Goal: Task Accomplishment & Management: Use online tool/utility

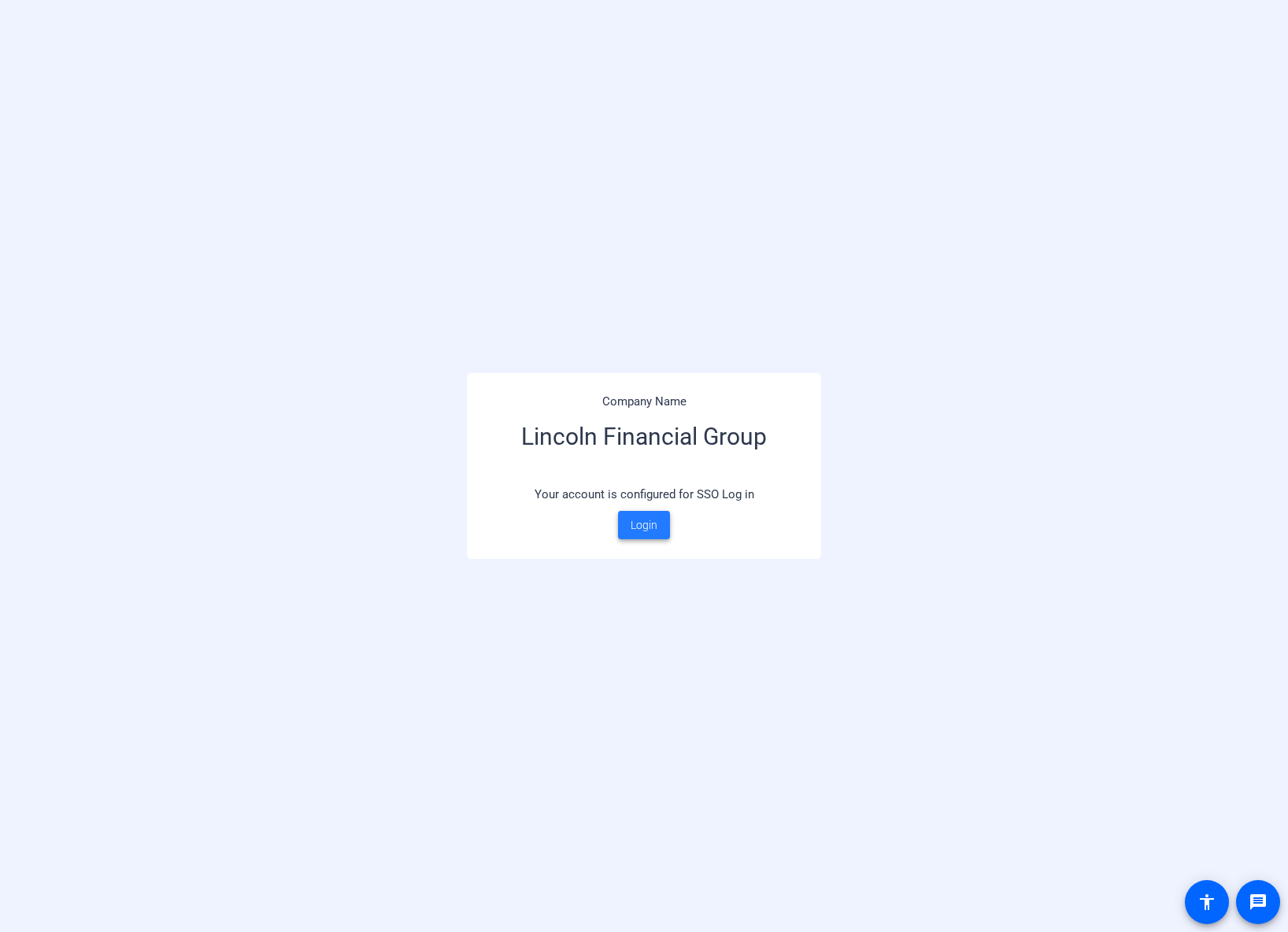
click at [646, 526] on span "Login" at bounding box center [644, 525] width 26 height 17
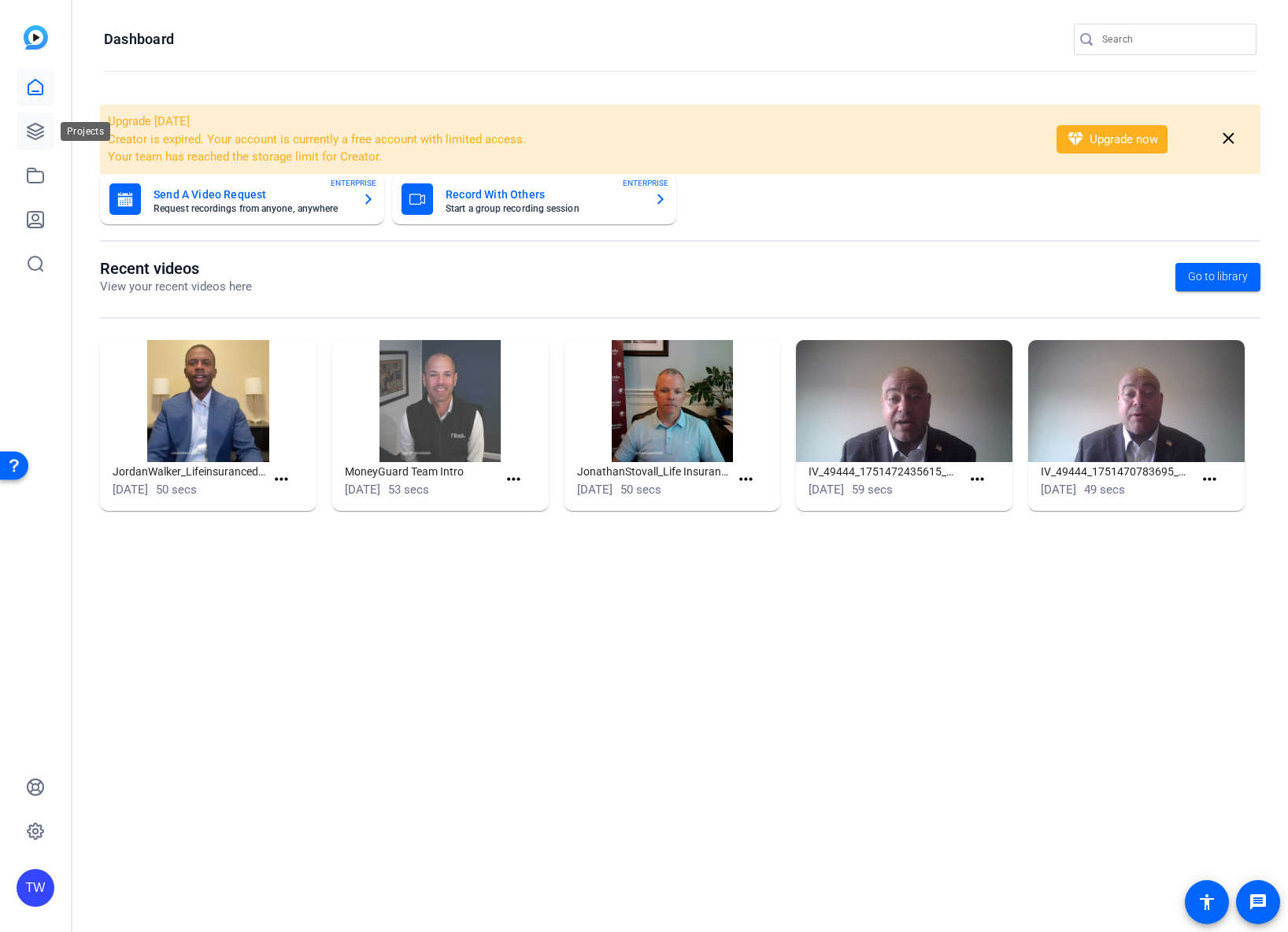
click at [36, 128] on icon at bounding box center [36, 132] width 19 height 19
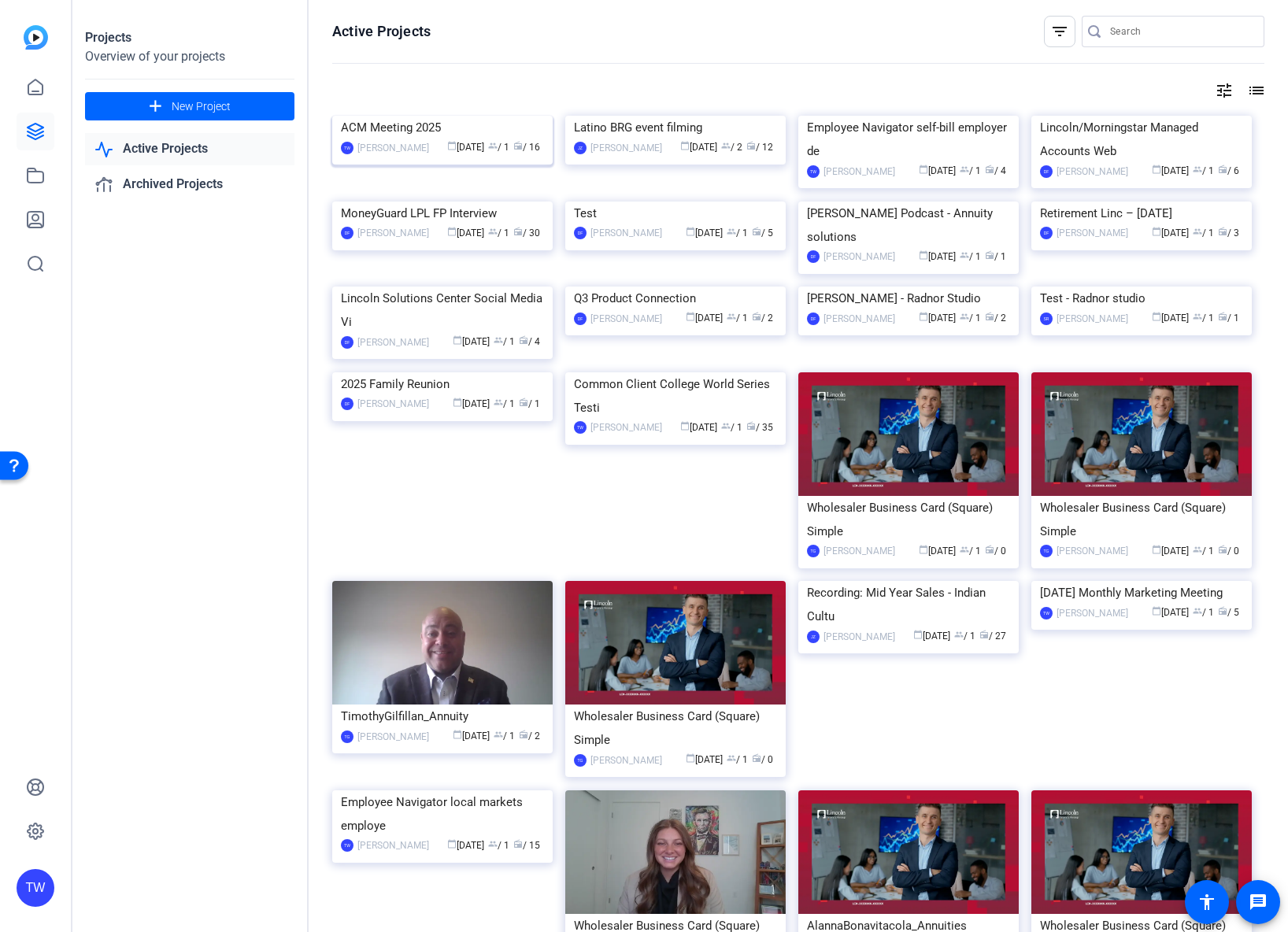
click at [455, 116] on img at bounding box center [443, 116] width 220 height 0
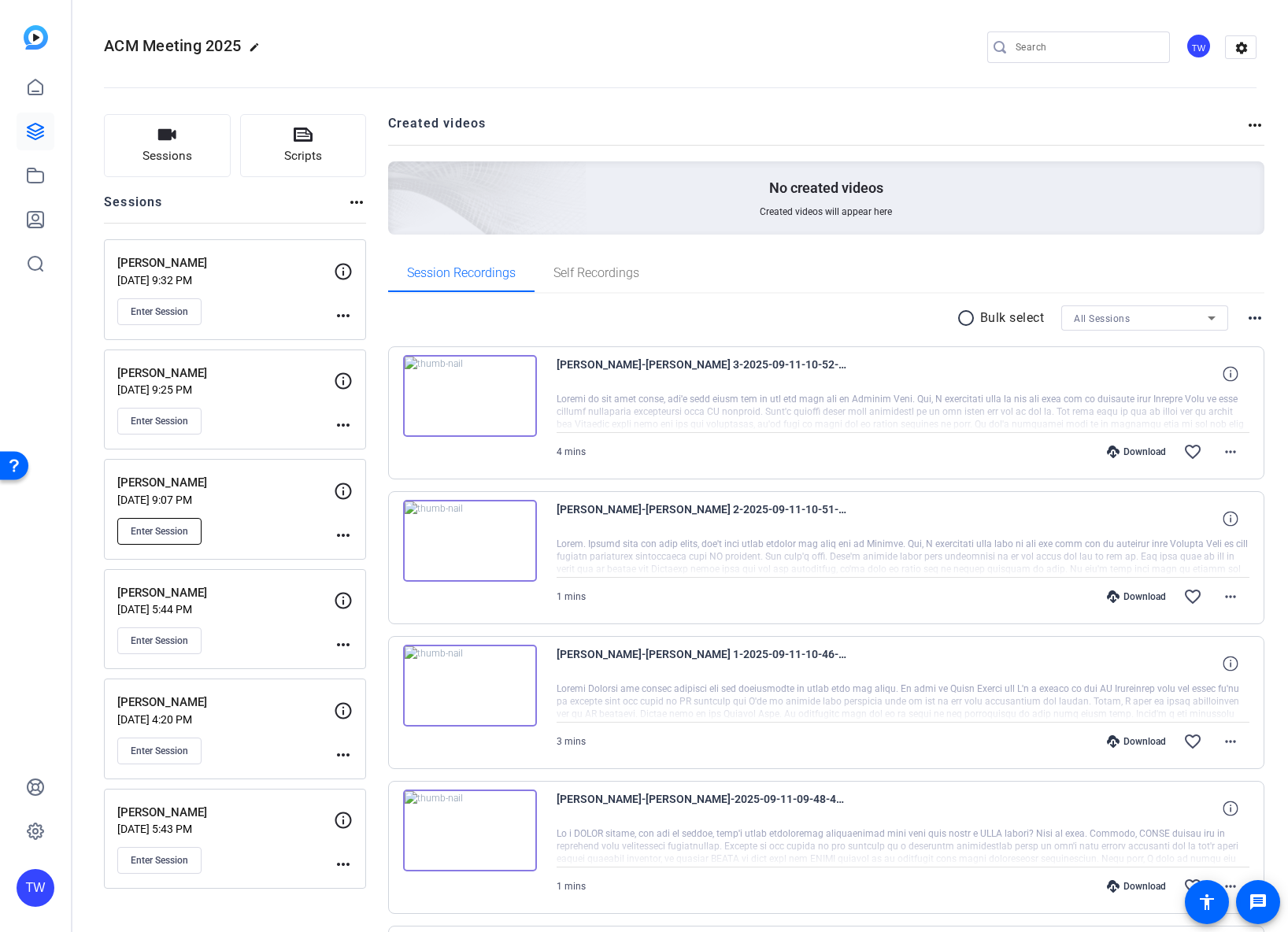
click at [160, 529] on span "Enter Session" at bounding box center [159, 531] width 57 height 12
click at [169, 528] on span "Enter Session" at bounding box center [159, 531] width 57 height 12
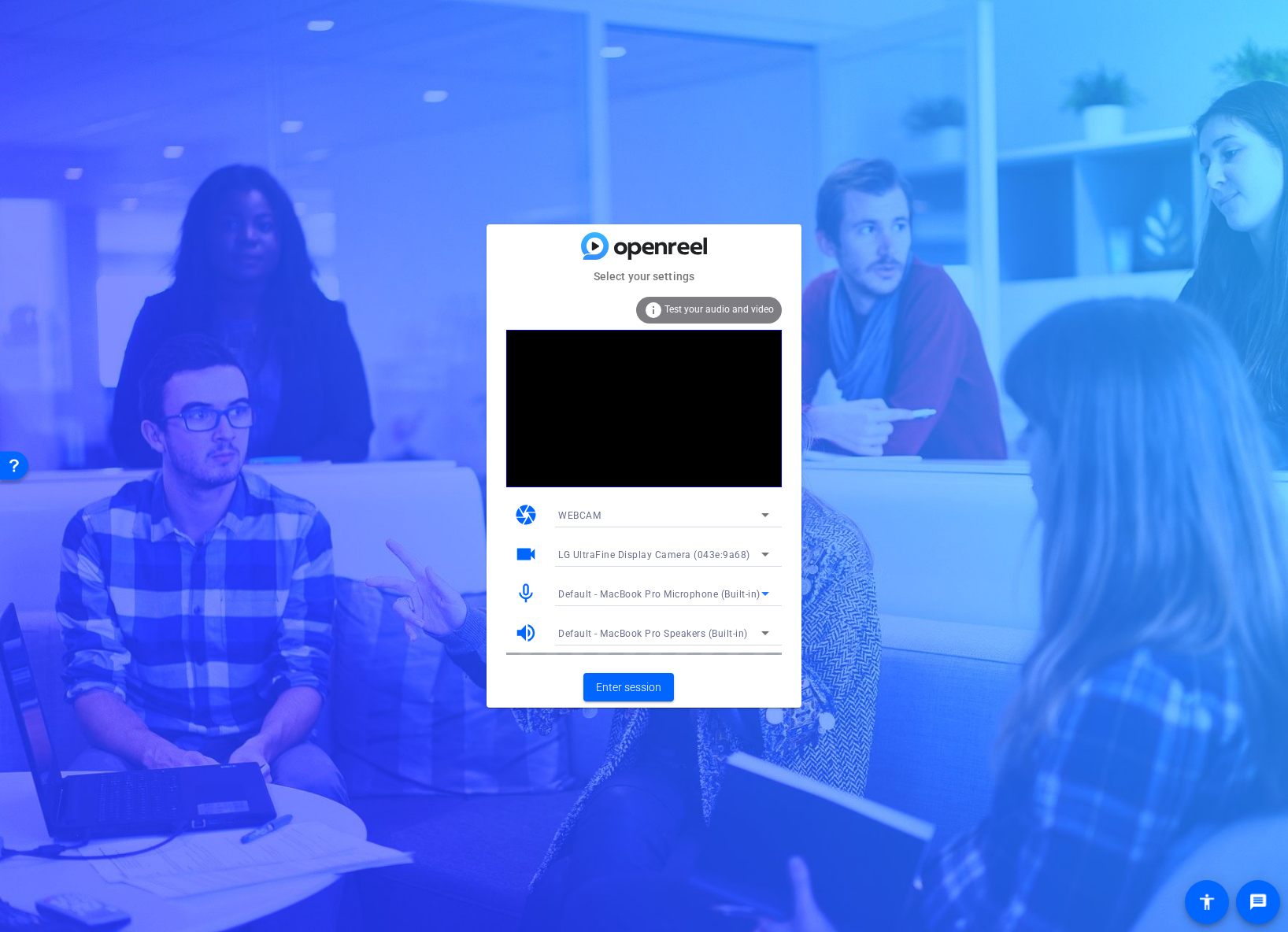
click at [637, 598] on span "Default - MacBook Pro Microphone (Built-in)" at bounding box center [659, 594] width 202 height 11
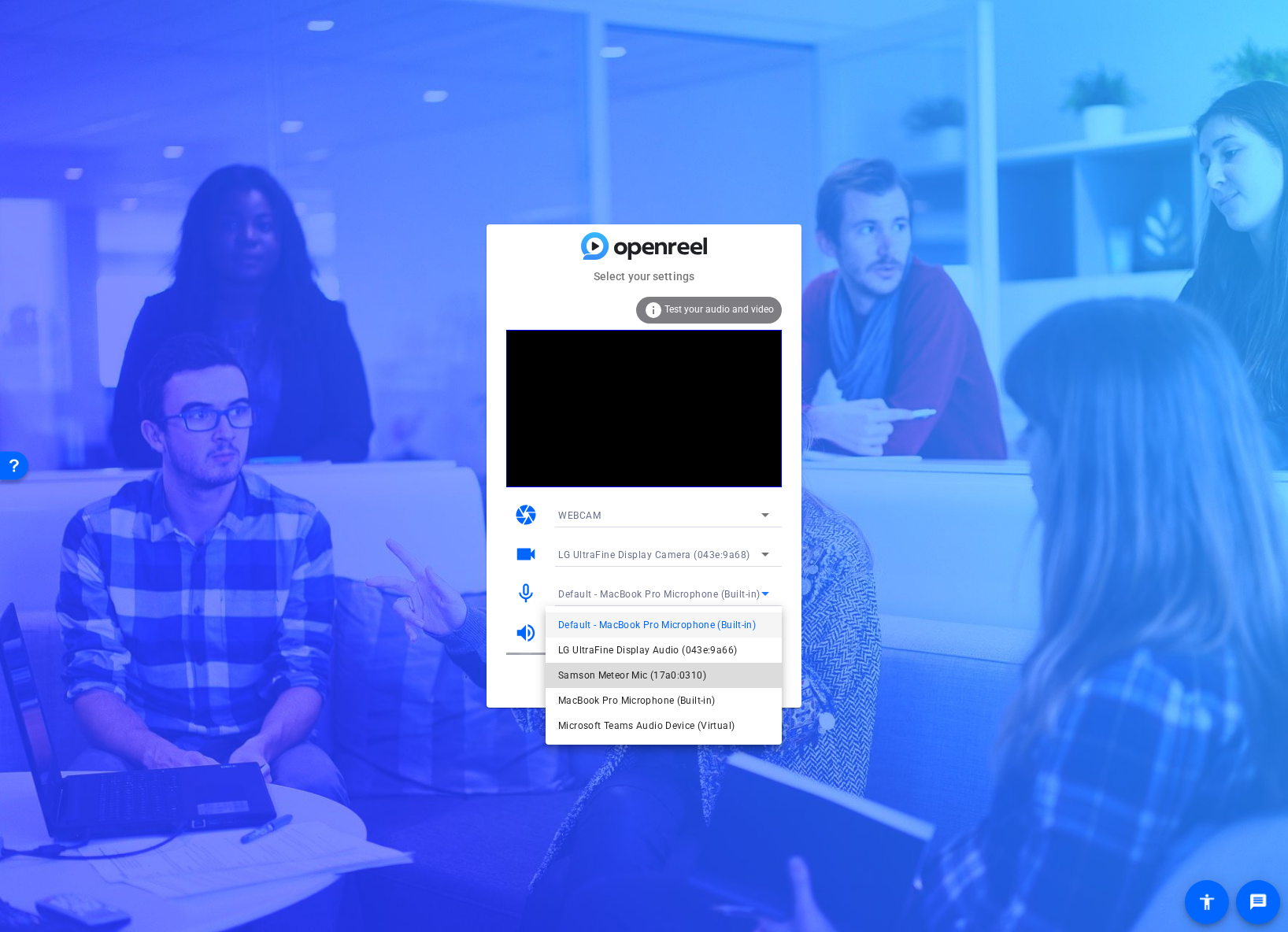
click at [641, 676] on span "Samson Meteor Mic (17a0:0310)" at bounding box center [632, 675] width 148 height 19
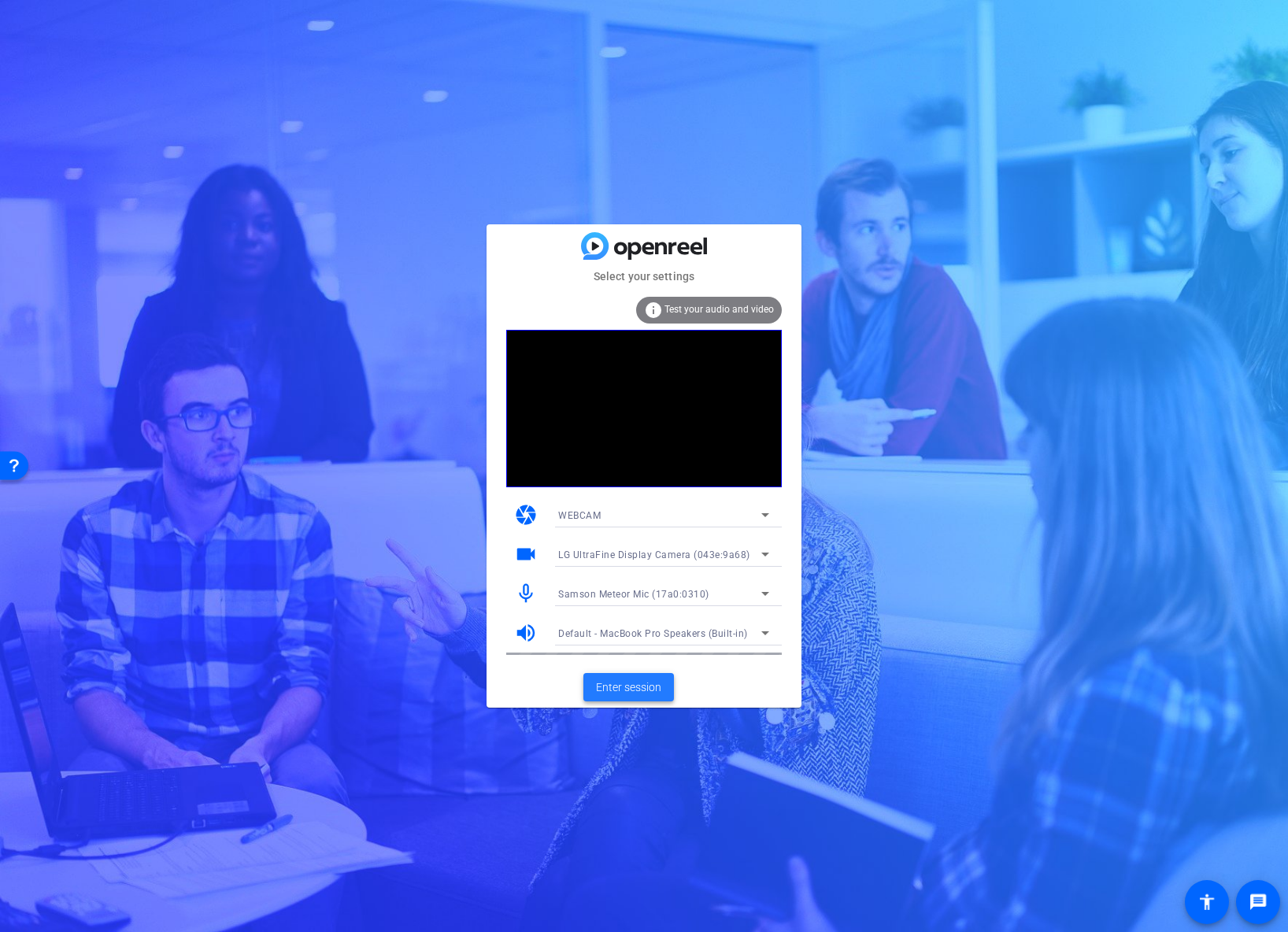
click at [639, 684] on span "Enter session" at bounding box center [628, 688] width 65 height 17
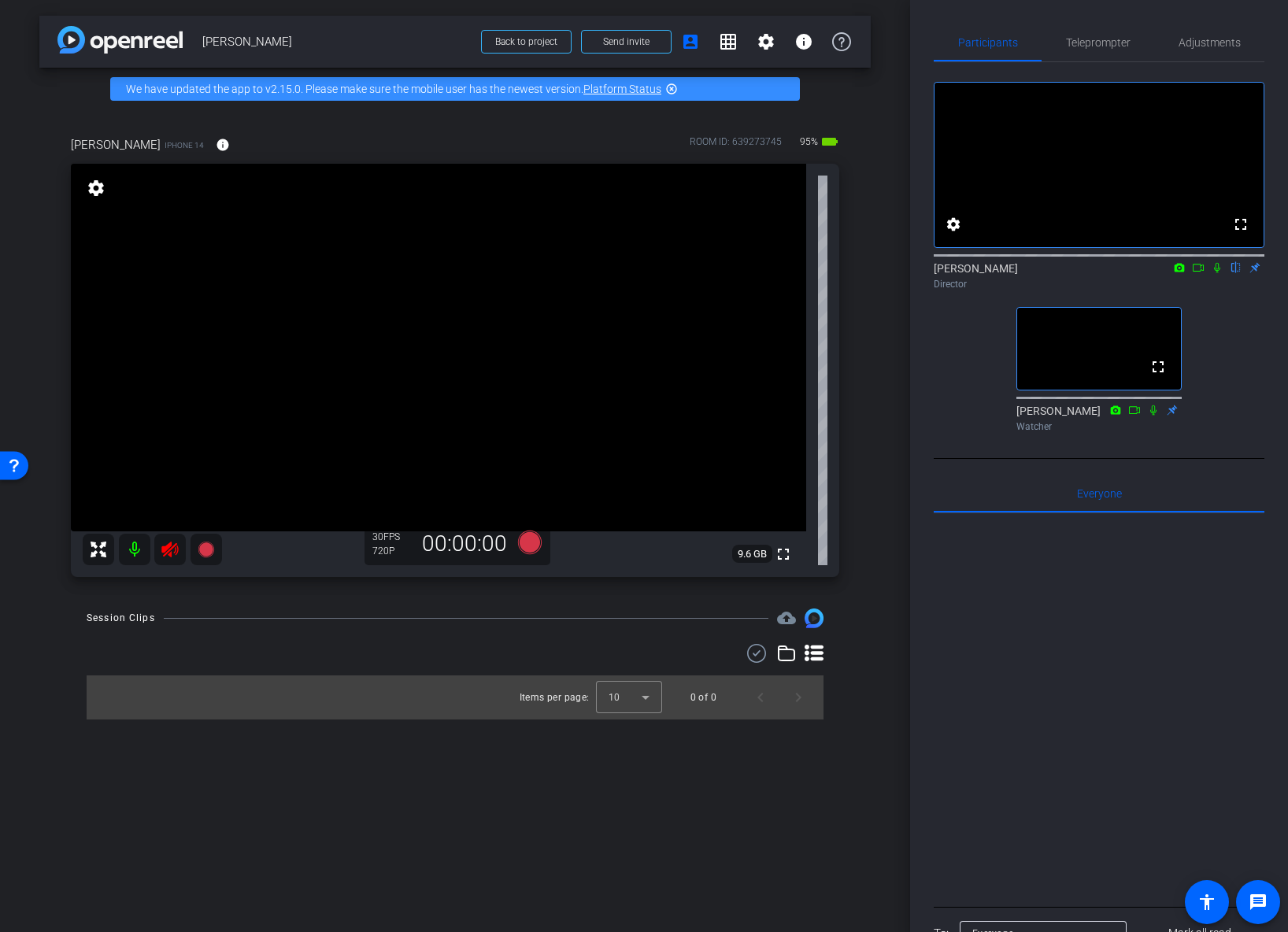
click at [169, 552] on icon at bounding box center [169, 549] width 17 height 16
click at [1117, 46] on span "Teleprompter" at bounding box center [1098, 42] width 65 height 11
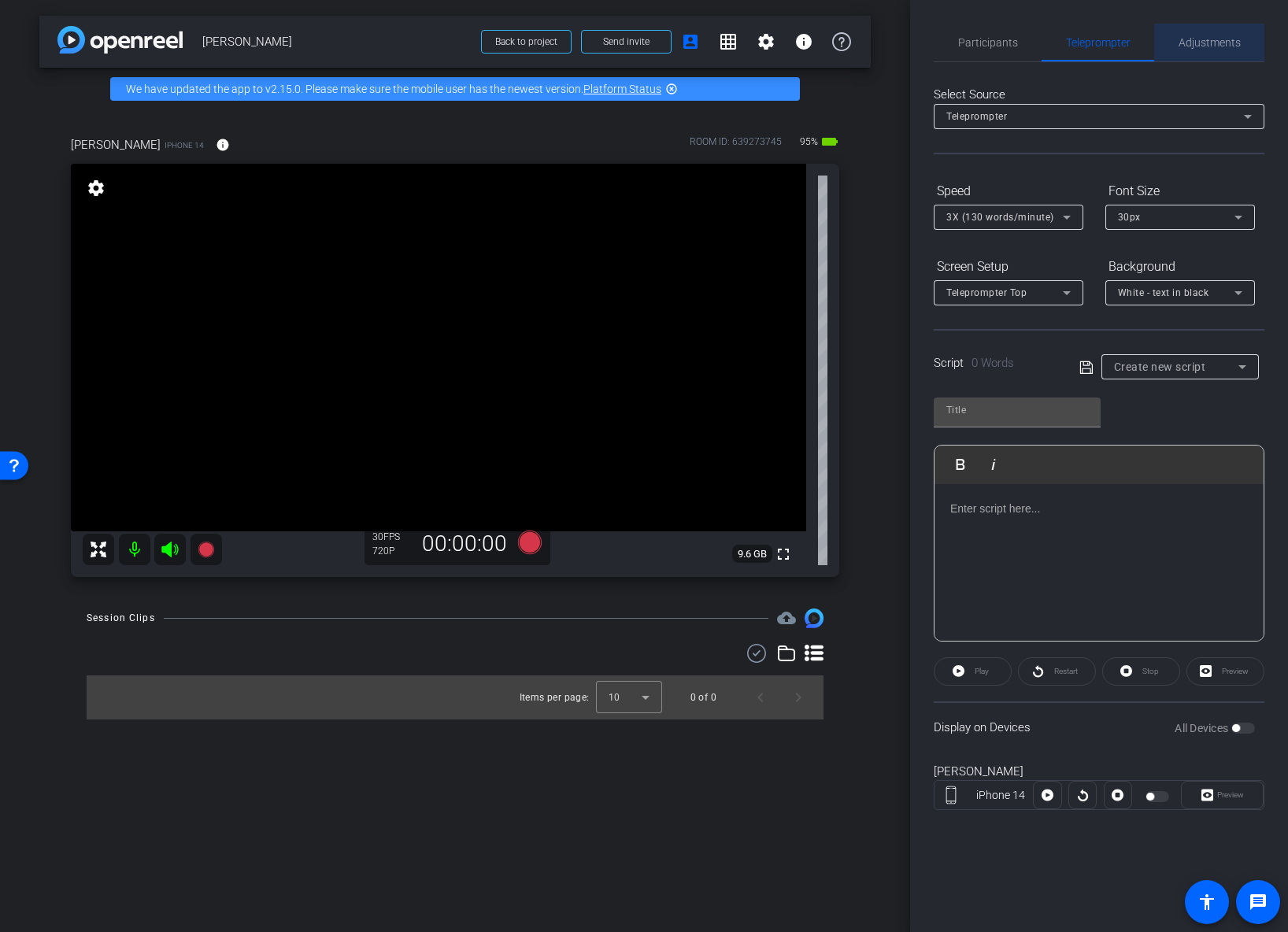
click at [1204, 47] on span "Adjustments" at bounding box center [1210, 42] width 62 height 11
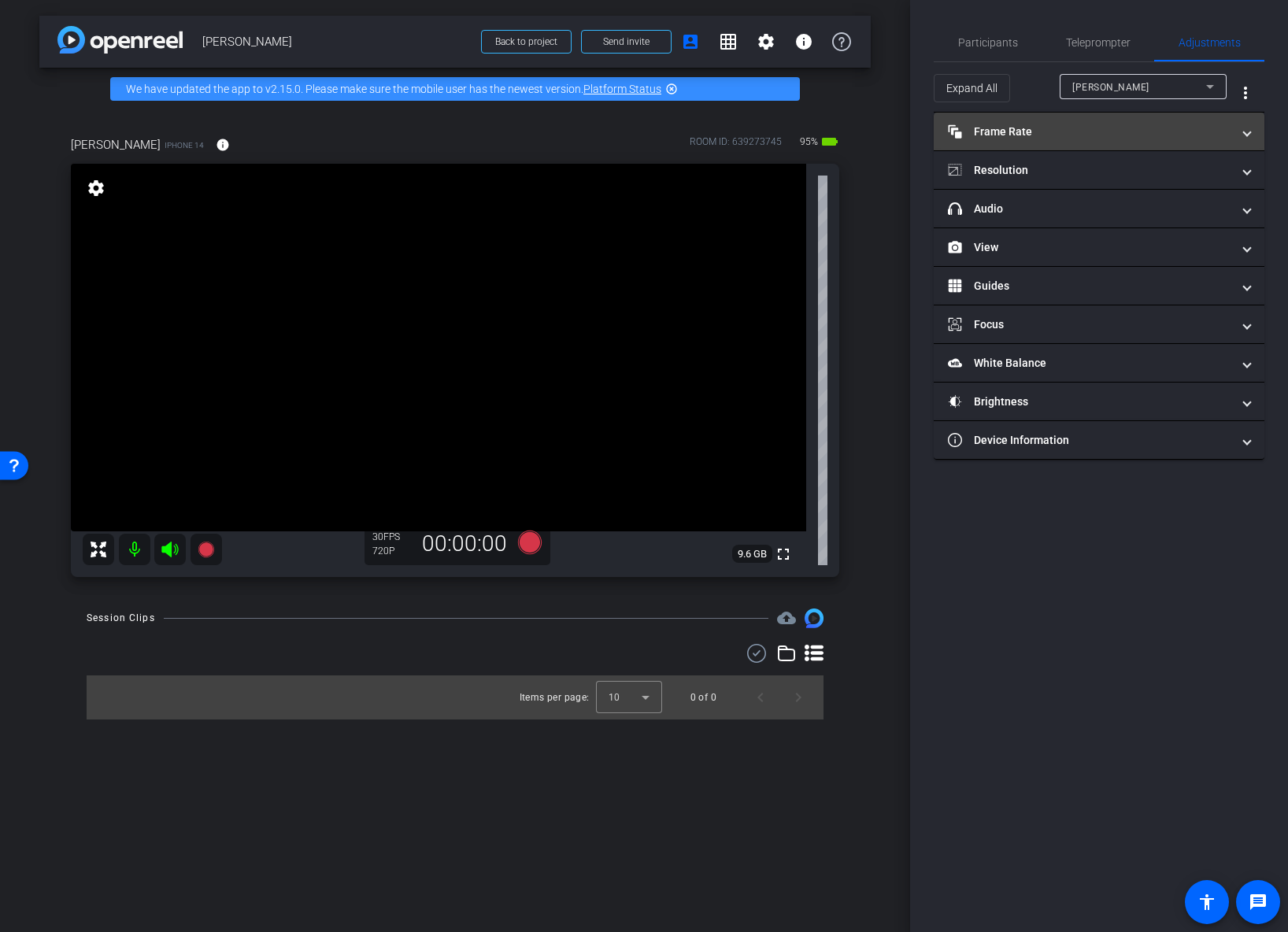
click at [1246, 135] on span at bounding box center [1247, 132] width 7 height 17
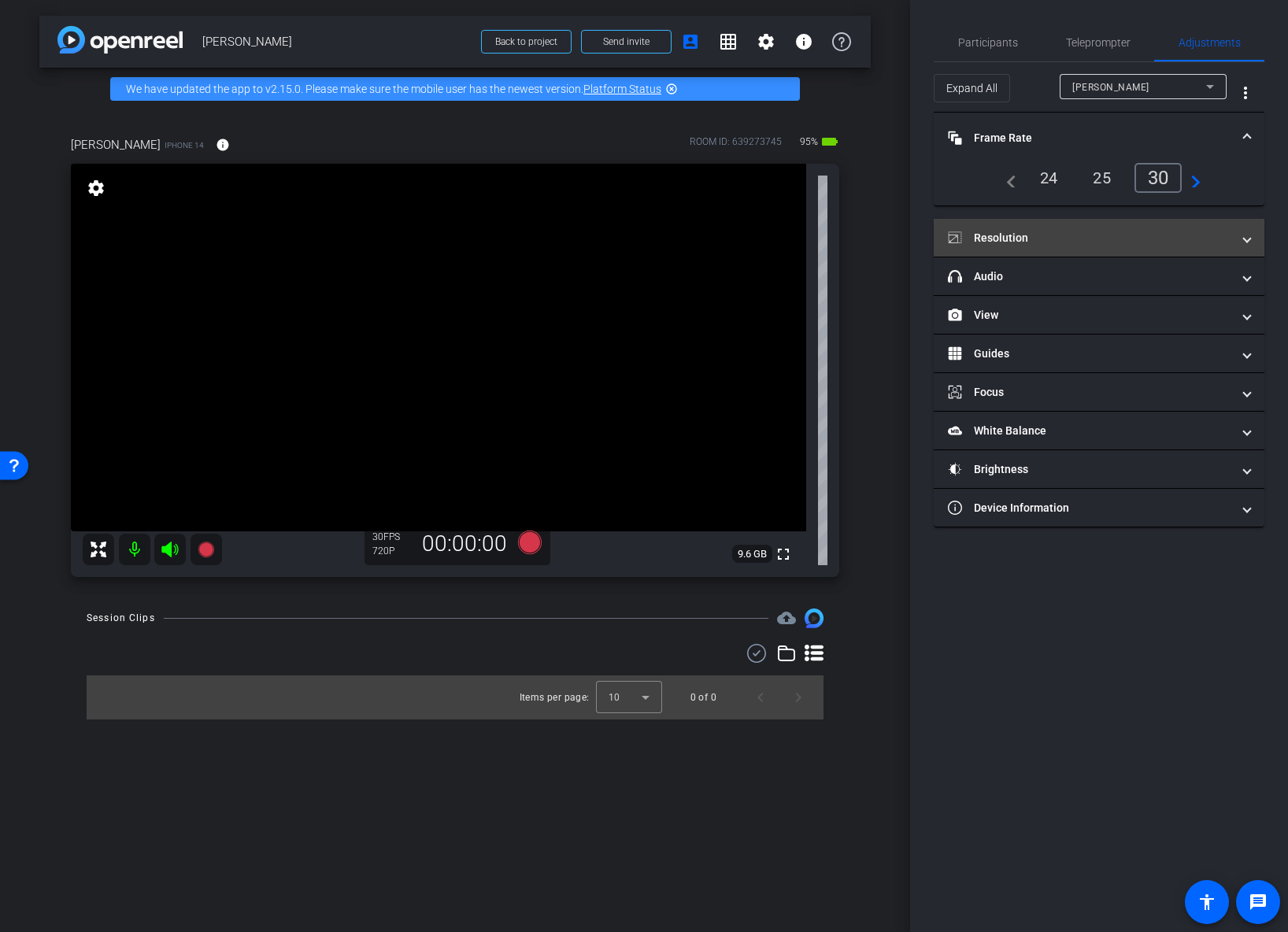
click at [1250, 238] on span at bounding box center [1247, 238] width 7 height 17
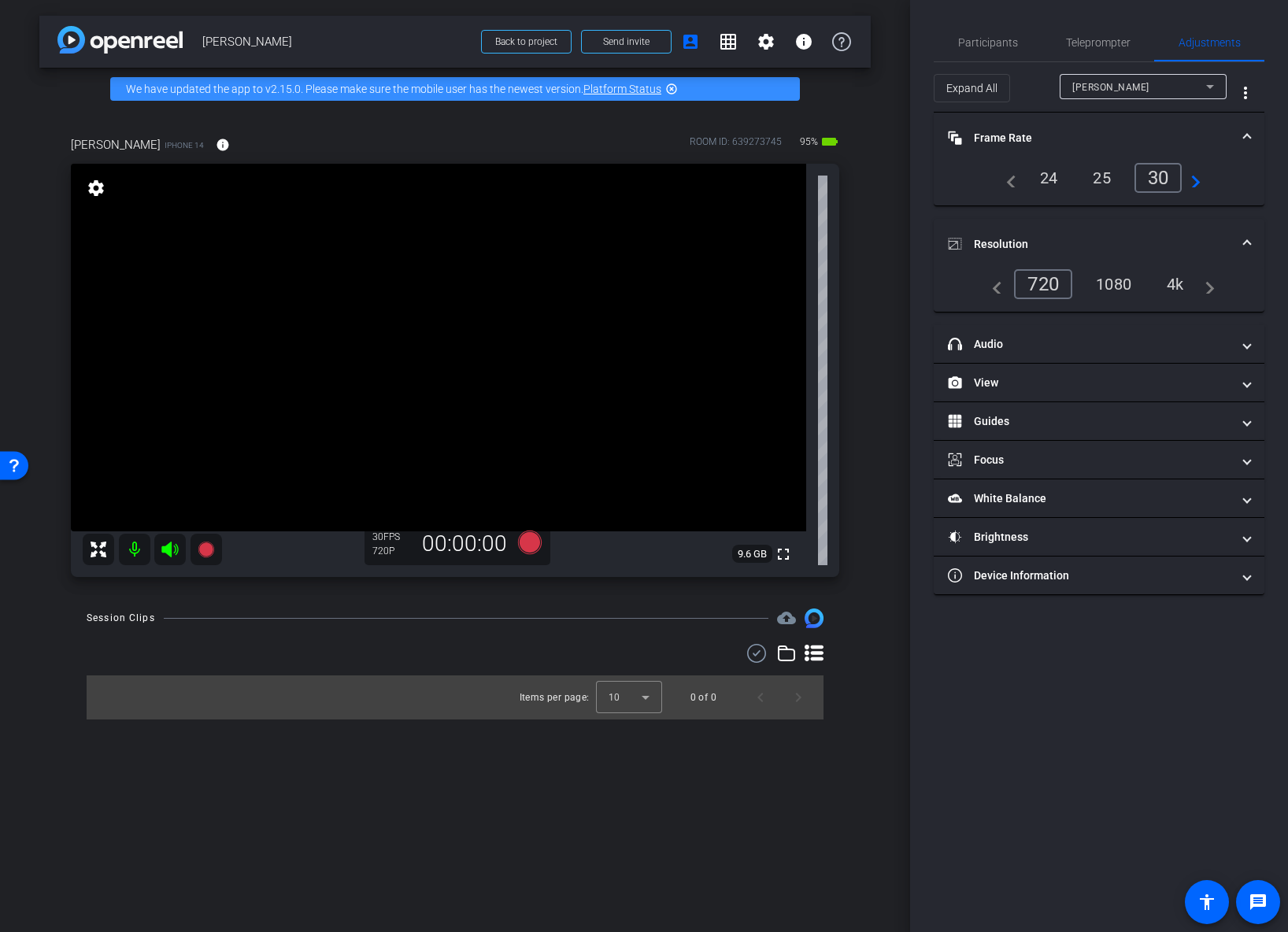
click at [1113, 286] on div "1080" at bounding box center [1113, 284] width 59 height 26
click at [1244, 162] on mat-expansion-panel-header "Frame Rate Frame Rate" at bounding box center [1099, 138] width 330 height 51
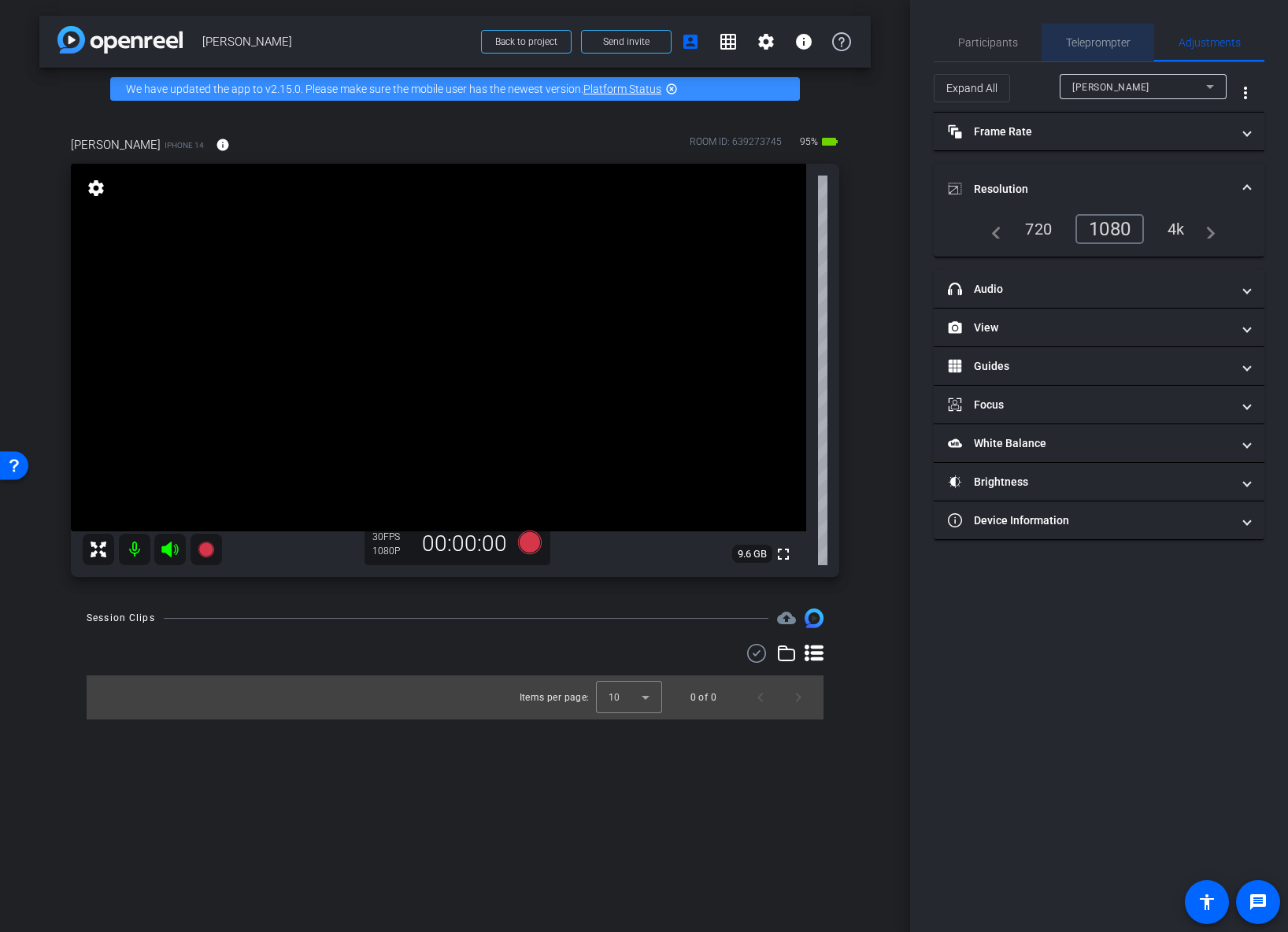
click at [1096, 41] on span "Teleprompter" at bounding box center [1098, 42] width 65 height 11
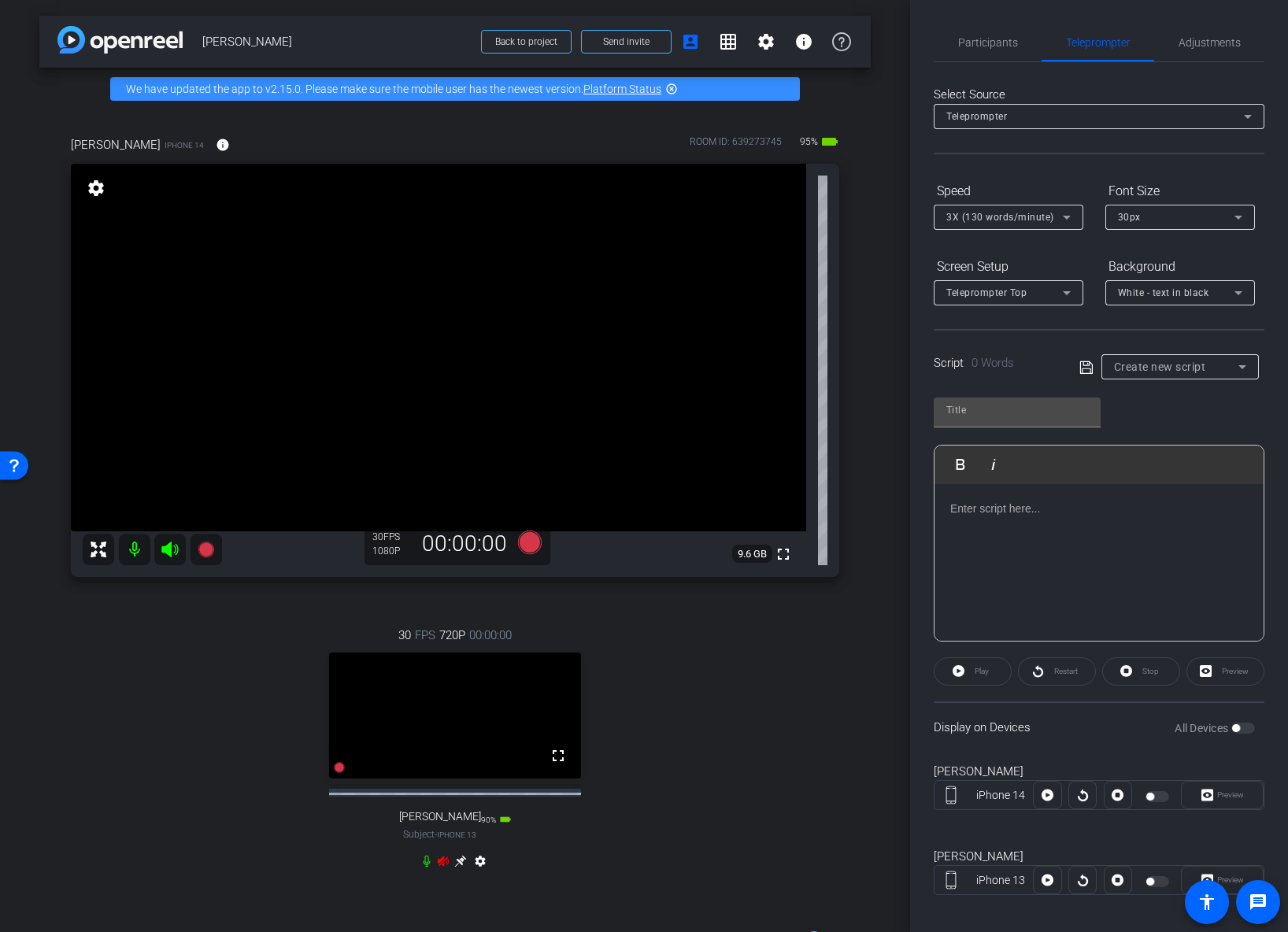
click at [444, 867] on icon at bounding box center [443, 861] width 11 height 10
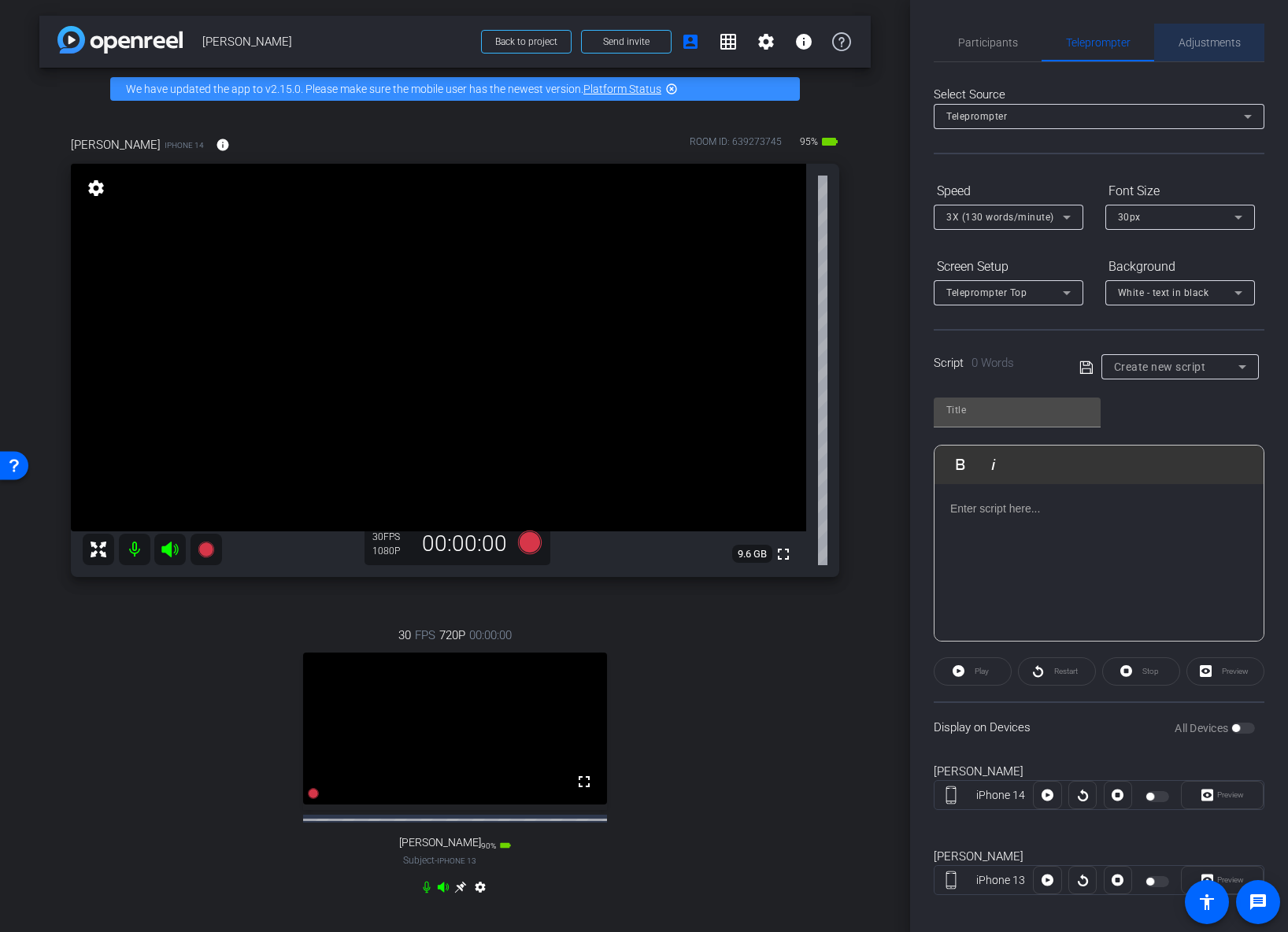
click at [1194, 40] on span "Adjustments" at bounding box center [1210, 42] width 62 height 11
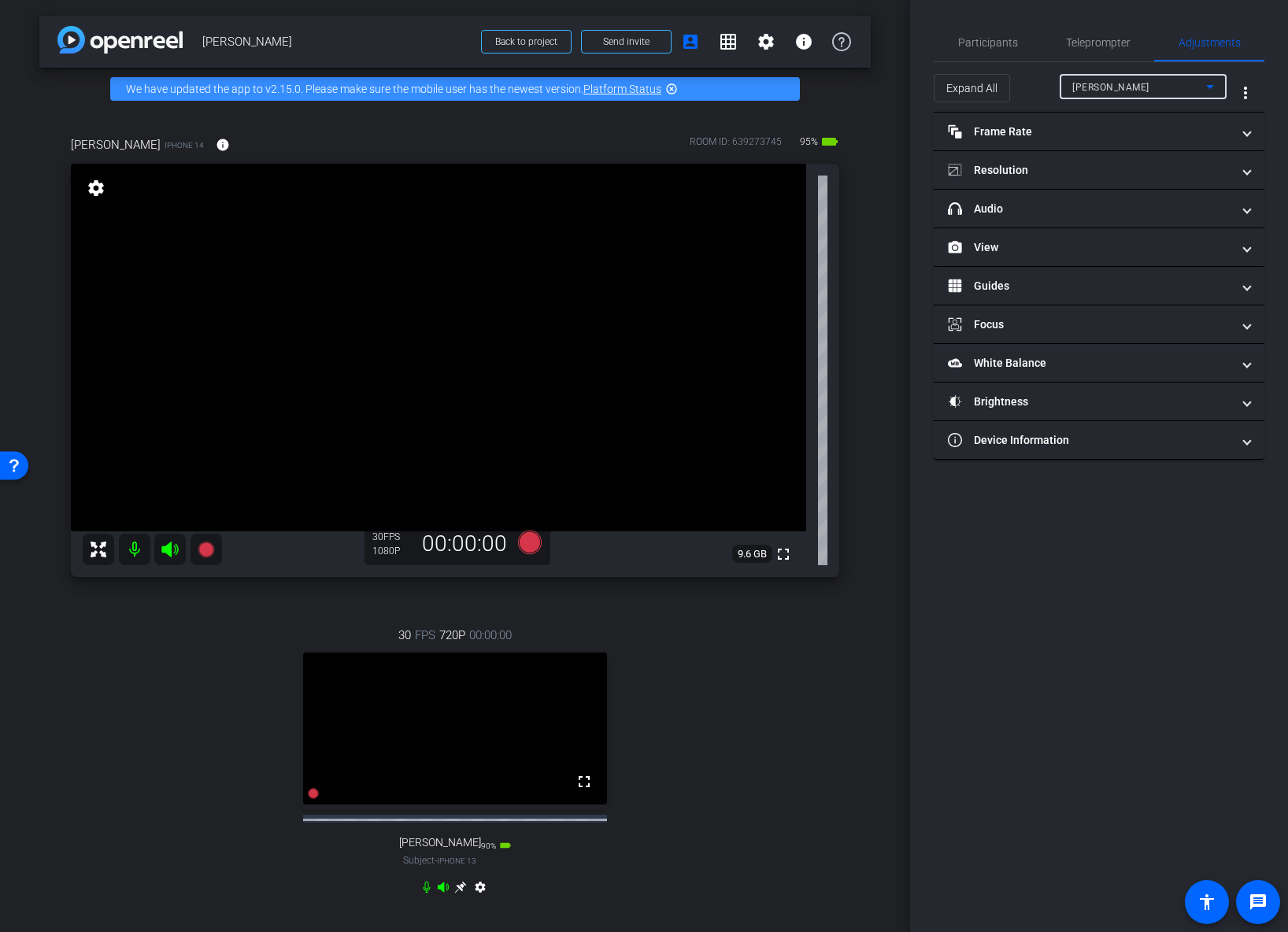
click at [1175, 88] on div "allyson" at bounding box center [1139, 87] width 134 height 20
click at [1108, 142] on span "Kelly Bialoblovki" at bounding box center [1112, 143] width 79 height 19
click at [1210, 84] on icon at bounding box center [1210, 87] width 19 height 19
click at [1211, 84] on div at bounding box center [644, 466] width 1288 height 932
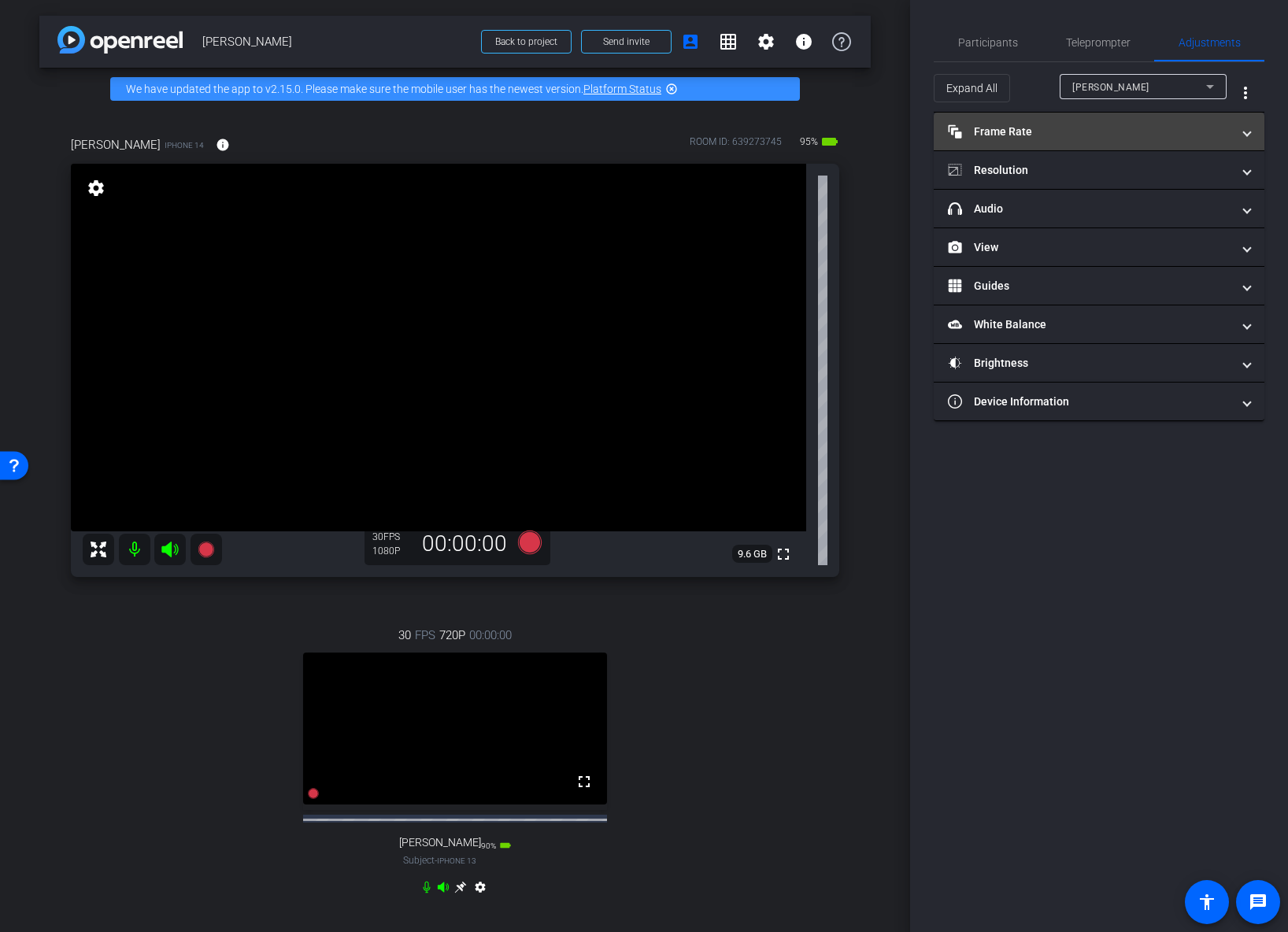
click at [1247, 131] on span at bounding box center [1247, 132] width 7 height 17
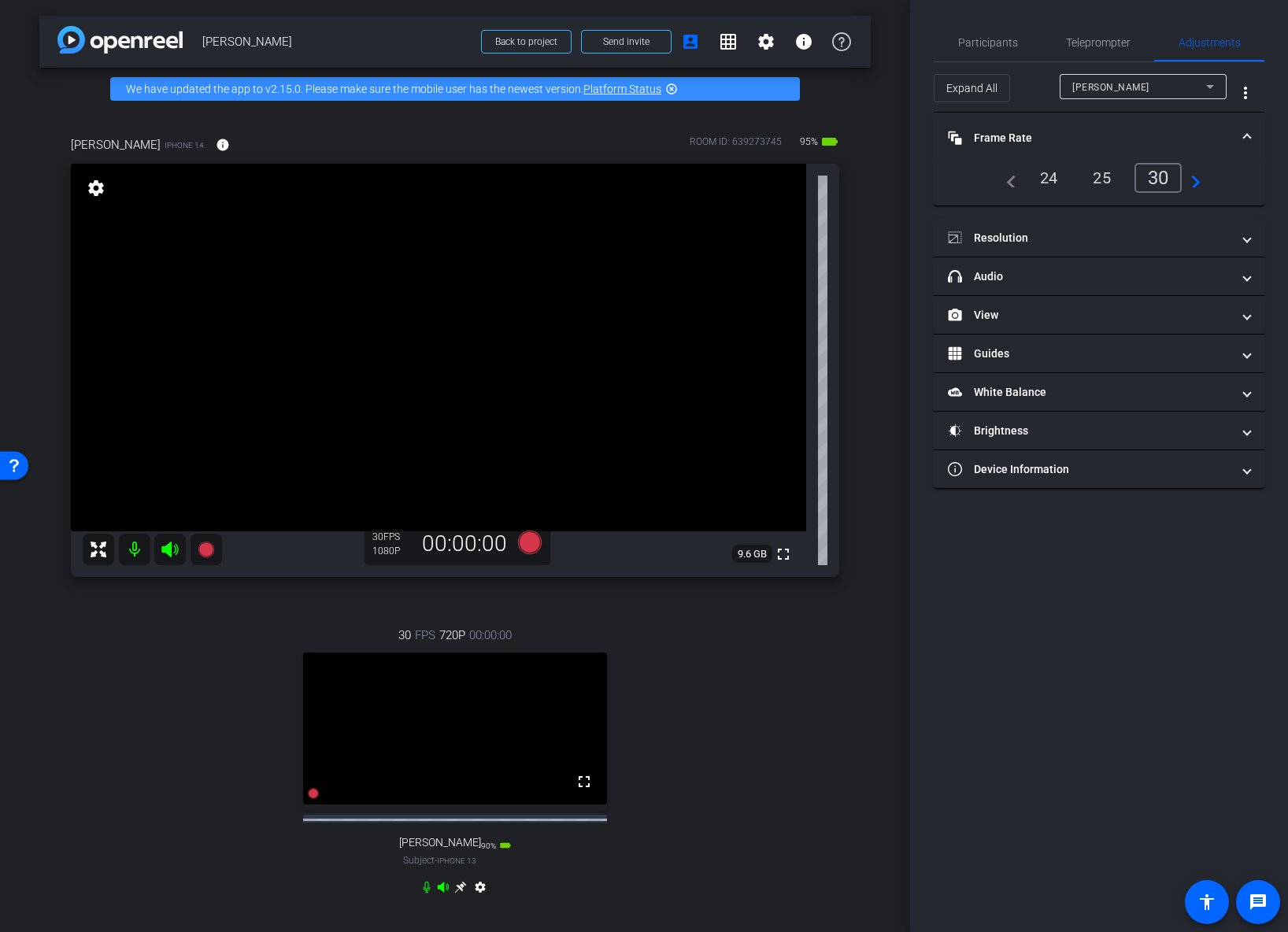
click at [1166, 180] on div "30" at bounding box center [1158, 178] width 48 height 30
click at [1245, 239] on span at bounding box center [1247, 238] width 7 height 17
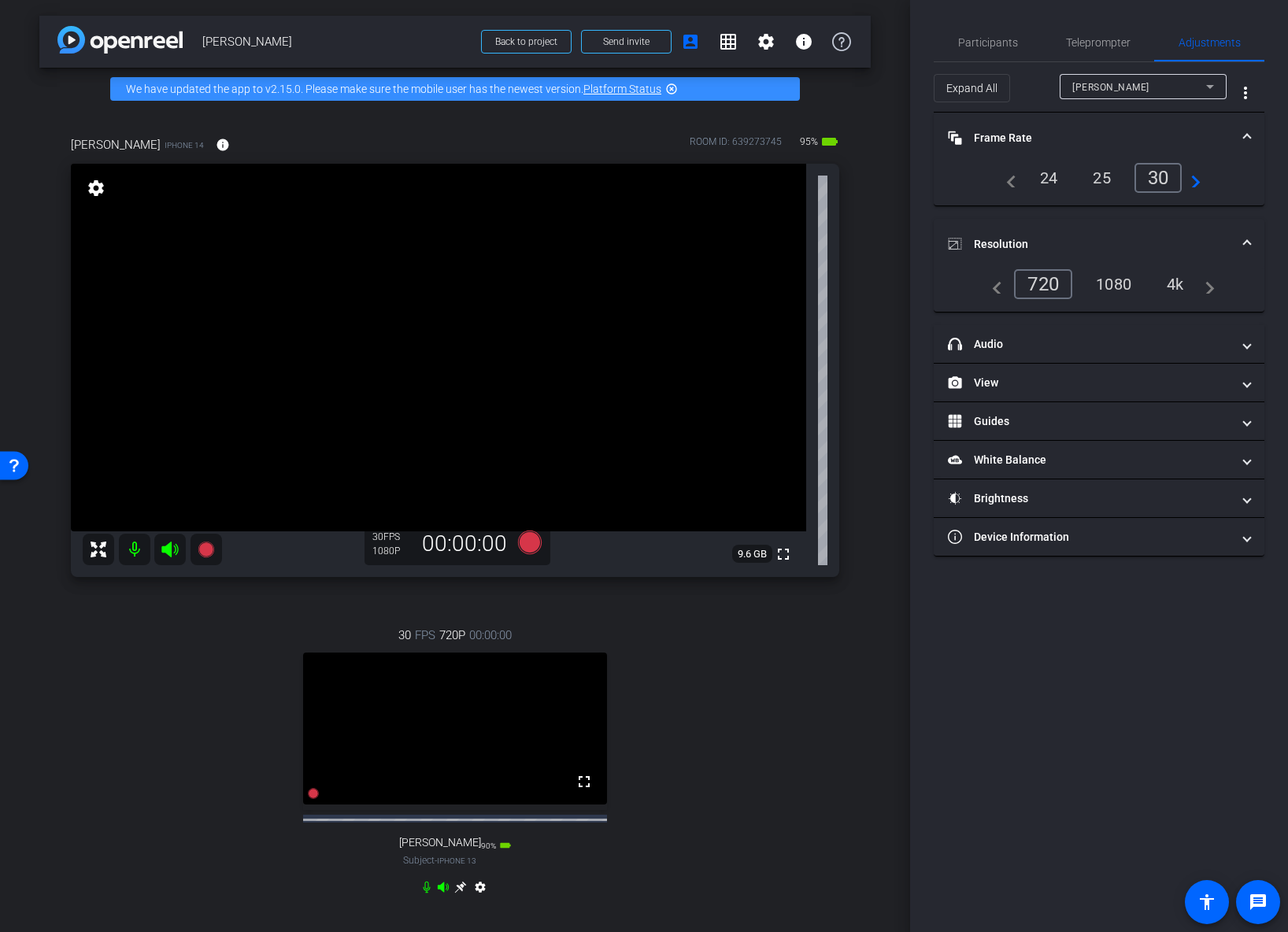
click at [1116, 286] on div "1080" at bounding box center [1113, 284] width 59 height 26
click at [752, 685] on div "30 FPS 1080P 00:00:00 fullscreen Kelly Bialoblovki Subject - iPhone 13 90% batt…" at bounding box center [455, 763] width 768 height 325
click at [1129, 90] on span "Kelly Bialoblovki" at bounding box center [1111, 88] width 77 height 11
click at [1114, 116] on mat-option "allyson" at bounding box center [1142, 118] width 167 height 25
click at [1114, 45] on span "Teleprompter" at bounding box center [1098, 42] width 65 height 11
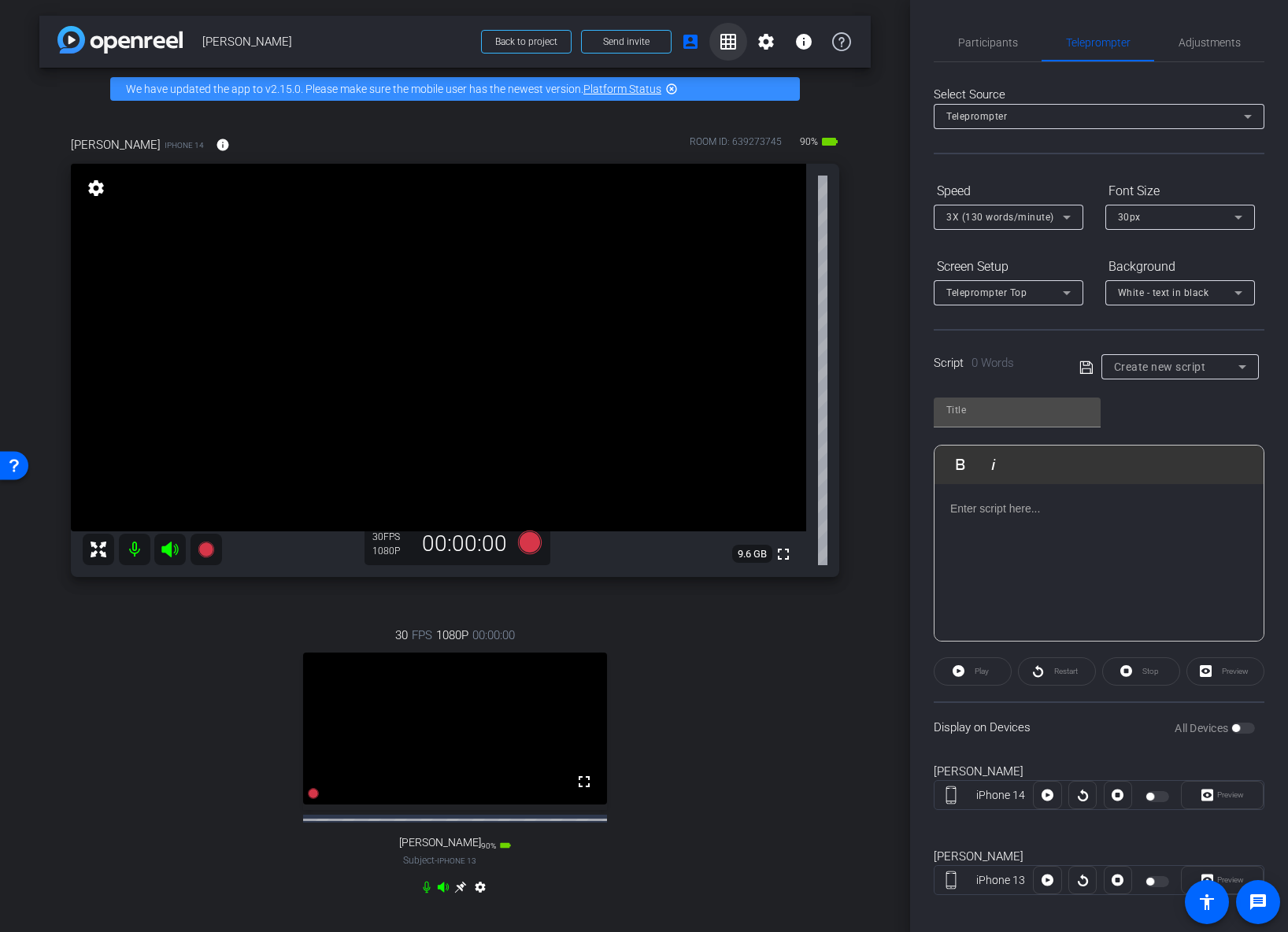
click at [728, 41] on mat-icon "grid_on" at bounding box center [728, 41] width 19 height 19
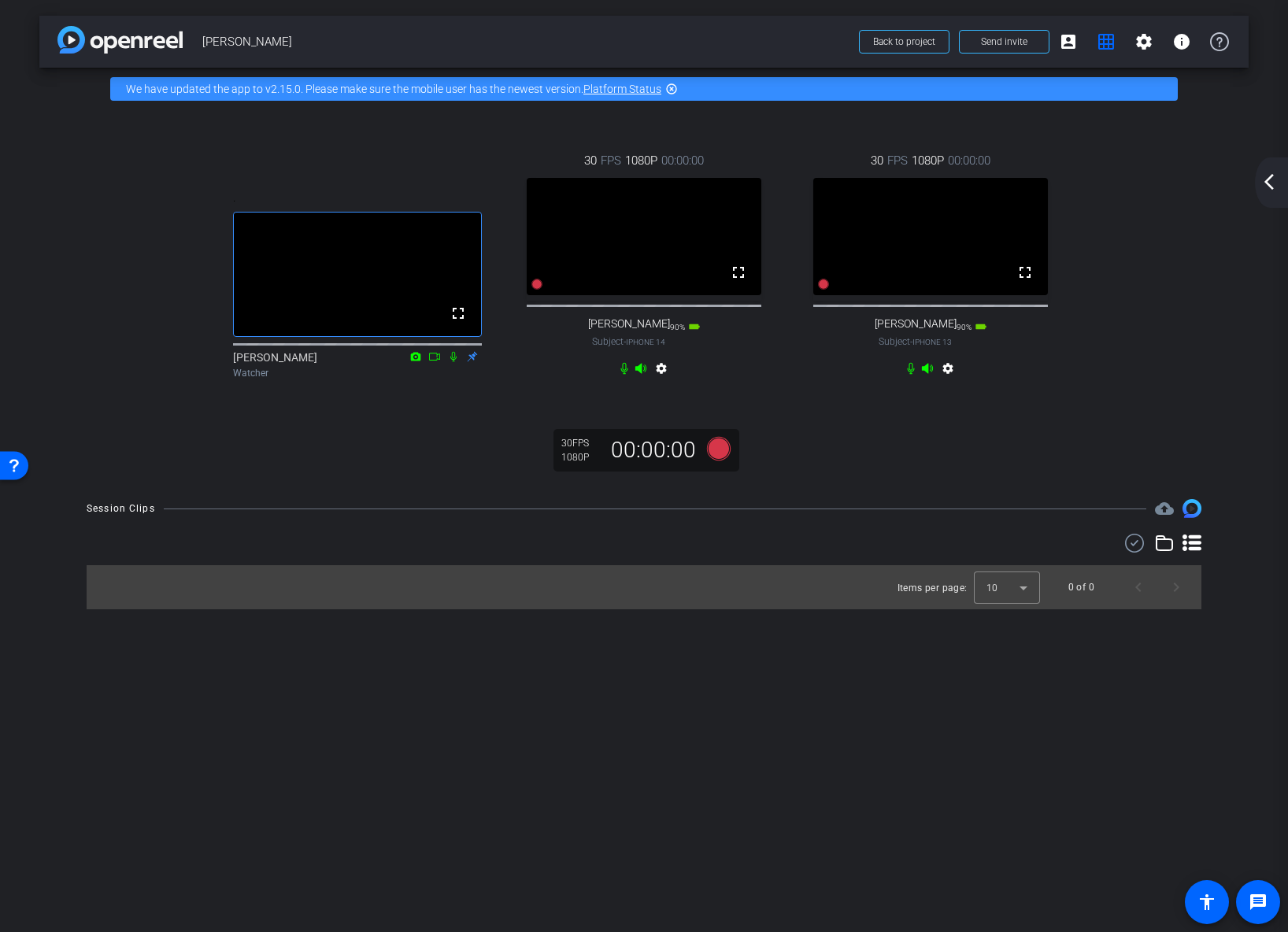
click at [1265, 180] on mat-icon "arrow_back_ios_new" at bounding box center [1269, 182] width 19 height 19
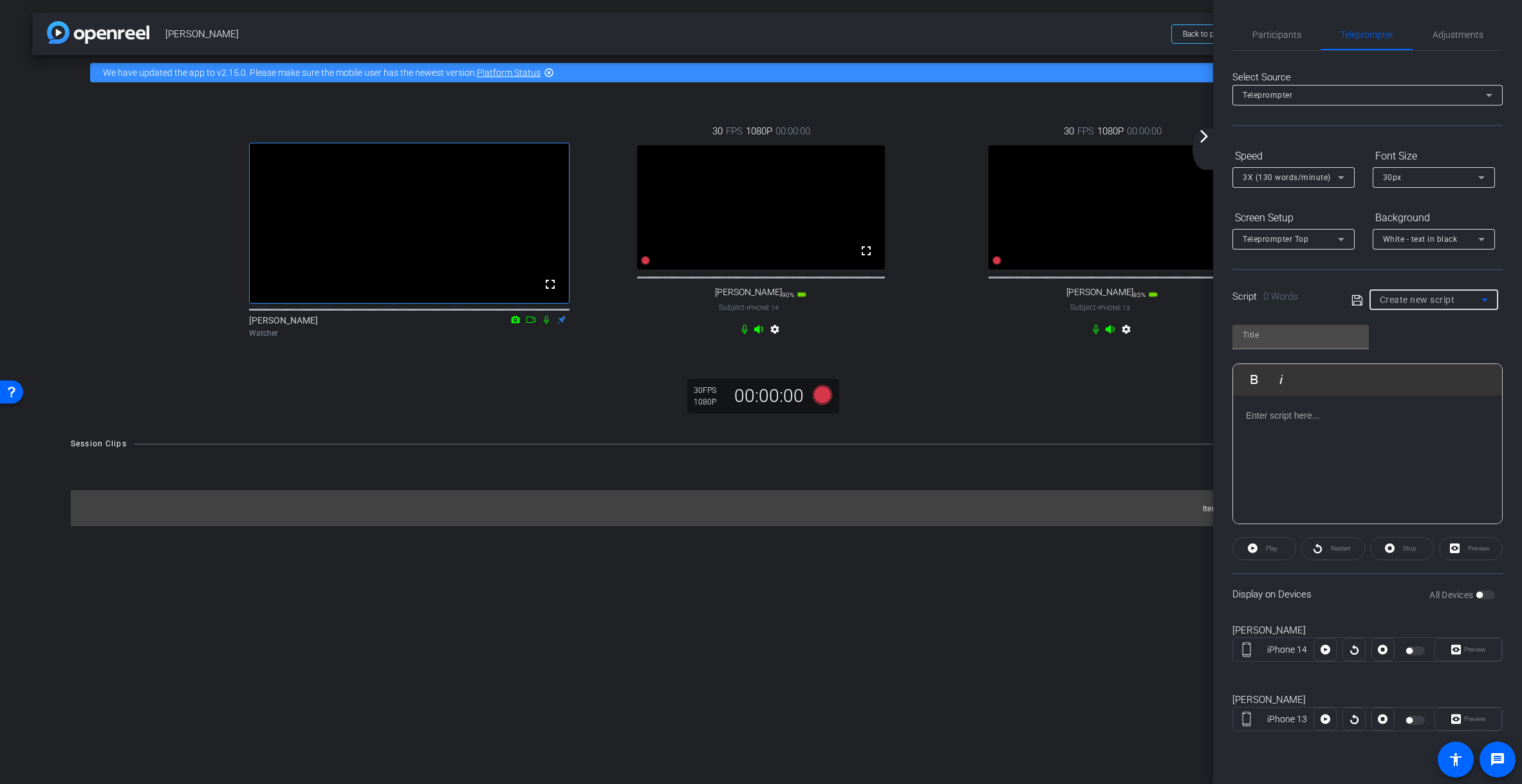
click at [1052, 299] on icon at bounding box center [1484, 300] width 6 height 3
click at [1052, 365] on span "Allyson-Kelly Script" at bounding box center [1424, 367] width 90 height 15
type input "Allyson-Kelly Script"
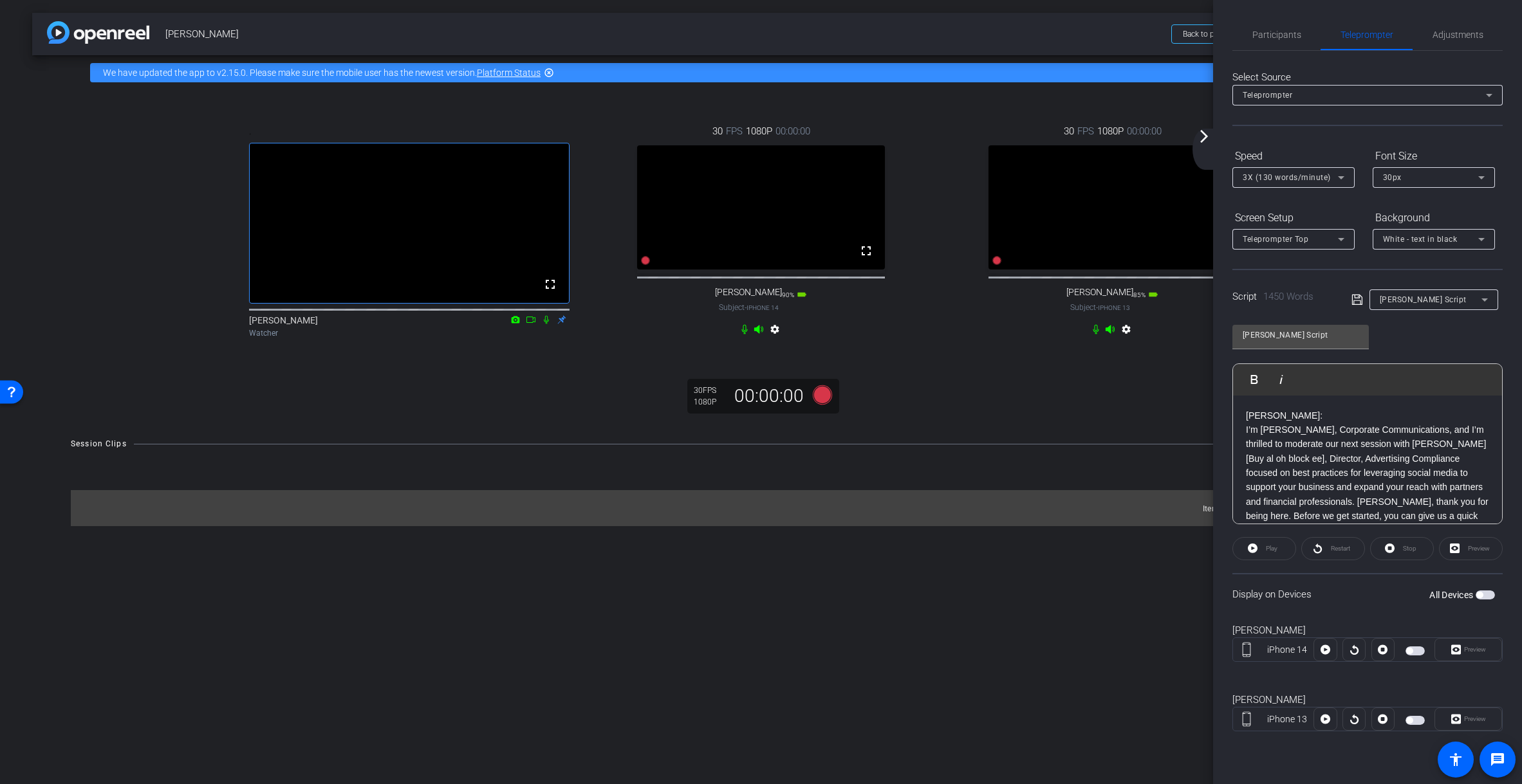
click at [1052, 595] on span "button" at bounding box center [1484, 596] width 19 height 9
click at [1052, 649] on span "Preview" at bounding box center [1474, 649] width 22 height 7
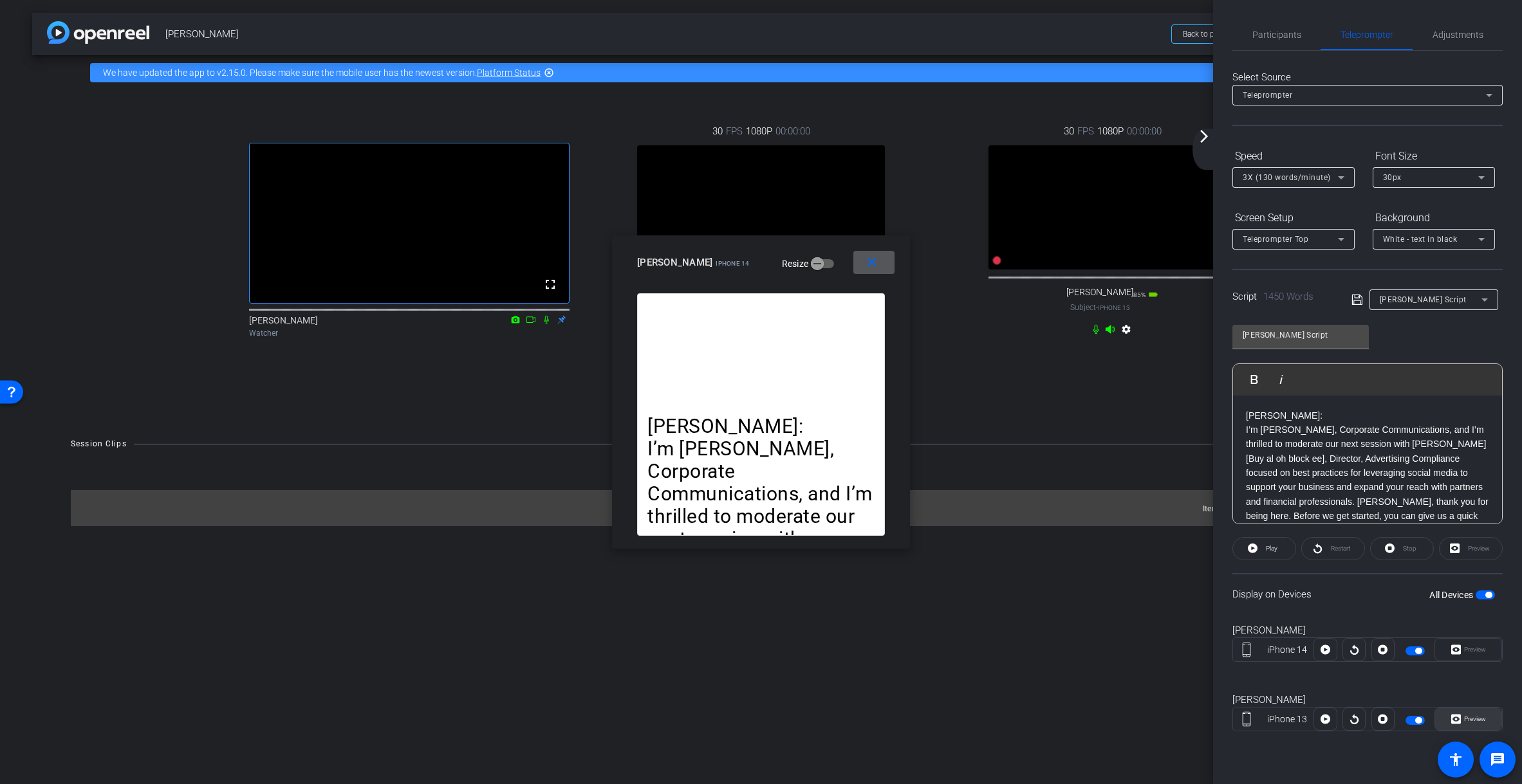
click at [1052, 712] on span "Preview" at bounding box center [1473, 719] width 25 height 18
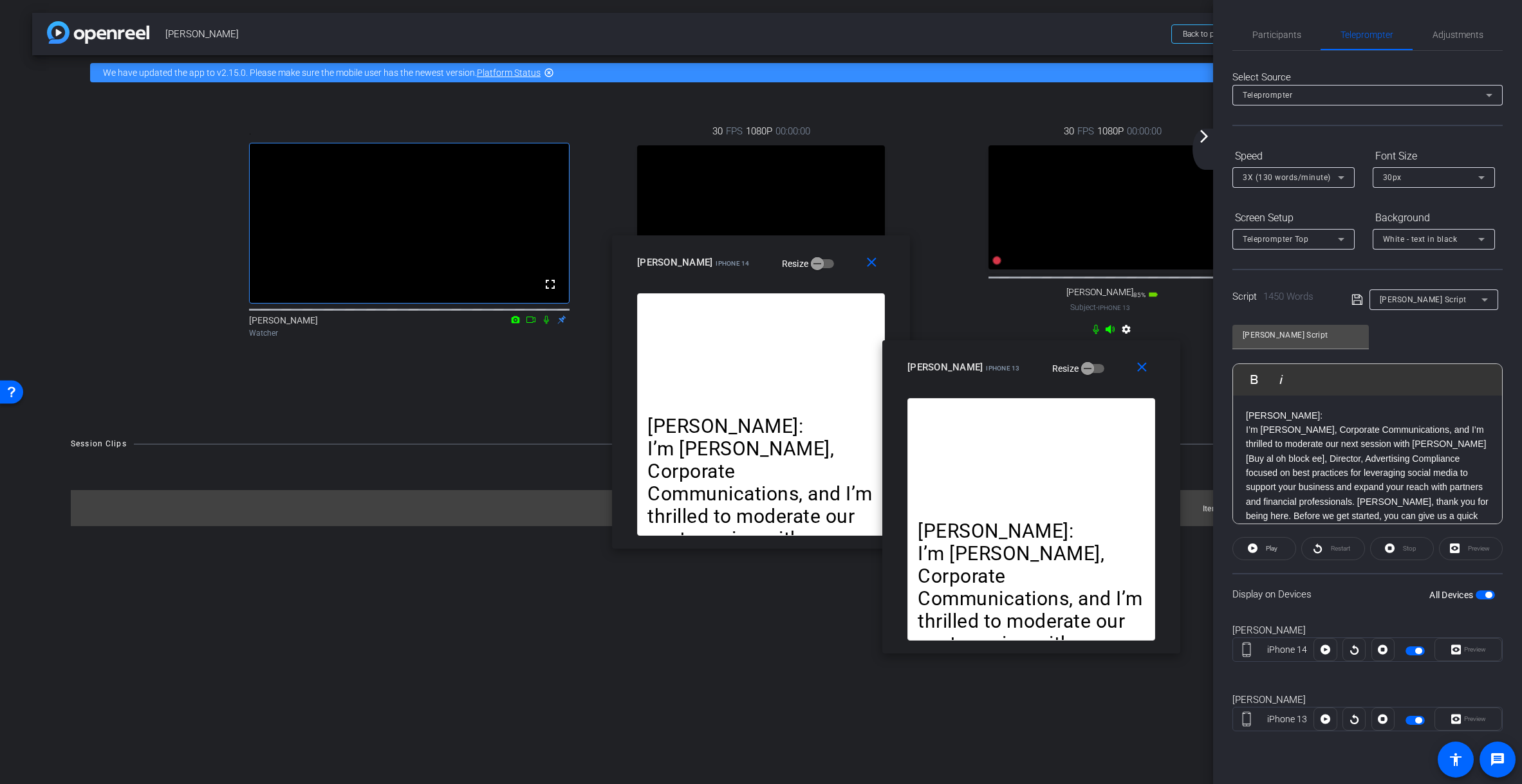
drag, startPoint x: 684, startPoint y: 265, endPoint x: 869, endPoint y: 325, distance: 194.5
click at [941, 366] on span "Kelly Bialoblovki" at bounding box center [945, 367] width 75 height 12
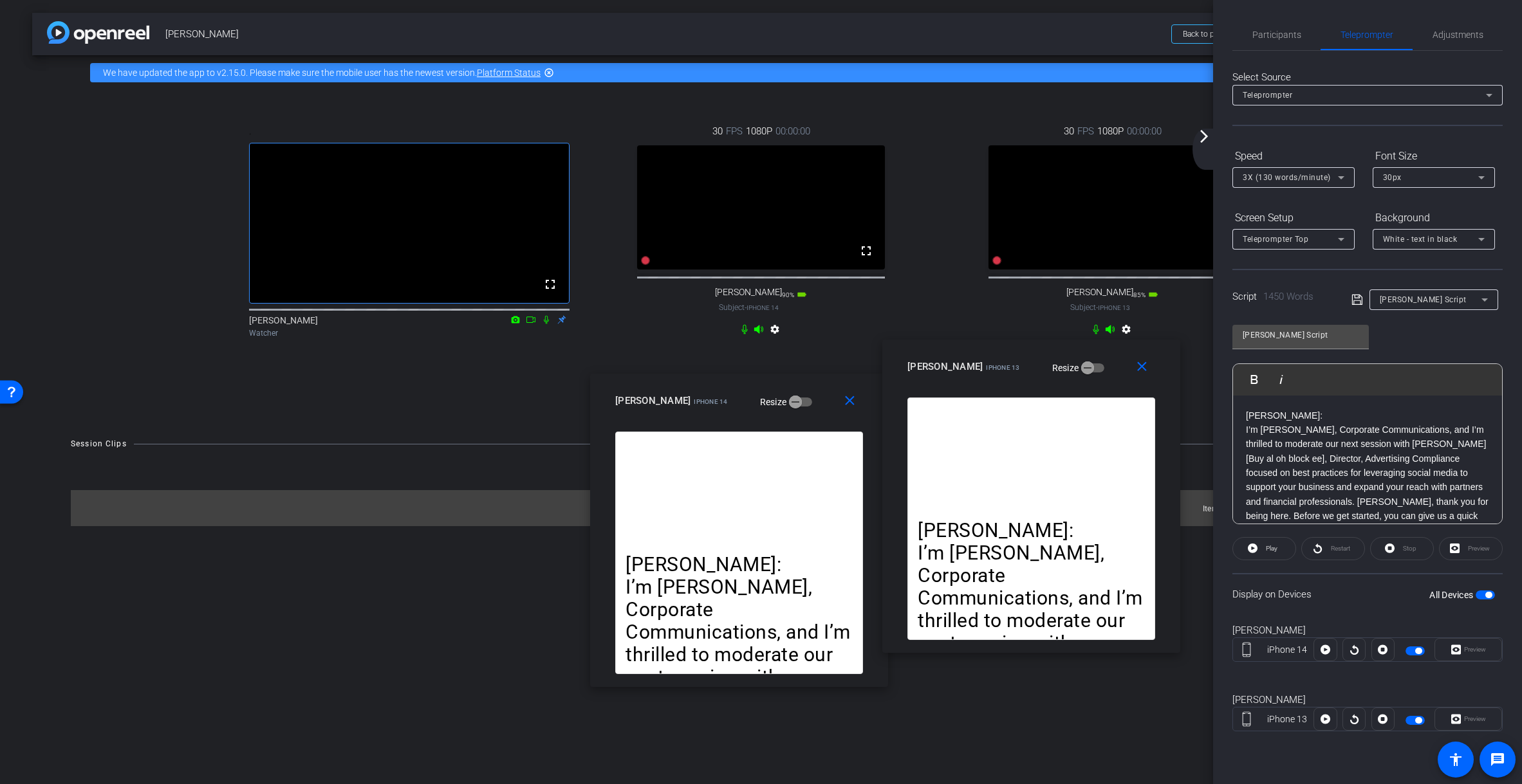
drag, startPoint x: 807, startPoint y: 269, endPoint x: 874, endPoint y: 402, distance: 148.9
click at [789, 402] on div "allyson iPhone 14 Resize" at bounding box center [743, 401] width 257 height 23
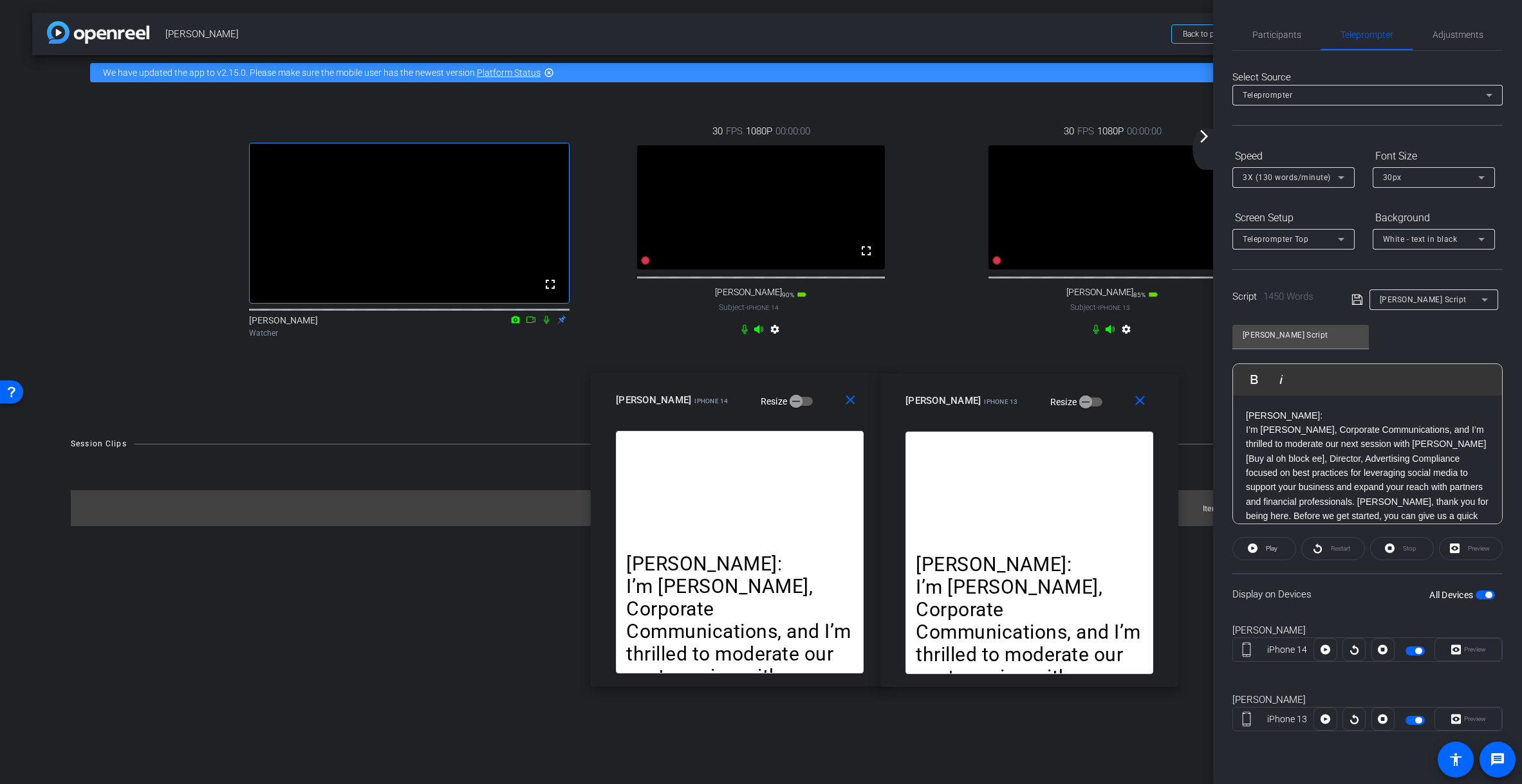
drag, startPoint x: 940, startPoint y: 371, endPoint x: 950, endPoint y: 409, distance: 39.3
click at [940, 405] on span "Kelly Bialoblovki" at bounding box center [943, 400] width 75 height 12
click at [1052, 454] on p "I’m Allyson Vento, Corporate Communications, and I’m thrilled to moderate our n…" at bounding box center [1367, 487] width 243 height 130
click at [1052, 176] on icon at bounding box center [1481, 178] width 6 height 3
click at [1052, 245] on mat-option "40px" at bounding box center [1434, 244] width 122 height 21
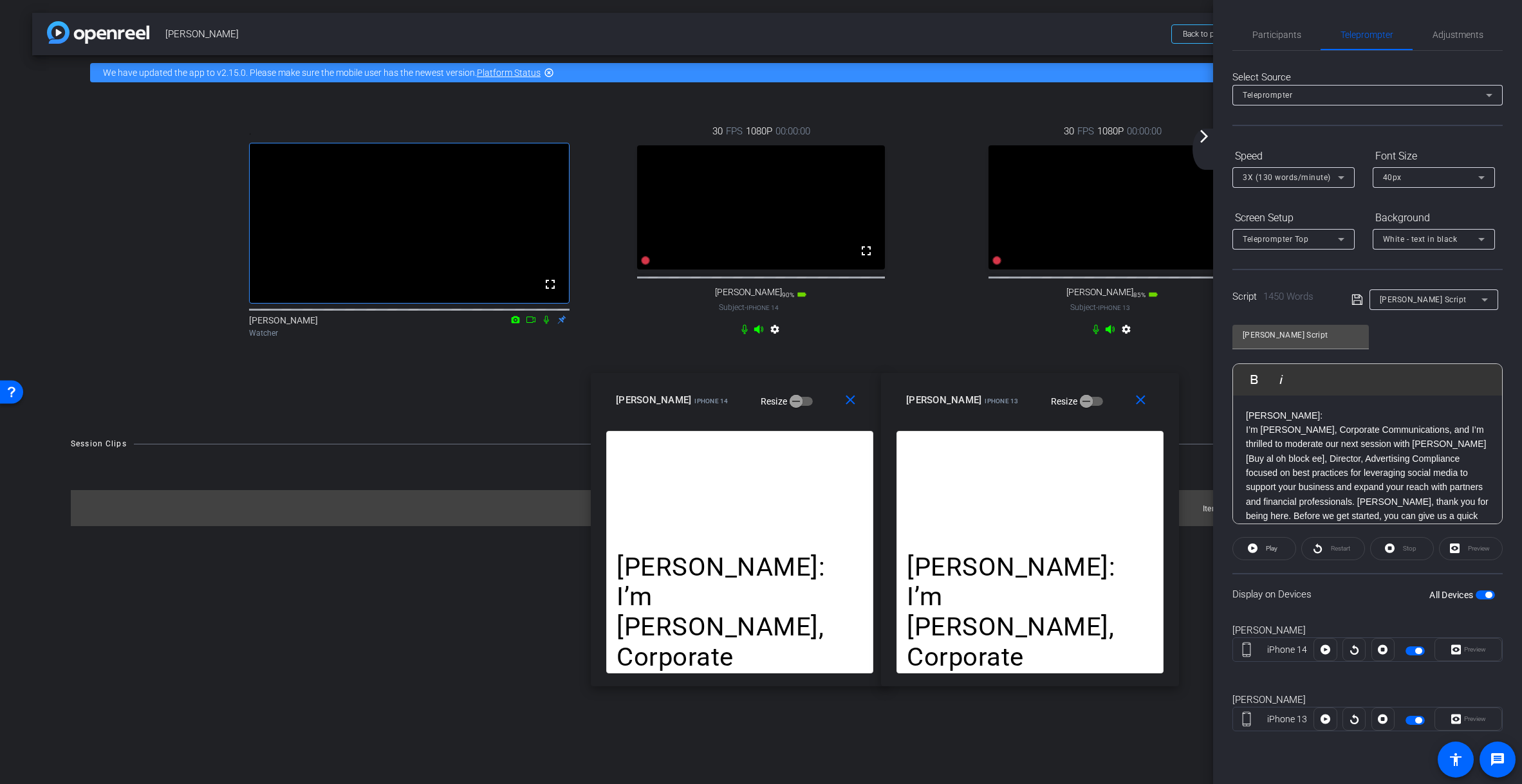
click at [1052, 339] on div "Allyson-Kelly Script Play Play from this location Play Selected Play and displa…" at bounding box center [1367, 420] width 270 height 209
click at [1052, 598] on span "button" at bounding box center [1484, 596] width 19 height 9
click at [1052, 596] on span "button" at bounding box center [1484, 596] width 19 height 9
click at [1052, 178] on icon at bounding box center [1341, 178] width 15 height 15
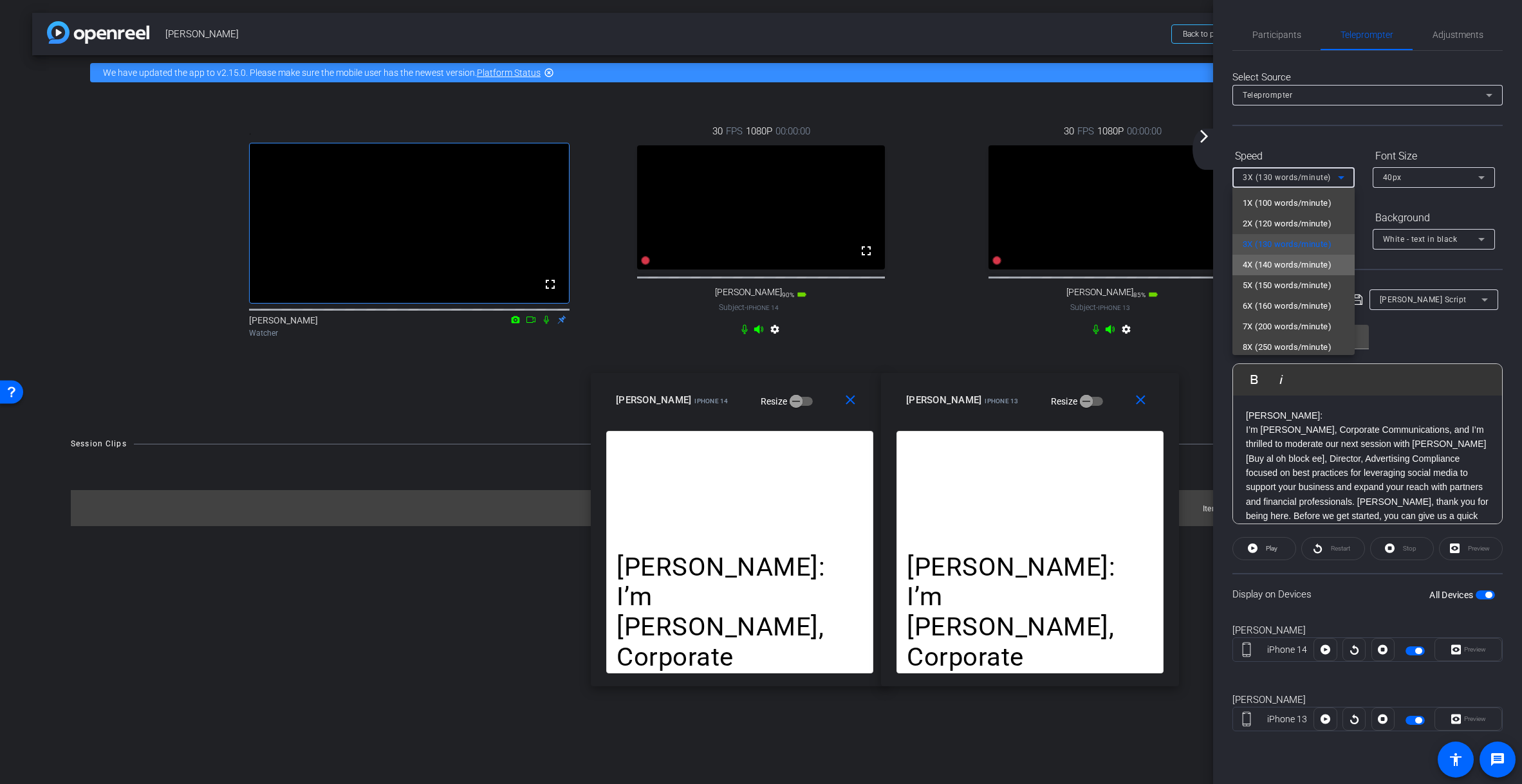
click at [1052, 268] on span "4X (140 words/minute)" at bounding box center [1287, 265] width 88 height 15
click at [1052, 135] on mat-icon "arrow_forward_ios" at bounding box center [1203, 136] width 15 height 15
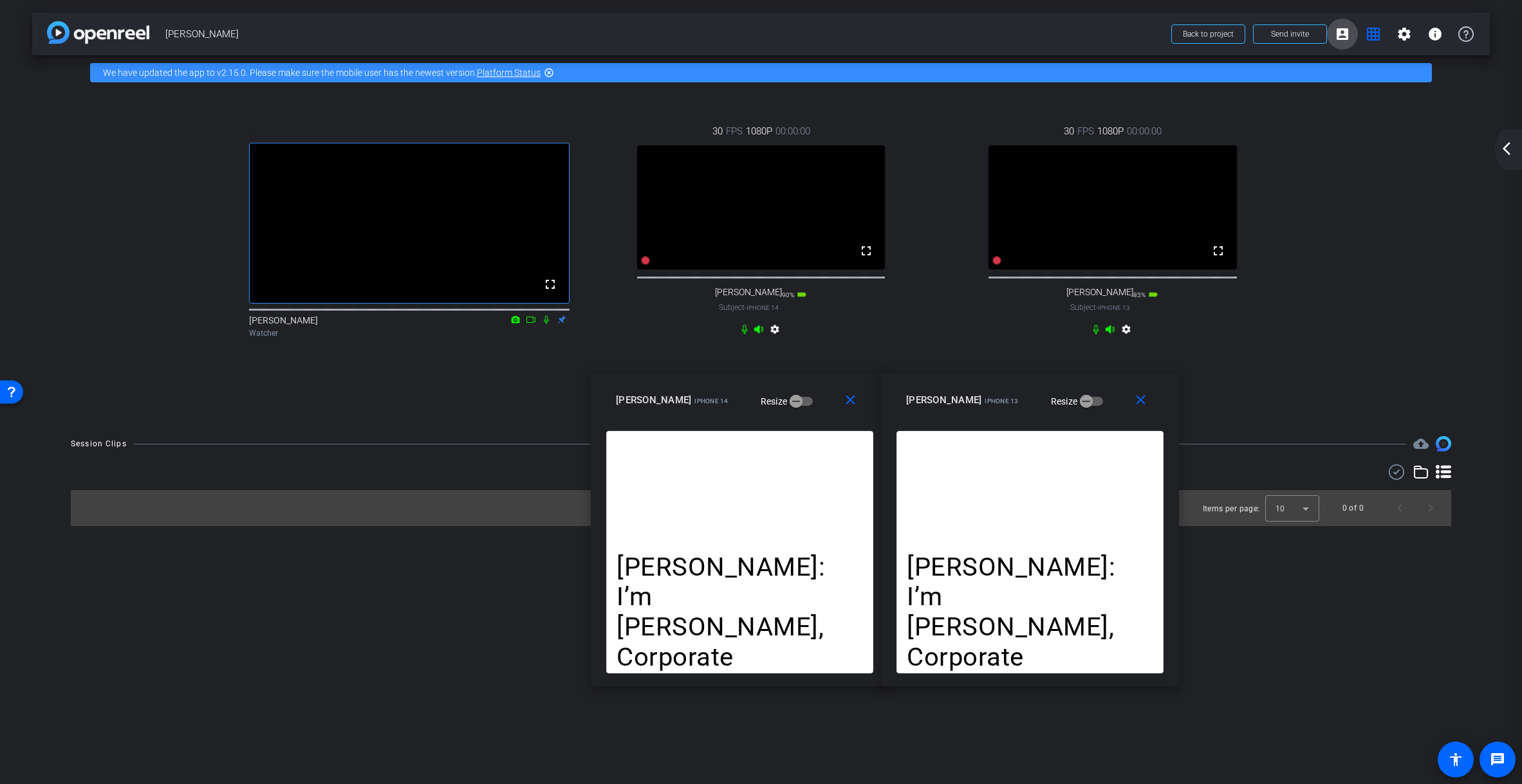
click at [1052, 34] on mat-icon "account_box" at bounding box center [1342, 34] width 15 height 15
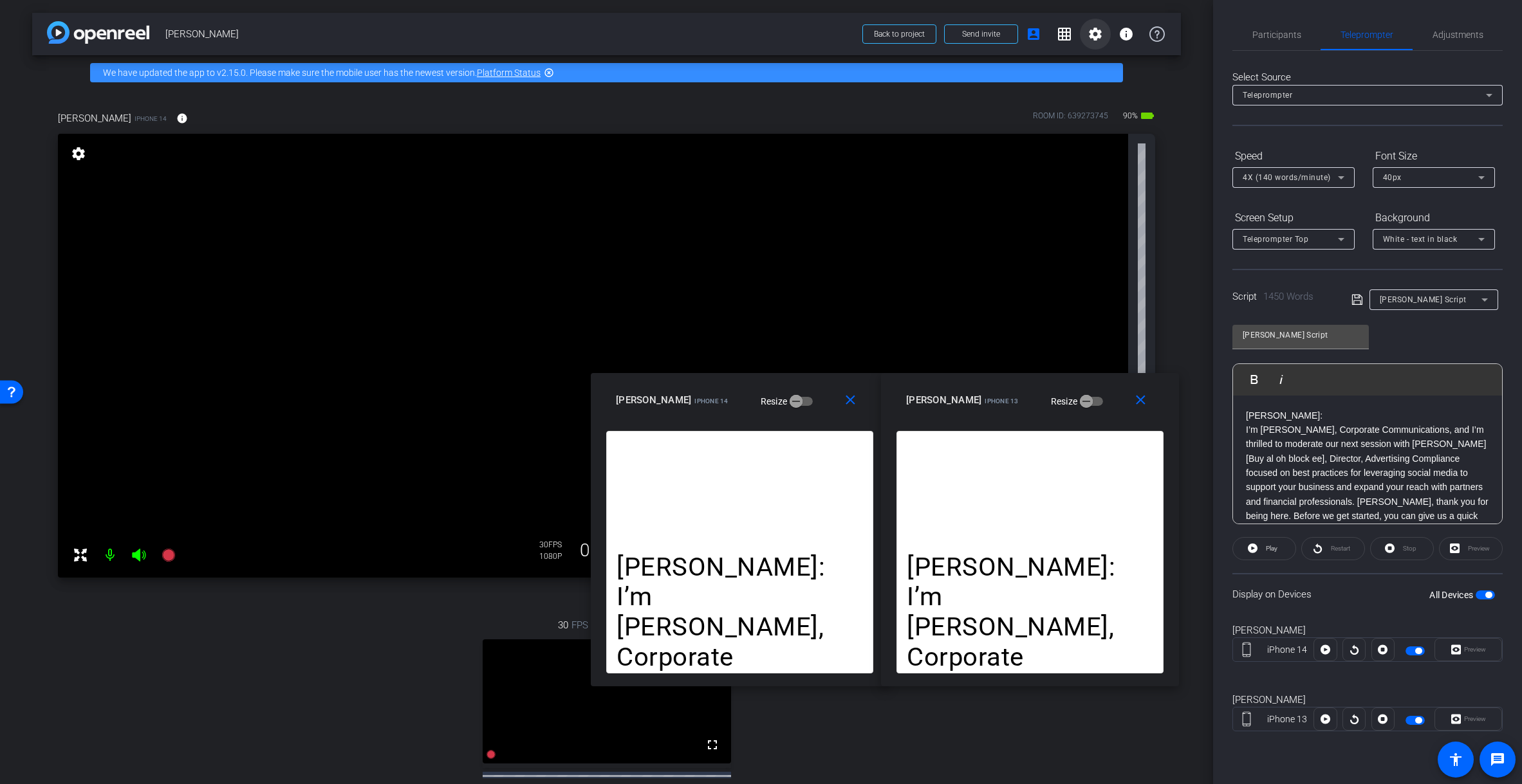
click at [1052, 32] on mat-icon "settings" at bounding box center [1095, 34] width 15 height 15
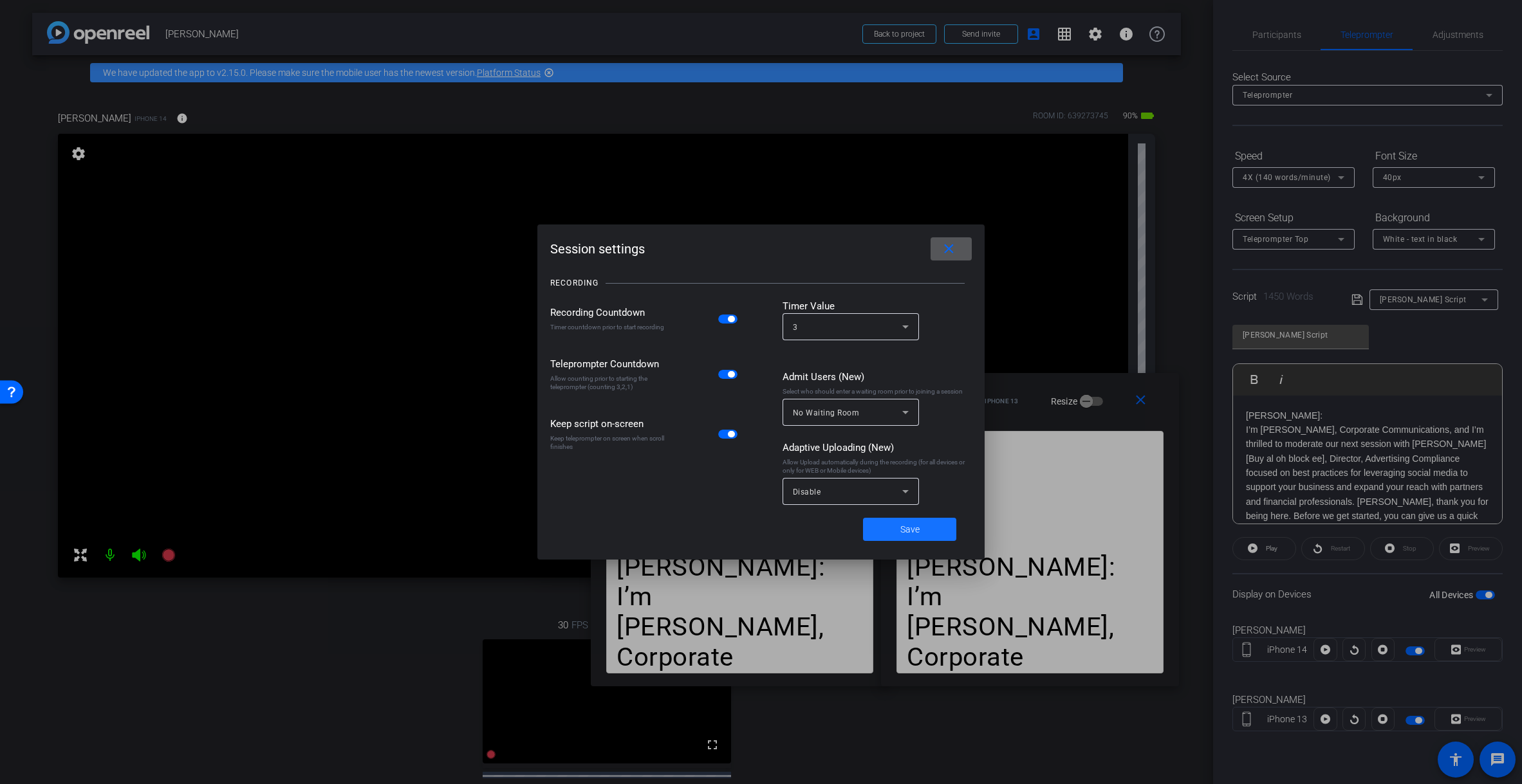
click at [913, 532] on span "Save" at bounding box center [910, 530] width 19 height 14
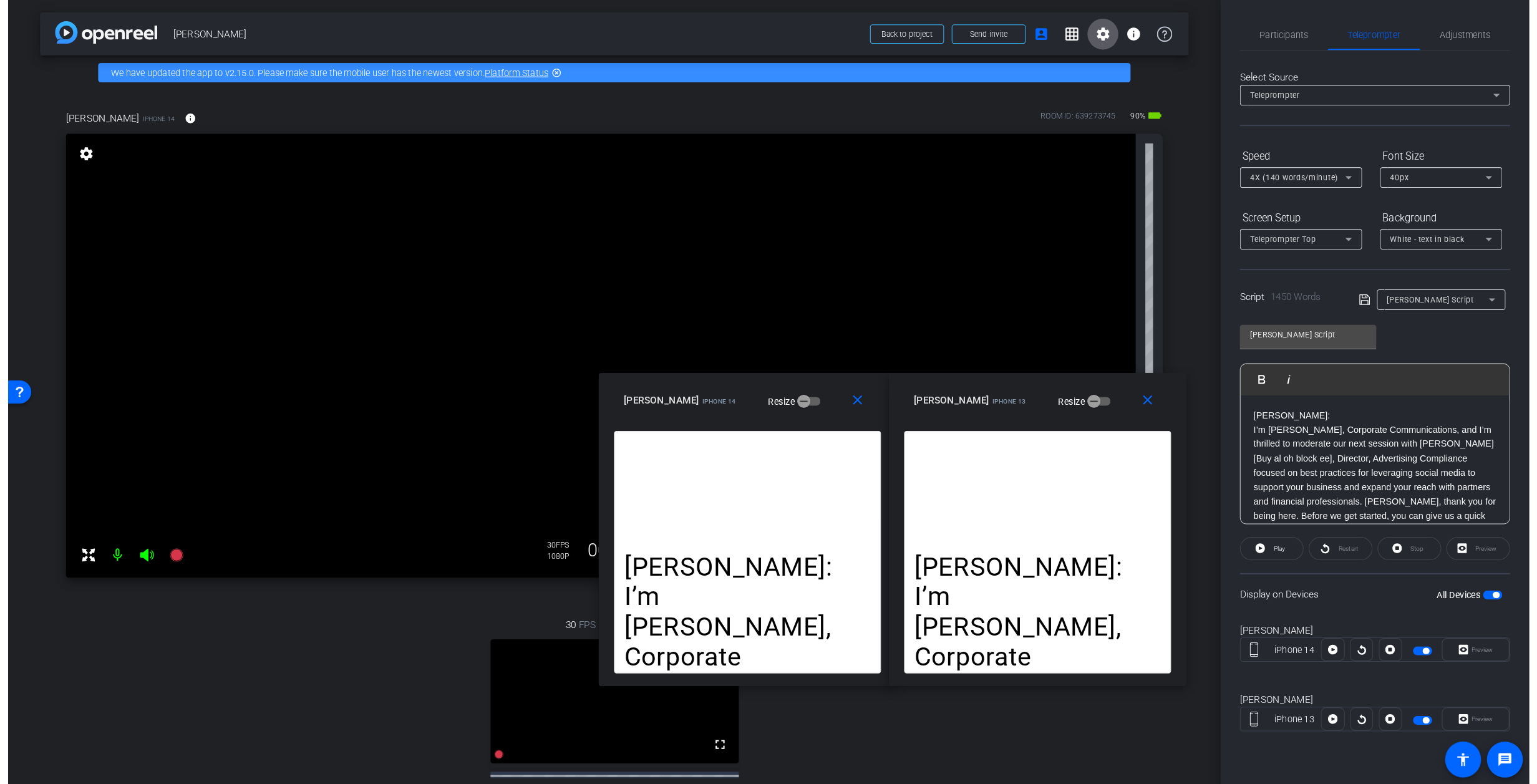
scroll to position [55, 0]
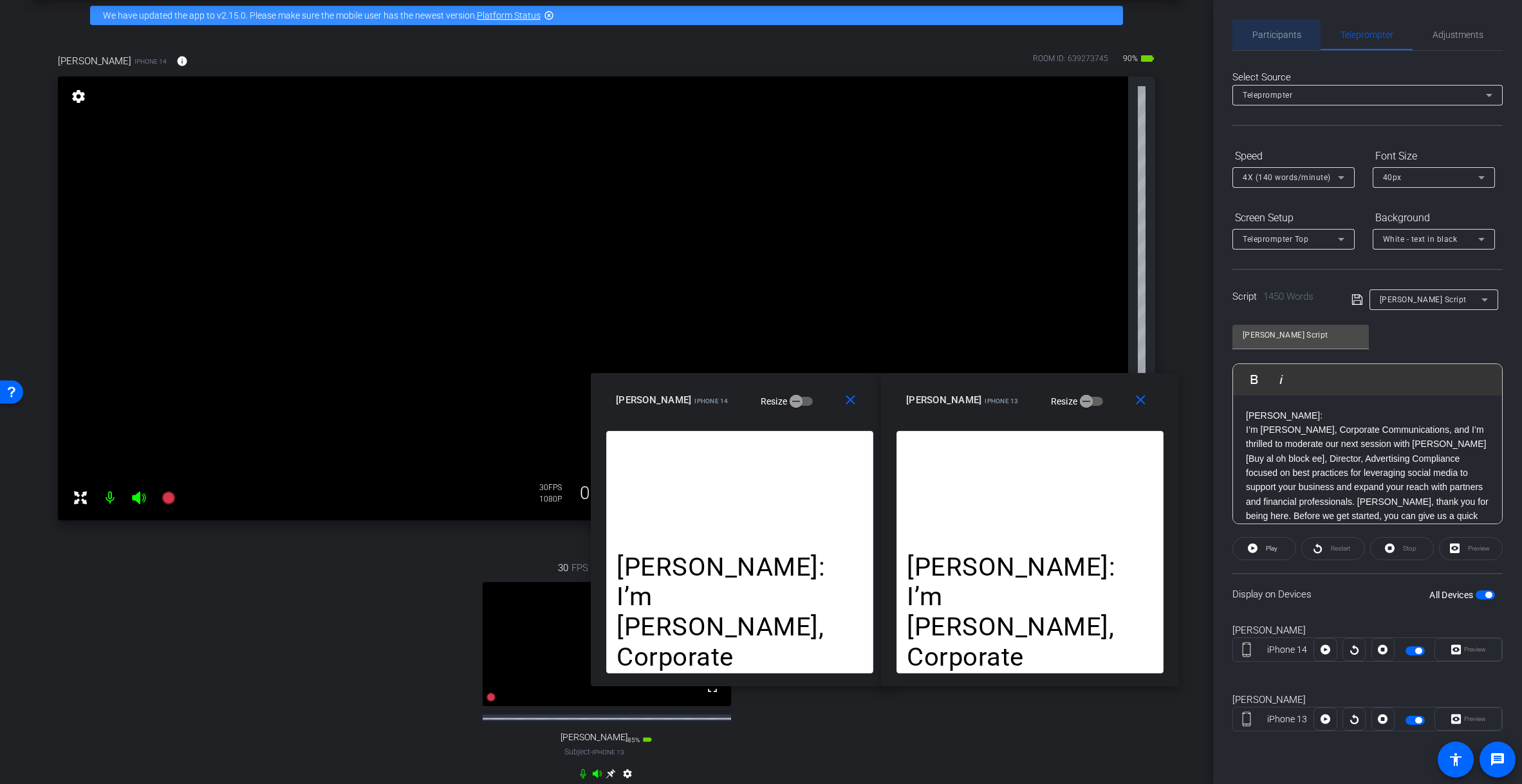
click at [1052, 35] on span "Participants" at bounding box center [1277, 35] width 49 height 9
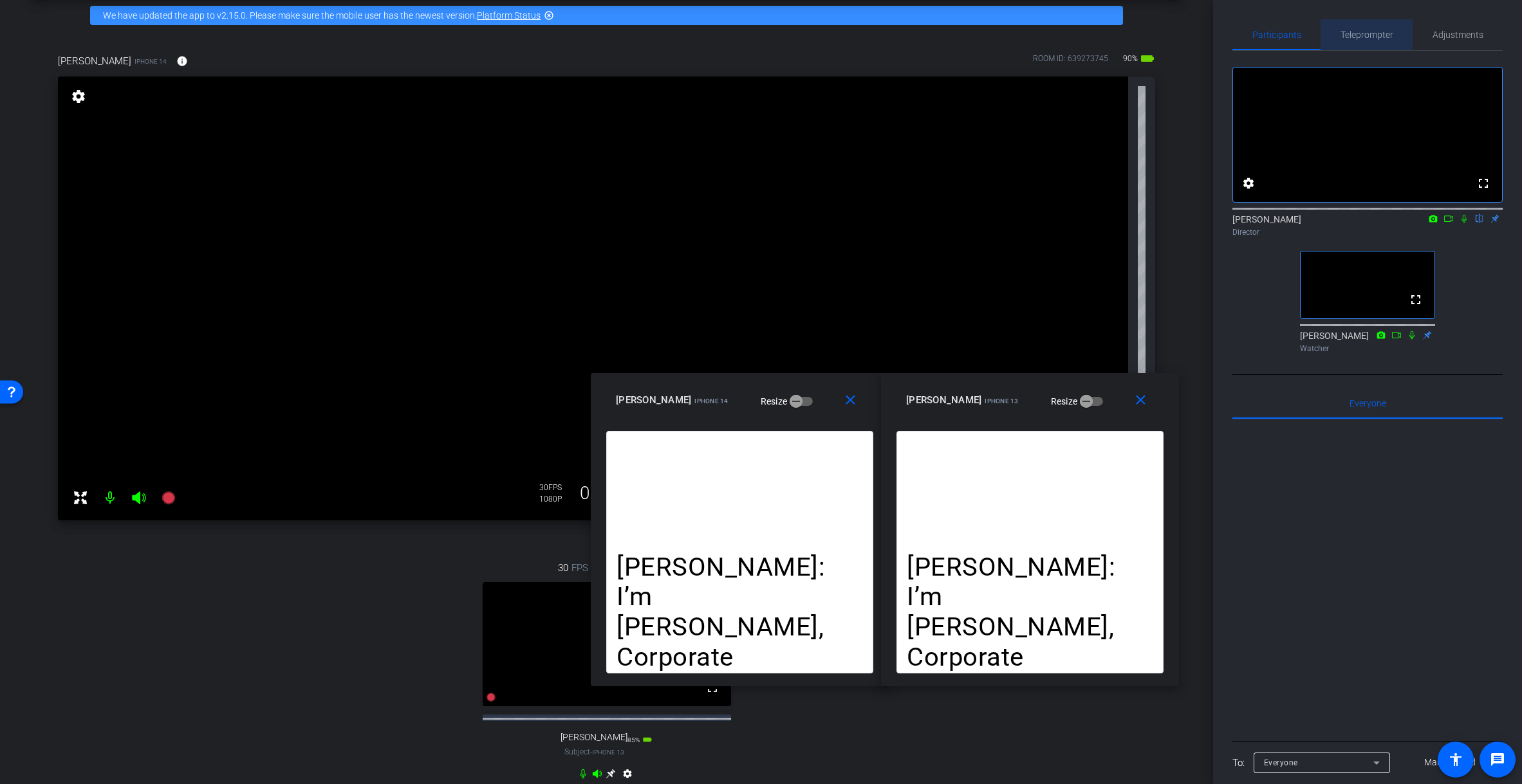
click at [1052, 37] on span "Teleprompter" at bounding box center [1367, 35] width 53 height 9
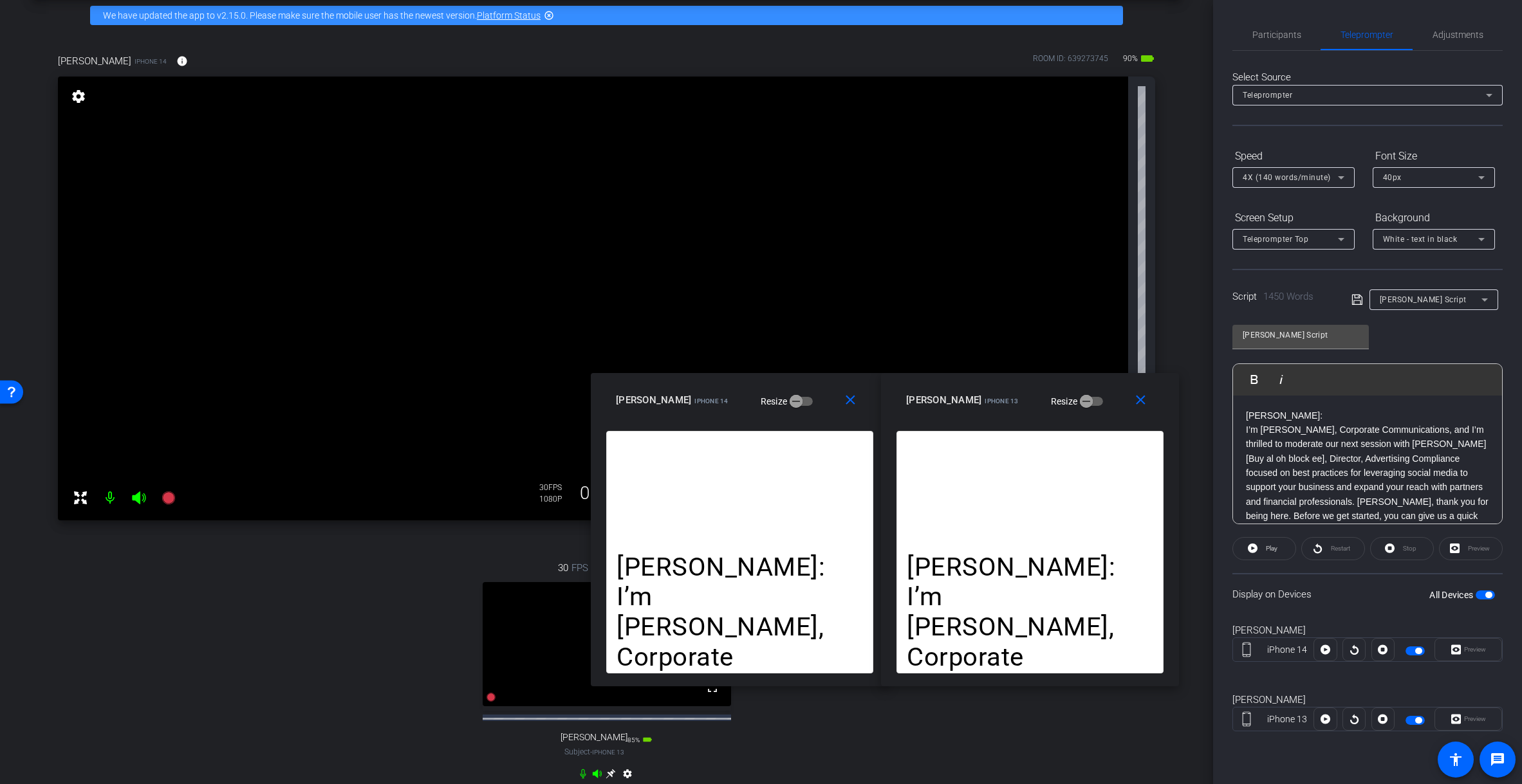
click at [1052, 34] on div "arrow_back Allyson-Kelly Back to project Send invite account_box grid_on settin…" at bounding box center [606, 335] width 1213 height 784
click at [1052, 33] on span "Participants" at bounding box center [1277, 35] width 49 height 9
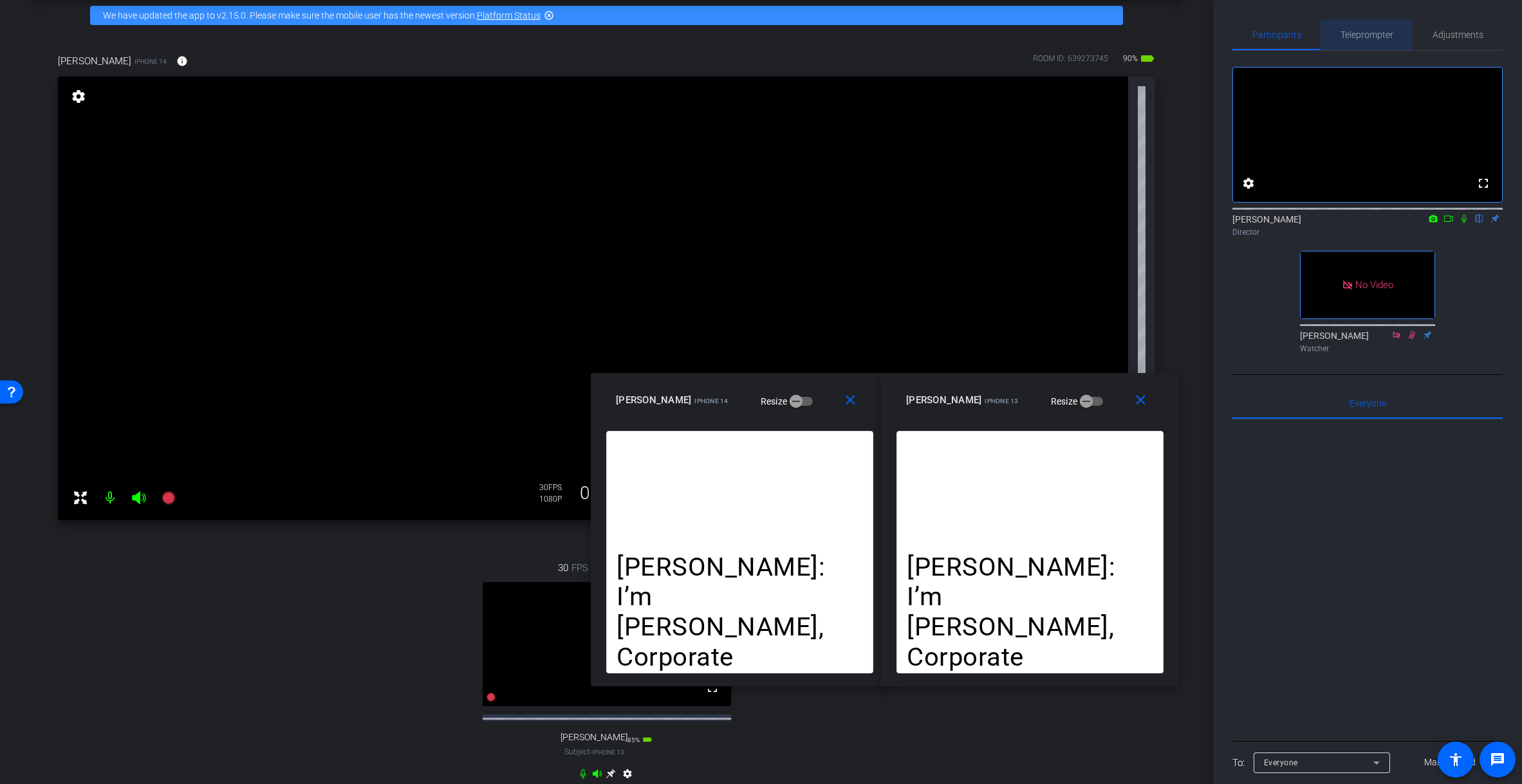
click at [1052, 36] on span "Teleprompter" at bounding box center [1367, 35] width 53 height 9
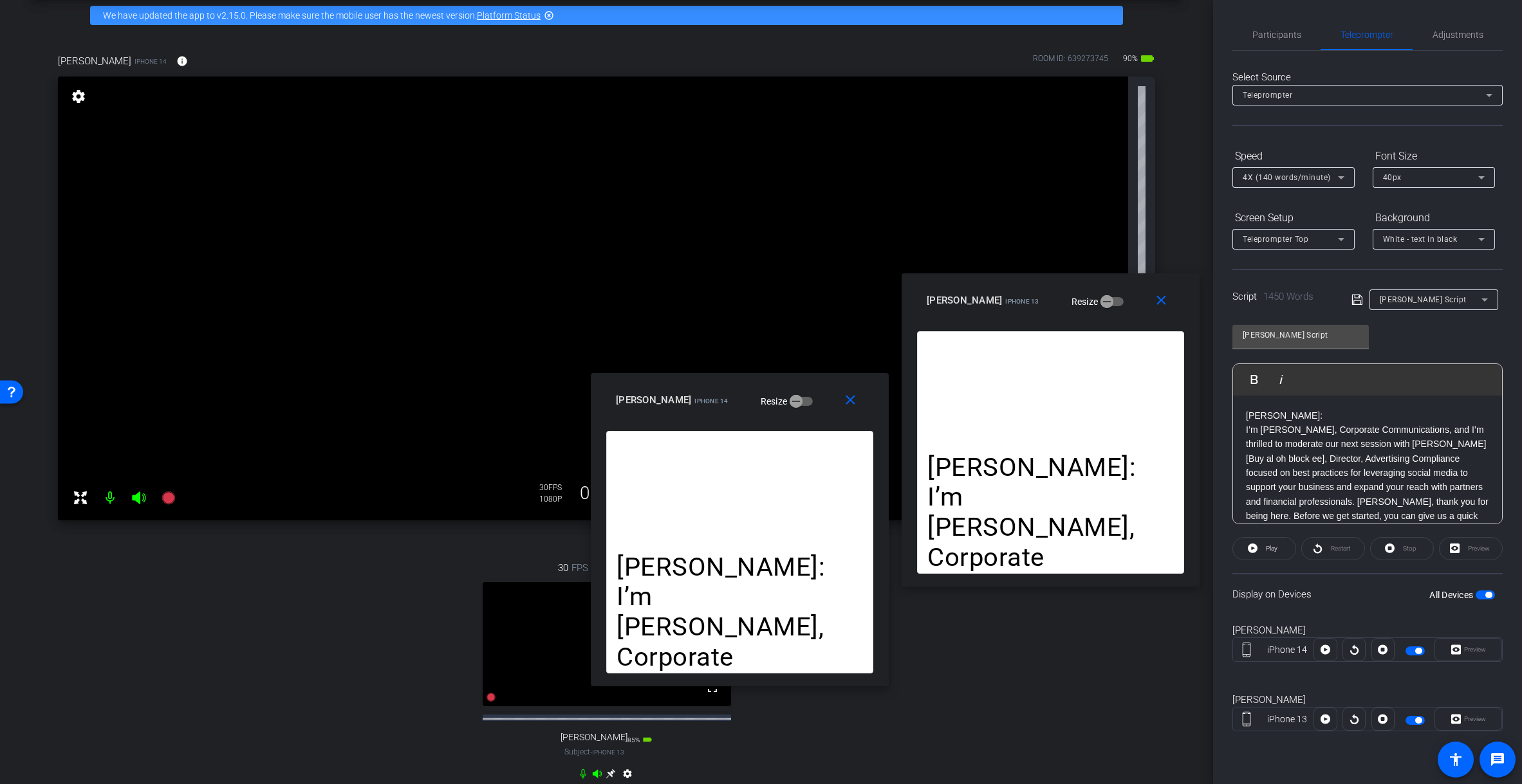
drag, startPoint x: 1119, startPoint y: 389, endPoint x: 1133, endPoint y: 301, distance: 89.1
click at [1052, 292] on div "Kelly Bialoblovki iPhone 13 Resize" at bounding box center [1055, 300] width 257 height 23
drag, startPoint x: 1193, startPoint y: 229, endPoint x: 1231, endPoint y: 107, distance: 127.8
click at [1052, 225] on div "arrow_back Allyson-Kelly Back to project Send invite account_box grid_on settin…" at bounding box center [606, 335] width 1213 height 784
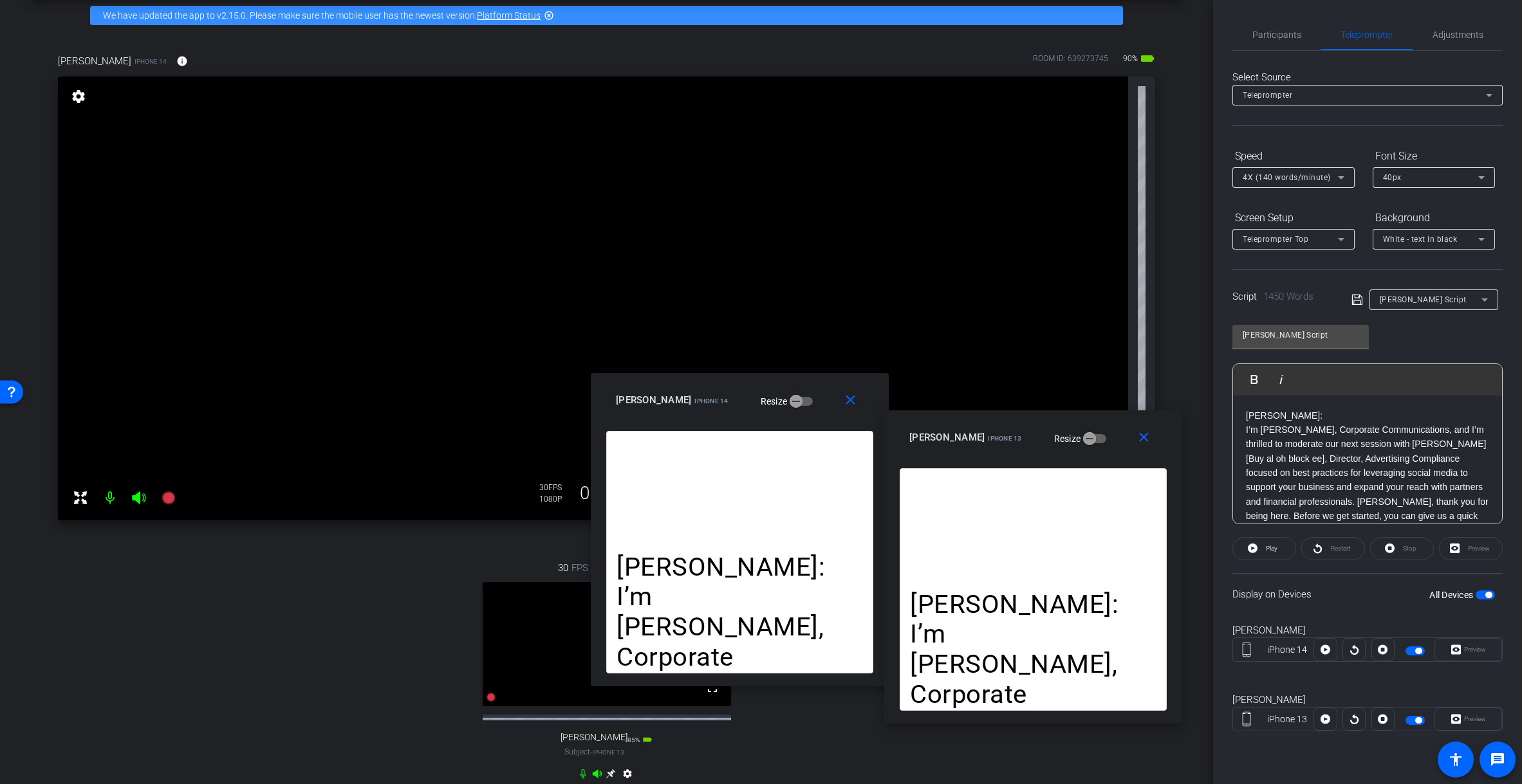
drag, startPoint x: 1123, startPoint y: 334, endPoint x: 1285, endPoint y: 219, distance: 198.7
click at [1052, 433] on div "Kelly Bialoblovki iPhone 13 Resize" at bounding box center [1038, 438] width 257 height 23
click at [1052, 34] on span "Participants" at bounding box center [1277, 35] width 49 height 9
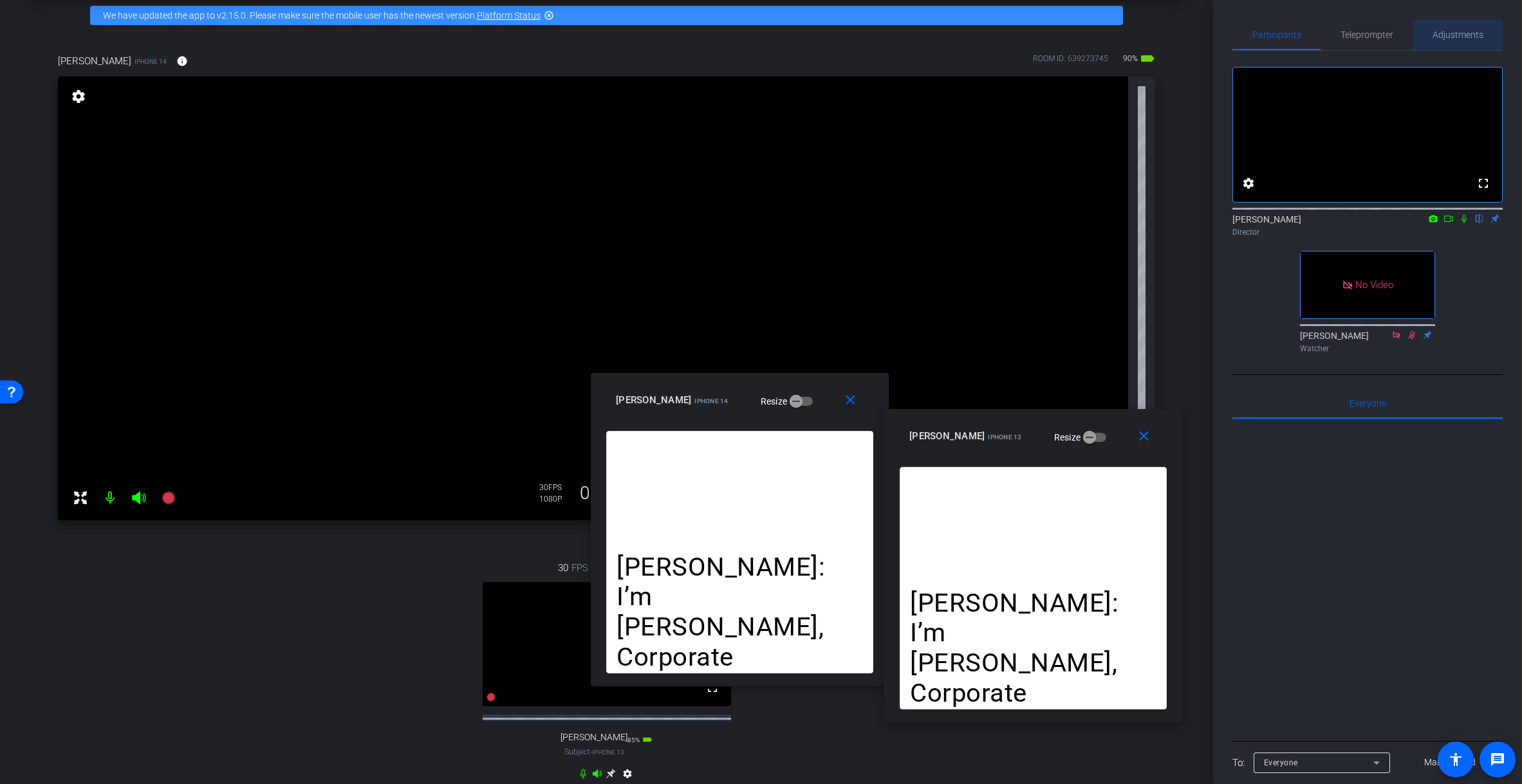
click at [1052, 35] on span "Adjustments" at bounding box center [1457, 35] width 51 height 9
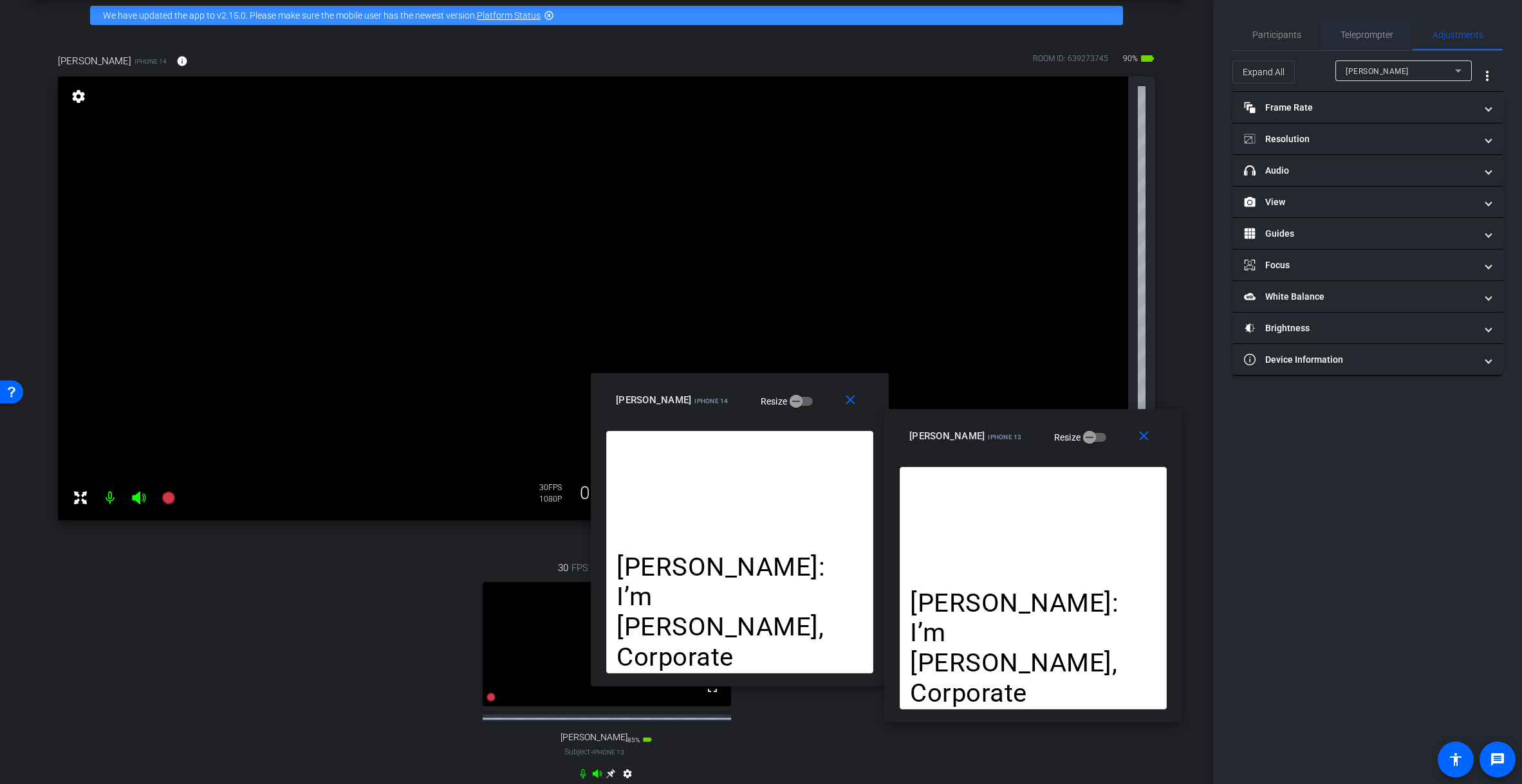
click at [1052, 32] on span "Teleprompter" at bounding box center [1367, 35] width 53 height 9
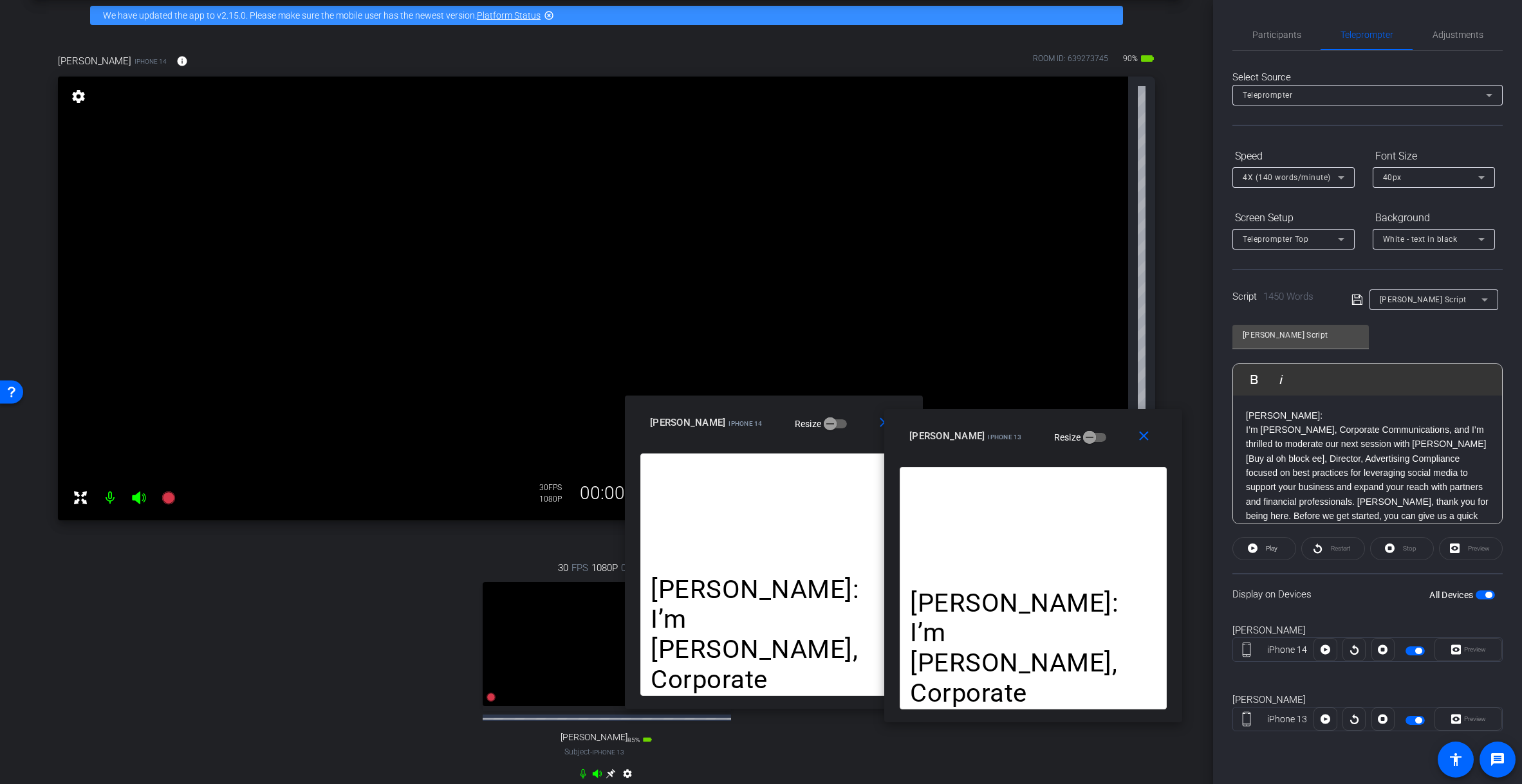
drag, startPoint x: 783, startPoint y: 459, endPoint x: 822, endPoint y: 419, distance: 55.9
click at [820, 419] on div "allyson iPhone 14 Resize" at bounding box center [779, 422] width 257 height 23
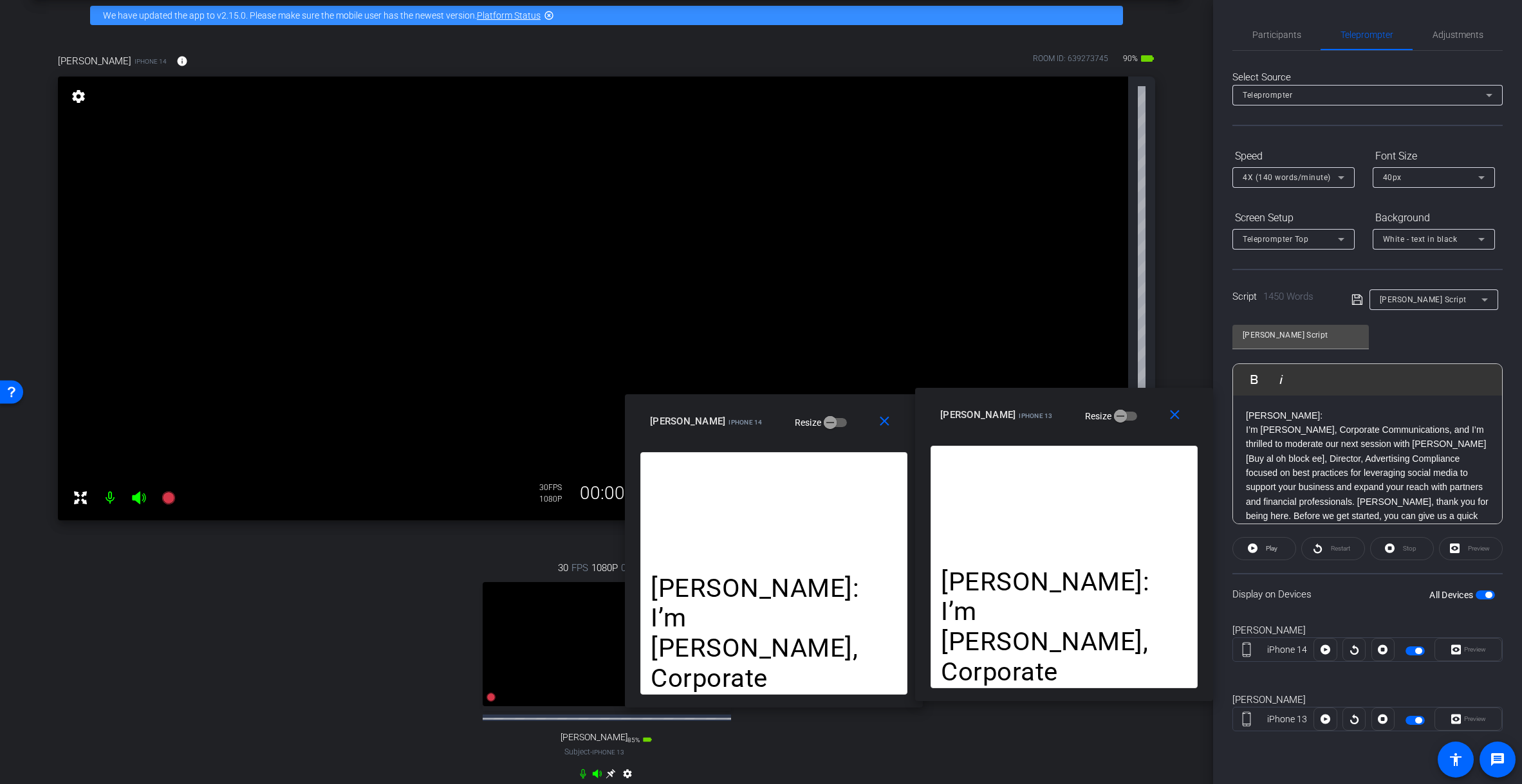
drag, startPoint x: 1023, startPoint y: 429, endPoint x: 1040, endPoint y: 419, distance: 19.7
click at [1052, 409] on div "Kelly Bialoblovki iPhone 13 Resize" at bounding box center [1069, 415] width 257 height 23
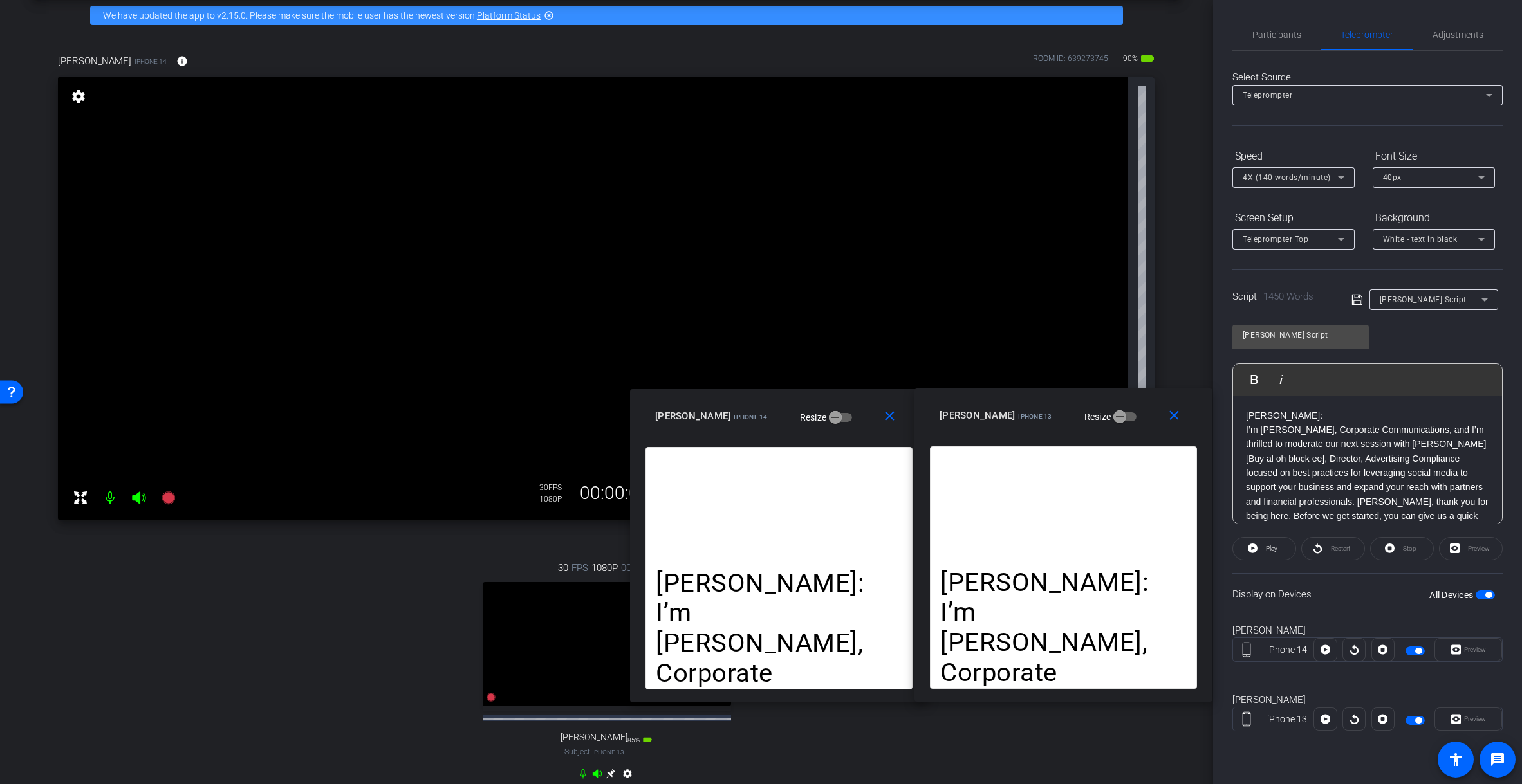
click at [845, 419] on div "allyson iPhone 14 Resize" at bounding box center [783, 416] width 257 height 23
click at [1052, 135] on div "arrow_back Allyson-Kelly Back to project Send invite account_box grid_on settin…" at bounding box center [606, 335] width 1213 height 784
click at [1052, 28] on div "arrow_back Allyson-Kelly Back to project Send invite account_box grid_on settin…" at bounding box center [606, 335] width 1213 height 784
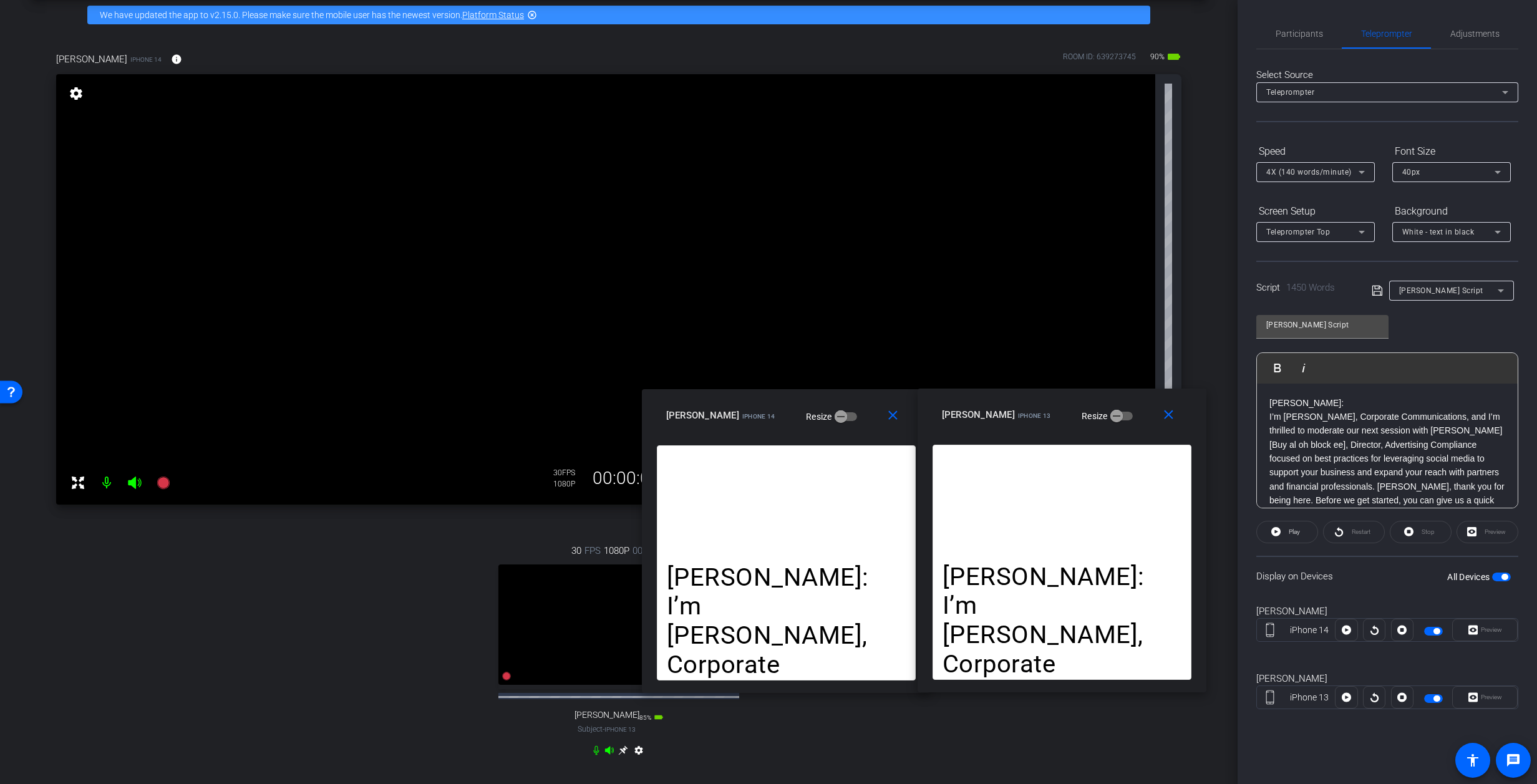
scroll to position [0, 0]
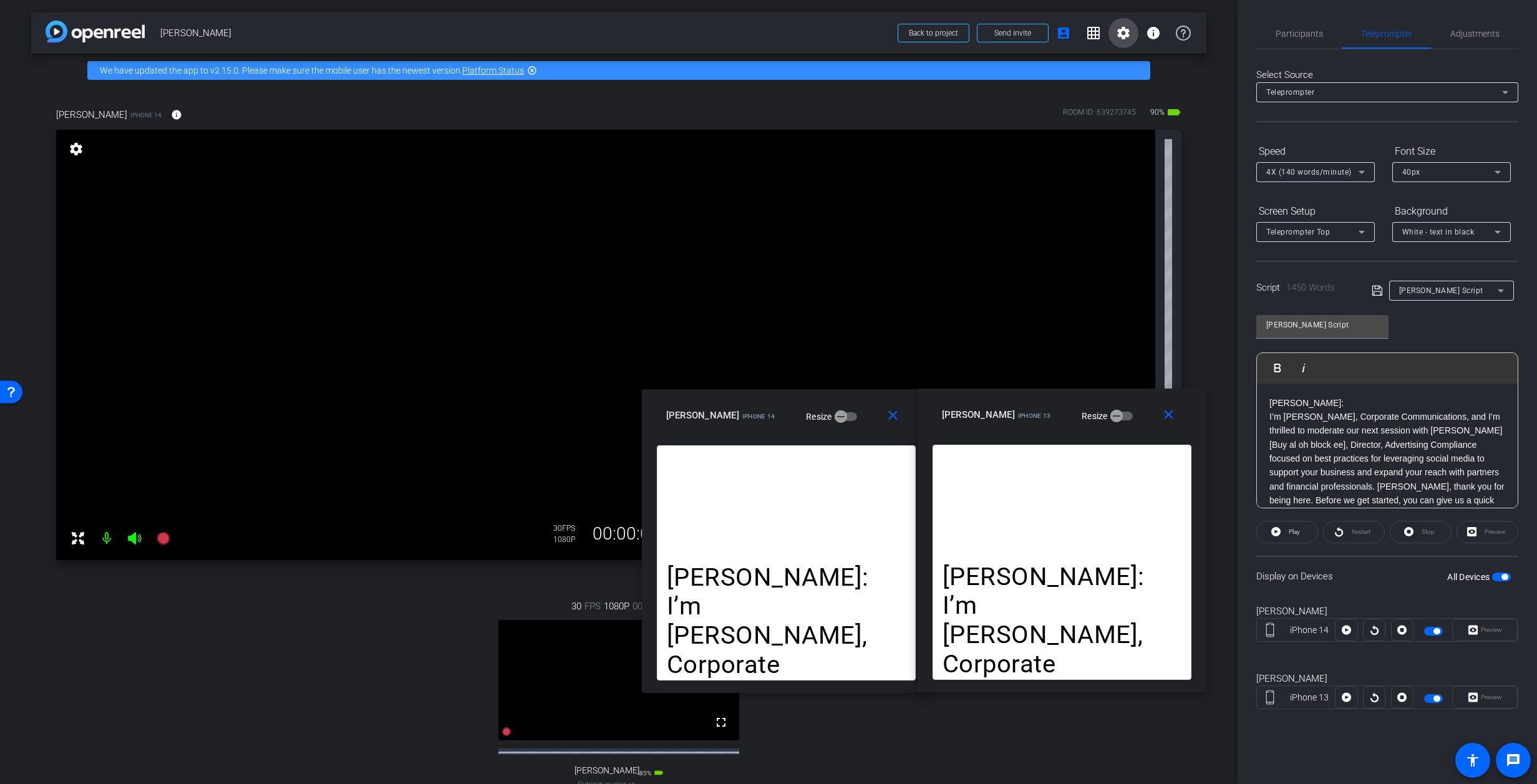
click at [1020, 35] on mat-icon "settings" at bounding box center [1124, 33] width 15 height 15
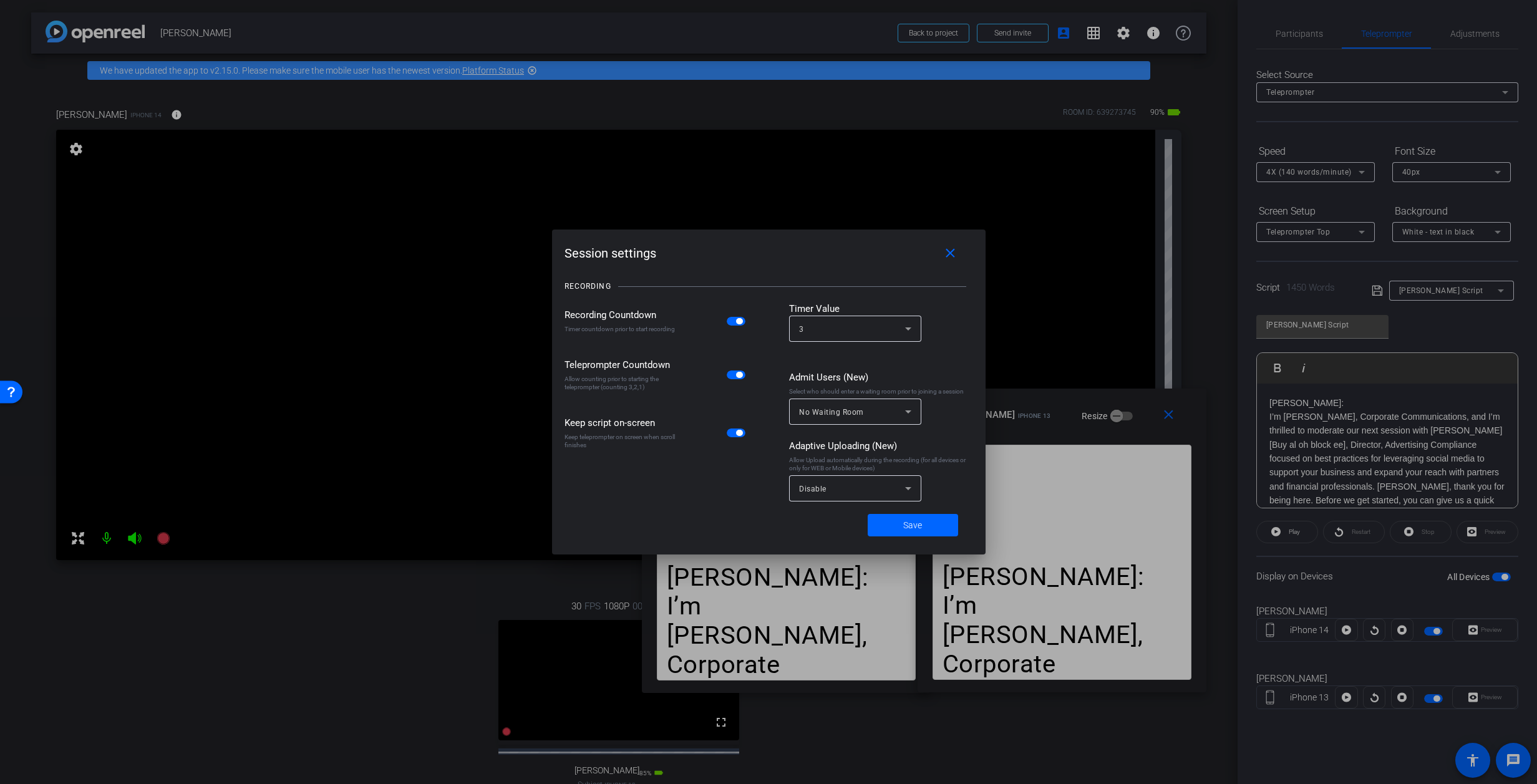
click at [1020, 33] on div at bounding box center [768, 392] width 1537 height 784
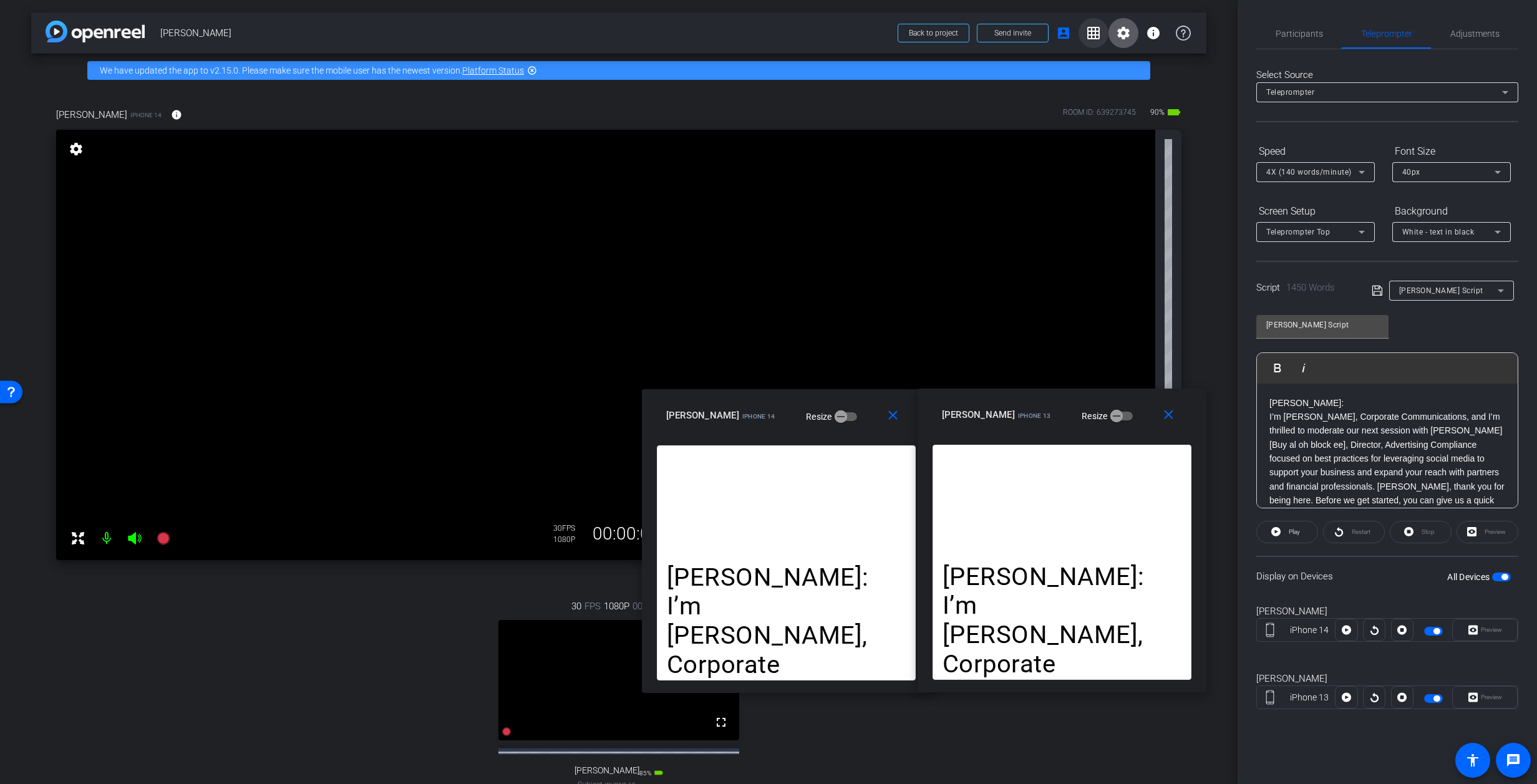
click at [1020, 33] on mat-icon "grid_on" at bounding box center [1094, 33] width 15 height 15
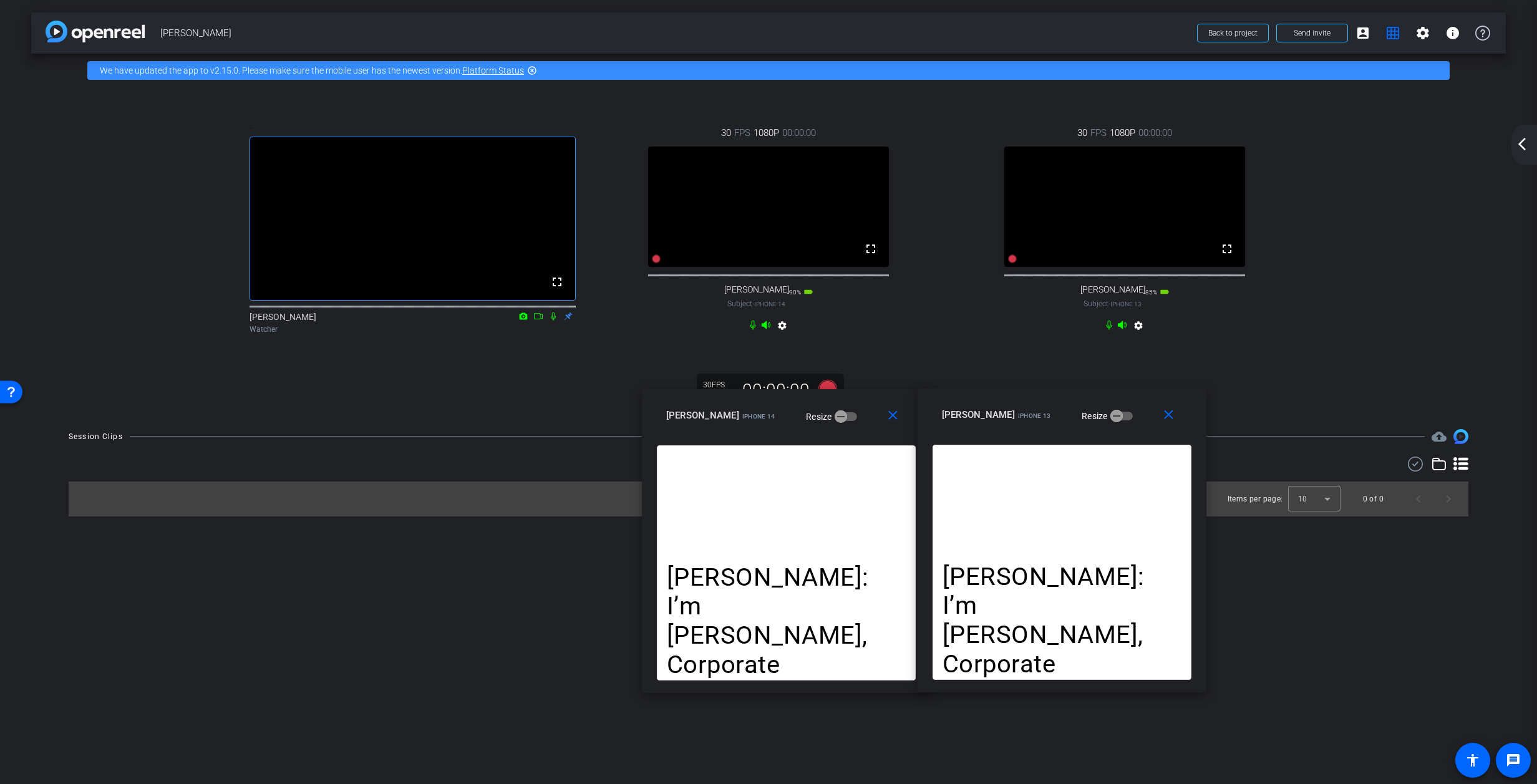
click at [1020, 144] on mat-icon "arrow_back_ios_new" at bounding box center [1522, 144] width 15 height 15
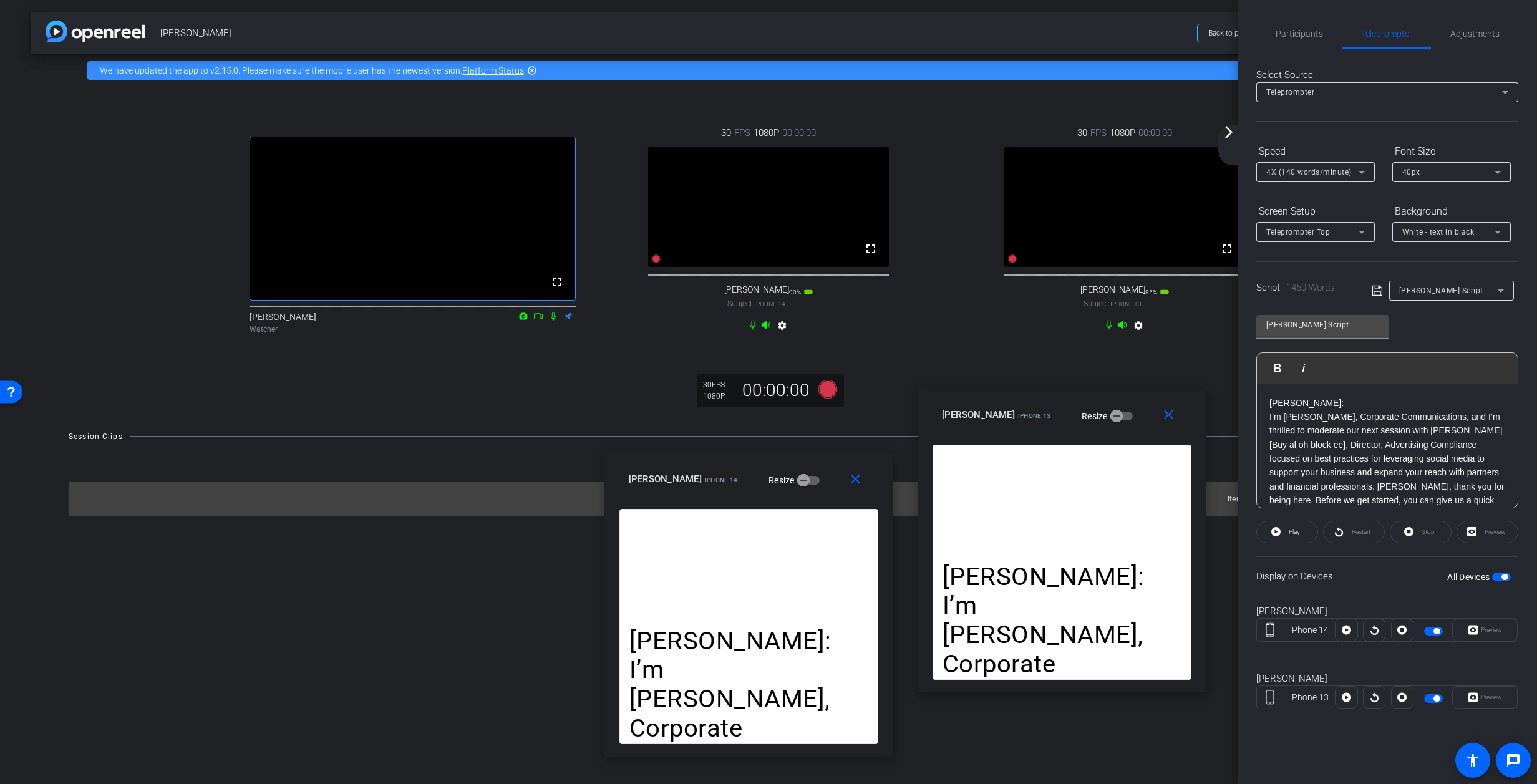
drag, startPoint x: 844, startPoint y: 417, endPoint x: 822, endPoint y: 490, distance: 76.2
click at [816, 489] on div "allyson iPhone 14 Resize" at bounding box center [754, 479] width 249 height 22
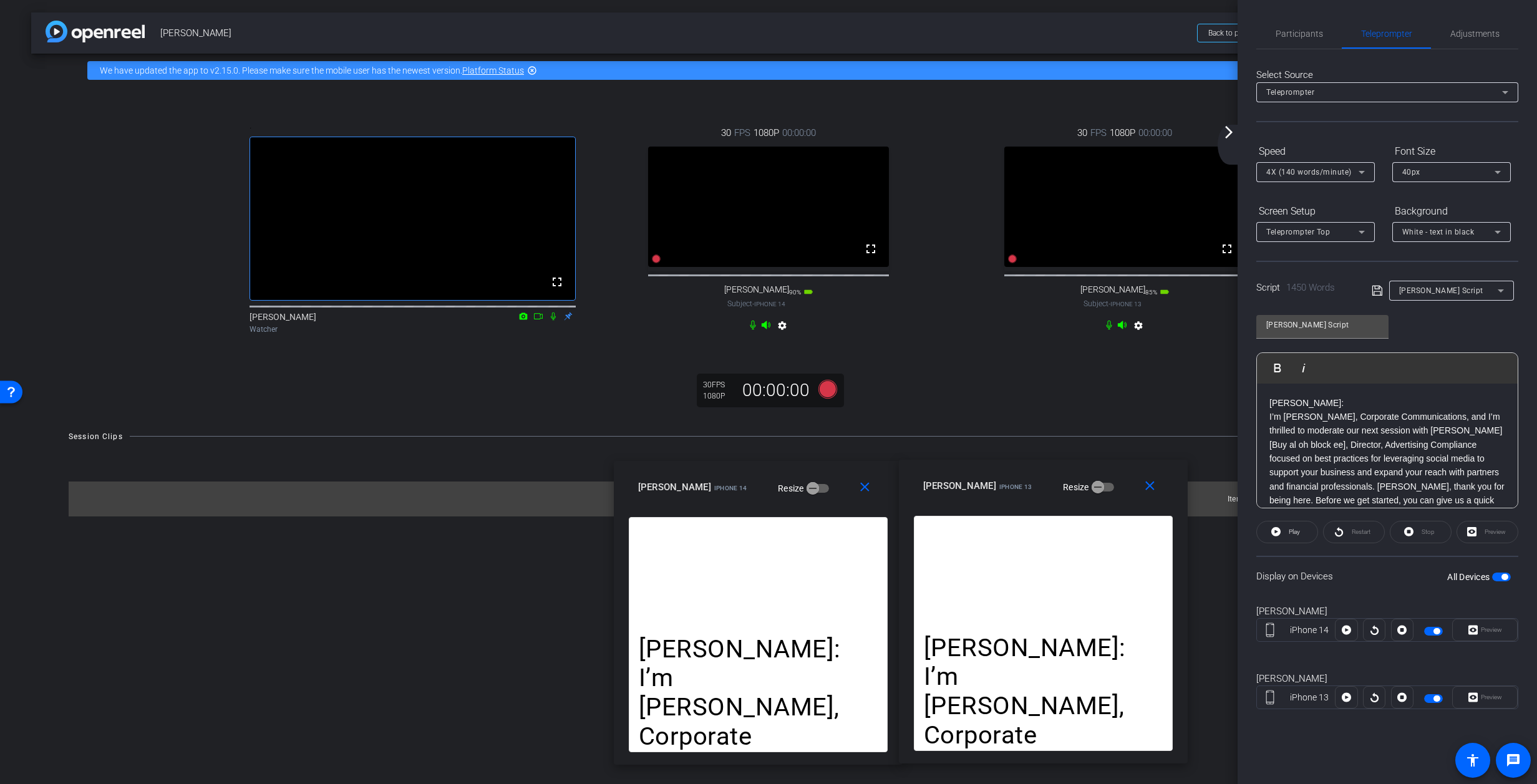
drag, startPoint x: 921, startPoint y: 448, endPoint x: 942, endPoint y: 484, distance: 41.7
click at [942, 485] on span "Kelly Bialoblovki" at bounding box center [960, 486] width 73 height 11
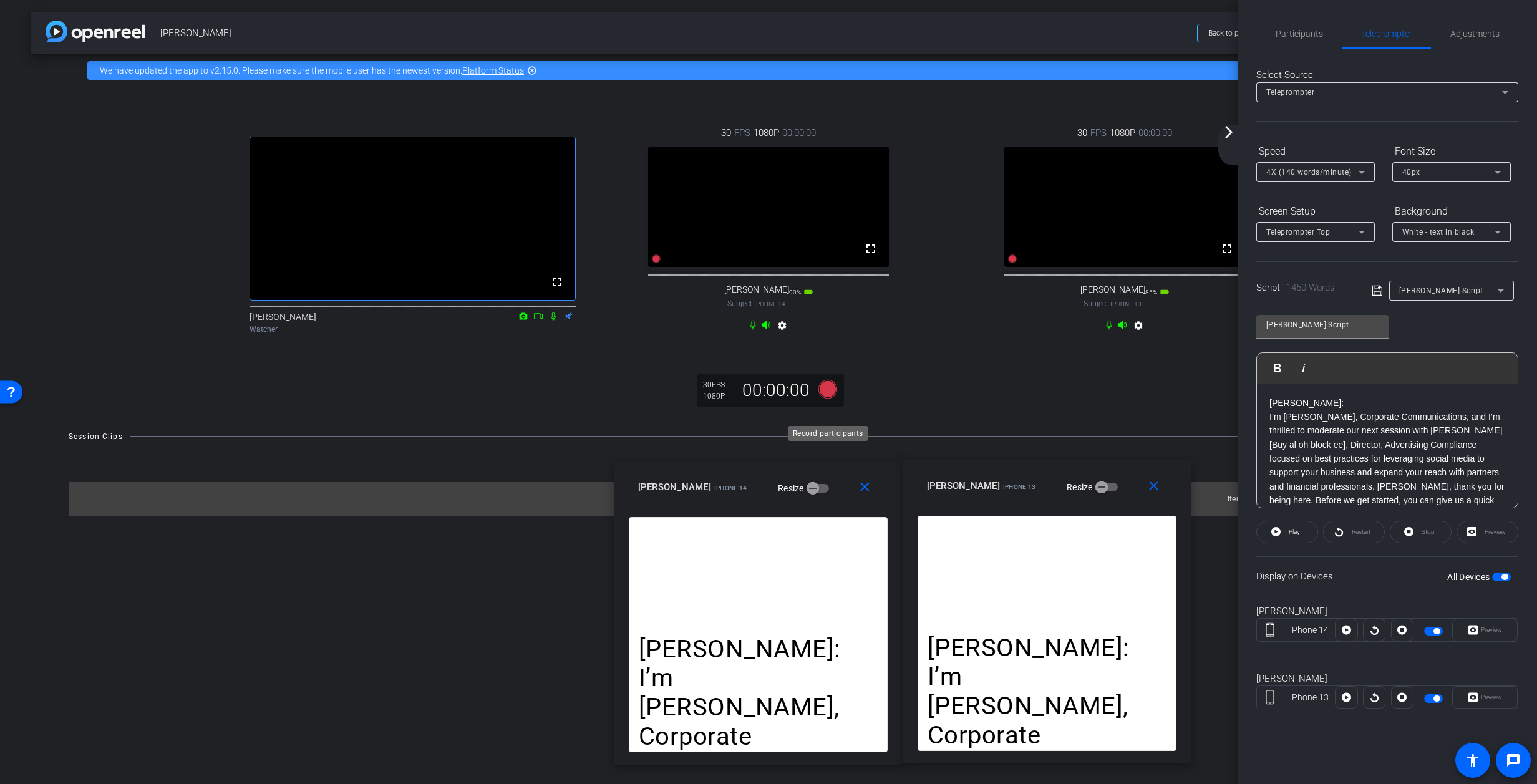
click at [828, 398] on icon at bounding box center [827, 388] width 19 height 19
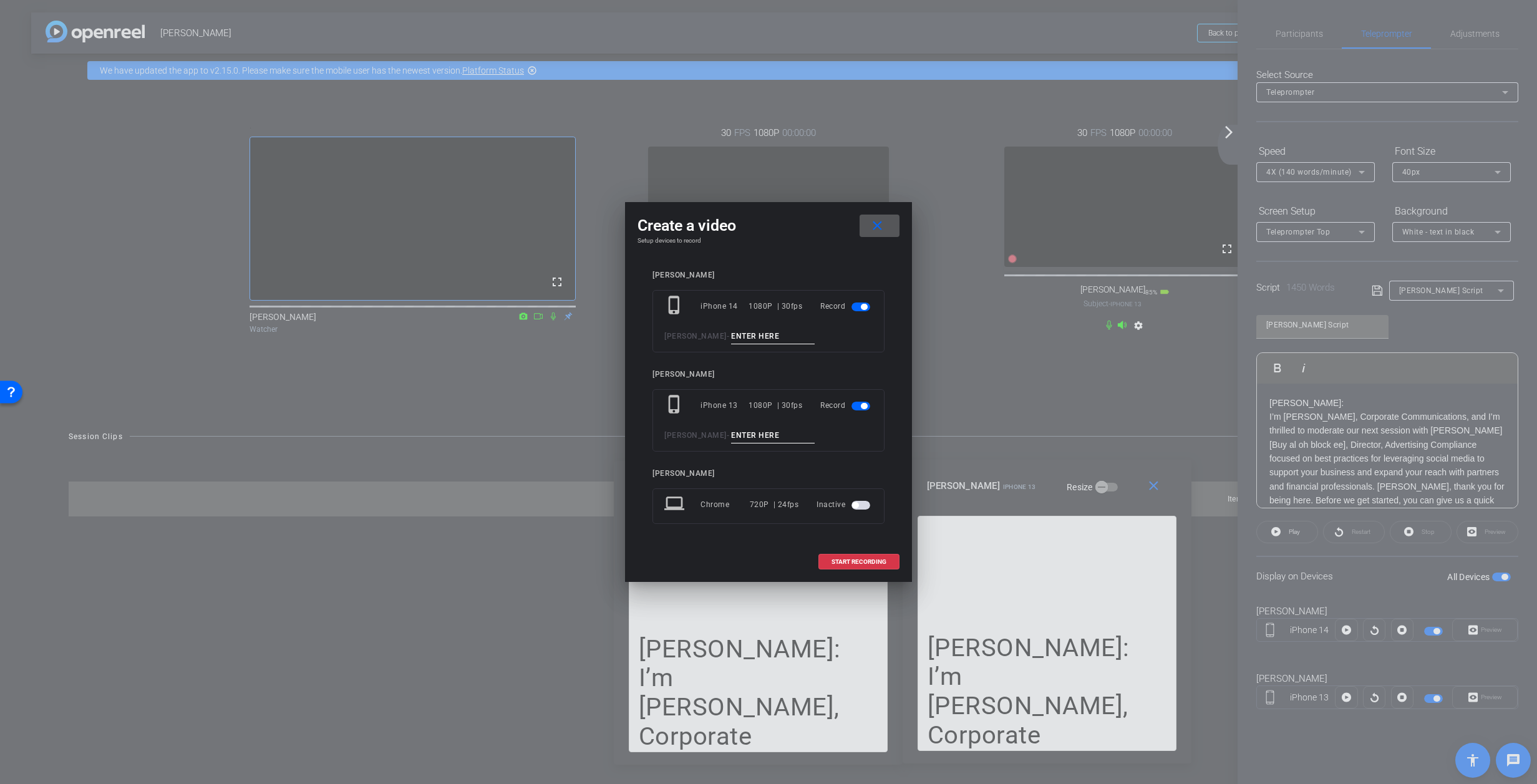
click at [772, 325] on div "phone_iphone iPhone 14 1080P | 30fps Record Allyson-Kelly -" at bounding box center [768, 322] width 232 height 63
click at [774, 333] on input at bounding box center [773, 336] width 84 height 16
type input "A - Take 1"
click at [780, 436] on input at bounding box center [773, 436] width 84 height 16
type input "K - Take 1"
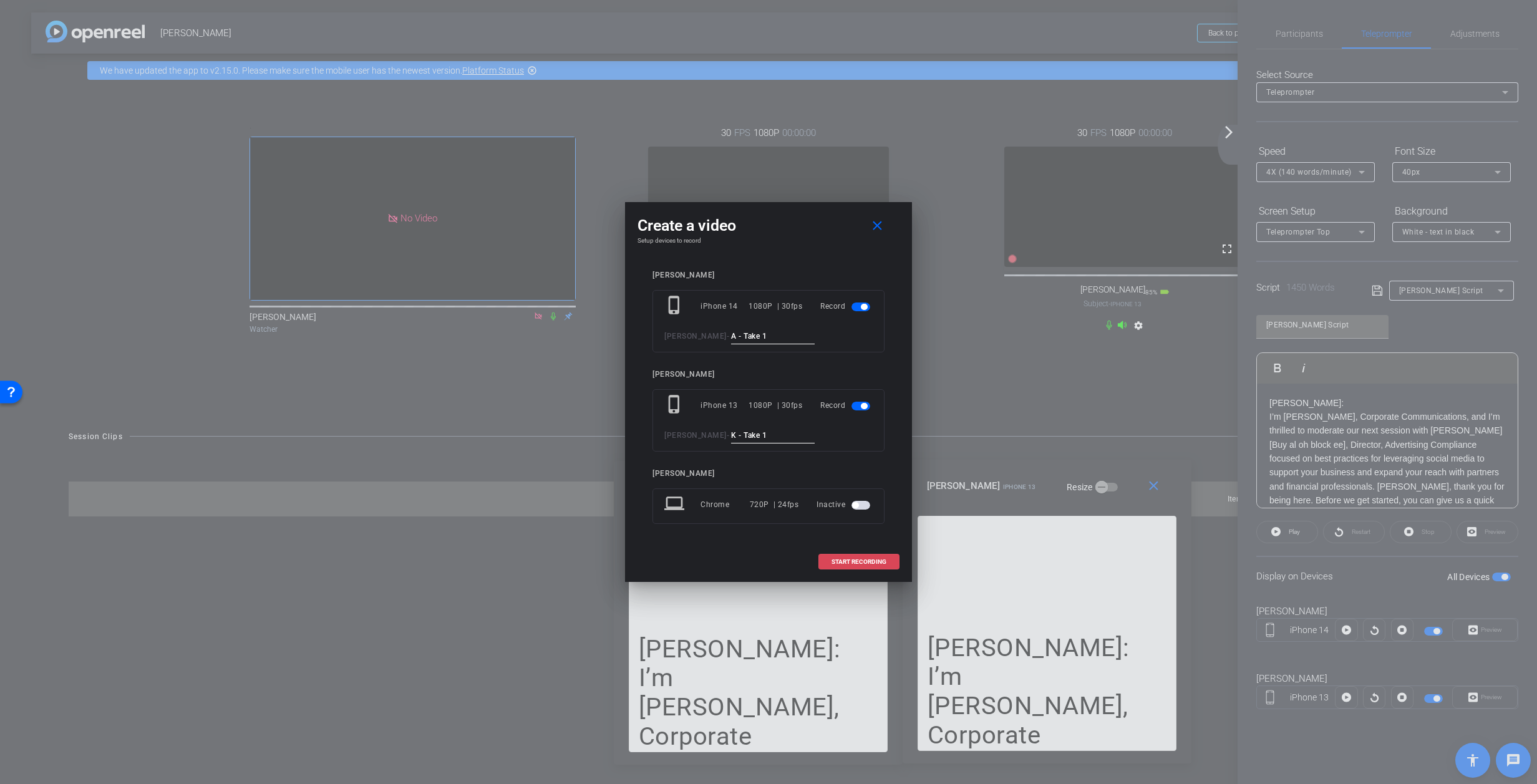
click at [850, 559] on span "START RECORDING" at bounding box center [860, 562] width 55 height 6
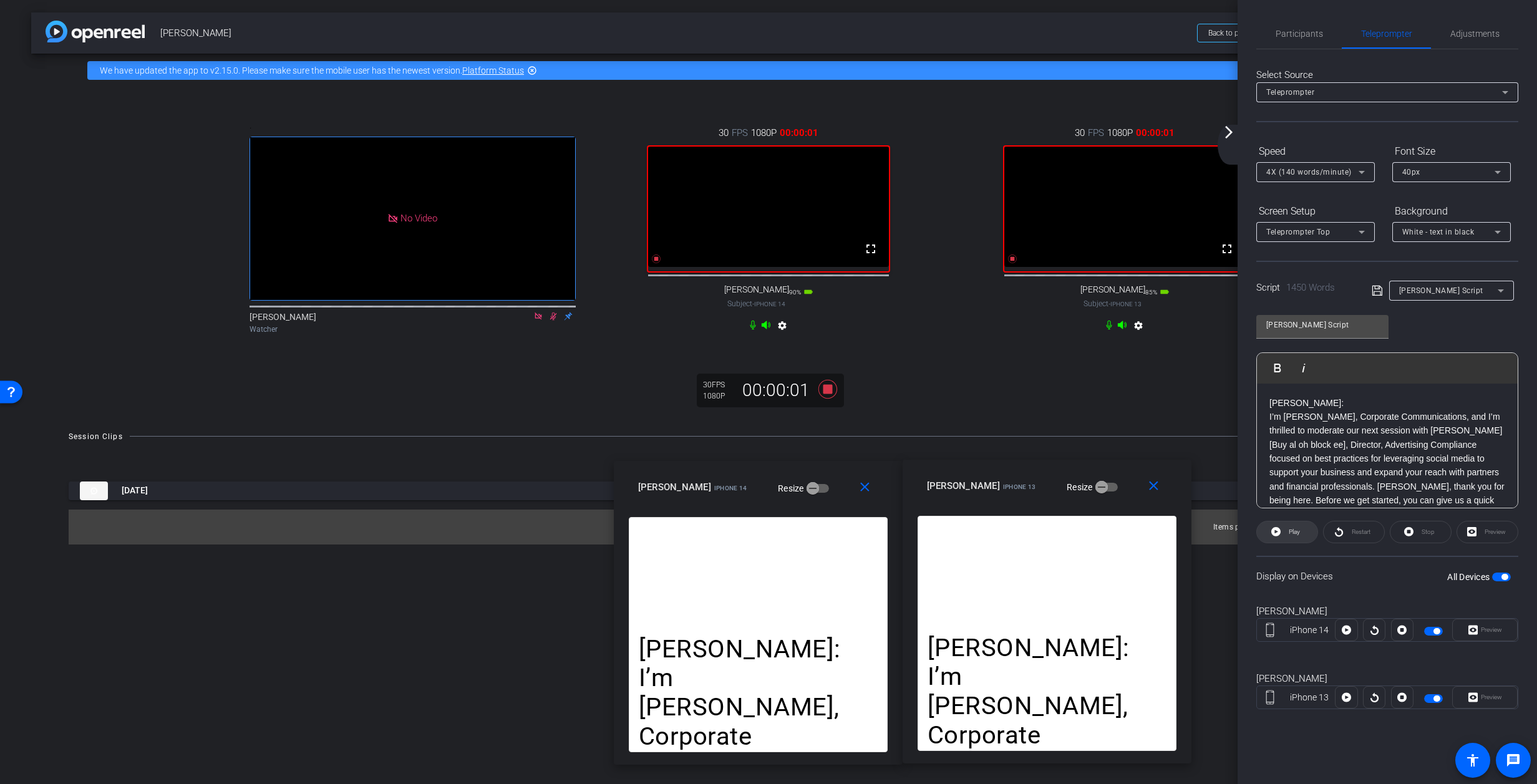
click at [1020, 533] on span "Play" at bounding box center [1295, 531] width 11 height 7
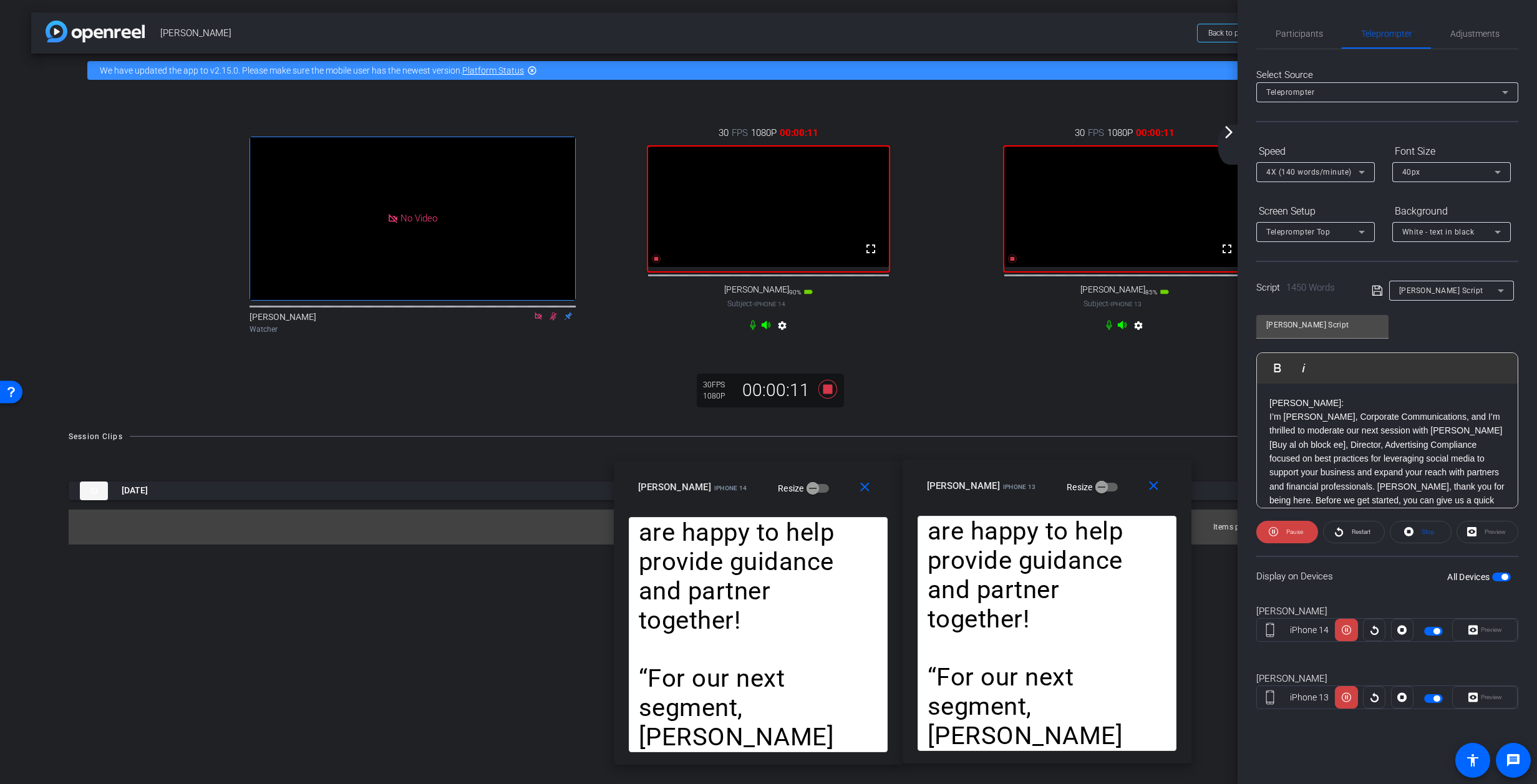
click at [1020, 173] on icon at bounding box center [1362, 172] width 15 height 15
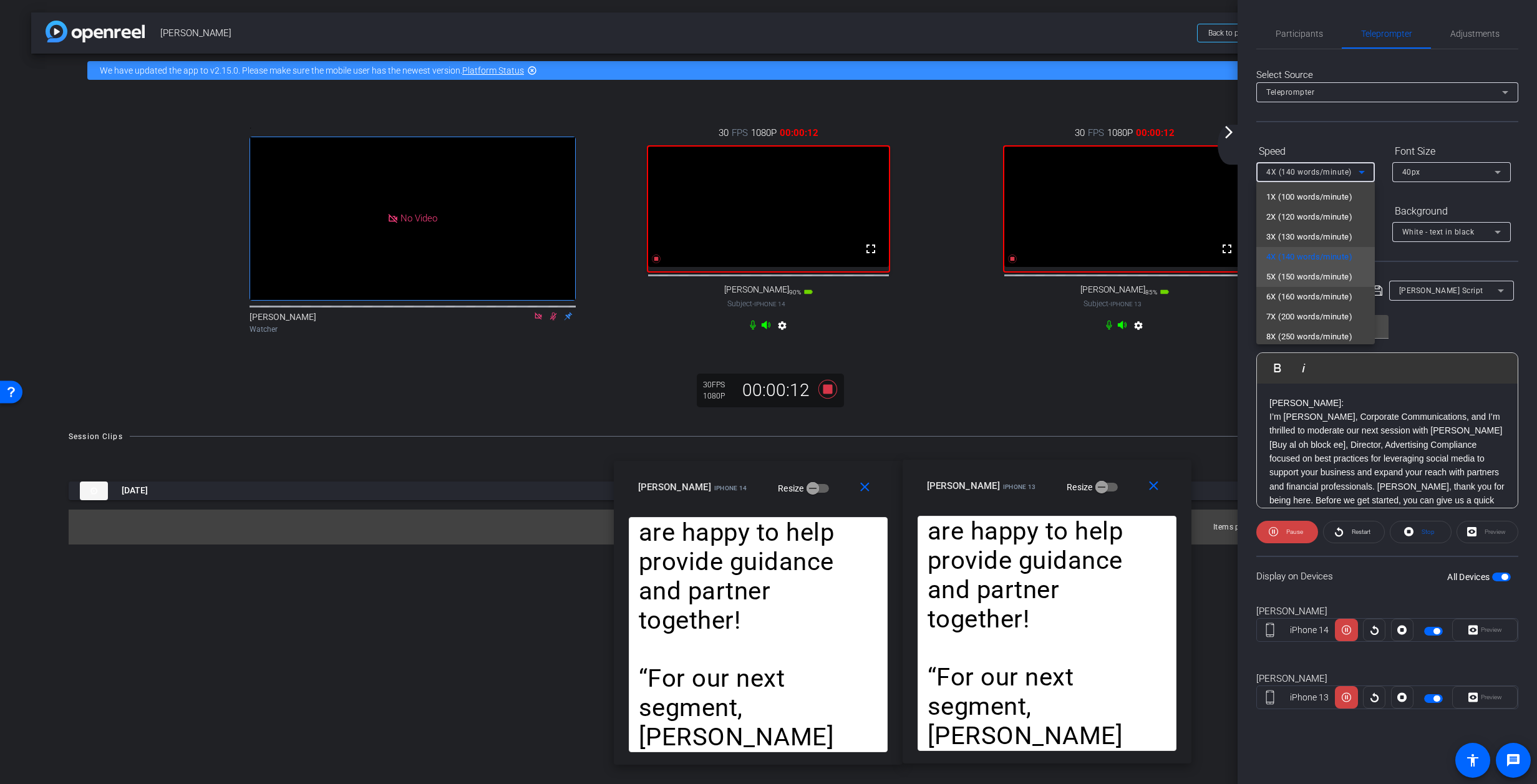
click at [1020, 276] on span "5X (150 words/minute)" at bounding box center [1309, 277] width 86 height 15
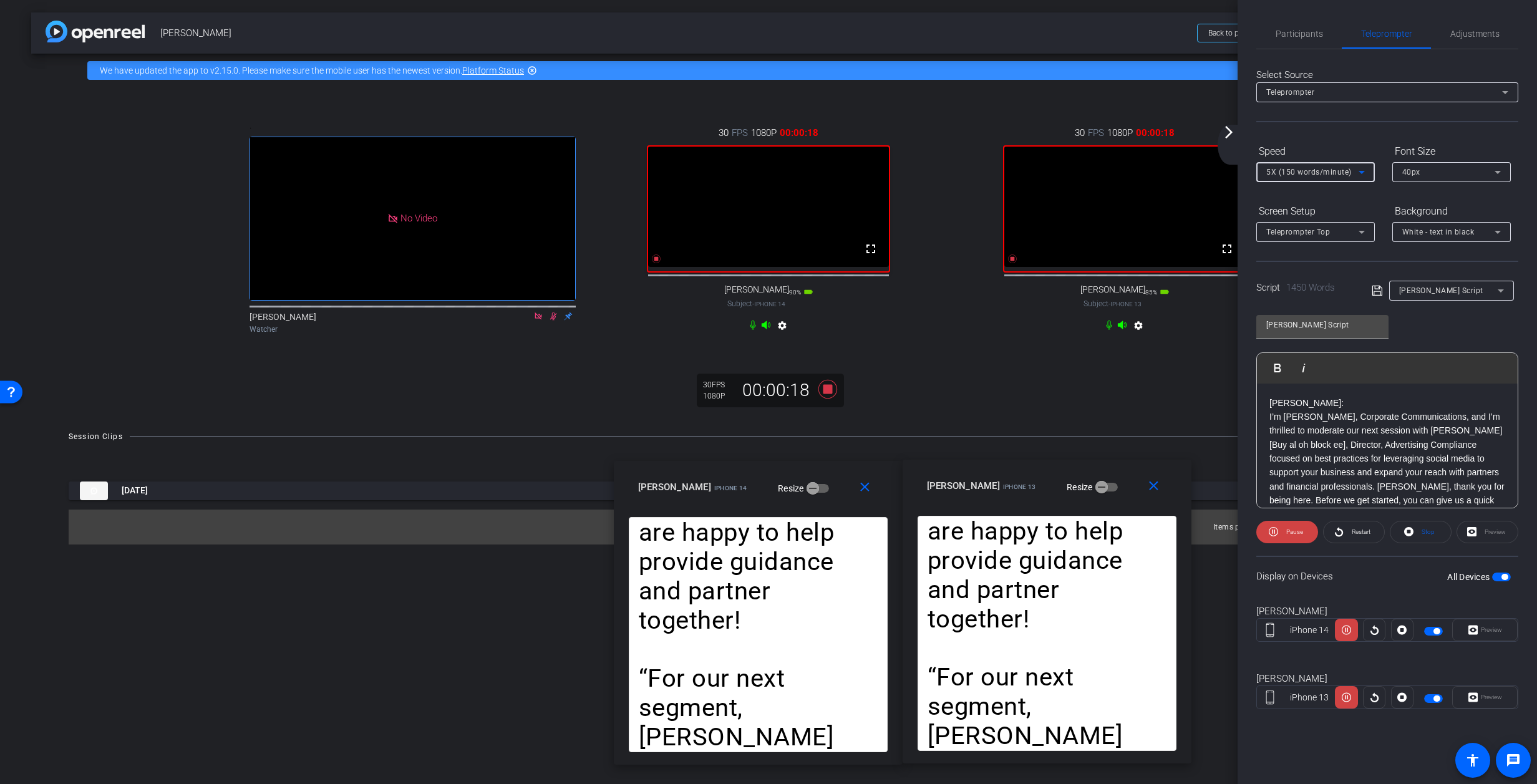
click at [1020, 171] on icon at bounding box center [1362, 172] width 15 height 15
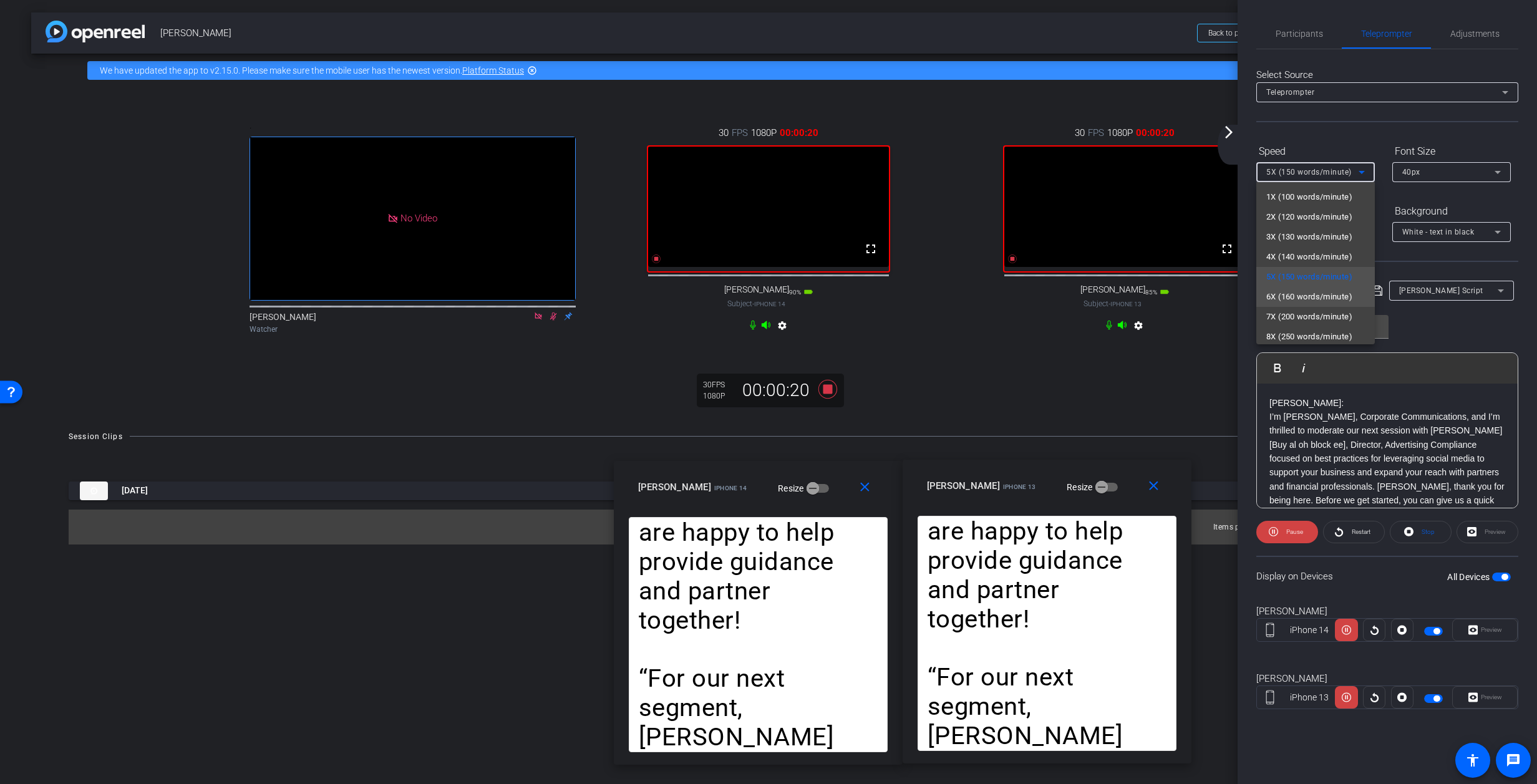
click at [1020, 297] on span "6X (160 words/minute)" at bounding box center [1309, 297] width 86 height 15
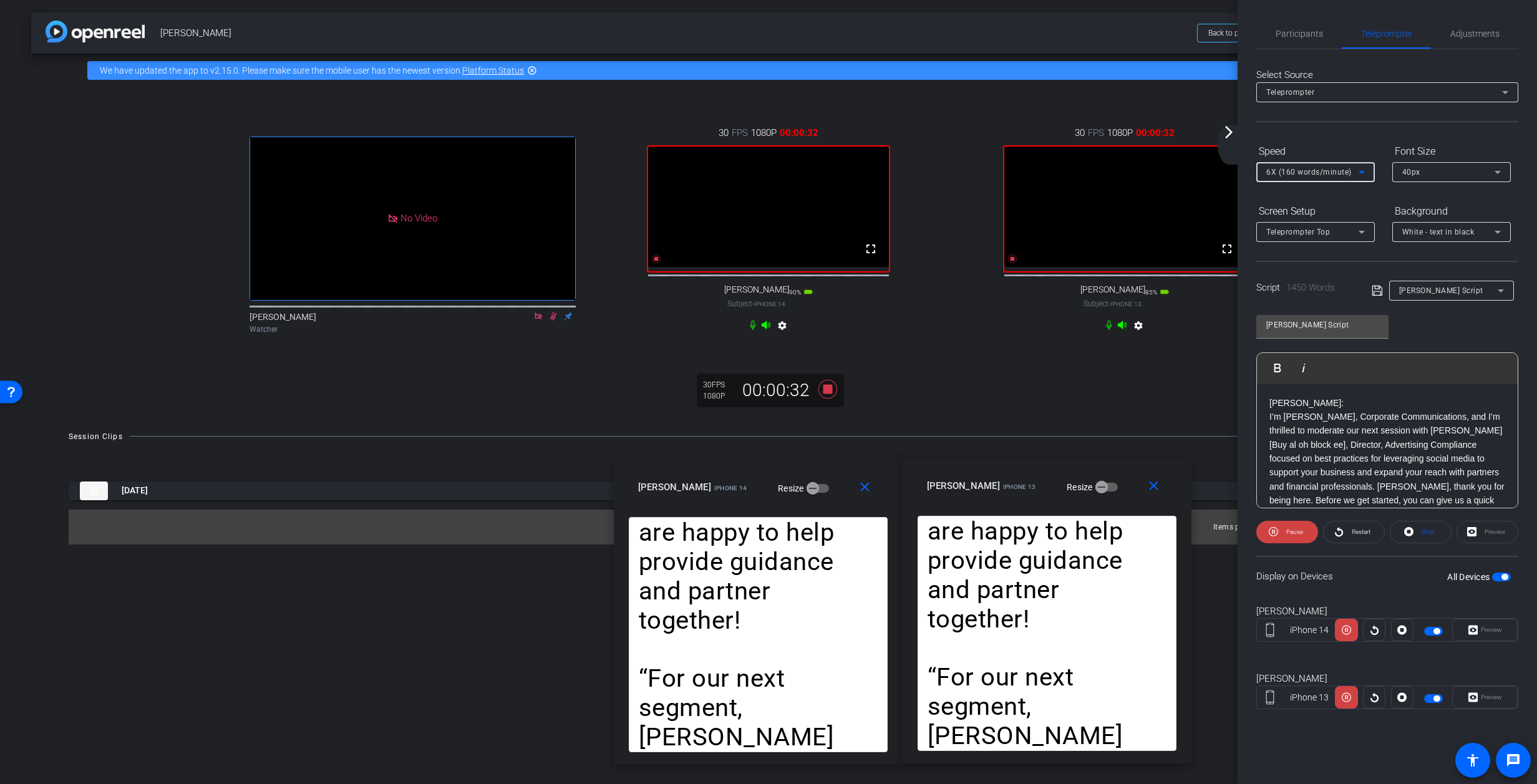
click at [1020, 172] on icon at bounding box center [1362, 172] width 6 height 3
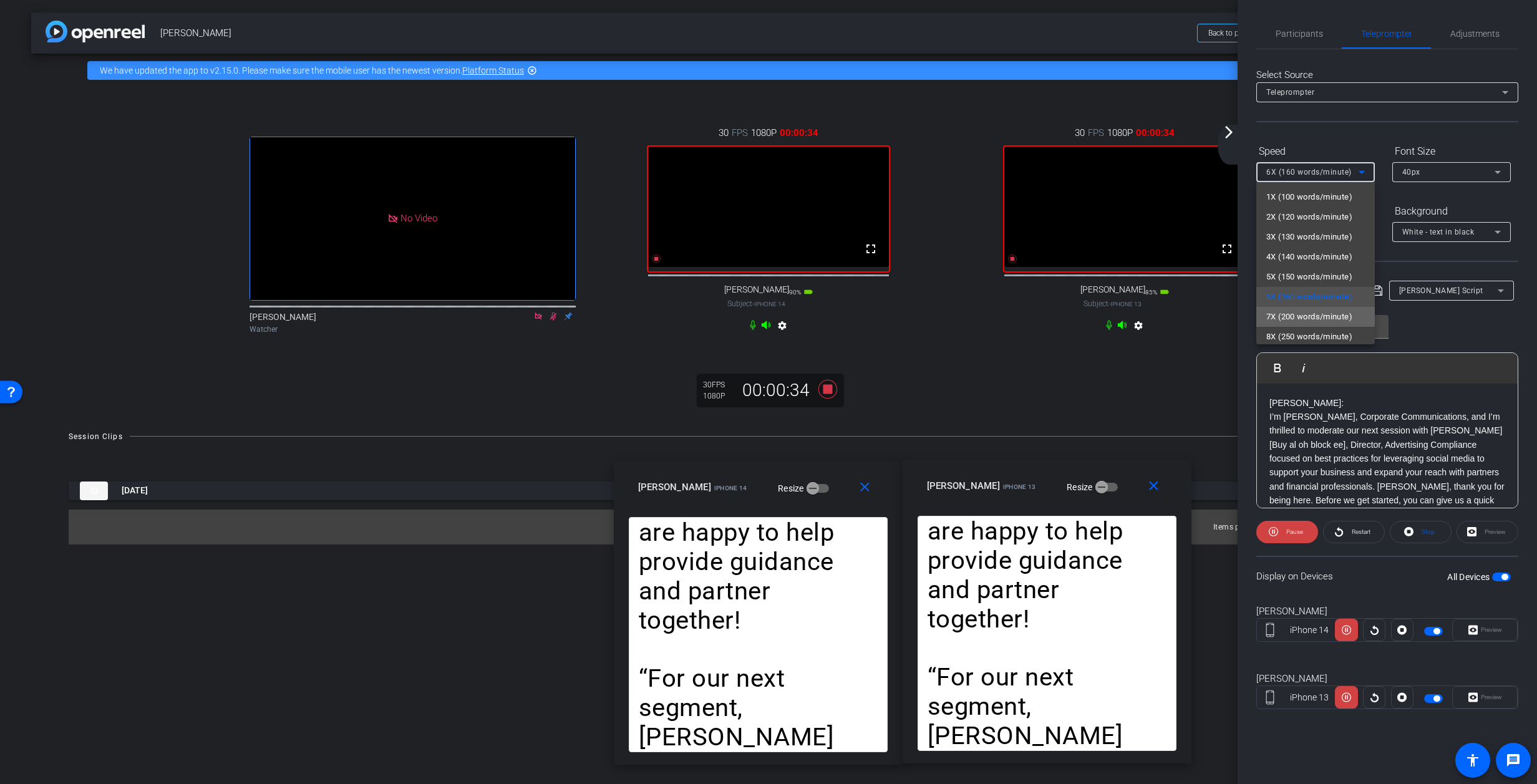
click at [1020, 314] on span "7X (200 words/minute)" at bounding box center [1309, 317] width 86 height 15
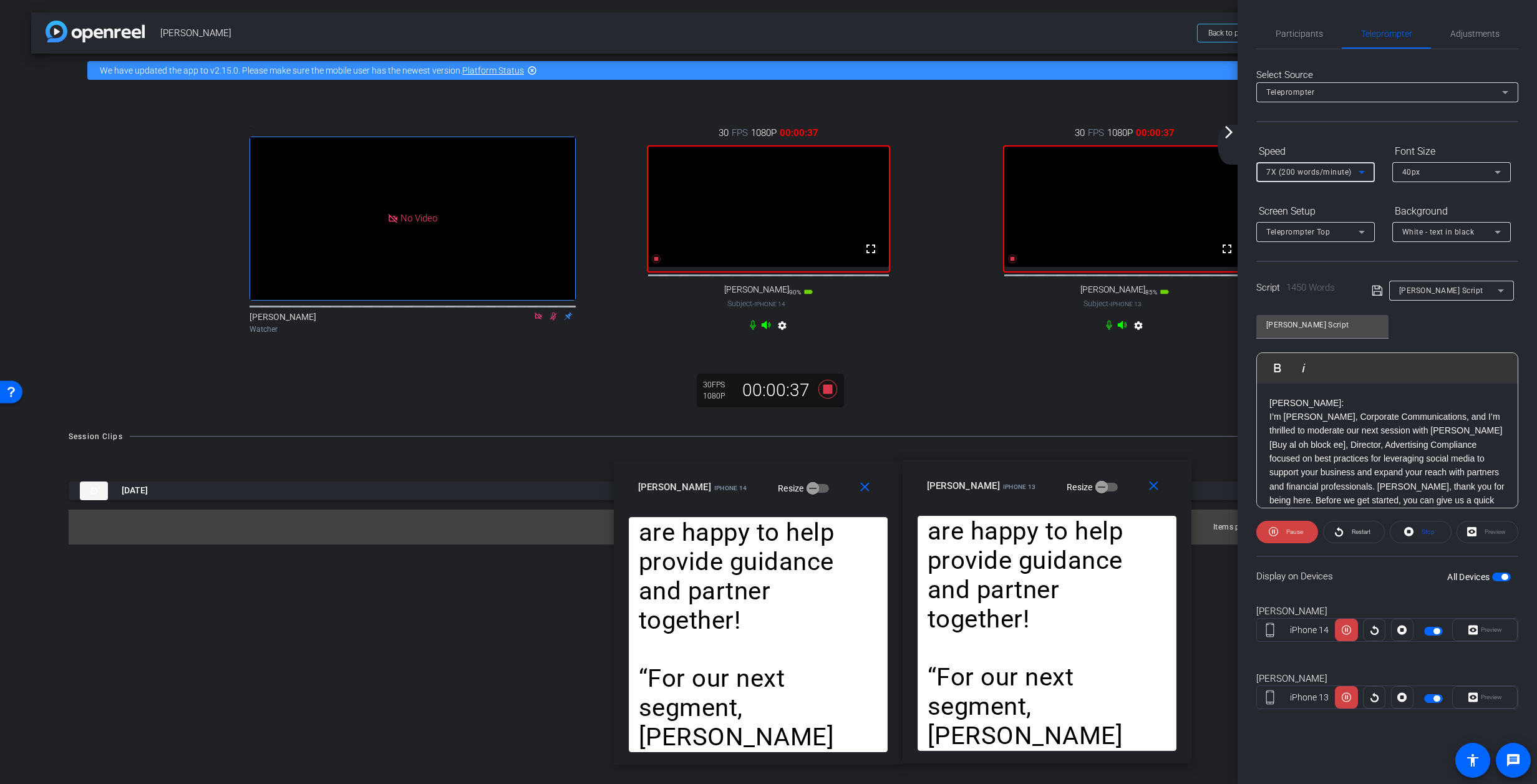
click at [1020, 172] on span "7X (200 words/minute)" at bounding box center [1309, 172] width 86 height 9
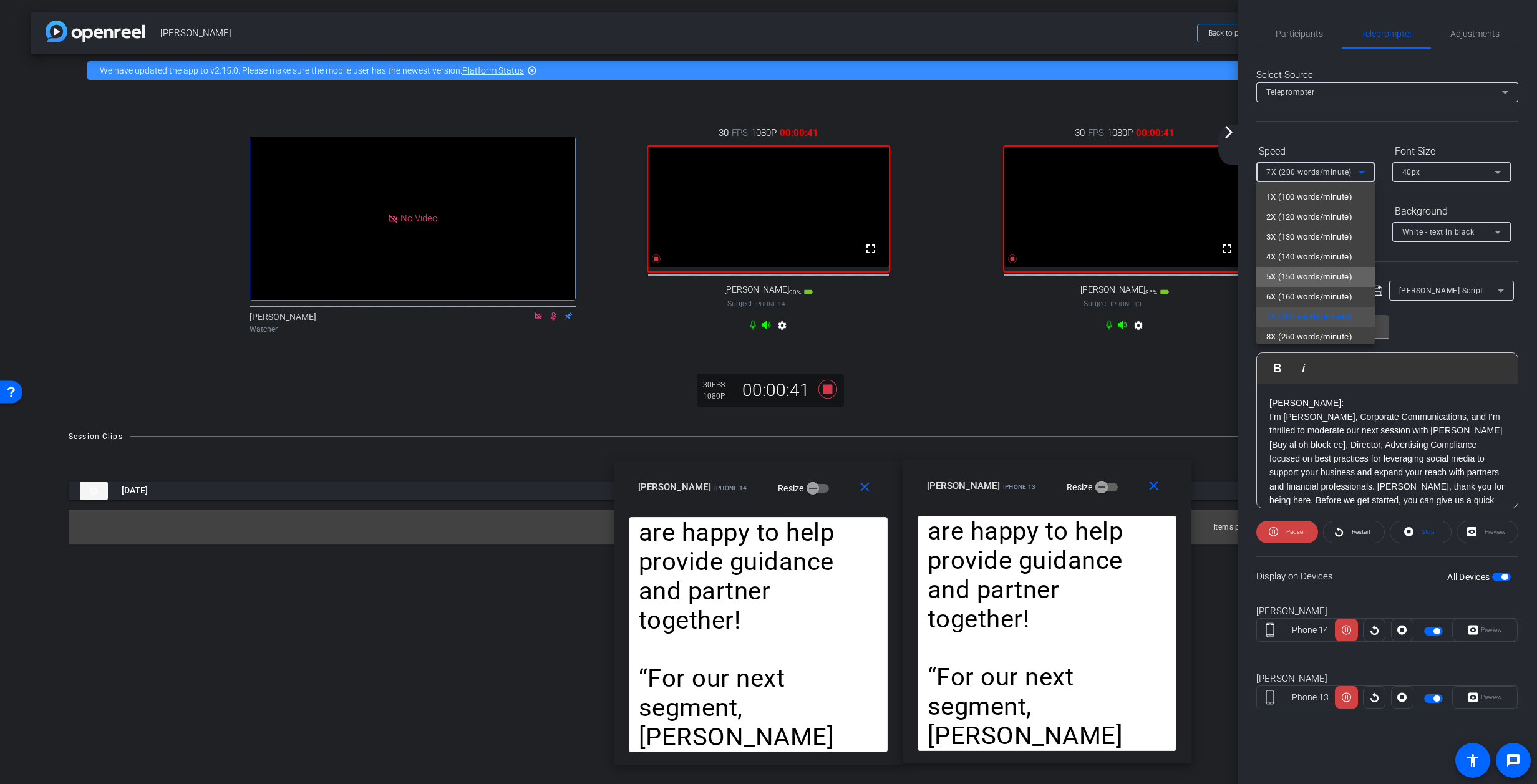
click at [1020, 276] on span "5X (150 words/minute)" at bounding box center [1309, 277] width 86 height 15
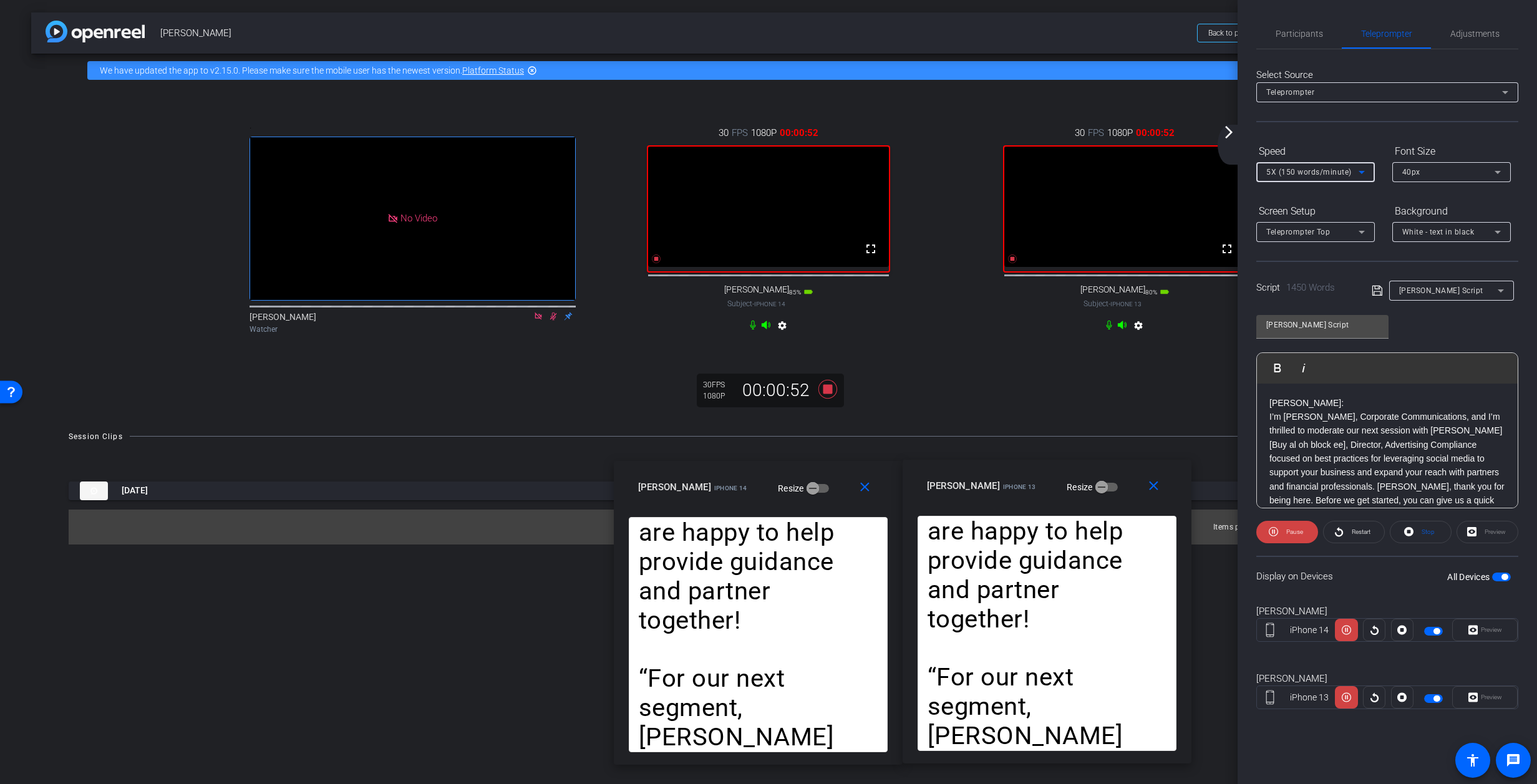
click at [1020, 171] on icon at bounding box center [1362, 172] width 6 height 3
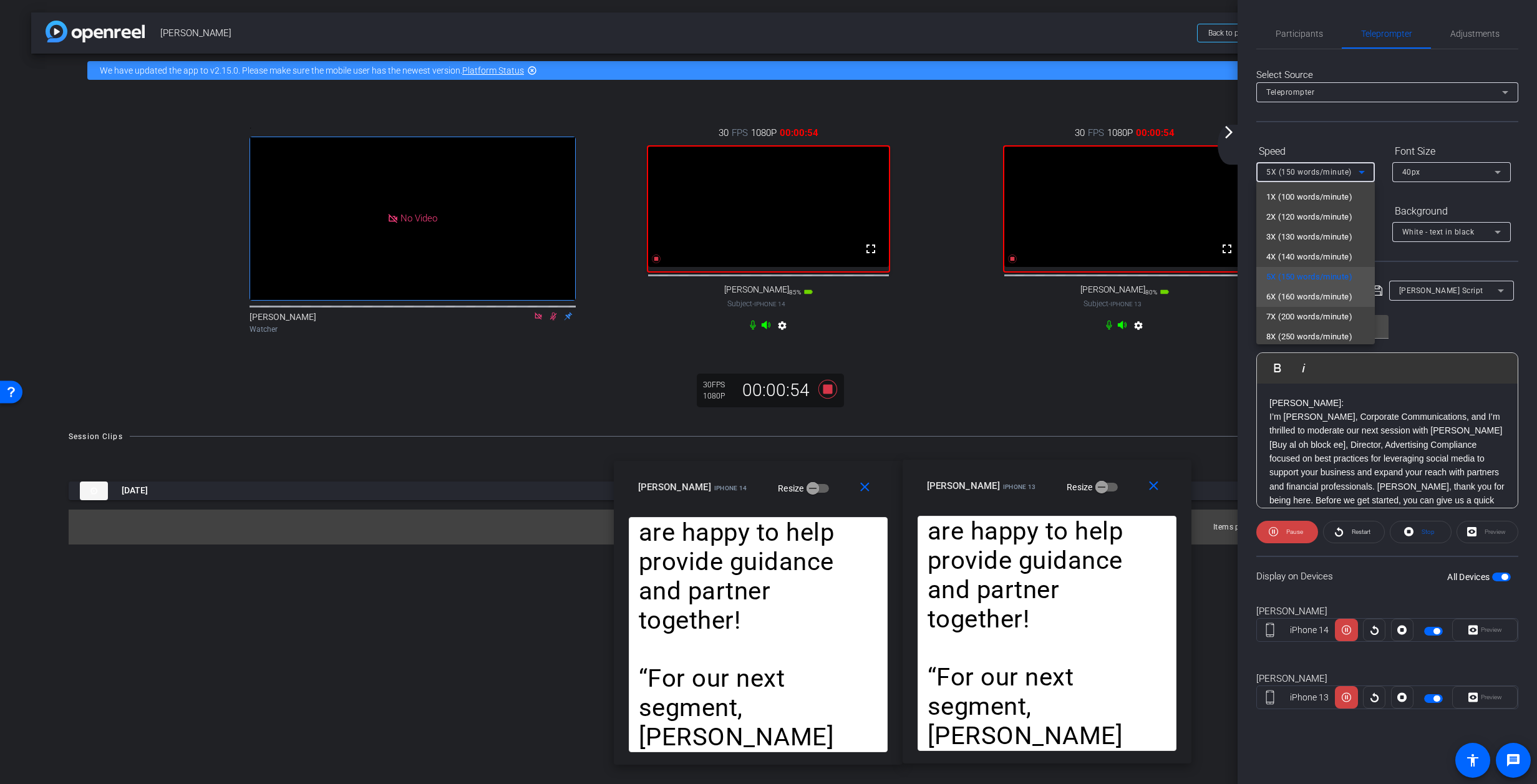
click at [1020, 297] on span "6X (160 words/minute)" at bounding box center [1309, 297] width 86 height 15
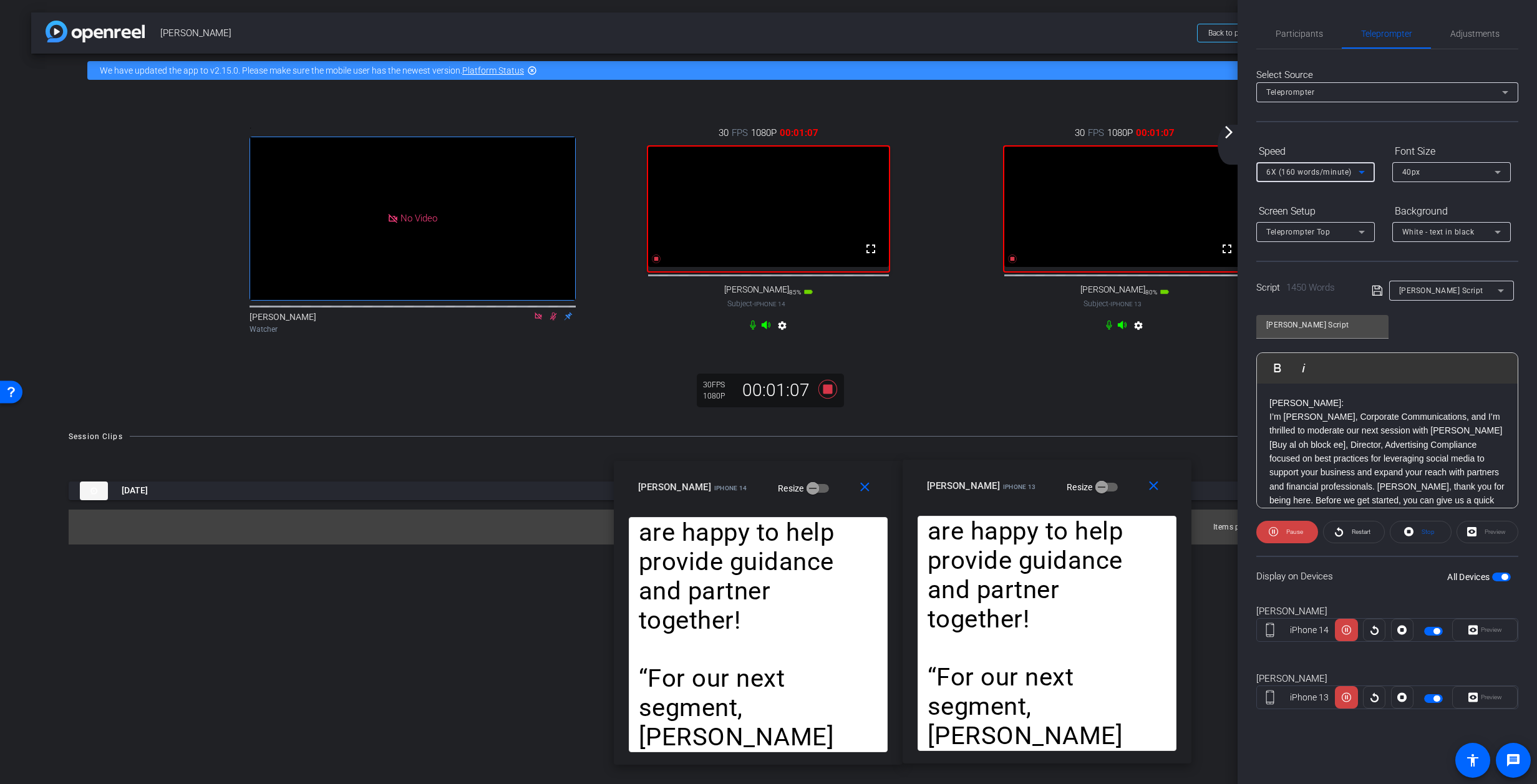
click at [1020, 169] on icon at bounding box center [1362, 172] width 15 height 15
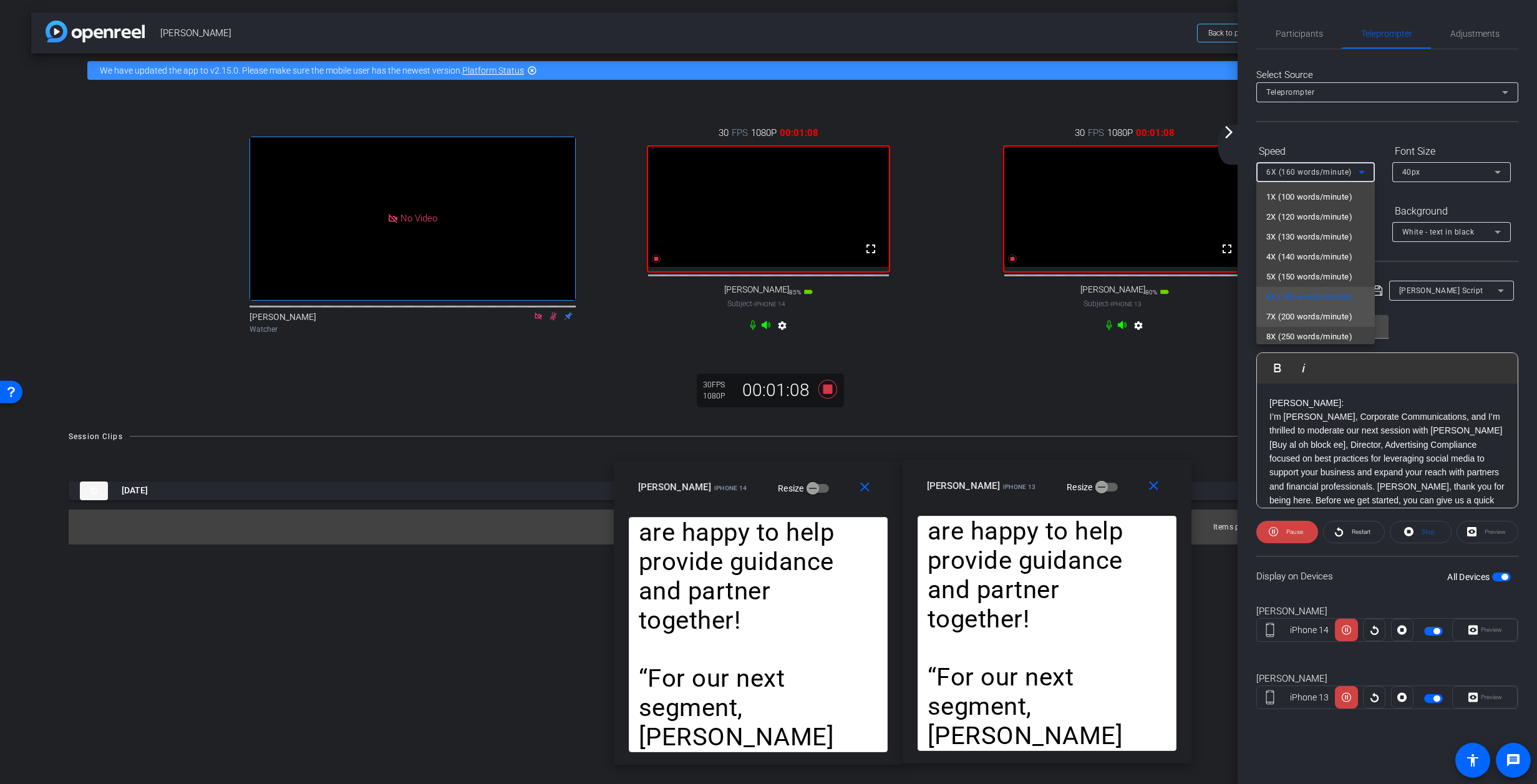
click at [1020, 314] on span "7X (200 words/minute)" at bounding box center [1309, 317] width 86 height 15
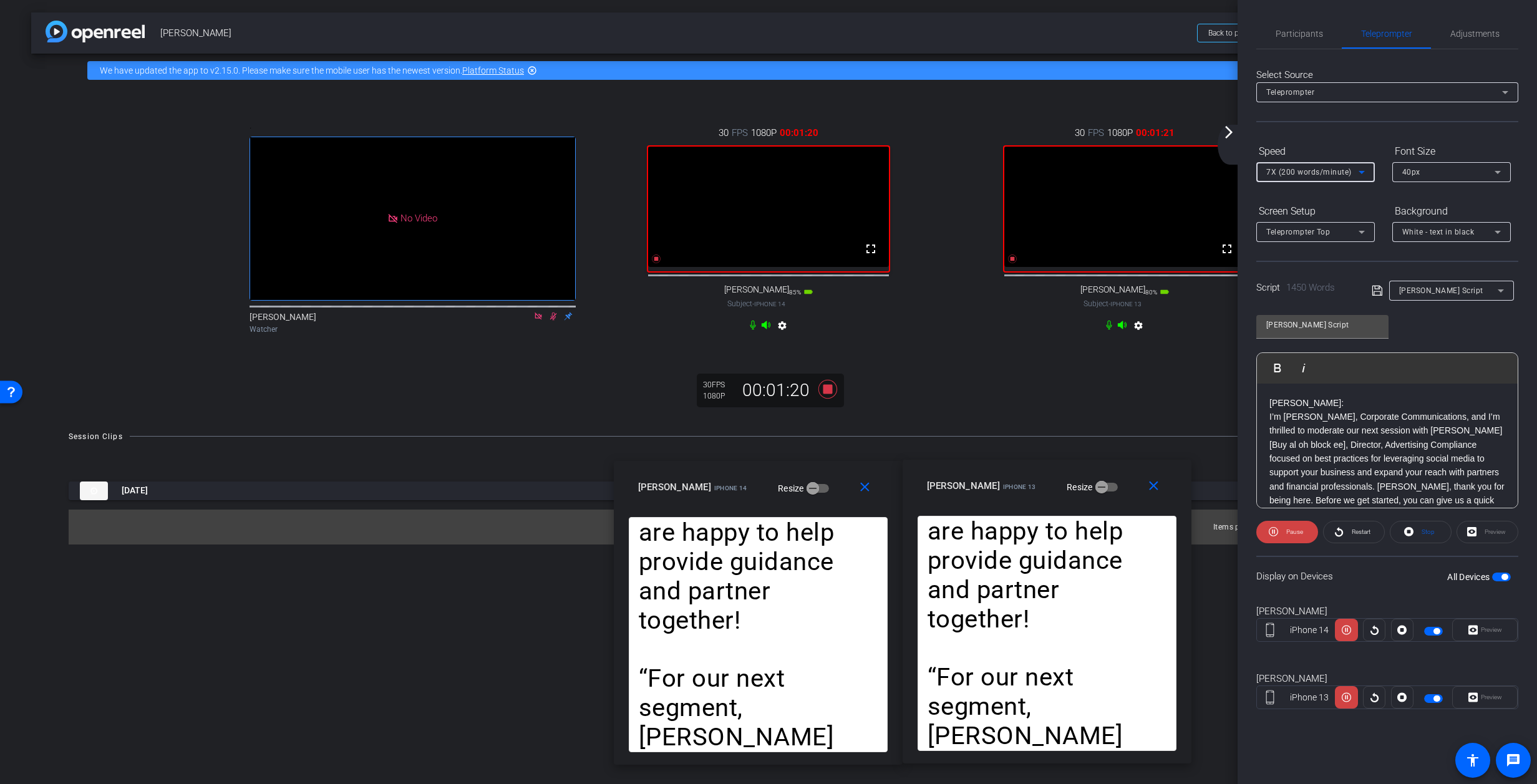
click at [1020, 172] on icon at bounding box center [1362, 172] width 15 height 15
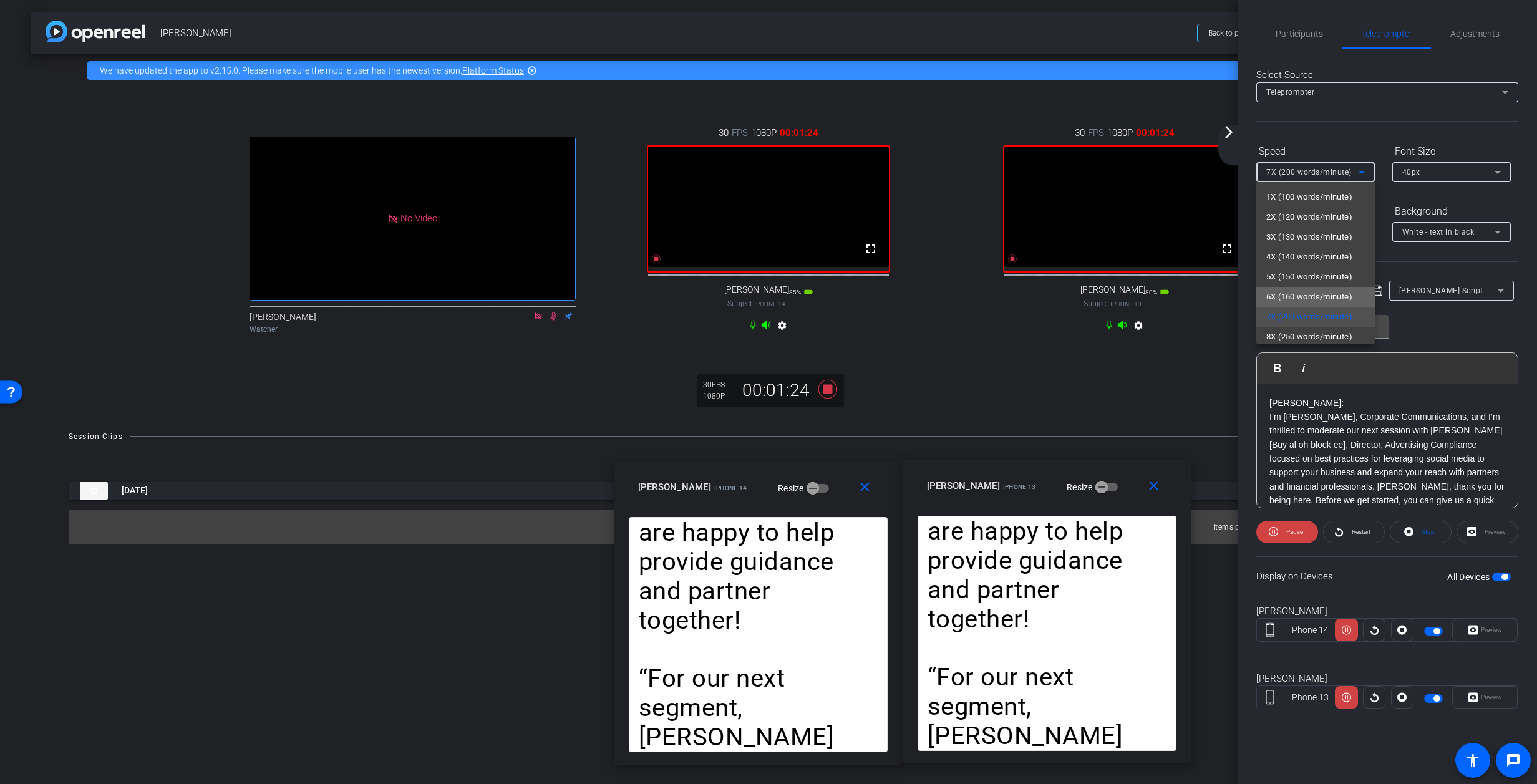
click at [1020, 294] on span "6X (160 words/minute)" at bounding box center [1309, 297] width 86 height 15
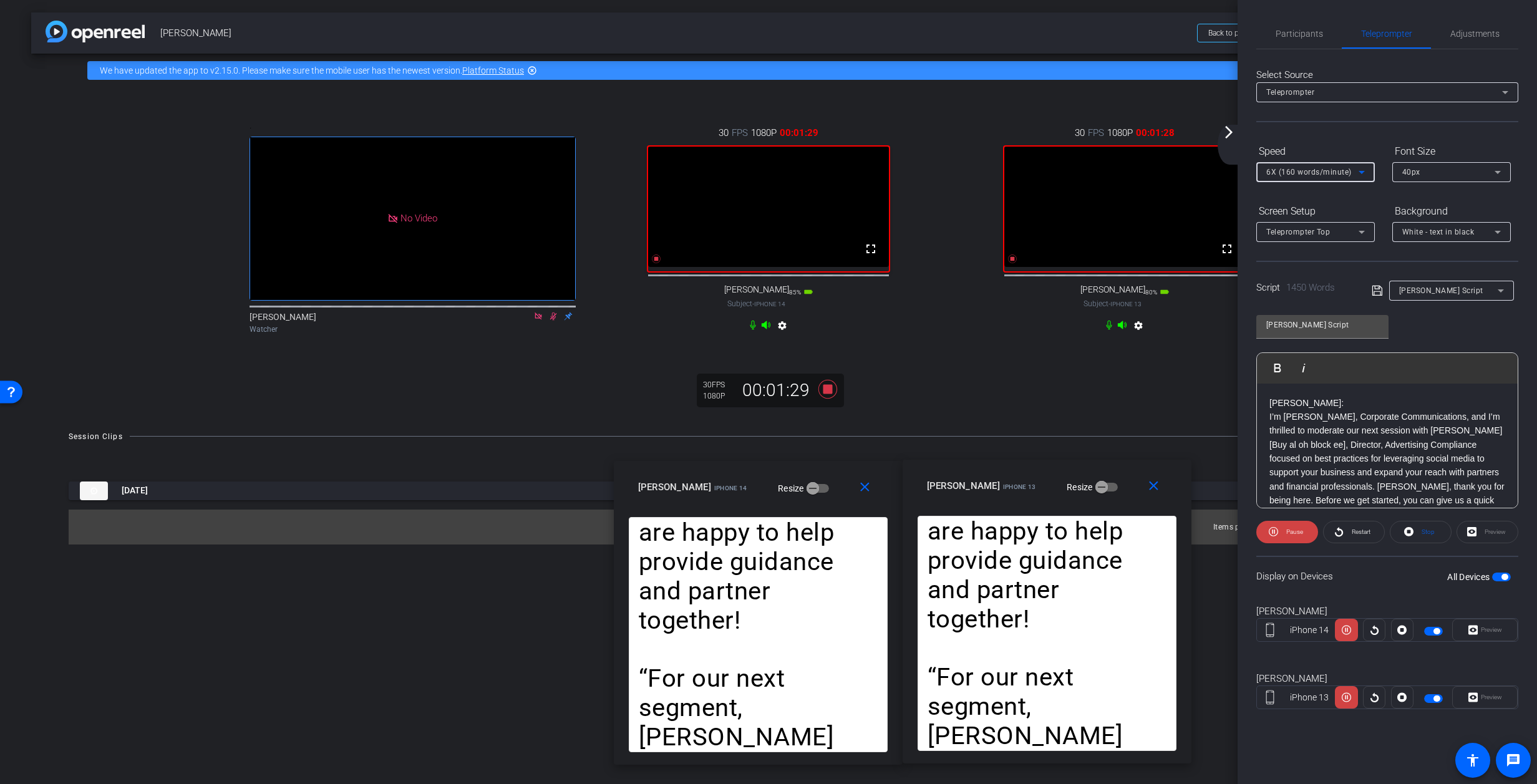
click at [1020, 169] on span "6X (160 words/minute)" at bounding box center [1309, 172] width 86 height 9
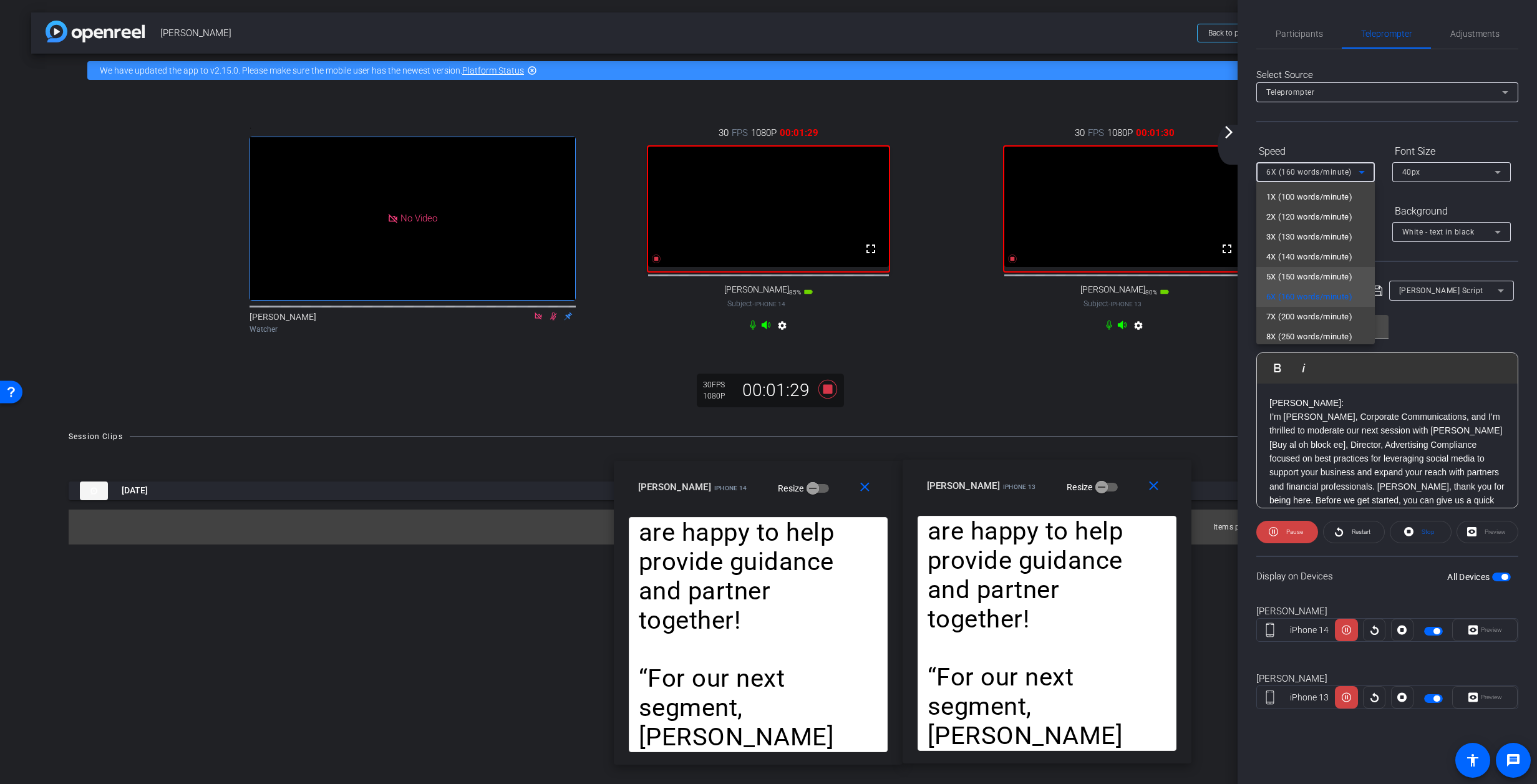
click at [1020, 273] on span "5X (150 words/minute)" at bounding box center [1309, 277] width 86 height 15
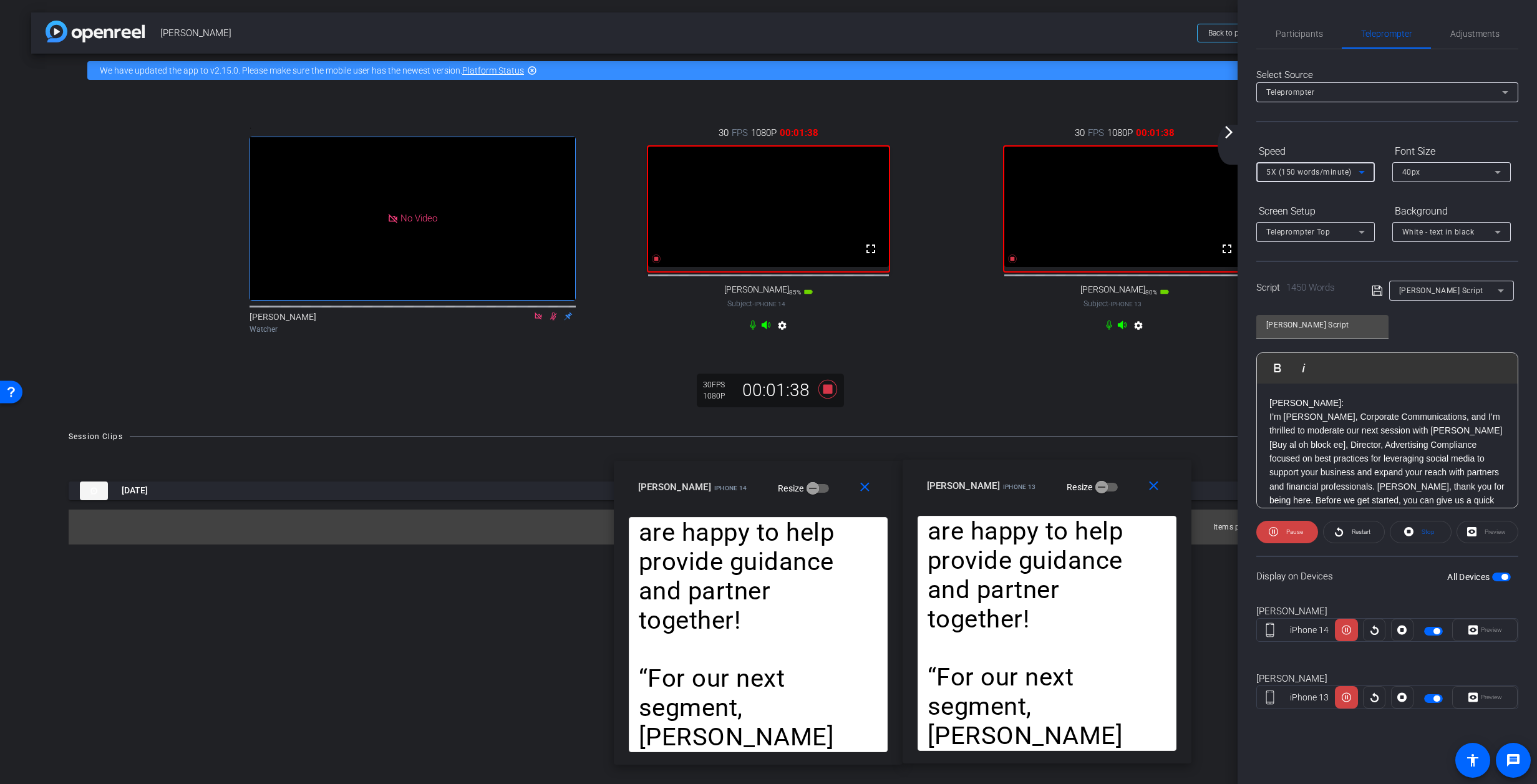
click at [1020, 171] on span "5X (150 words/minute)" at bounding box center [1309, 172] width 86 height 9
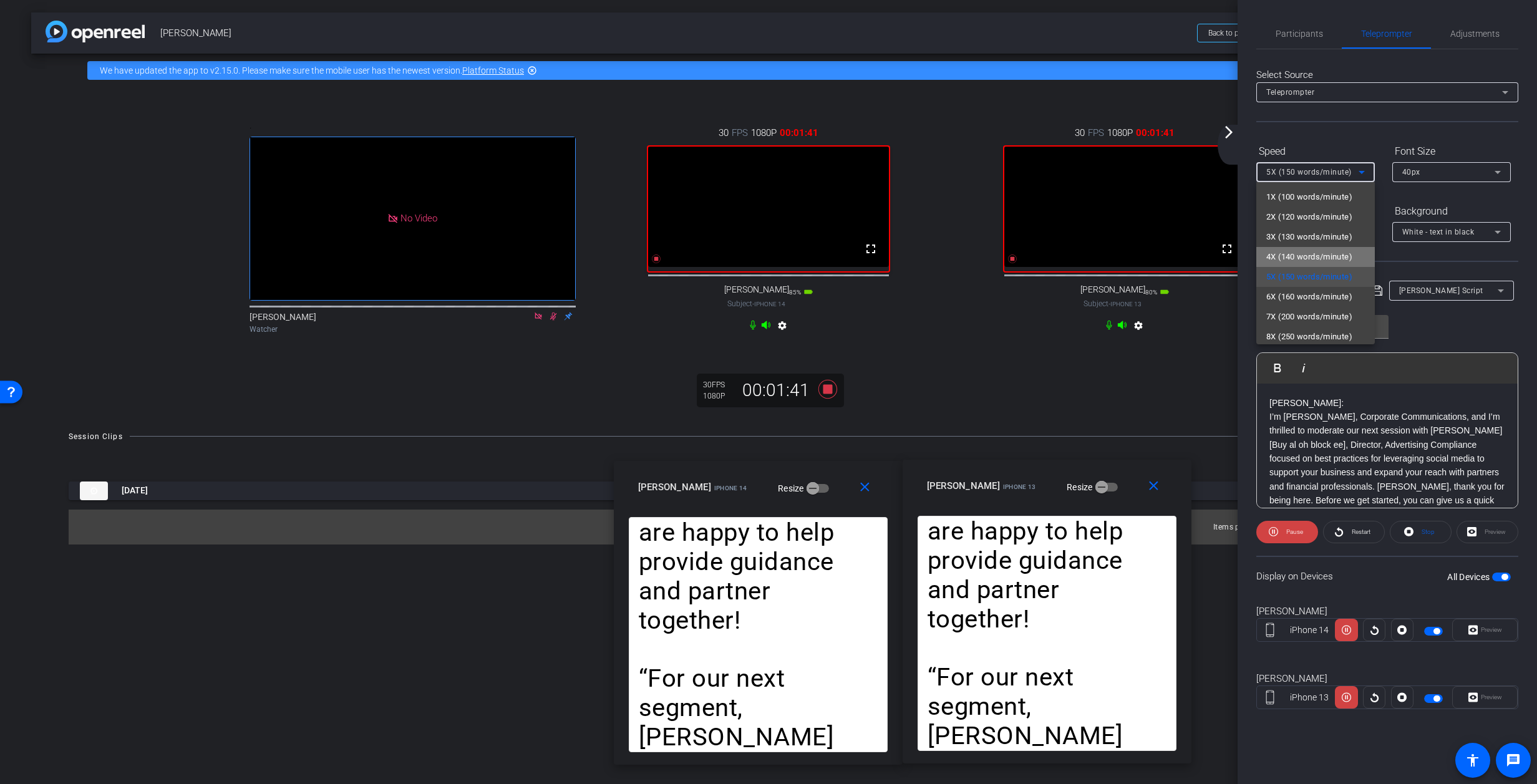
click at [1020, 257] on span "4X (140 words/minute)" at bounding box center [1309, 257] width 86 height 15
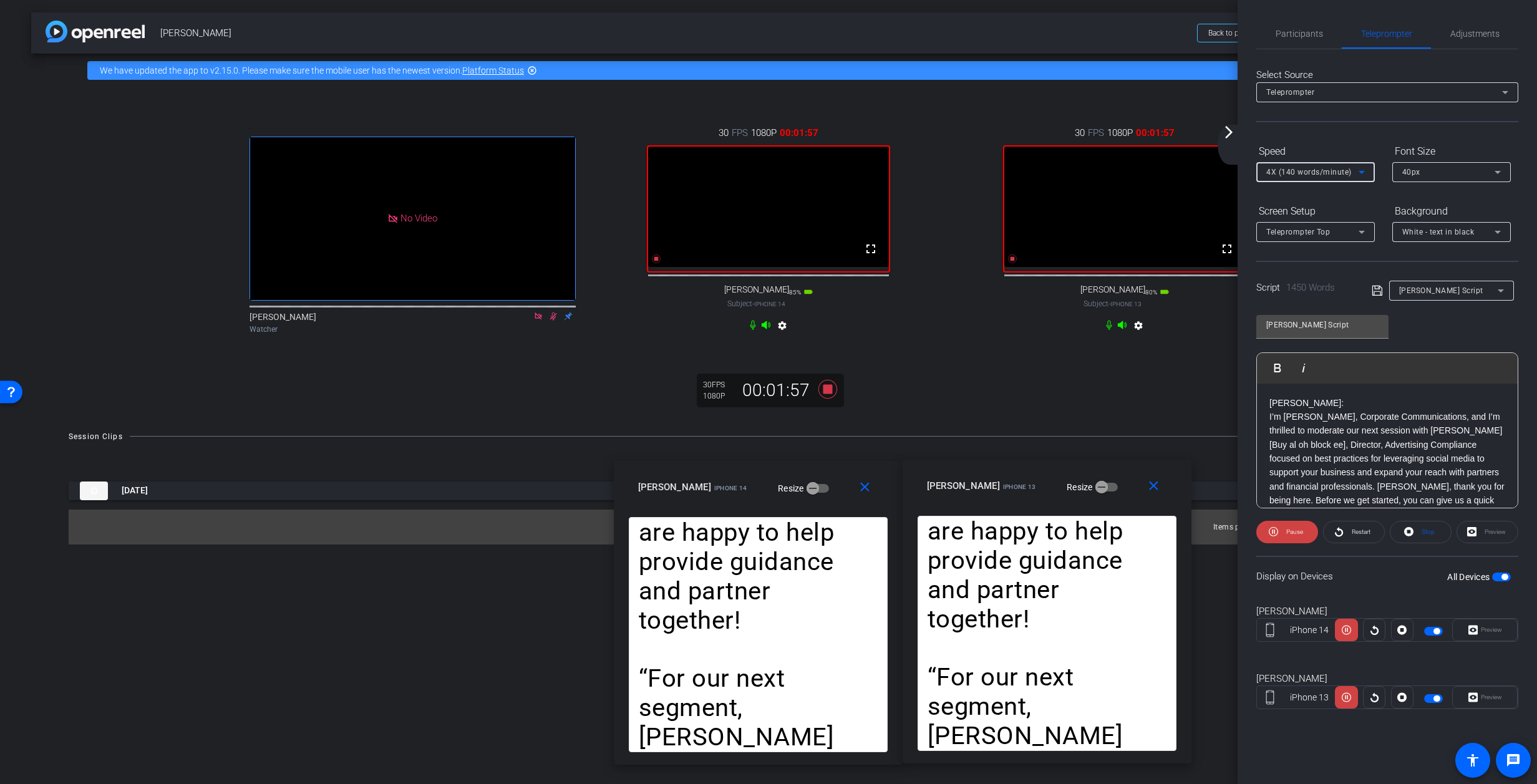
click at [1020, 172] on icon at bounding box center [1362, 172] width 6 height 3
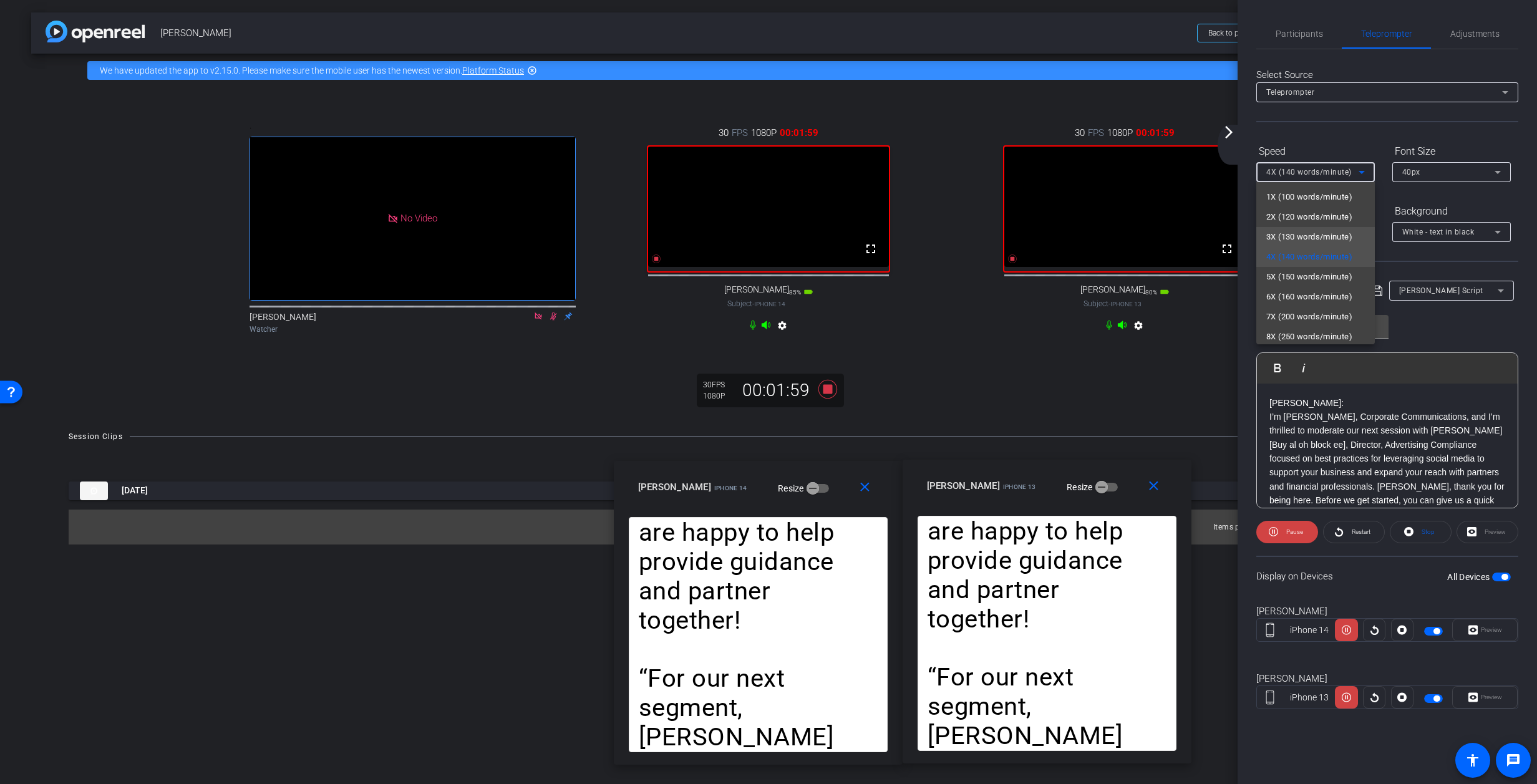
click at [1020, 238] on span "3X (130 words/minute)" at bounding box center [1309, 237] width 86 height 15
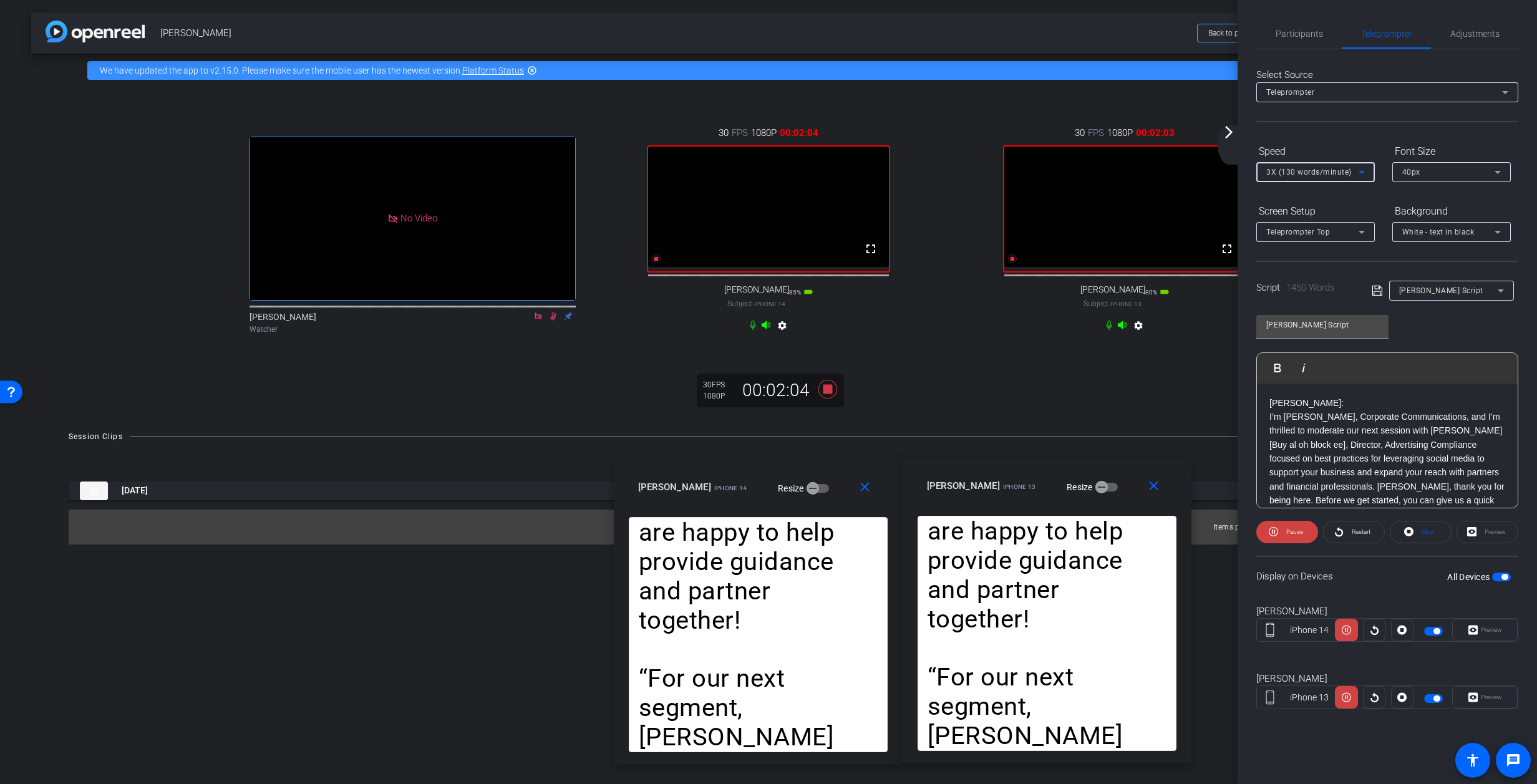
click at [1020, 170] on icon at bounding box center [1362, 172] width 15 height 15
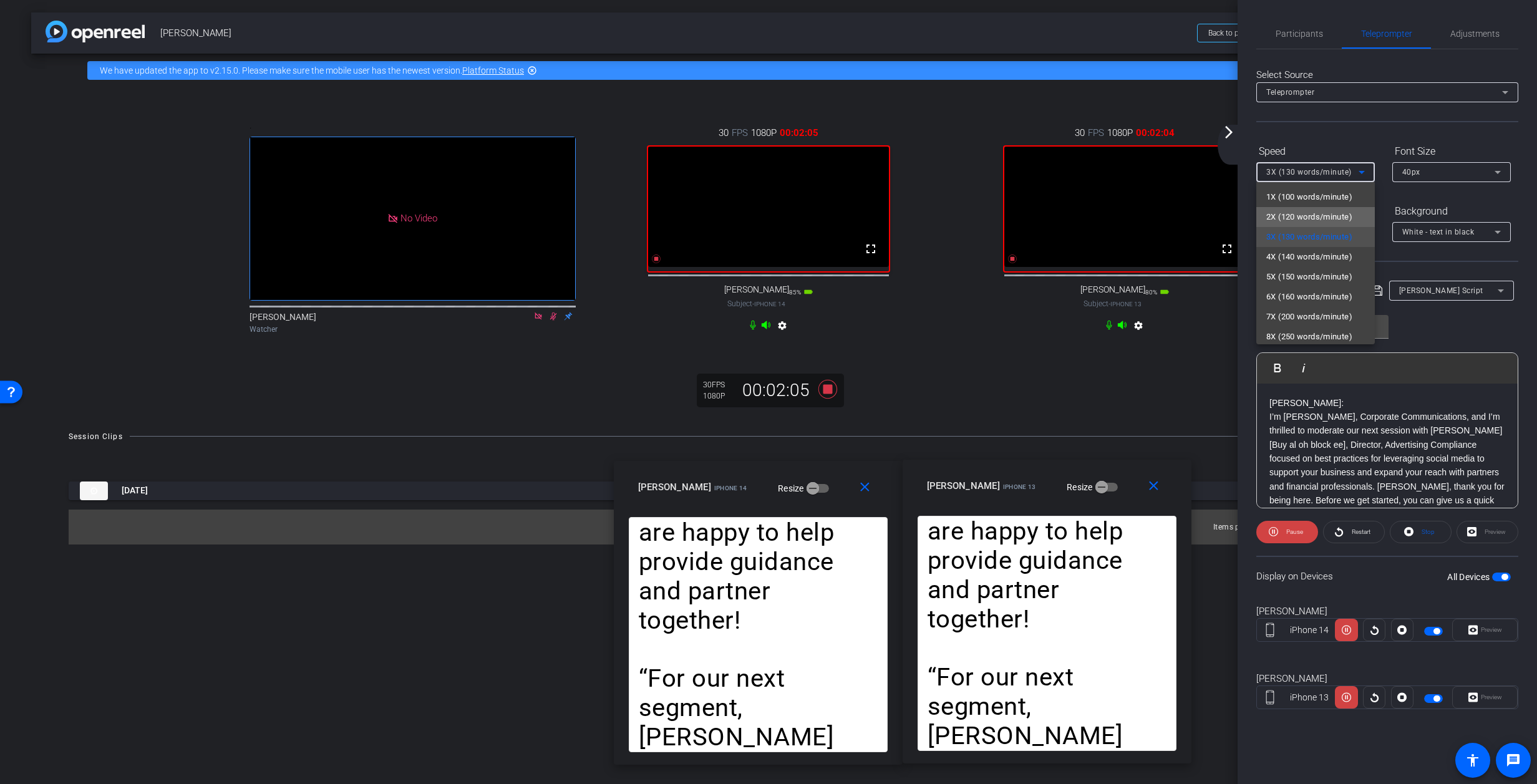
click at [1020, 219] on span "2X (120 words/minute)" at bounding box center [1309, 217] width 86 height 15
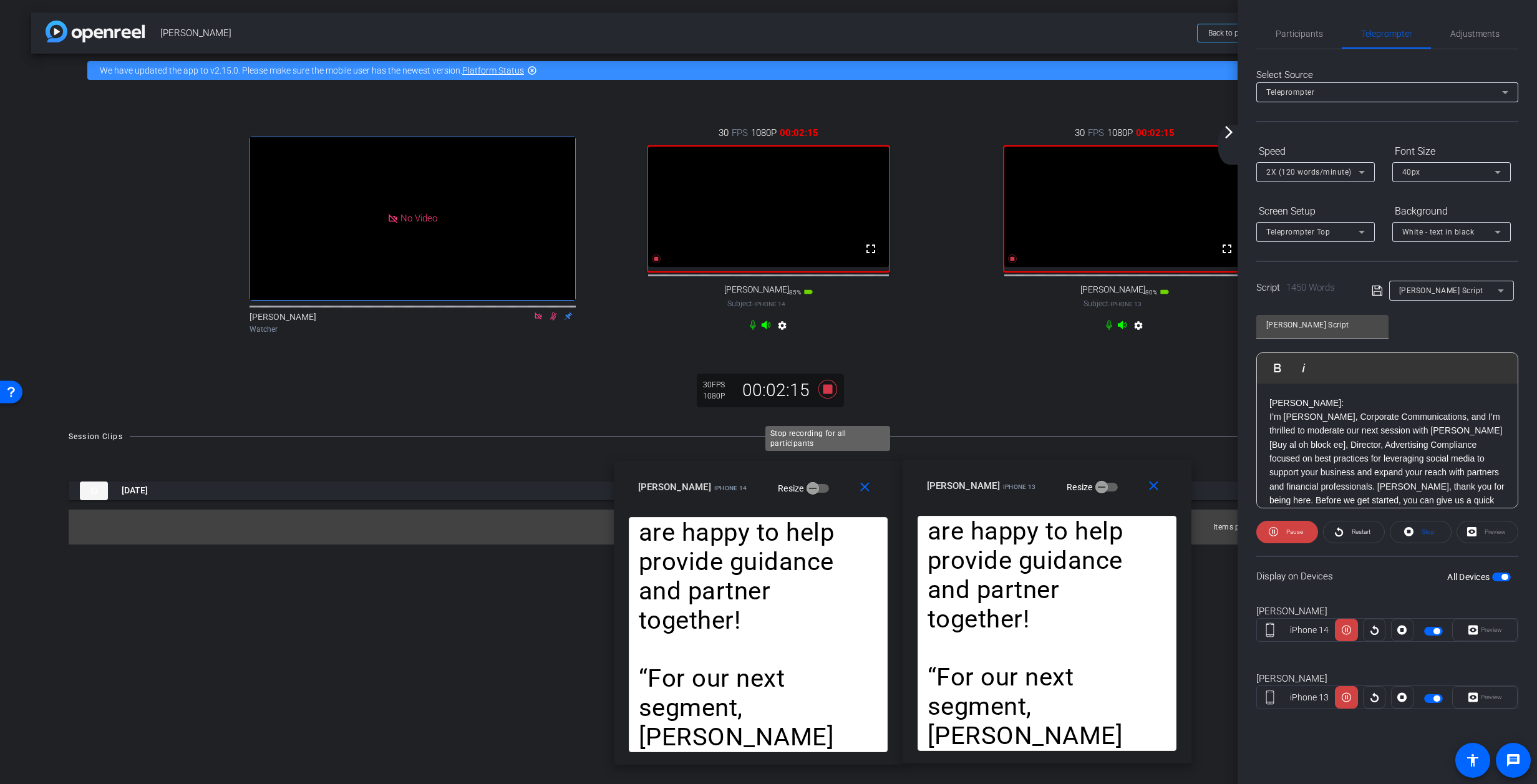
click at [829, 398] on icon at bounding box center [827, 388] width 19 height 19
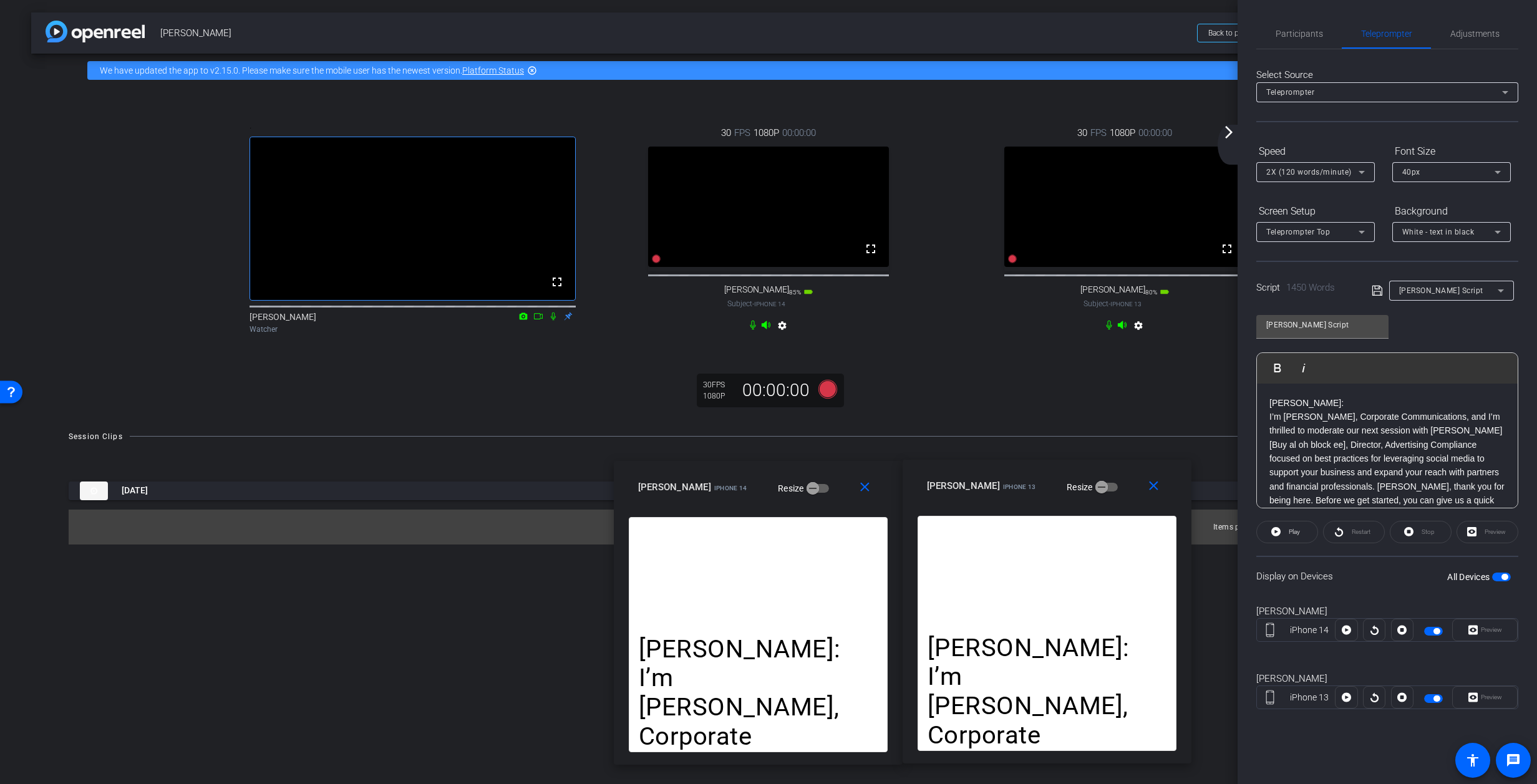
click at [901, 411] on div ". fullscreen Noah Diehm Watcher 30 FPS 1080P 00:00:00 fullscreen allyson Subjec…" at bounding box center [768, 251] width 1475 height 329
click at [882, 417] on div ". fullscreen Noah Diehm Watcher 30 FPS 1080P 00:00:00 fullscreen allyson Subjec…" at bounding box center [768, 251] width 1475 height 329
click at [863, 488] on mat-icon "close" at bounding box center [865, 487] width 16 height 16
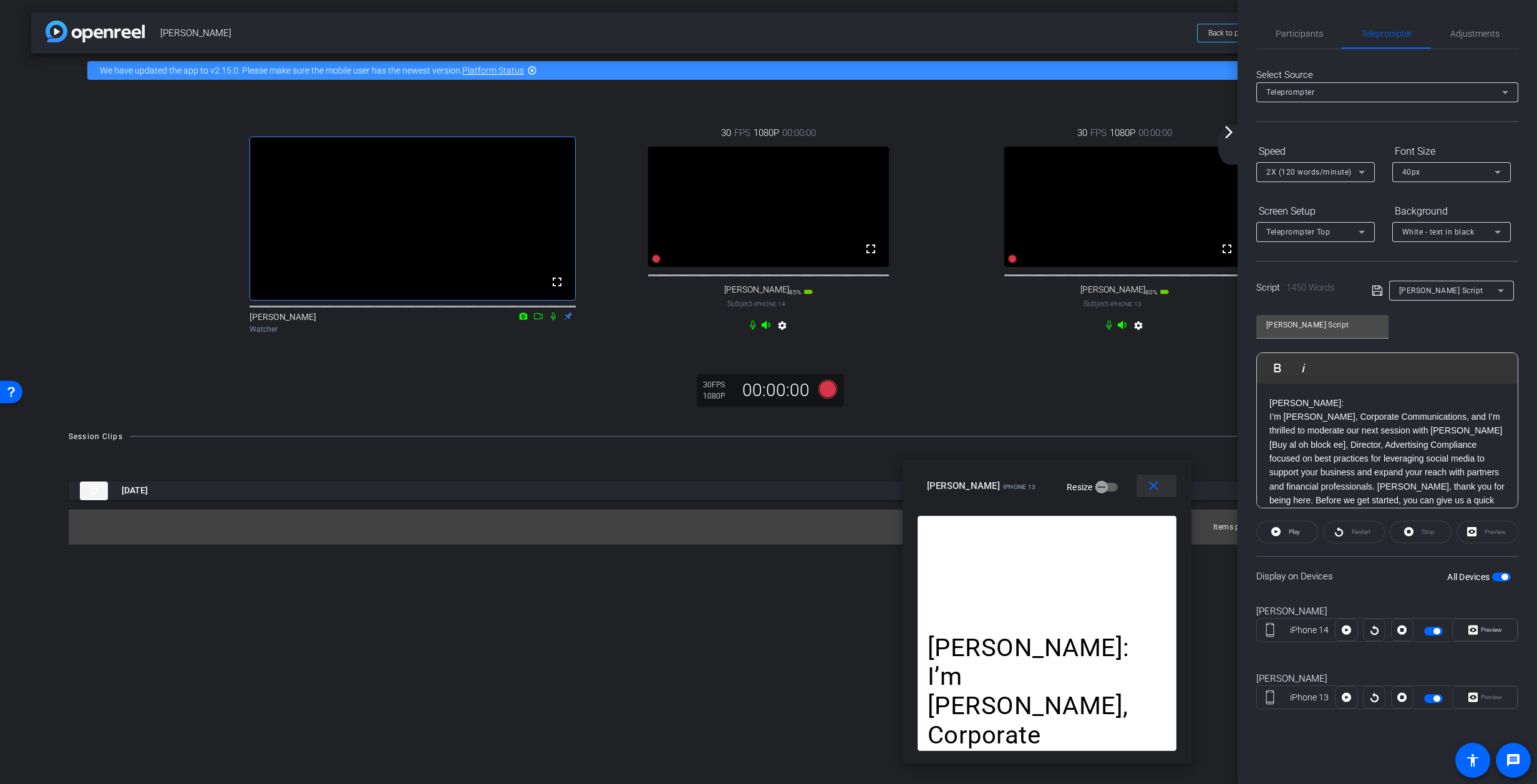
click at [1020, 486] on mat-icon "close" at bounding box center [1153, 486] width 16 height 16
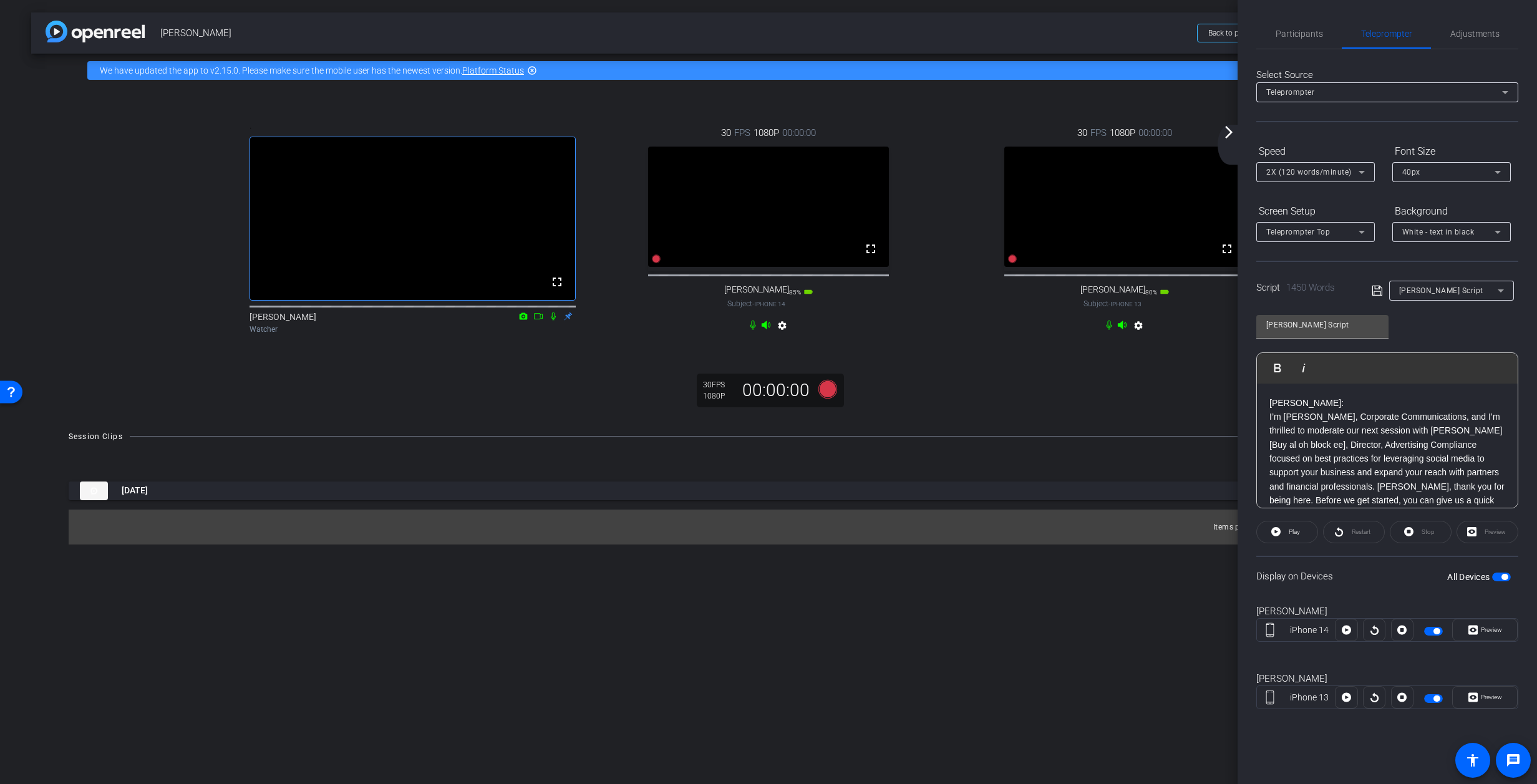
click at [1020, 172] on icon at bounding box center [1497, 172] width 6 height 3
click at [1020, 216] on span "30px" at bounding box center [1412, 217] width 18 height 15
click at [1020, 170] on icon at bounding box center [1498, 172] width 15 height 15
click at [1020, 138] on div at bounding box center [768, 392] width 1537 height 784
click at [1020, 132] on mat-icon "arrow_forward_ios" at bounding box center [1229, 132] width 15 height 15
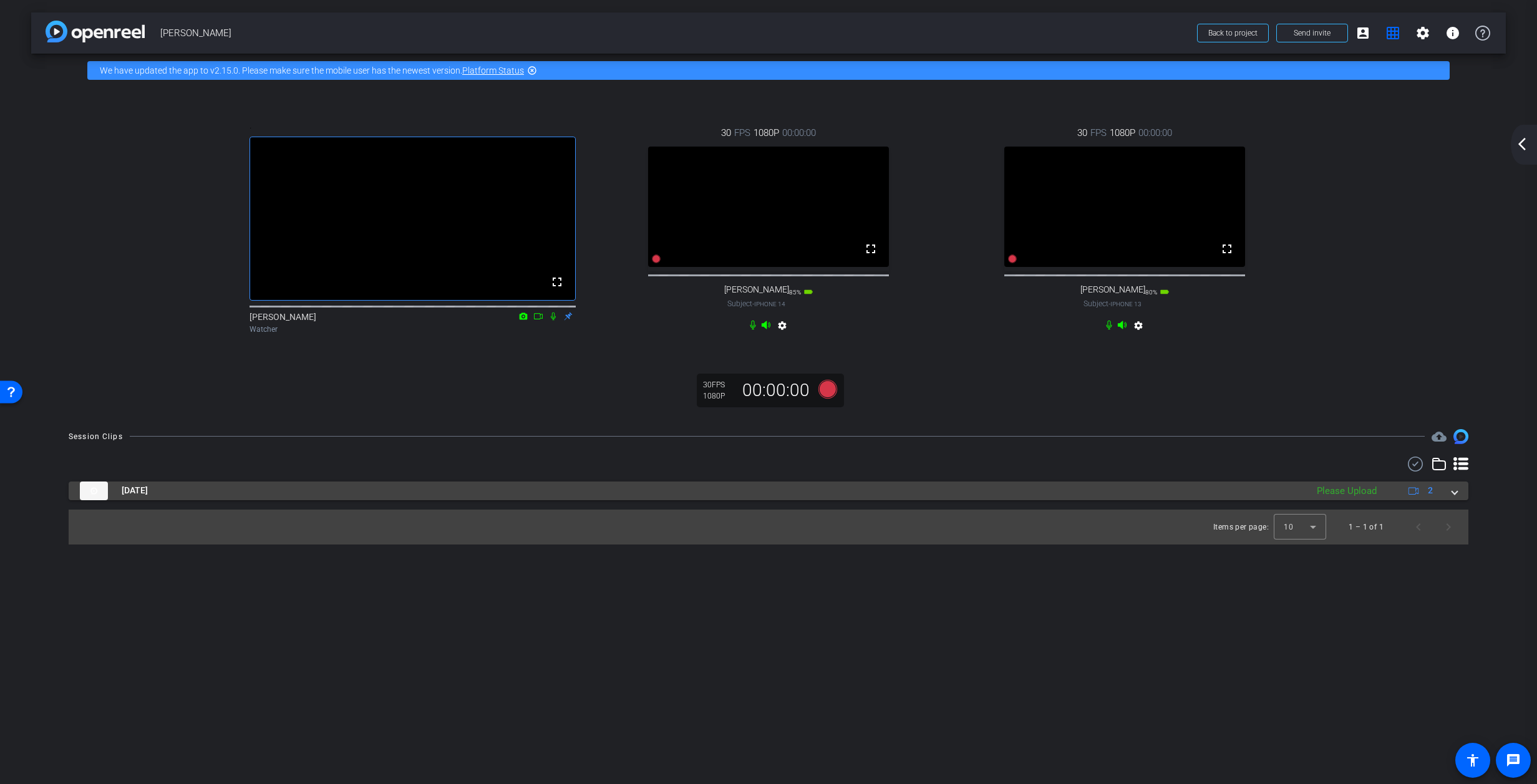
click at [1020, 497] on span at bounding box center [1455, 491] width 5 height 13
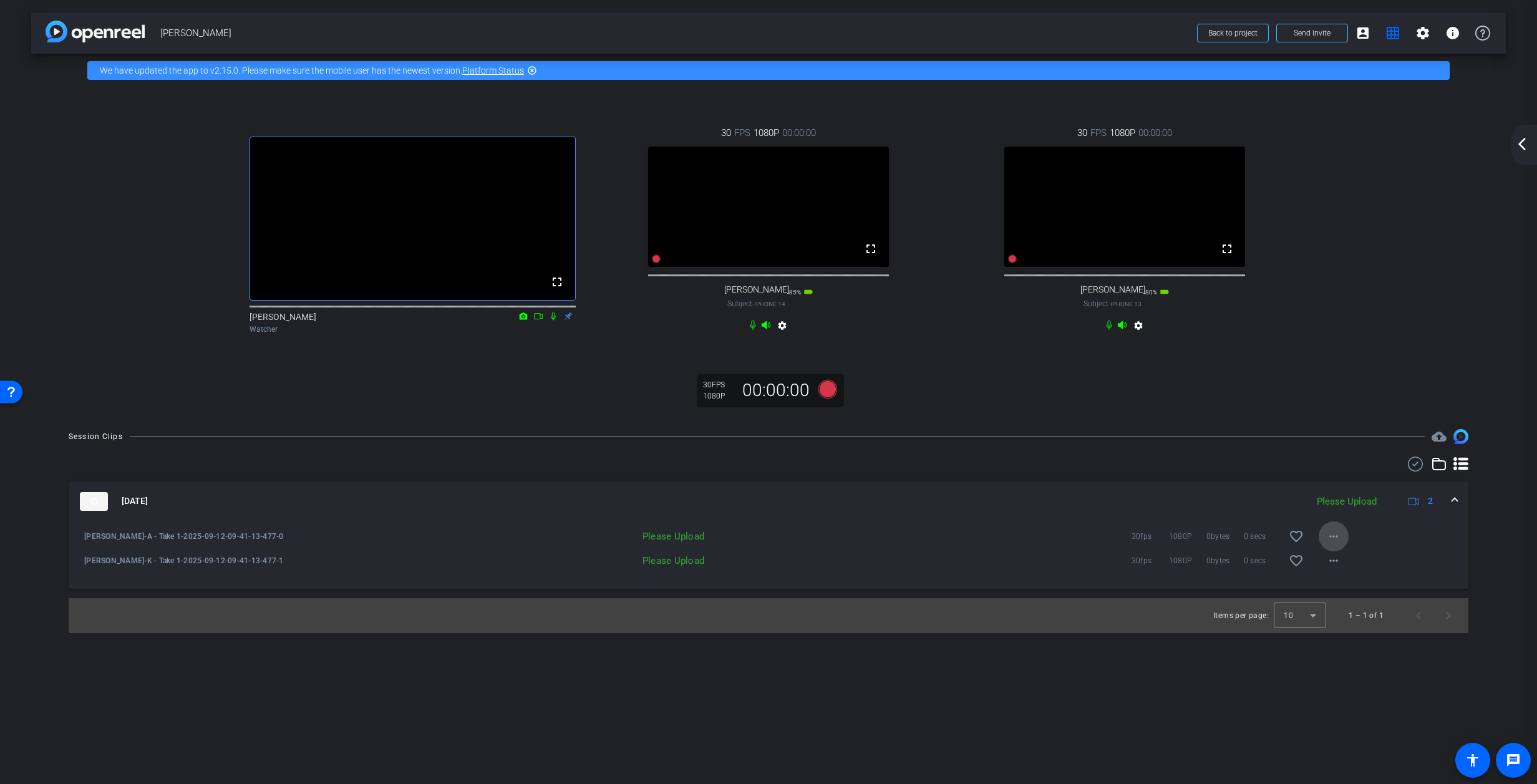
click at [1020, 544] on mat-icon "more_horiz" at bounding box center [1334, 536] width 15 height 15
click at [1020, 582] on span "Upload" at bounding box center [1353, 583] width 50 height 15
click at [1020, 568] on mat-icon "more_horiz" at bounding box center [1334, 561] width 15 height 15
click at [1020, 605] on span "Upload" at bounding box center [1353, 607] width 50 height 15
click at [1020, 145] on mat-icon "arrow_back_ios_new" at bounding box center [1522, 144] width 15 height 15
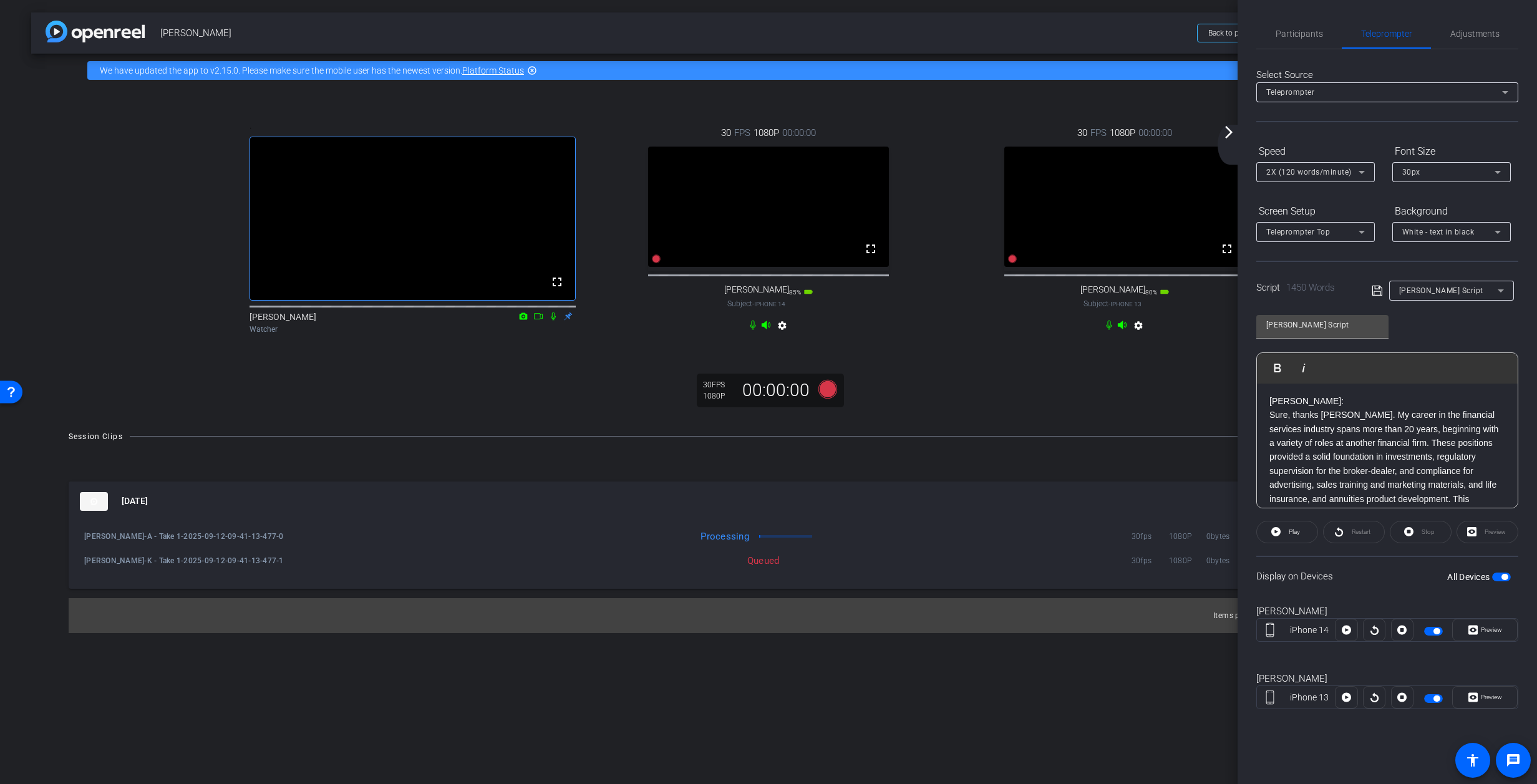
scroll to position [153, 0]
click at [1020, 169] on icon at bounding box center [1362, 172] width 15 height 15
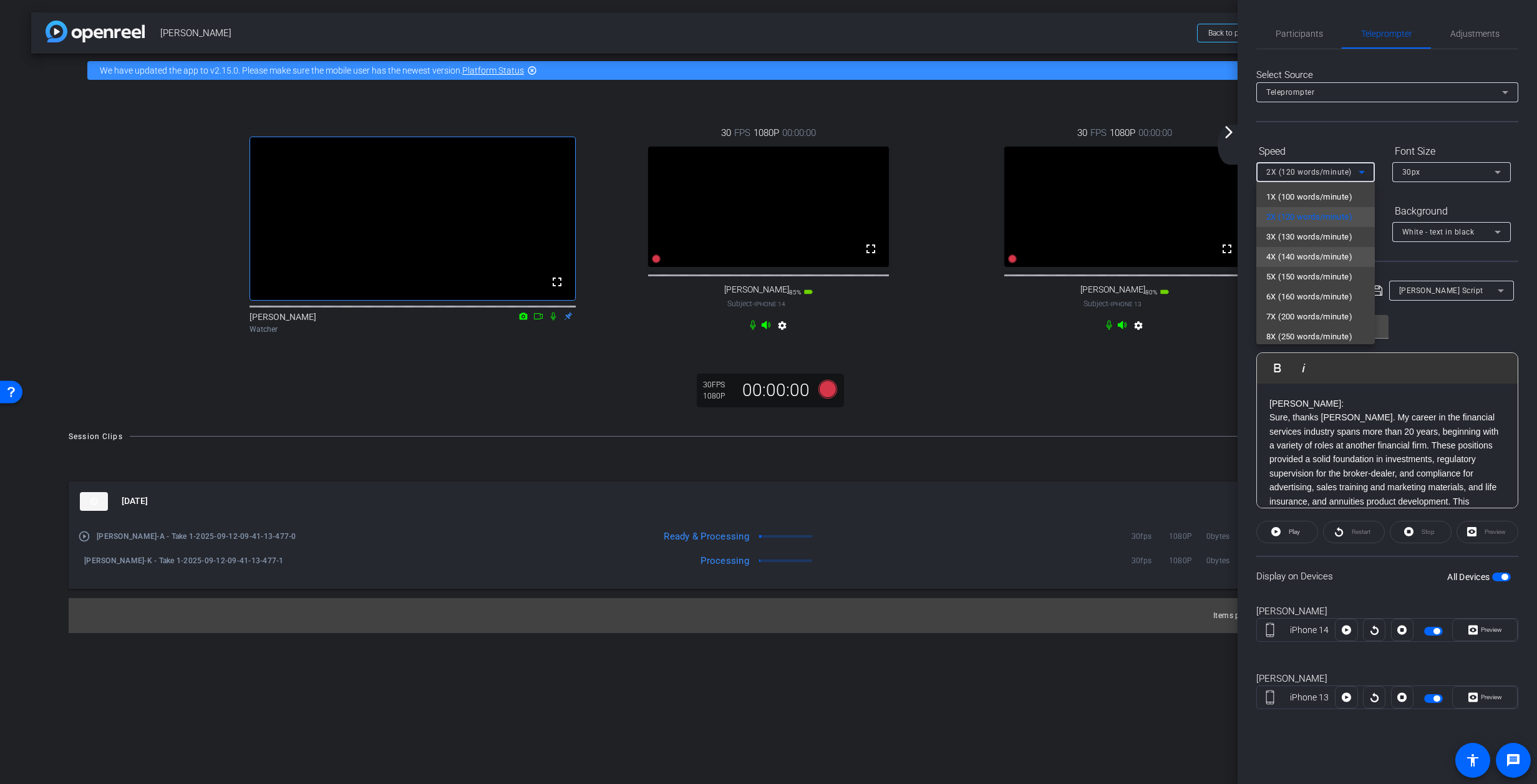
click at [1020, 255] on span "4X (140 words/minute)" at bounding box center [1309, 257] width 86 height 15
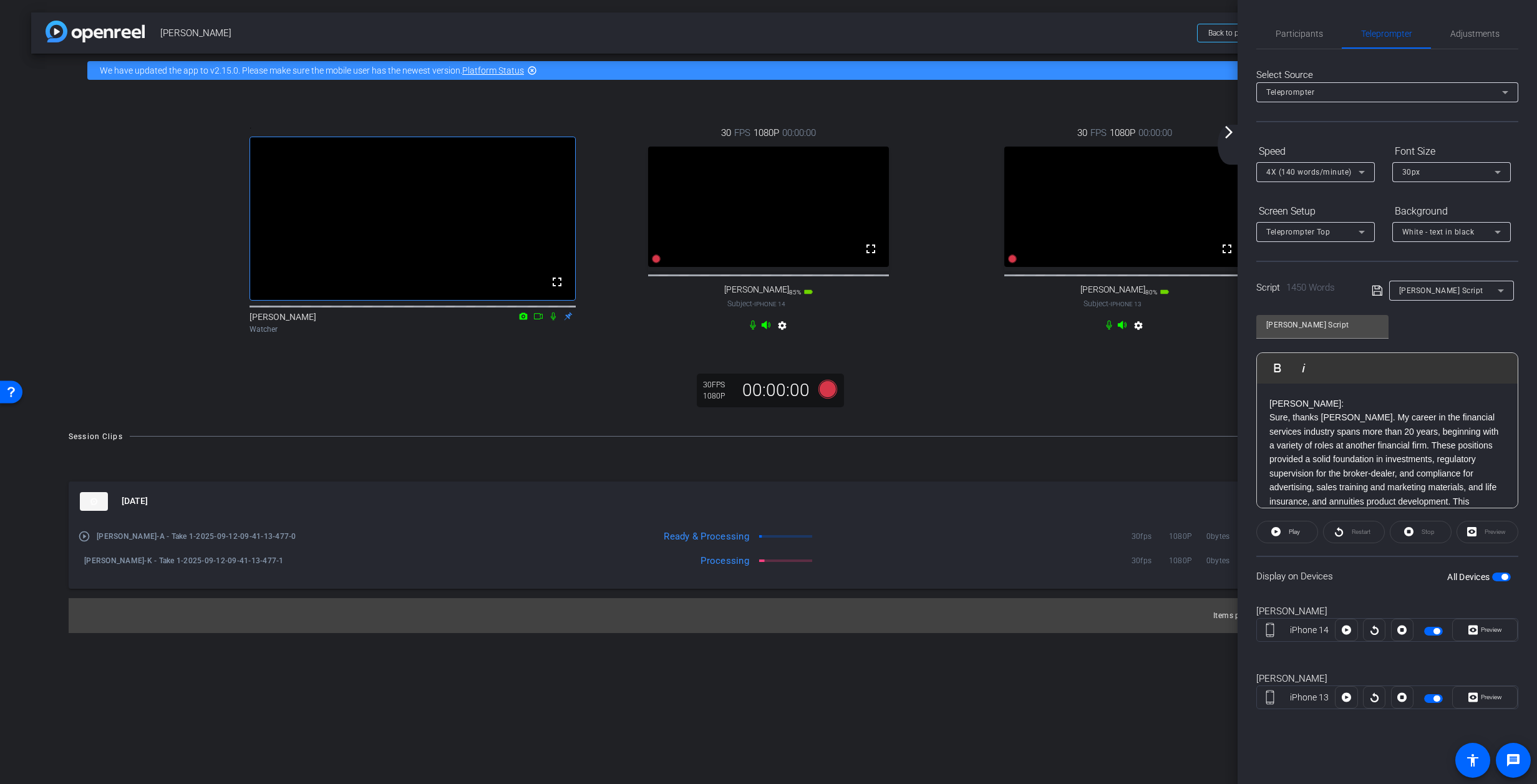
click at [1020, 467] on p "Sure, thanks Alyson. My career in the financial services industry spans more th…" at bounding box center [1388, 480] width 236 height 139
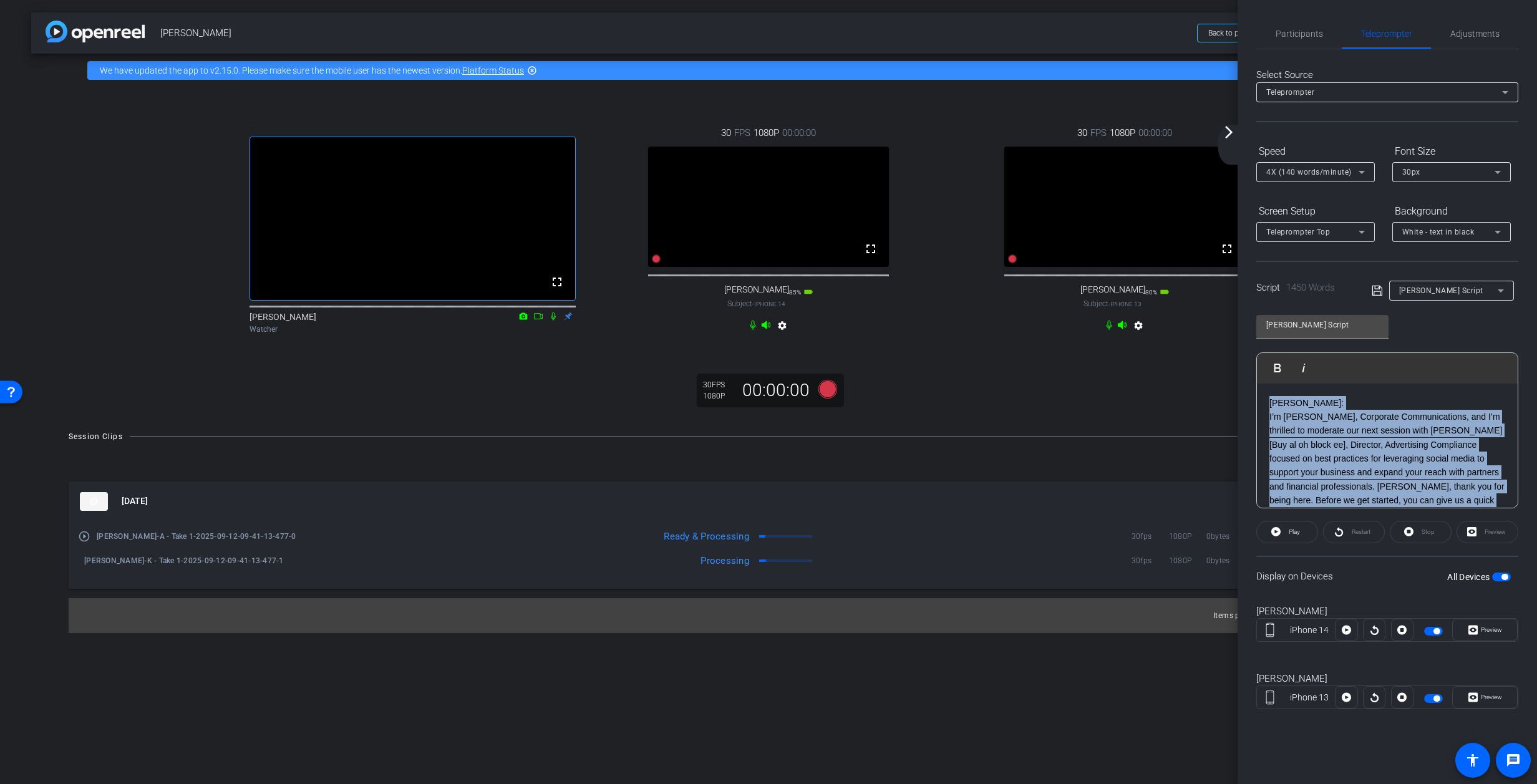
scroll to position [0, 0]
drag, startPoint x: 1270, startPoint y: 464, endPoint x: 1253, endPoint y: 377, distance: 88.6
click at [1020, 379] on div "Participants Teleprompter Adjustments settings Tracy Wagner flip Director Every…" at bounding box center [1387, 392] width 299 height 784
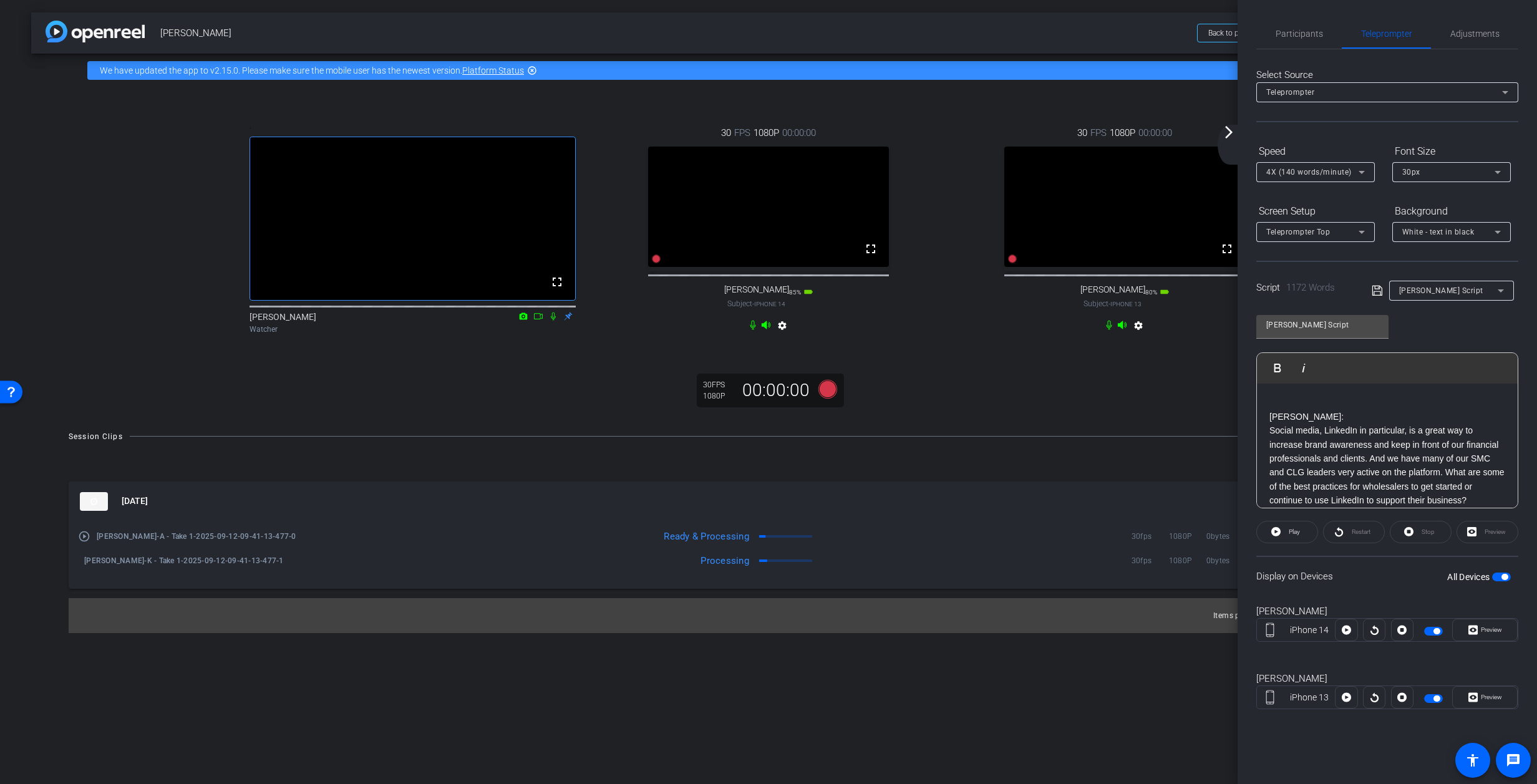
drag, startPoint x: 1270, startPoint y: 416, endPoint x: 1294, endPoint y: 394, distance: 32.6
click at [1020, 416] on p "ALLYSON:" at bounding box center [1388, 416] width 236 height 13
click at [1020, 290] on icon at bounding box center [1377, 290] width 10 height 10
click at [1020, 577] on span "button" at bounding box center [1501, 577] width 19 height 9
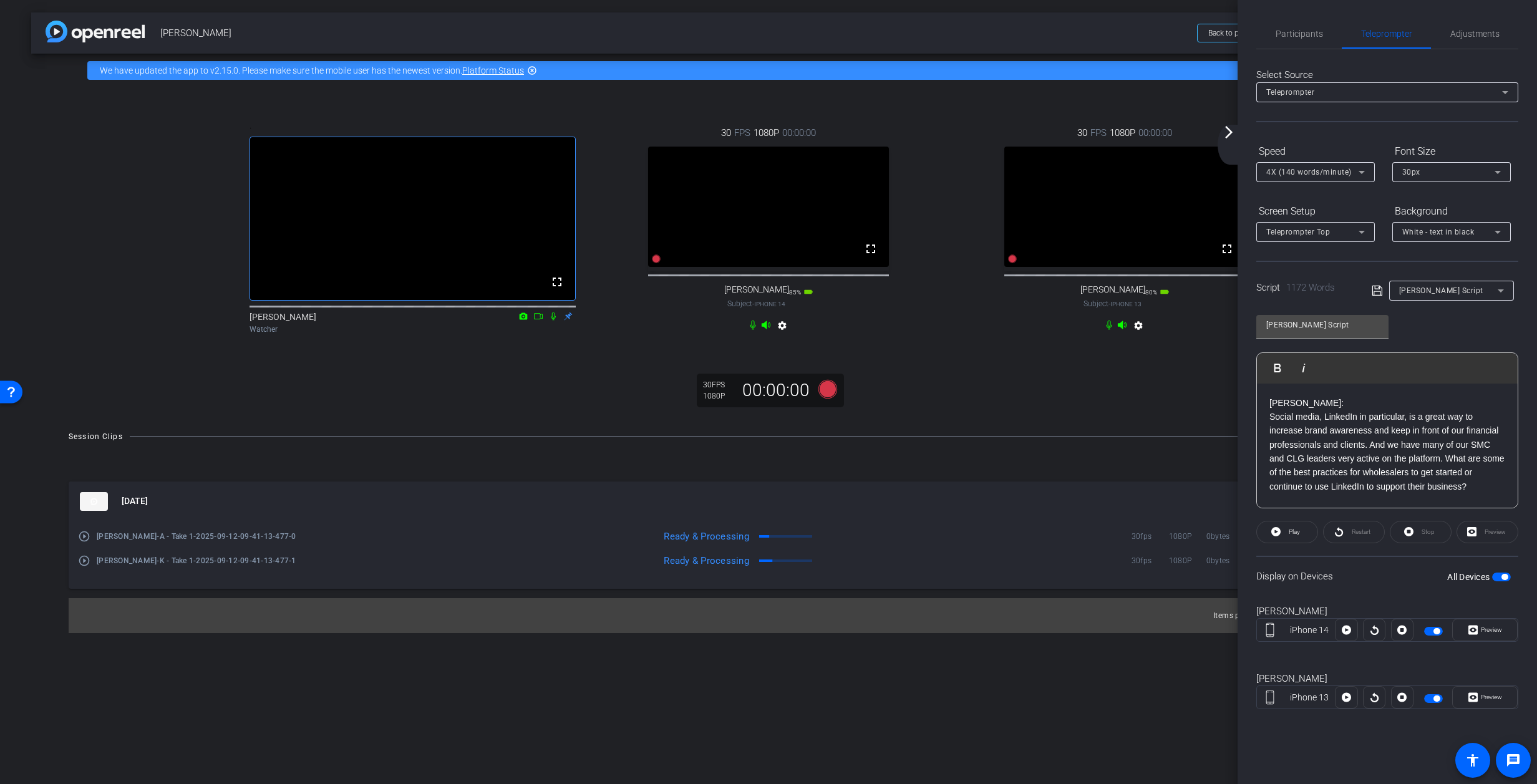
click at [1020, 293] on icon at bounding box center [1377, 291] width 11 height 15
click at [1020, 577] on span "button" at bounding box center [1501, 577] width 19 height 9
click at [1020, 577] on span "button" at bounding box center [1501, 577] width 19 height 9
drag, startPoint x: 1491, startPoint y: 630, endPoint x: 1493, endPoint y: 651, distance: 21.1
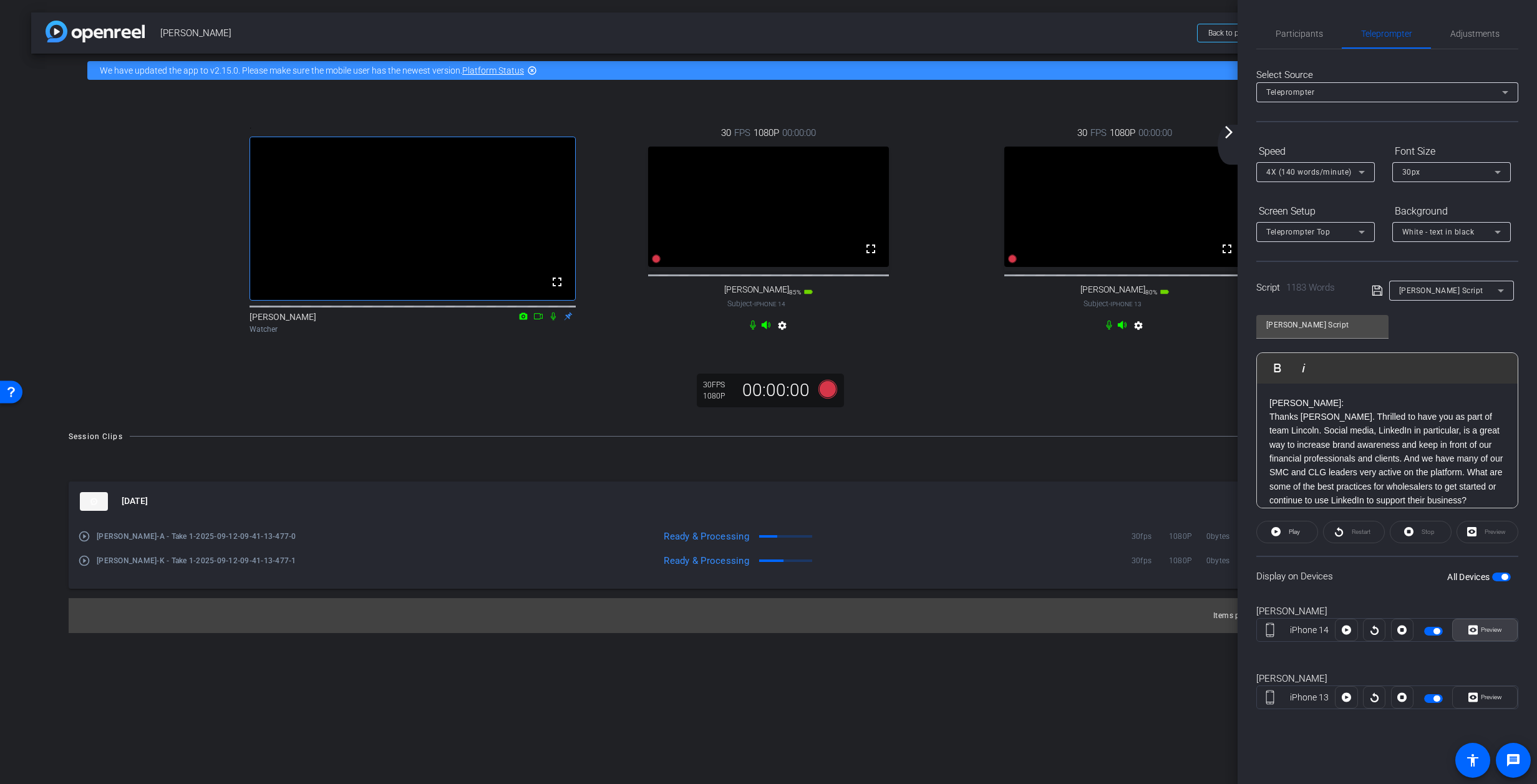
click at [1020, 630] on span "Preview" at bounding box center [1491, 630] width 21 height 7
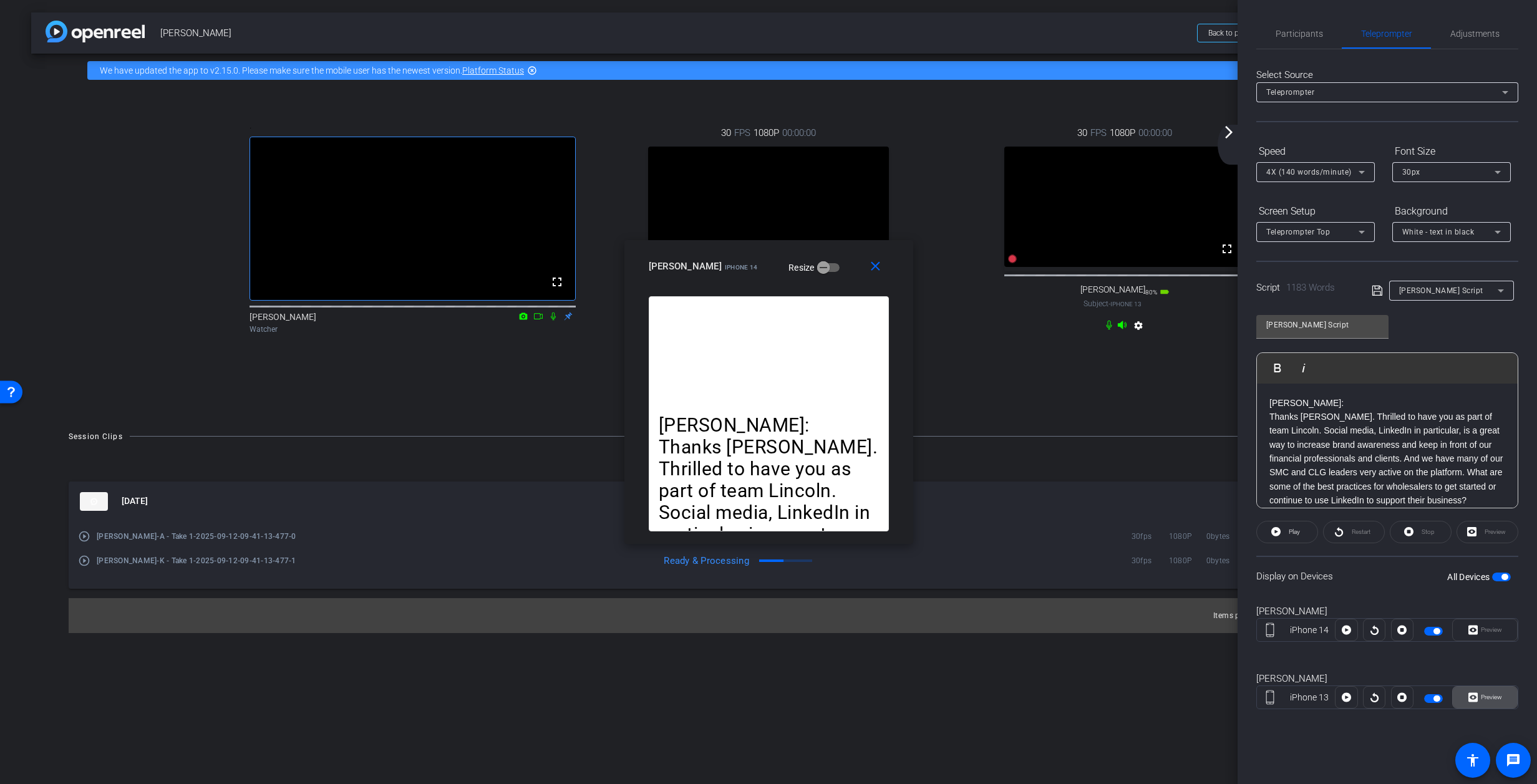
click at [1020, 694] on span "Preview" at bounding box center [1491, 697] width 21 height 7
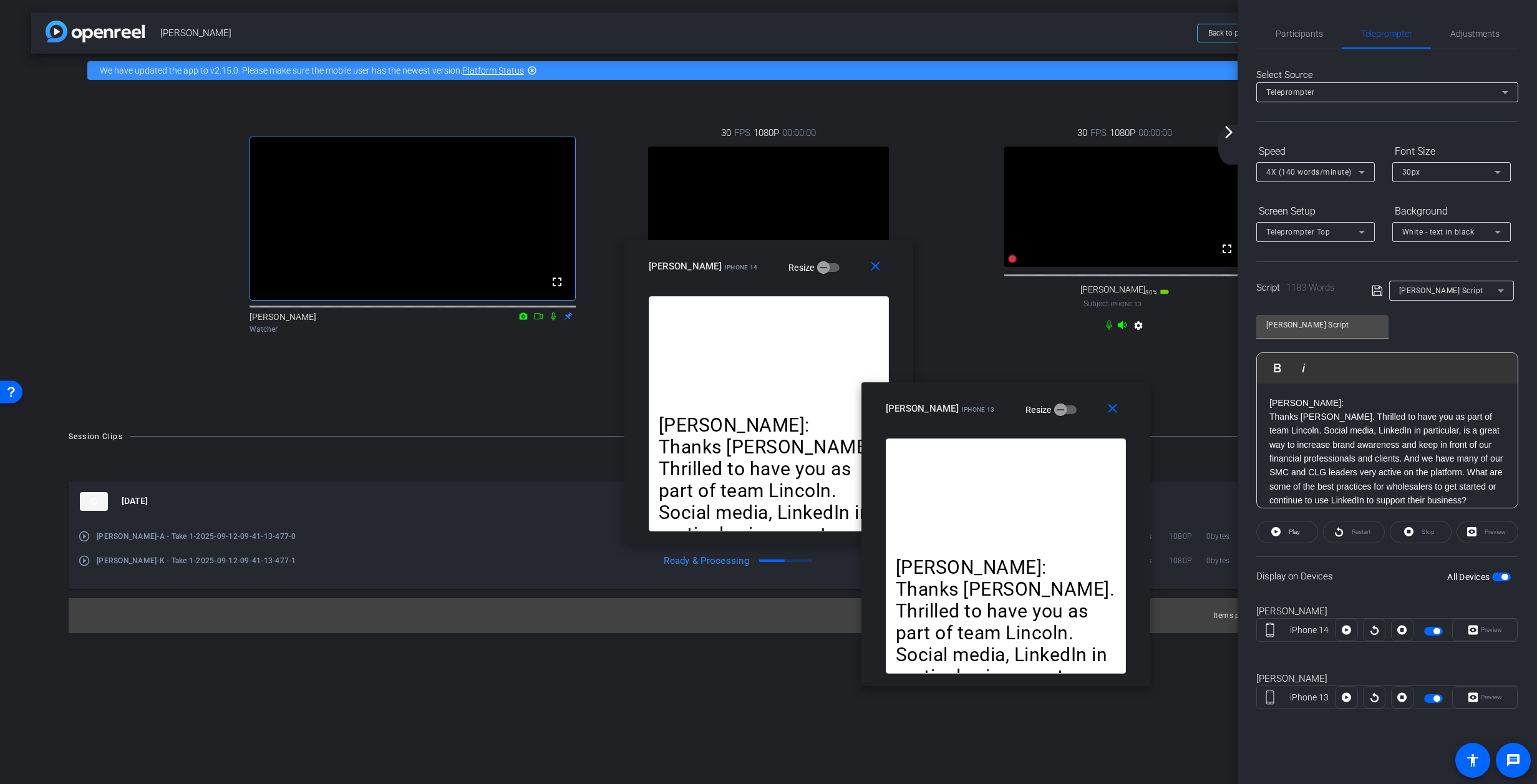
drag, startPoint x: 748, startPoint y: 257, endPoint x: 768, endPoint y: 301, distance: 48.3
click at [985, 398] on div "Kelly Bialoblovki iPhone 13 Resize" at bounding box center [1010, 409] width 249 height 22
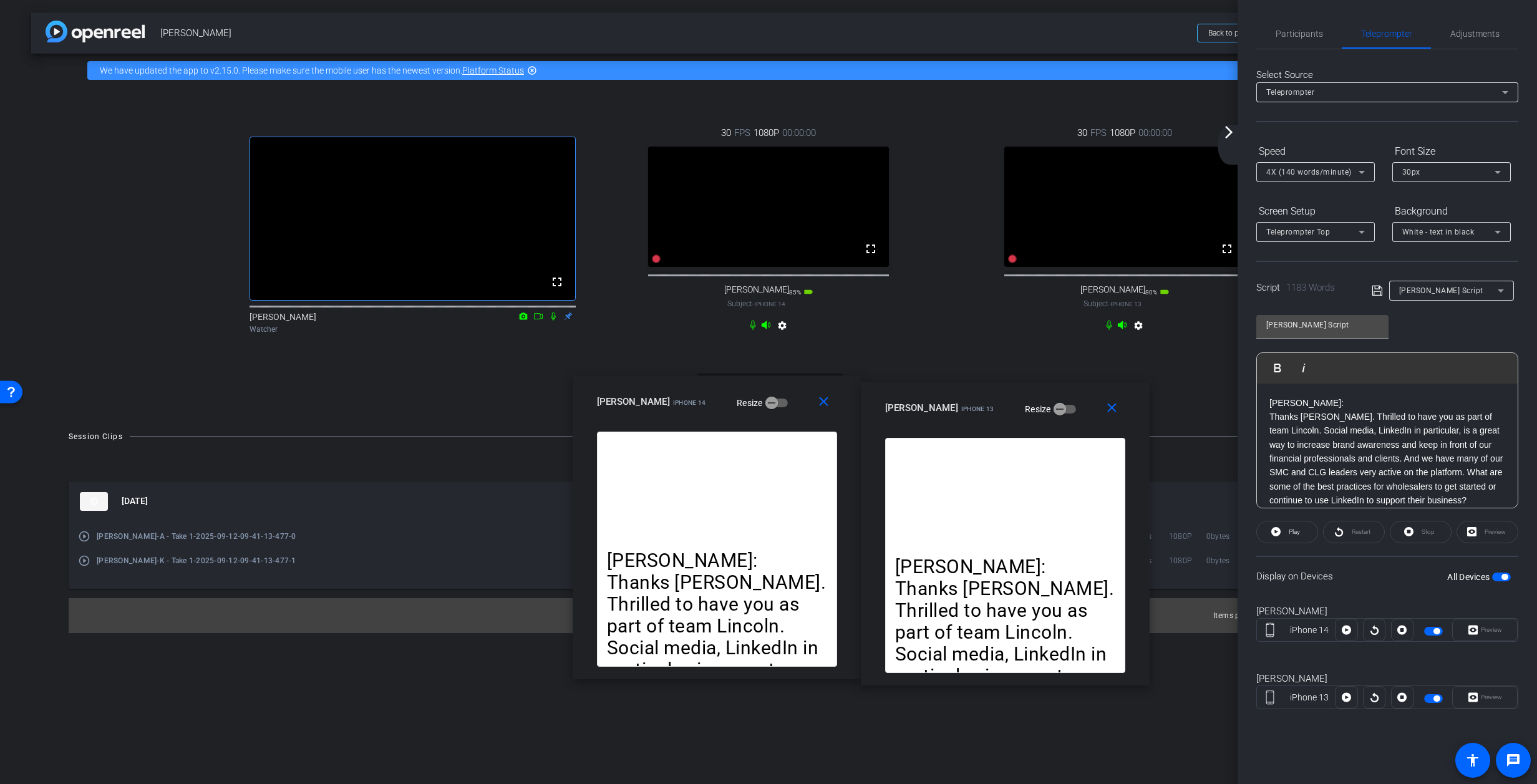
drag, startPoint x: 818, startPoint y: 270, endPoint x: 766, endPoint y: 404, distance: 143.7
click at [766, 406] on div "allyson iPhone 14 Resize" at bounding box center [721, 401] width 249 height 22
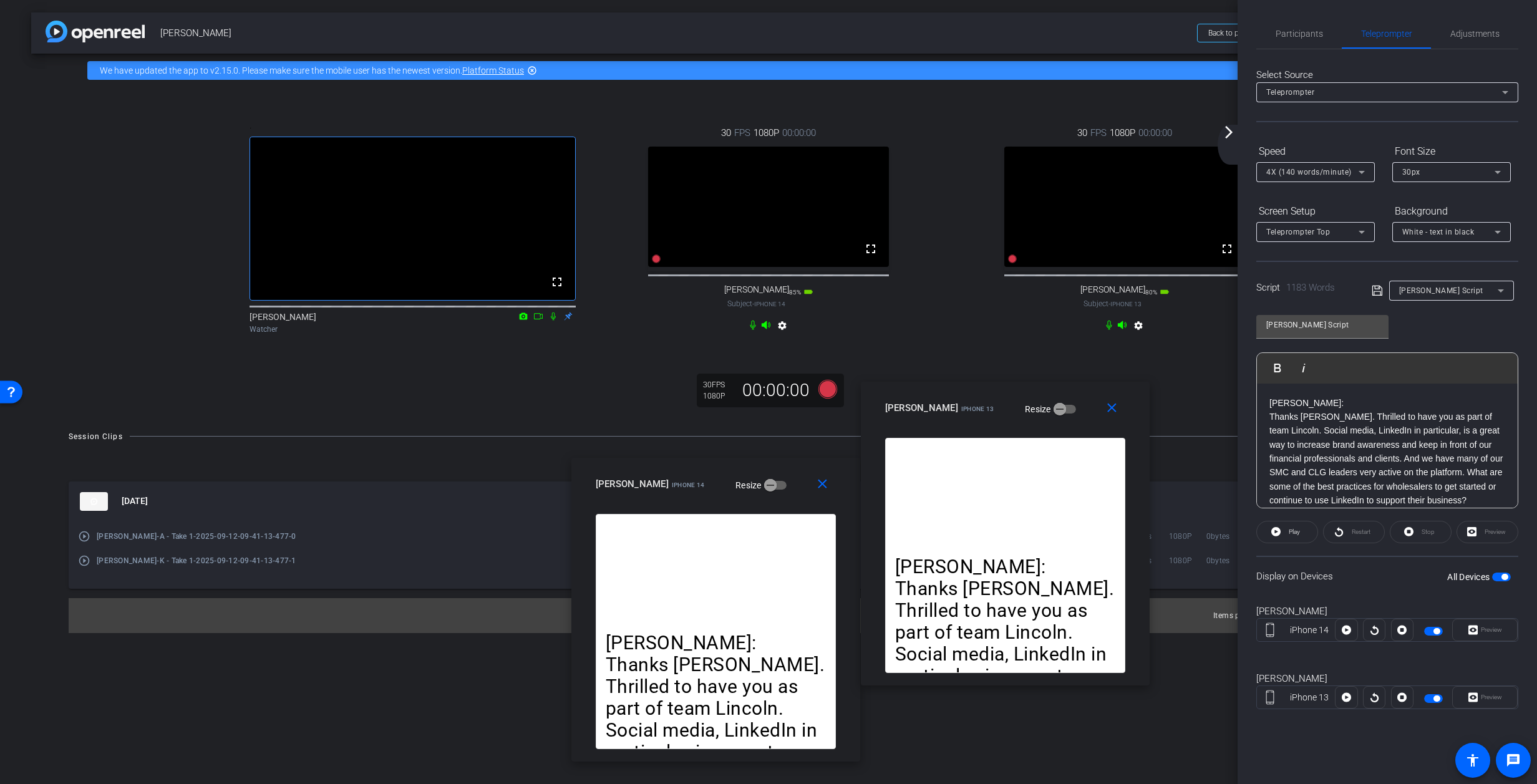
drag, startPoint x: 767, startPoint y: 494, endPoint x: 939, endPoint y: 517, distance: 173.5
click at [768, 503] on div "close allyson iPhone 14 Resize" at bounding box center [716, 486] width 289 height 56
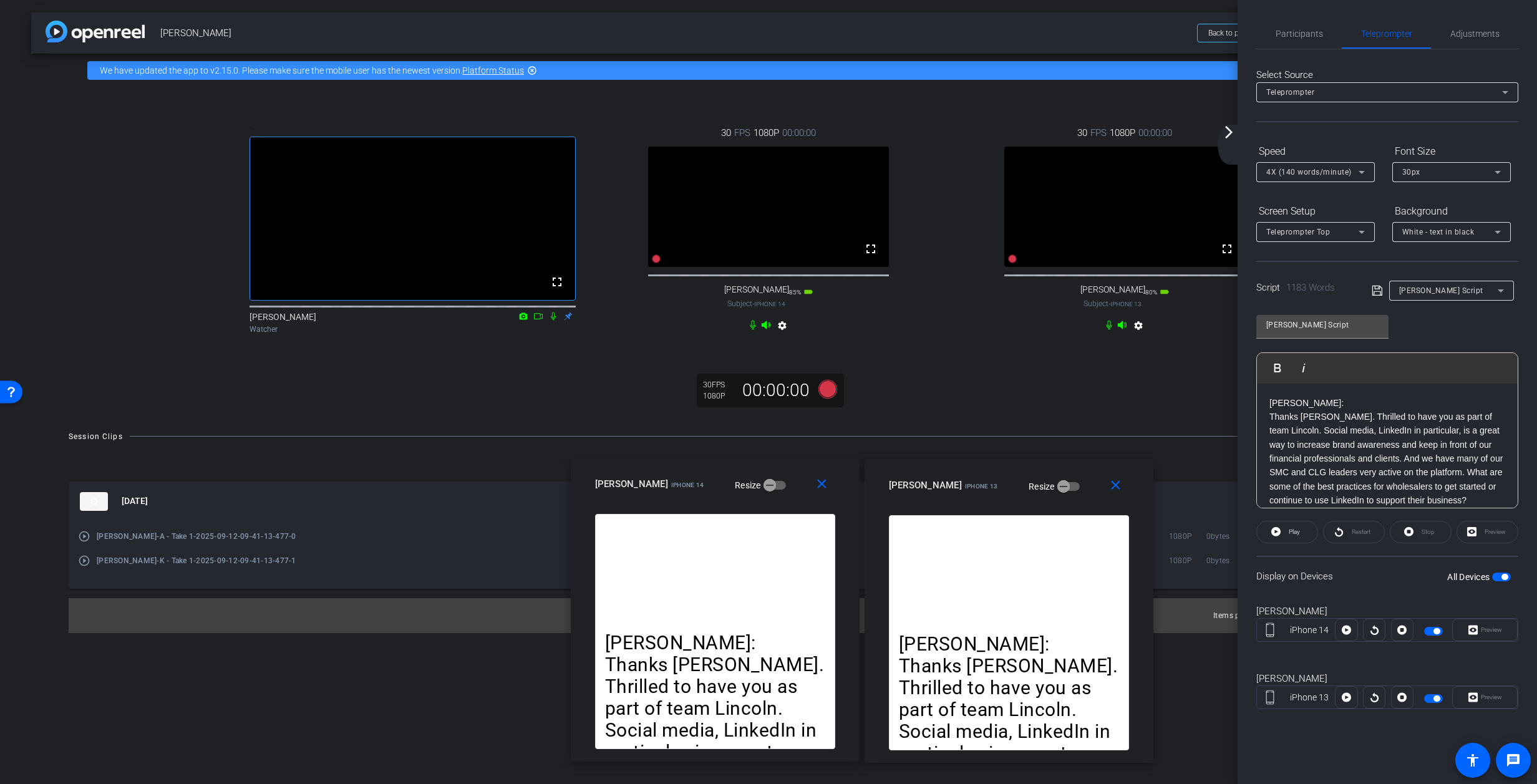
drag, startPoint x: 943, startPoint y: 455, endPoint x: 942, endPoint y: 535, distance: 80.0
click at [945, 534] on div "ALLYSON: Thanks Kelly. Thrilled to have you as part of team Lincoln. Social med…" at bounding box center [1009, 633] width 240 height 235
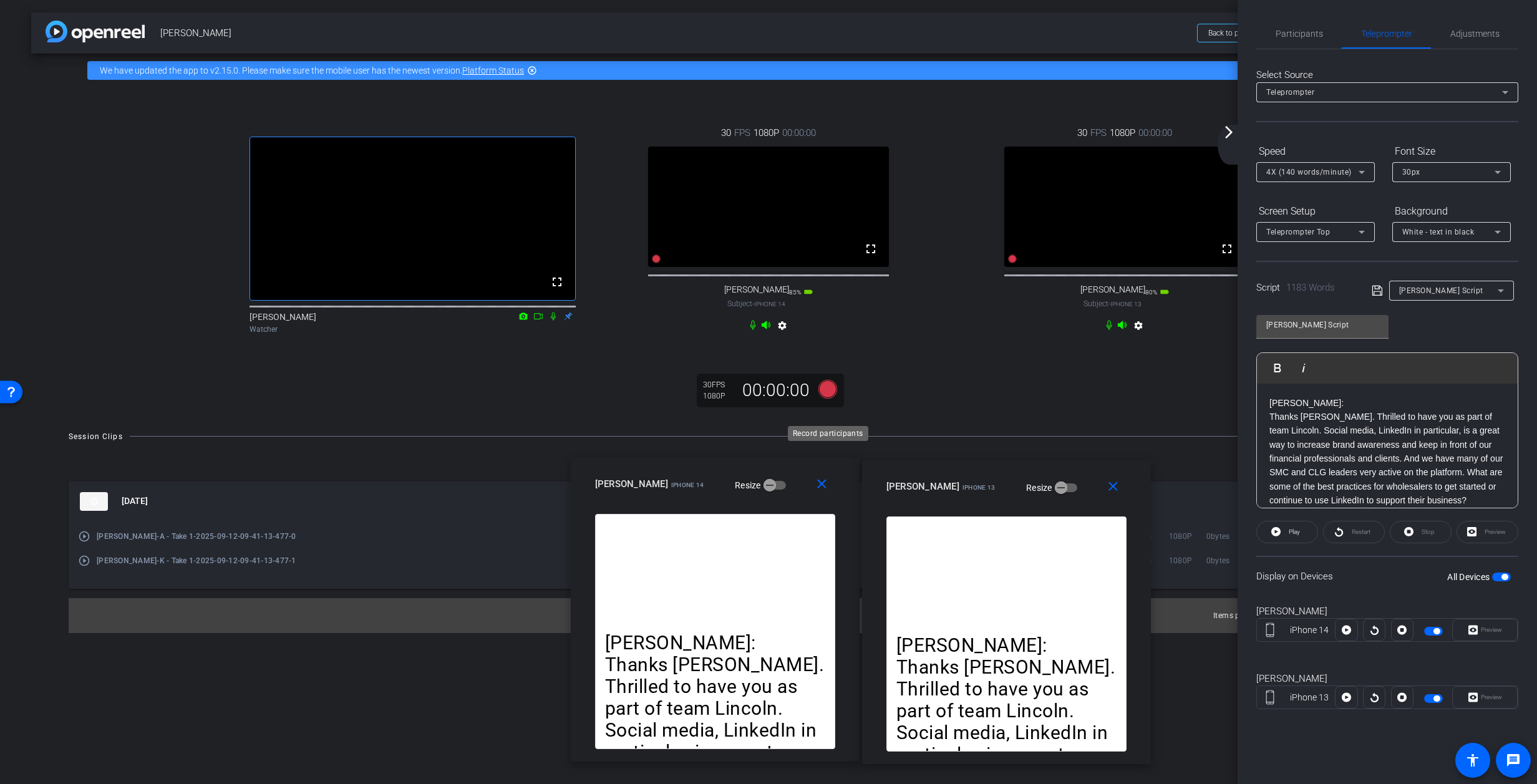
click at [830, 398] on icon at bounding box center [827, 388] width 19 height 19
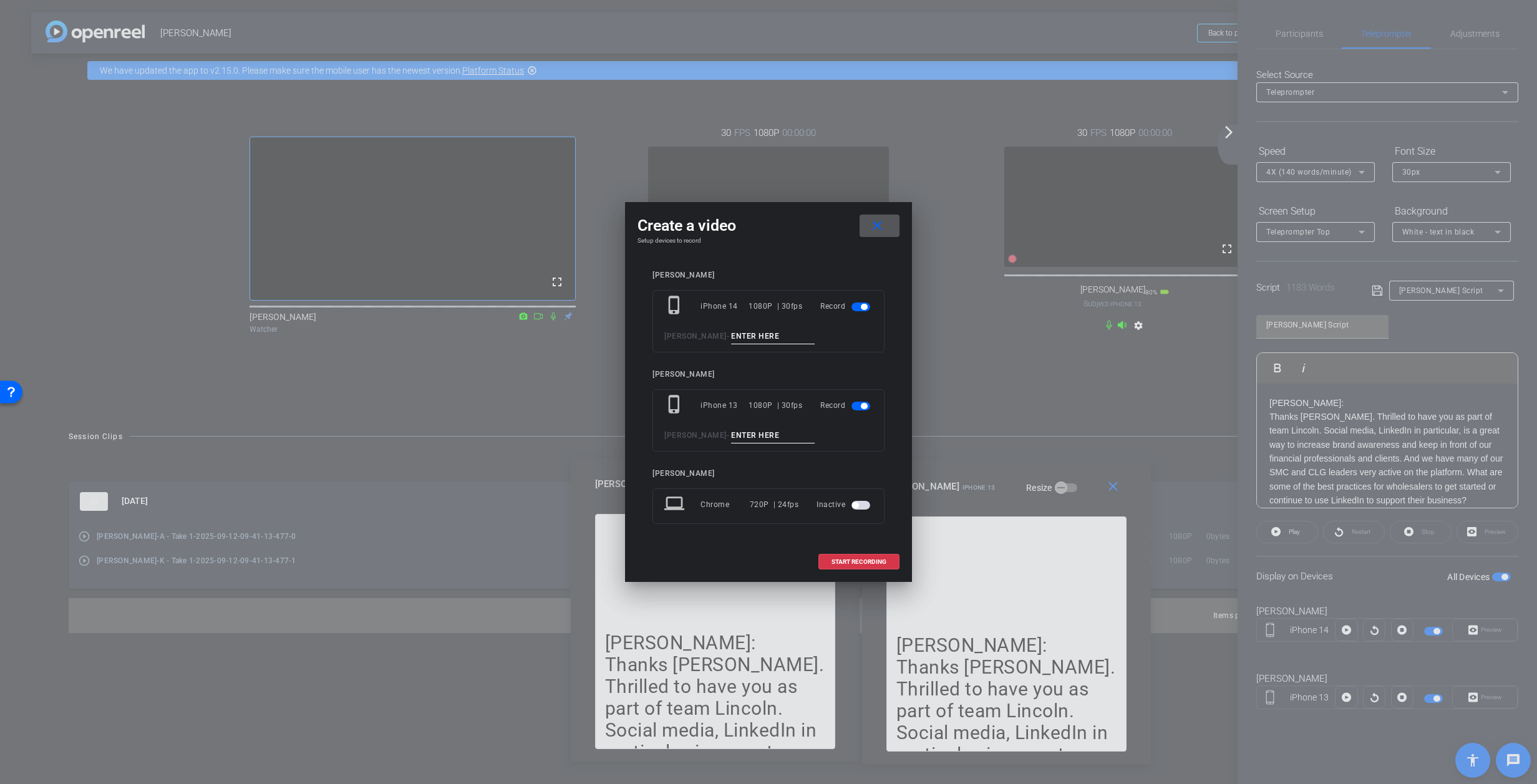
click at [788, 333] on input at bounding box center [773, 336] width 84 height 16
type input "A - Take 2"
click at [767, 430] on input at bounding box center [773, 436] width 84 height 16
type input "K - Take 2"
click at [860, 559] on span "START RECORDING" at bounding box center [860, 562] width 55 height 6
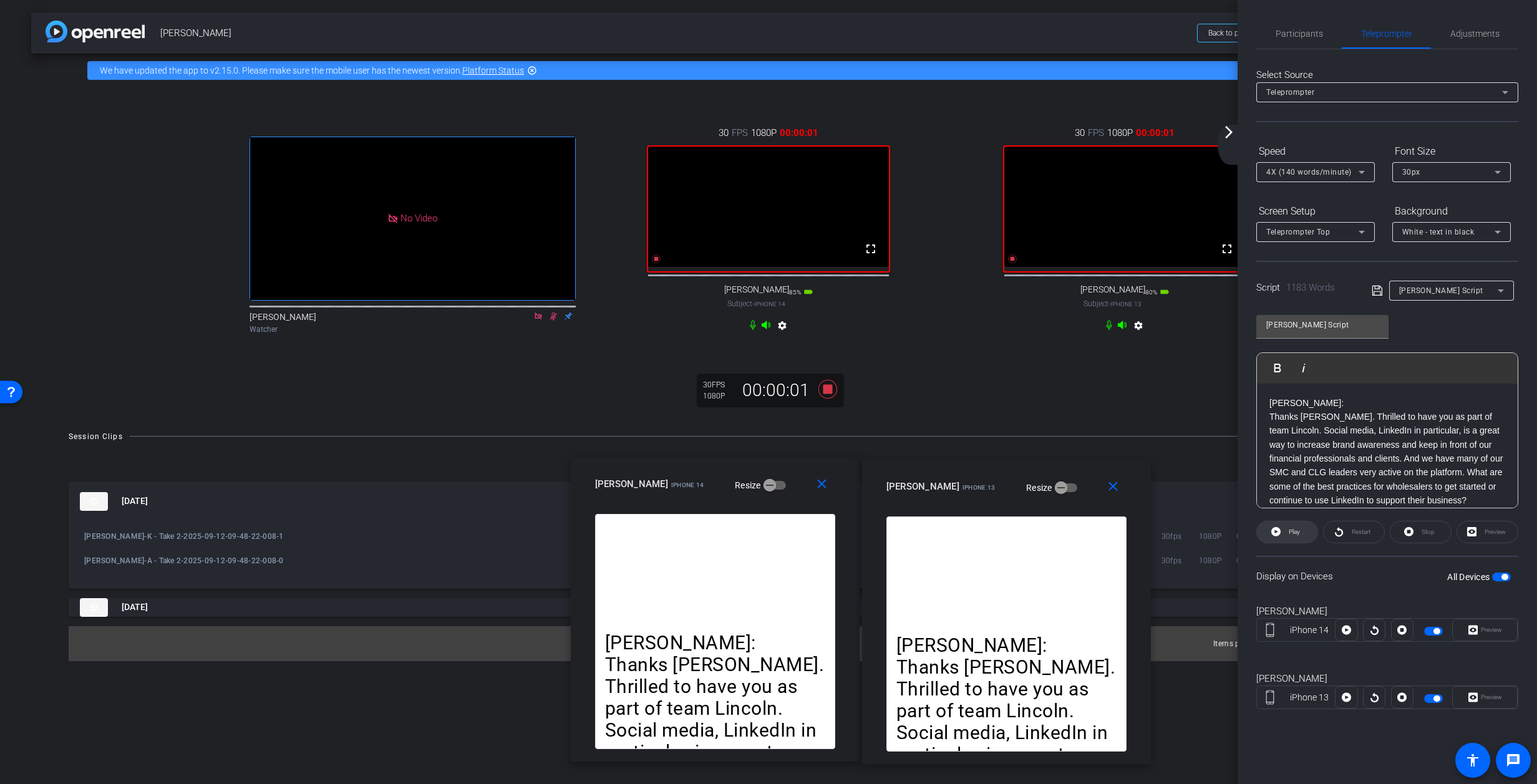
click at [1020, 531] on span "Play" at bounding box center [1295, 531] width 11 height 7
click at [1020, 533] on div "Pause" at bounding box center [1287, 532] width 62 height 22
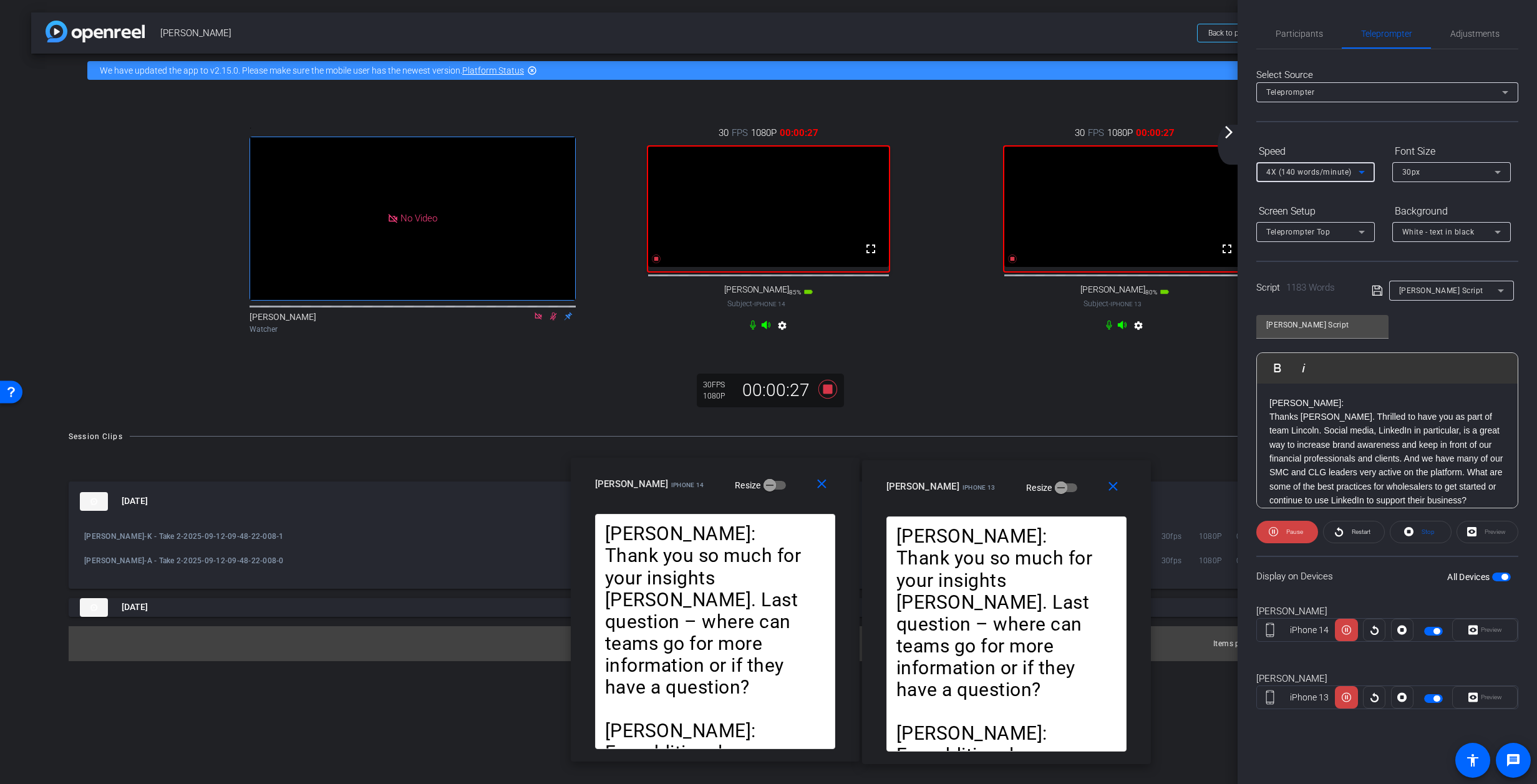
click at [1020, 171] on icon at bounding box center [1362, 172] width 6 height 3
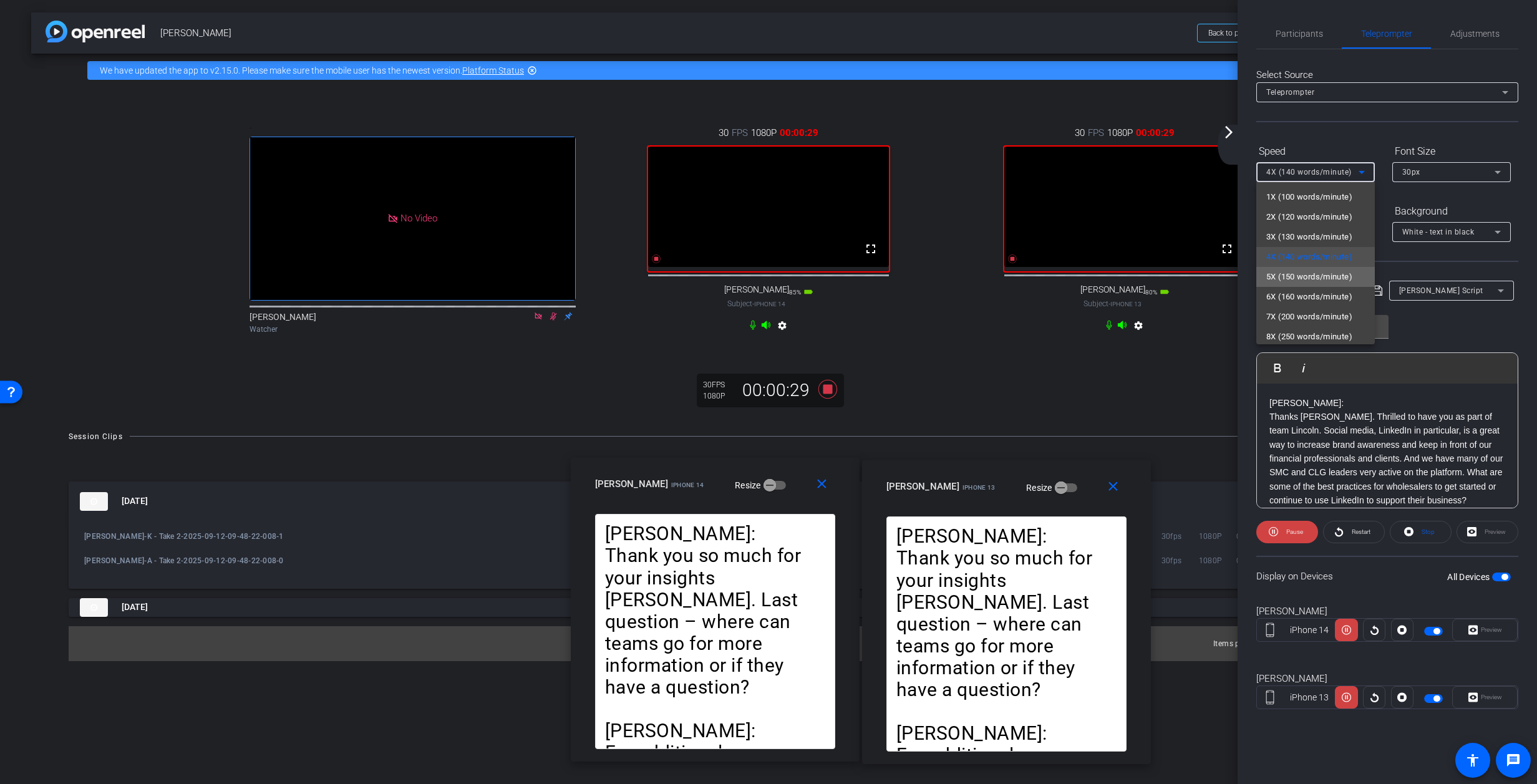
click at [1020, 273] on span "5X (150 words/minute)" at bounding box center [1309, 277] width 86 height 15
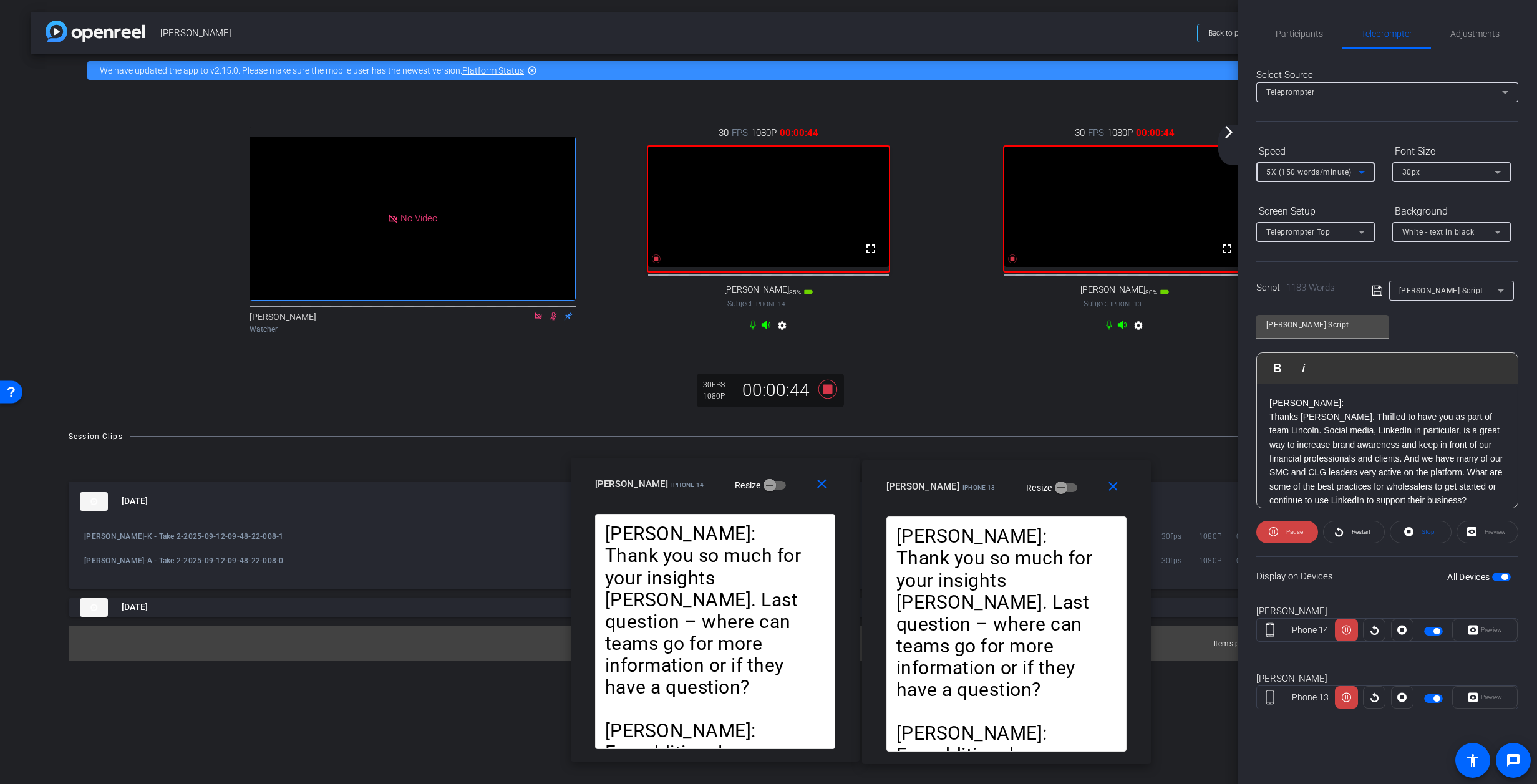
click at [1020, 169] on icon at bounding box center [1362, 172] width 15 height 15
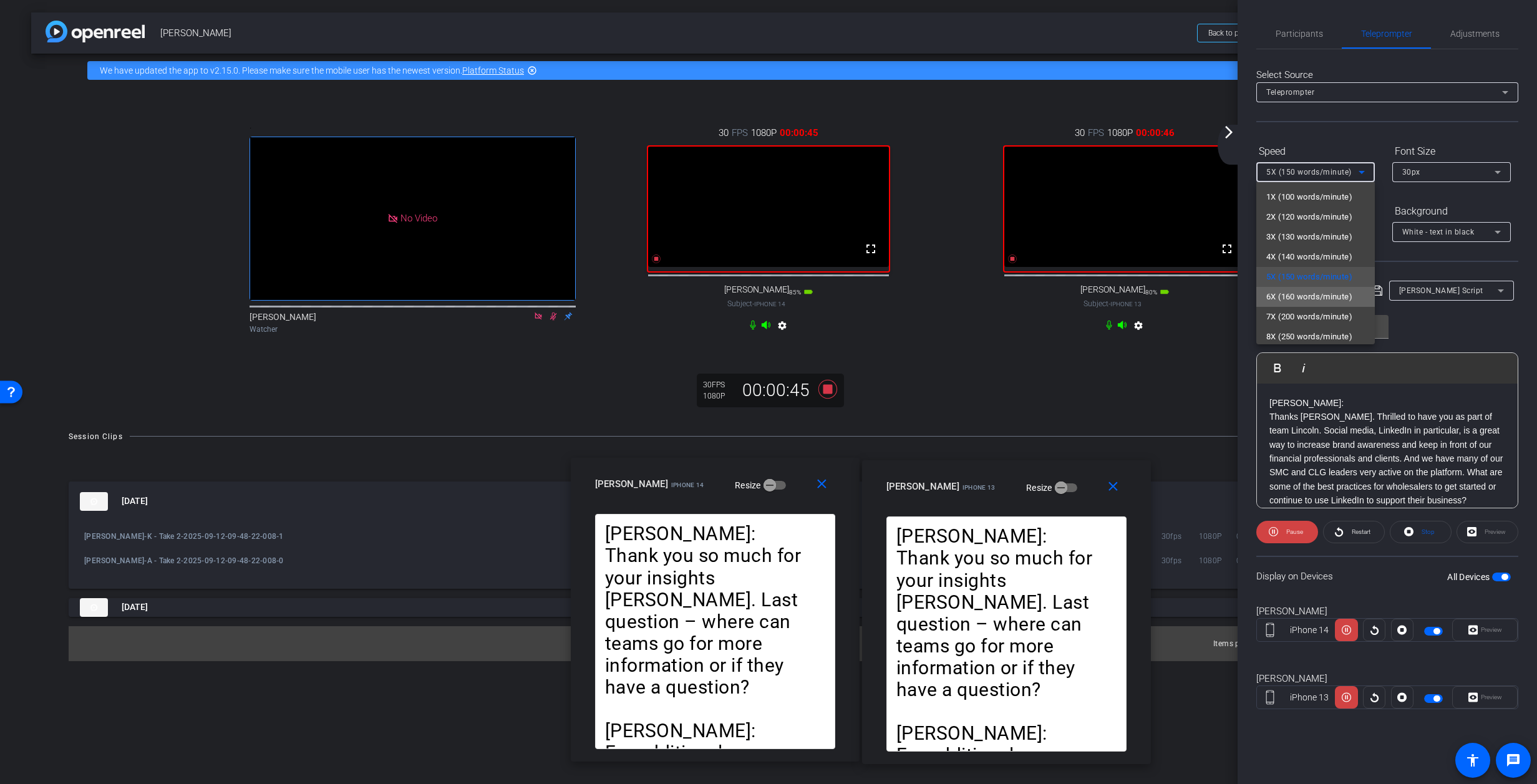
click at [1020, 295] on span "6X (160 words/minute)" at bounding box center [1309, 297] width 86 height 15
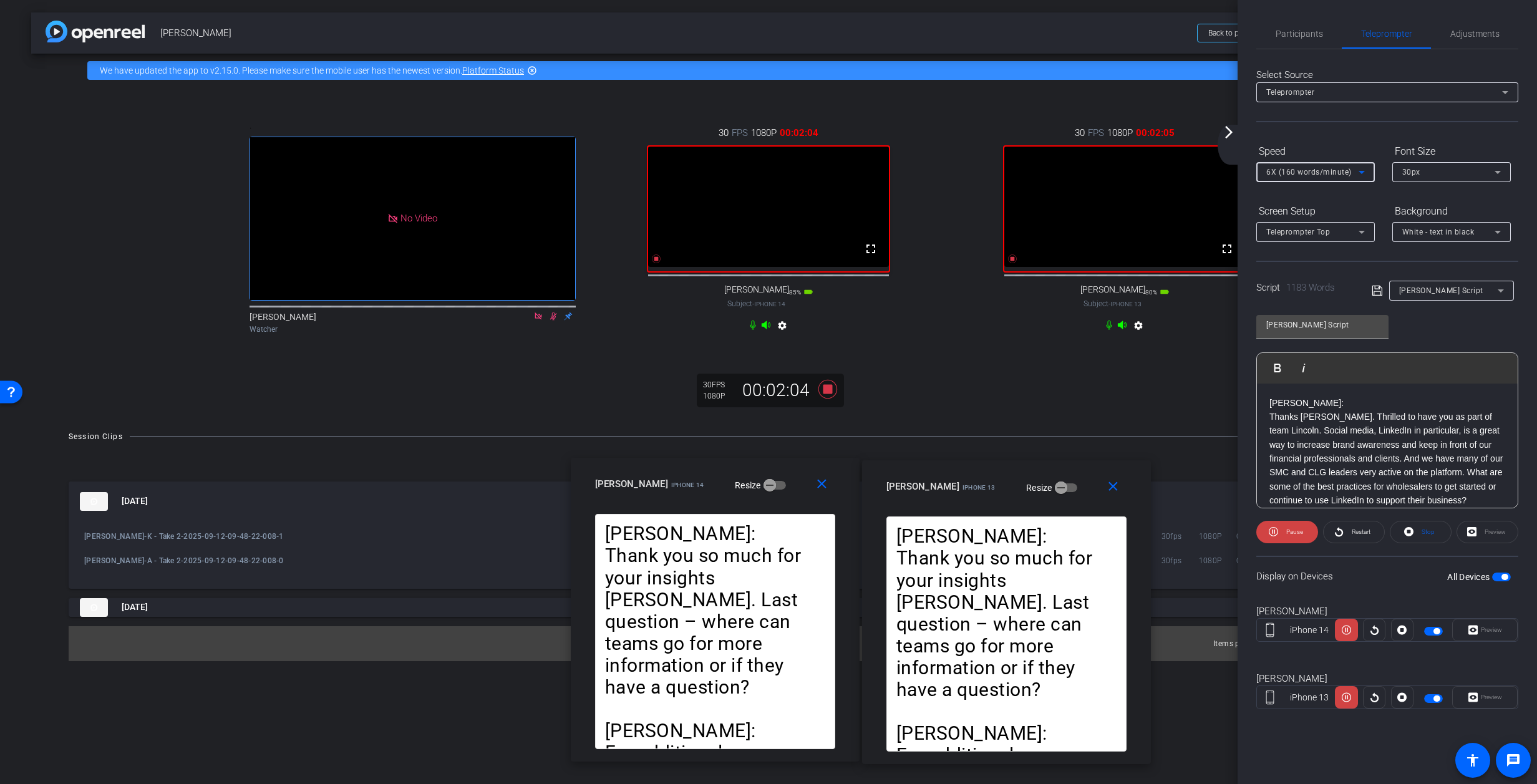
click at [1020, 169] on icon at bounding box center [1362, 172] width 15 height 15
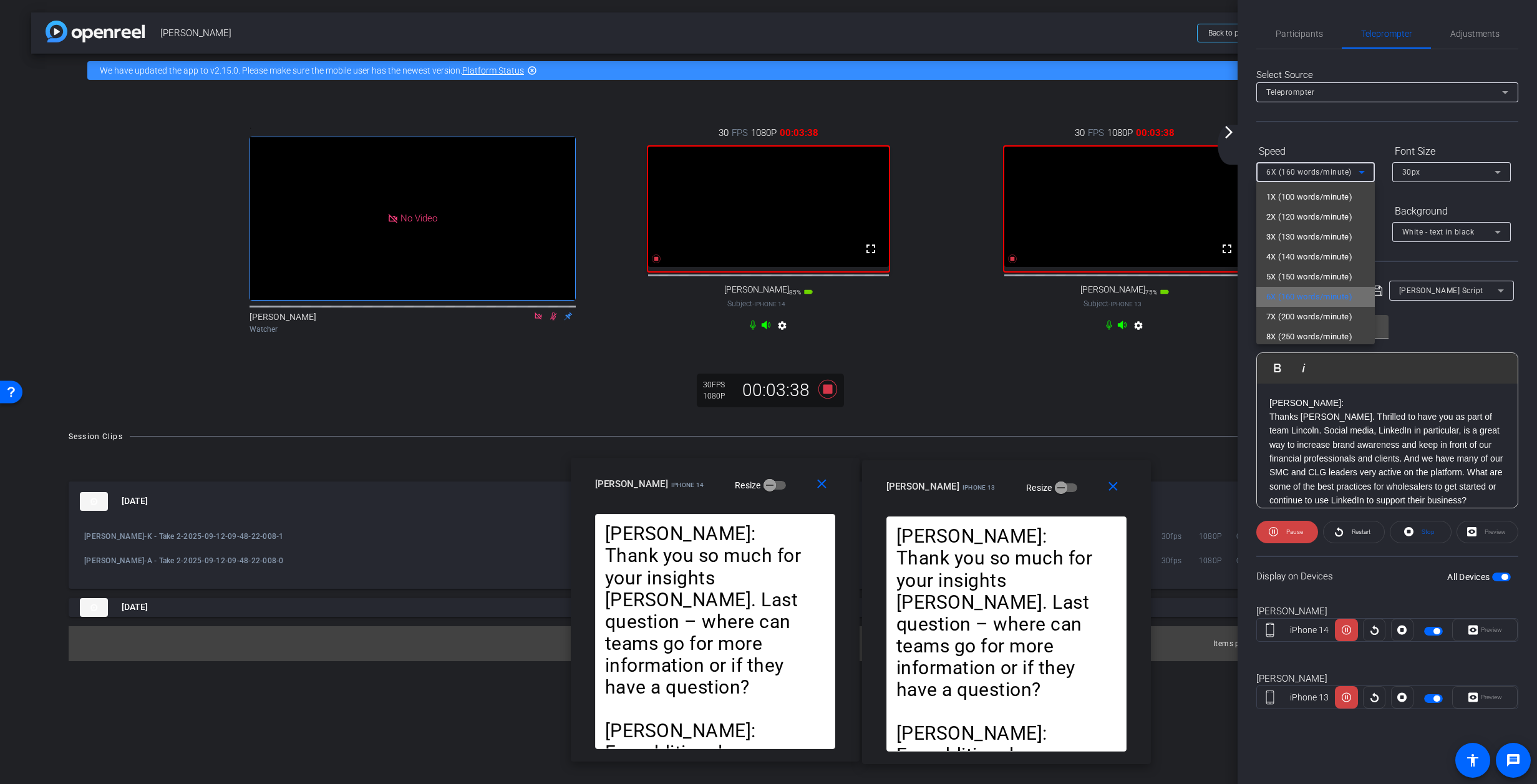
click at [1020, 295] on span "6X (160 words/minute)" at bounding box center [1309, 297] width 86 height 15
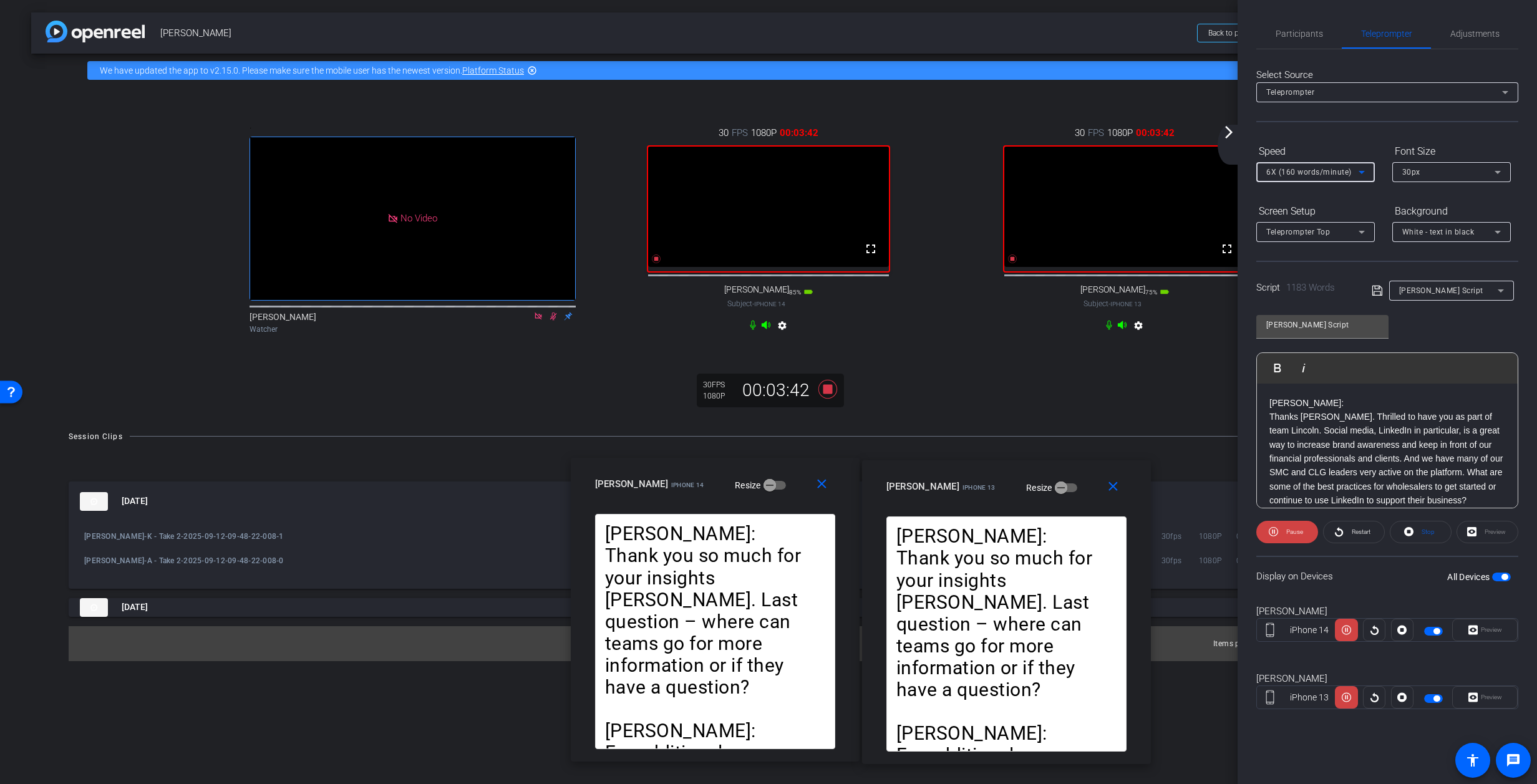
click at [1020, 172] on icon at bounding box center [1362, 172] width 15 height 15
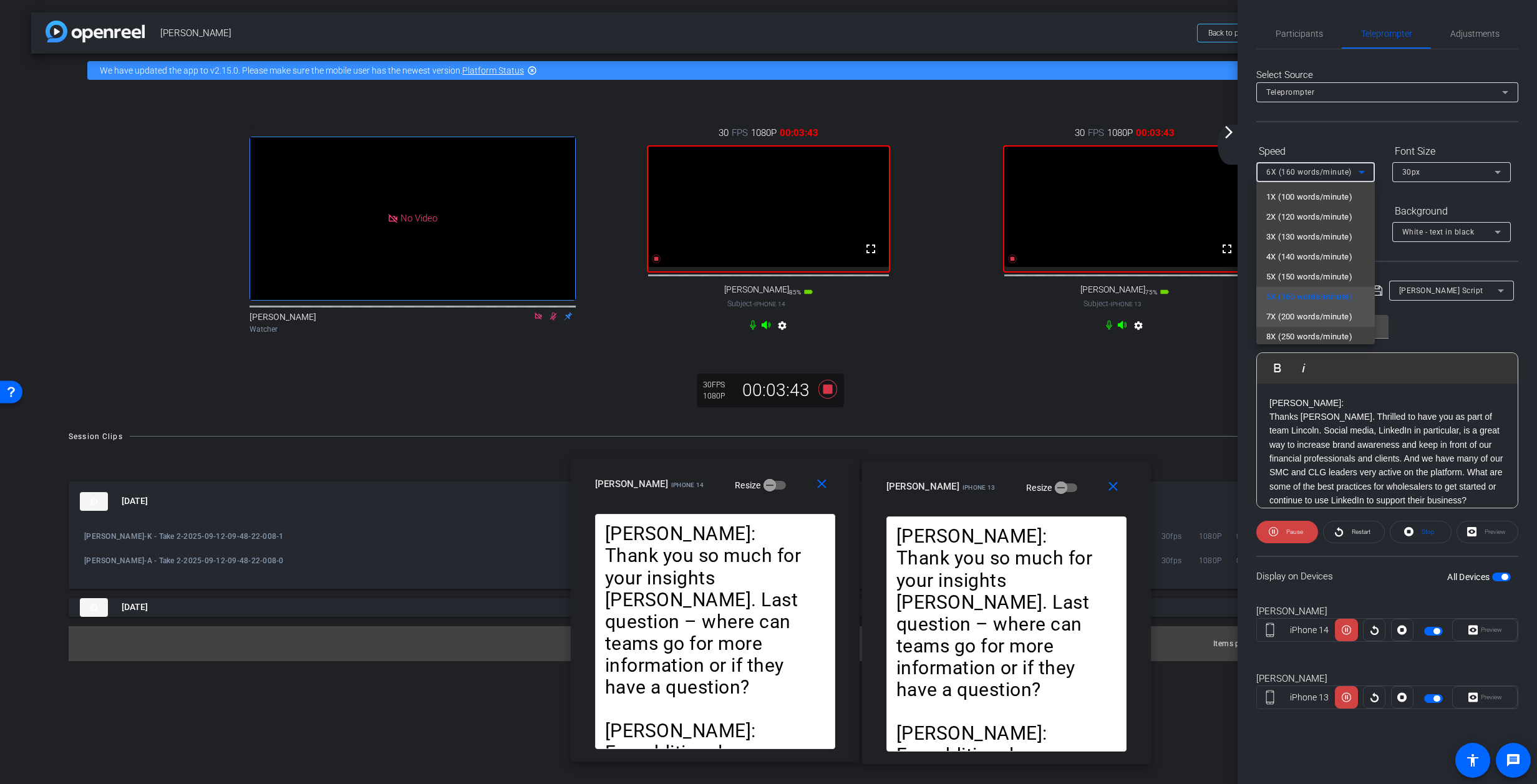
click at [1020, 314] on span "7X (200 words/minute)" at bounding box center [1309, 317] width 86 height 15
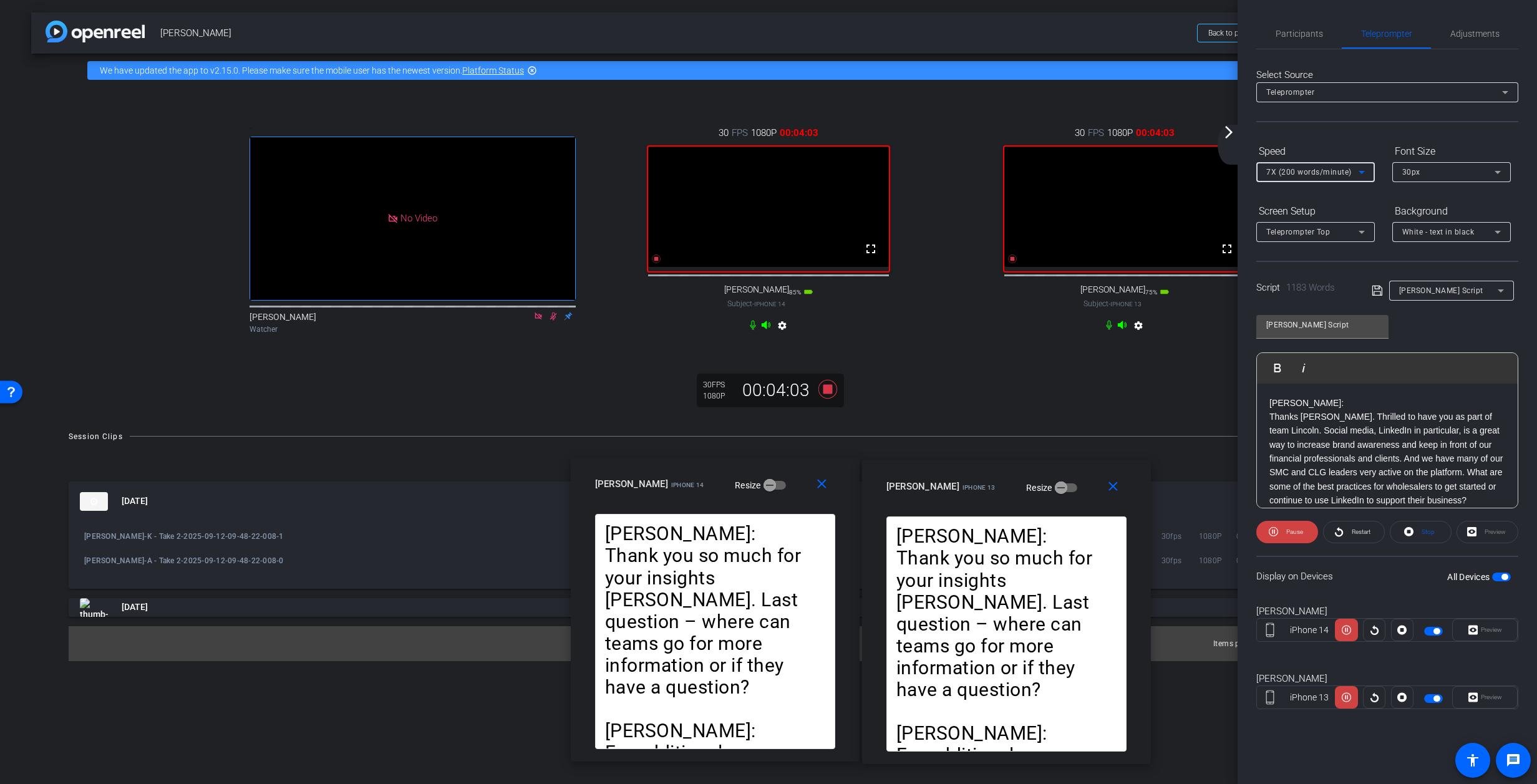
click at [1020, 170] on icon at bounding box center [1362, 172] width 15 height 15
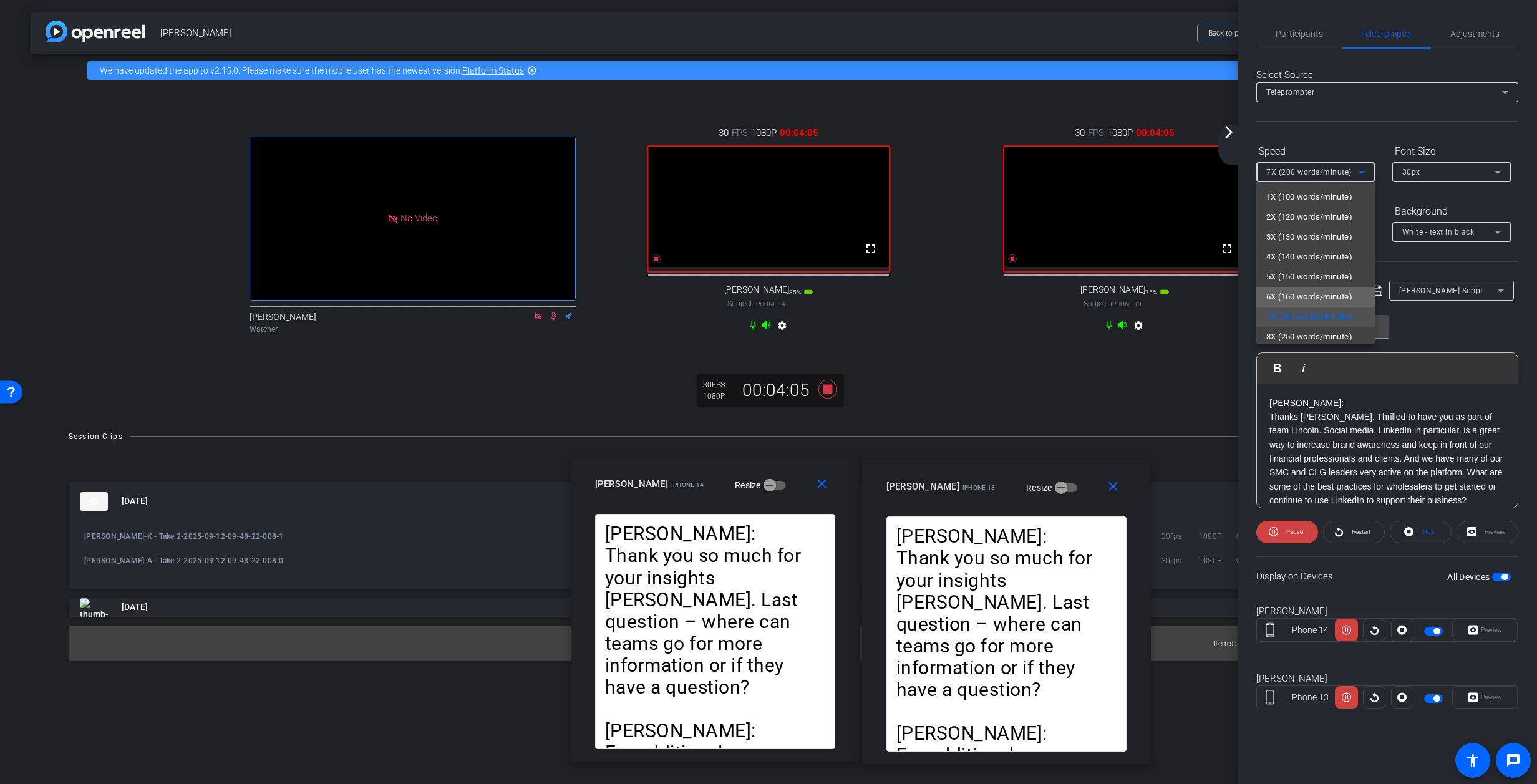
click at [1020, 296] on span "6X (160 words/minute)" at bounding box center [1309, 297] width 86 height 15
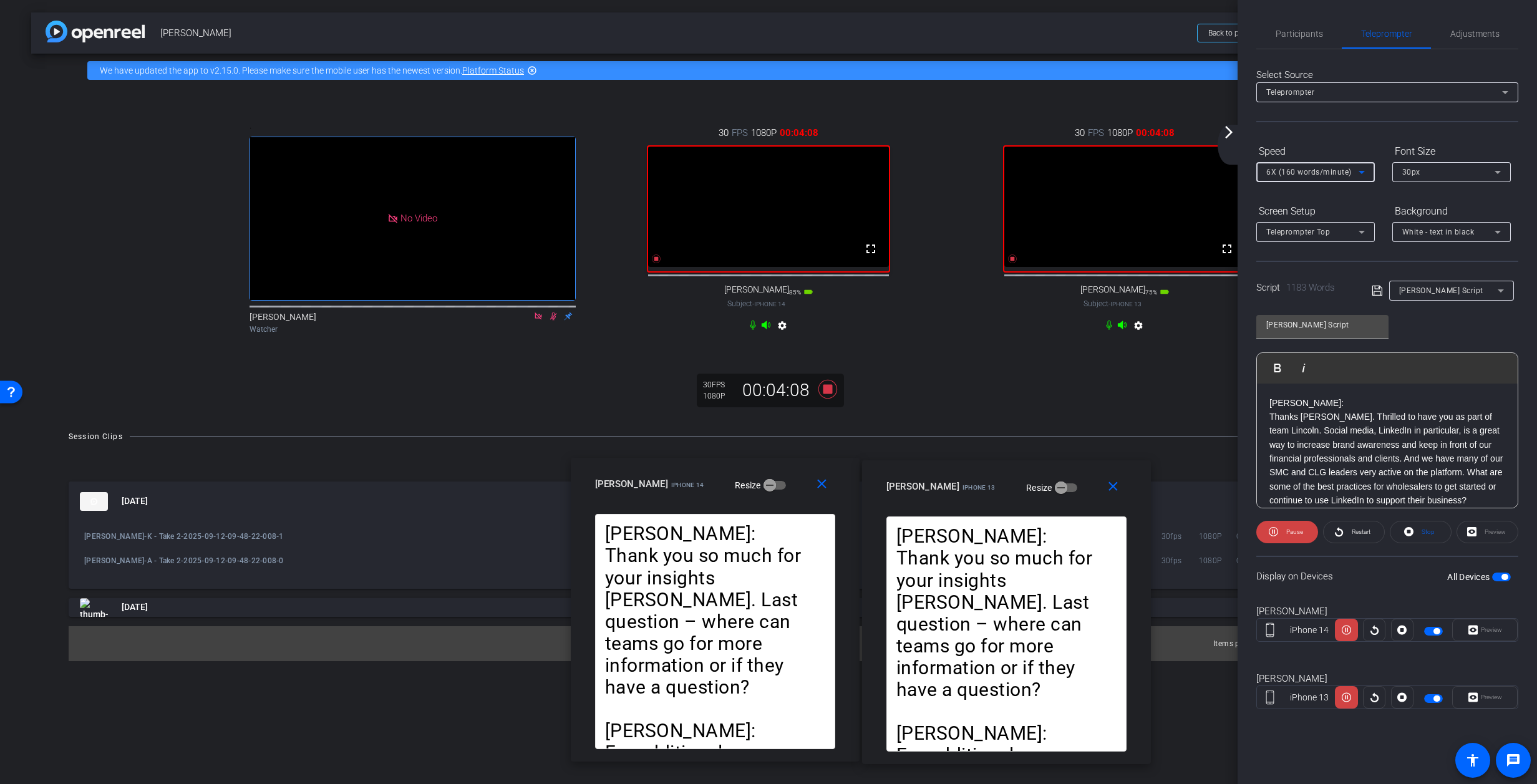
click at [1020, 169] on icon at bounding box center [1362, 172] width 15 height 15
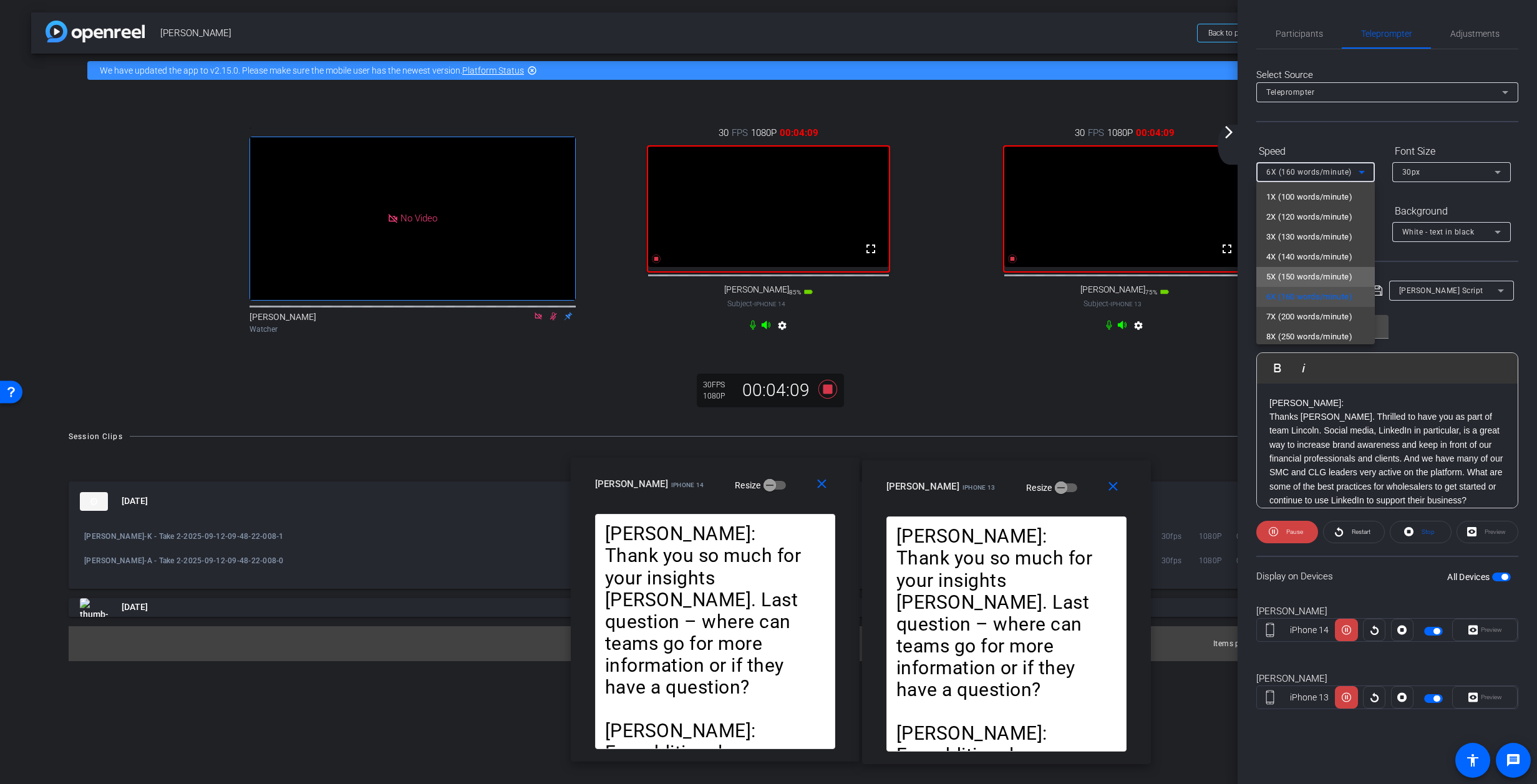
click at [1020, 274] on span "5X (150 words/minute)" at bounding box center [1309, 277] width 86 height 15
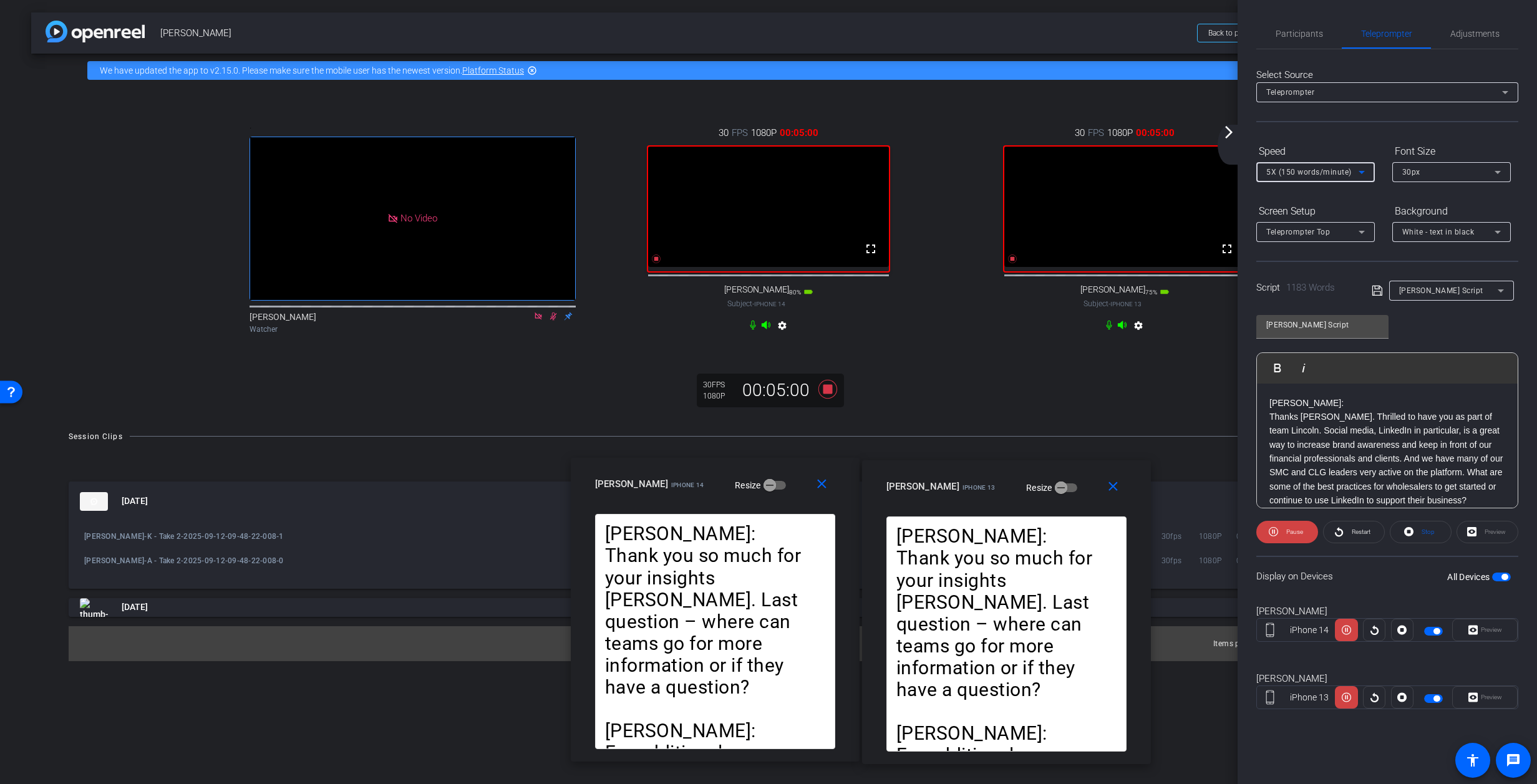
click at [1020, 172] on icon at bounding box center [1362, 172] width 15 height 15
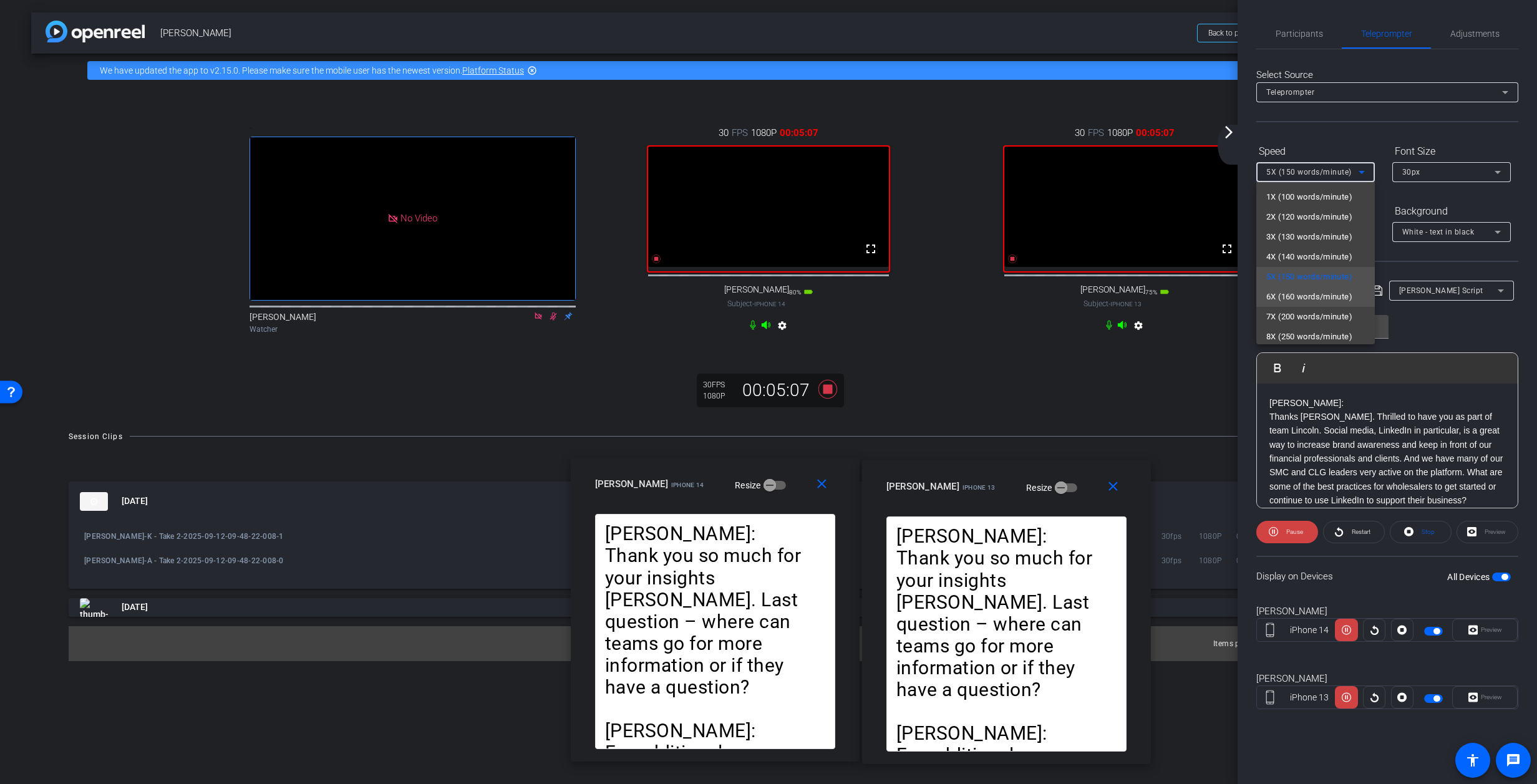
click at [1020, 295] on span "6X (160 words/minute)" at bounding box center [1309, 297] width 86 height 15
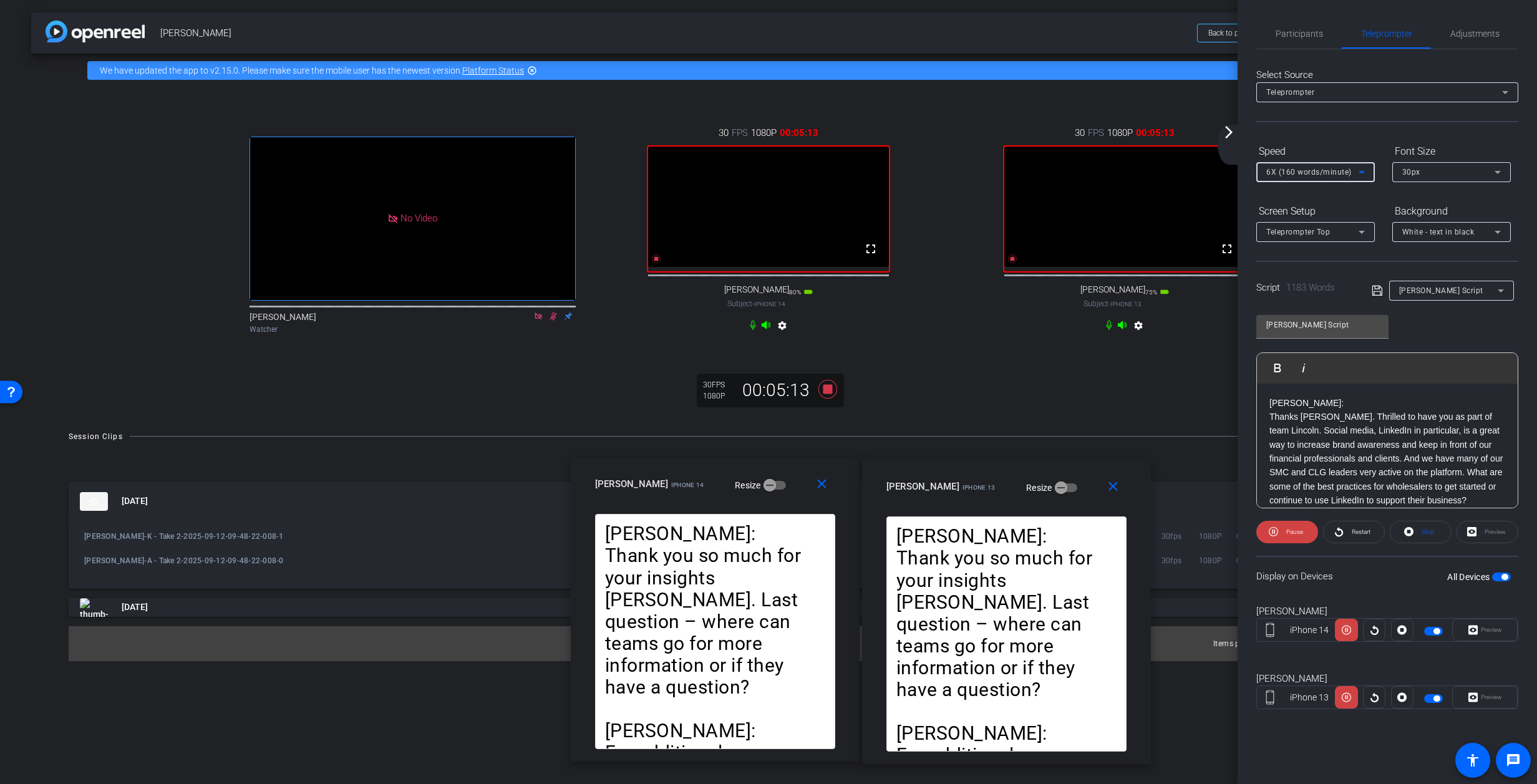
click at [1020, 173] on icon at bounding box center [1362, 172] width 15 height 15
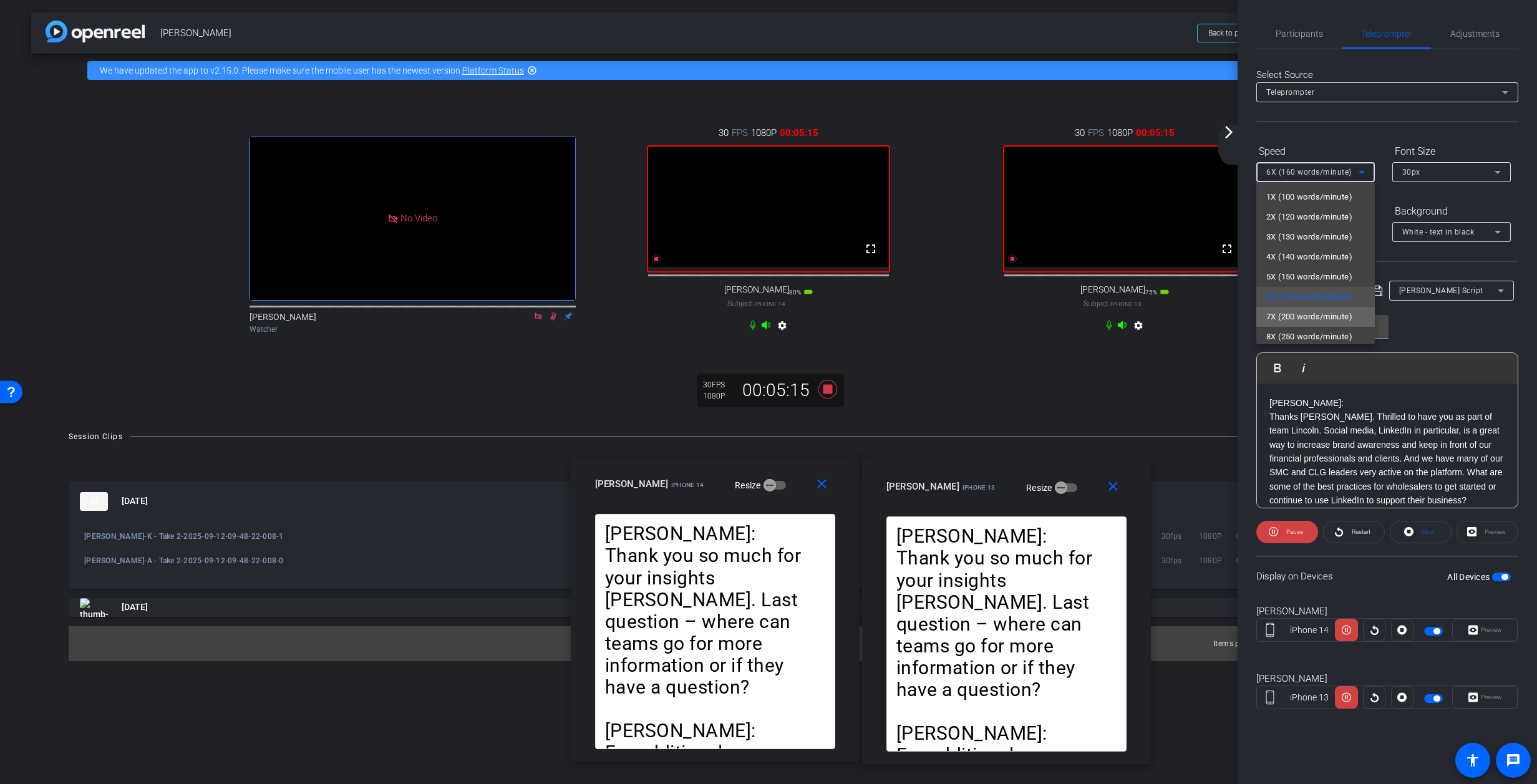
click at [1020, 316] on span "7X (200 words/minute)" at bounding box center [1309, 317] width 86 height 15
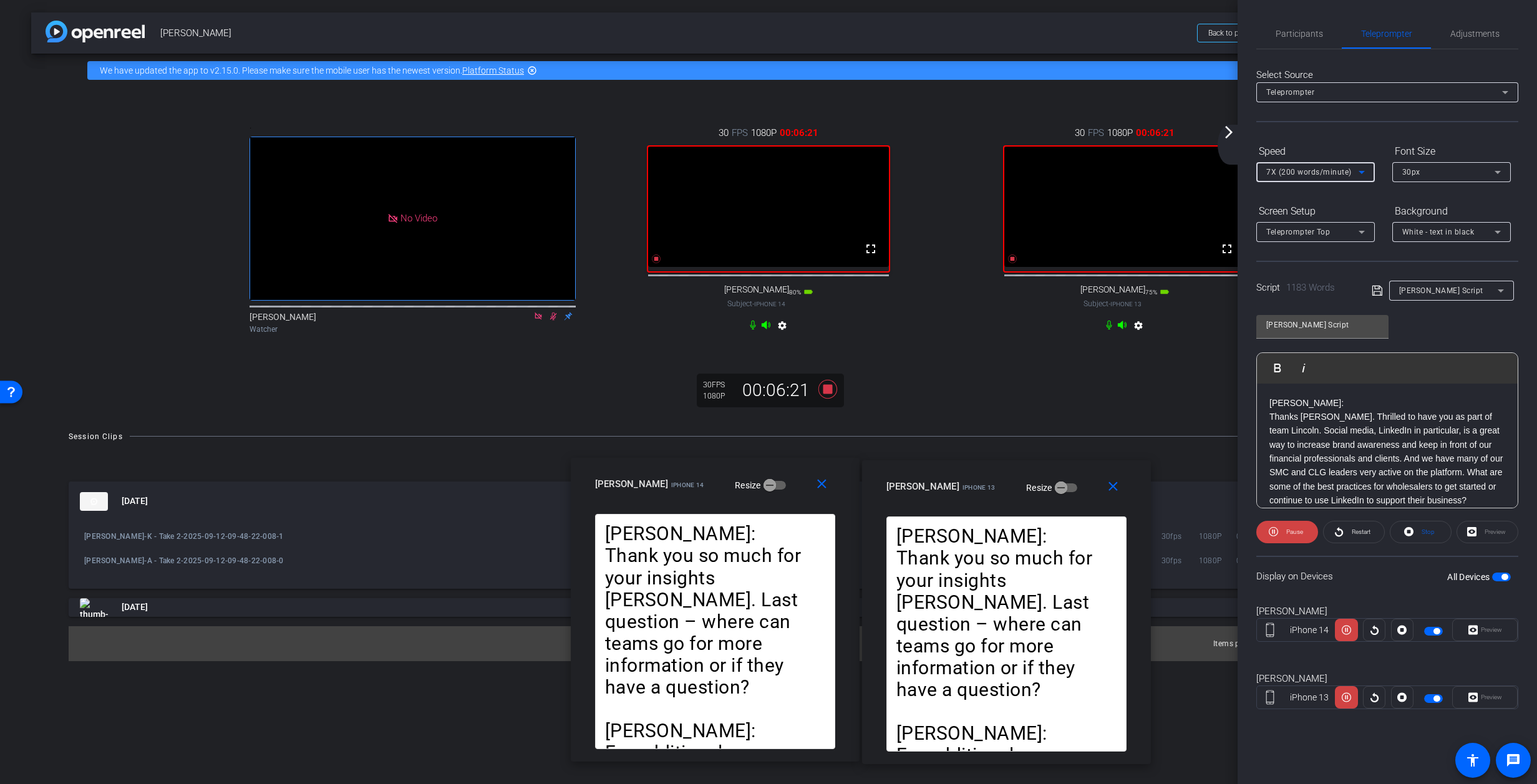
click at [1020, 171] on icon at bounding box center [1362, 172] width 15 height 15
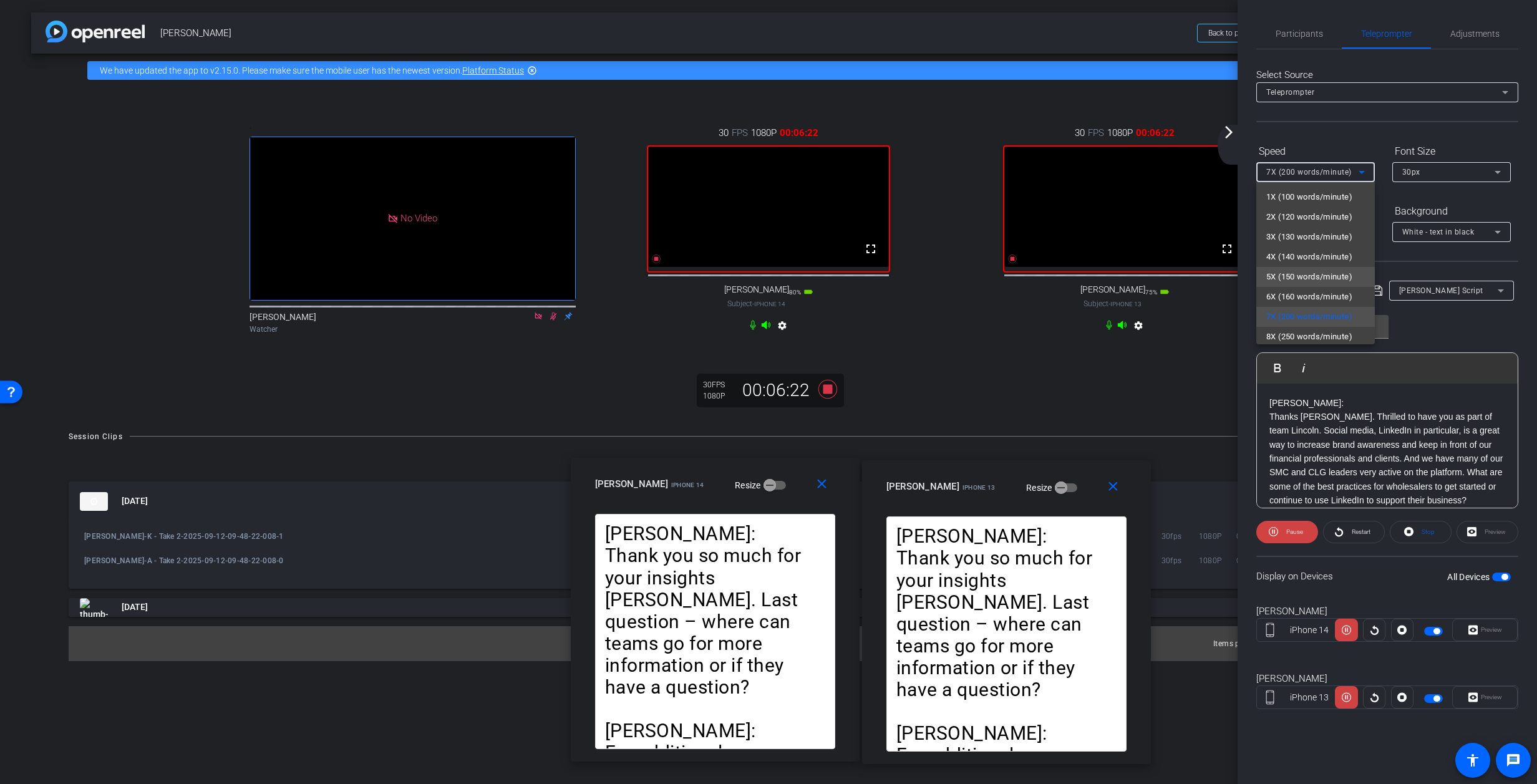
click at [1020, 274] on span "5X (150 words/minute)" at bounding box center [1309, 277] width 86 height 15
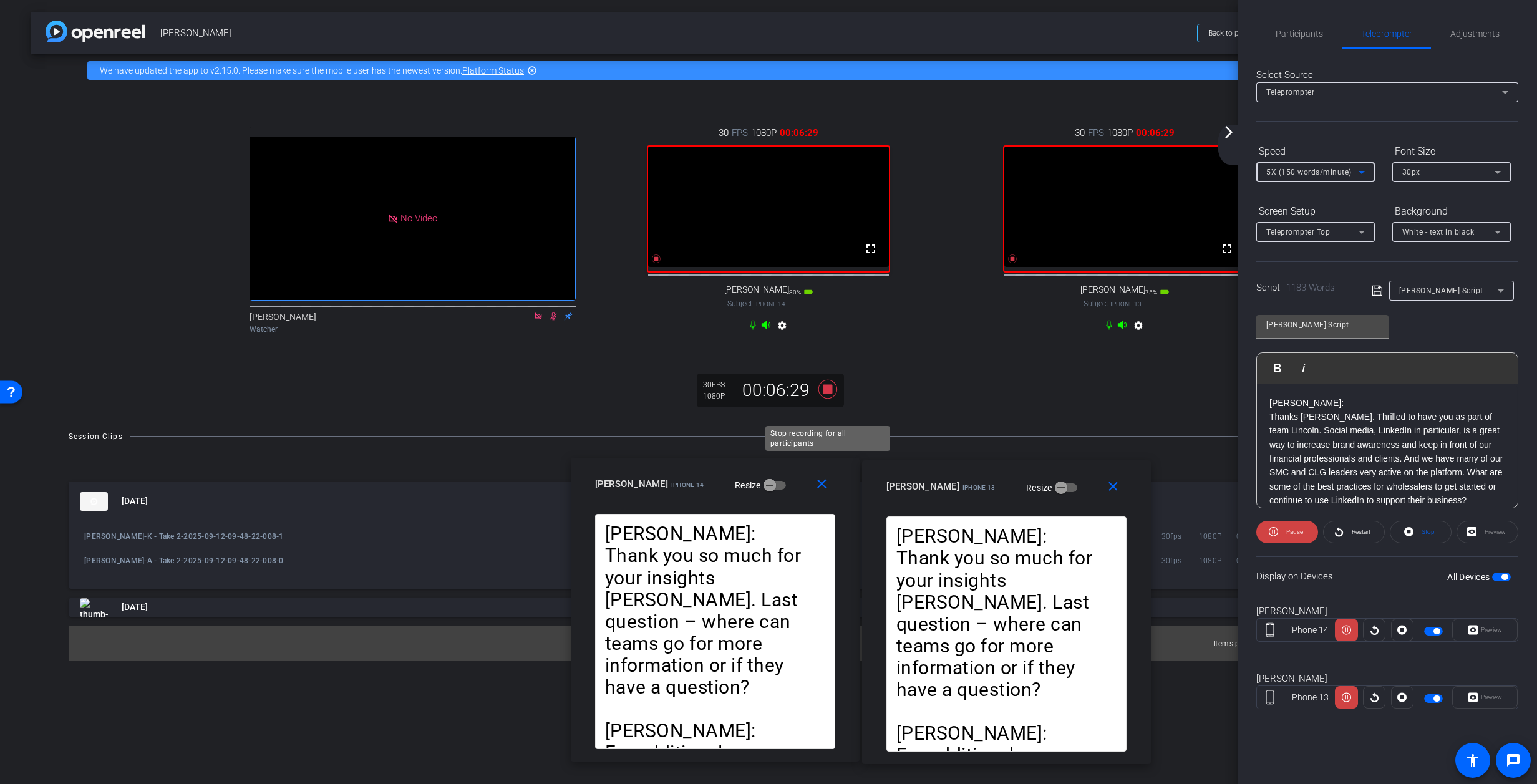
click at [828, 398] on icon at bounding box center [827, 388] width 19 height 19
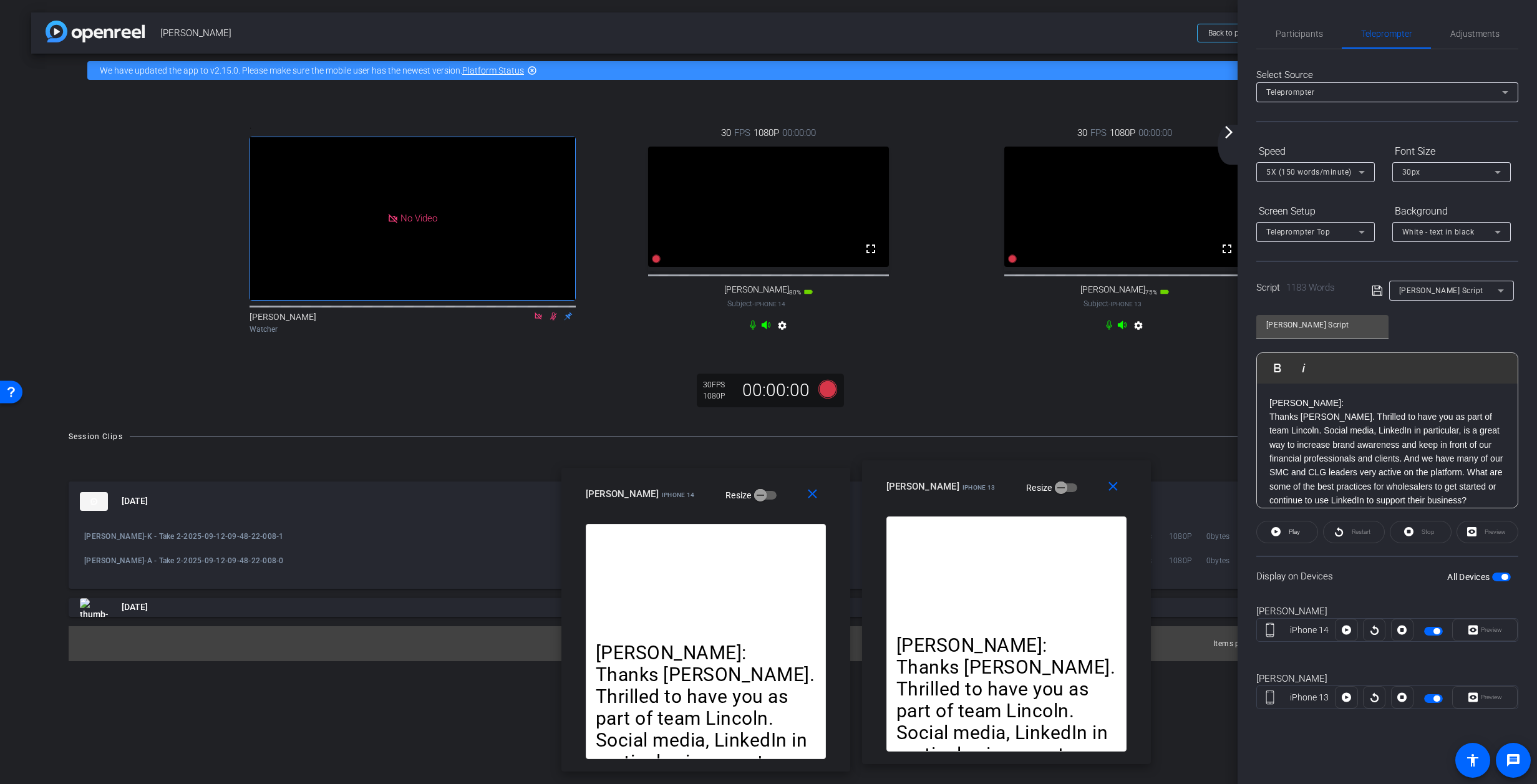
drag, startPoint x: 769, startPoint y: 491, endPoint x: 880, endPoint y: 503, distance: 111.6
click at [760, 501] on div "allyson iPhone 14 Resize" at bounding box center [710, 494] width 249 height 22
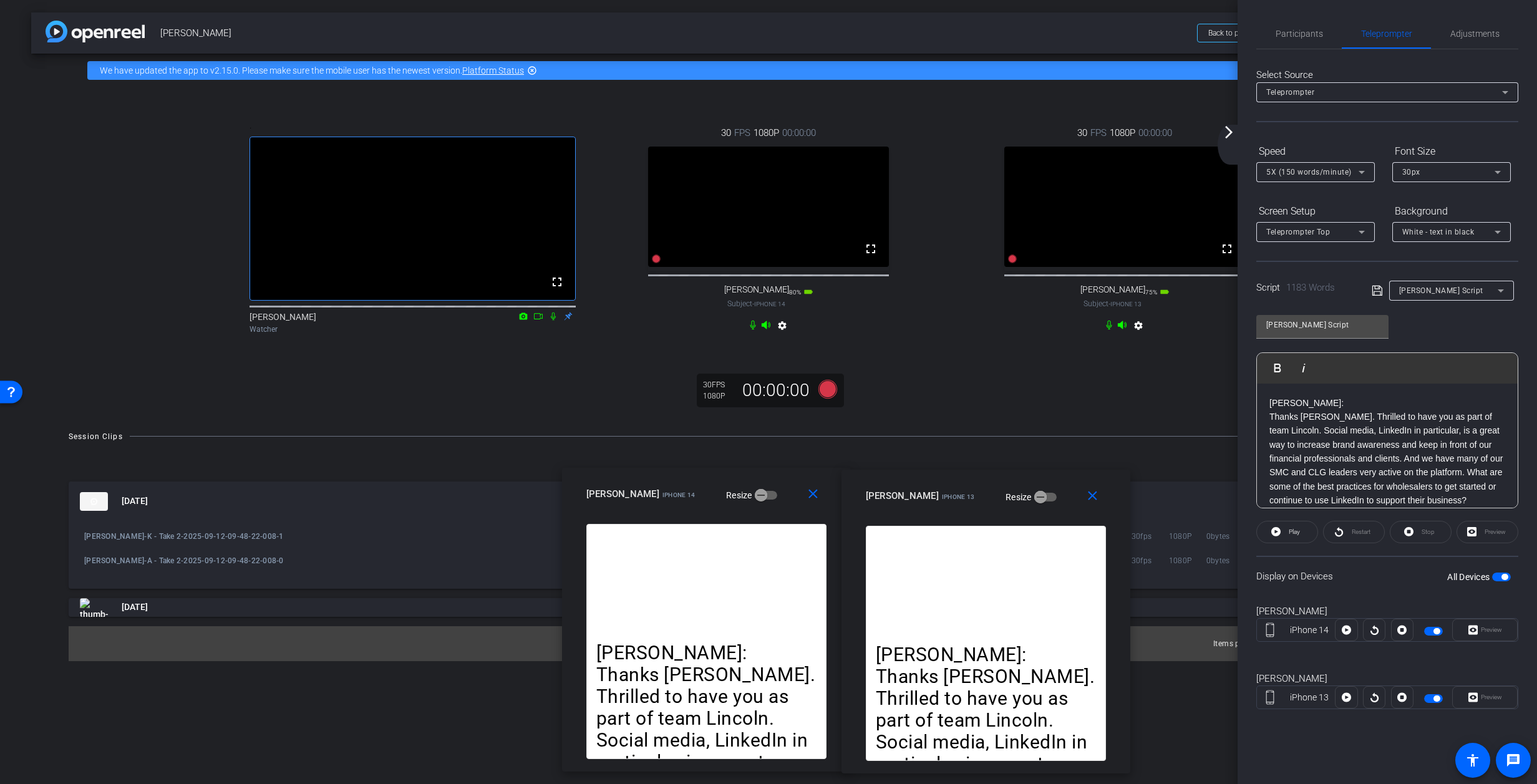
drag, startPoint x: 980, startPoint y: 505, endPoint x: 958, endPoint y: 517, distance: 25.1
click at [960, 515] on div "close Kelly Bialoblovki iPhone 13 Resize" at bounding box center [986, 498] width 289 height 56
click at [917, 417] on div ". fullscreen Noah Diehm Watcher 30 FPS 1080P 00:00:00 fullscreen allyson Subjec…" at bounding box center [768, 251] width 1475 height 329
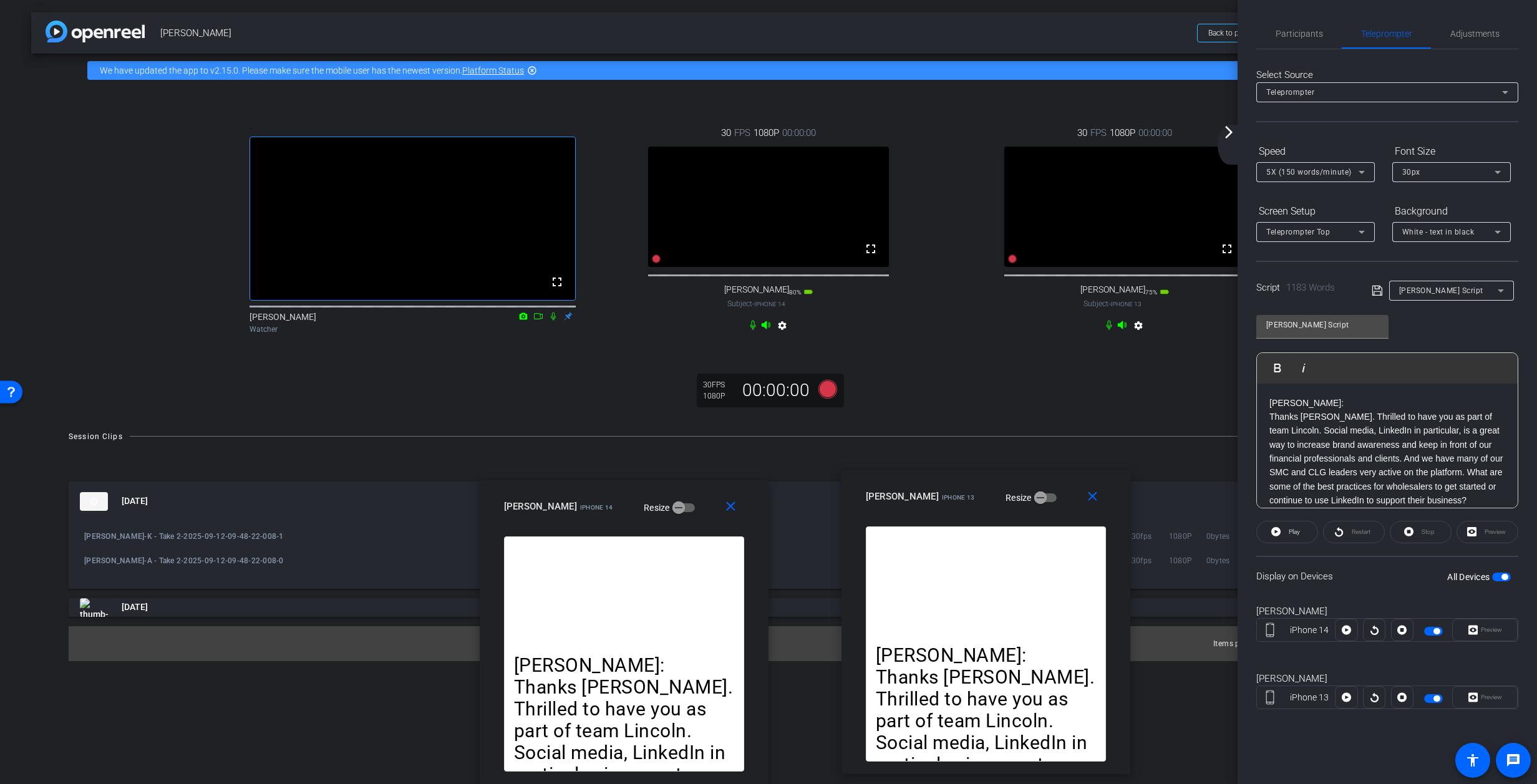
drag, startPoint x: 777, startPoint y: 501, endPoint x: 919, endPoint y: 623, distance: 187.2
click at [703, 617] on div "close allyson iPhone 14 Resize ALLYSON: Thanks Kelly. Thrilled to have you as p…" at bounding box center [624, 632] width 289 height 304
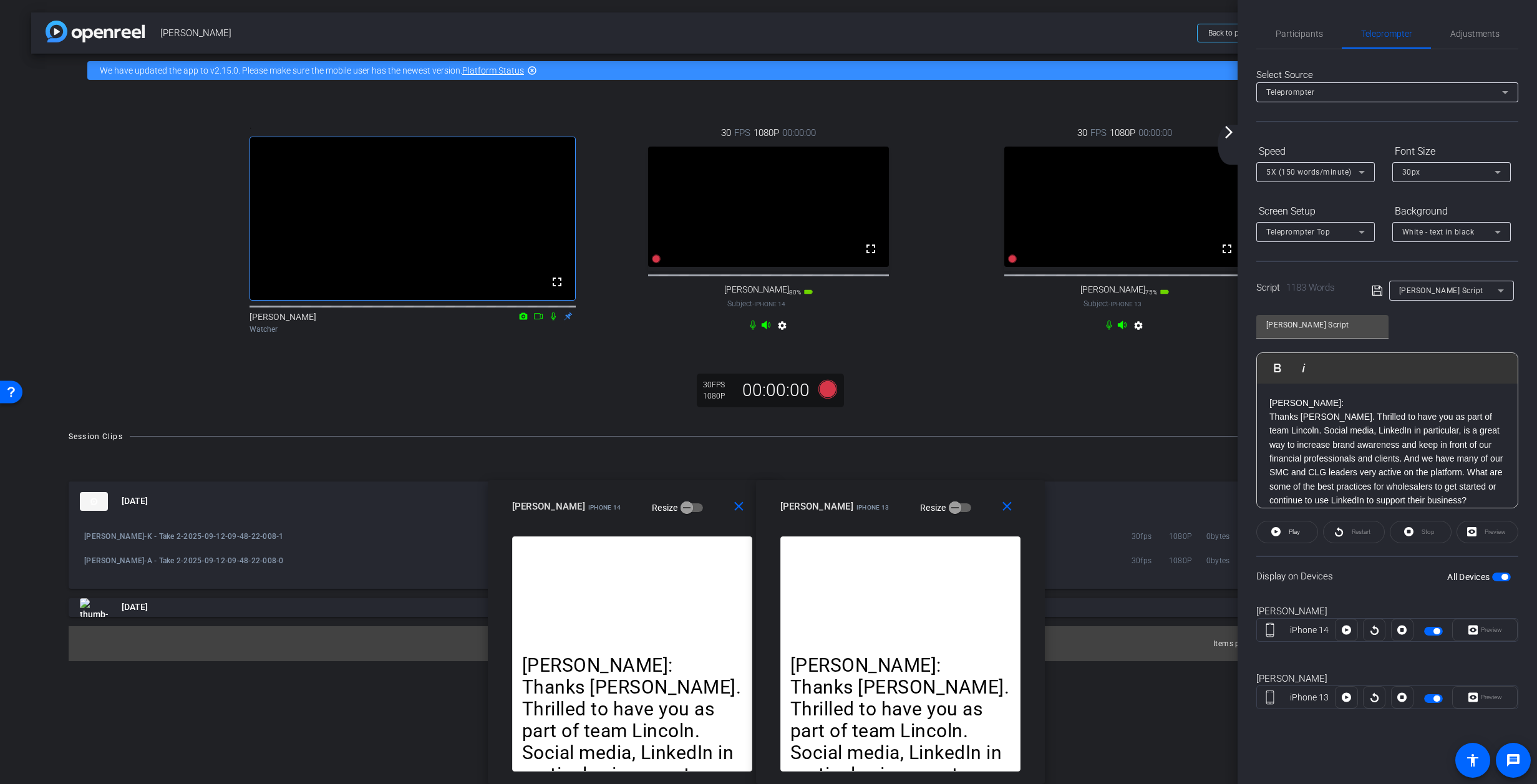
drag, startPoint x: 965, startPoint y: 506, endPoint x: 882, endPoint y: 524, distance: 84.9
click at [882, 524] on div "close Kelly Bialoblovki iPhone 13 Resize" at bounding box center [900, 508] width 289 height 56
click at [1020, 511] on mat-panel-title "[DATE]" at bounding box center [690, 501] width 1221 height 19
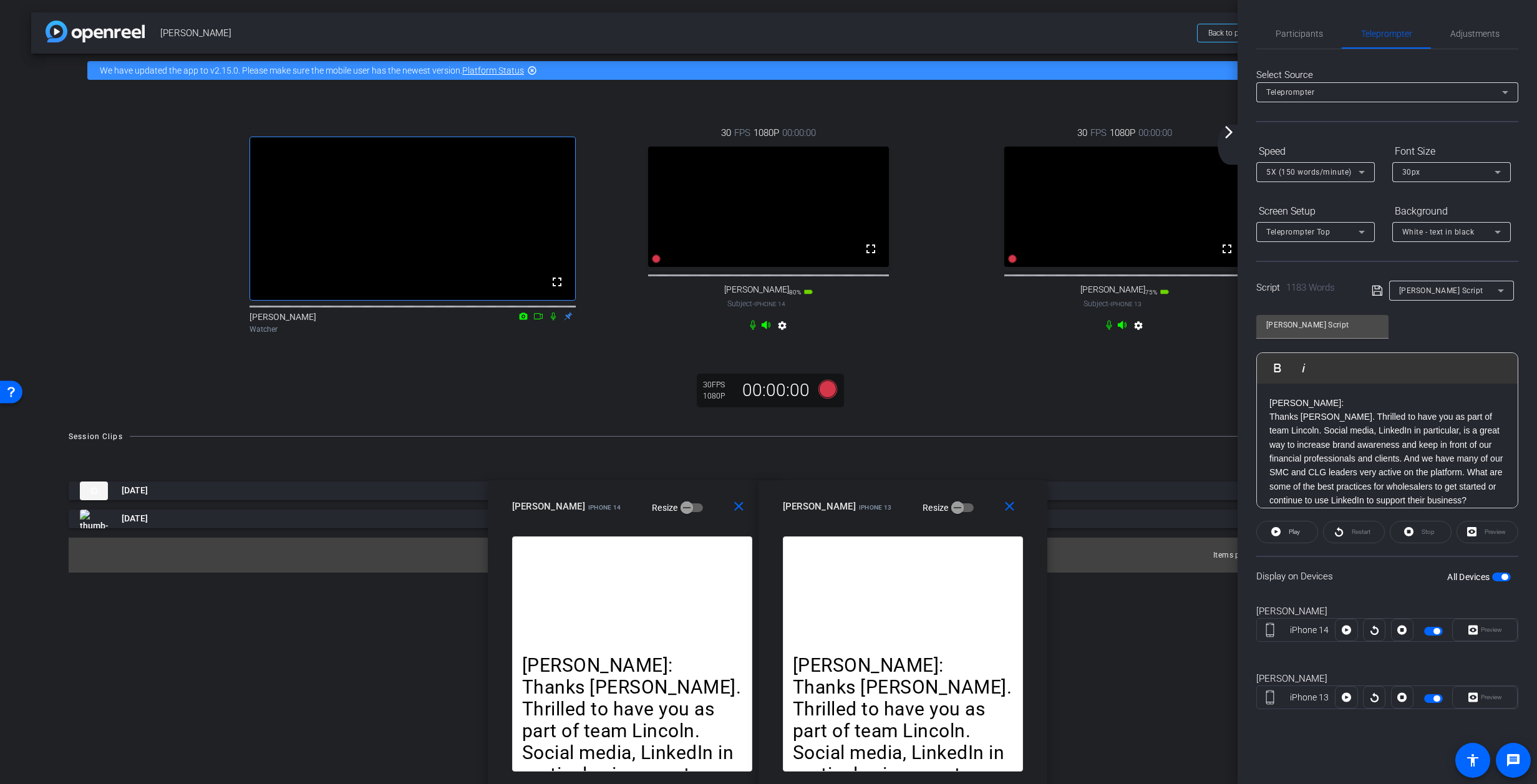
click at [1020, 134] on mat-icon "arrow_forward_ios" at bounding box center [1229, 132] width 15 height 15
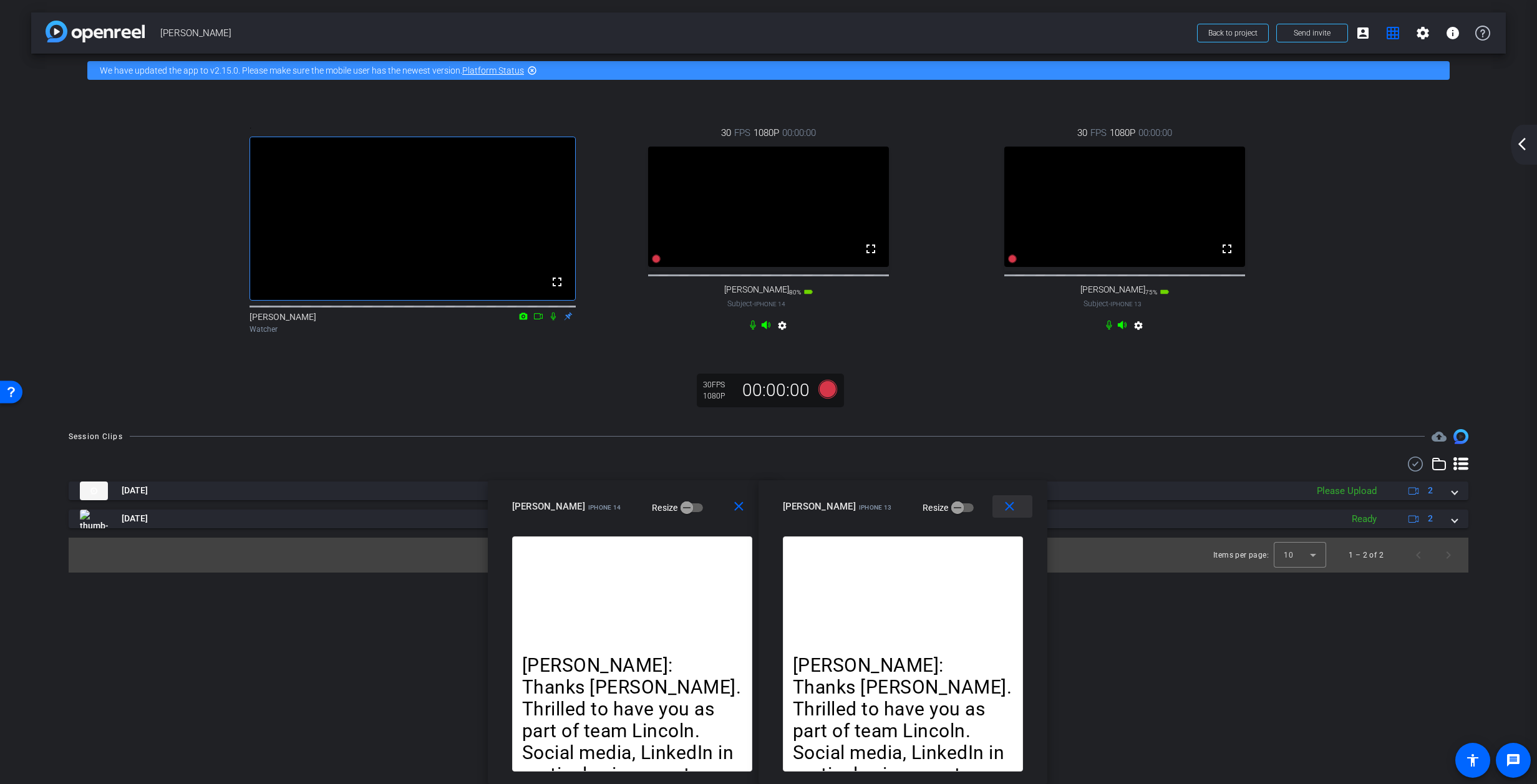
click at [1007, 507] on mat-icon "close" at bounding box center [1009, 507] width 16 height 16
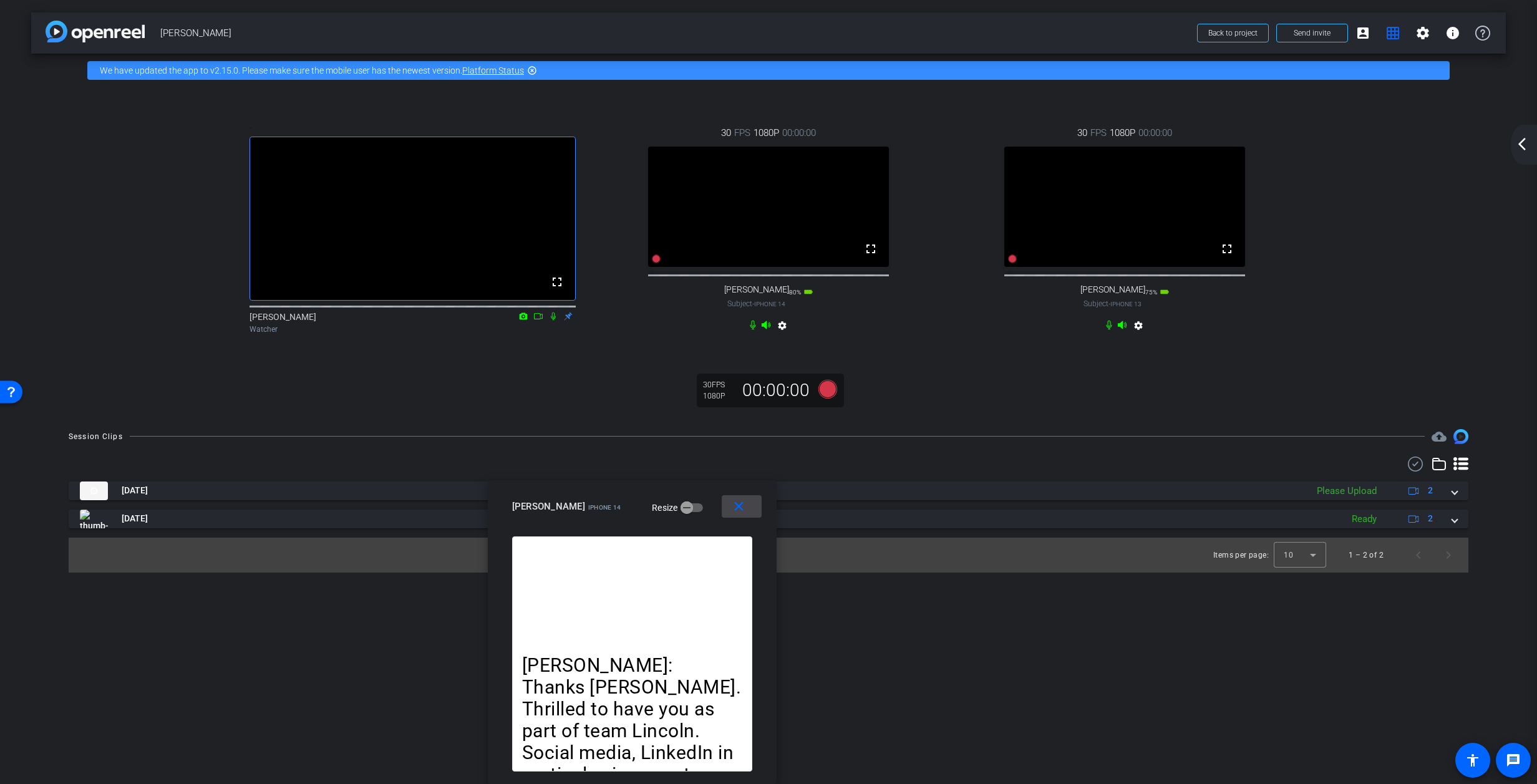
click at [739, 504] on mat-icon "close" at bounding box center [739, 507] width 16 height 16
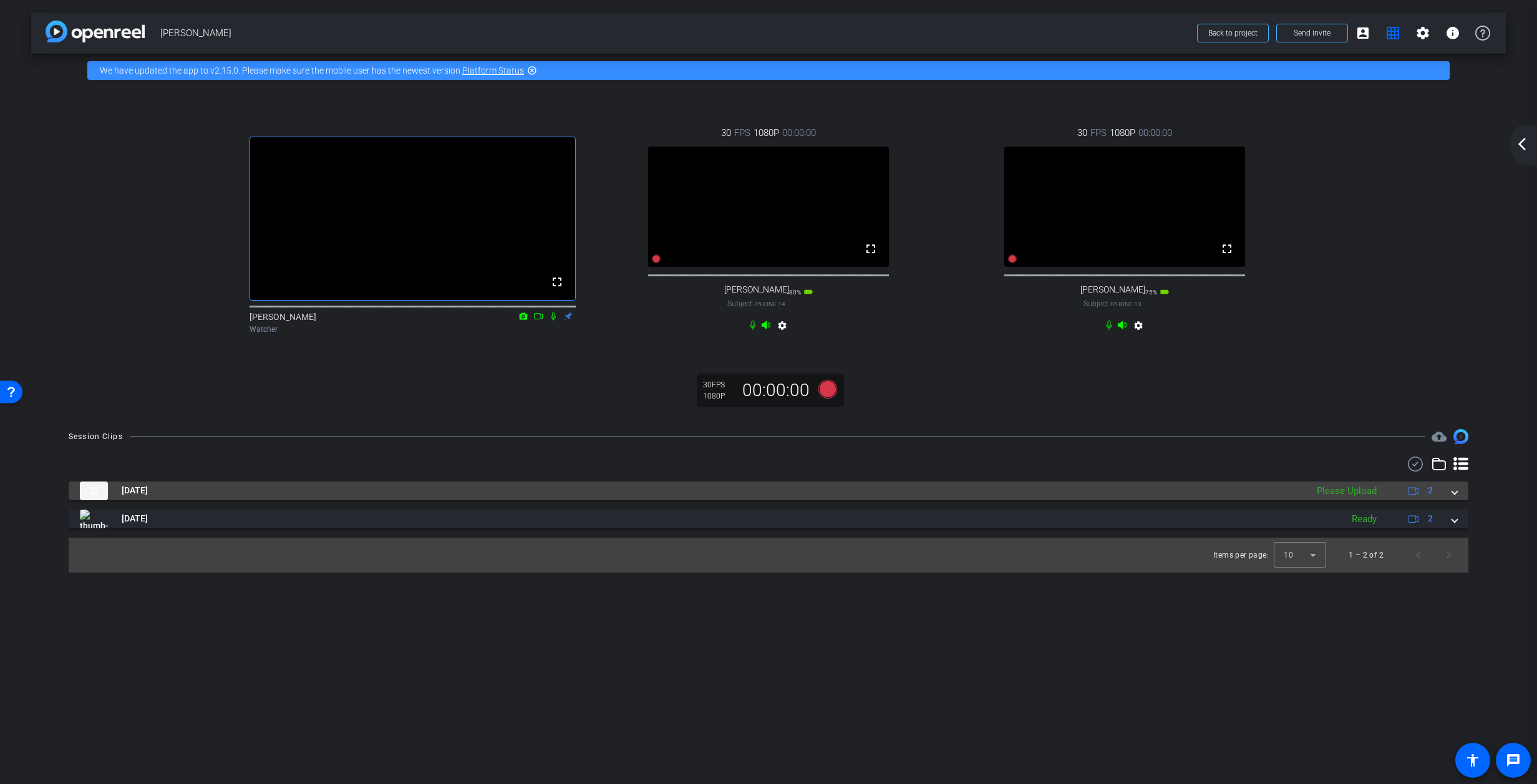
click at [1020, 497] on span at bounding box center [1455, 491] width 5 height 13
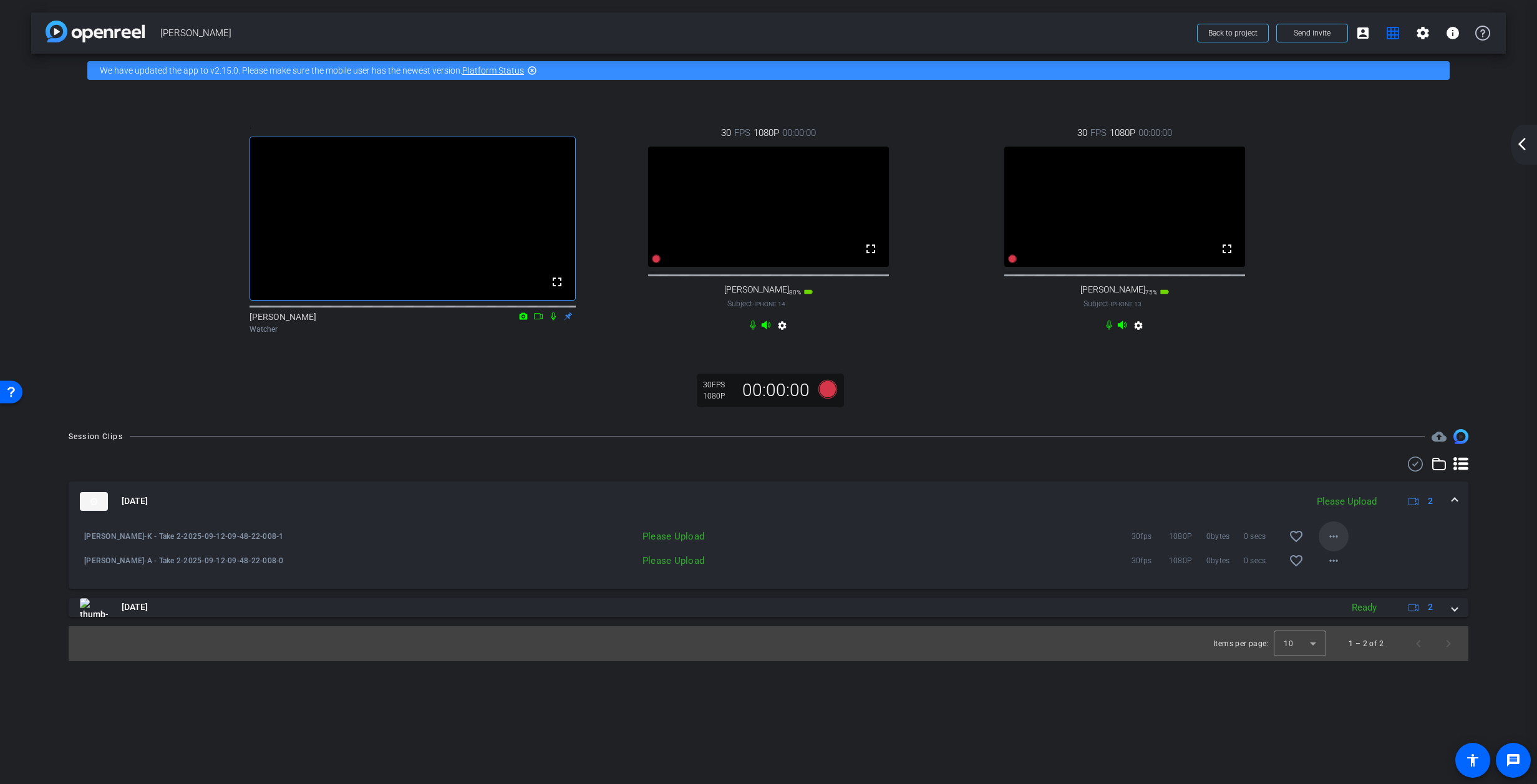
click at [1020, 544] on mat-icon "more_horiz" at bounding box center [1334, 536] width 15 height 15
click at [1020, 580] on span "Upload" at bounding box center [1353, 583] width 50 height 15
click at [1020, 568] on mat-icon "more_horiz" at bounding box center [1334, 561] width 15 height 15
click at [1020, 604] on span "Upload" at bounding box center [1353, 607] width 50 height 15
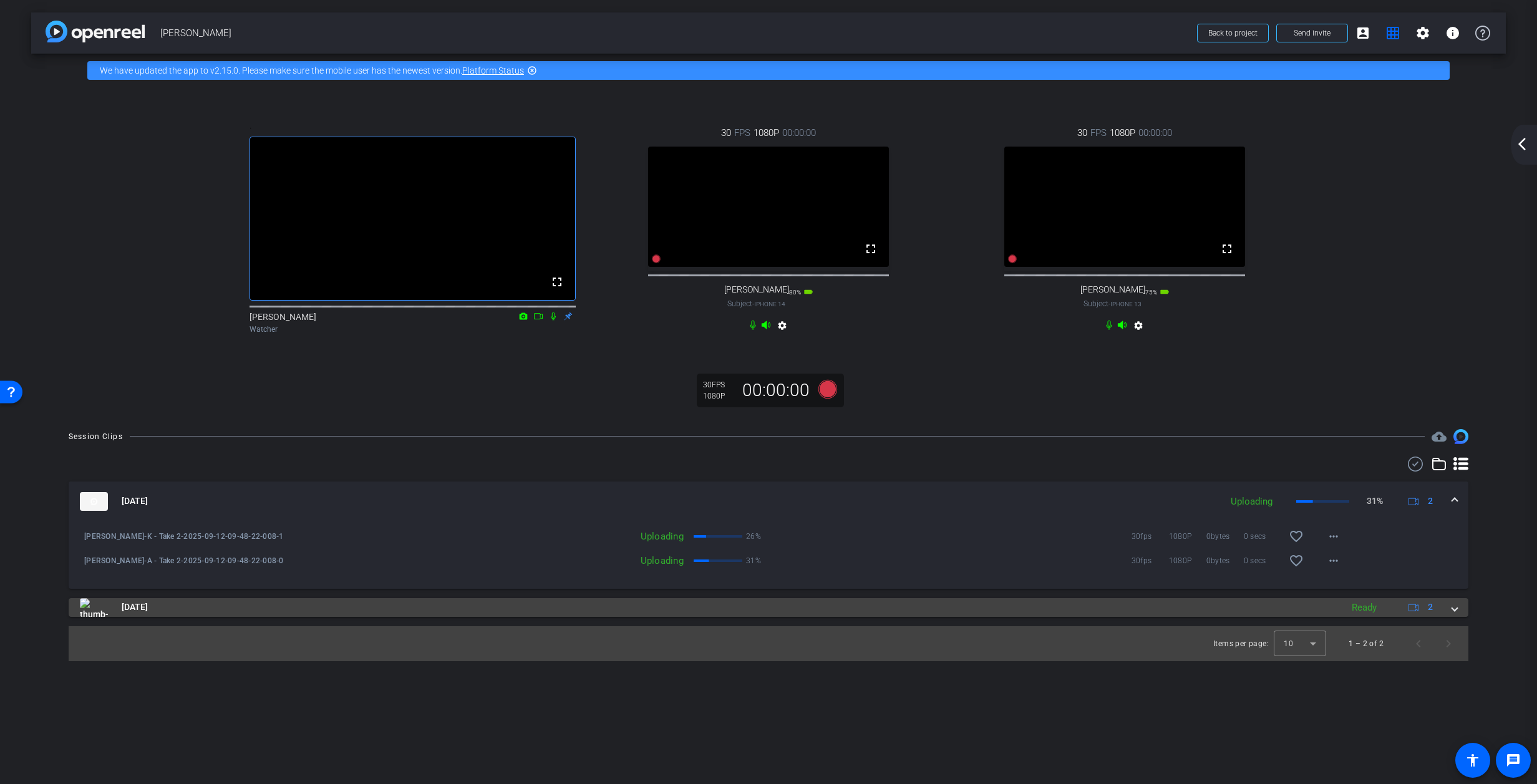
click at [1020, 614] on span at bounding box center [1455, 607] width 5 height 13
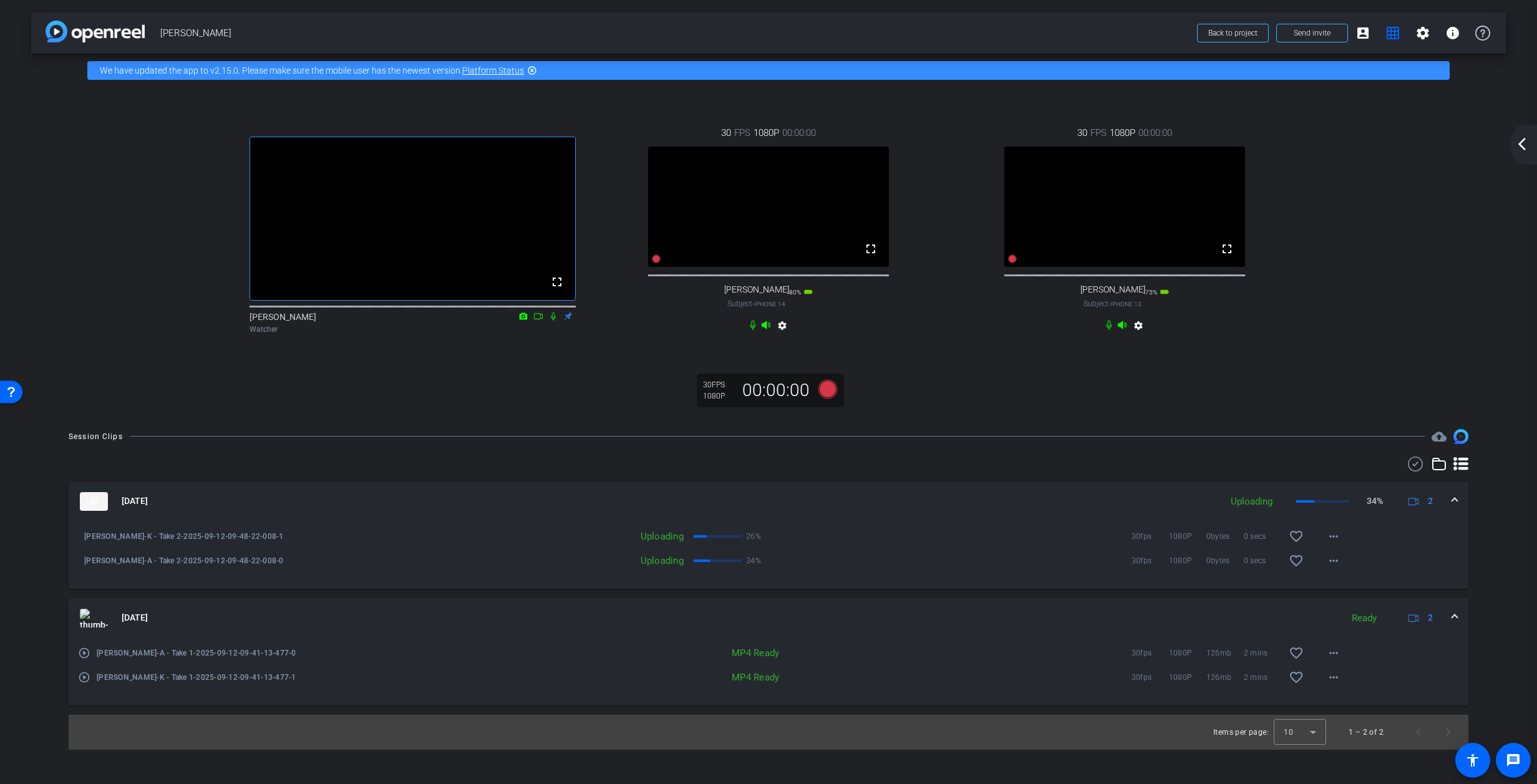
click at [1020, 630] on mat-expansion-panel-header "Sep 12, 2025 Ready 2" at bounding box center [768, 618] width 1400 height 40
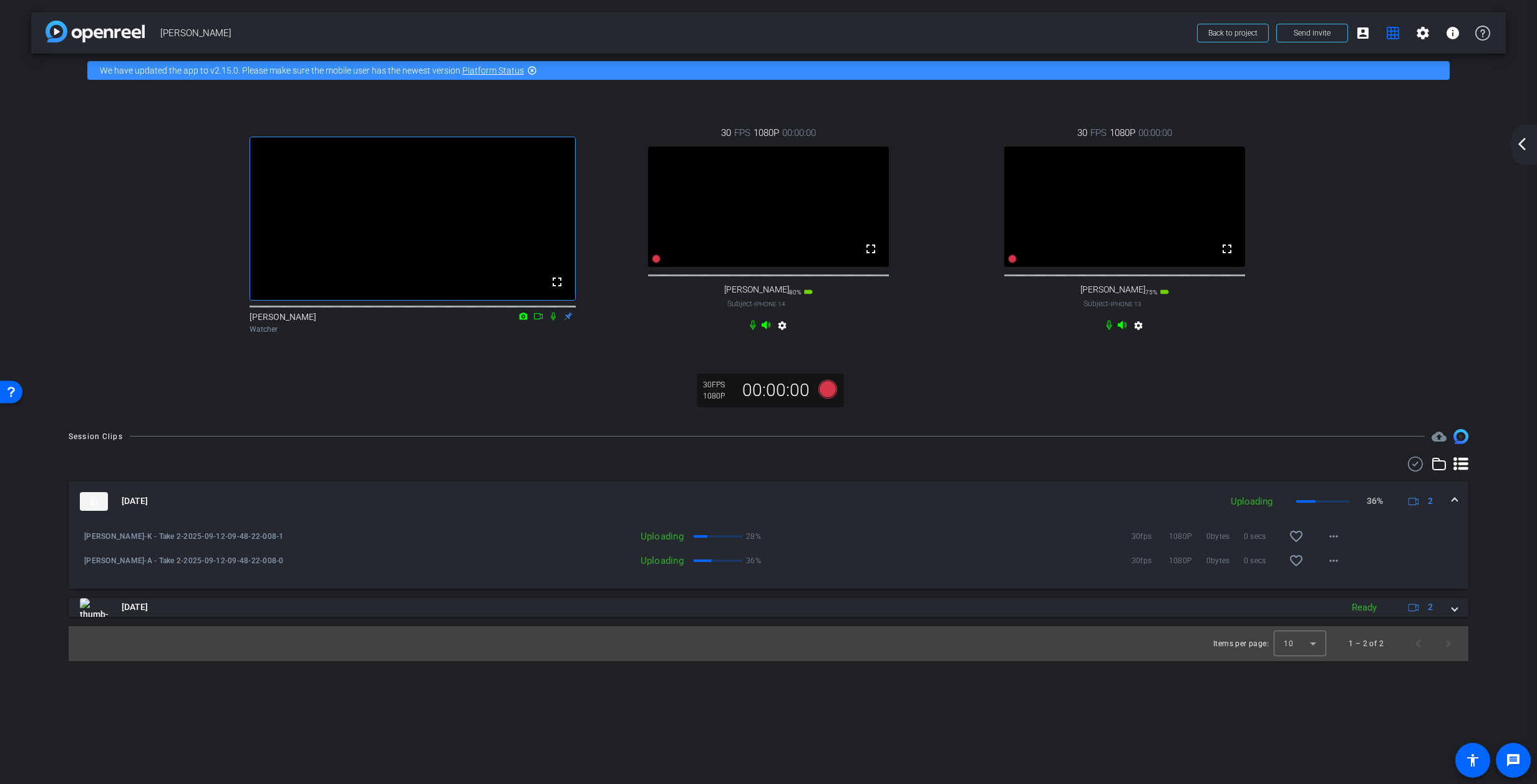
click at [1020, 521] on mat-expansion-panel-header "Sep 12, 2025 Uploading 36% 2" at bounding box center [768, 502] width 1400 height 40
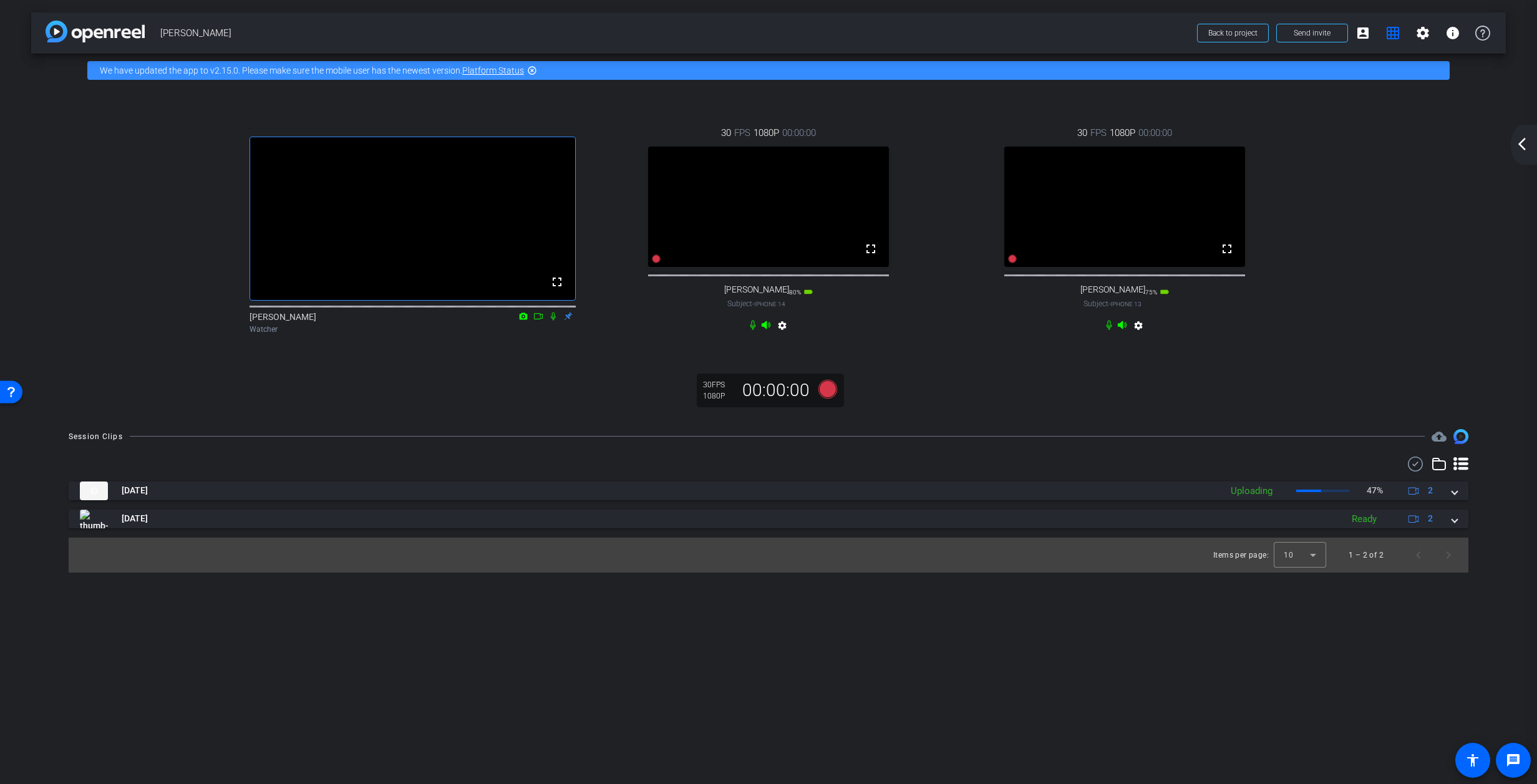
click at [1020, 140] on mat-icon "arrow_back_ios_new" at bounding box center [1522, 144] width 15 height 15
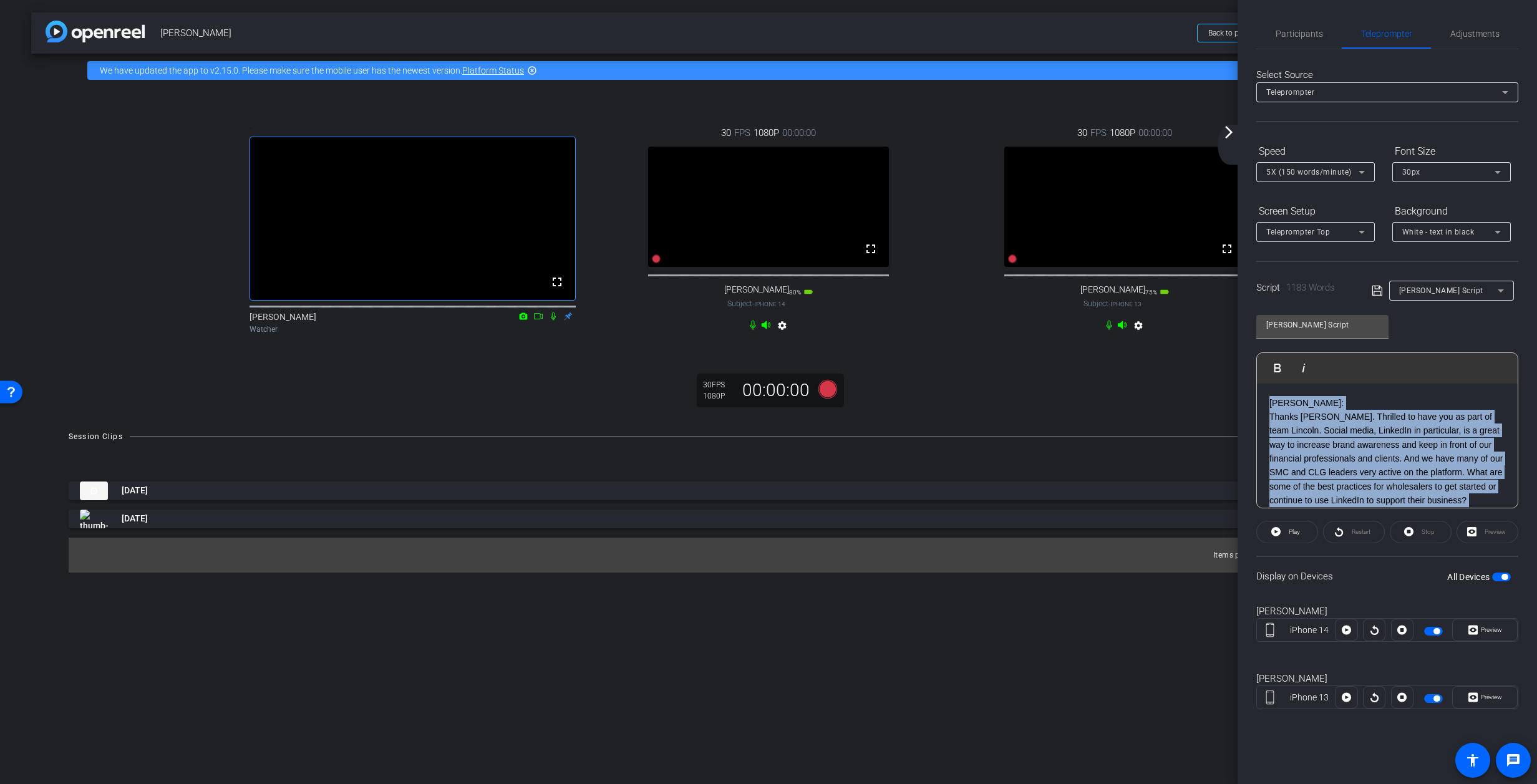
drag, startPoint x: 1269, startPoint y: 453, endPoint x: 1271, endPoint y: 371, distance: 82.0
click at [1020, 366] on div "Play Play from this location Play Selected Play and display the selected text o…" at bounding box center [1387, 430] width 262 height 156
drag, startPoint x: 1266, startPoint y: 427, endPoint x: 1262, endPoint y: 361, distance: 66.1
click at [1020, 362] on div "Play Play from this location Play Selected Play and display the selected text o…" at bounding box center [1387, 430] width 262 height 156
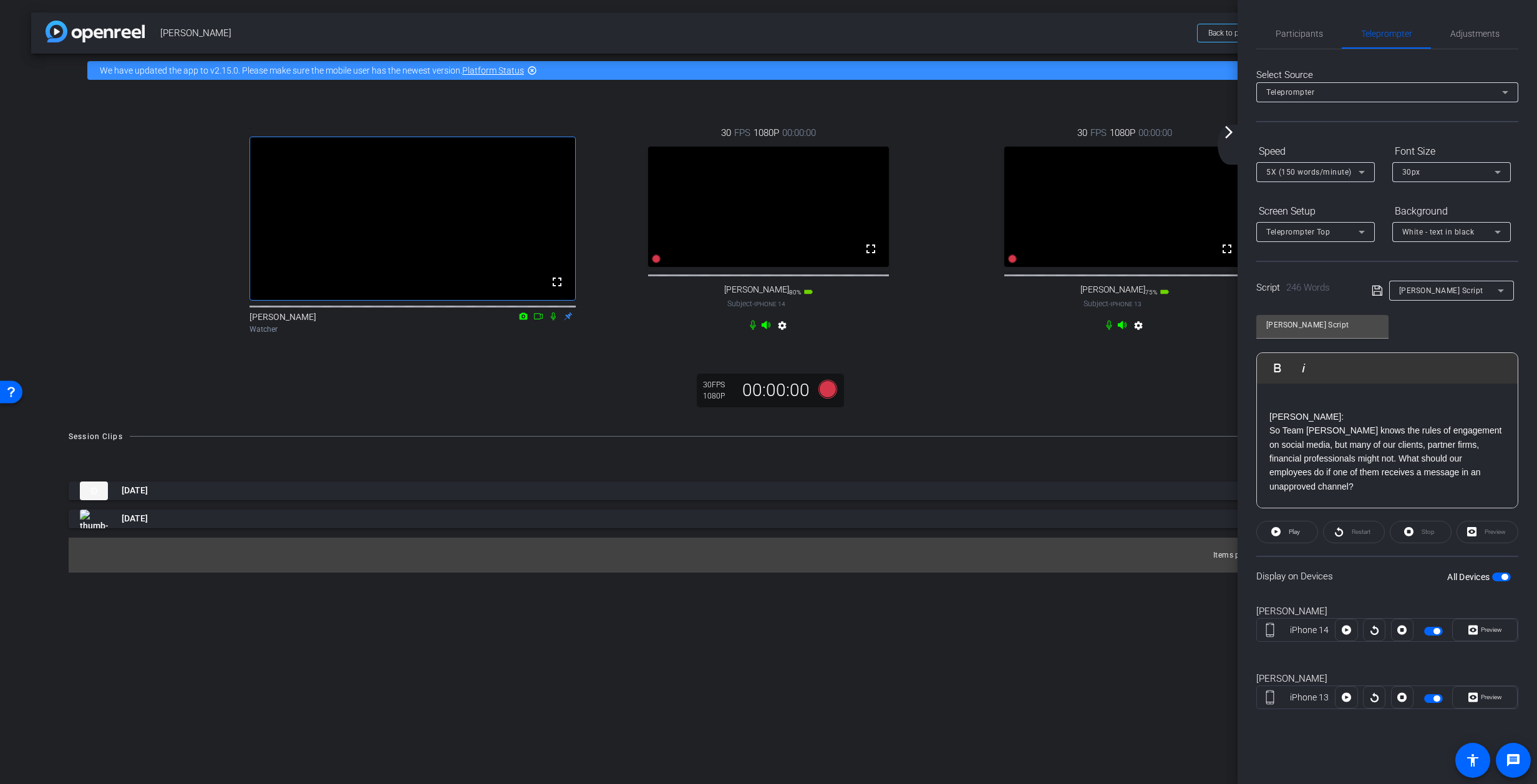
click at [1020, 418] on p "ALLYSON:" at bounding box center [1388, 416] width 236 height 13
click at [1020, 296] on icon at bounding box center [1377, 291] width 11 height 15
click at [1020, 577] on span "button" at bounding box center [1501, 577] width 19 height 9
click at [1020, 577] on span "button" at bounding box center [1501, 577] width 19 height 9
click at [1020, 630] on span "Preview" at bounding box center [1491, 630] width 21 height 7
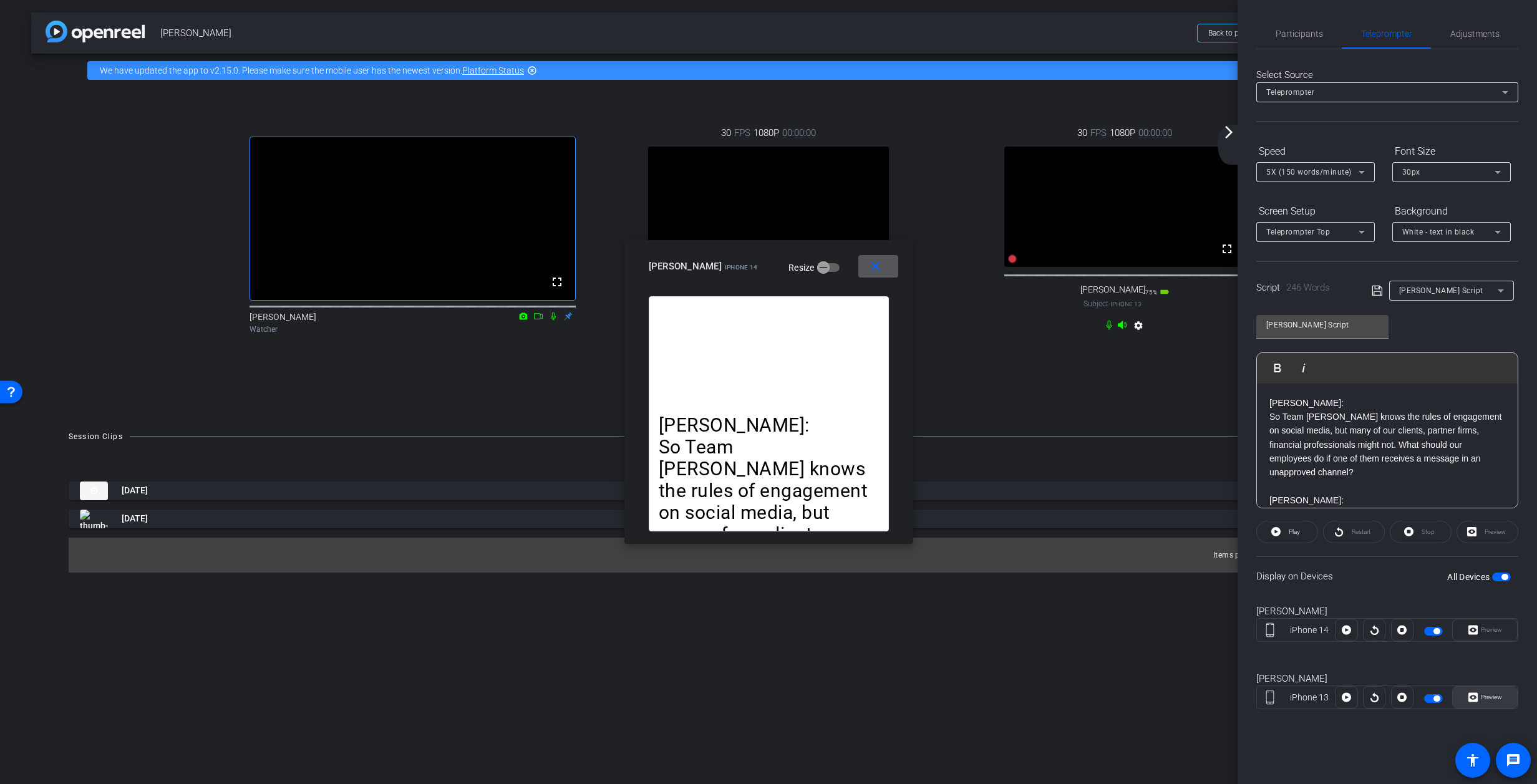
click at [1020, 697] on span "Preview" at bounding box center [1491, 697] width 21 height 7
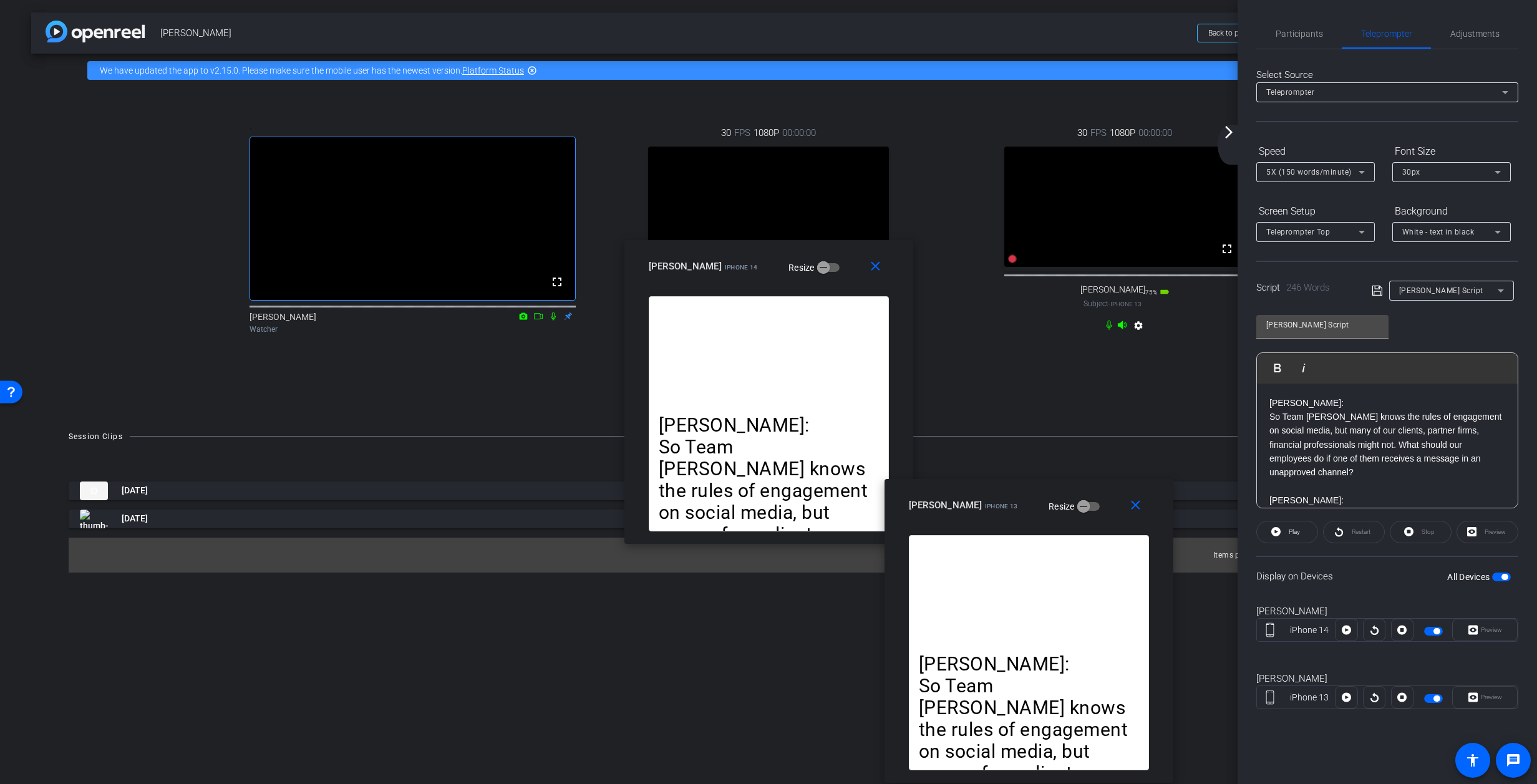
drag, startPoint x: 742, startPoint y: 327, endPoint x: 998, endPoint y: 489, distance: 303.0
click at [1004, 497] on div "Kelly Bialoblovki iPhone 13" at bounding box center [963, 504] width 109 height 15
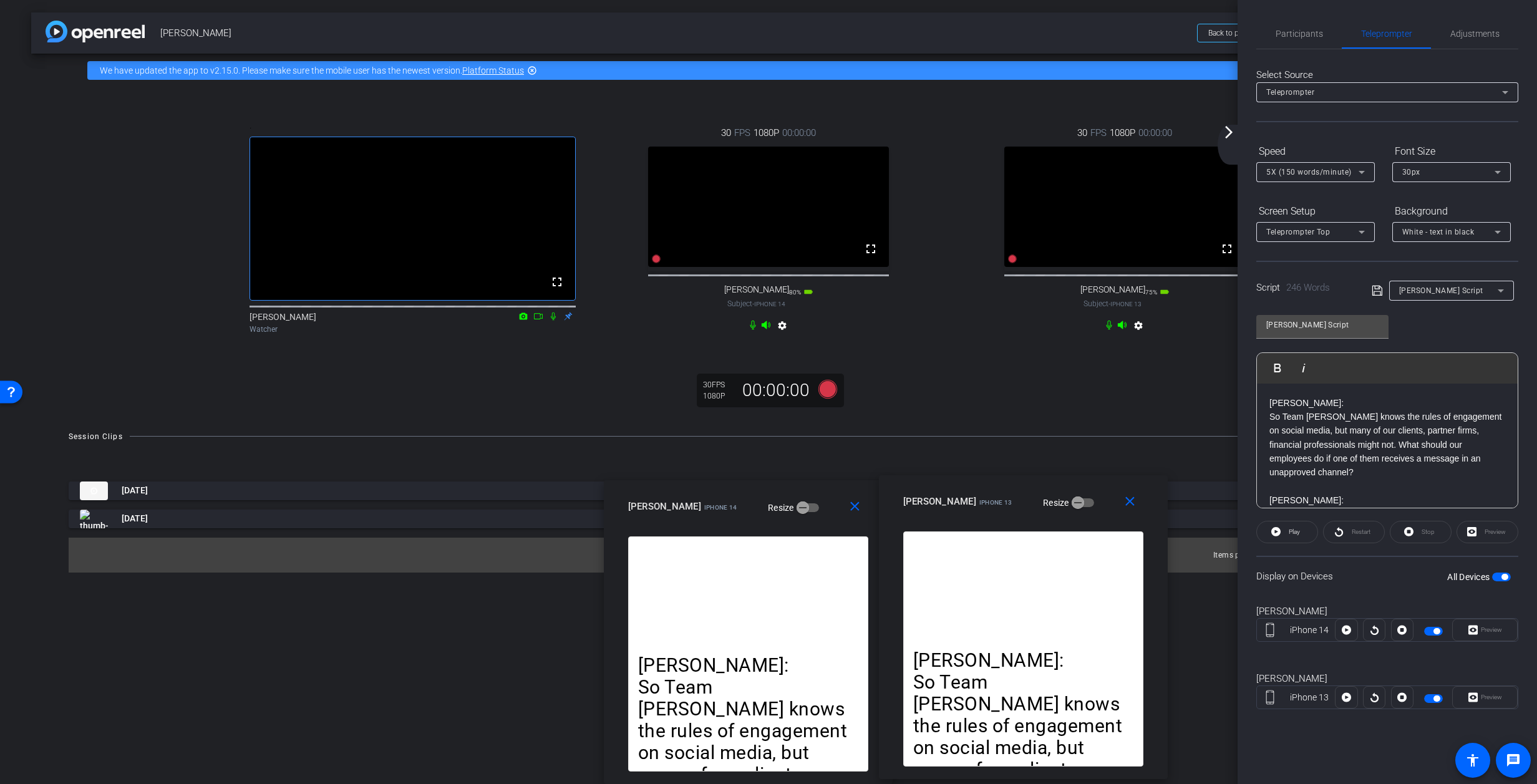
drag, startPoint x: 727, startPoint y: 554, endPoint x: 807, endPoint y: 516, distance: 88.6
click at [798, 519] on div "close allyson iPhone 14 Resize" at bounding box center [748, 508] width 289 height 56
click at [1020, 172] on icon at bounding box center [1362, 172] width 15 height 15
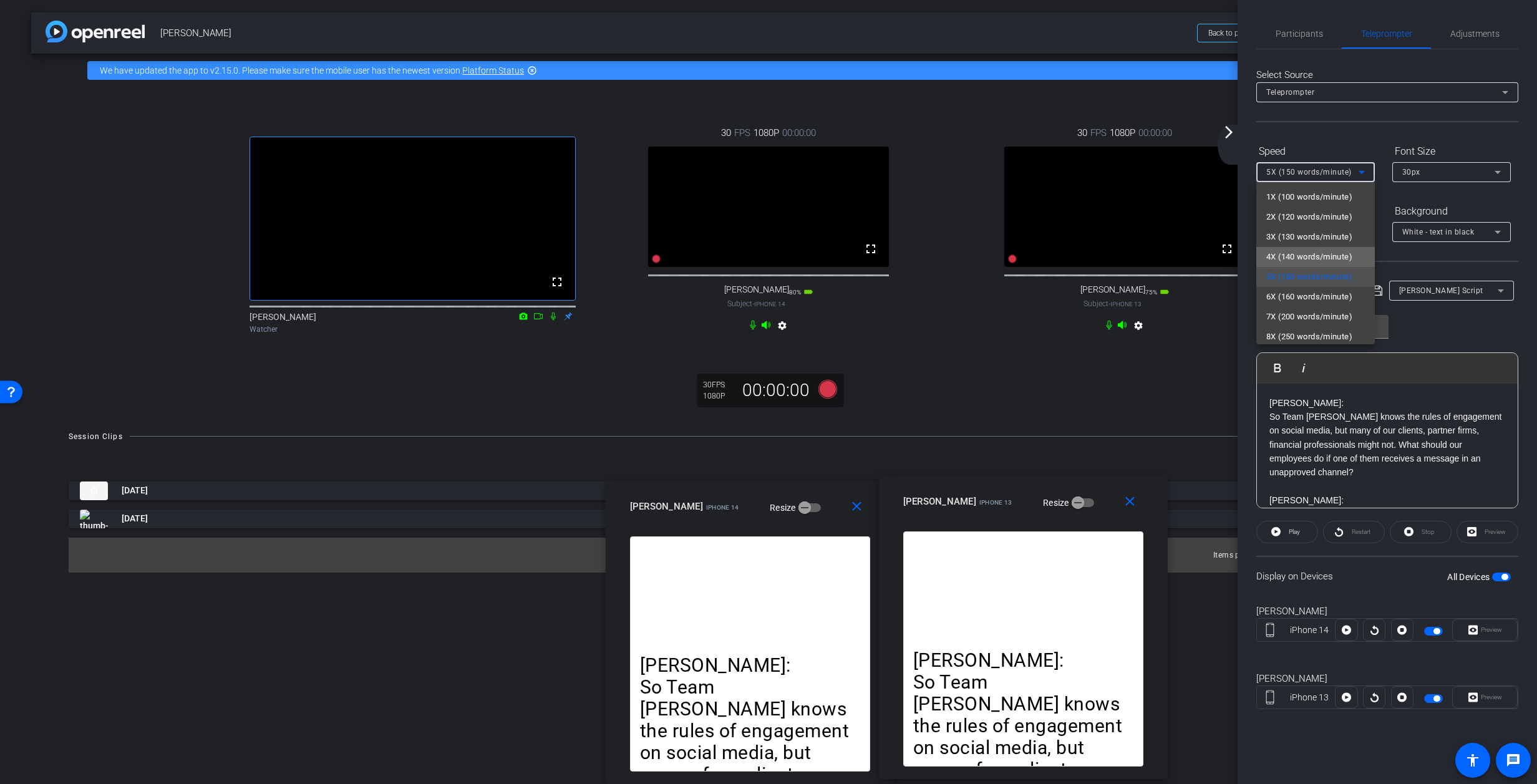
click at [1020, 257] on span "4X (140 words/minute)" at bounding box center [1309, 257] width 86 height 15
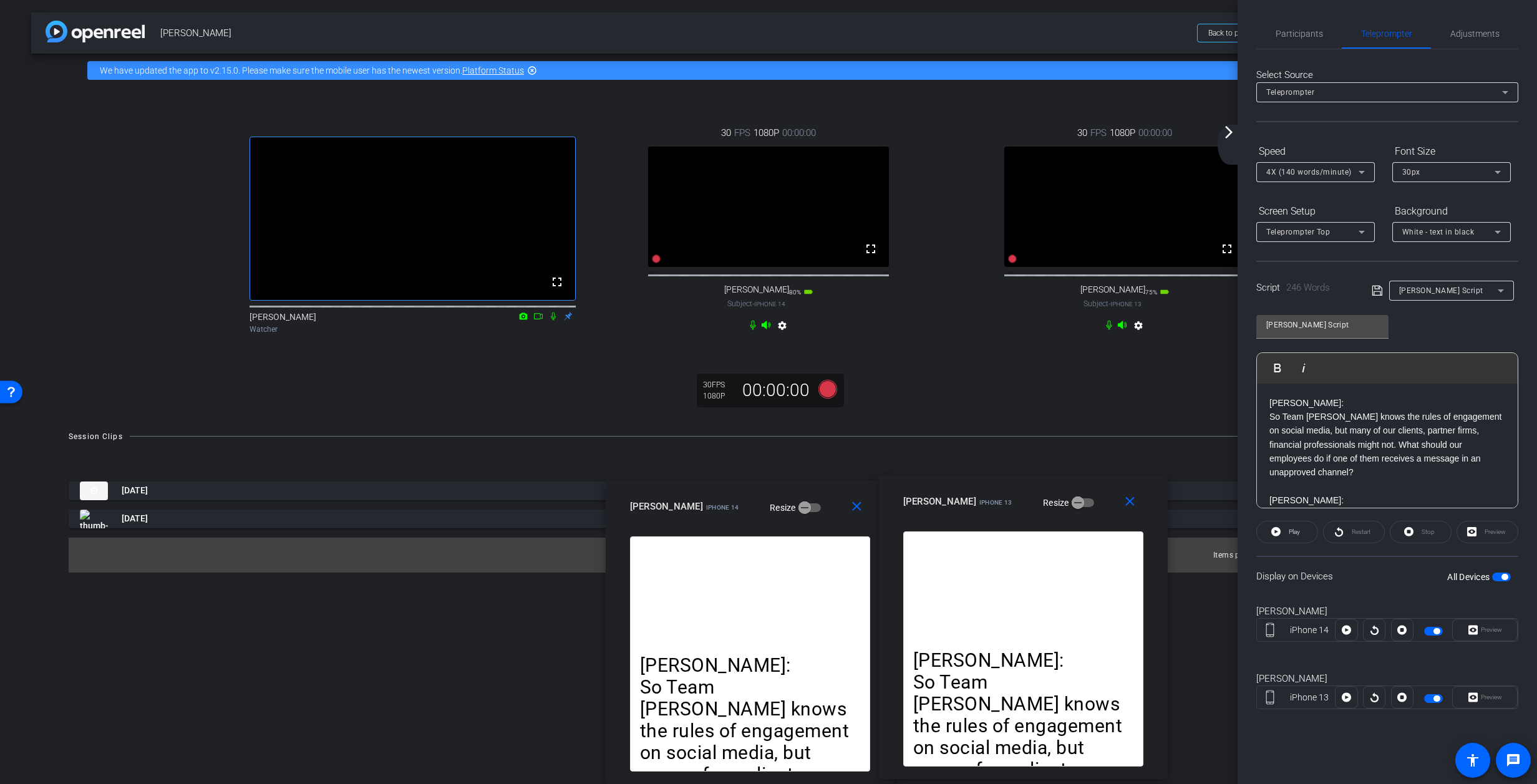
click at [935, 417] on div ". fullscreen Noah Diehm Watcher 30 FPS 1080P 00:00:00 fullscreen allyson Subjec…" at bounding box center [768, 251] width 1475 height 329
click at [828, 398] on icon at bounding box center [827, 388] width 19 height 19
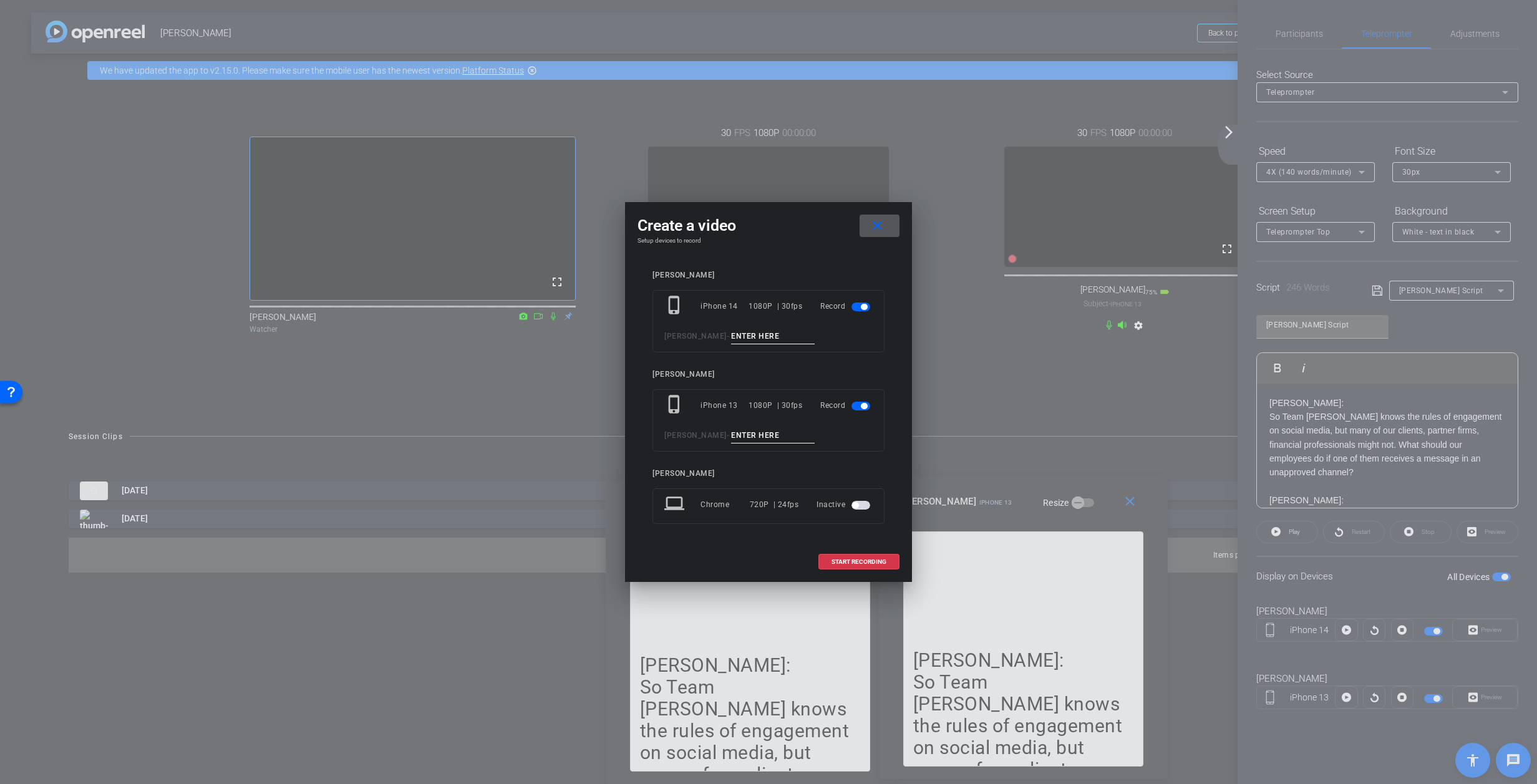
click at [779, 336] on input at bounding box center [773, 336] width 84 height 16
type input "A - Take 3"
click at [786, 436] on input at bounding box center [773, 436] width 84 height 16
type input "K - Take 3"
click at [854, 556] on span at bounding box center [859, 562] width 80 height 30
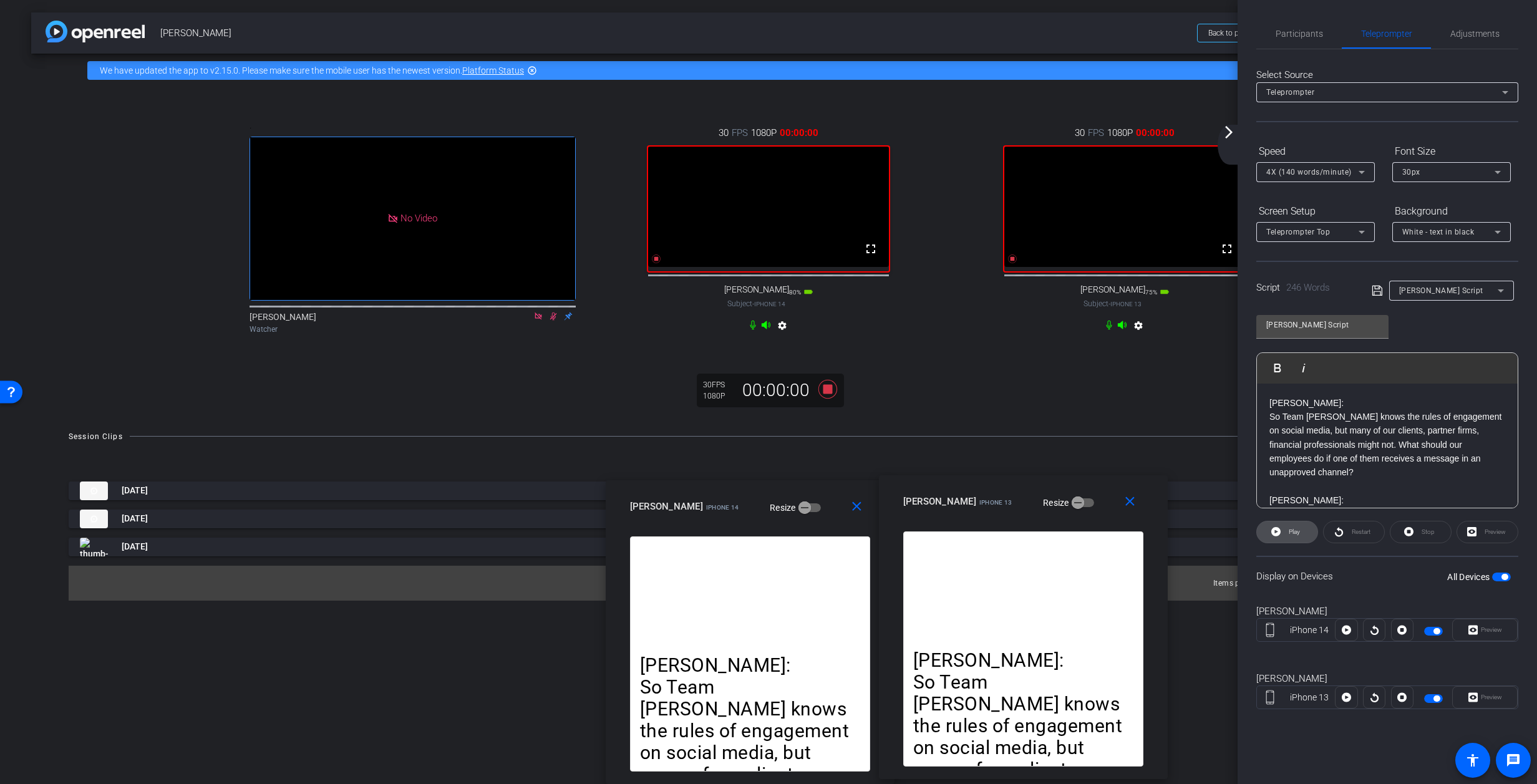
click at [1020, 533] on span "Play" at bounding box center [1295, 531] width 11 height 7
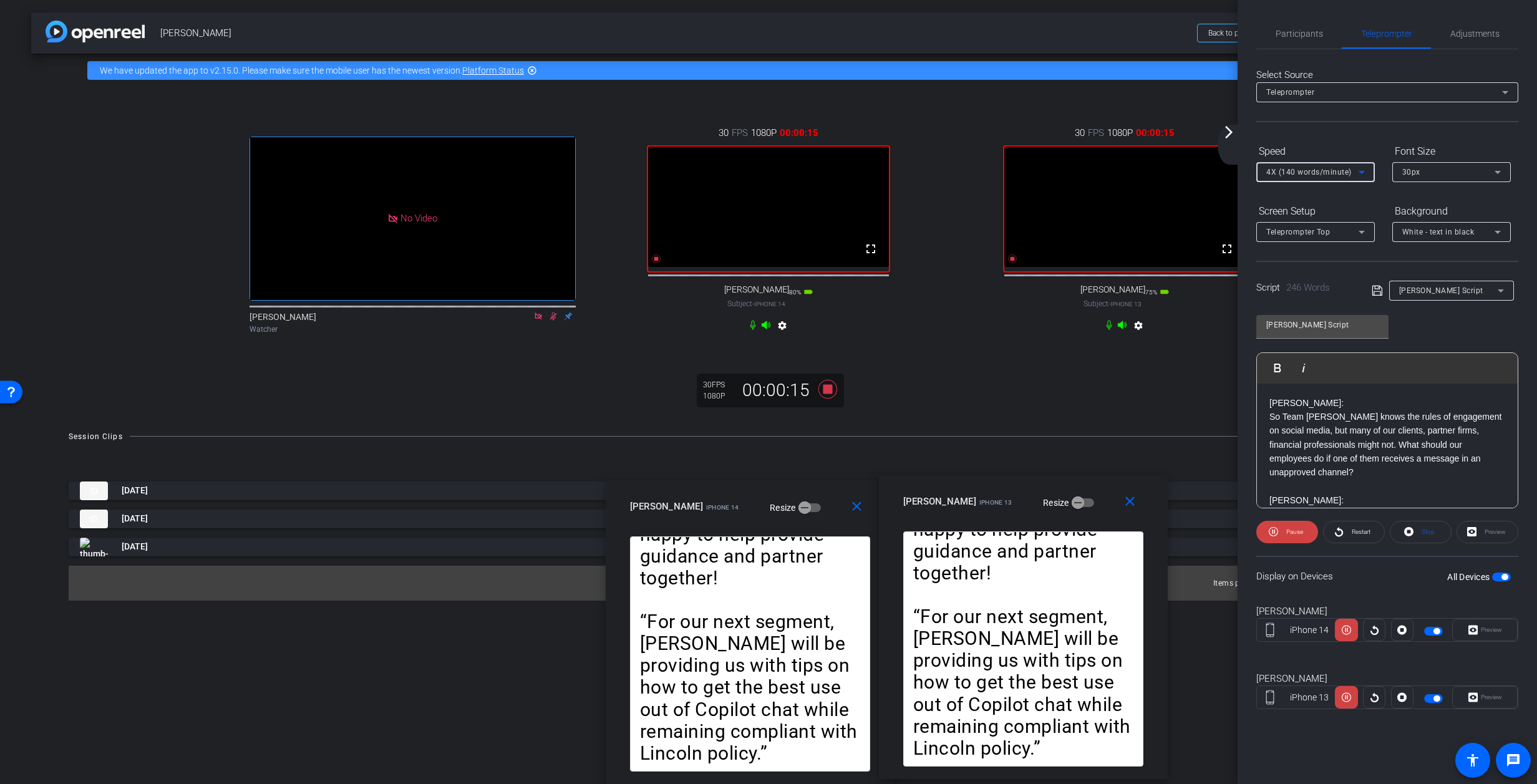
click at [1020, 171] on icon at bounding box center [1362, 172] width 6 height 3
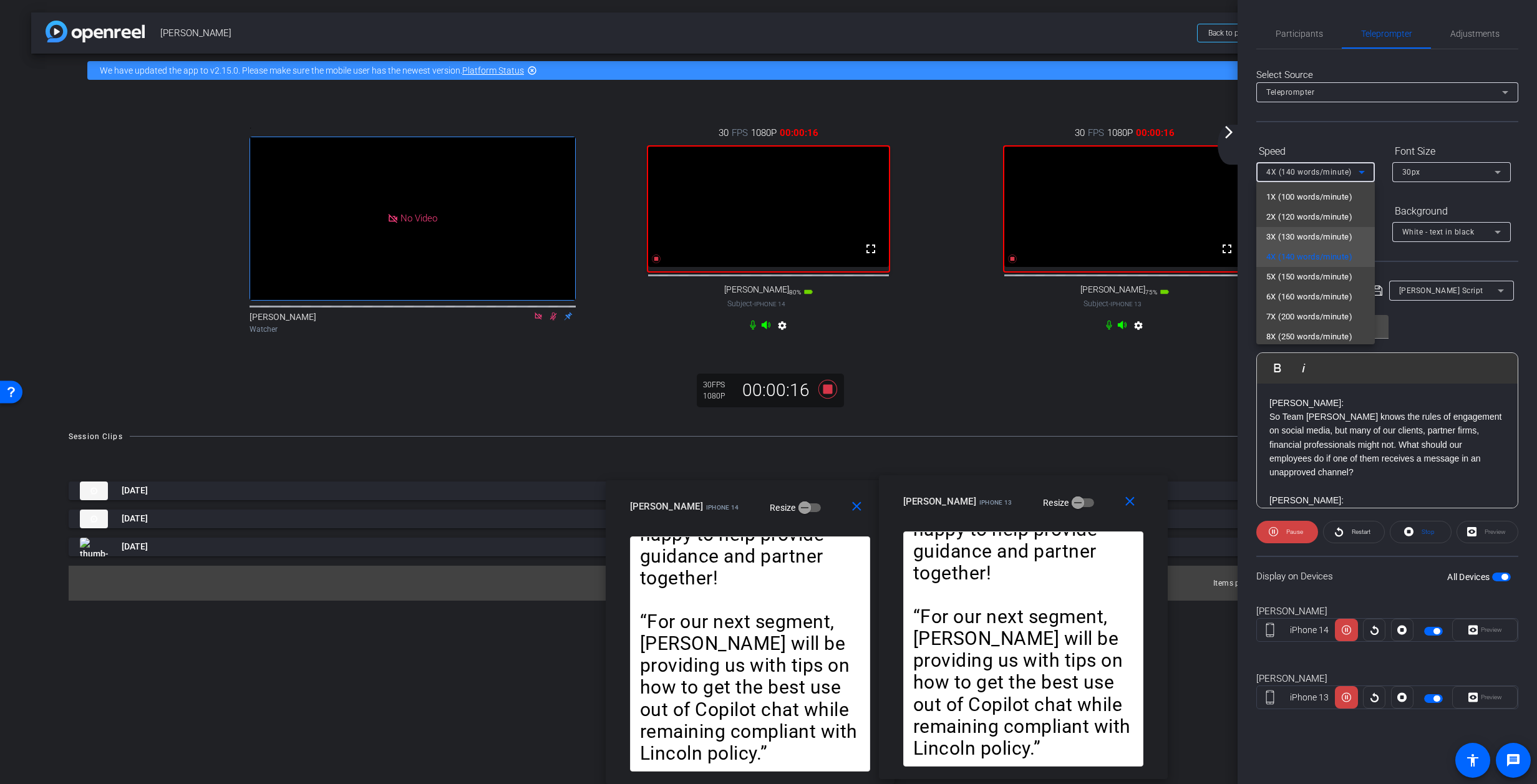
click at [1020, 233] on span "3X (130 words/minute)" at bounding box center [1309, 237] width 86 height 15
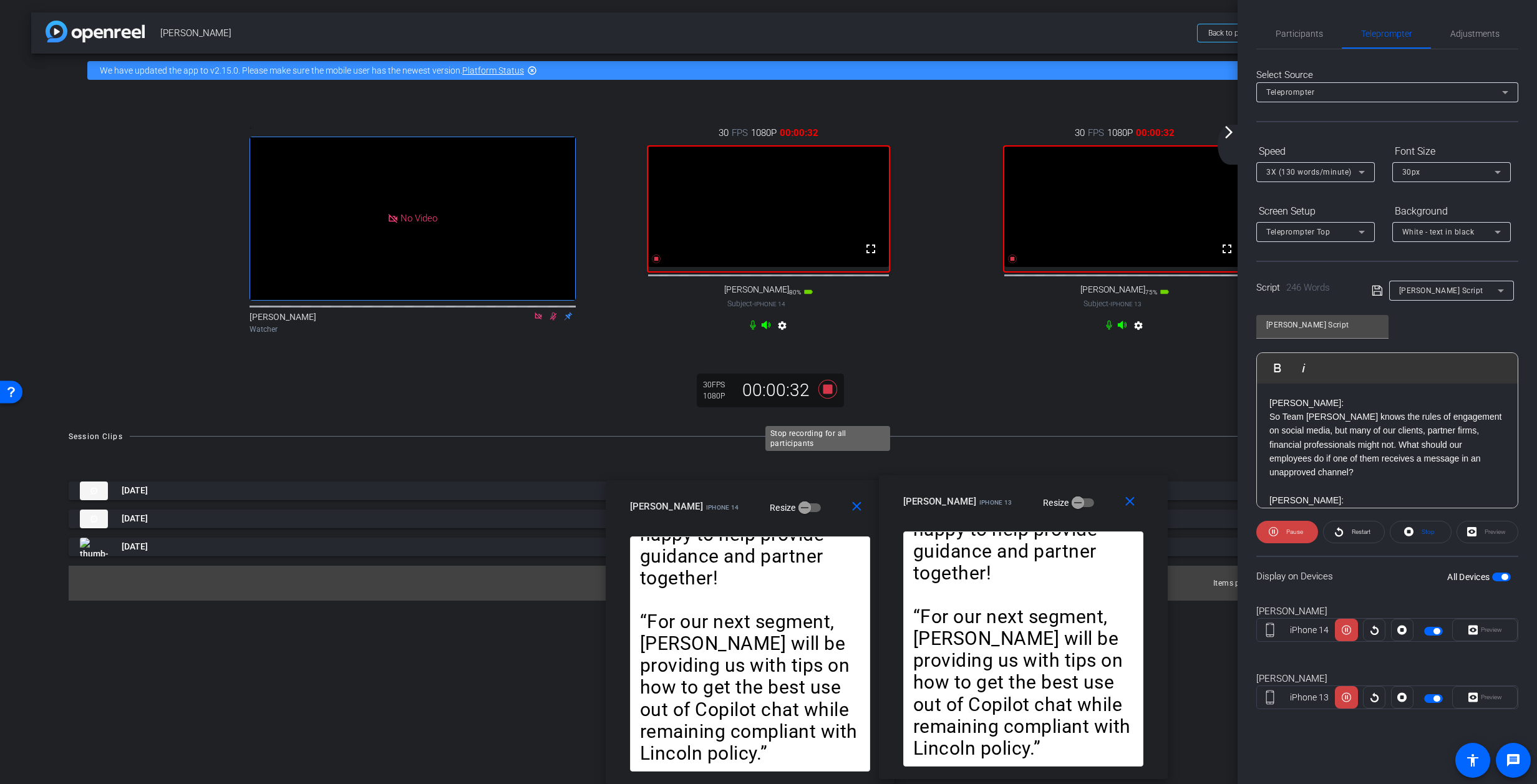
click at [827, 398] on icon at bounding box center [827, 388] width 19 height 19
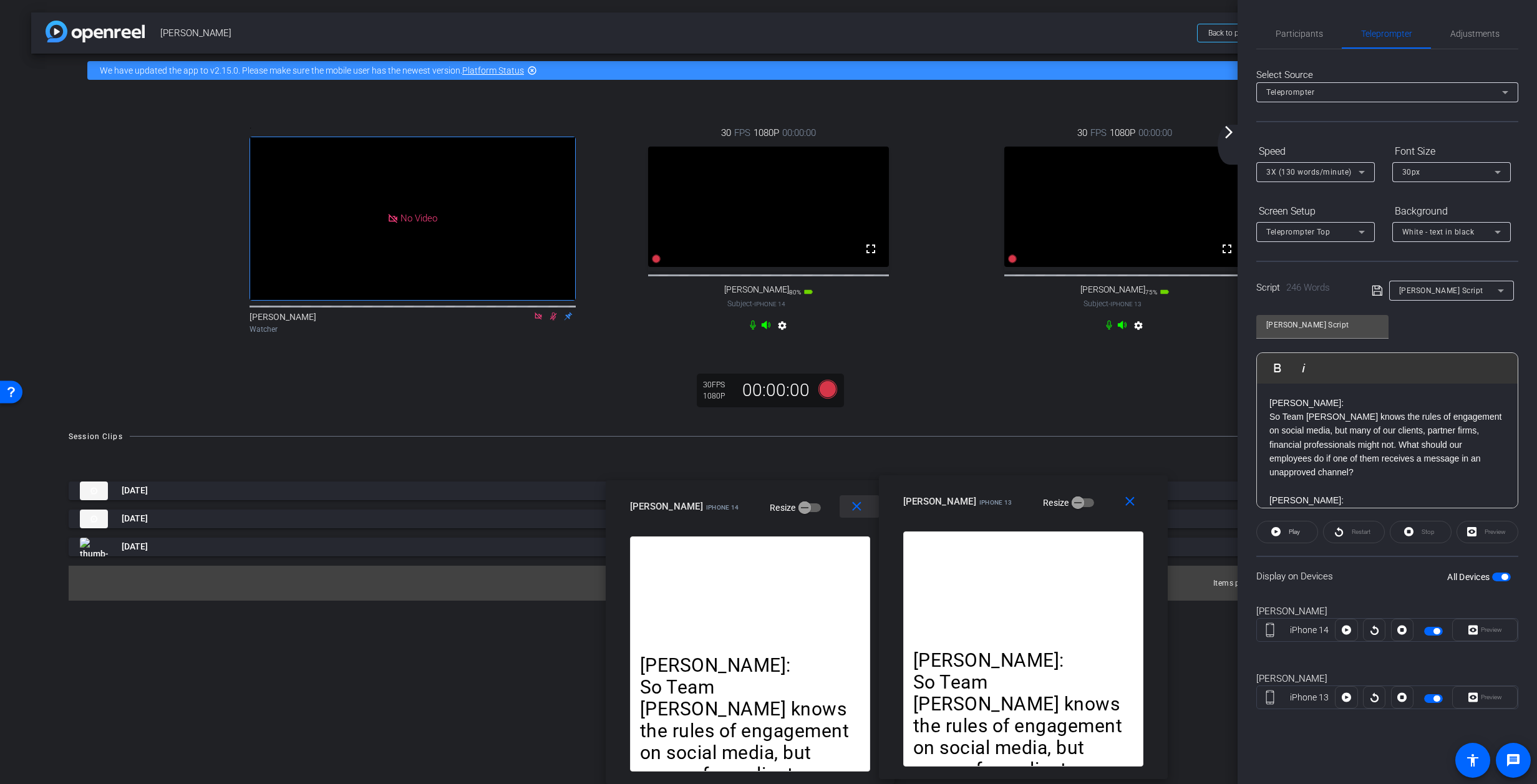
click at [857, 508] on mat-icon "close" at bounding box center [857, 507] width 16 height 16
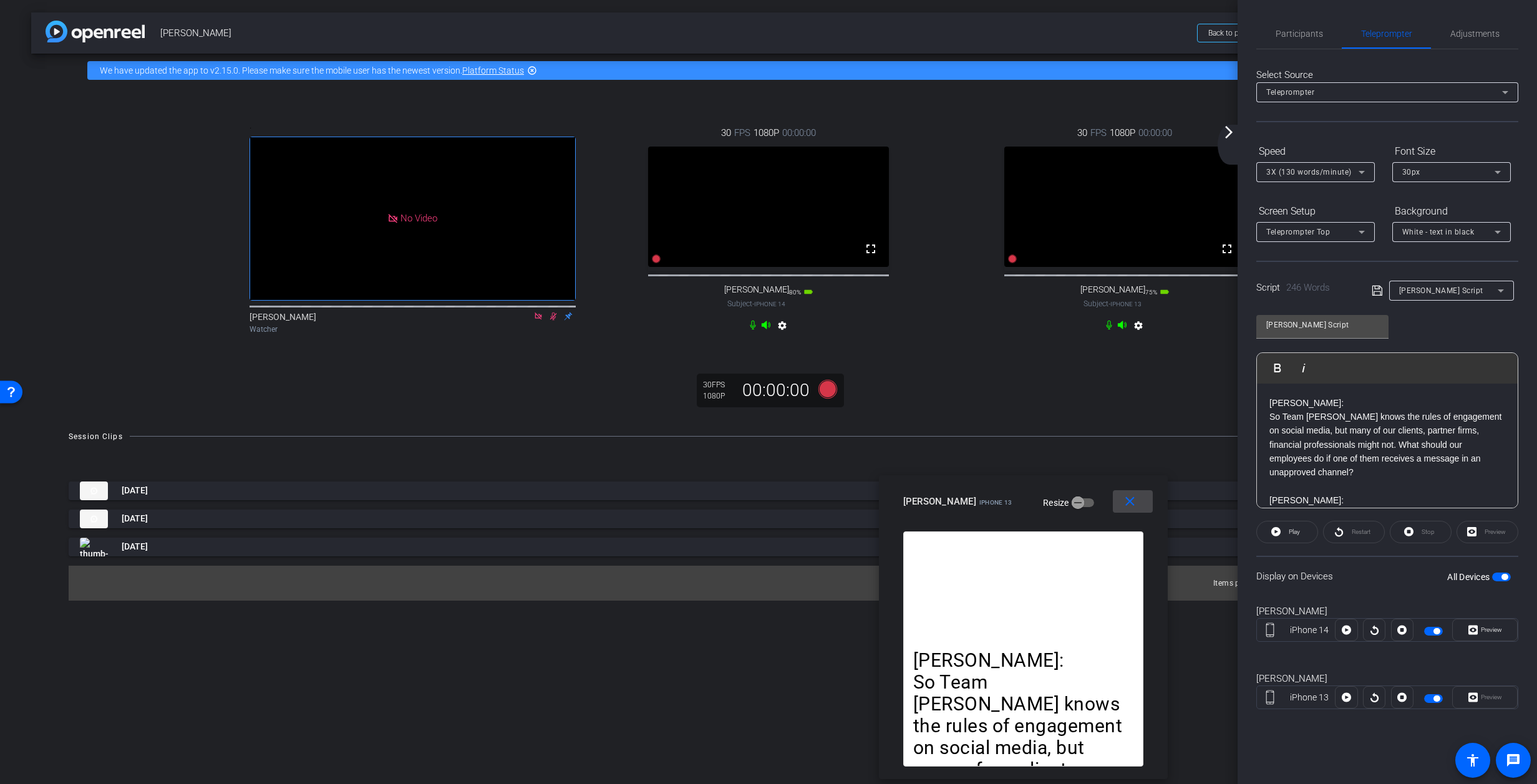
click at [1020, 501] on mat-icon "close" at bounding box center [1130, 501] width 16 height 16
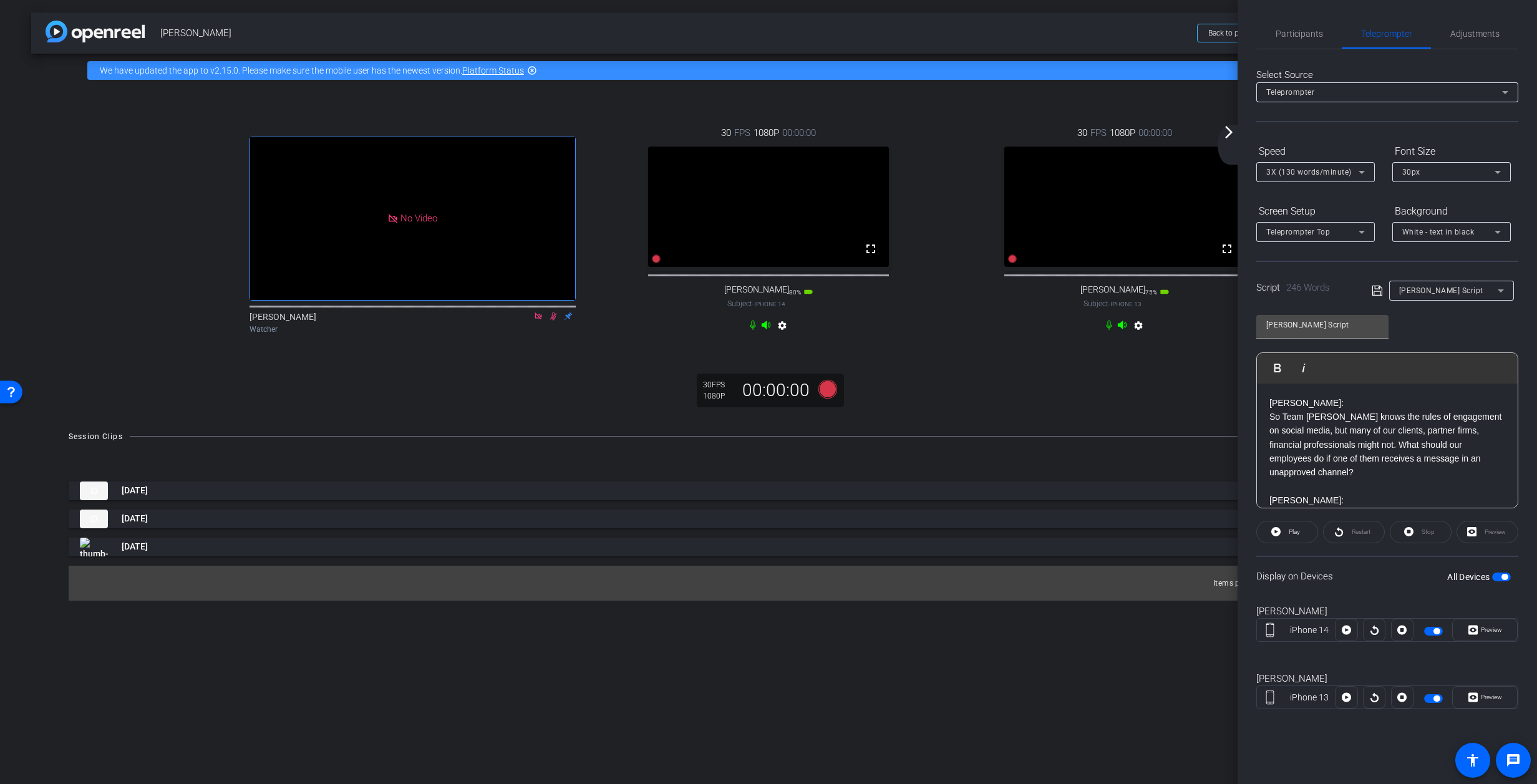
drag, startPoint x: 1080, startPoint y: 693, endPoint x: 1093, endPoint y: 691, distance: 13.2
click at [1020, 693] on div "arrow_back Allyson-Kelly Back to project Send invite account_box grid_on settin…" at bounding box center [768, 392] width 1537 height 784
click at [1020, 137] on mat-icon "arrow_forward_ios" at bounding box center [1229, 132] width 15 height 15
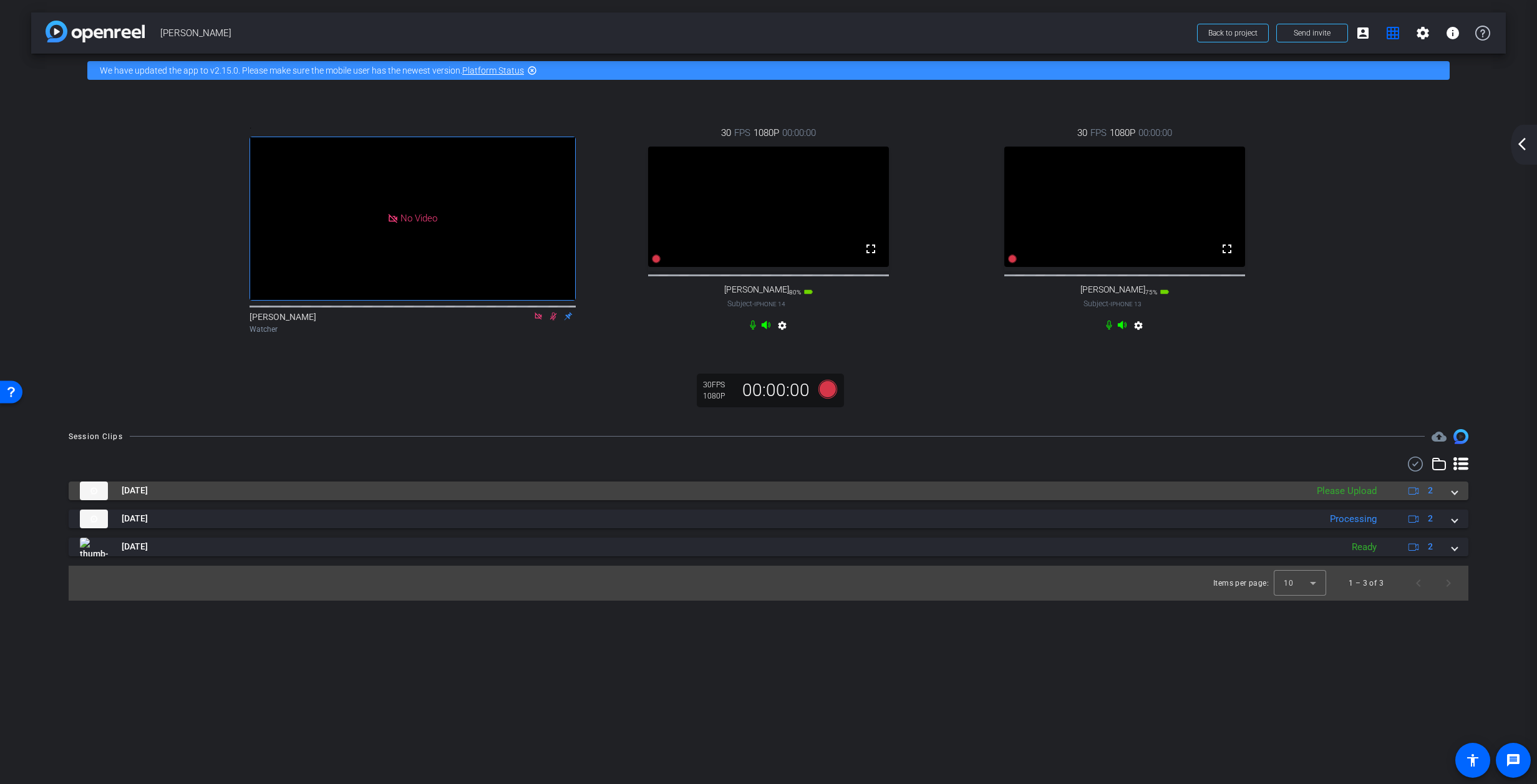
click at [1020, 497] on span at bounding box center [1455, 491] width 5 height 13
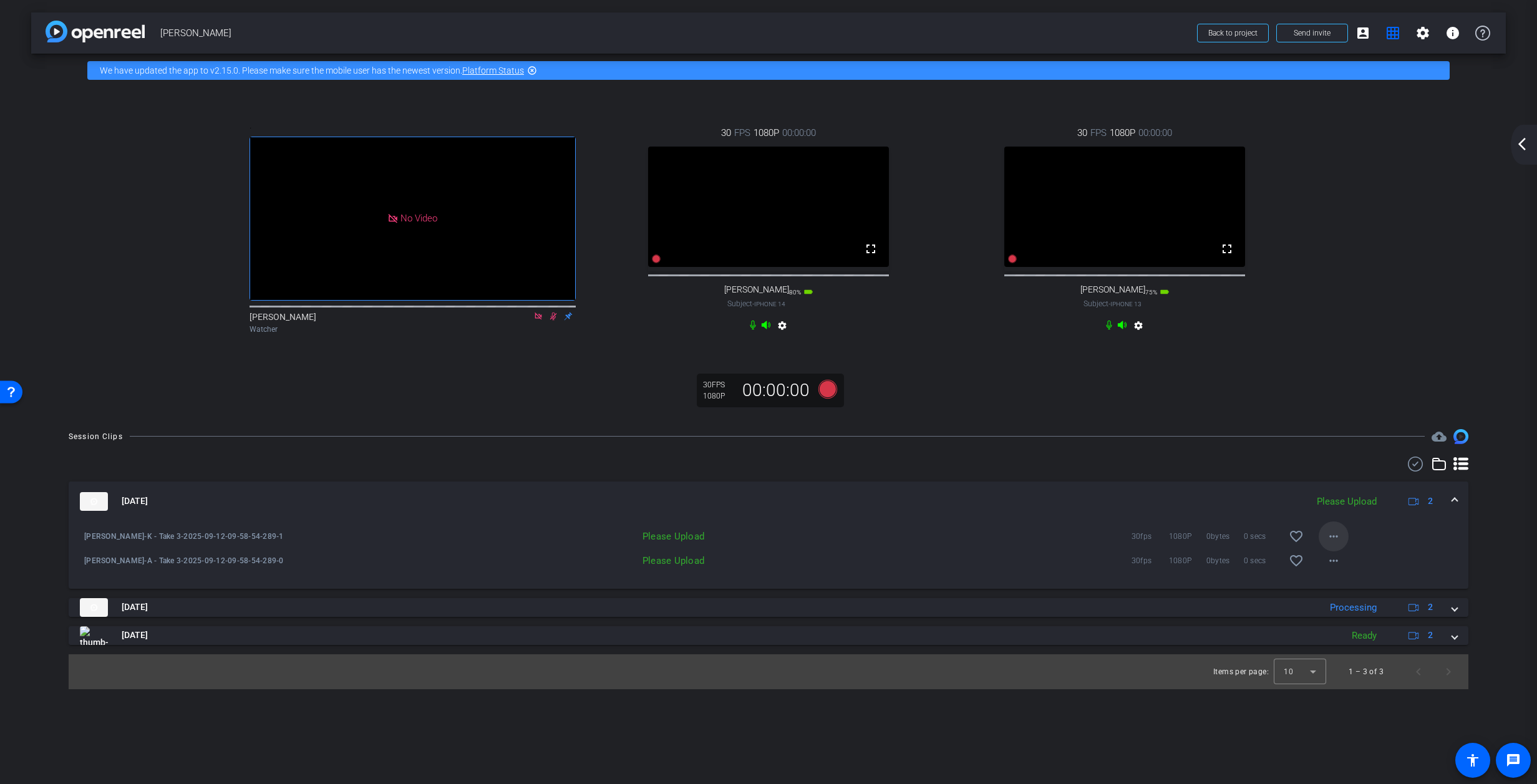
click at [1020, 544] on mat-icon "more_horiz" at bounding box center [1334, 536] width 15 height 15
click at [1020, 582] on span "Upload" at bounding box center [1353, 583] width 50 height 15
click at [1020, 568] on mat-icon "more_horiz" at bounding box center [1334, 561] width 15 height 15
click at [1020, 604] on span "Upload" at bounding box center [1353, 607] width 50 height 15
click at [1020, 508] on span at bounding box center [1455, 501] width 5 height 13
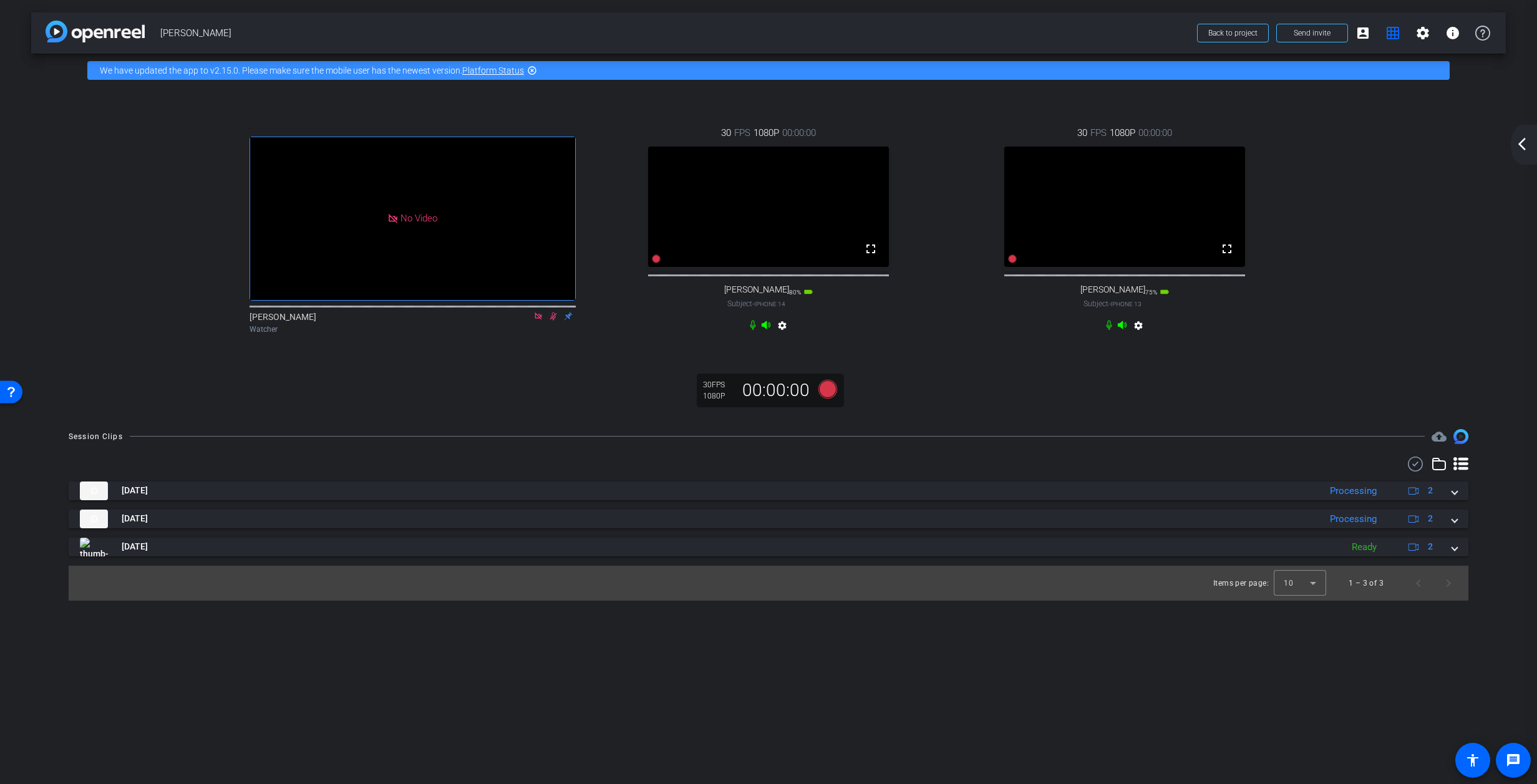
click at [1020, 142] on mat-icon "arrow_back_ios_new" at bounding box center [1522, 144] width 15 height 15
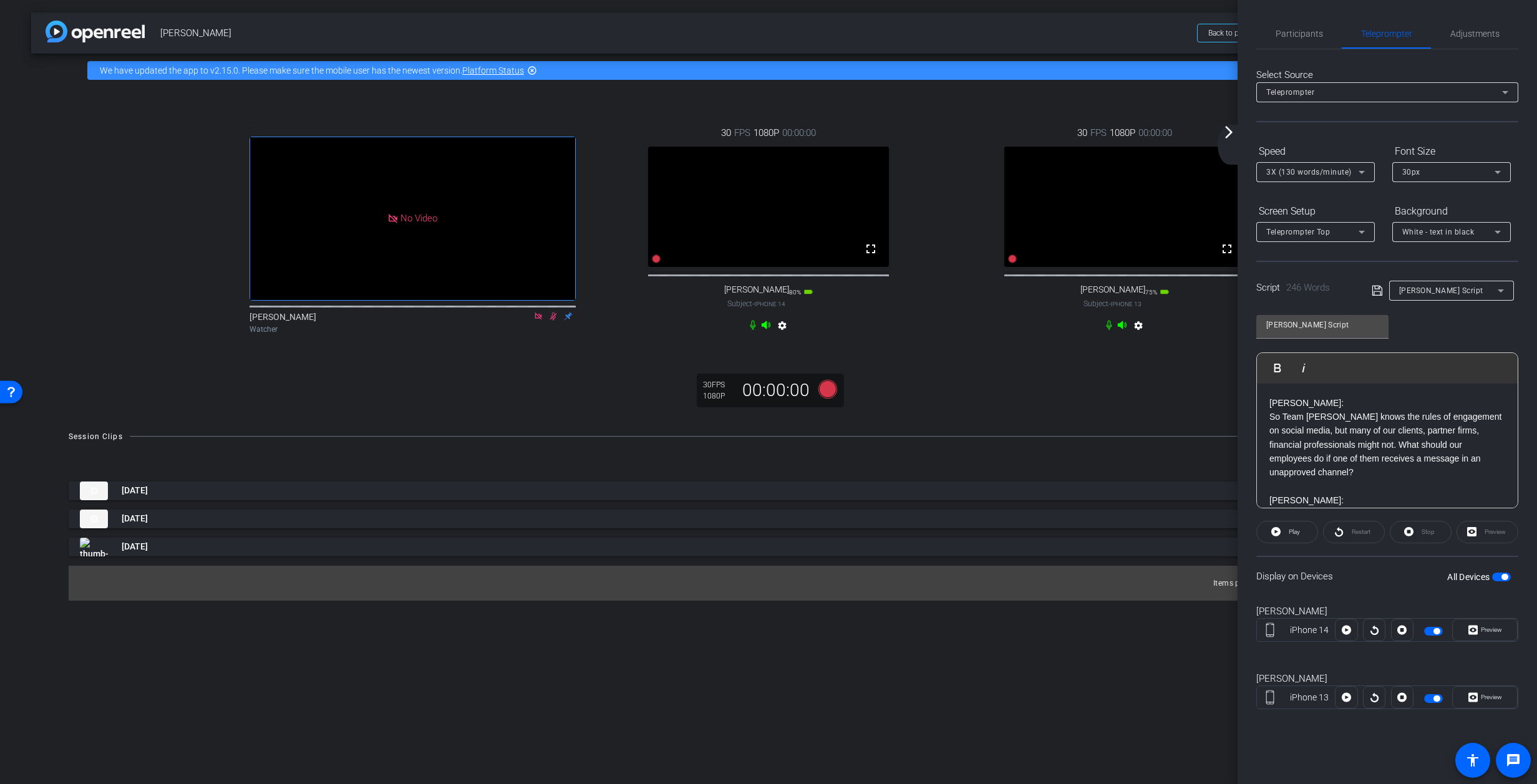
click at [1020, 401] on div "ALLYSON: So Team Lincoln knows the rules of engagement on social media, but man…" at bounding box center [1388, 668] width 261 height 569
click at [1020, 577] on span "button" at bounding box center [1501, 577] width 19 height 9
click at [1020, 632] on span "Preview" at bounding box center [1491, 630] width 21 height 7
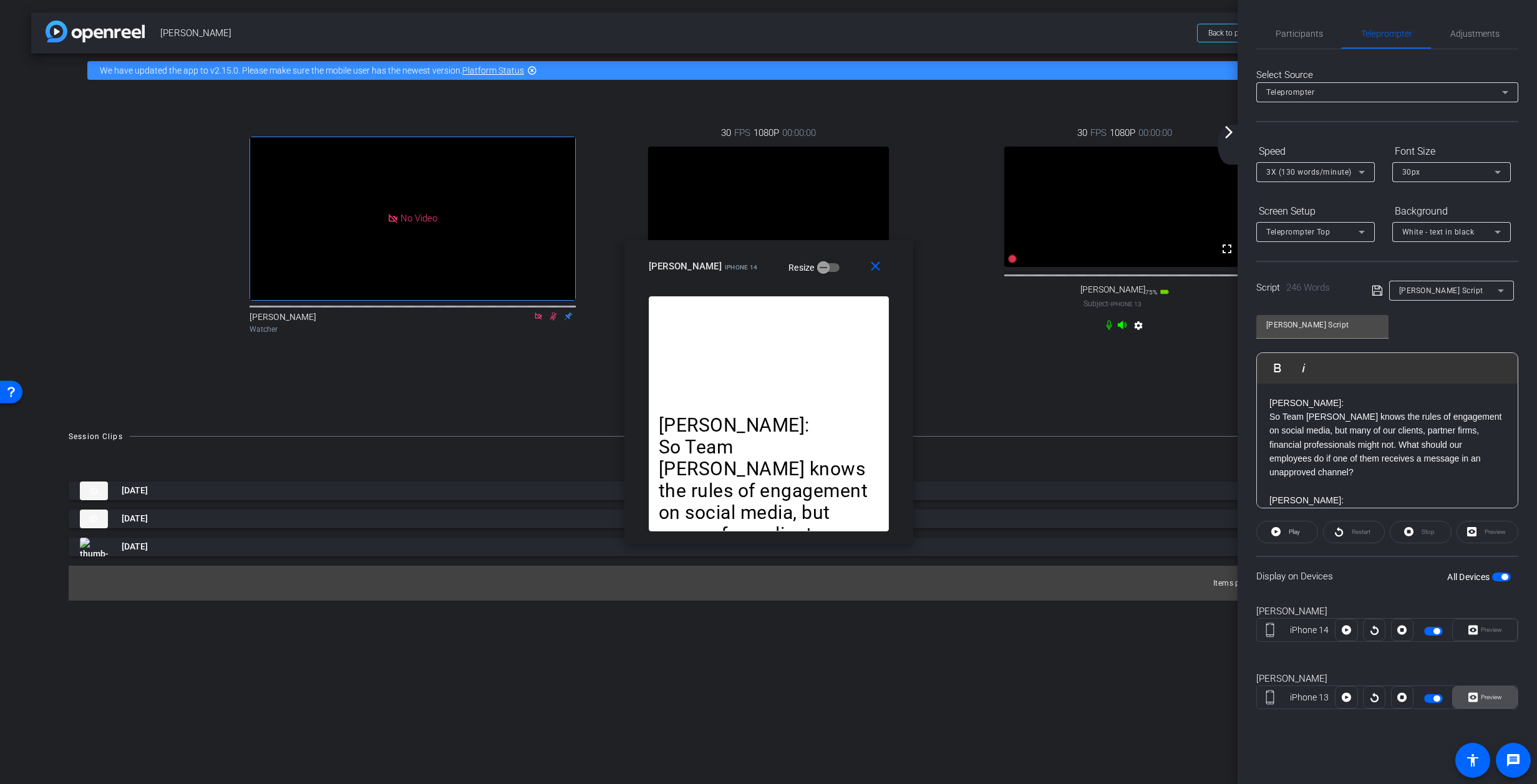
click at [1020, 697] on span "Preview" at bounding box center [1491, 697] width 21 height 7
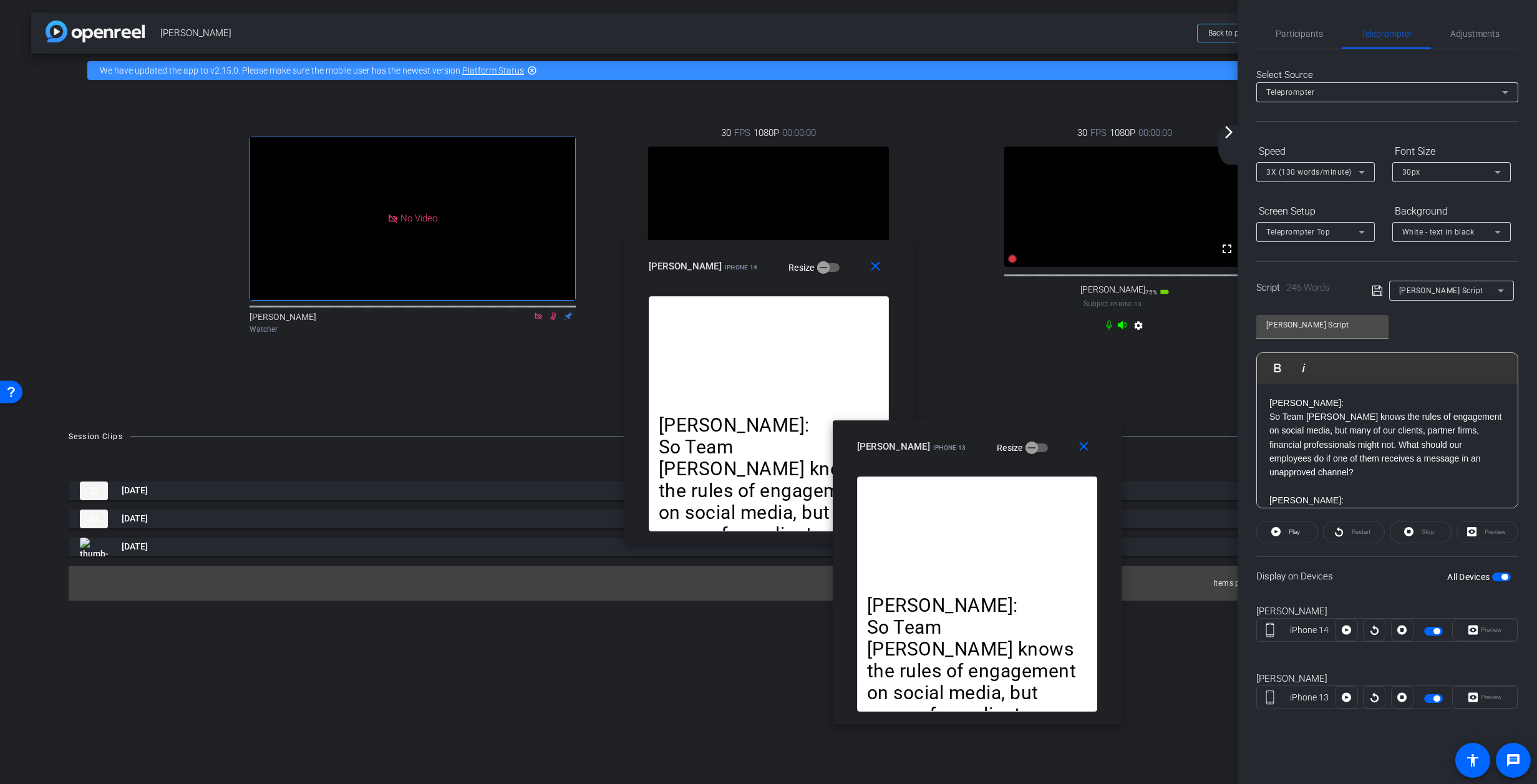
drag, startPoint x: 767, startPoint y: 257, endPoint x: 833, endPoint y: 276, distance: 68.7
click at [978, 436] on div "Kelly Bialoblovki iPhone 13 Resize" at bounding box center [982, 447] width 249 height 22
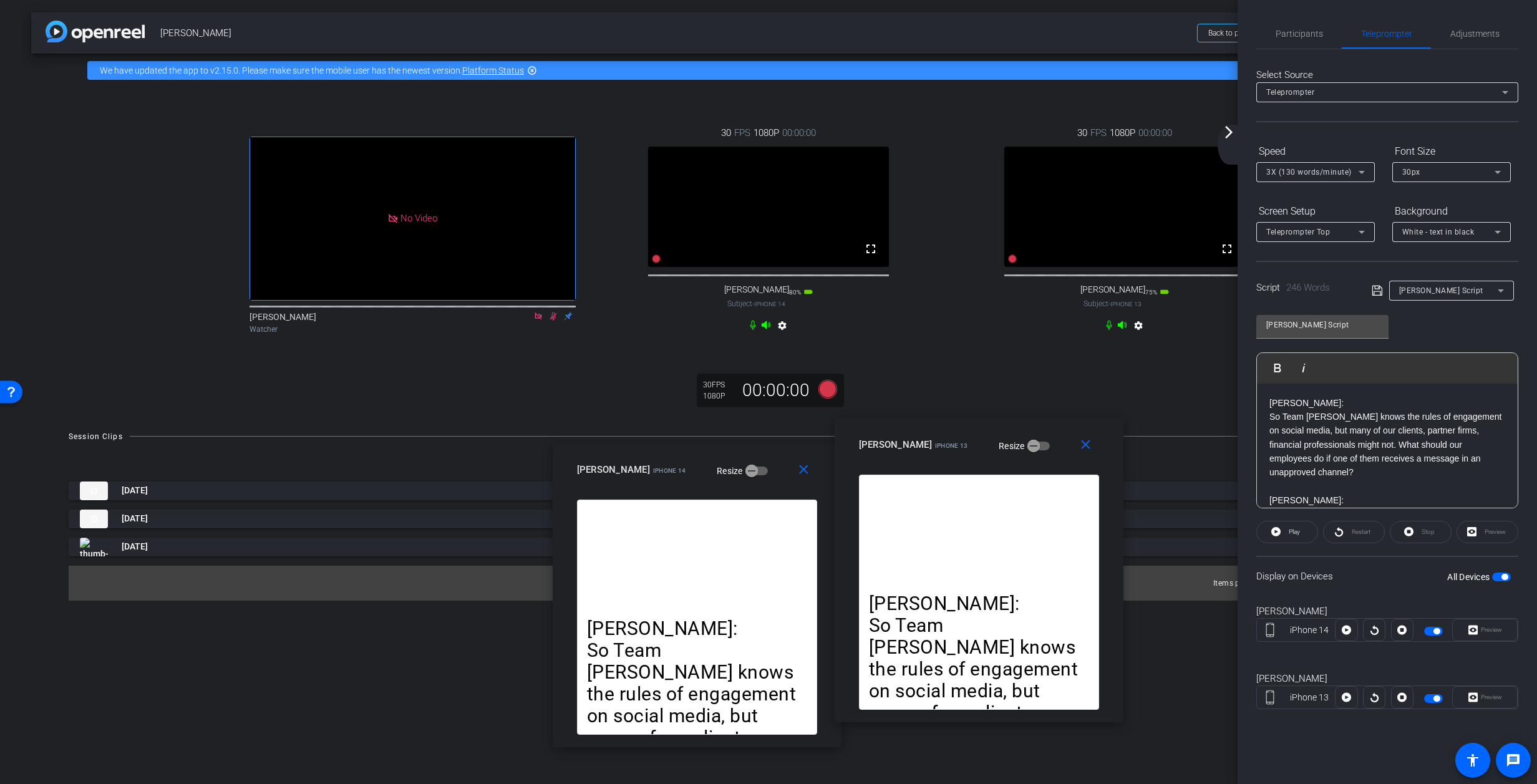
drag, startPoint x: 775, startPoint y: 320, endPoint x: 925, endPoint y: 455, distance: 201.8
click at [733, 468] on div "allyson iPhone 14 Resize" at bounding box center [701, 470] width 249 height 22
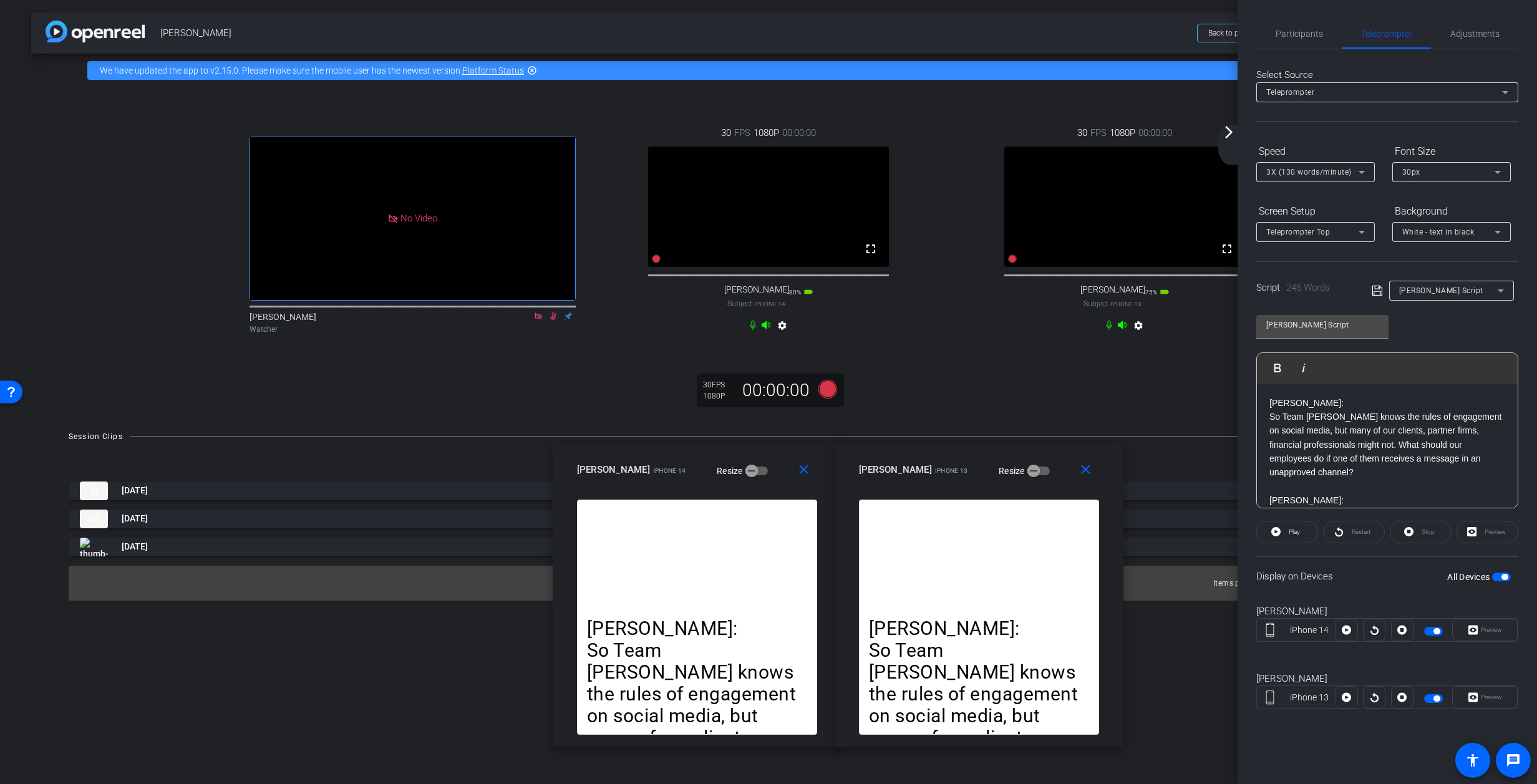
drag, startPoint x: 904, startPoint y: 433, endPoint x: 988, endPoint y: 454, distance: 86.6
click at [907, 459] on div "Kelly Bialoblovki iPhone 13 Resize" at bounding box center [983, 470] width 249 height 22
click at [831, 398] on icon at bounding box center [827, 388] width 19 height 19
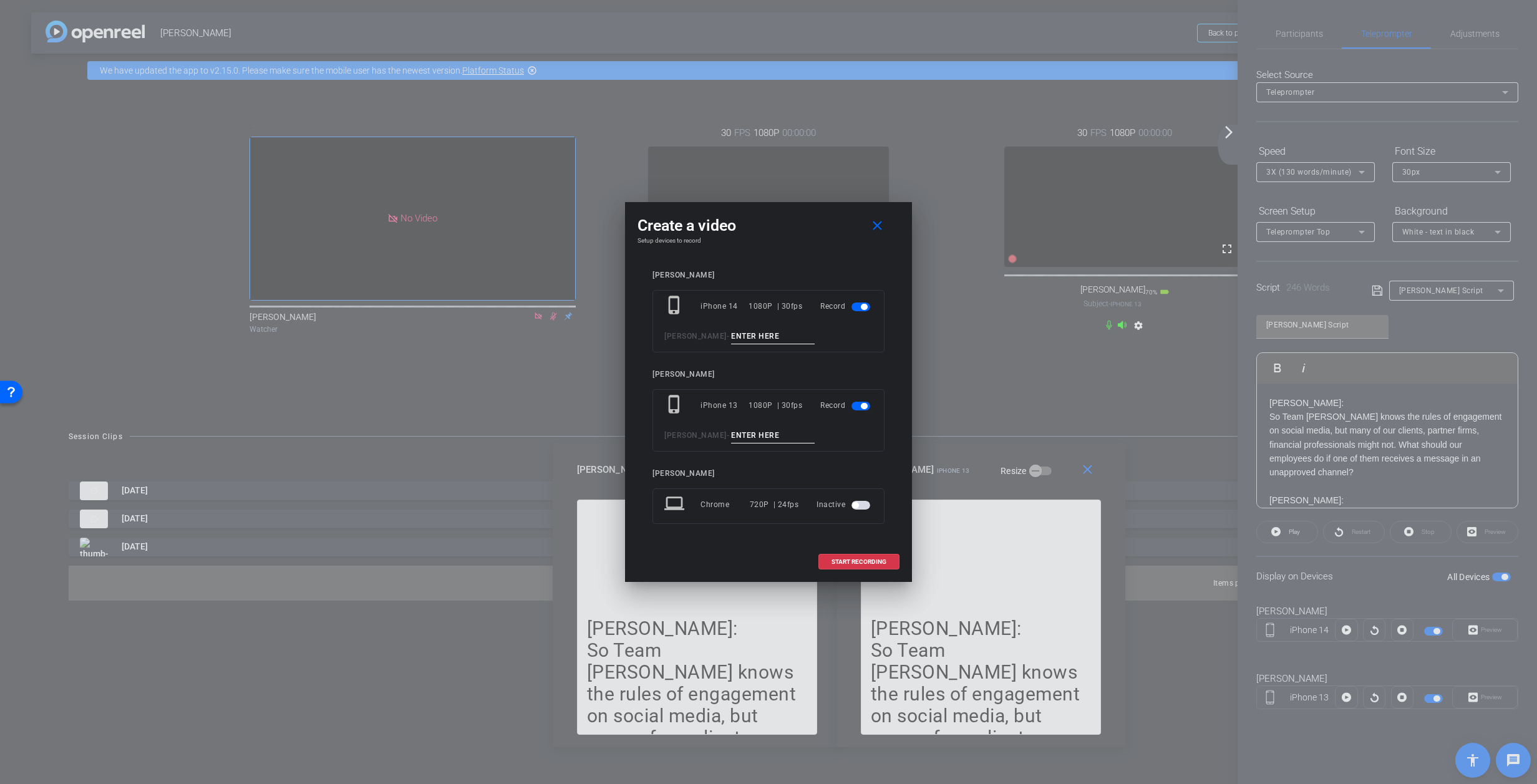
click at [786, 333] on input at bounding box center [773, 336] width 84 height 16
type input "A - Take 4"
click at [775, 433] on input at bounding box center [773, 436] width 84 height 16
type input "K - Take 4"
click at [855, 561] on span "START RECORDING" at bounding box center [860, 562] width 55 height 6
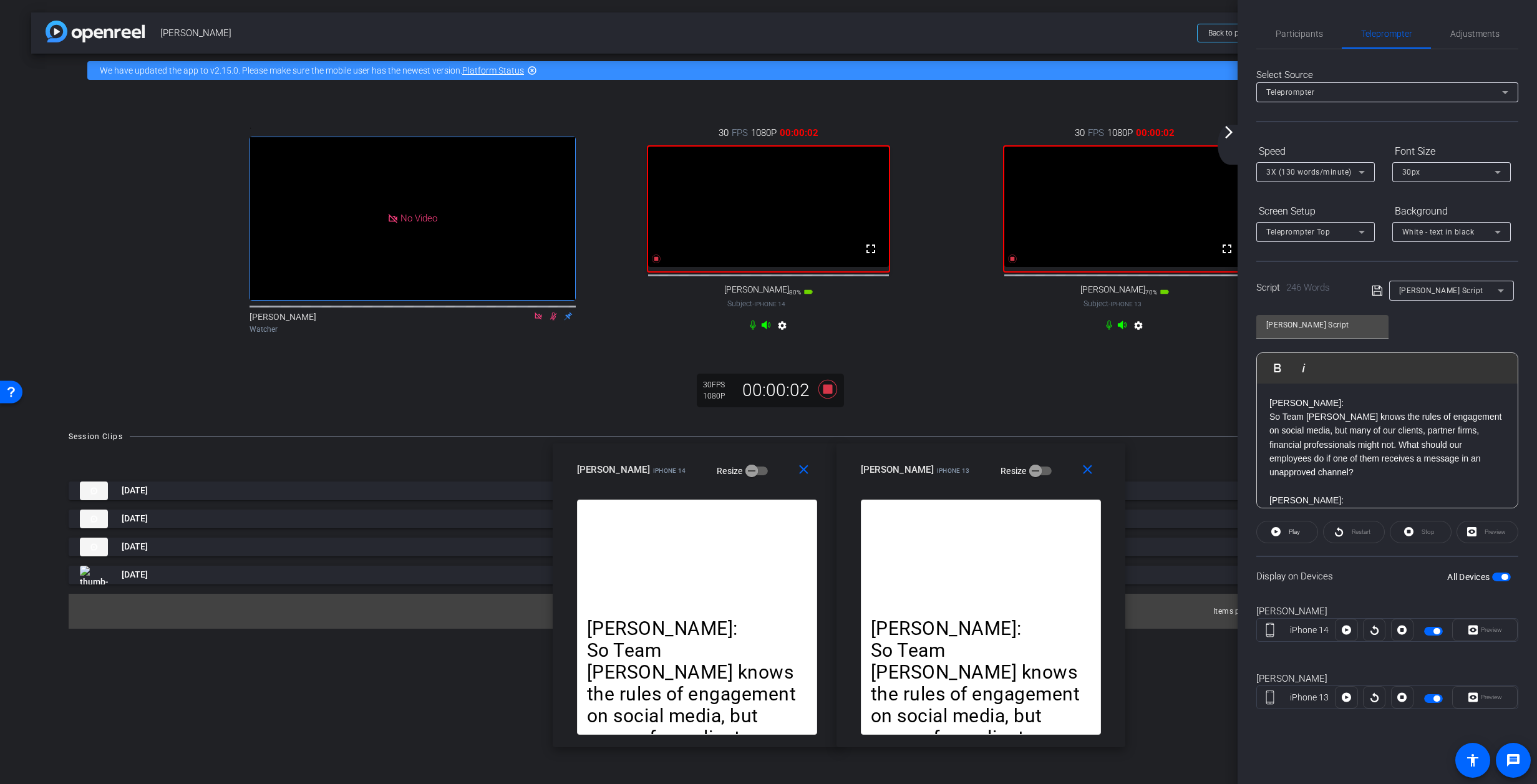
click at [1020, 173] on icon at bounding box center [1362, 172] width 15 height 15
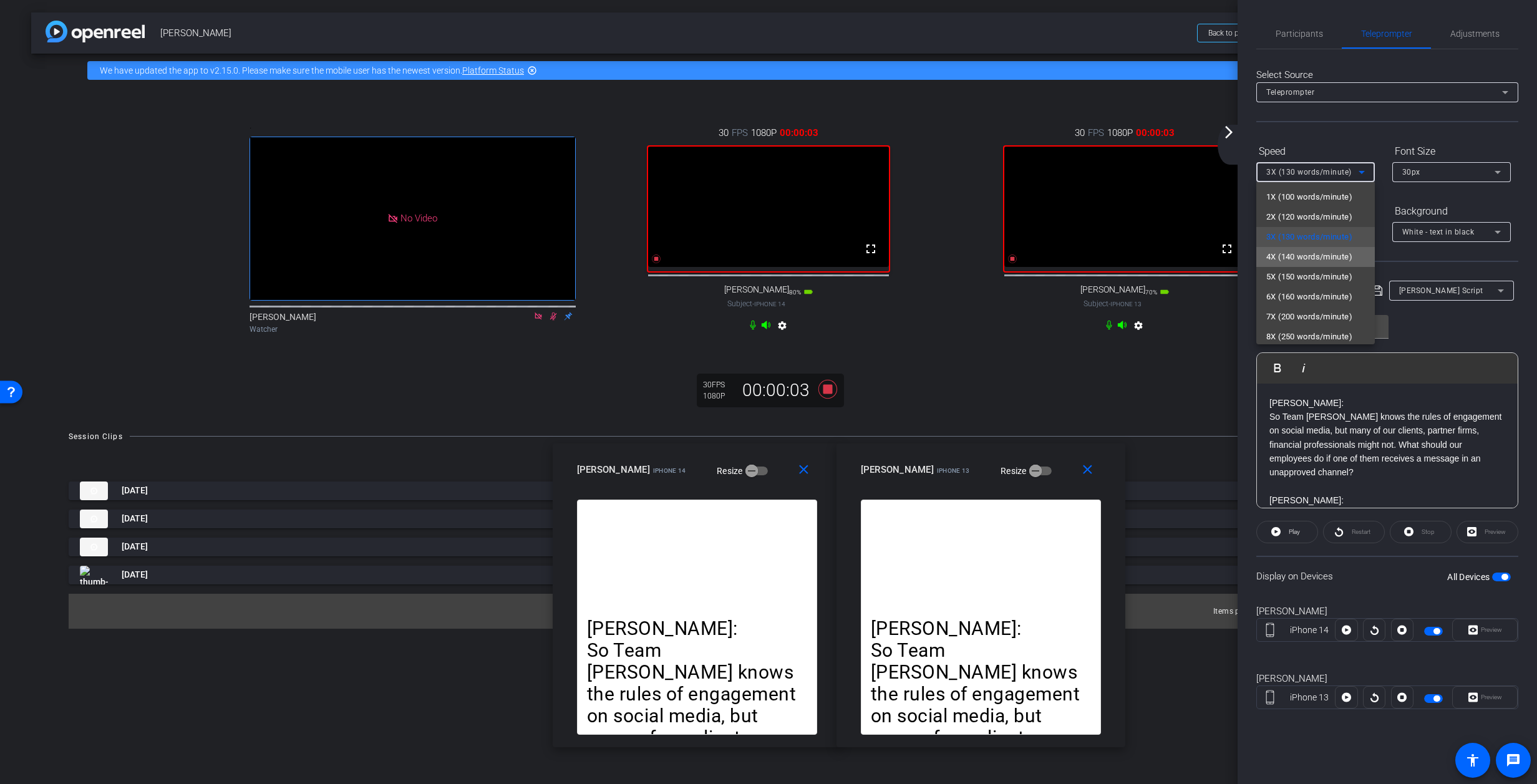
click at [1020, 255] on span "4X (140 words/minute)" at bounding box center [1309, 257] width 86 height 15
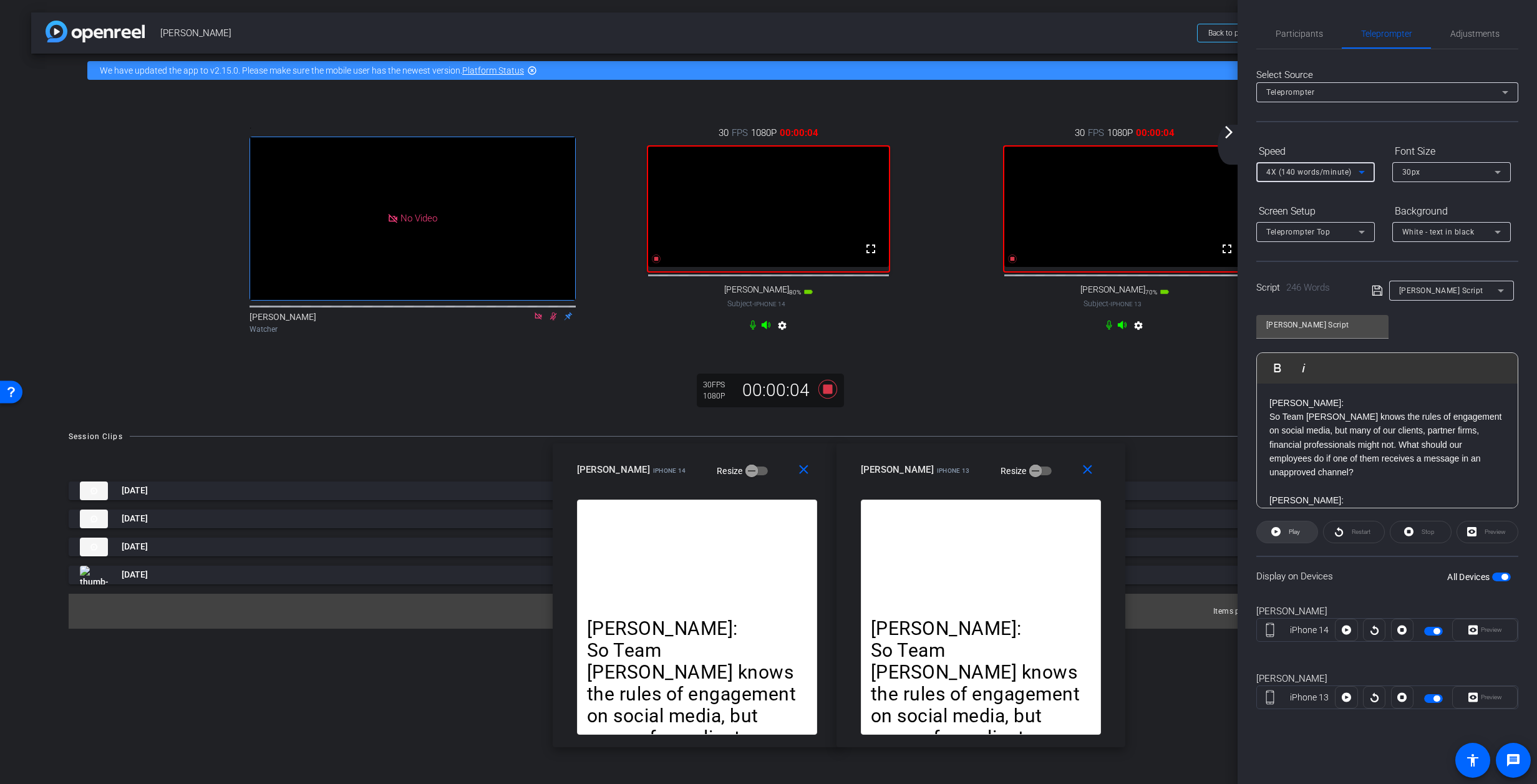
click at [1020, 537] on span "Play" at bounding box center [1292, 532] width 14 height 17
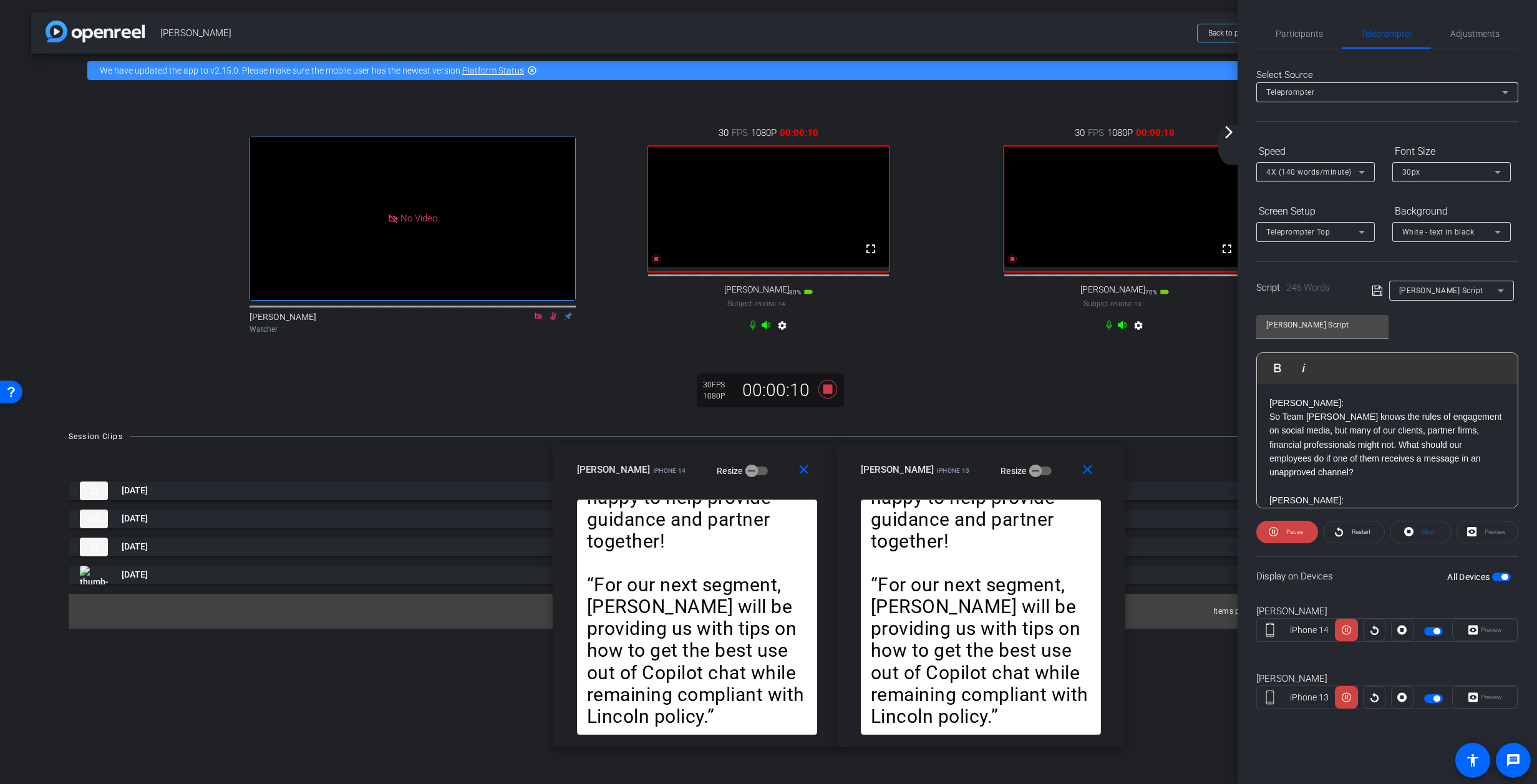
click at [1020, 169] on span "4X (140 words/minute)" at bounding box center [1309, 172] width 86 height 9
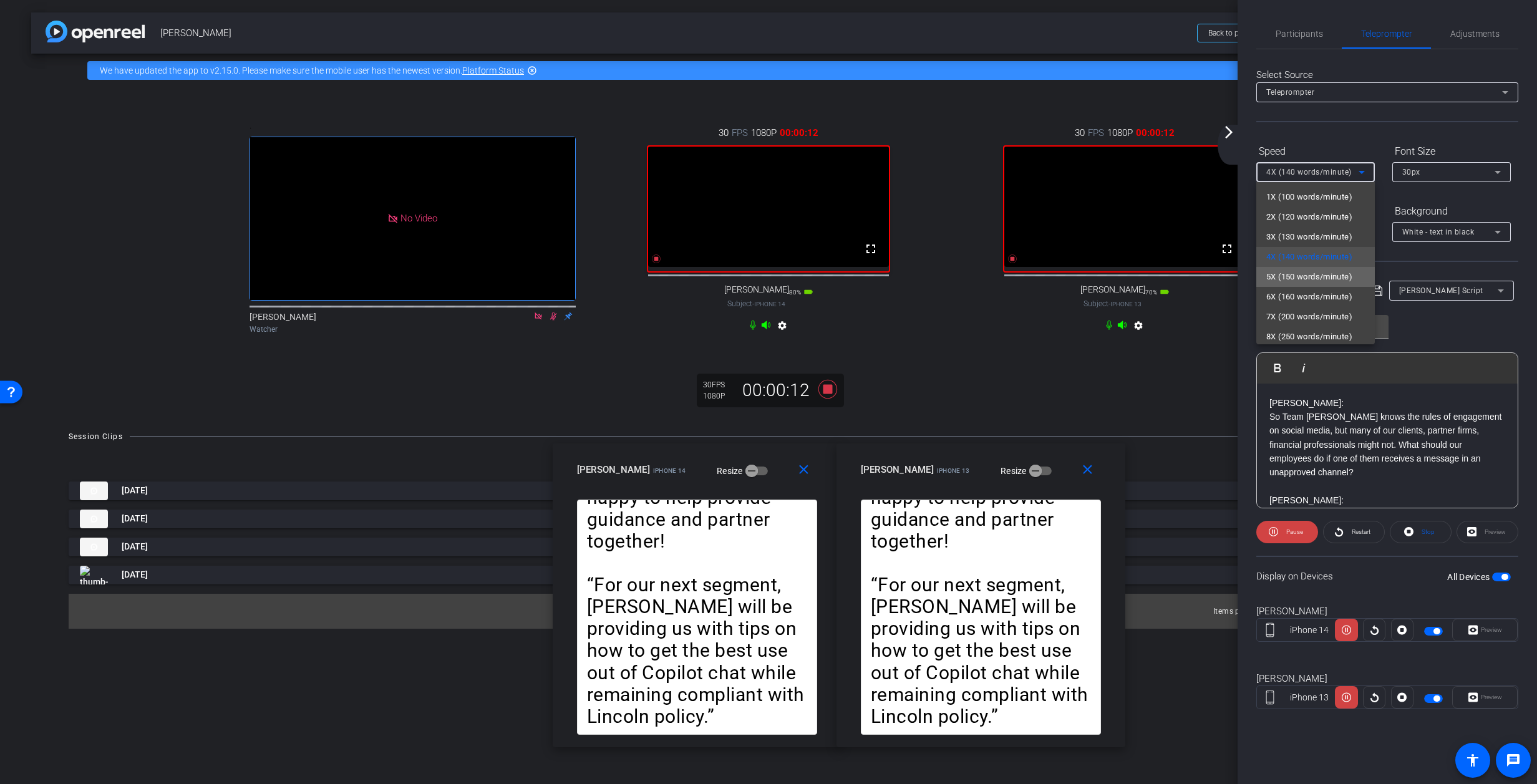
click at [1020, 276] on span "5X (150 words/minute)" at bounding box center [1309, 277] width 86 height 15
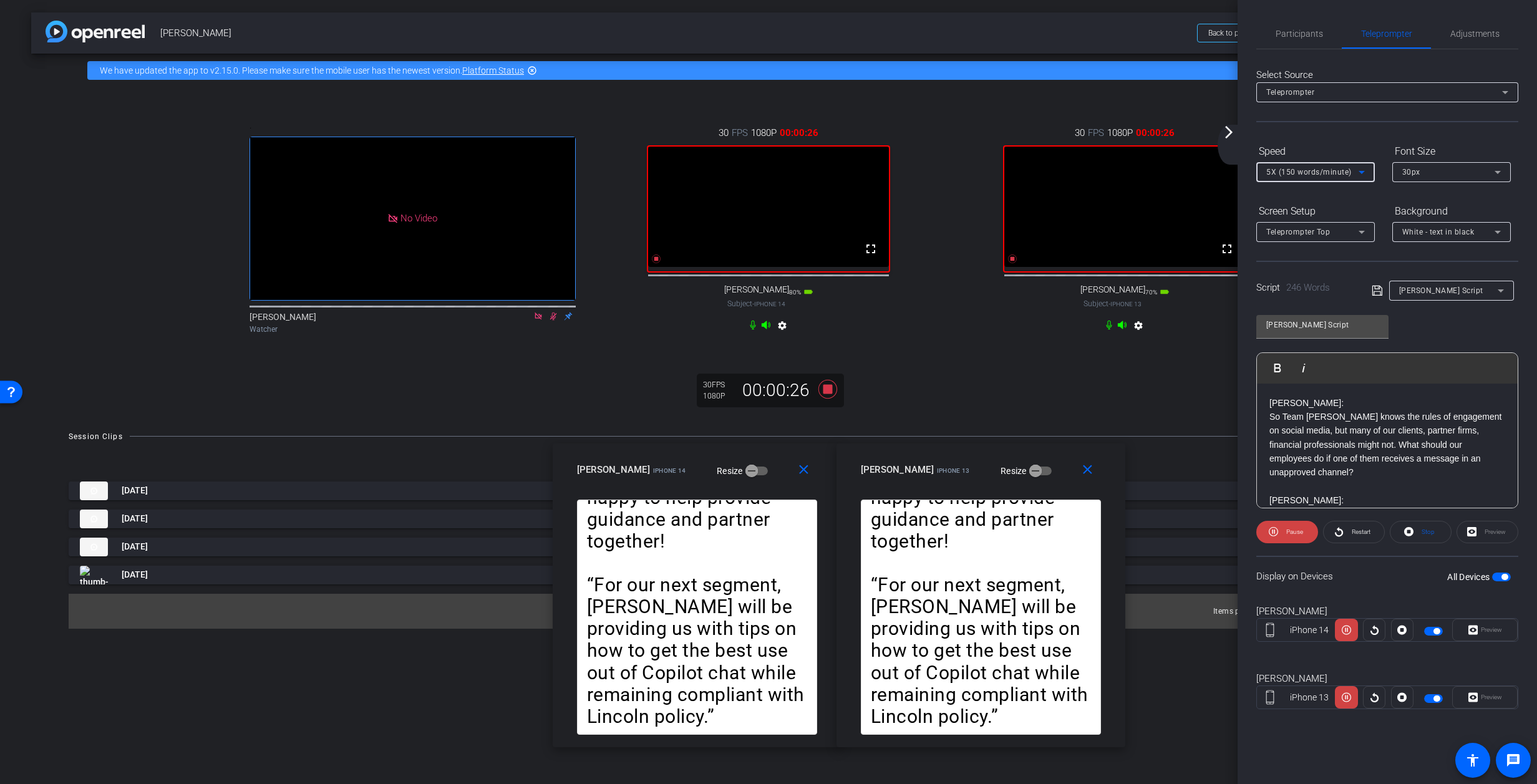
click at [1020, 172] on icon at bounding box center [1362, 172] width 6 height 3
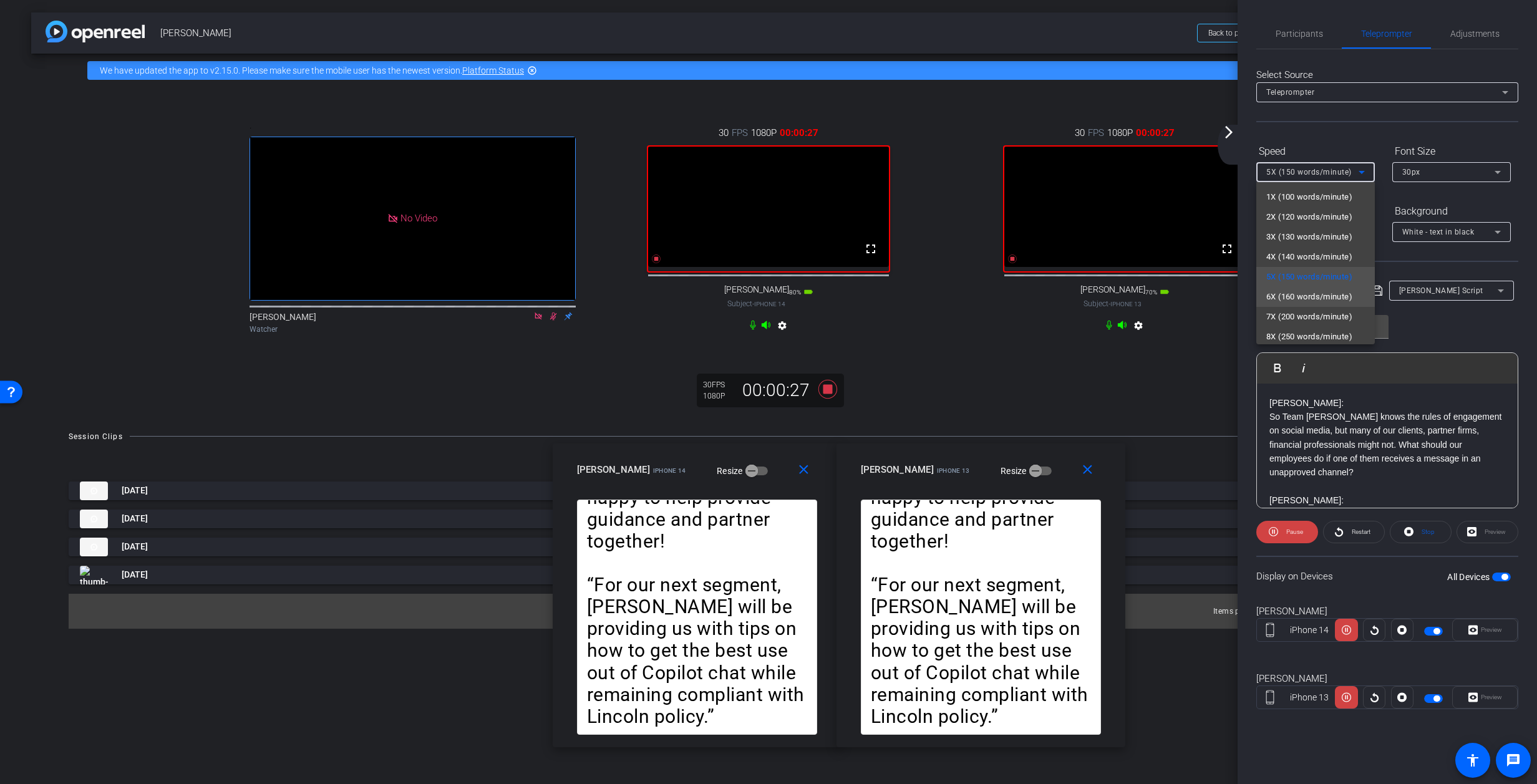
click at [1020, 294] on span "6X (160 words/minute)" at bounding box center [1309, 297] width 86 height 15
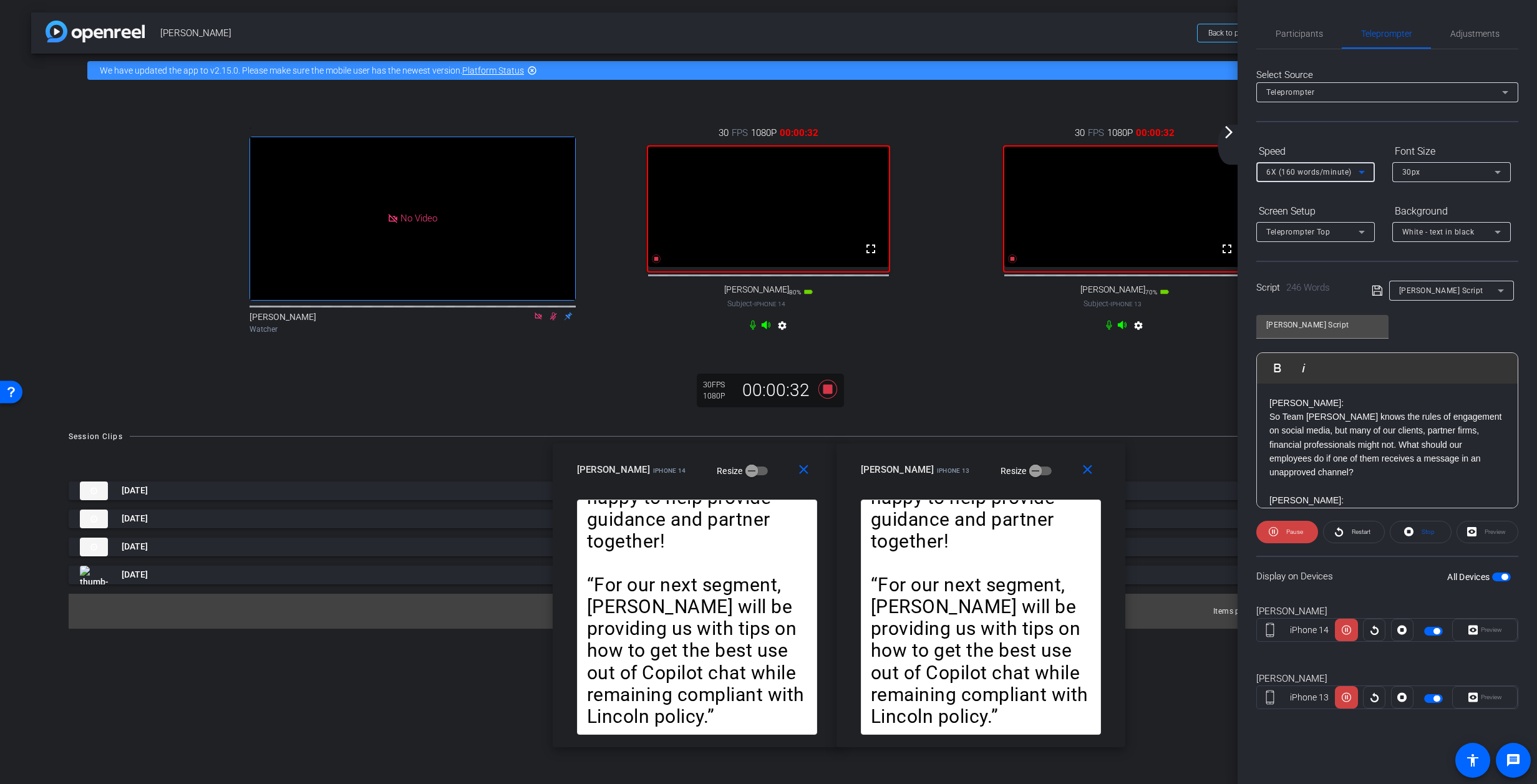
click at [1020, 170] on icon at bounding box center [1362, 172] width 15 height 15
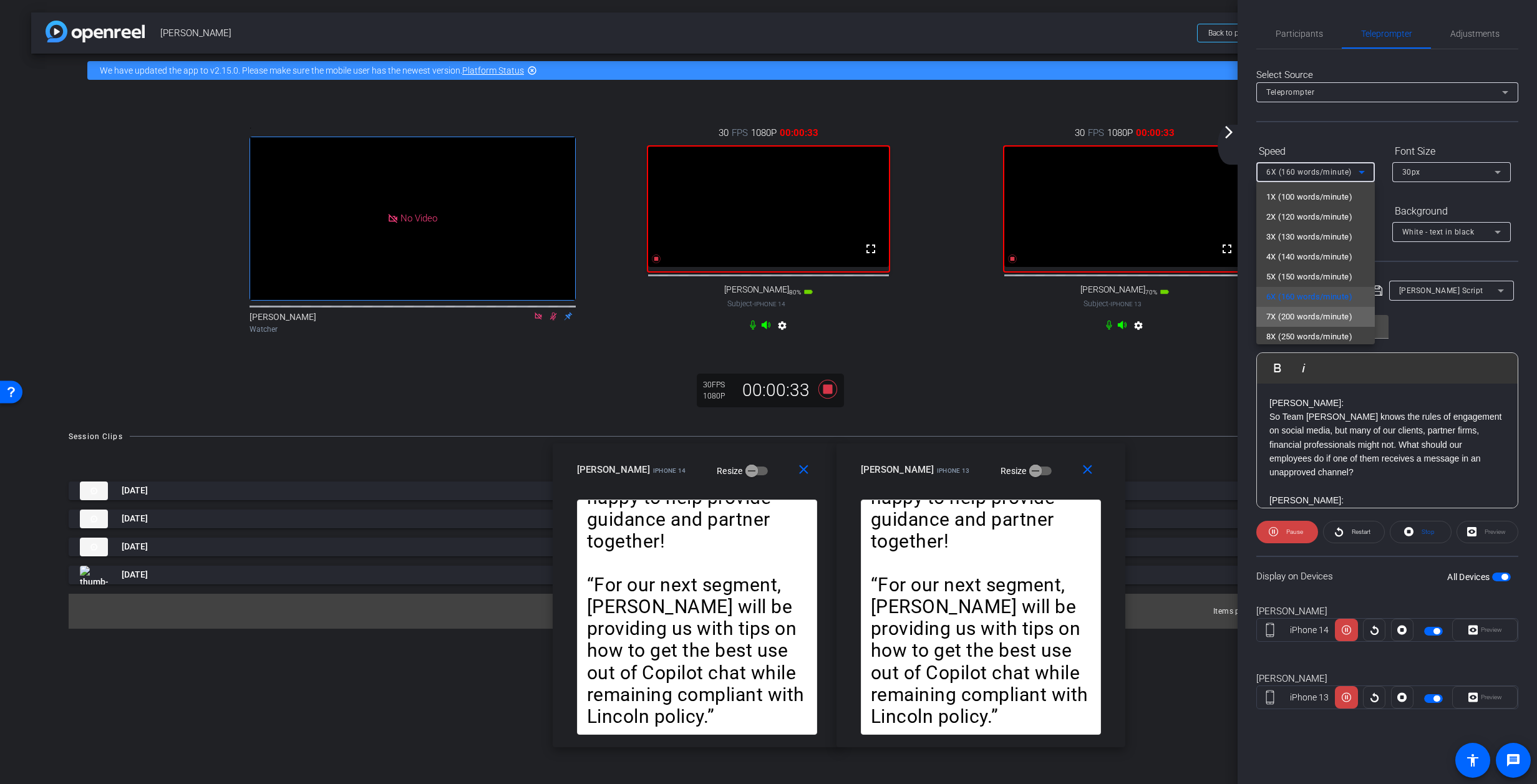
click at [1020, 314] on span "7X (200 words/minute)" at bounding box center [1309, 317] width 86 height 15
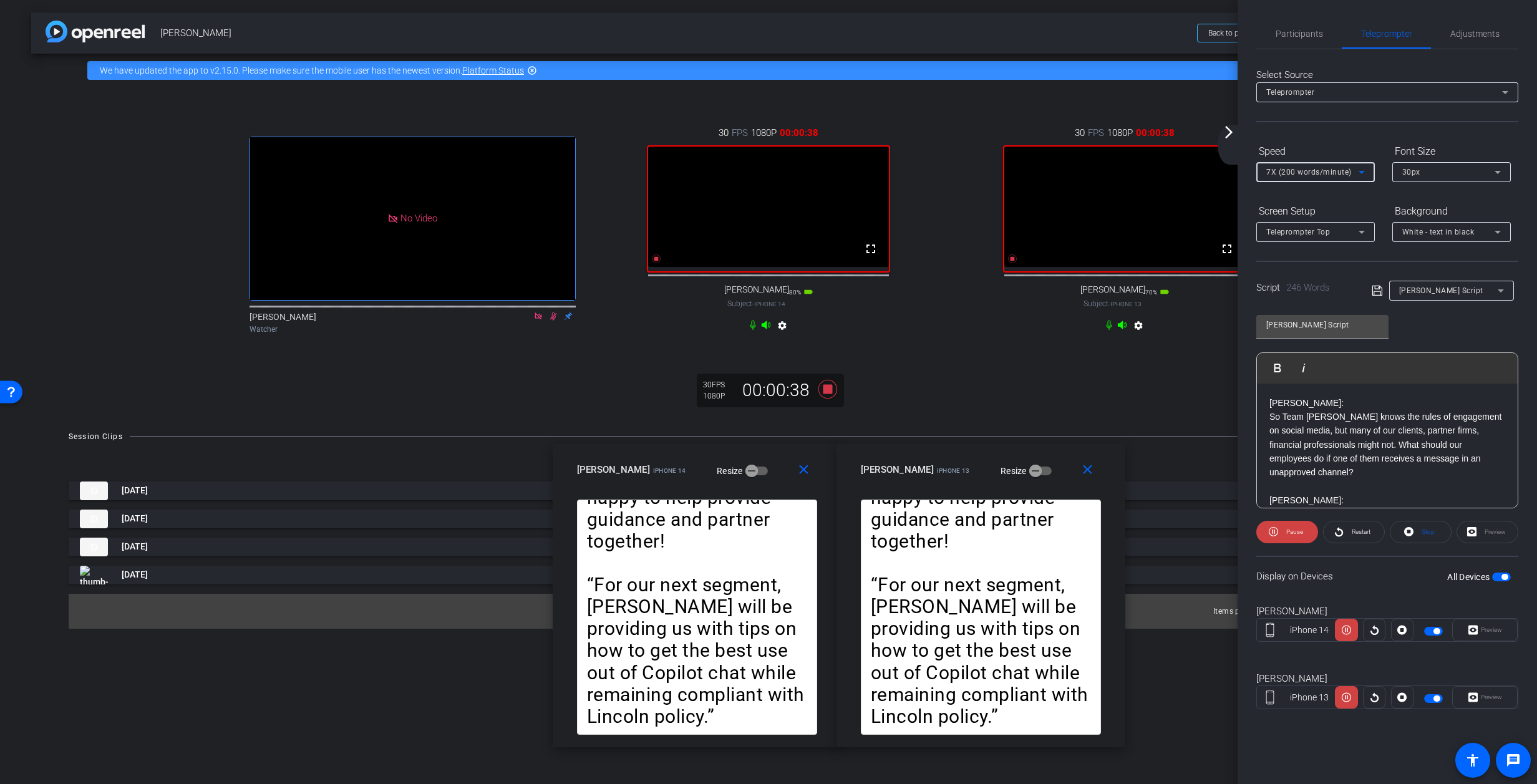
click at [1020, 168] on icon at bounding box center [1362, 172] width 15 height 15
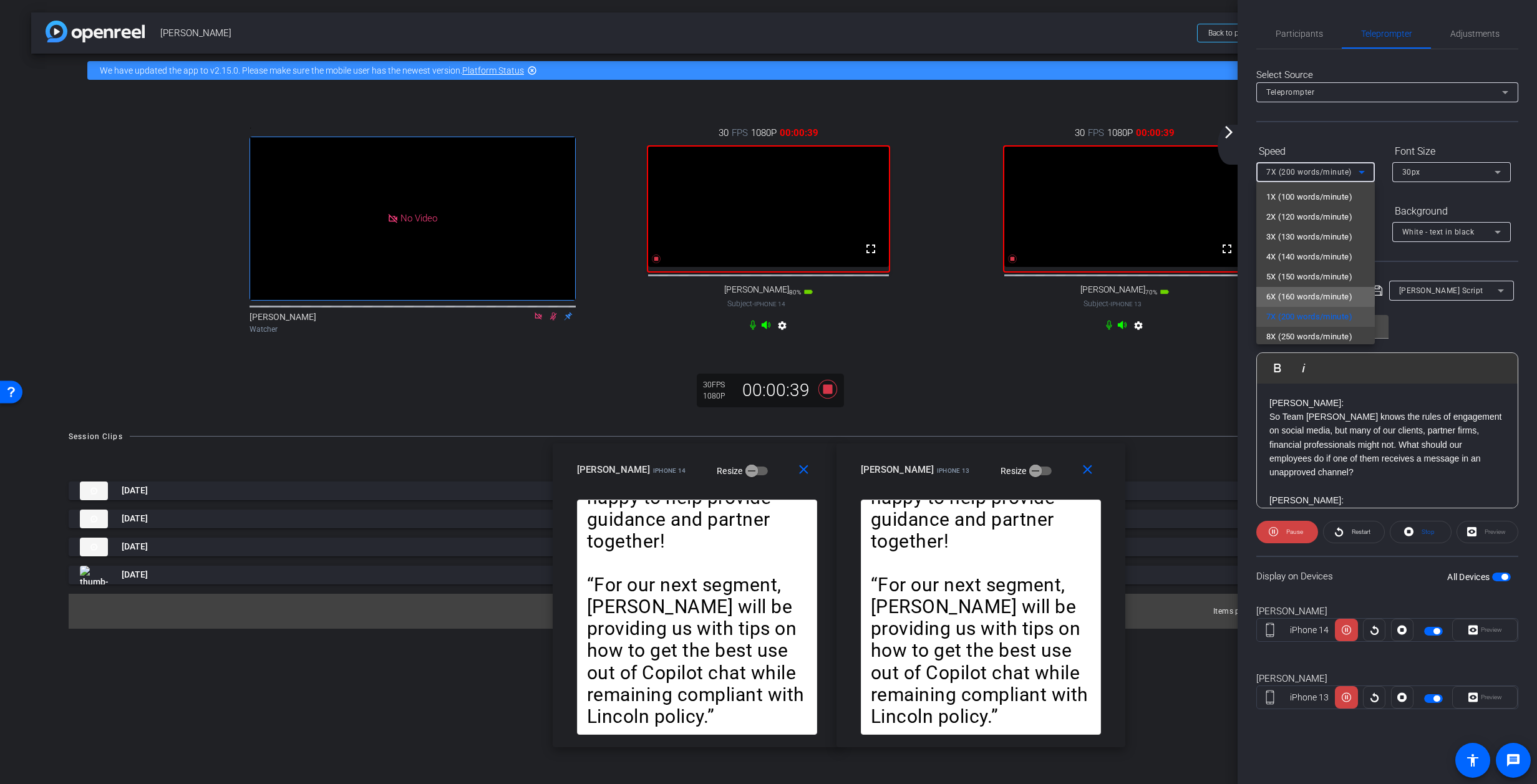
click at [1020, 295] on span "6X (160 words/minute)" at bounding box center [1309, 297] width 86 height 15
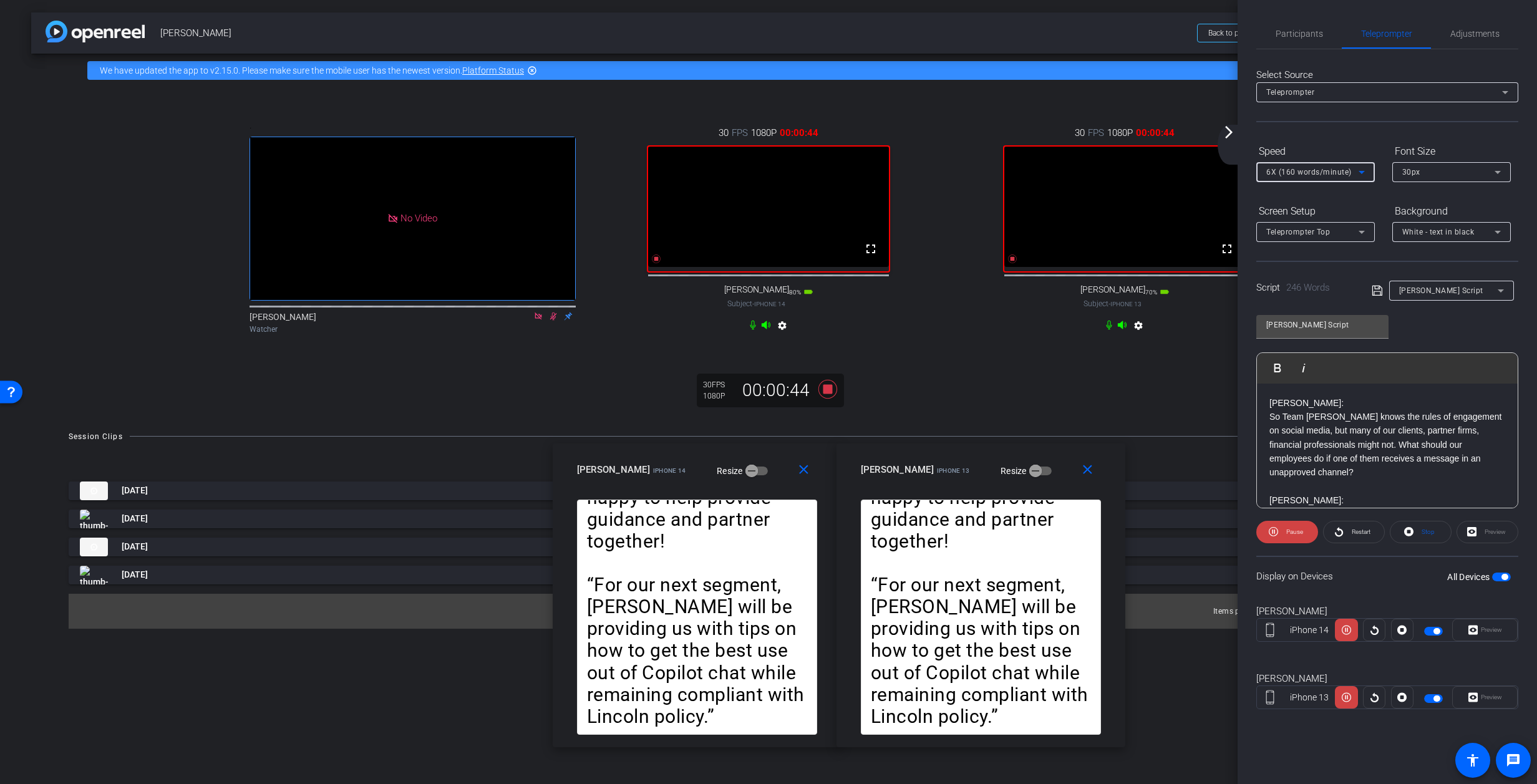
click at [1020, 173] on icon at bounding box center [1362, 172] width 15 height 15
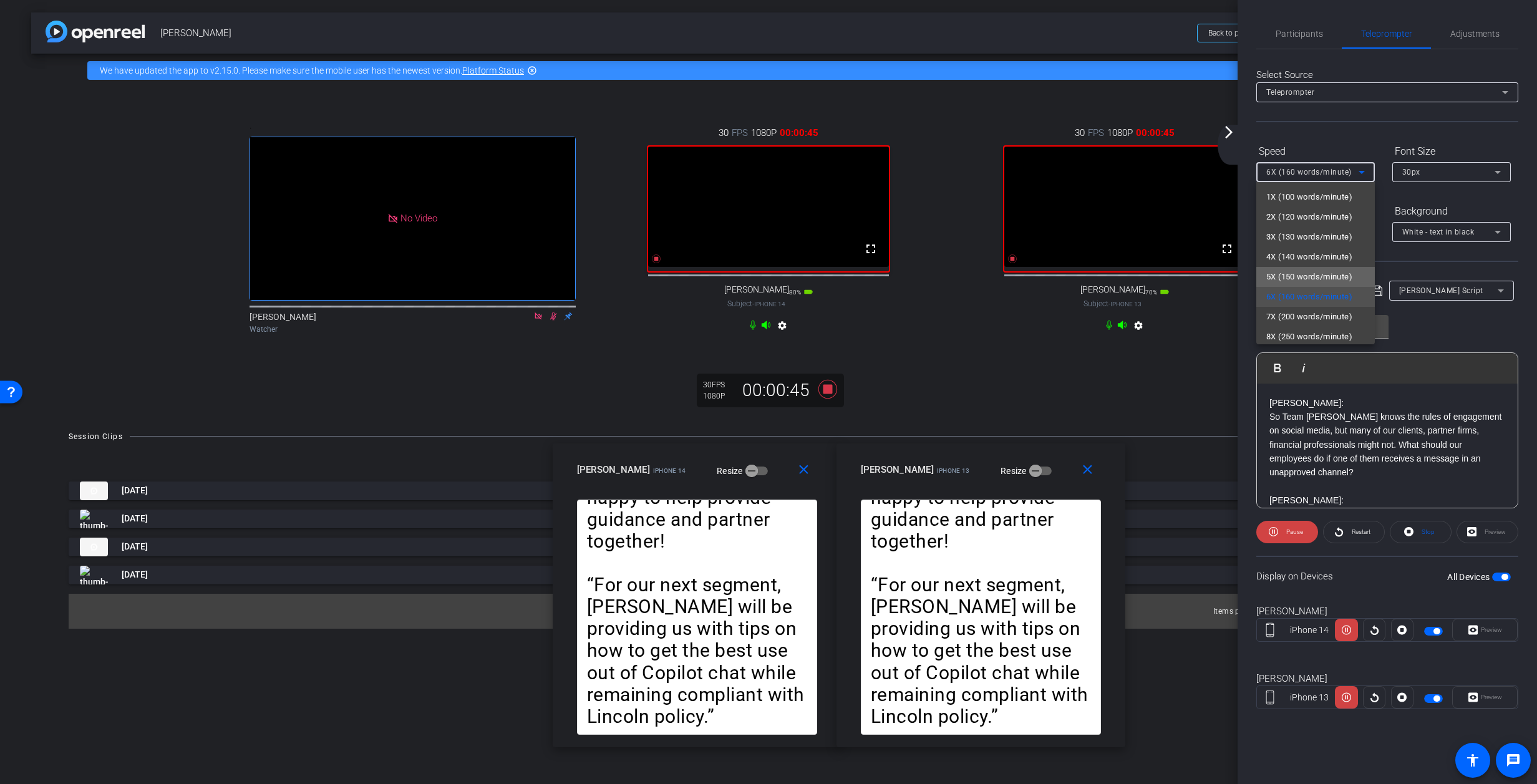
click at [1020, 274] on span "5X (150 words/minute)" at bounding box center [1309, 277] width 86 height 15
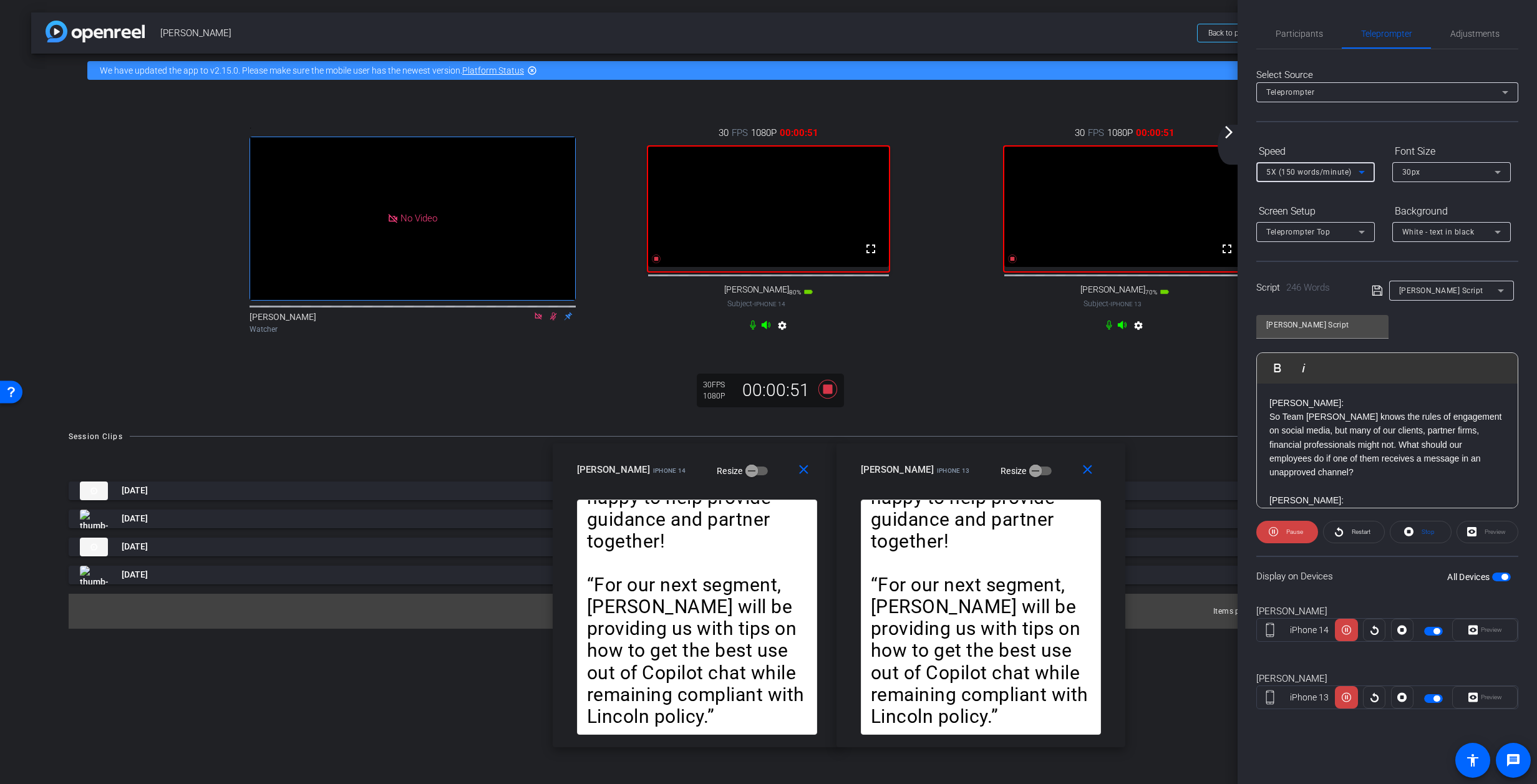
click at [1020, 170] on icon at bounding box center [1362, 172] width 15 height 15
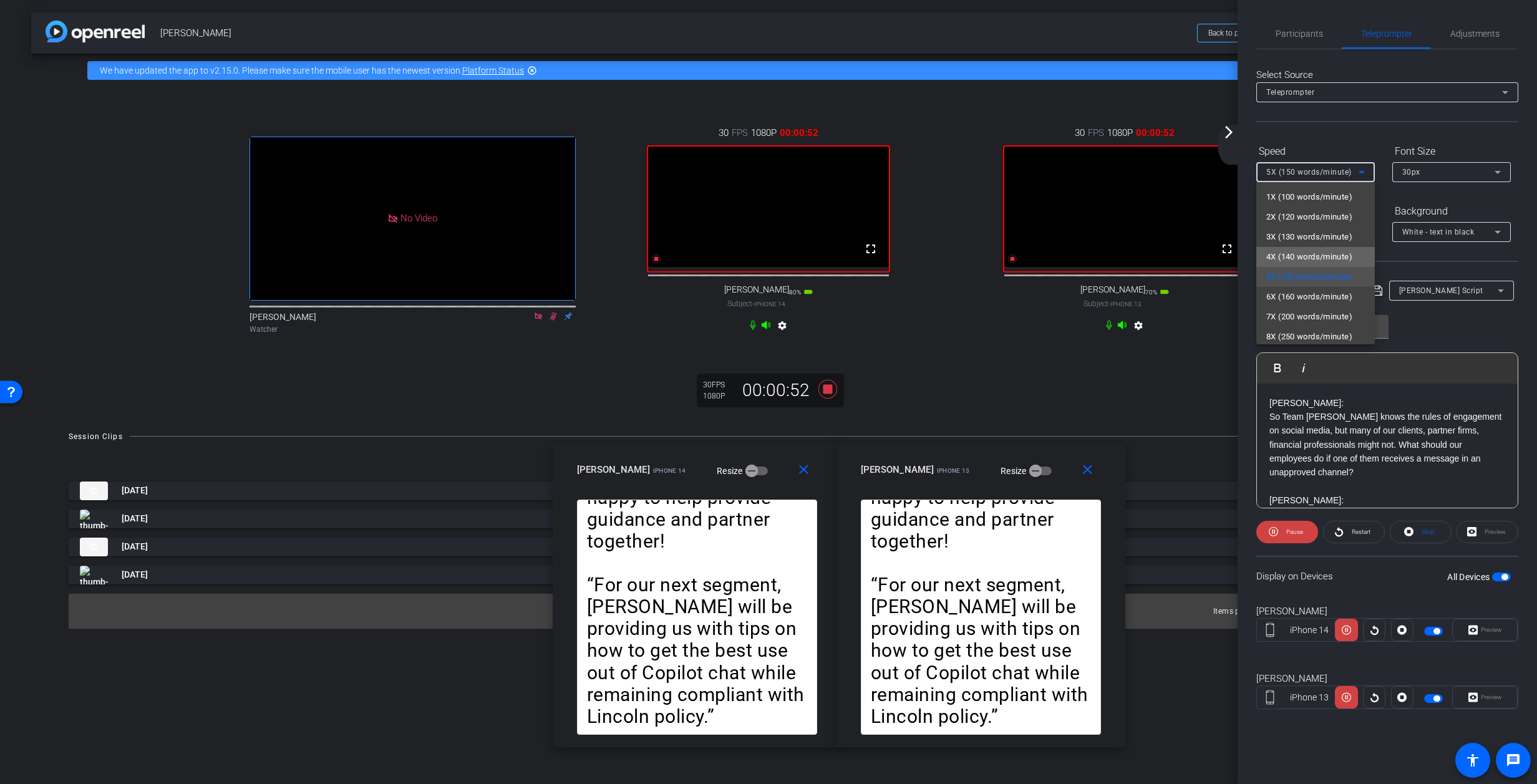
click at [1020, 257] on span "4X (140 words/minute)" at bounding box center [1309, 257] width 86 height 15
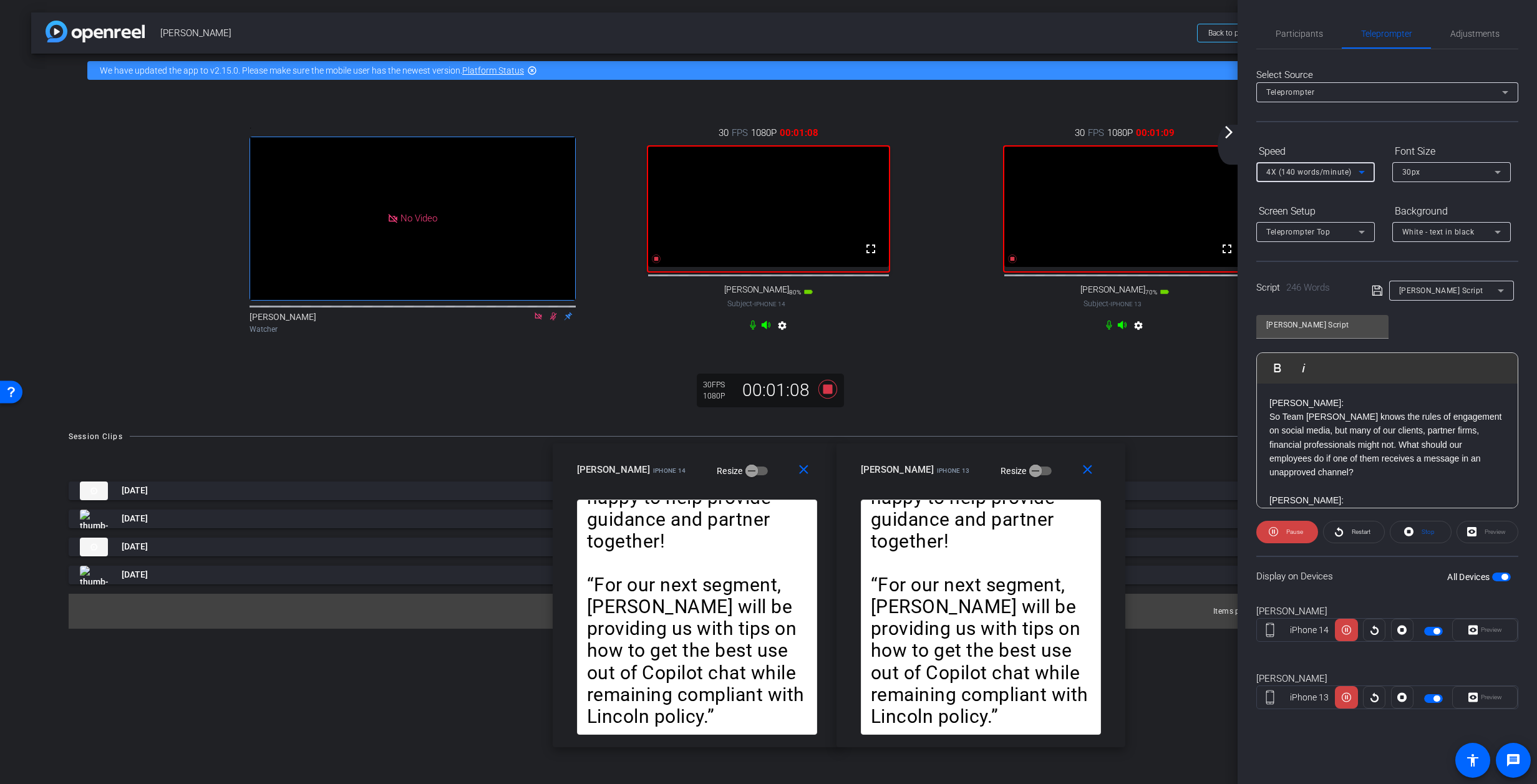
click at [1020, 169] on icon at bounding box center [1362, 172] width 15 height 15
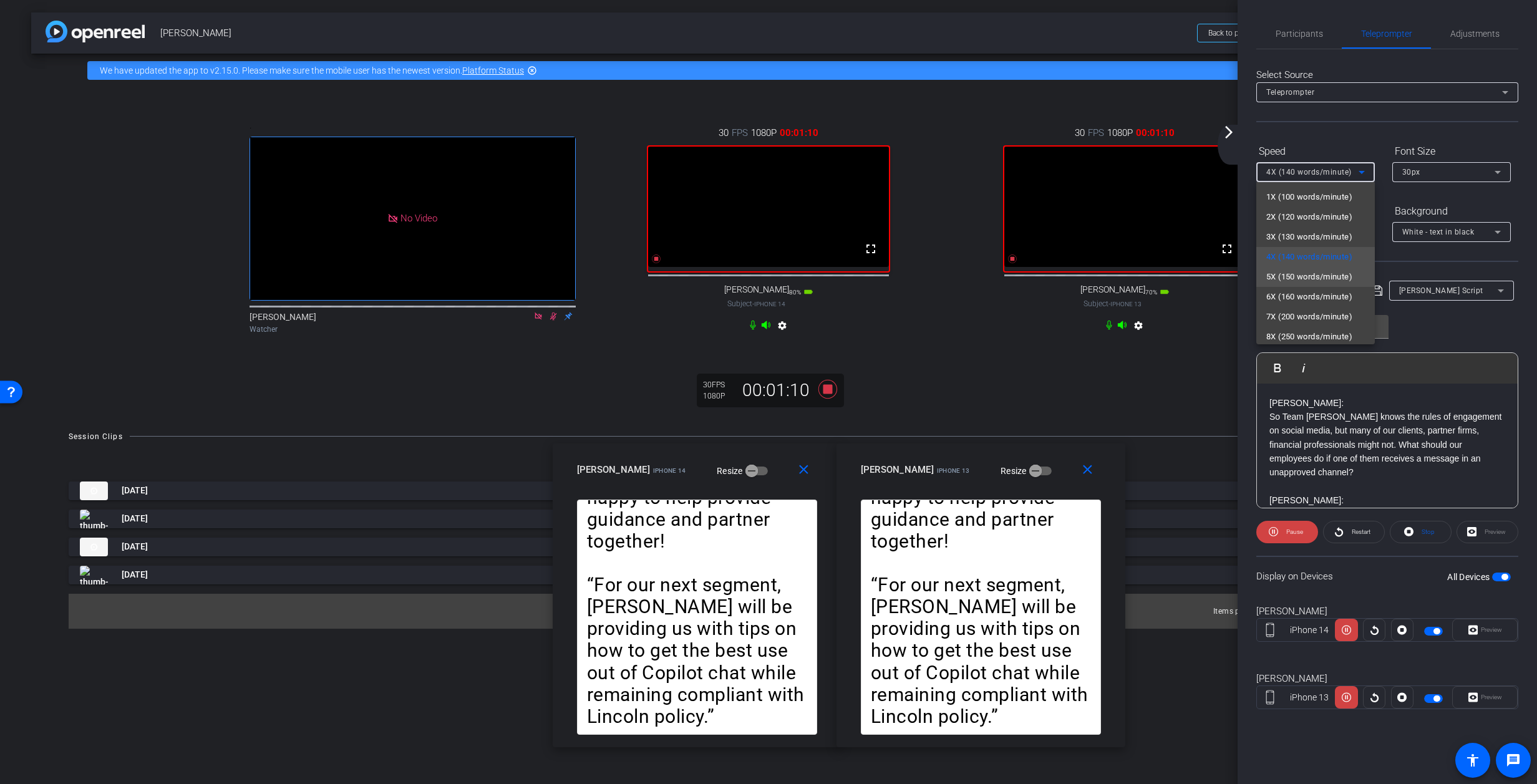
click at [1020, 275] on span "5X (150 words/minute)" at bounding box center [1309, 277] width 86 height 15
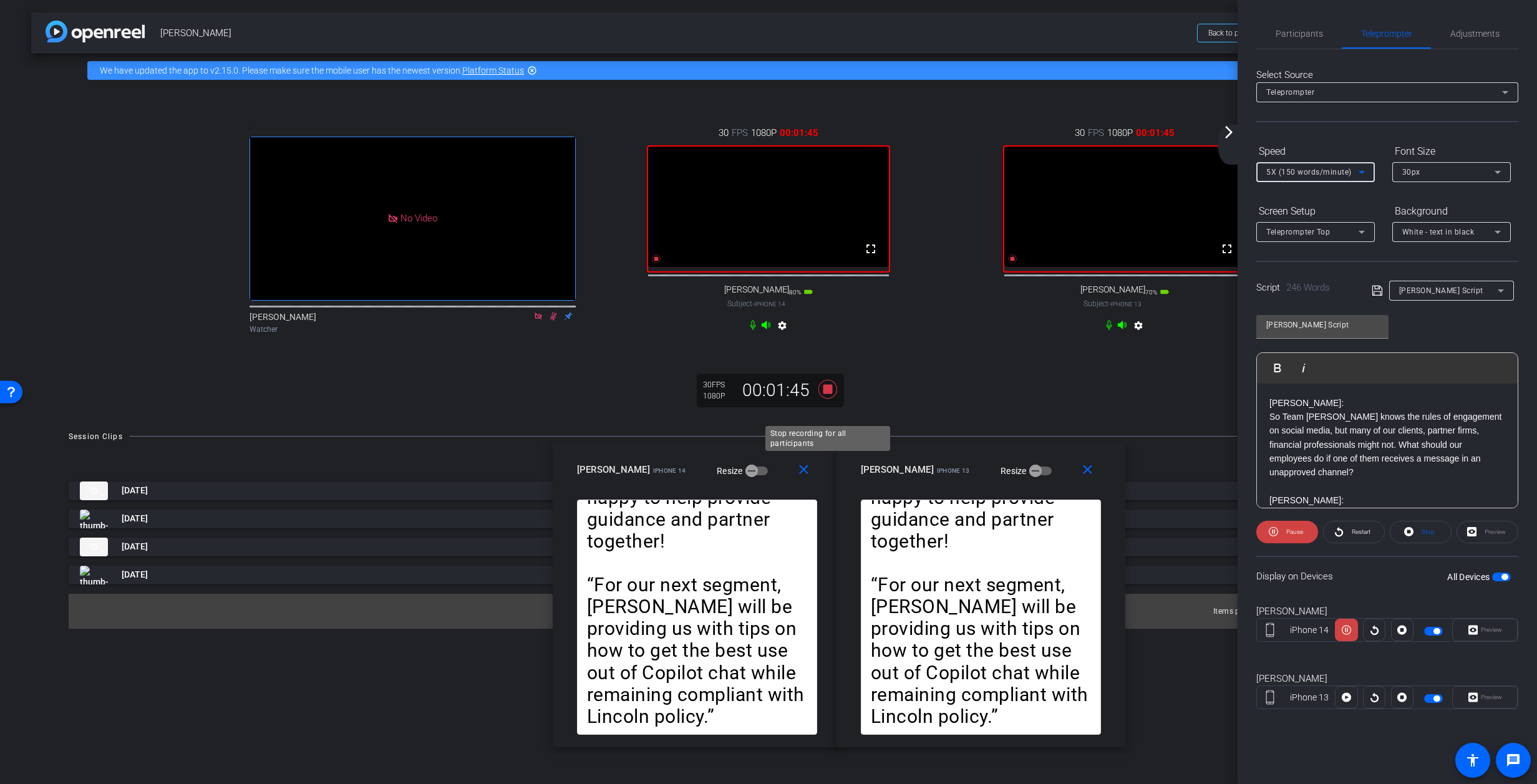
click at [827, 398] on icon at bounding box center [827, 388] width 19 height 19
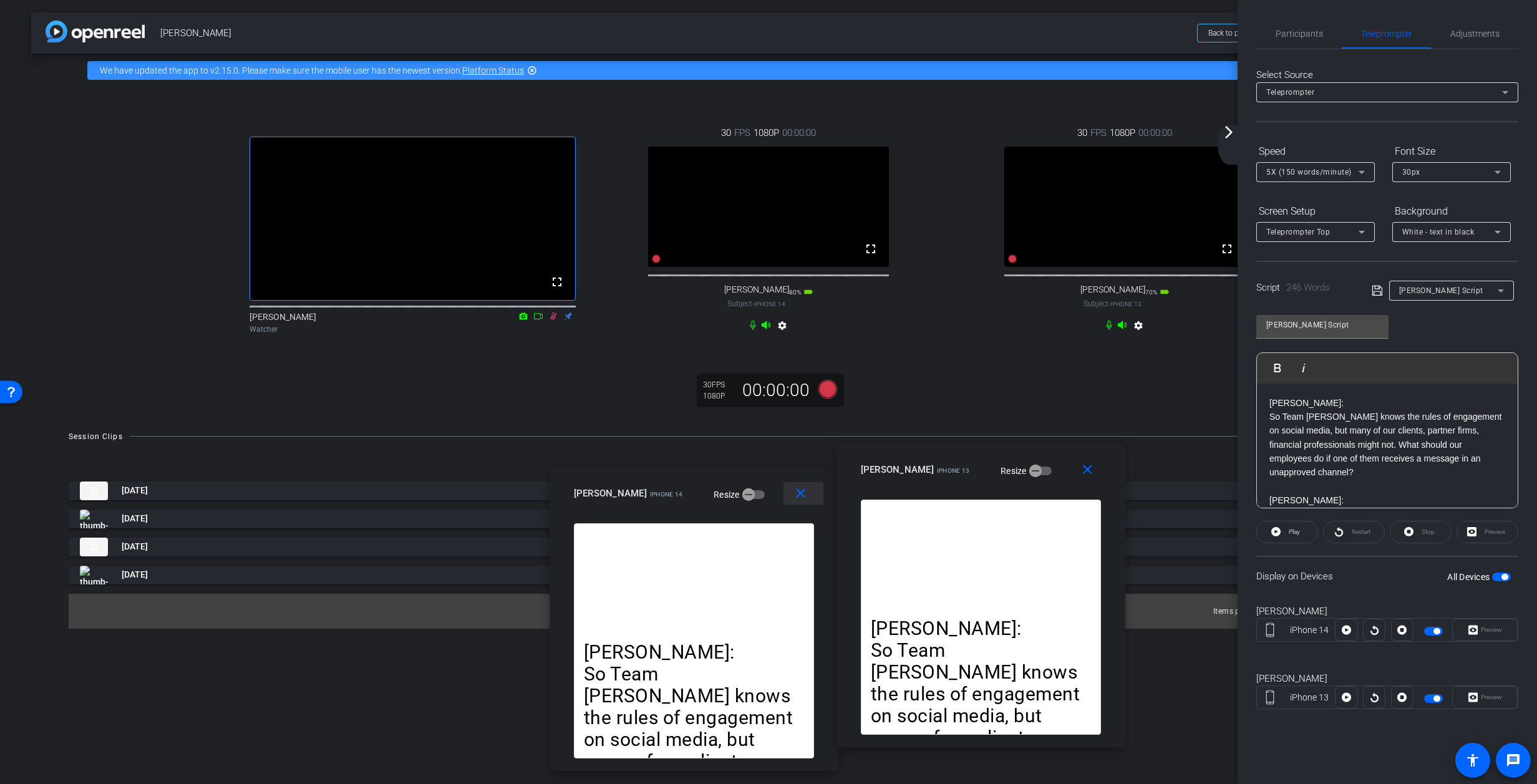
drag, startPoint x: 761, startPoint y: 473, endPoint x: 823, endPoint y: 497, distance: 66.5
click at [759, 496] on div "allyson iPhone 14 Resize" at bounding box center [698, 493] width 249 height 22
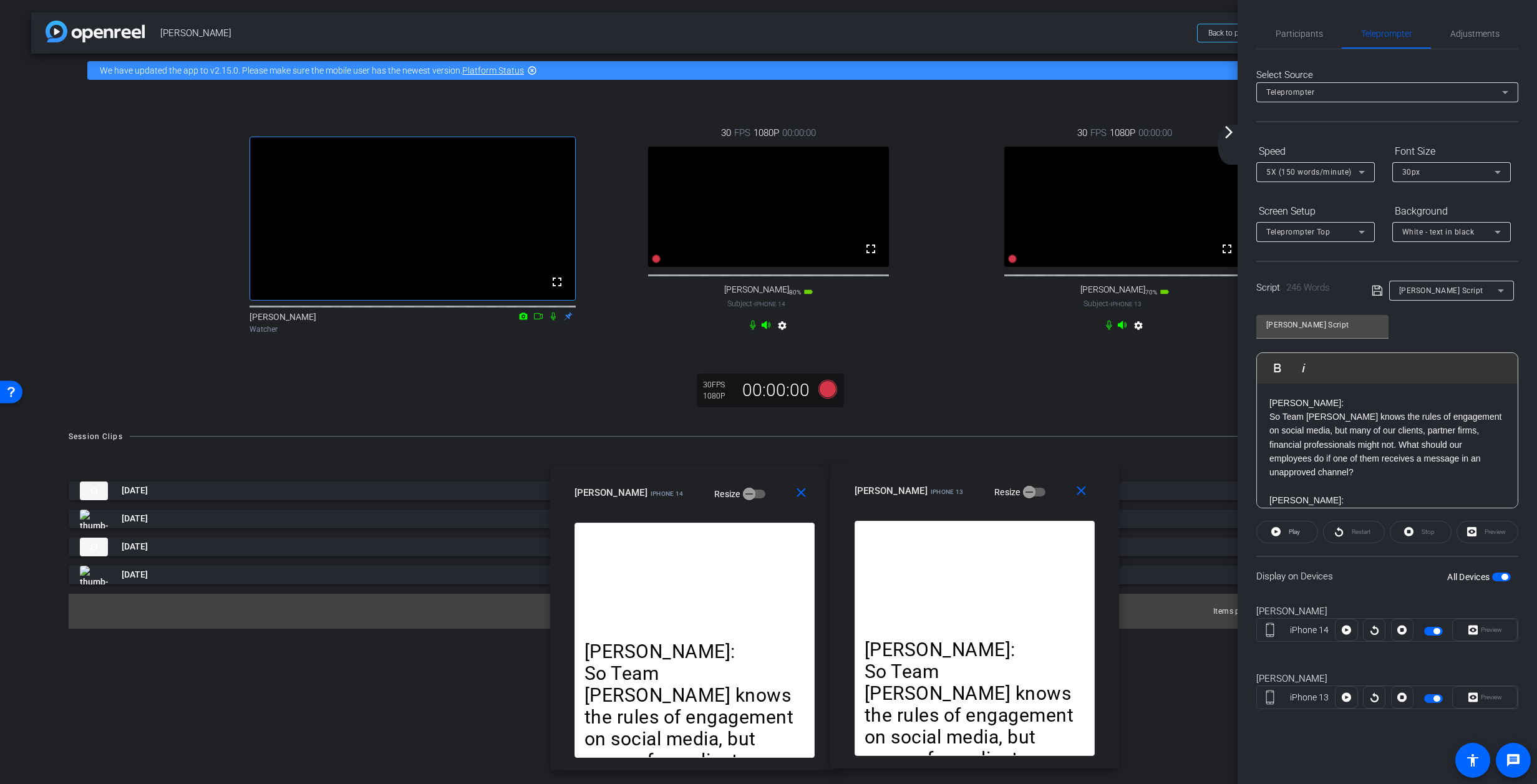
drag, startPoint x: 890, startPoint y: 470, endPoint x: 884, endPoint y: 492, distance: 22.8
click at [884, 492] on span "Kelly Bialoblovki" at bounding box center [892, 491] width 73 height 11
click at [962, 417] on div ". fullscreen Noah Diehm Watcher 30 FPS 1080P 00:00:00 fullscreen allyson Subjec…" at bounding box center [768, 251] width 1475 height 329
click at [1020, 406] on div ". fullscreen Noah Diehm Watcher 30 FPS 1080P 00:00:00 fullscreen allyson Subjec…" at bounding box center [768, 251] width 1475 height 329
click at [1020, 137] on mat-icon "arrow_forward_ios" at bounding box center [1229, 132] width 15 height 15
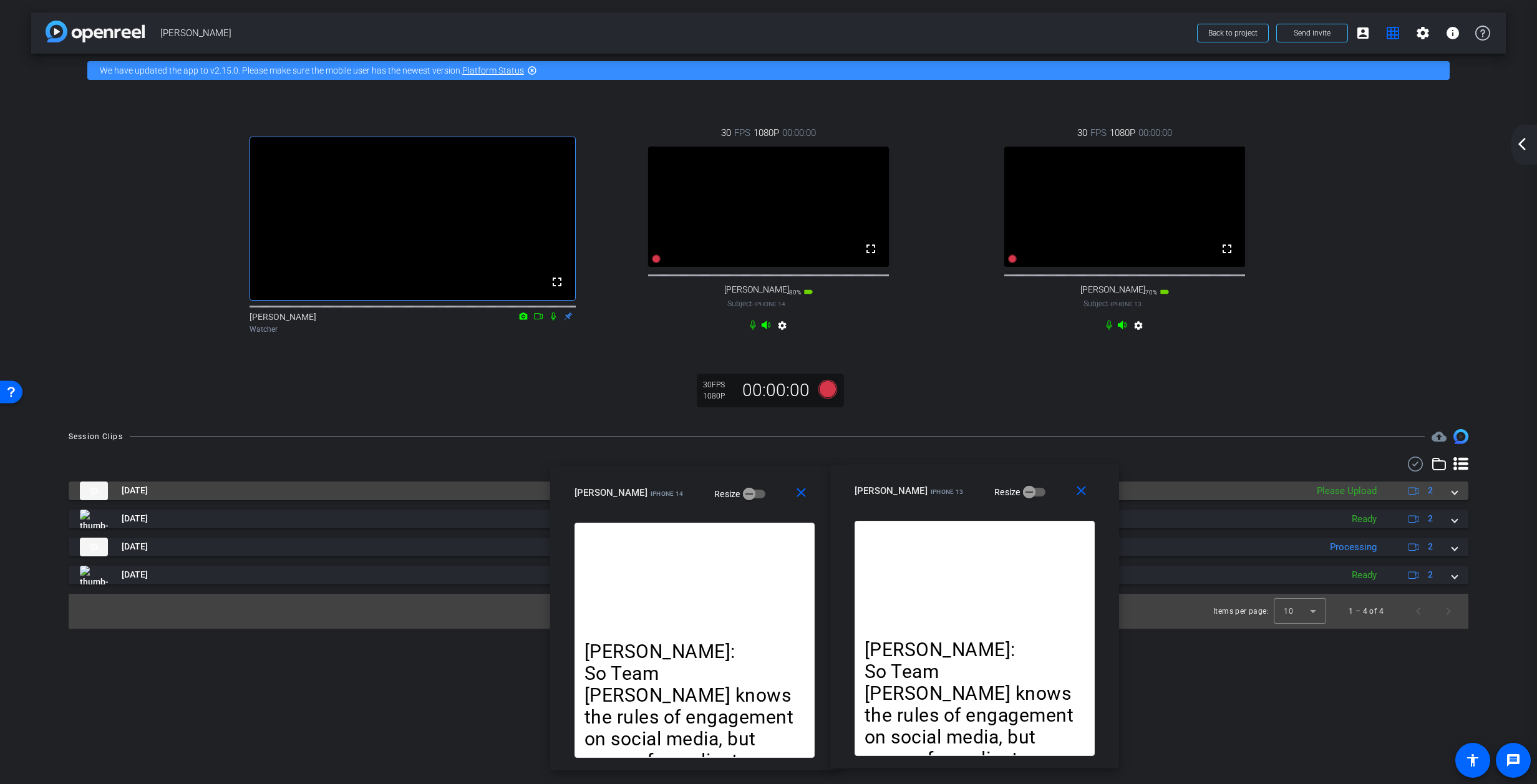
click at [1020, 497] on span at bounding box center [1455, 491] width 5 height 13
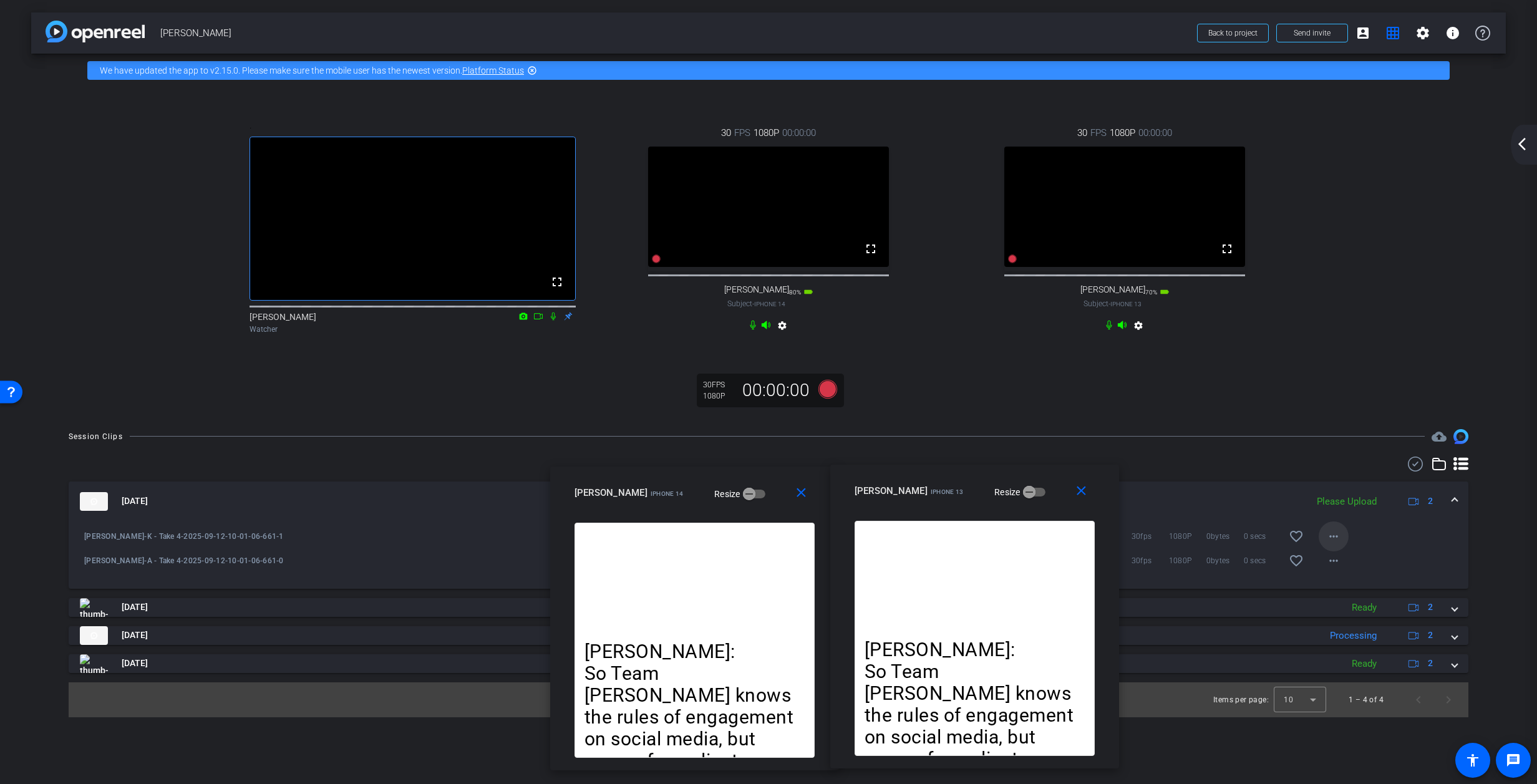
click at [1020, 544] on mat-icon "more_horiz" at bounding box center [1334, 536] width 15 height 15
click at [1020, 580] on span "Upload" at bounding box center [1353, 583] width 50 height 15
click at [1020, 568] on mat-icon "more_horiz" at bounding box center [1334, 561] width 15 height 15
click at [1020, 606] on span "Upload" at bounding box center [1353, 607] width 50 height 15
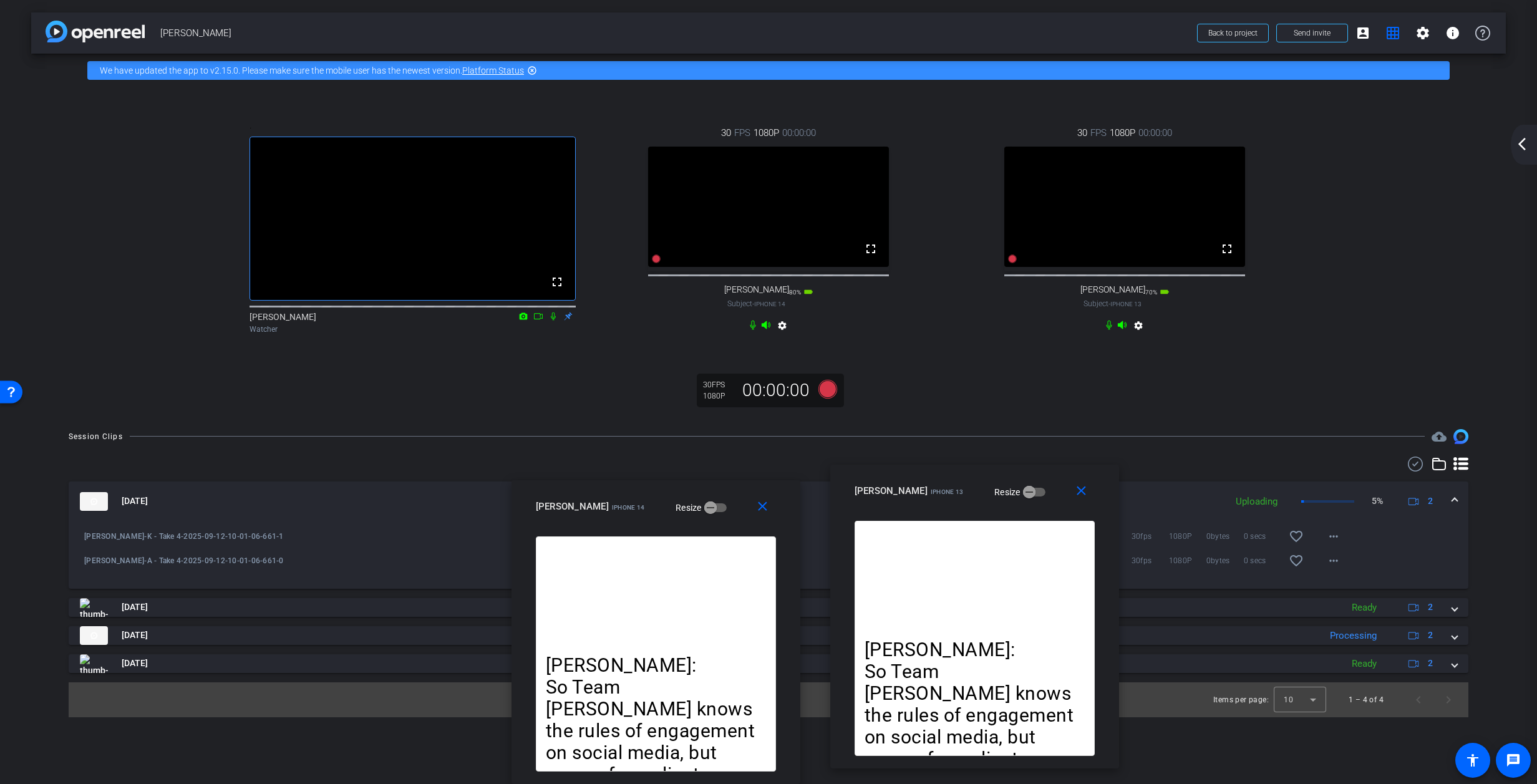
drag, startPoint x: 751, startPoint y: 500, endPoint x: 805, endPoint y: 536, distance: 64.9
click at [713, 542] on div "close allyson iPhone 14 Resize ALLYSON: So Team Lincoln knows the rules of enga…" at bounding box center [656, 632] width 289 height 304
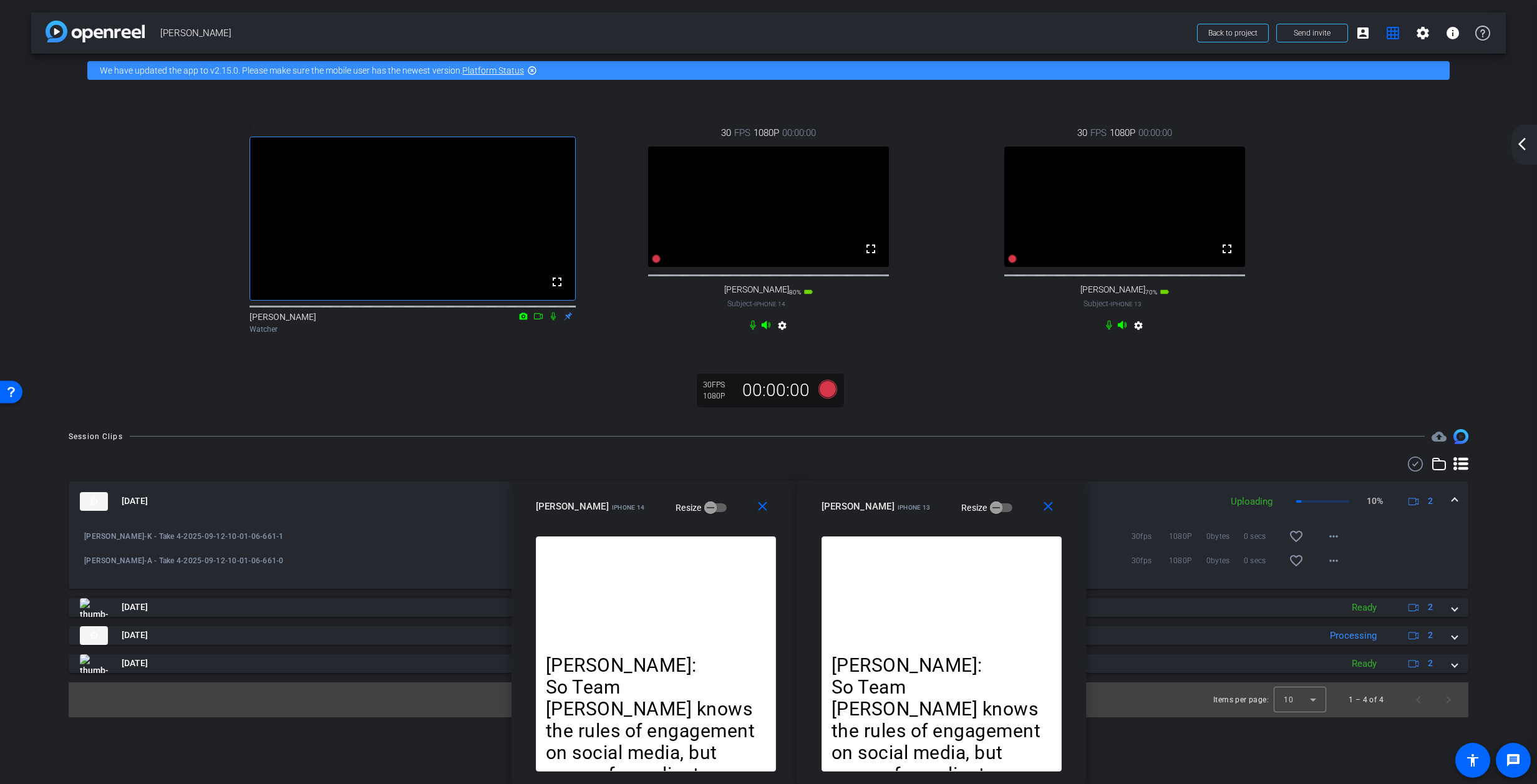
drag, startPoint x: 868, startPoint y: 524, endPoint x: 848, endPoint y: 529, distance: 20.6
click at [840, 528] on div "close Kelly Bialoblovki iPhone 13 Resize" at bounding box center [942, 508] width 289 height 56
click at [1020, 508] on span at bounding box center [1455, 501] width 5 height 13
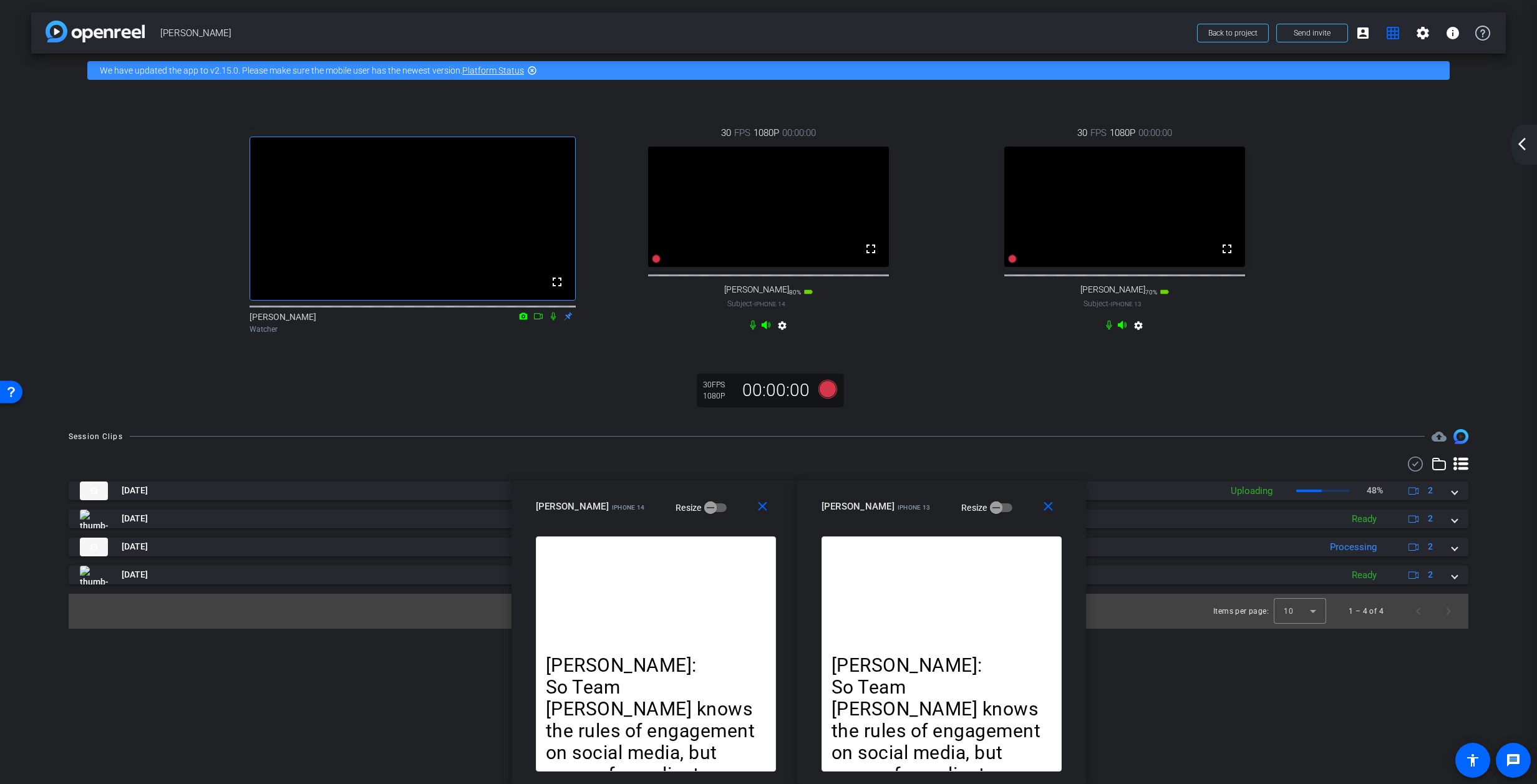
click at [1020, 142] on mat-icon "arrow_back_ios_new" at bounding box center [1522, 144] width 15 height 15
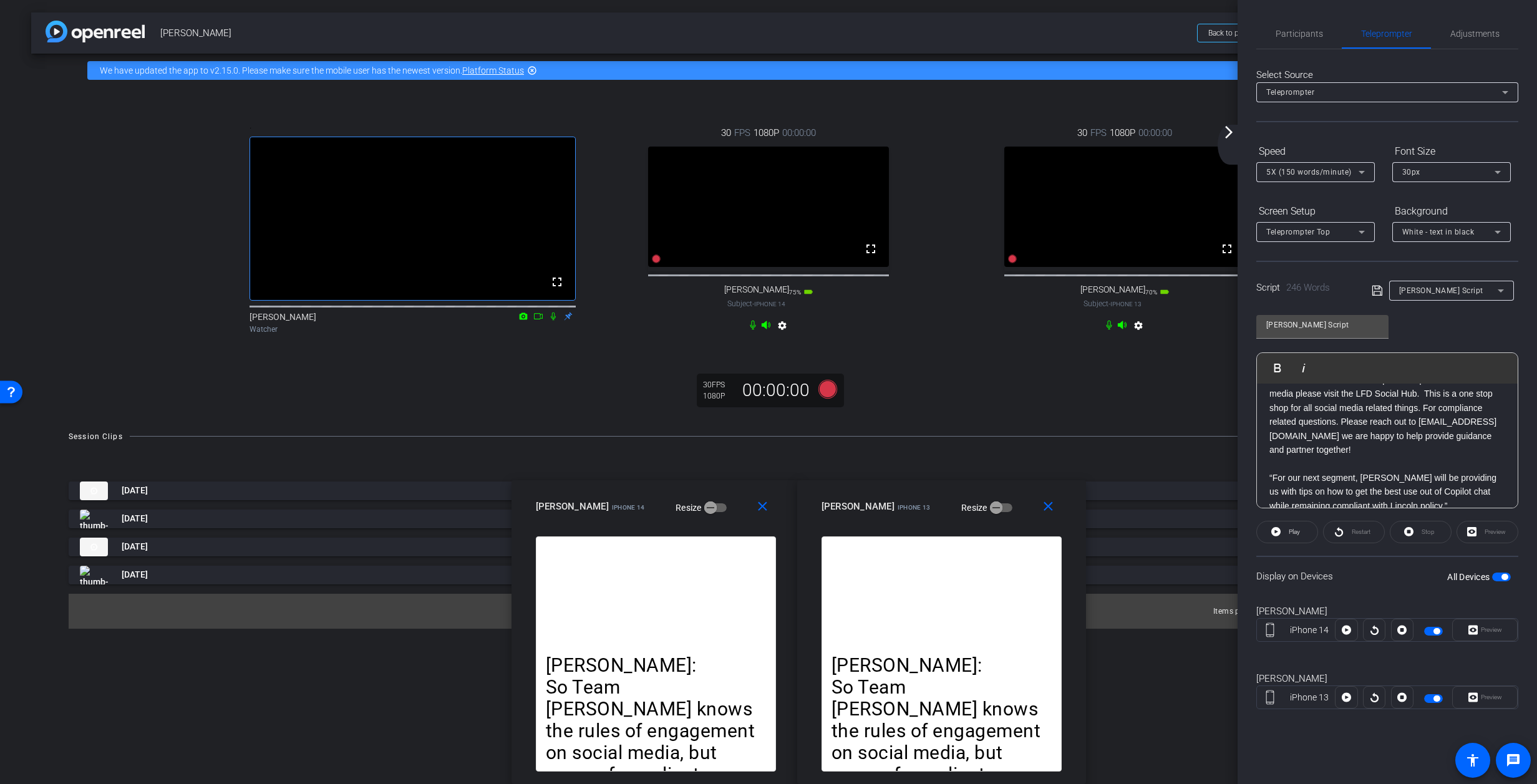
scroll to position [421, 0]
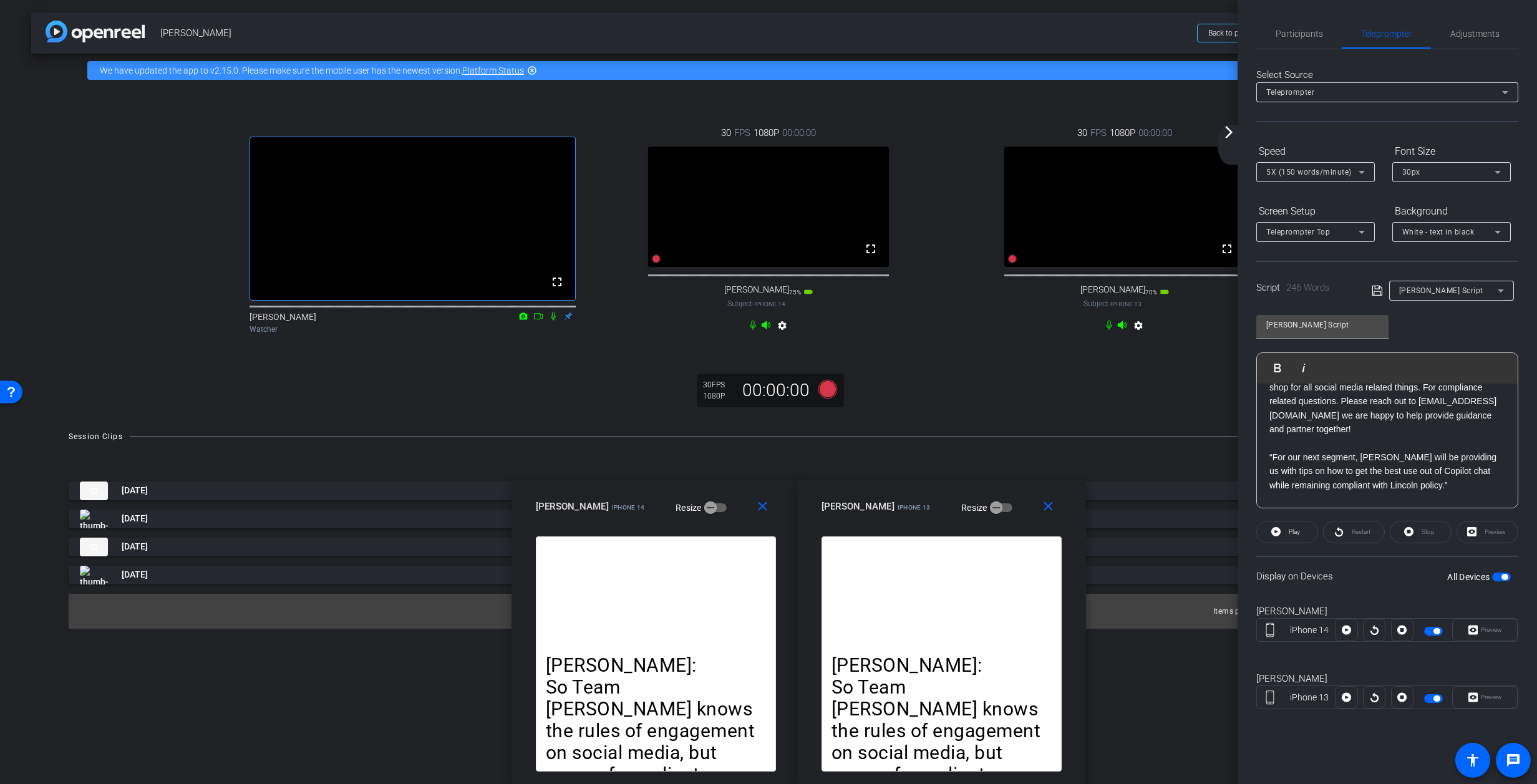
click at [1020, 451] on p "“For our next segment, Chris Morgan will be providing us with tips on how to ge…" at bounding box center [1388, 471] width 236 height 42
click at [1020, 489] on p "For our next segment, Chris Morgan will be providing us with tips on how to get…" at bounding box center [1388, 485] width 236 height 42
click at [1020, 294] on icon at bounding box center [1377, 291] width 11 height 15
drag, startPoint x: 1046, startPoint y: 508, endPoint x: 904, endPoint y: 527, distance: 143.3
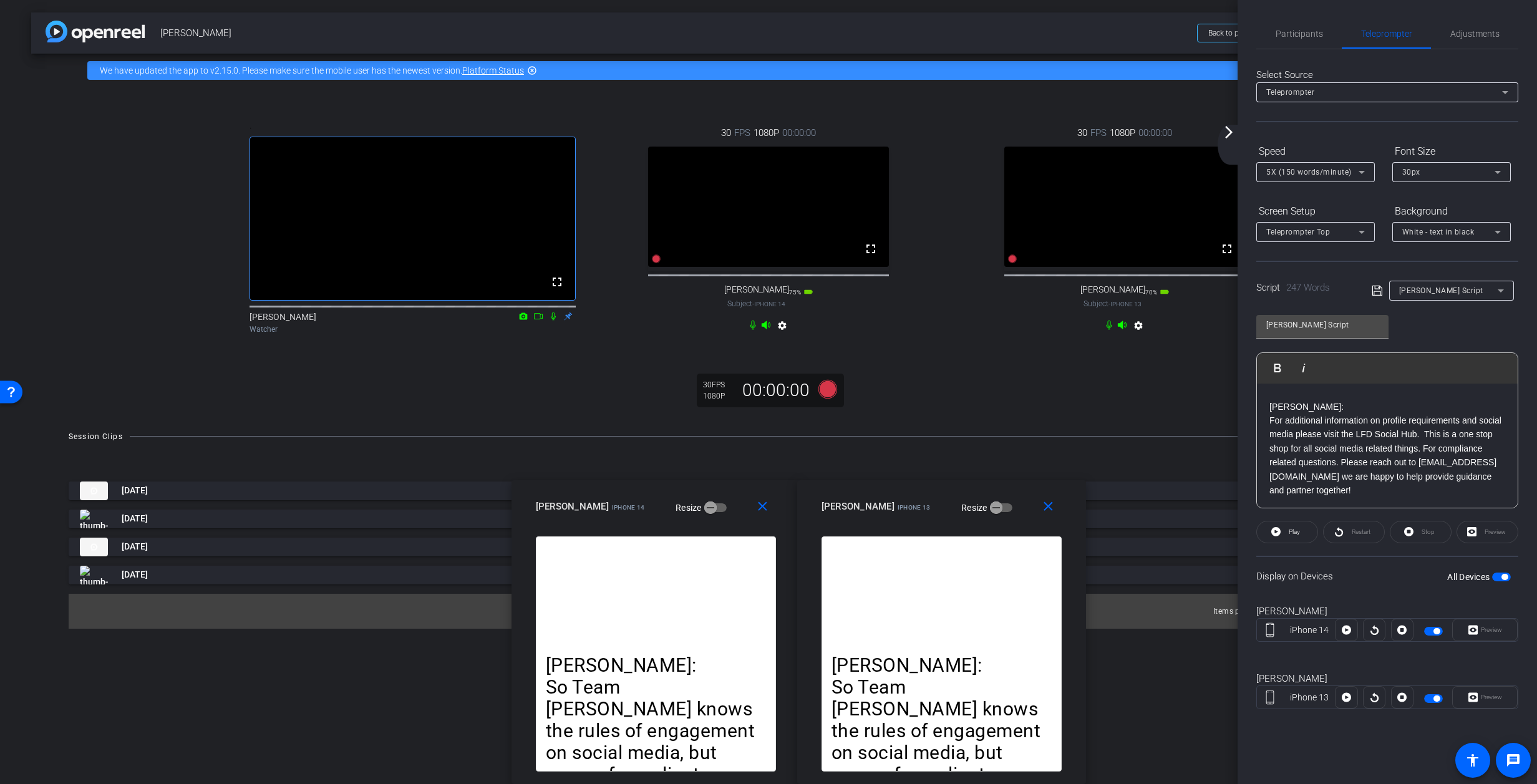
click at [1020, 509] on mat-icon "close" at bounding box center [1048, 507] width 16 height 16
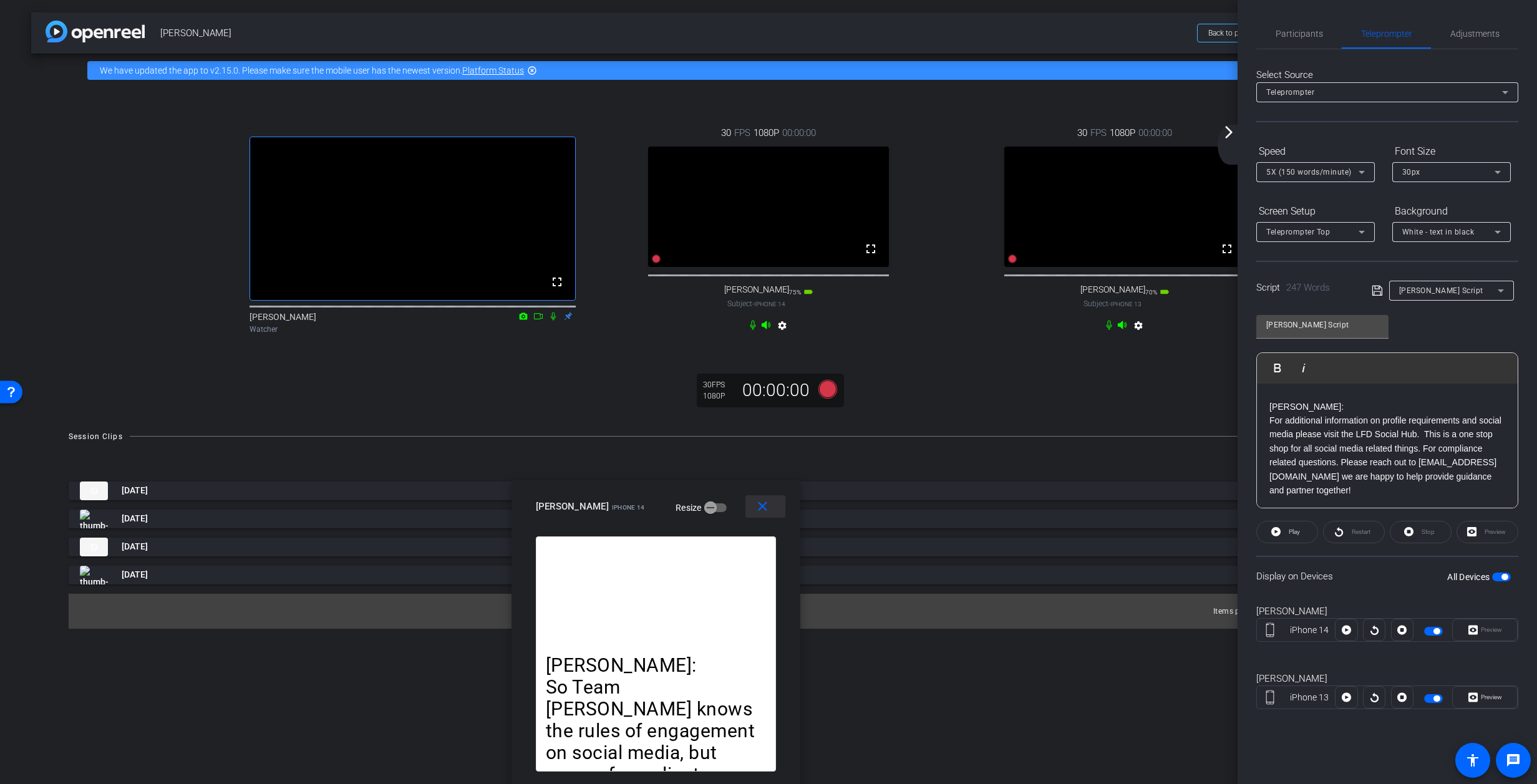
click at [765, 506] on mat-icon "close" at bounding box center [763, 507] width 16 height 16
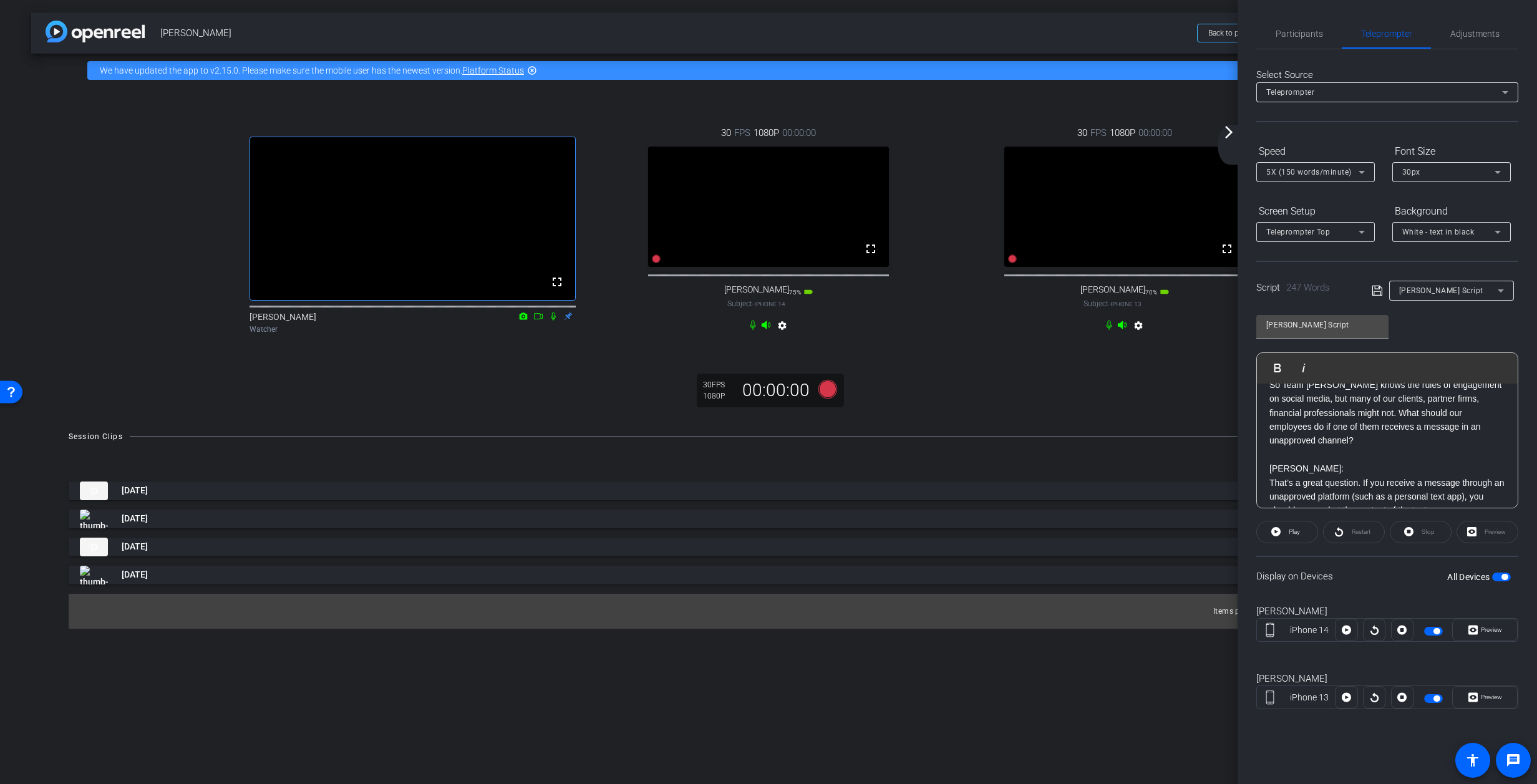
scroll to position [0, 0]
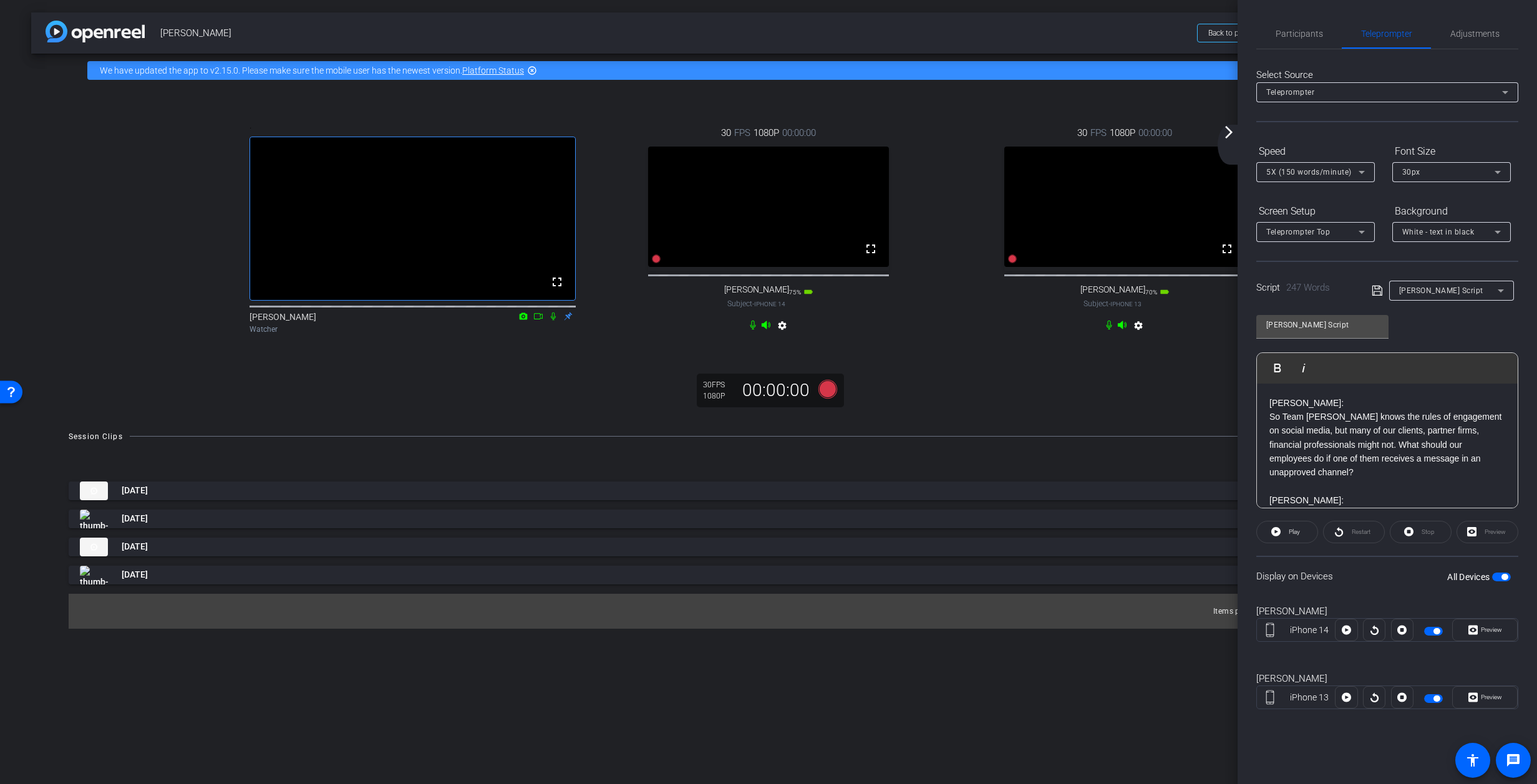
click at [1020, 579] on span "button" at bounding box center [1501, 577] width 19 height 9
click at [1020, 577] on span "button" at bounding box center [1501, 577] width 19 height 9
click at [1020, 630] on span "Preview" at bounding box center [1491, 630] width 21 height 7
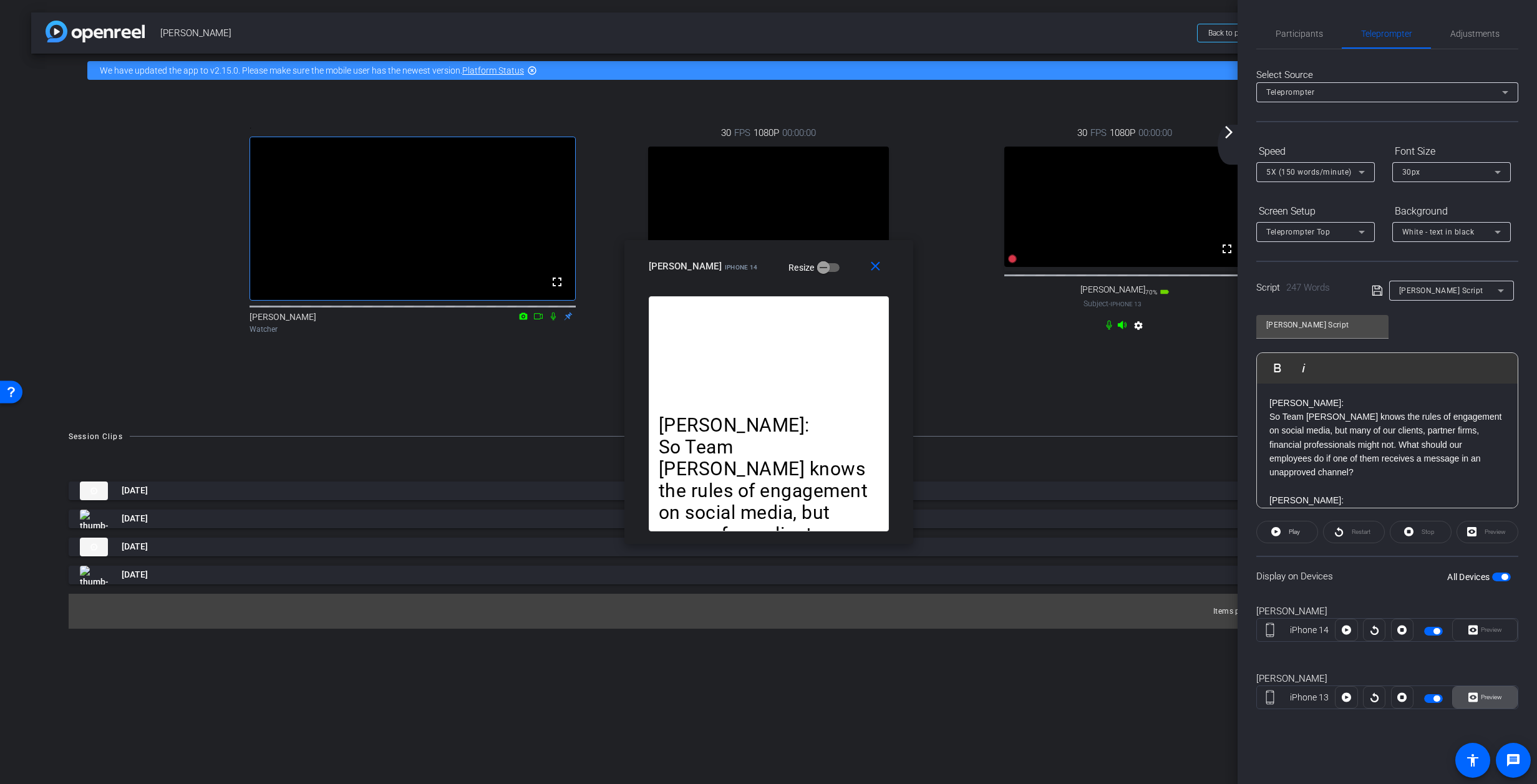
click at [1020, 698] on span "Preview" at bounding box center [1491, 697] width 21 height 7
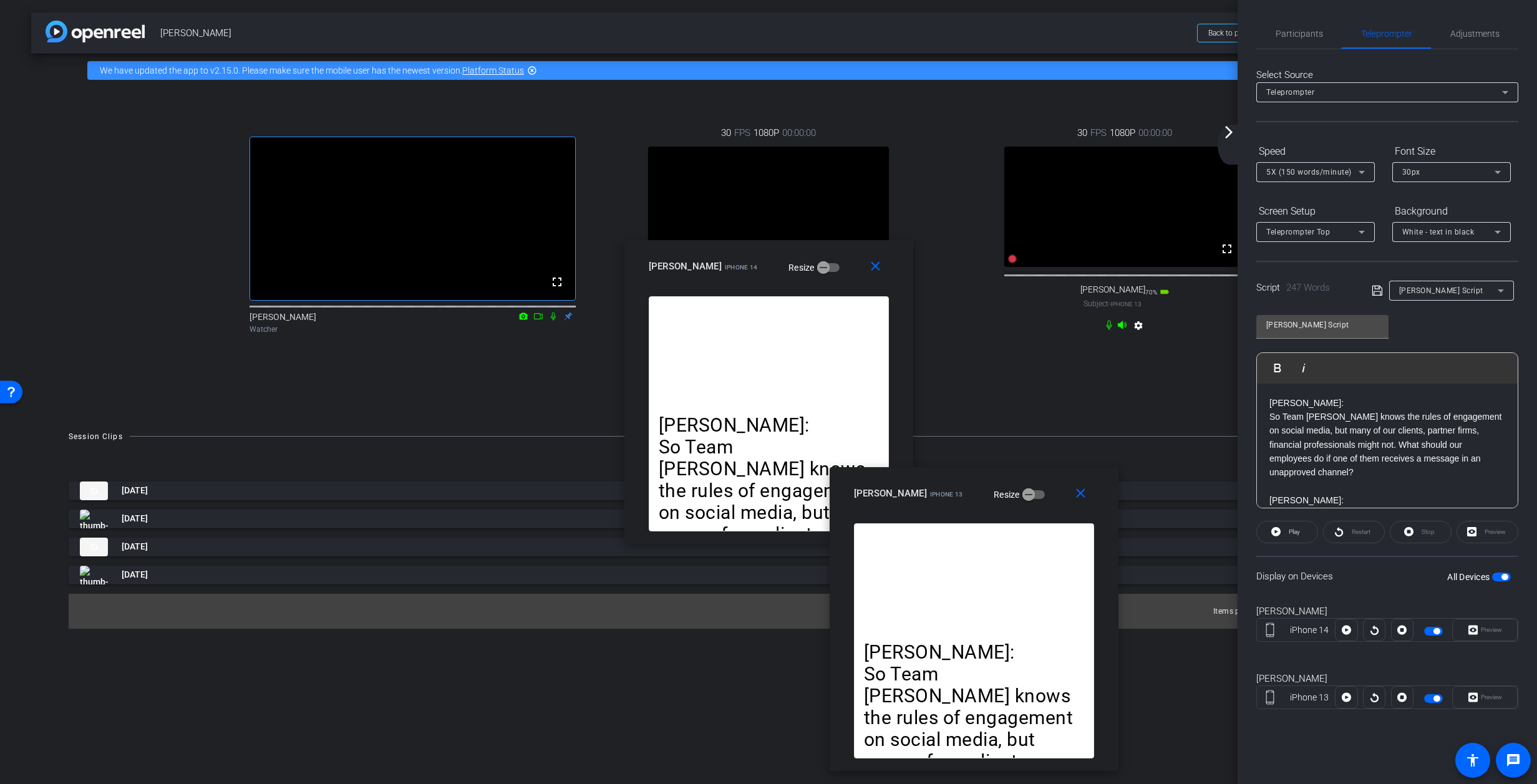
drag, startPoint x: 818, startPoint y: 430, endPoint x: 877, endPoint y: 327, distance: 118.7
click at [971, 490] on div "Kelly Bialoblovki iPhone 13 Resize" at bounding box center [979, 493] width 249 height 22
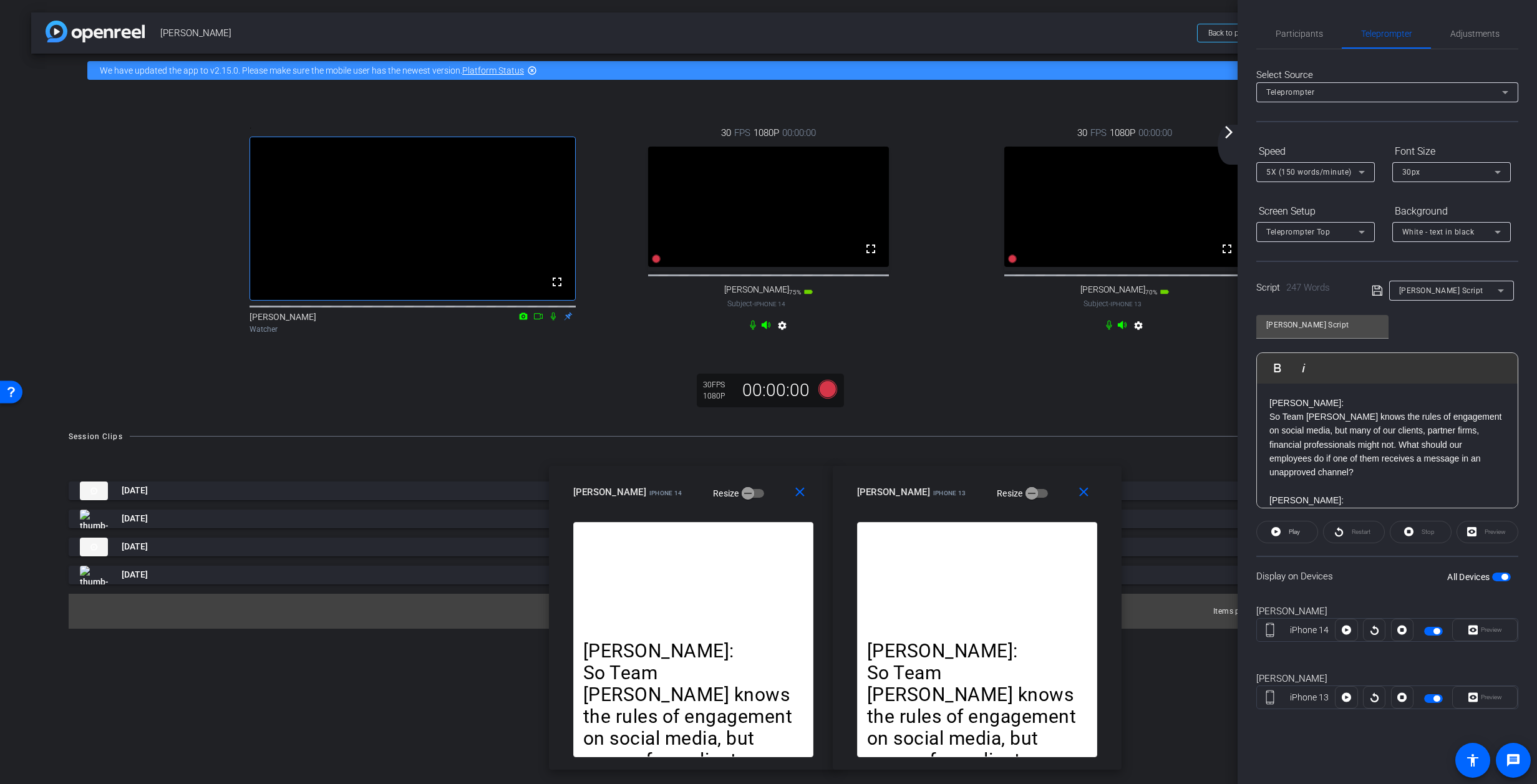
drag, startPoint x: 750, startPoint y: 324, endPoint x: 734, endPoint y: 497, distance: 173.7
click at [733, 497] on div "allyson iPhone 14 Resize" at bounding box center [698, 492] width 249 height 22
click at [1020, 173] on icon at bounding box center [1362, 172] width 15 height 15
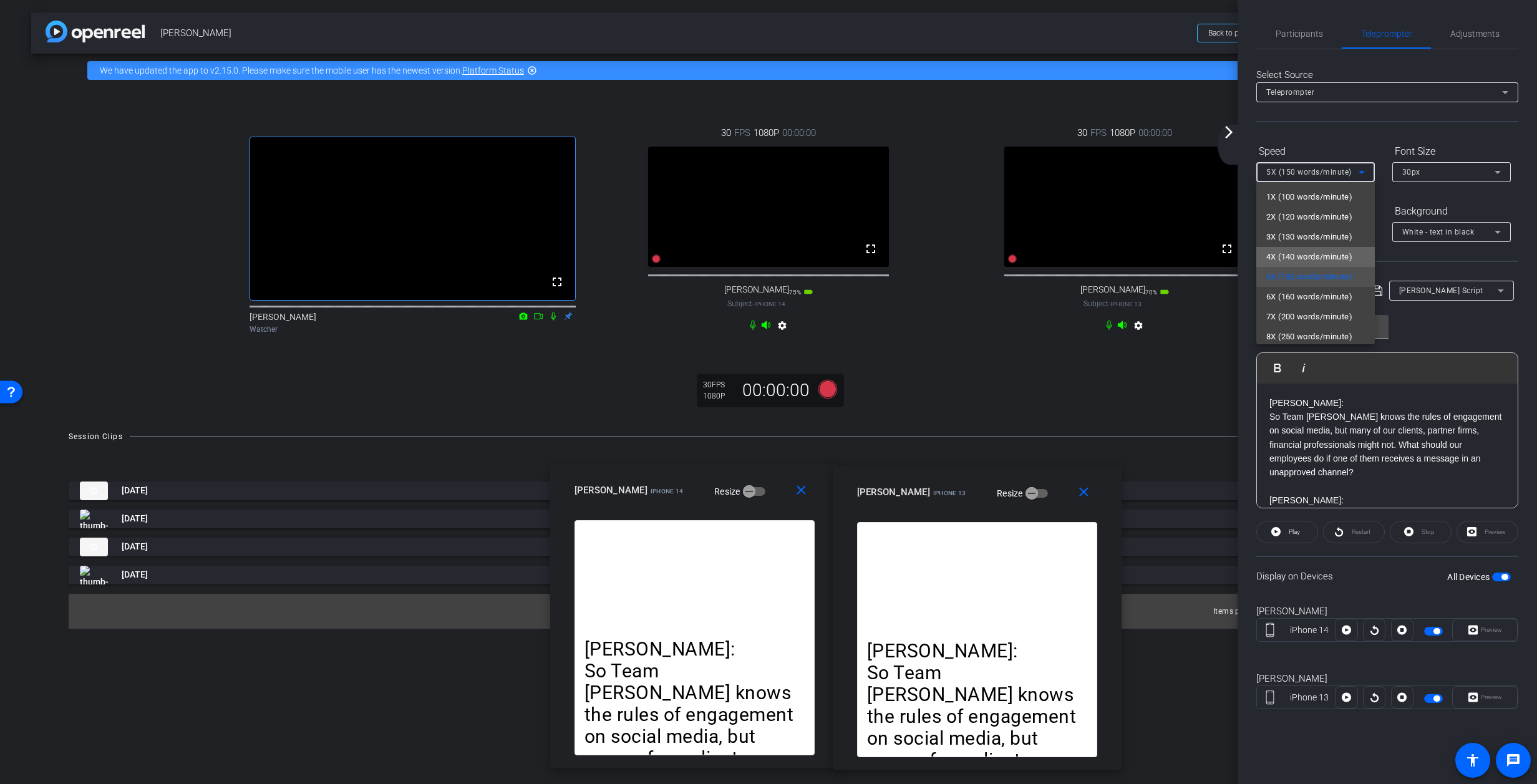
click at [1020, 254] on span "4X (140 words/minute)" at bounding box center [1309, 257] width 86 height 15
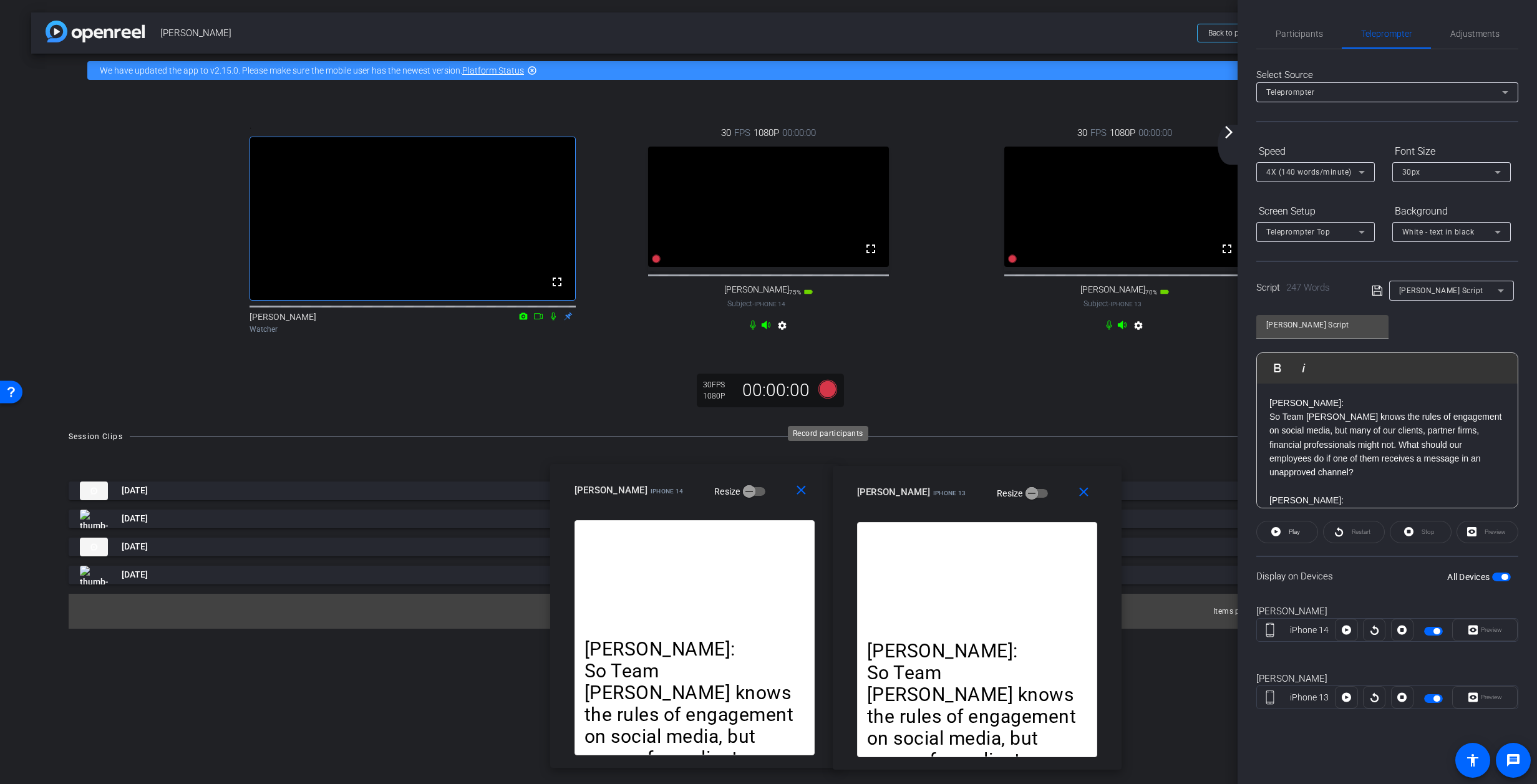
click at [831, 398] on icon at bounding box center [827, 388] width 19 height 19
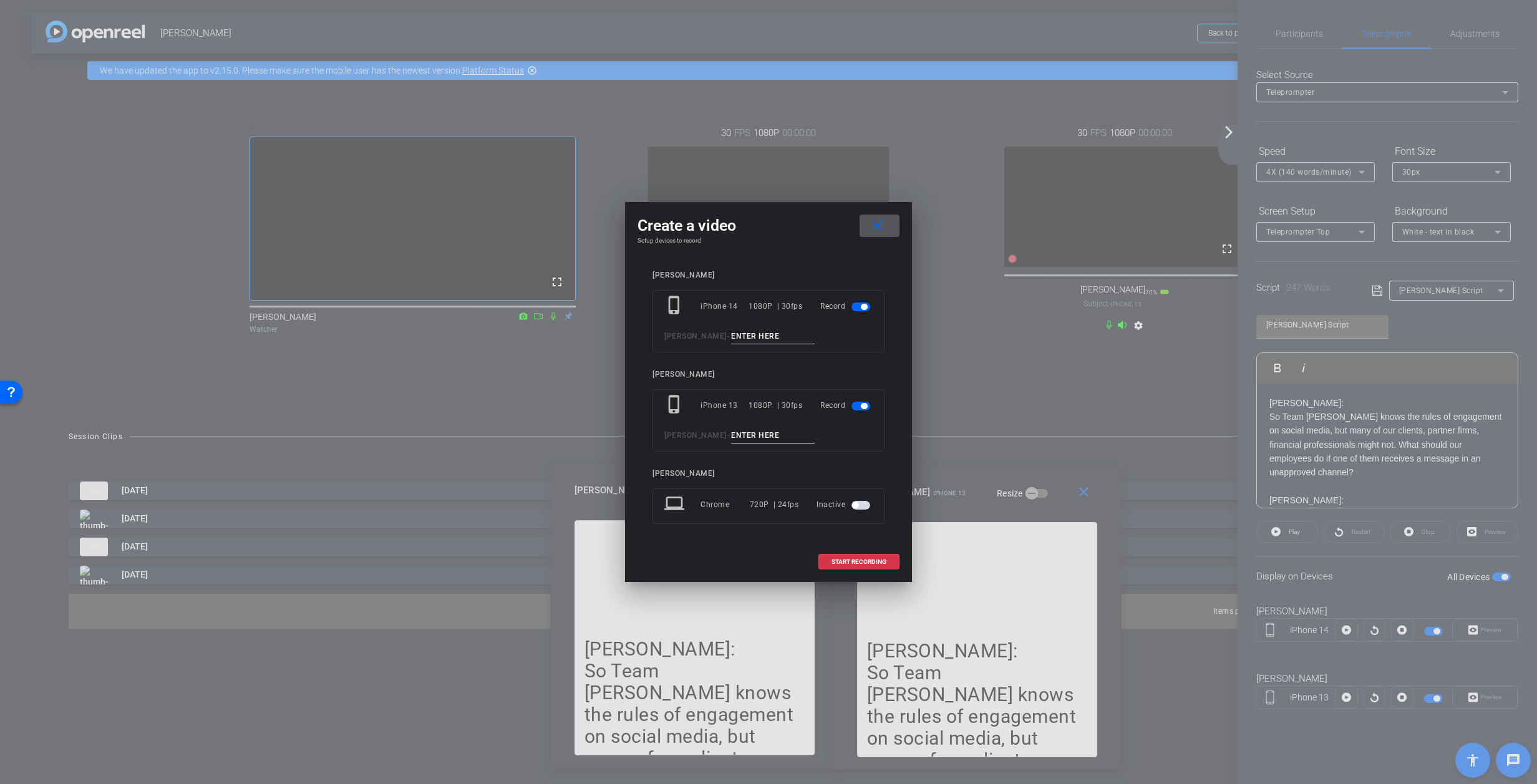
click at [783, 341] on input at bounding box center [773, 336] width 84 height 16
type input "A - Take 5"
click at [747, 436] on input at bounding box center [773, 436] width 84 height 16
type input "K - Take 5"
click at [866, 559] on span "START RECORDING" at bounding box center [860, 562] width 55 height 6
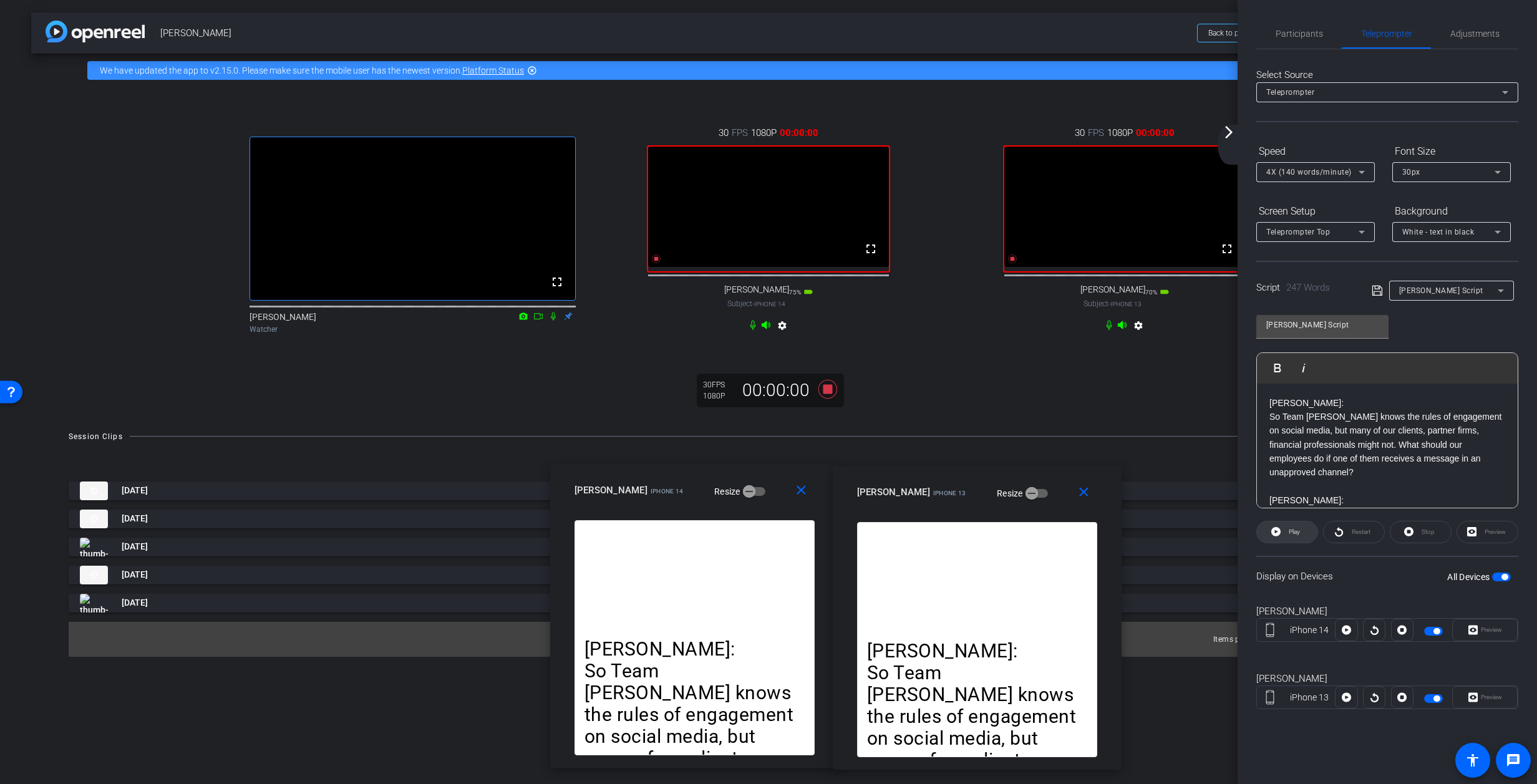
click at [1020, 531] on span "Play" at bounding box center [1295, 531] width 11 height 7
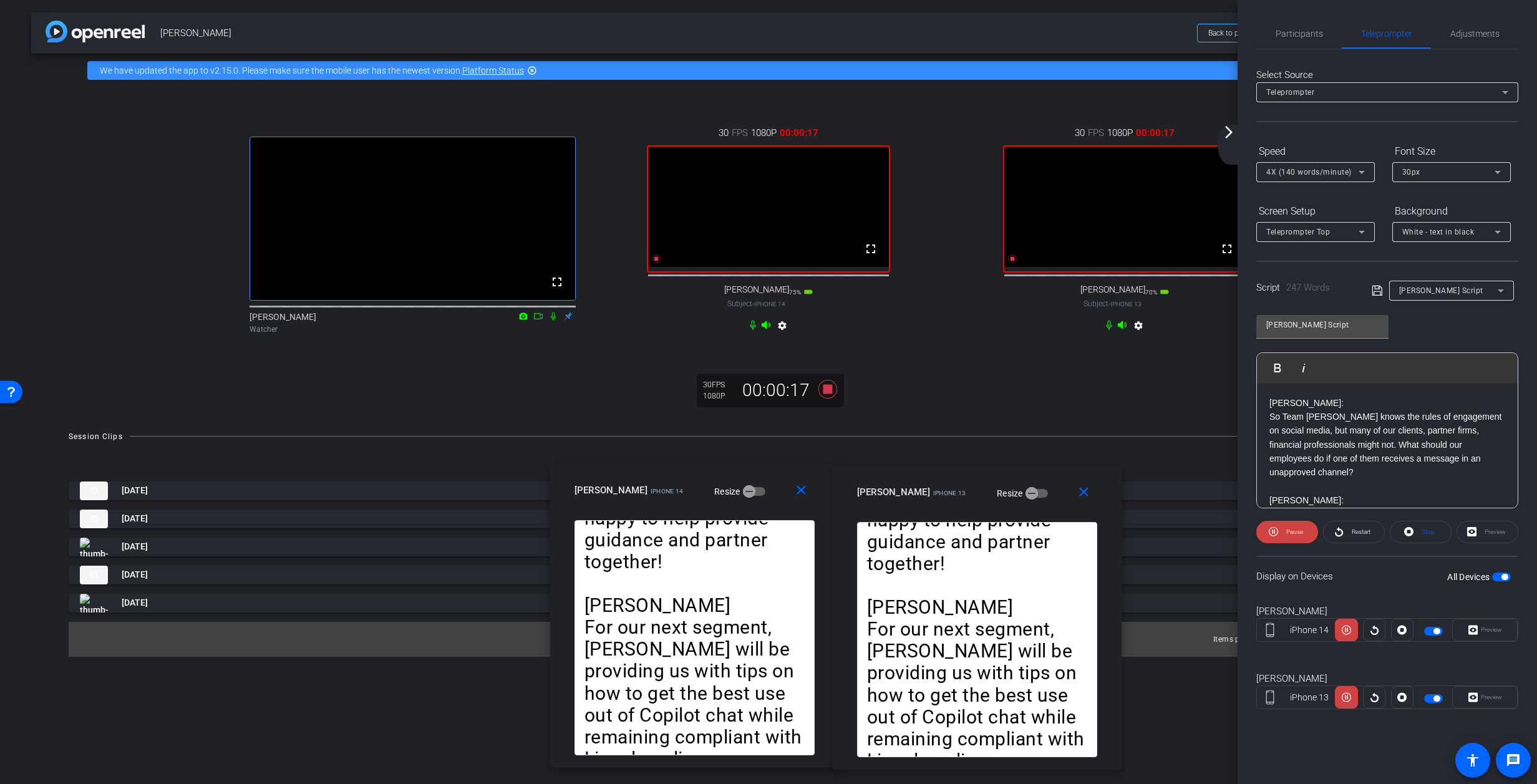
click at [1020, 172] on icon at bounding box center [1362, 172] width 15 height 15
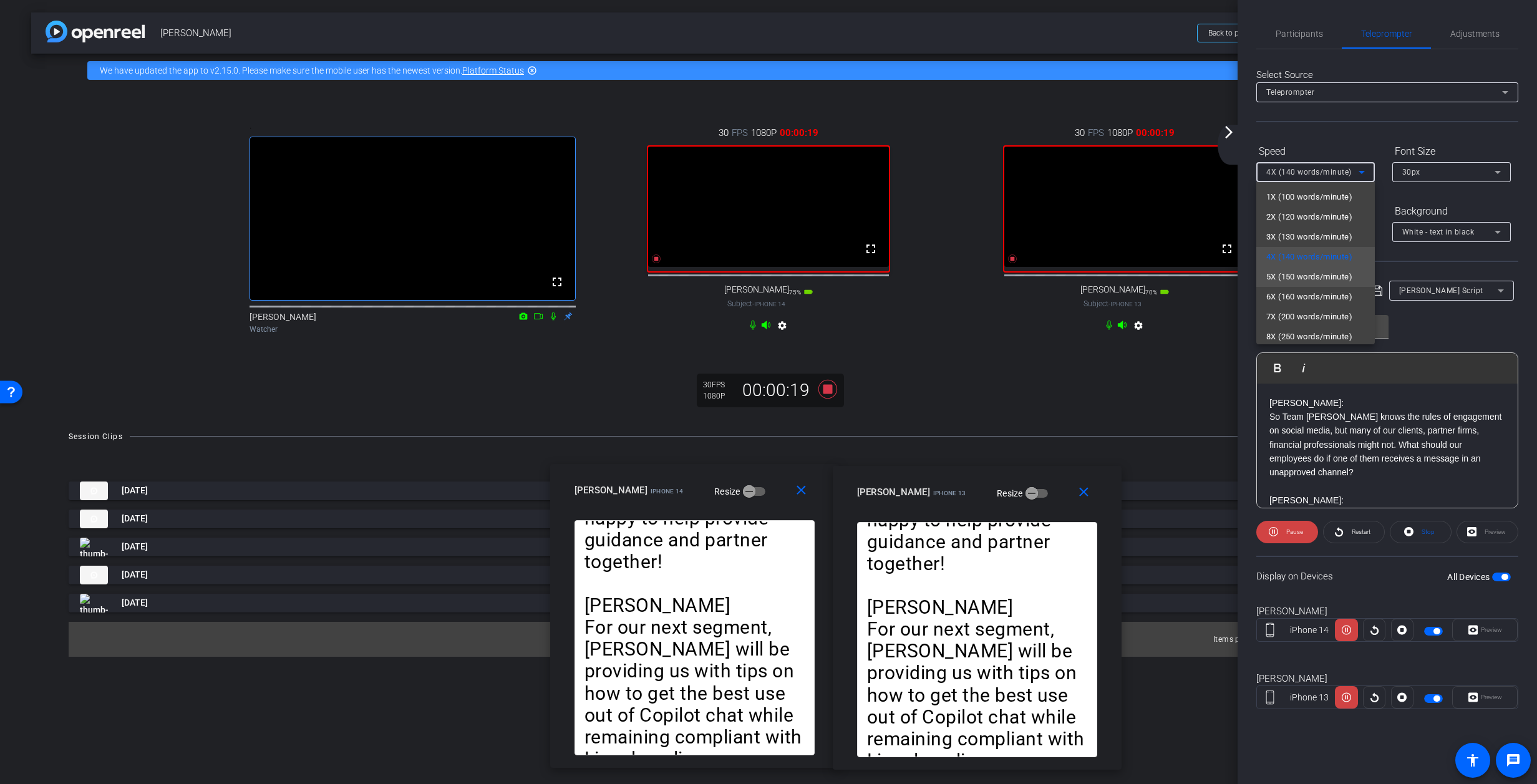
click at [1020, 274] on span "5X (150 words/minute)" at bounding box center [1309, 277] width 86 height 15
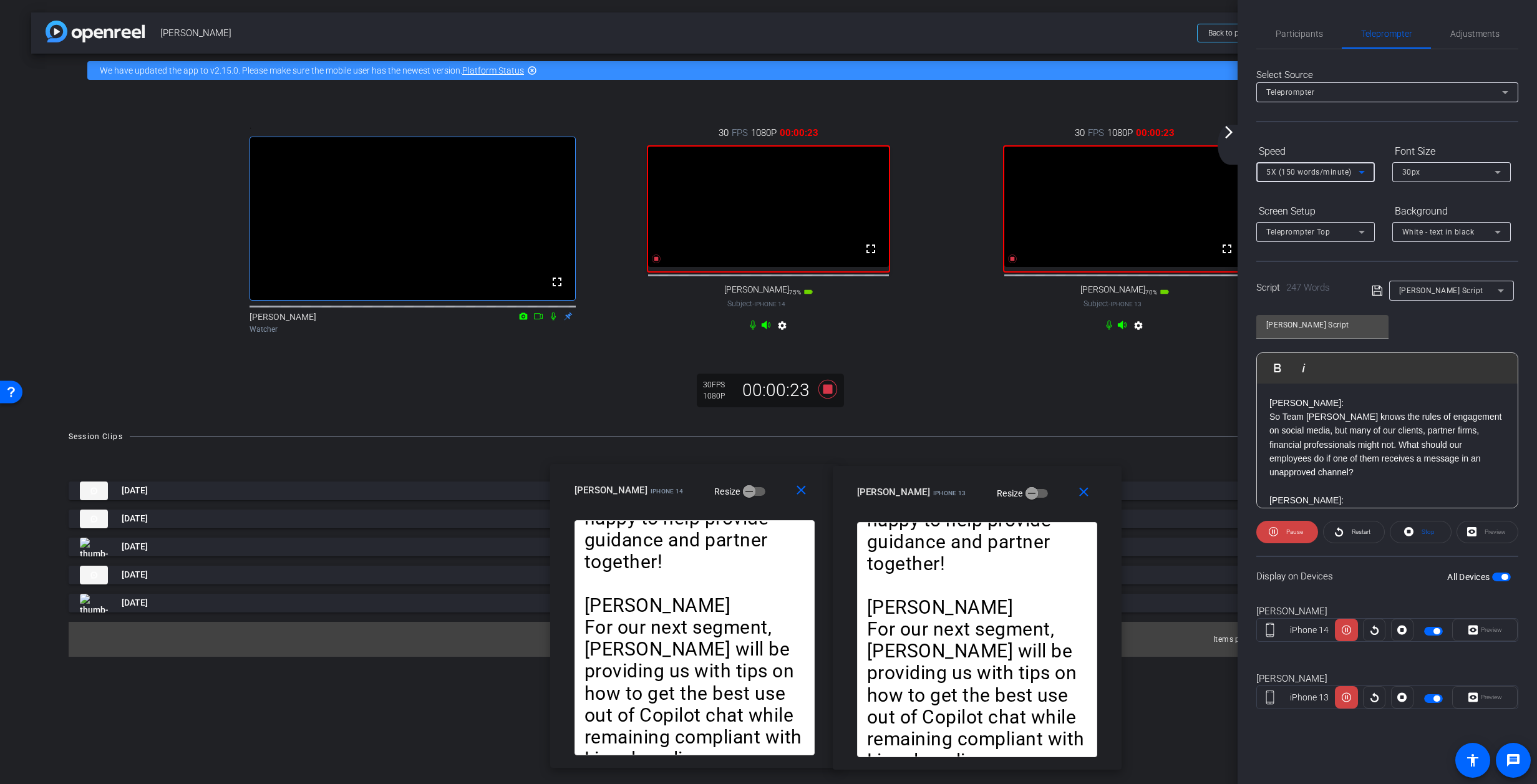
click at [1020, 170] on icon at bounding box center [1362, 172] width 15 height 15
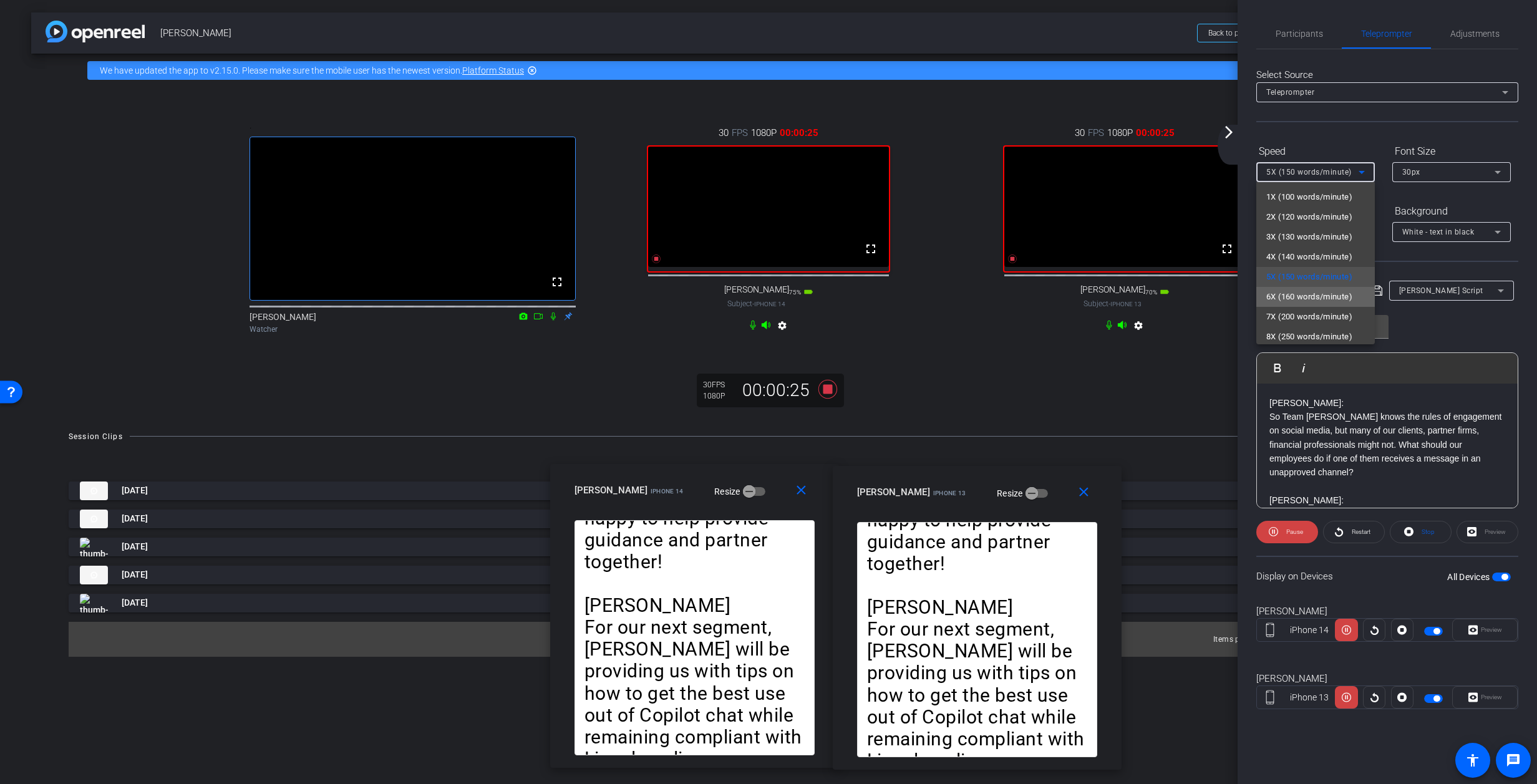
click at [1020, 294] on span "6X (160 words/minute)" at bounding box center [1309, 297] width 86 height 15
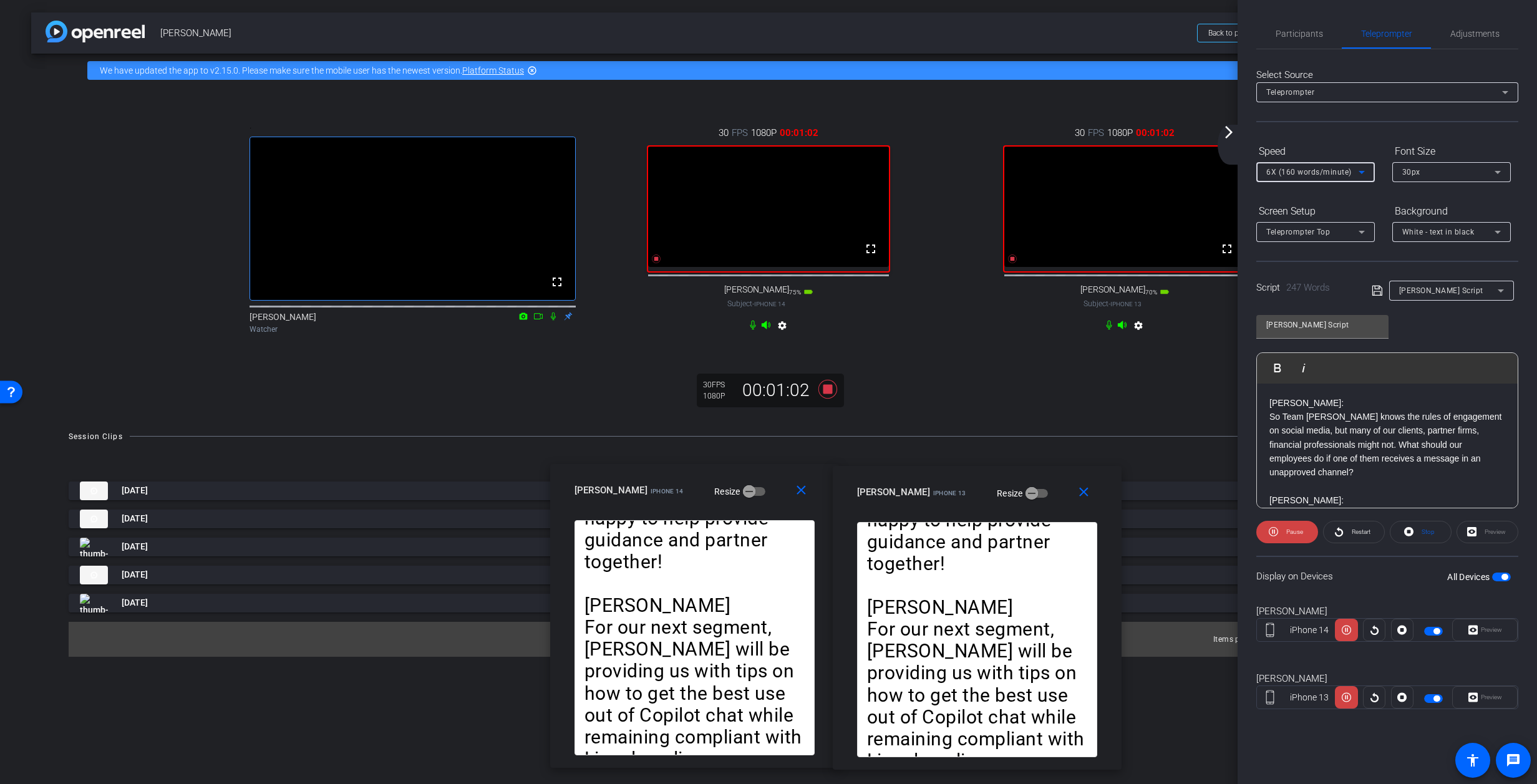
click at [1020, 170] on icon at bounding box center [1362, 172] width 15 height 15
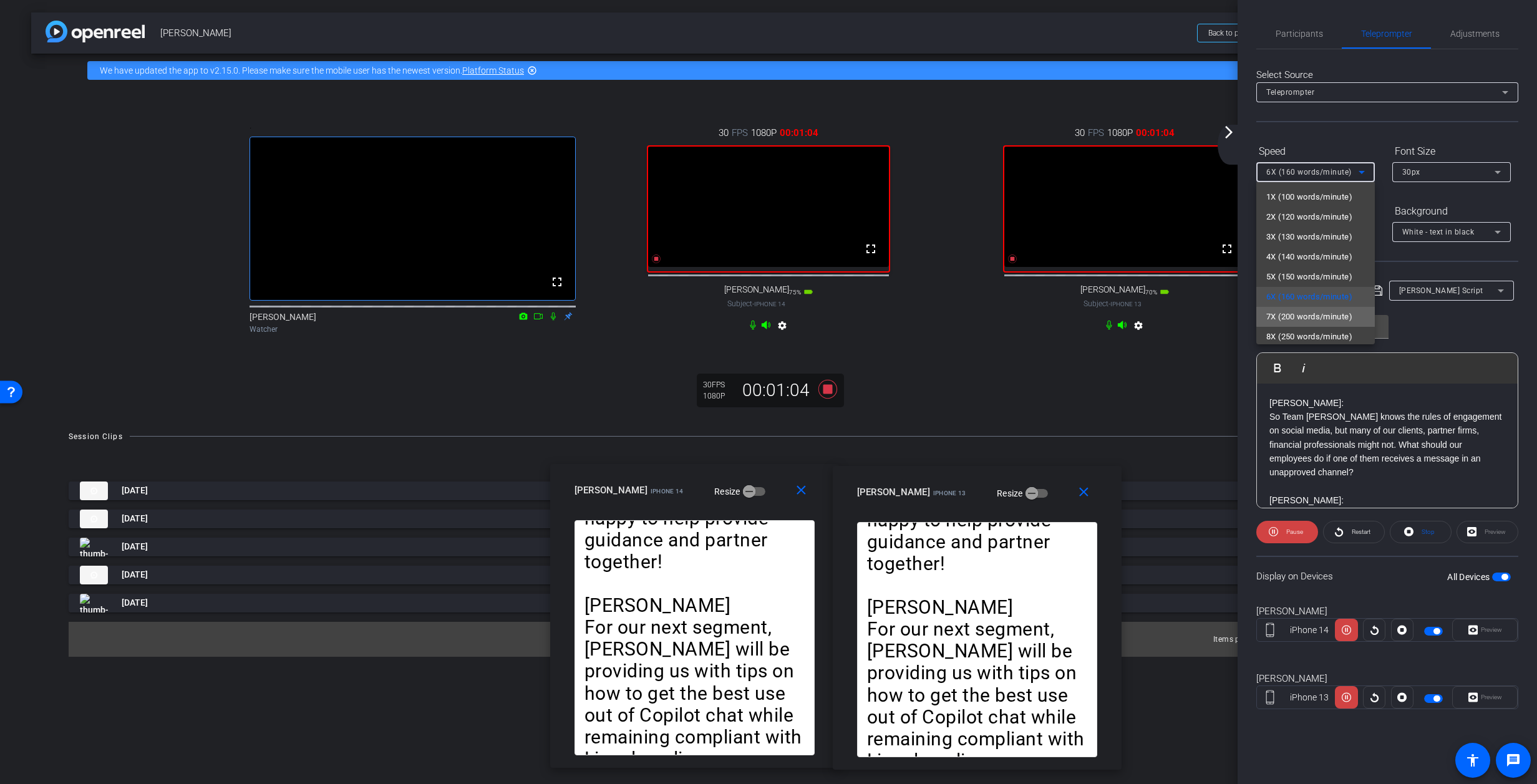
click at [1020, 316] on span "7X (200 words/minute)" at bounding box center [1309, 317] width 86 height 15
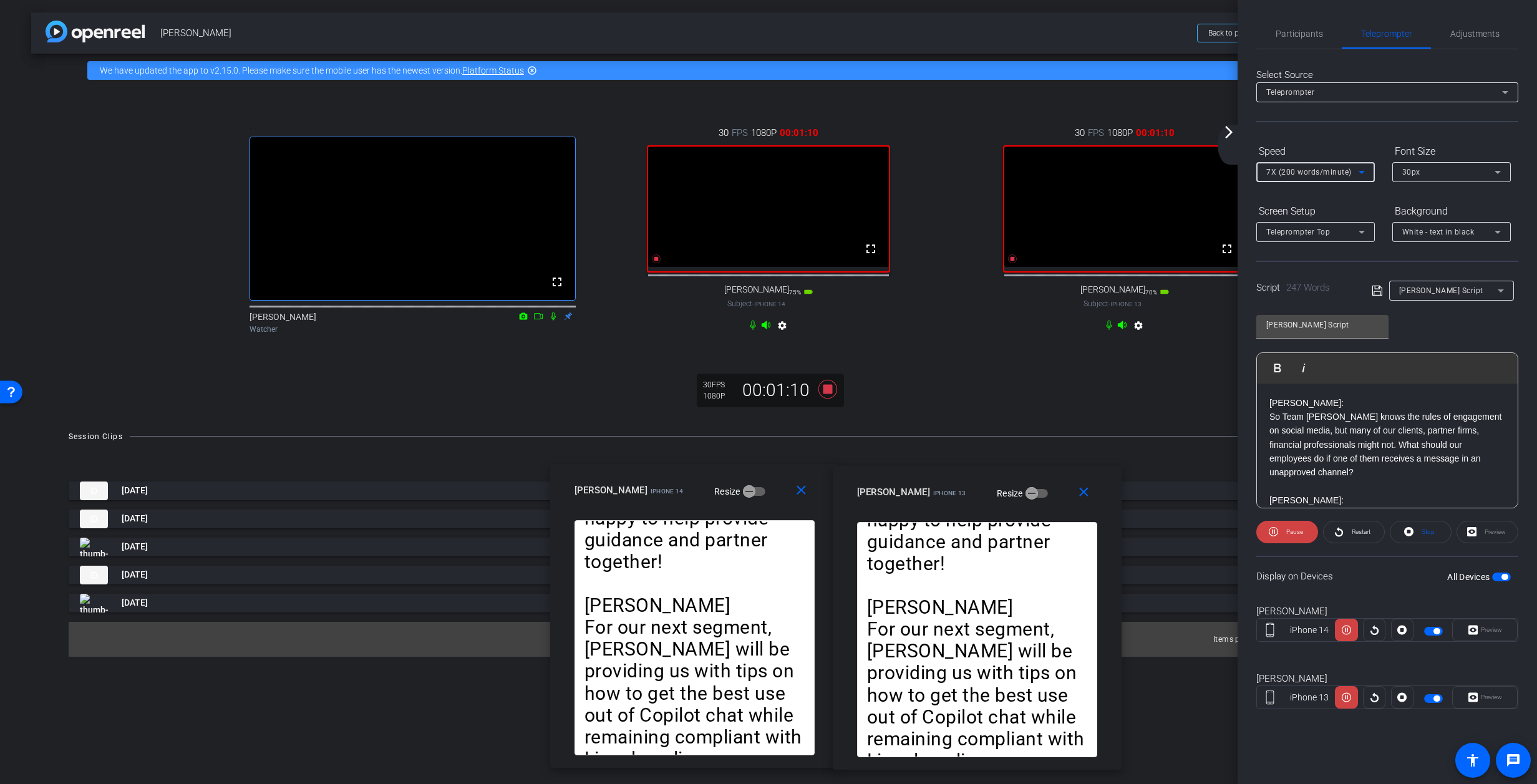
click at [1020, 170] on icon at bounding box center [1362, 172] width 15 height 15
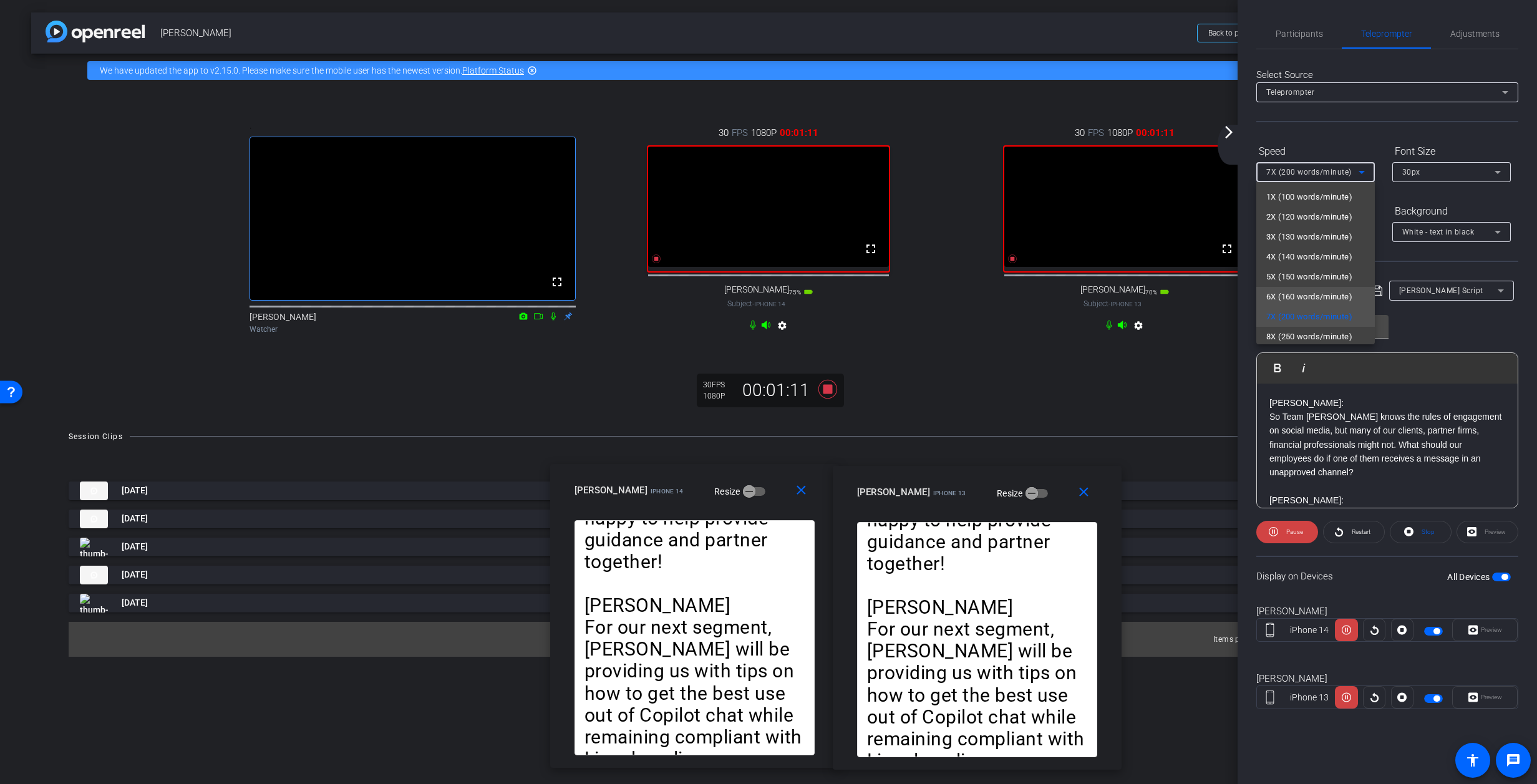
click at [1020, 294] on span "6X (160 words/minute)" at bounding box center [1309, 297] width 86 height 15
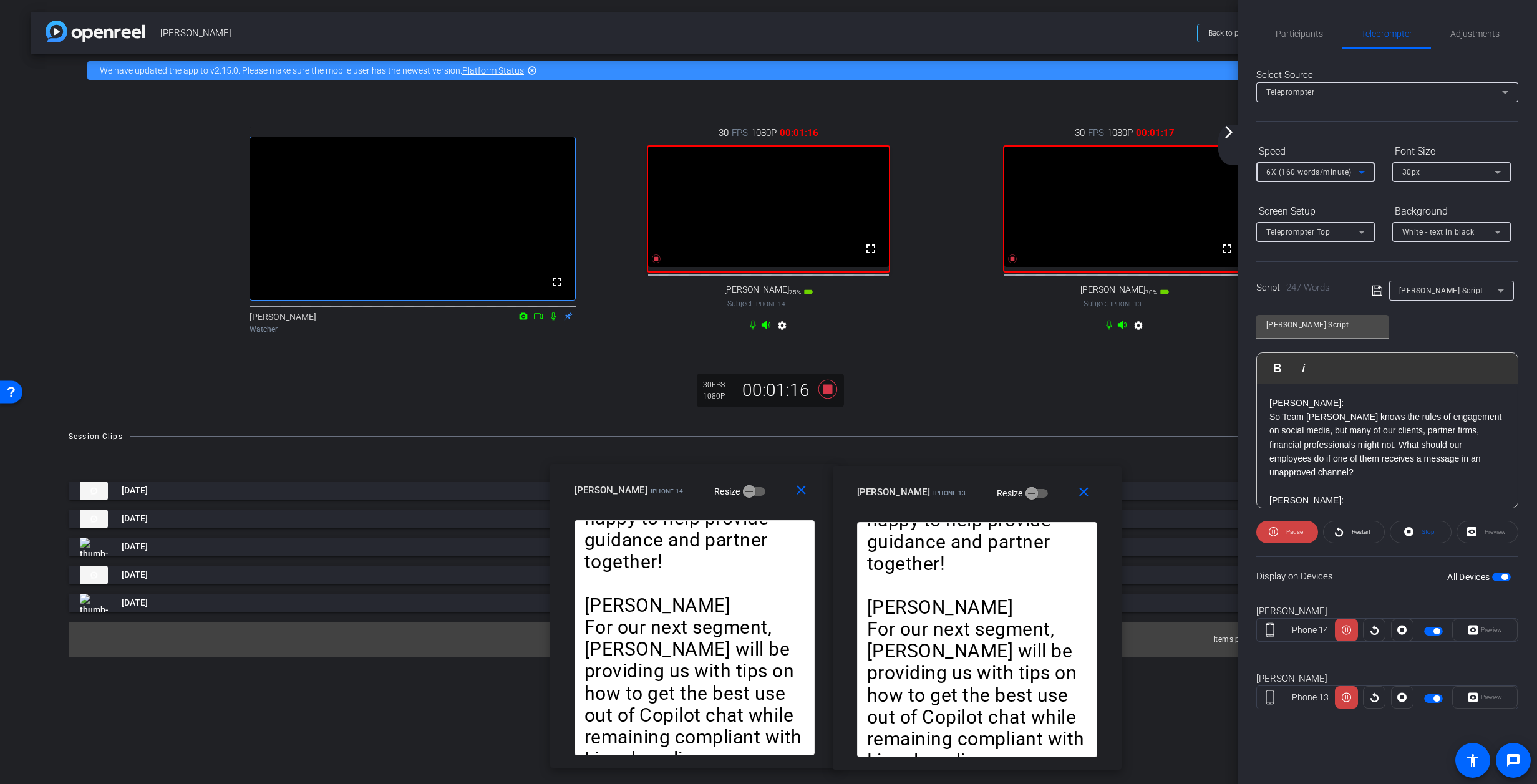
click at [1020, 170] on icon at bounding box center [1362, 172] width 15 height 15
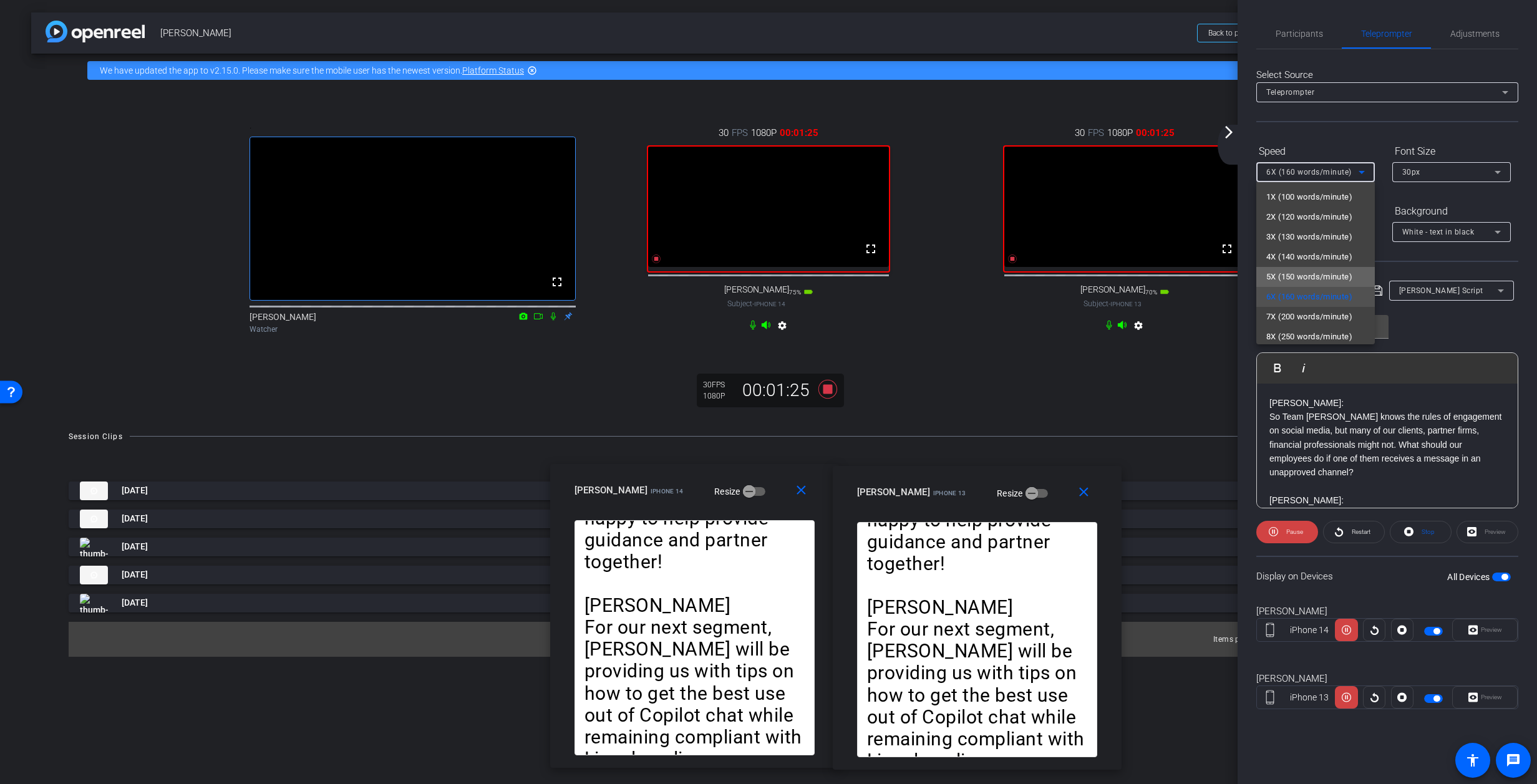
click at [1020, 273] on span "5X (150 words/minute)" at bounding box center [1309, 277] width 86 height 15
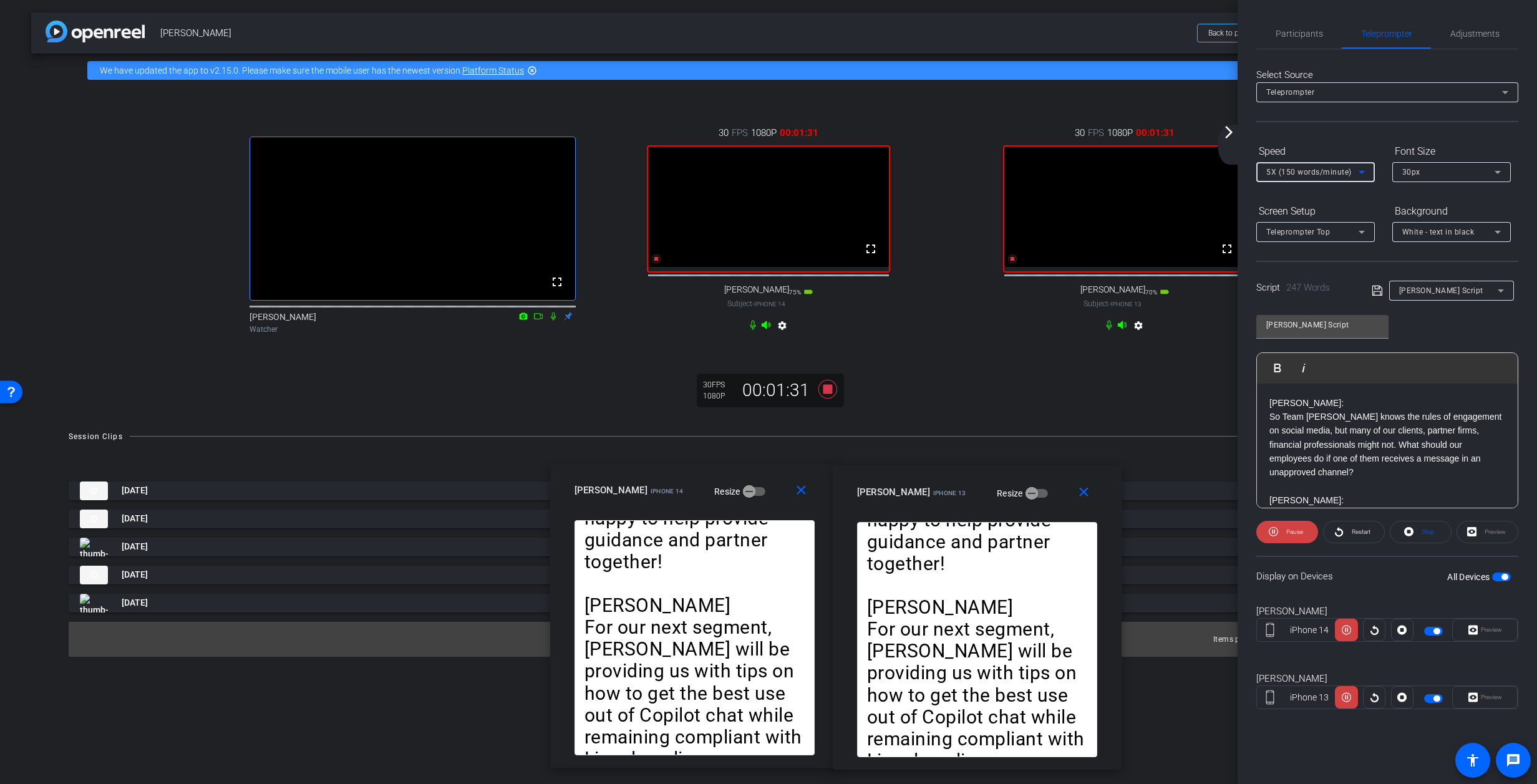
click at [1020, 171] on icon at bounding box center [1362, 172] width 6 height 3
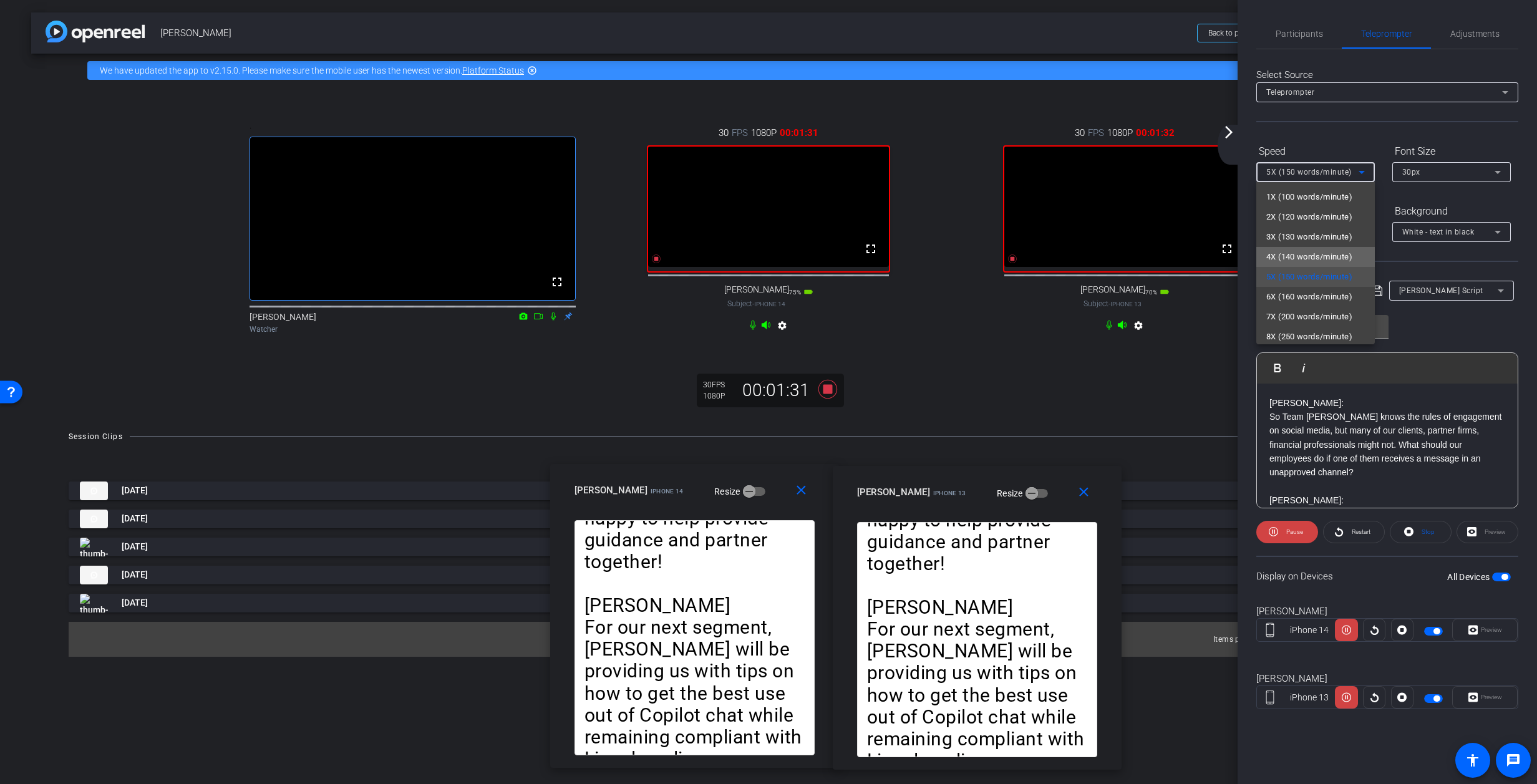
click at [1020, 257] on span "4X (140 words/minute)" at bounding box center [1309, 257] width 86 height 15
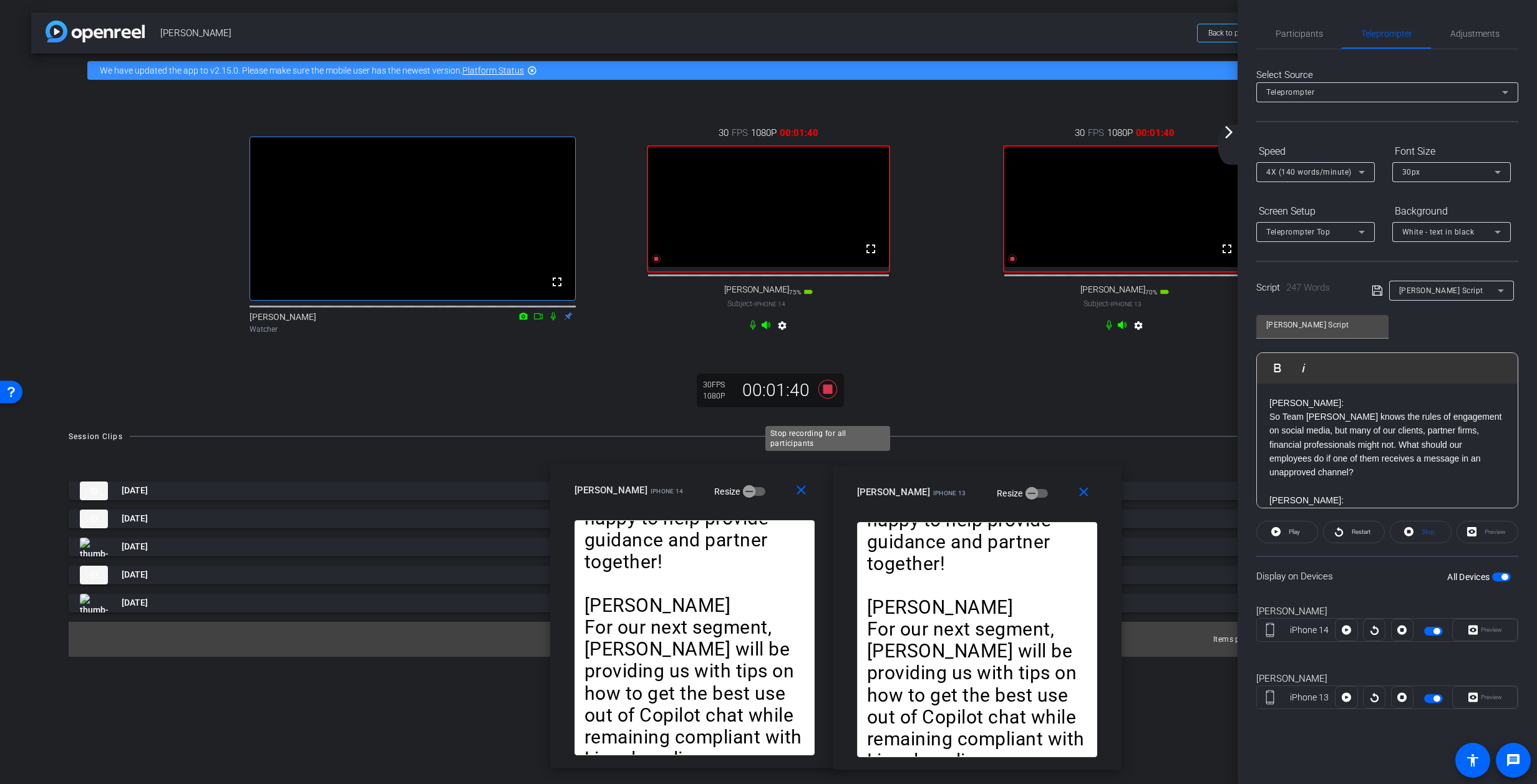
click at [828, 398] on icon at bounding box center [827, 388] width 19 height 19
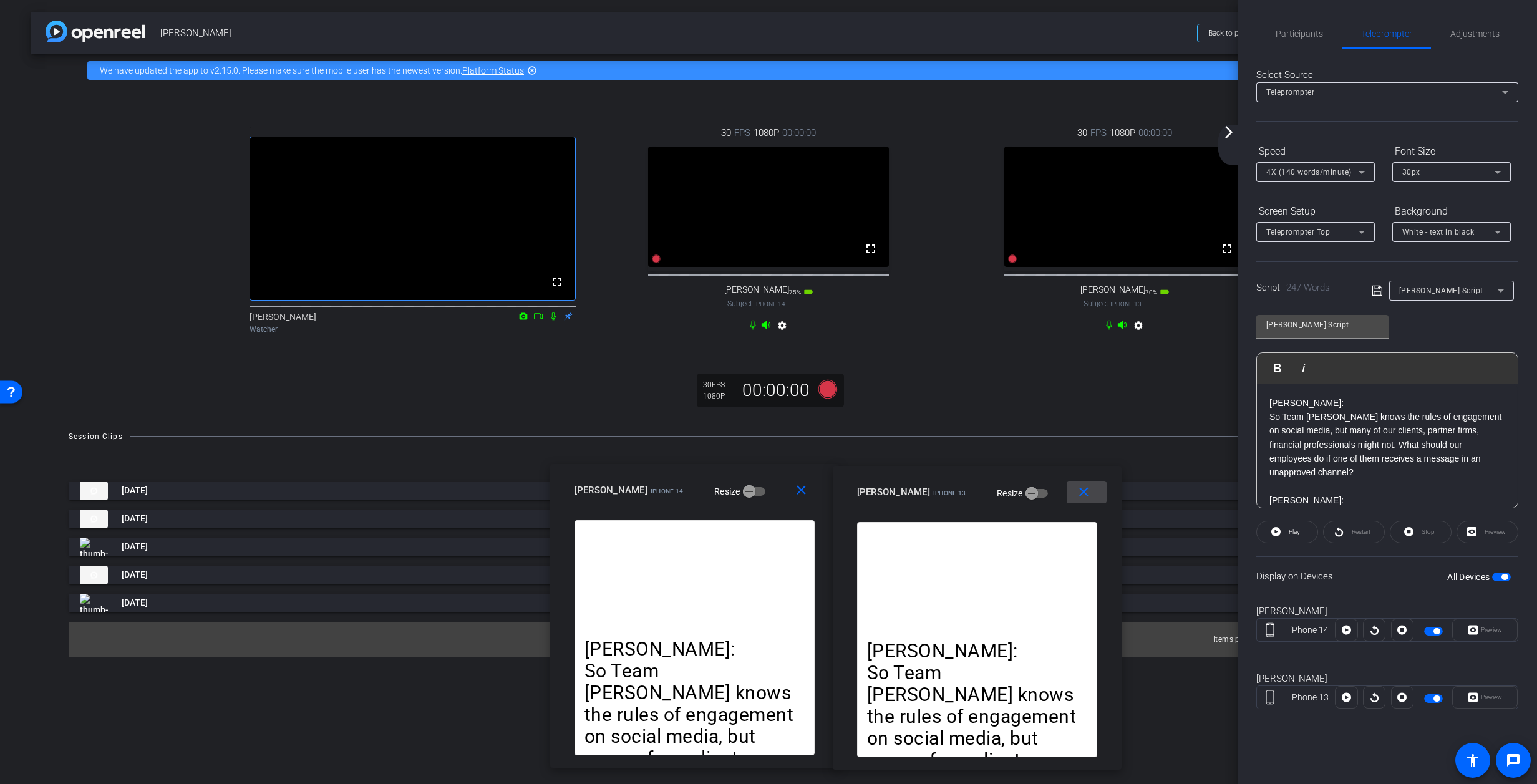
click at [1020, 492] on mat-icon "close" at bounding box center [1083, 492] width 16 height 16
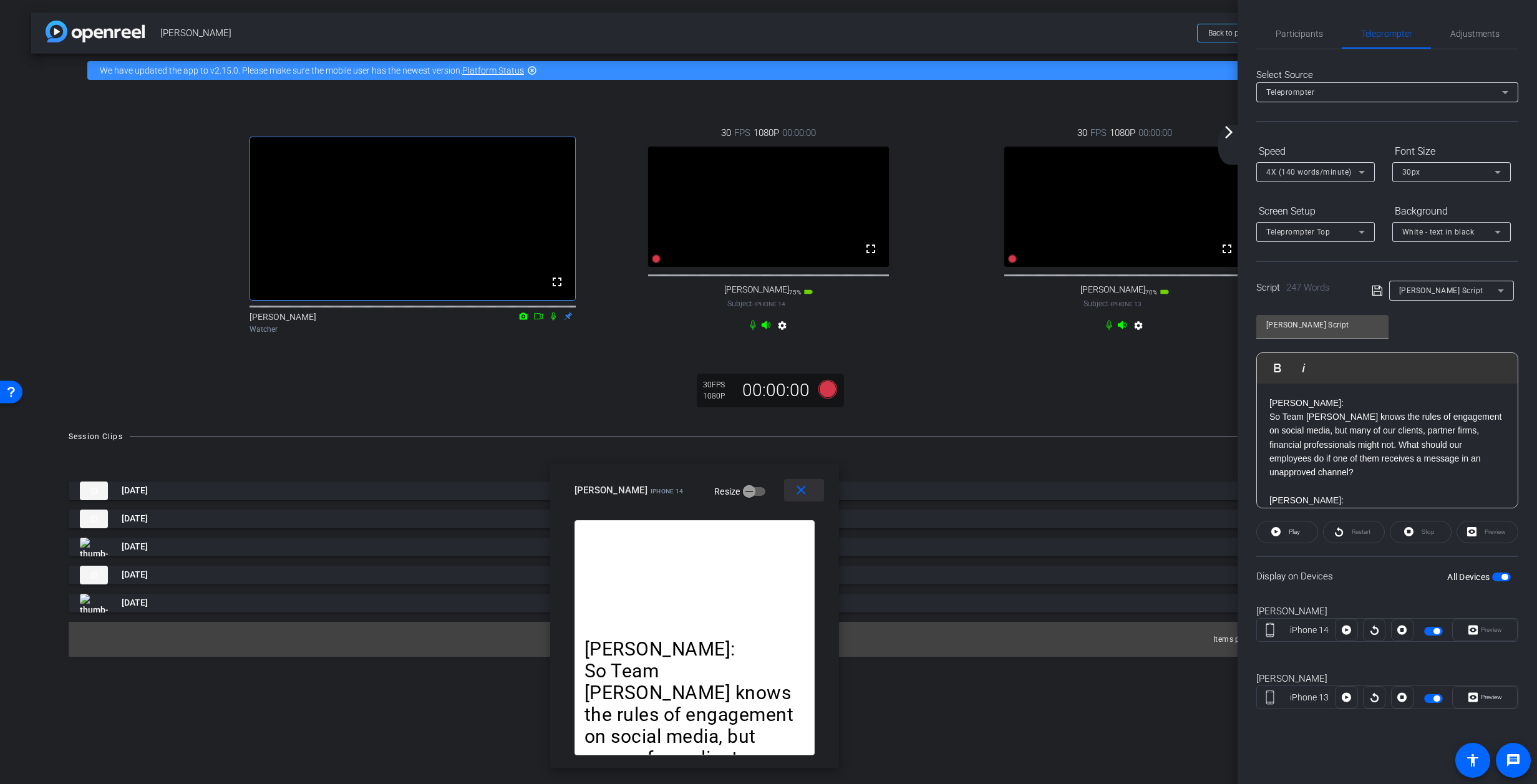
click at [804, 492] on mat-icon "close" at bounding box center [801, 490] width 16 height 16
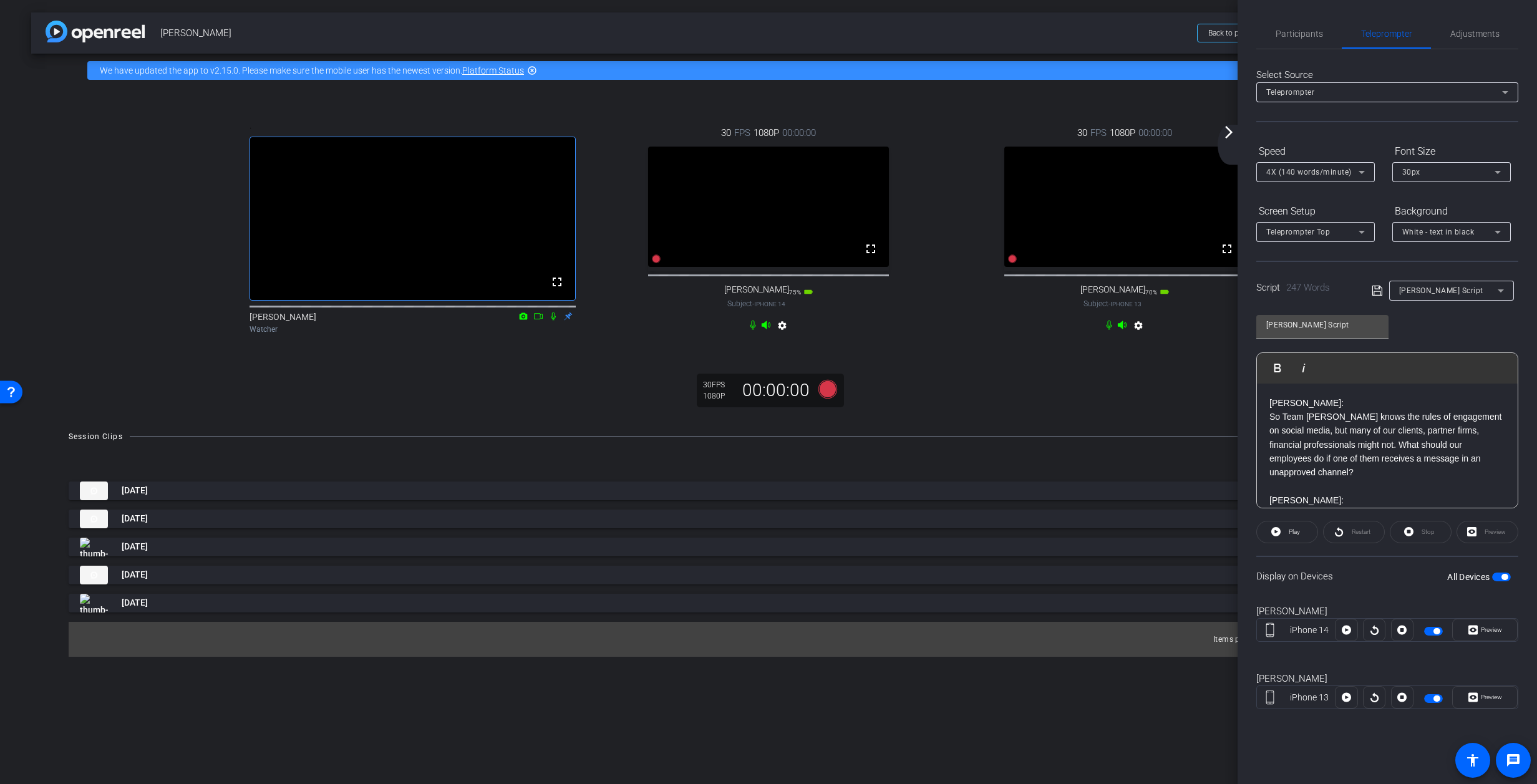
click at [1020, 130] on mat-icon "arrow_forward_ios" at bounding box center [1229, 132] width 15 height 15
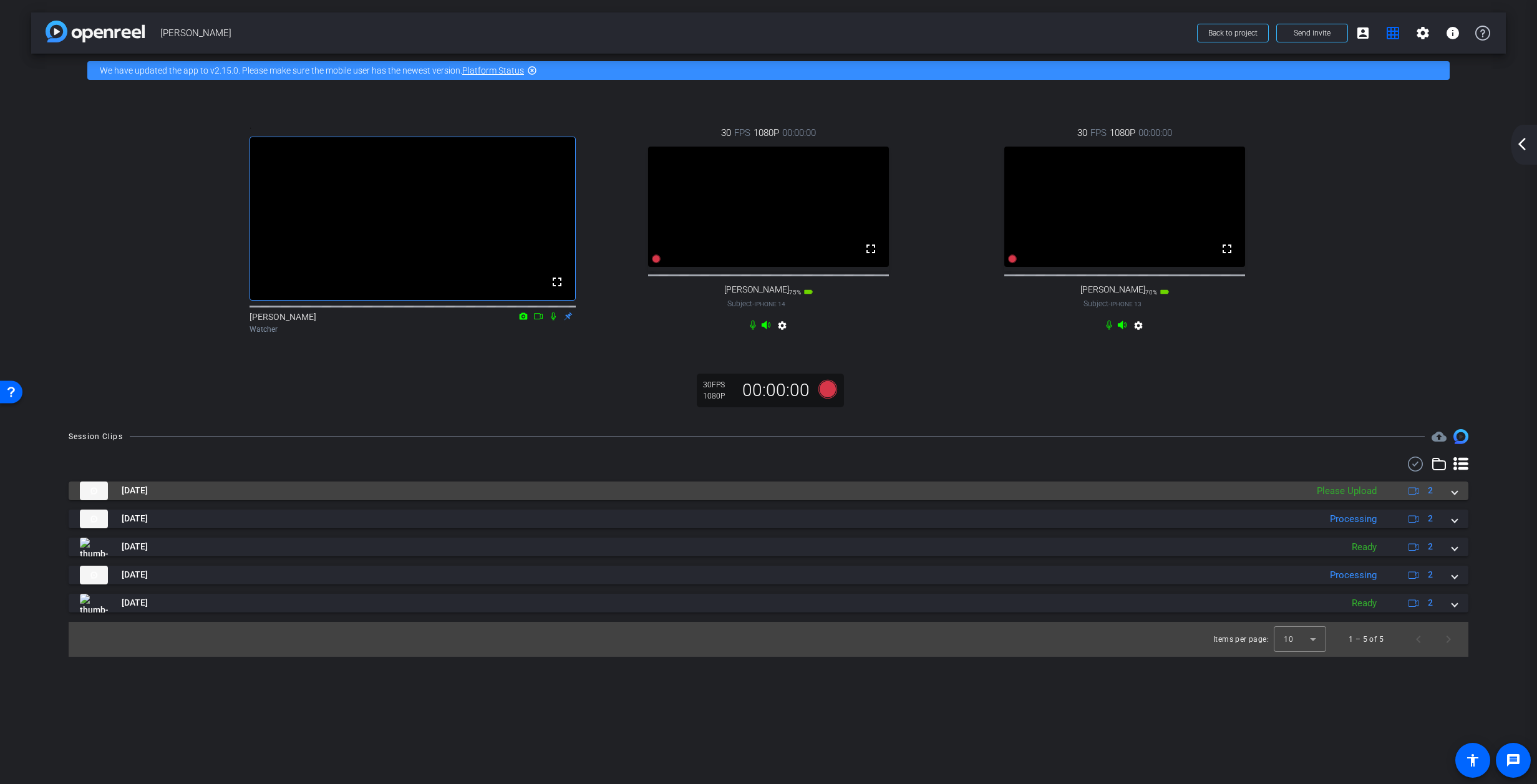
click at [1020, 497] on span at bounding box center [1455, 491] width 5 height 13
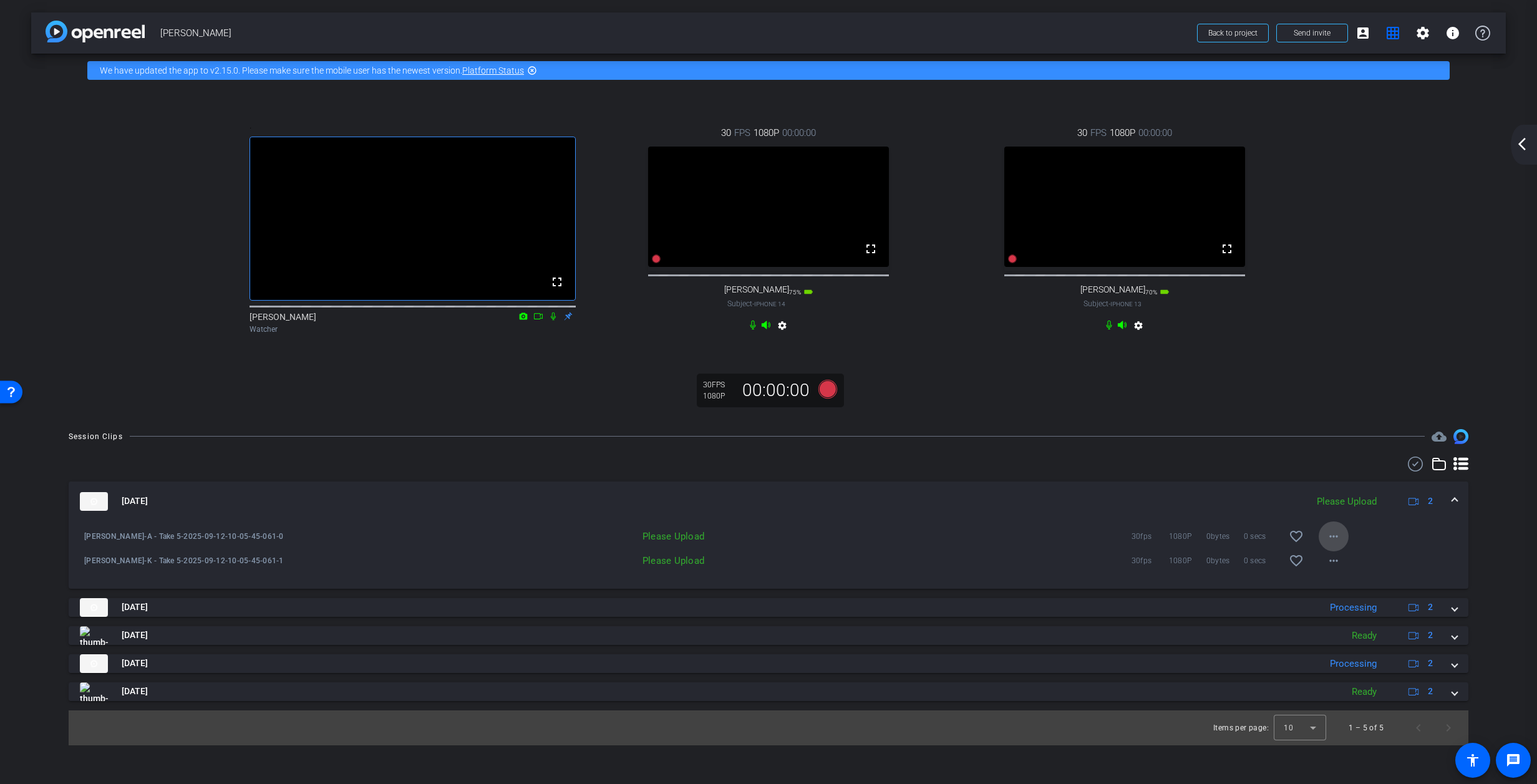
click at [1020, 544] on mat-icon "more_horiz" at bounding box center [1334, 536] width 15 height 15
click at [1020, 581] on span "Upload" at bounding box center [1353, 583] width 50 height 15
click at [1020, 568] on mat-icon "more_horiz" at bounding box center [1334, 561] width 15 height 15
click at [1020, 605] on span "Upload" at bounding box center [1353, 607] width 50 height 15
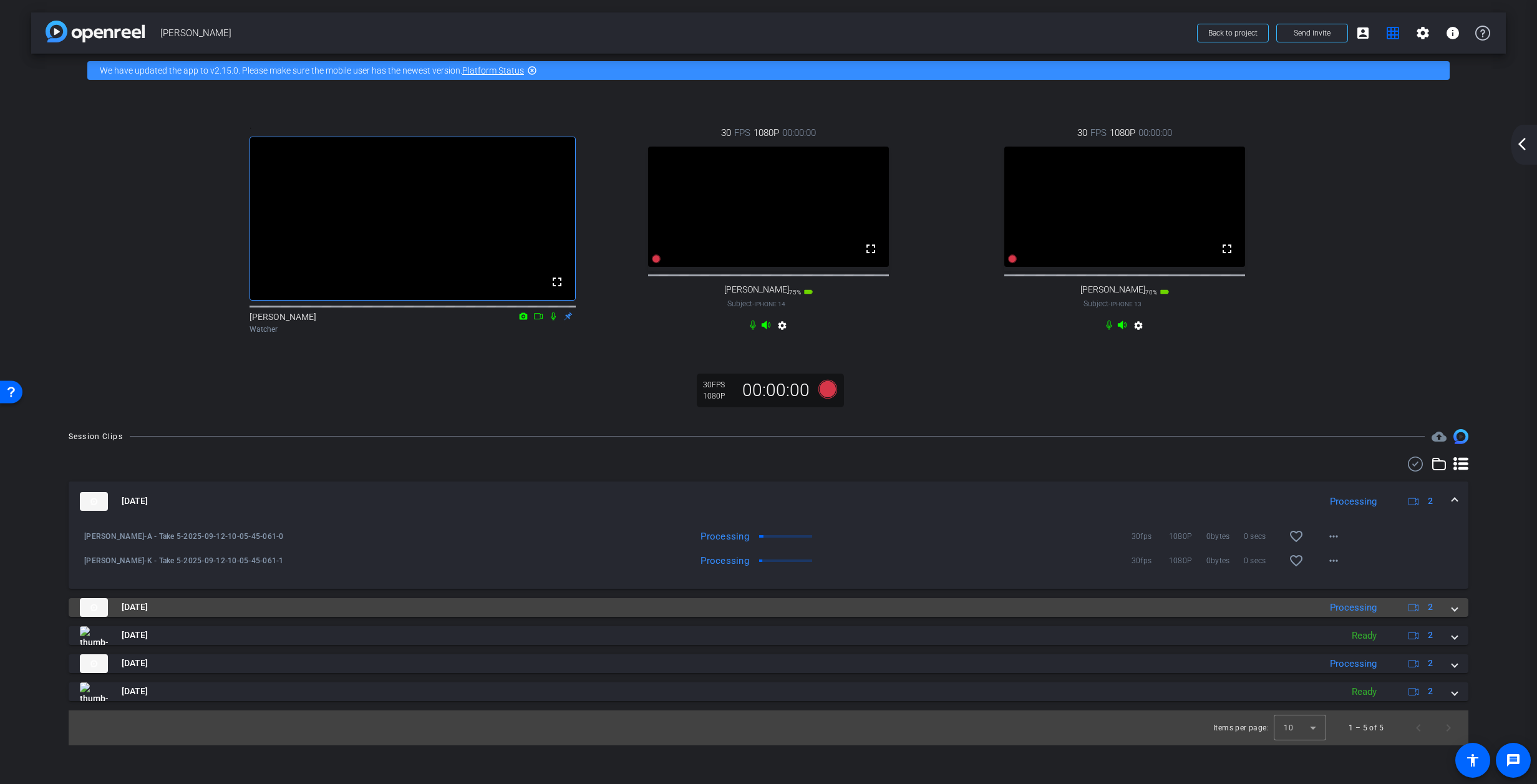
click at [1020, 614] on span at bounding box center [1455, 607] width 5 height 13
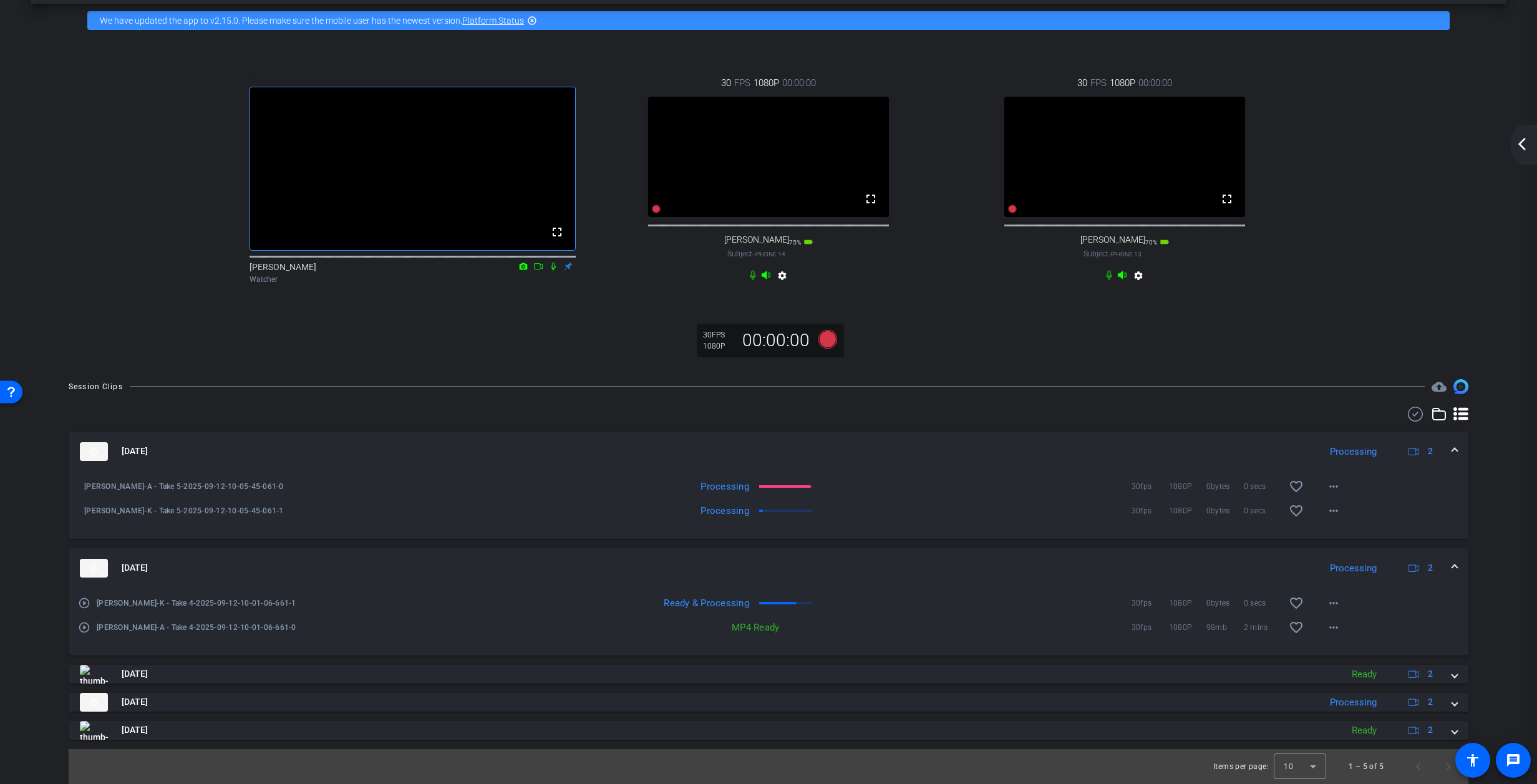
scroll to position [70, 0]
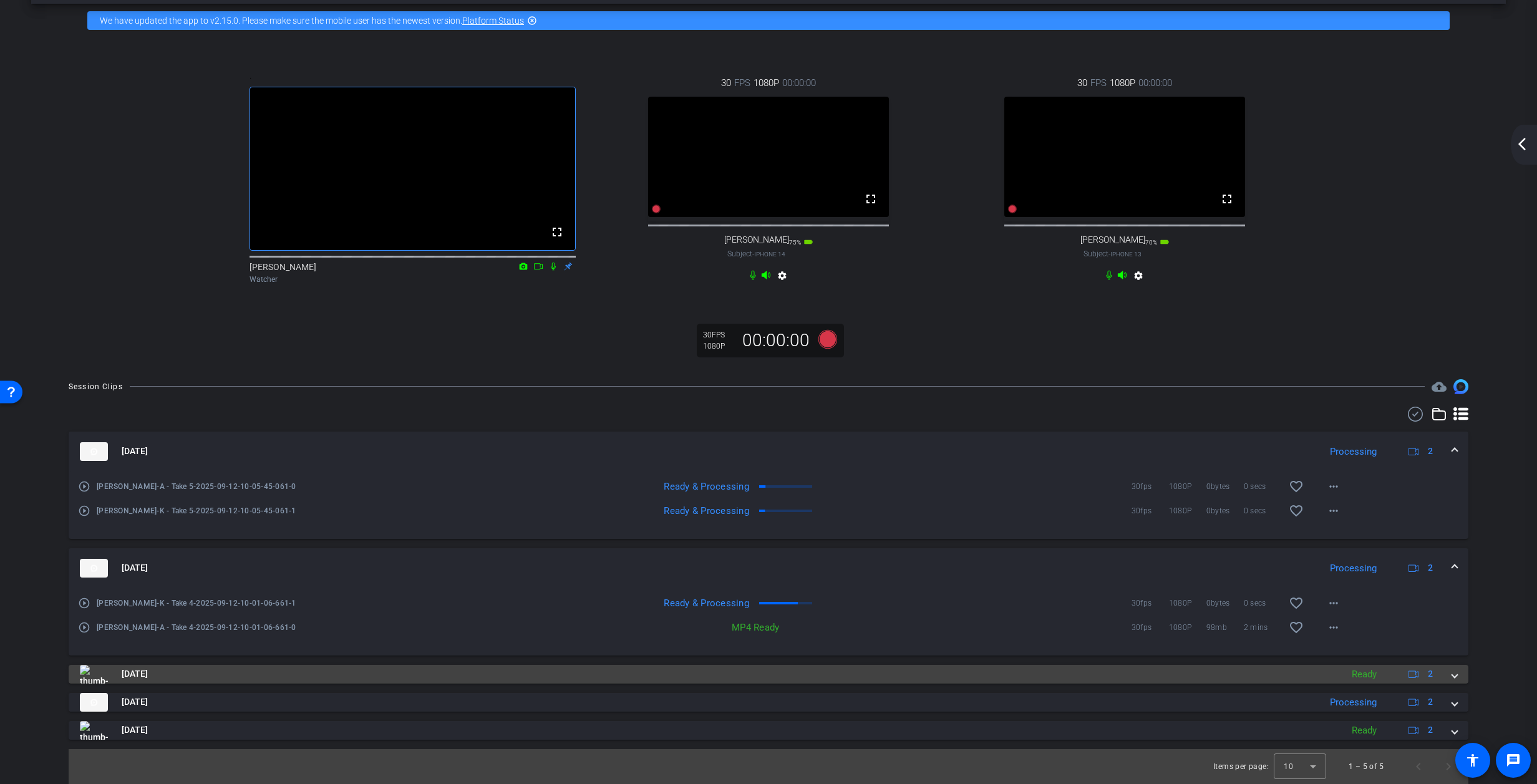
drag, startPoint x: 1453, startPoint y: 703, endPoint x: 1447, endPoint y: 671, distance: 32.6
click at [1020, 702] on span at bounding box center [1455, 702] width 5 height 13
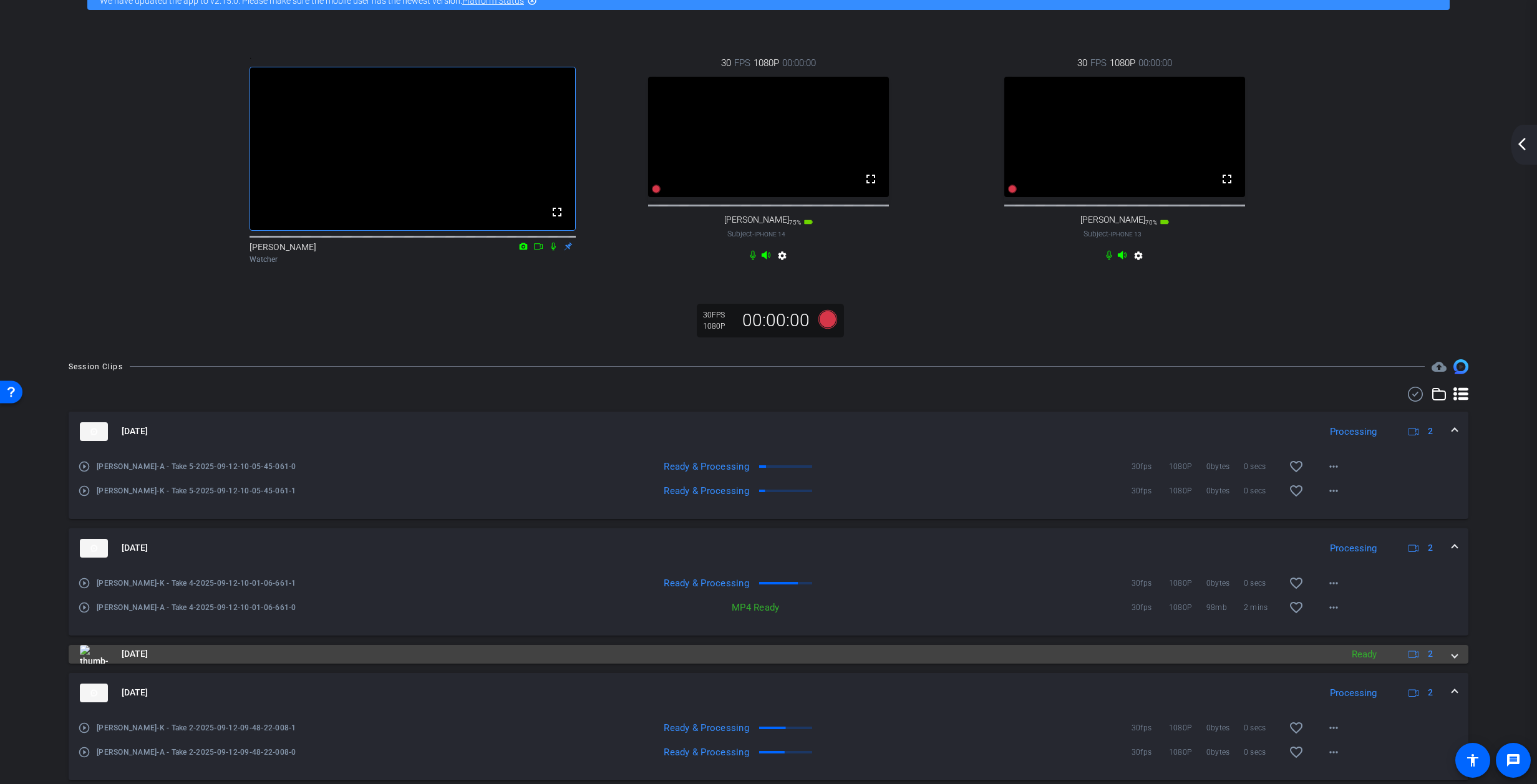
click at [1020, 661] on span at bounding box center [1455, 654] width 5 height 13
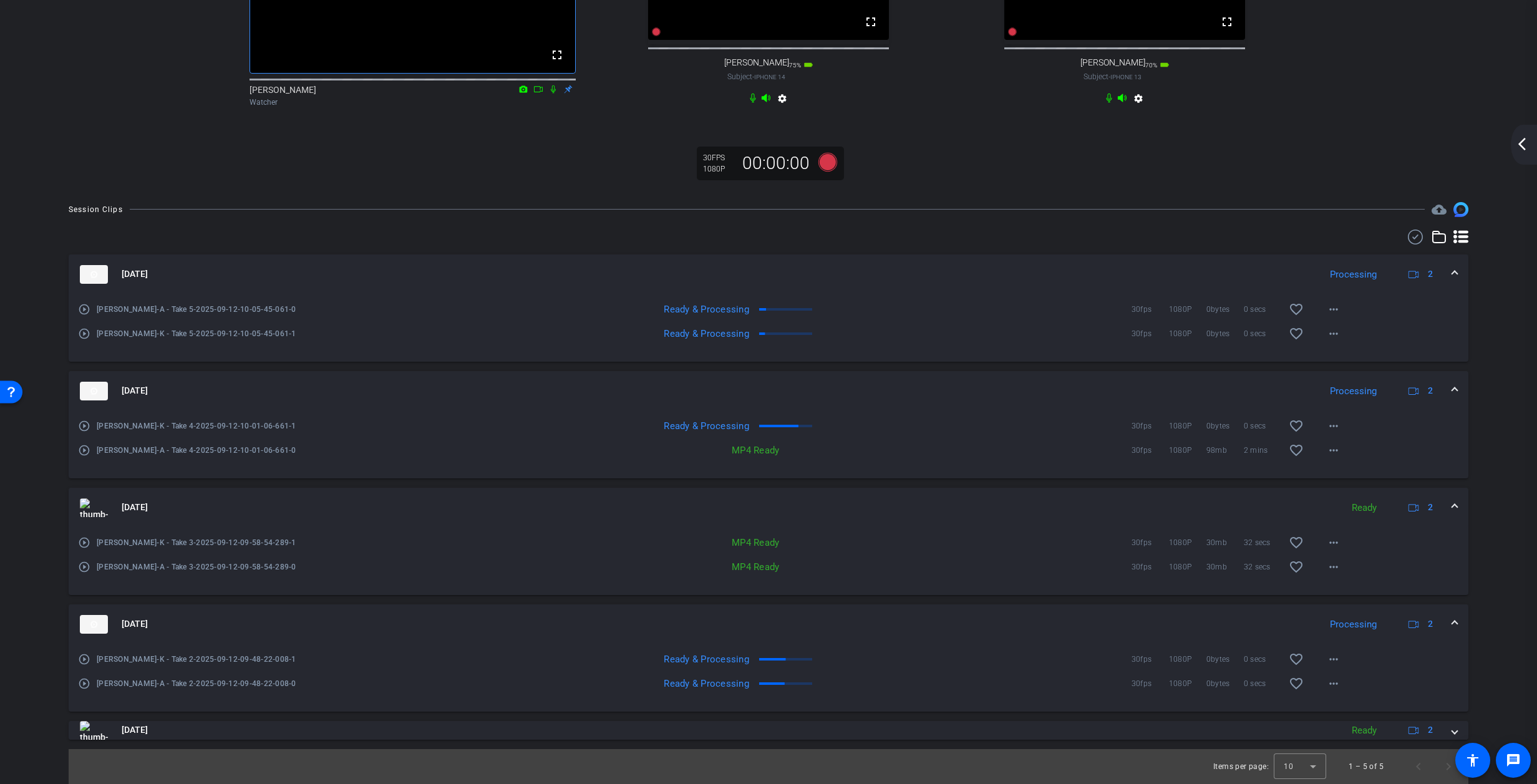
scroll to position [247, 0]
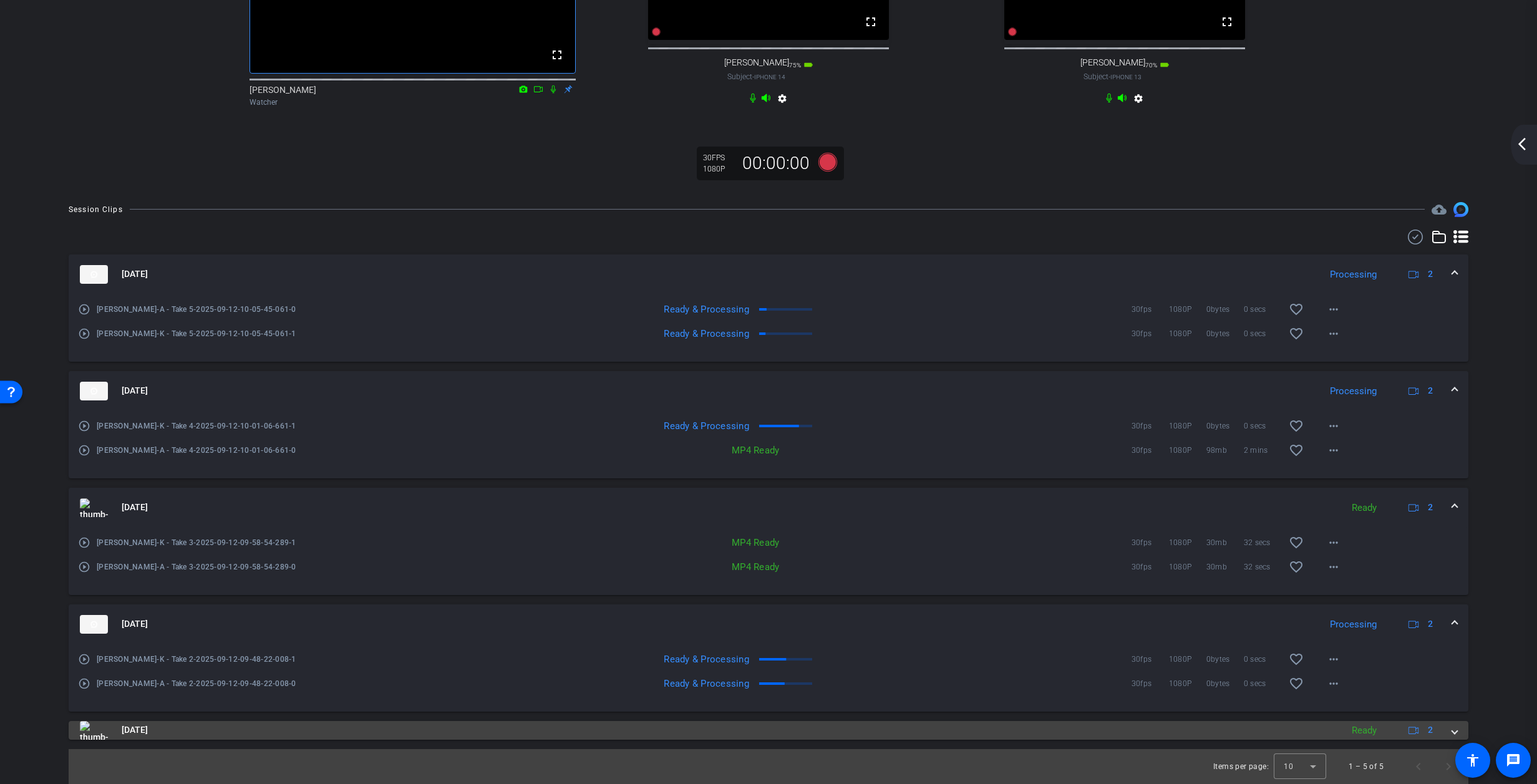
click at [1020, 733] on span at bounding box center [1455, 730] width 5 height 13
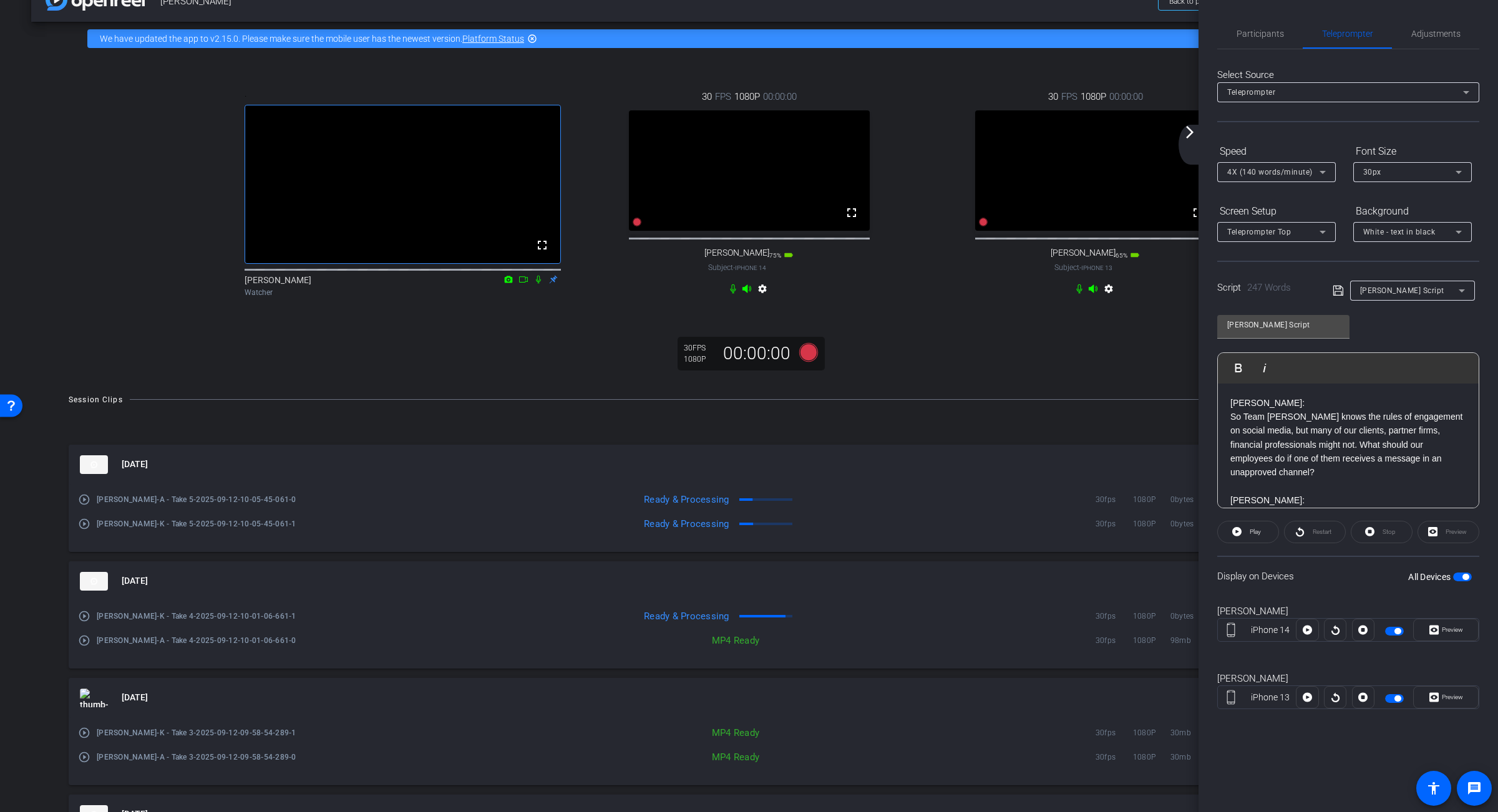
scroll to position [0, 0]
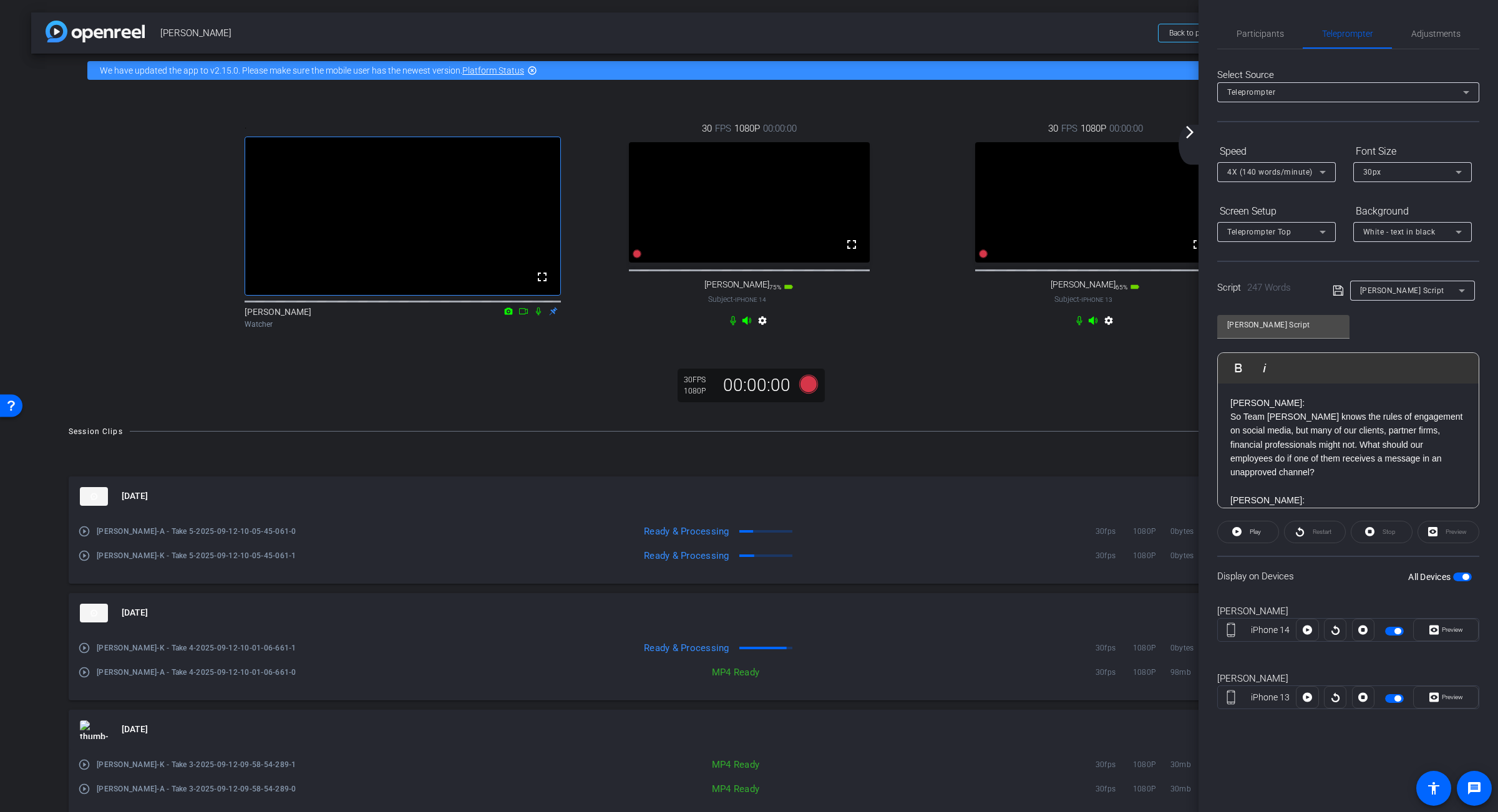
click at [1020, 132] on mat-icon "arrow_forward_ios" at bounding box center [1190, 132] width 15 height 15
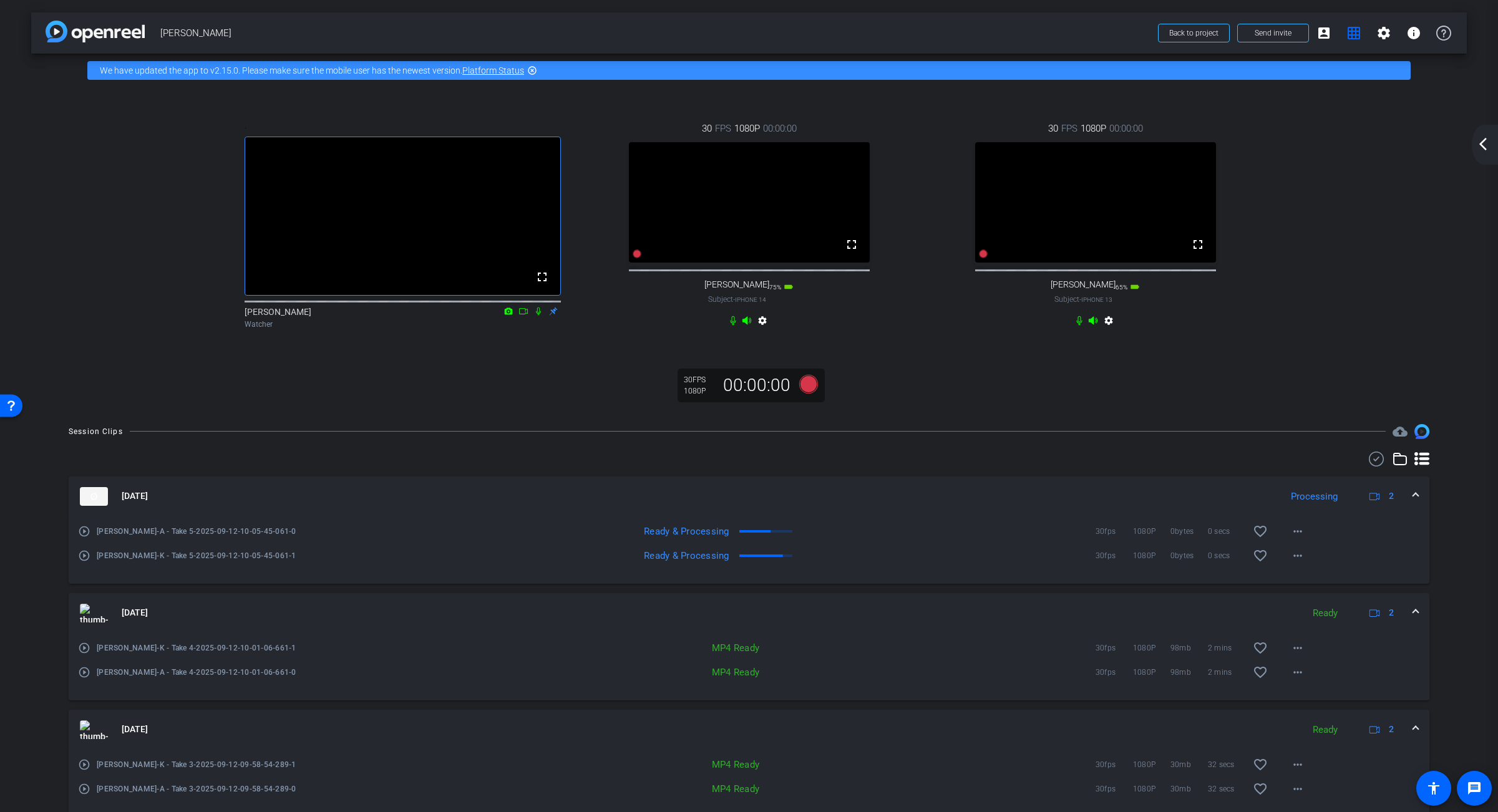
click at [1020, 143] on mat-icon "arrow_back_ios_new" at bounding box center [1483, 144] width 15 height 15
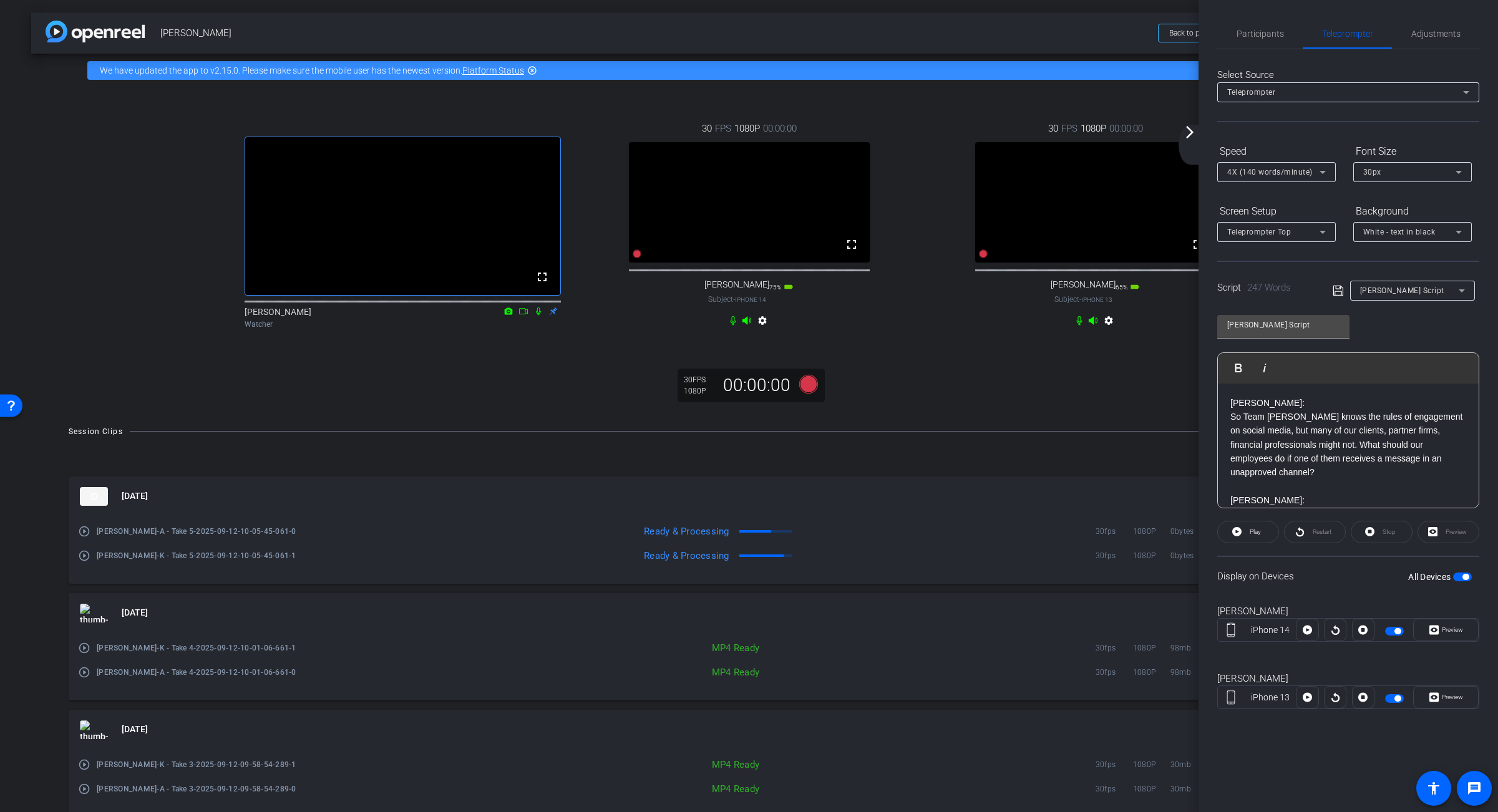
click at [1020, 130] on mat-icon "arrow_forward_ios" at bounding box center [1190, 132] width 15 height 15
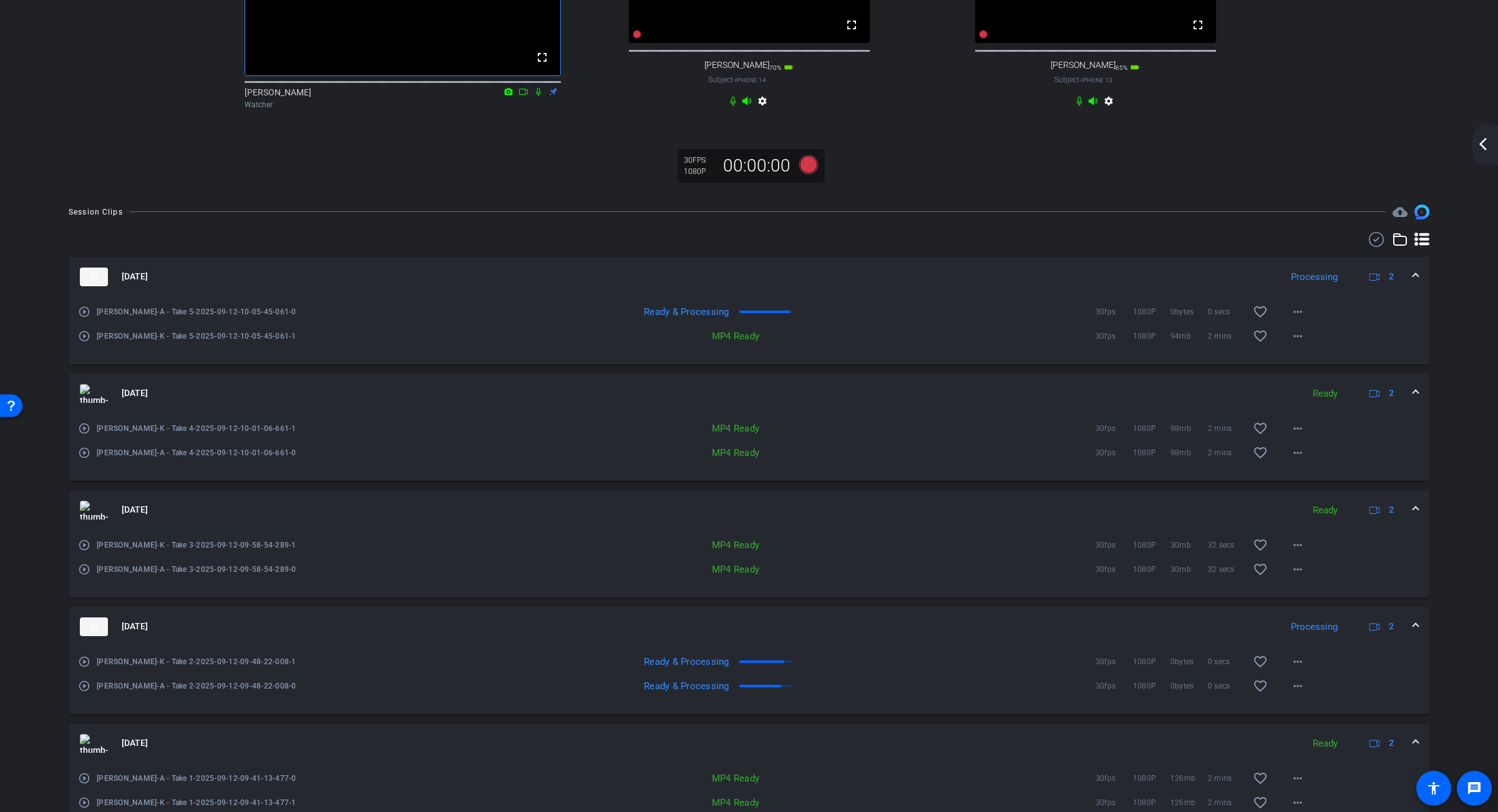
scroll to position [205, 0]
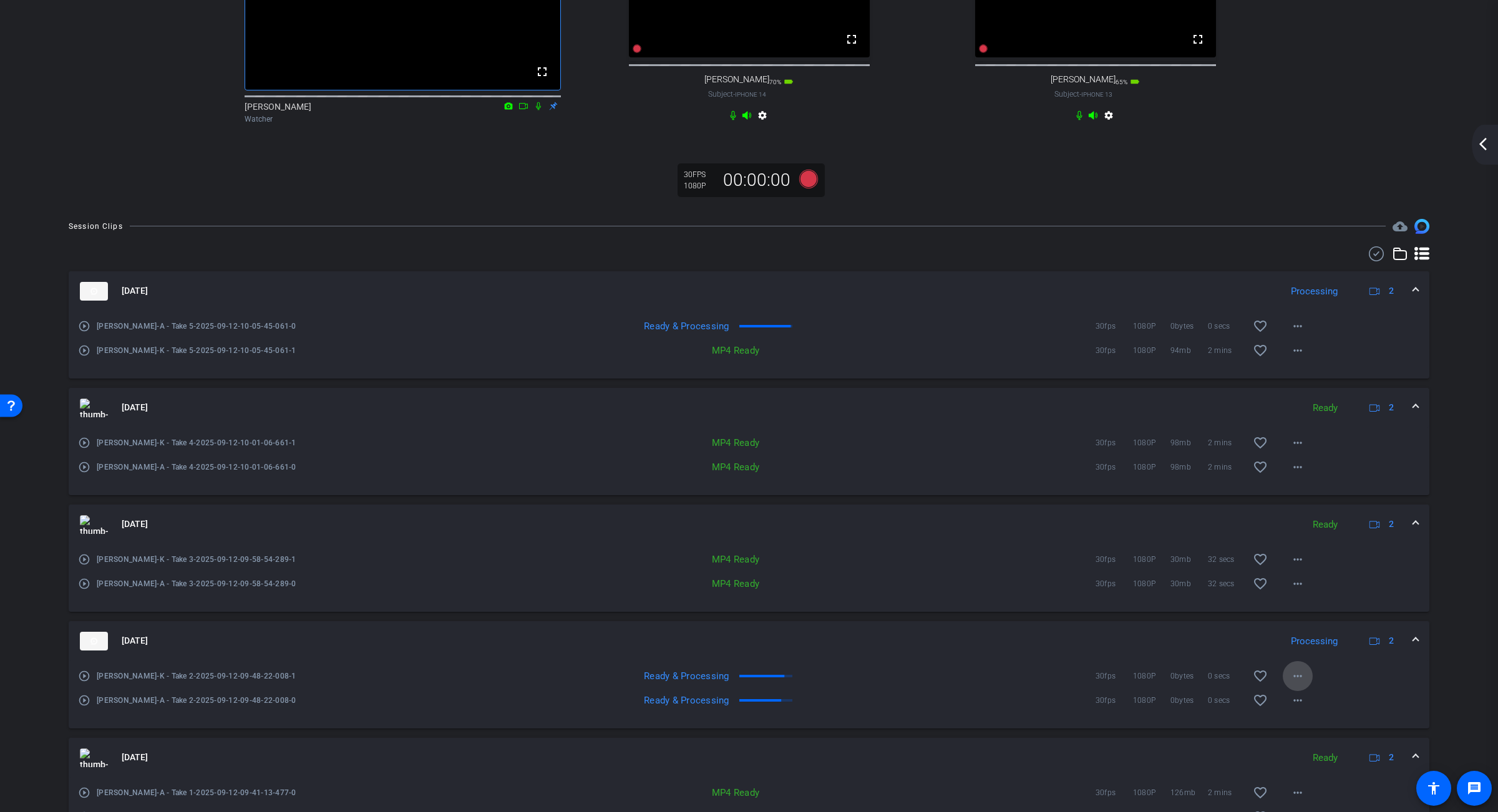
click at [1020, 683] on mat-icon "more_horiz" at bounding box center [1297, 676] width 15 height 15
click at [999, 694] on div at bounding box center [749, 406] width 1498 height 812
click at [1020, 708] on mat-icon "more_horiz" at bounding box center [1297, 700] width 15 height 15
click at [973, 703] on div at bounding box center [749, 406] width 1498 height 812
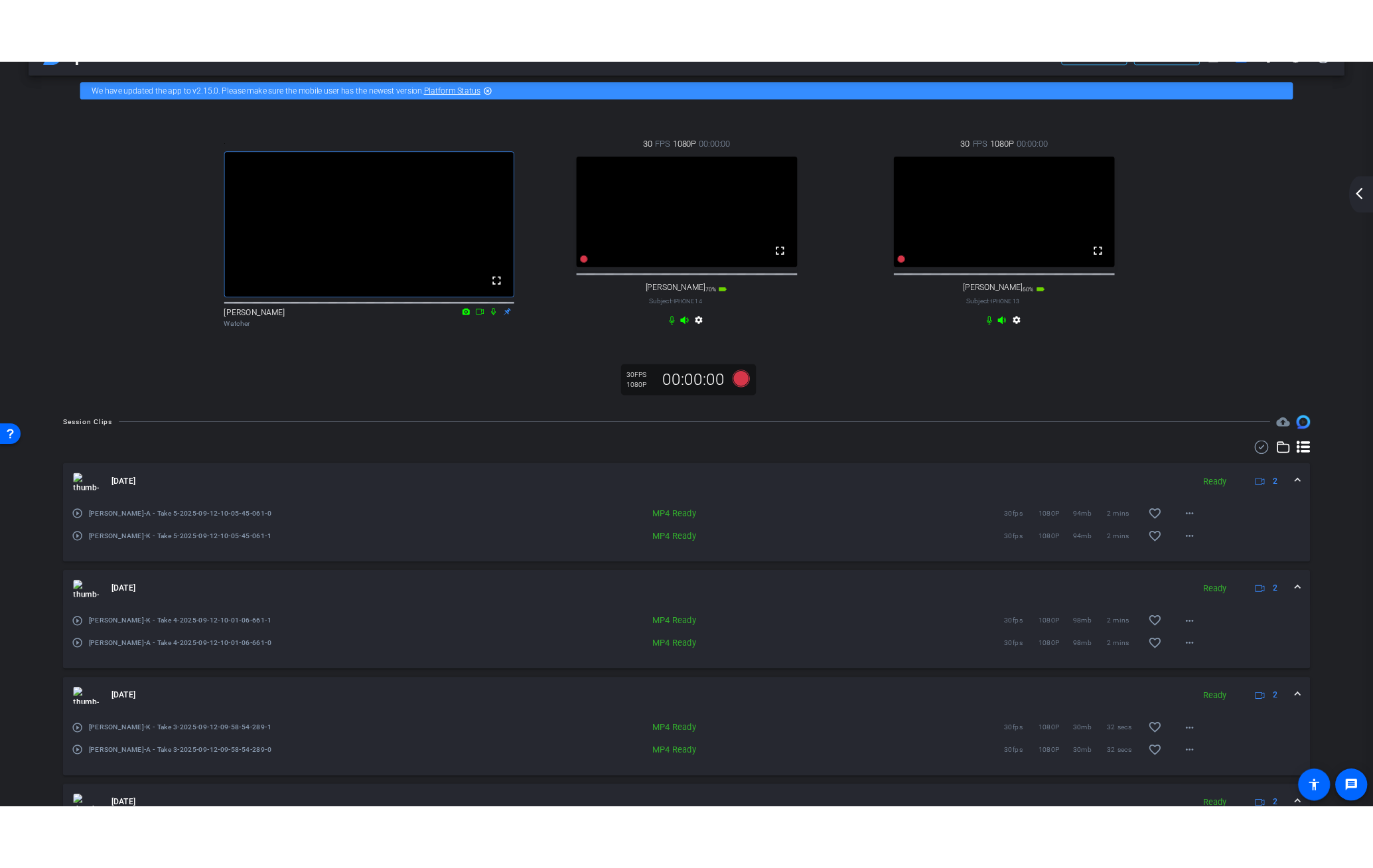
scroll to position [0, 0]
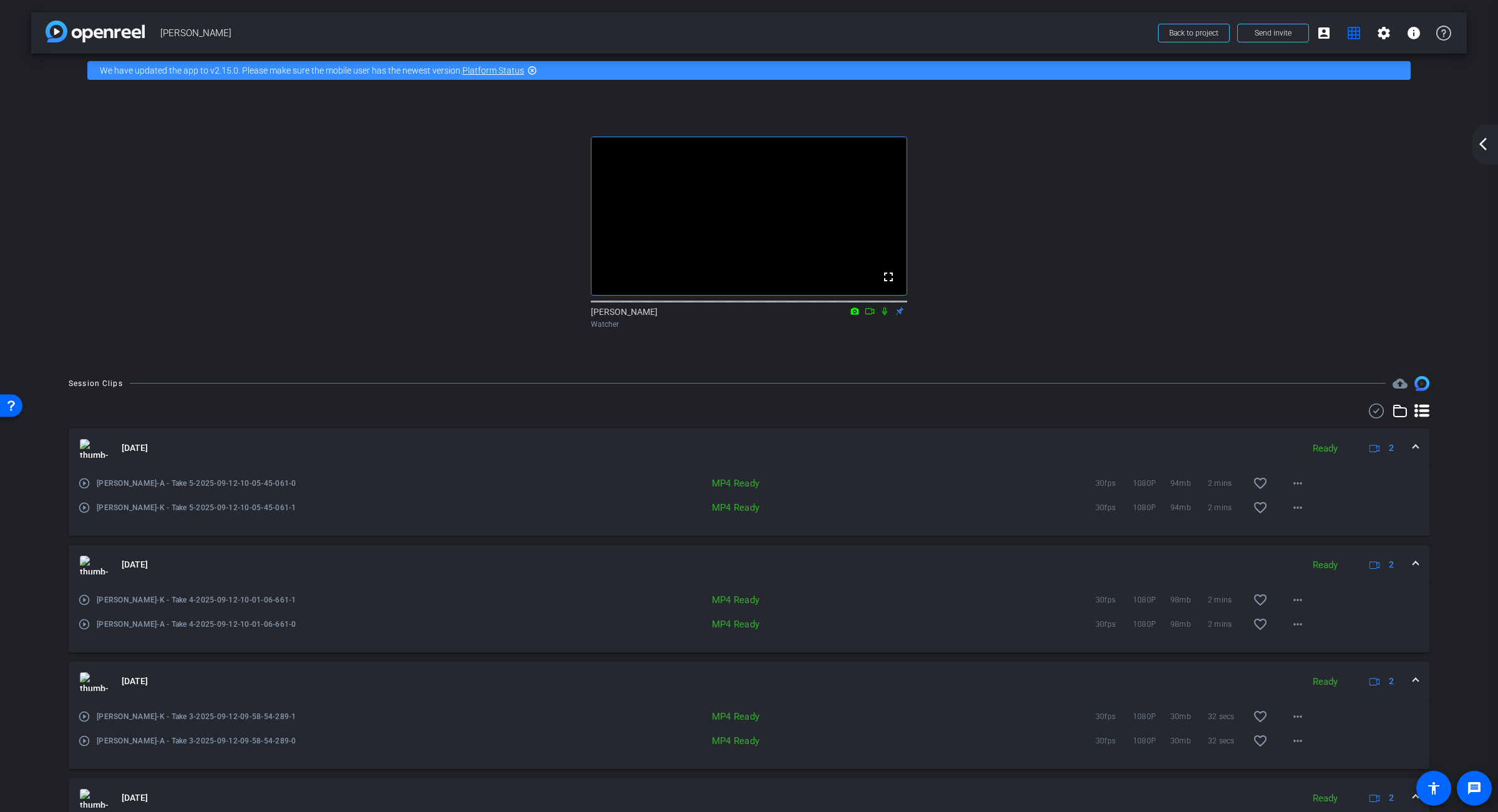
click at [1020, 142] on mat-icon "arrow_back_ios_new" at bounding box center [1483, 144] width 15 height 15
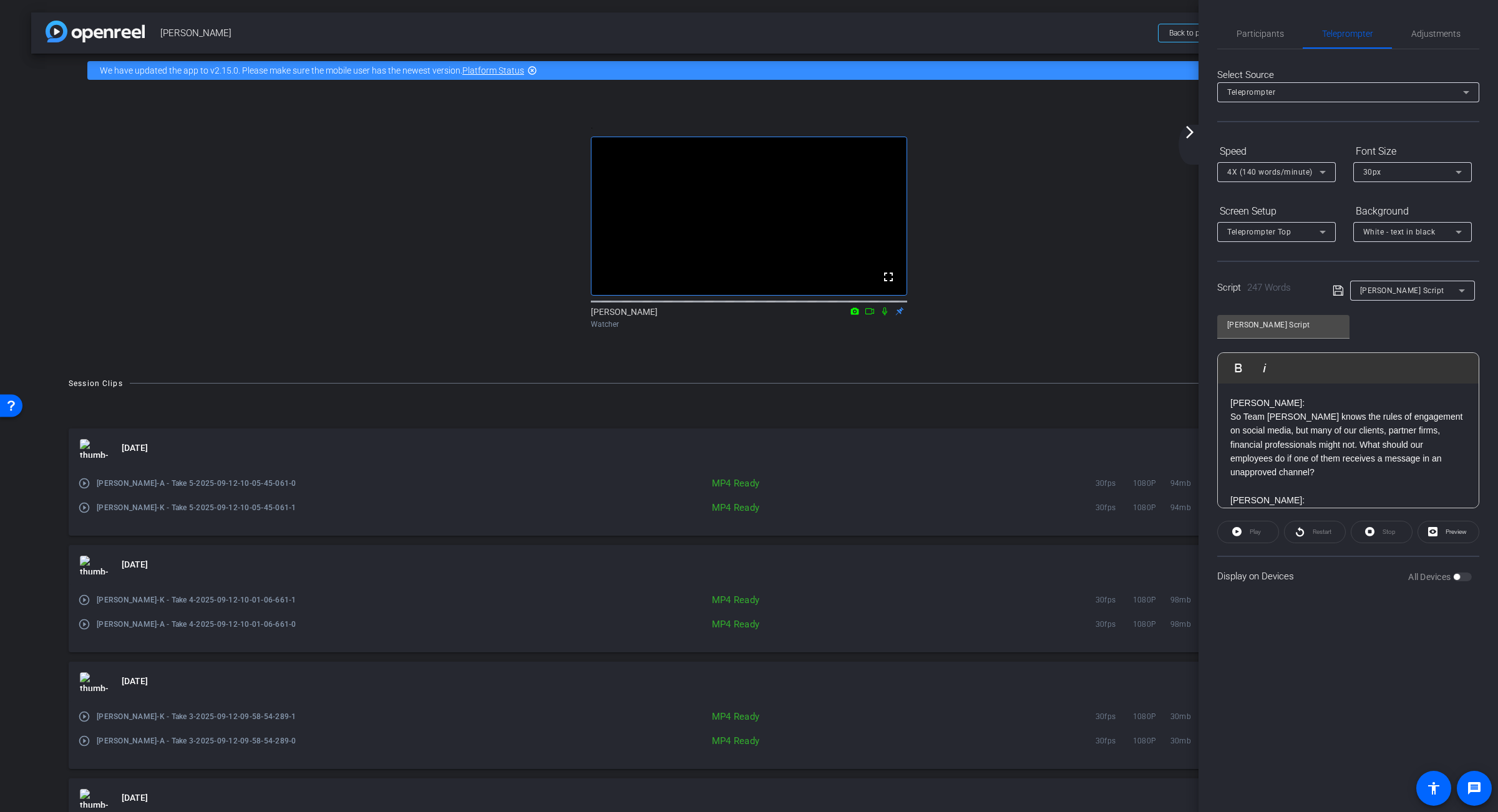
click at [1020, 133] on mat-icon "arrow_forward_ios" at bounding box center [1190, 132] width 15 height 15
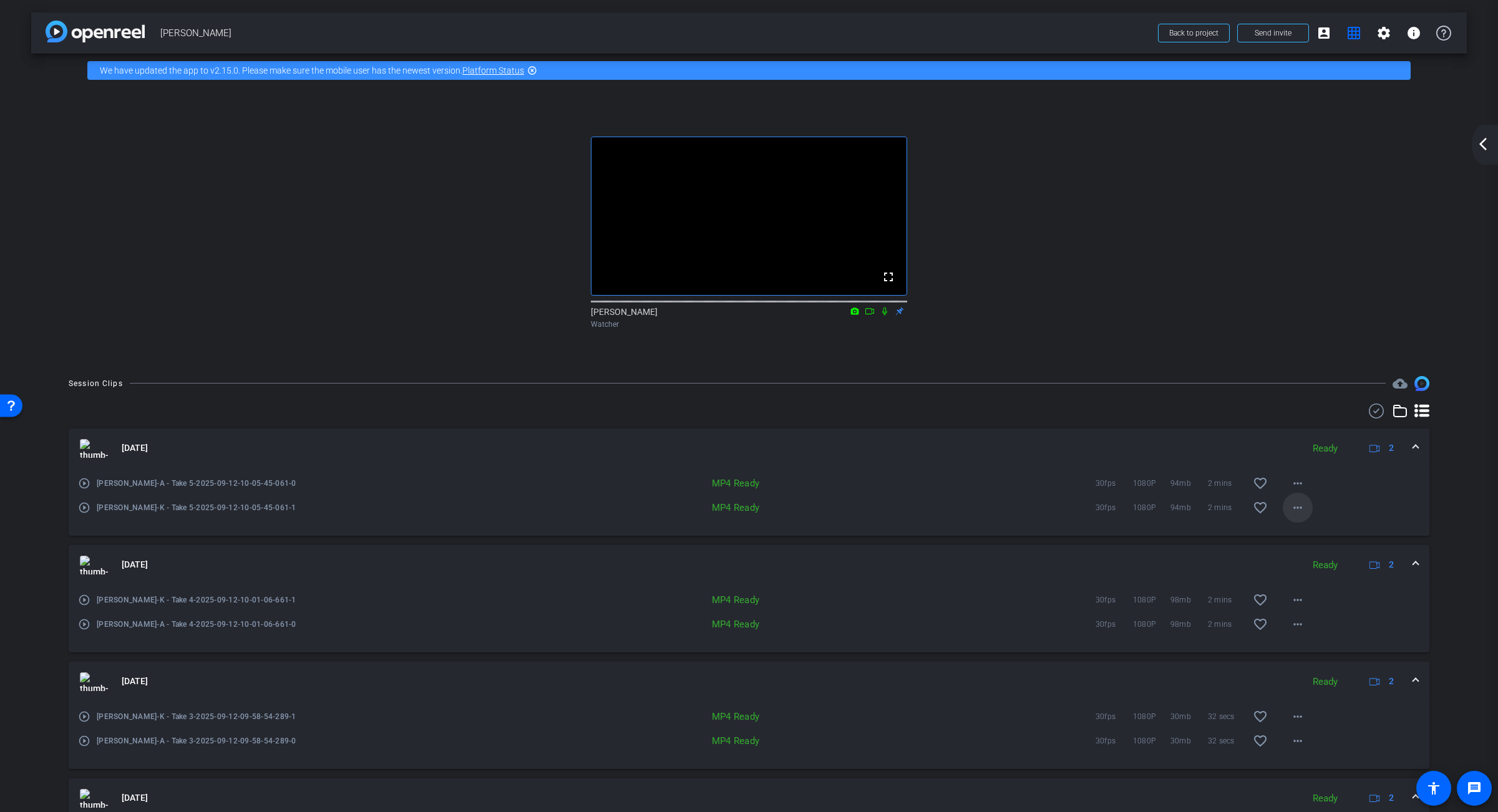
click at [1020, 515] on mat-icon "more_horiz" at bounding box center [1297, 508] width 15 height 15
click at [1020, 584] on span "Download MP4" at bounding box center [1330, 584] width 75 height 15
click at [1020, 491] on mat-icon "more_horiz" at bounding box center [1297, 483] width 15 height 15
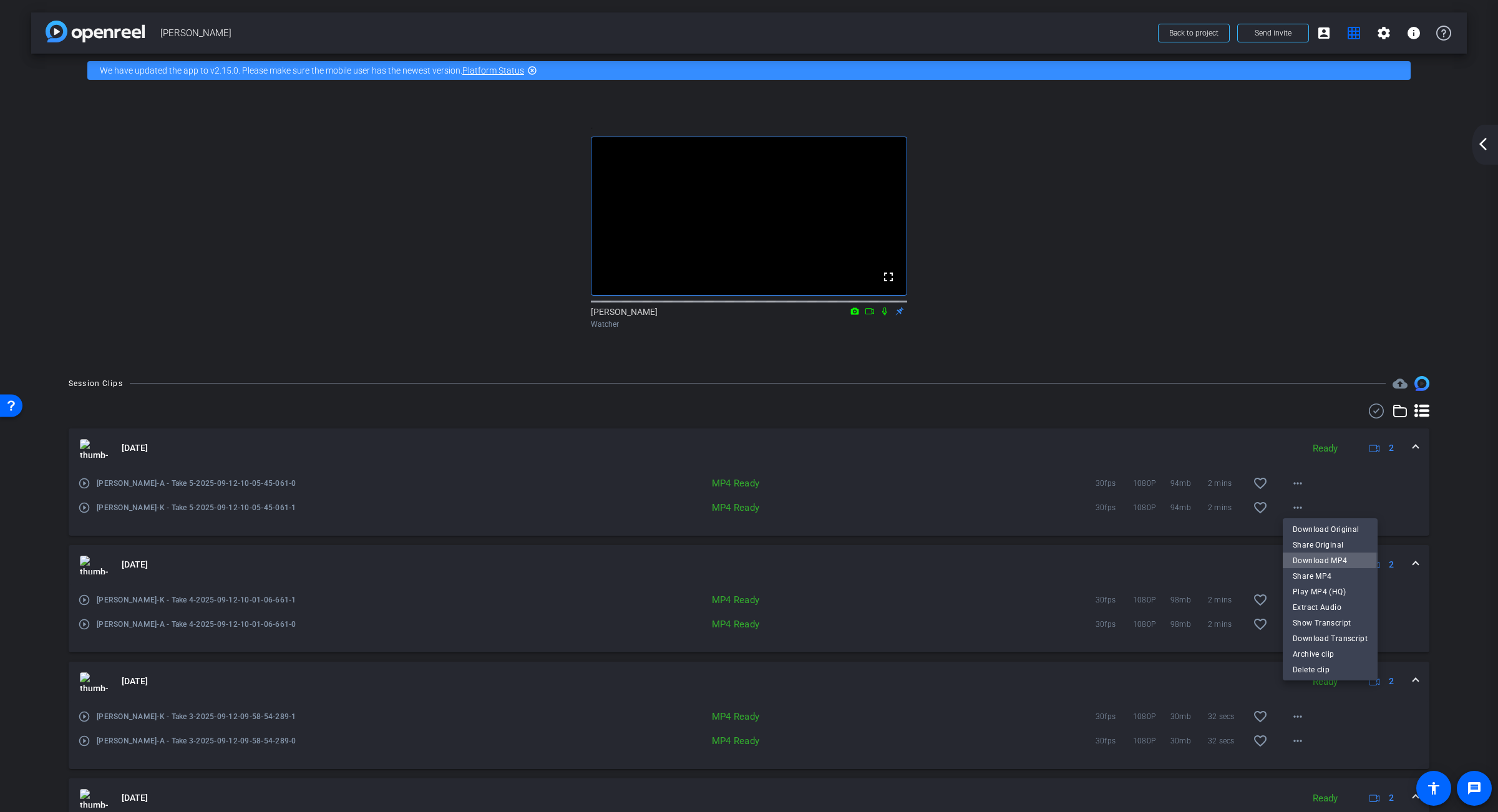
click at [1020, 558] on span "Download MP4" at bounding box center [1330, 560] width 75 height 15
click at [1020, 607] on mat-icon "more_horiz" at bounding box center [1297, 599] width 15 height 15
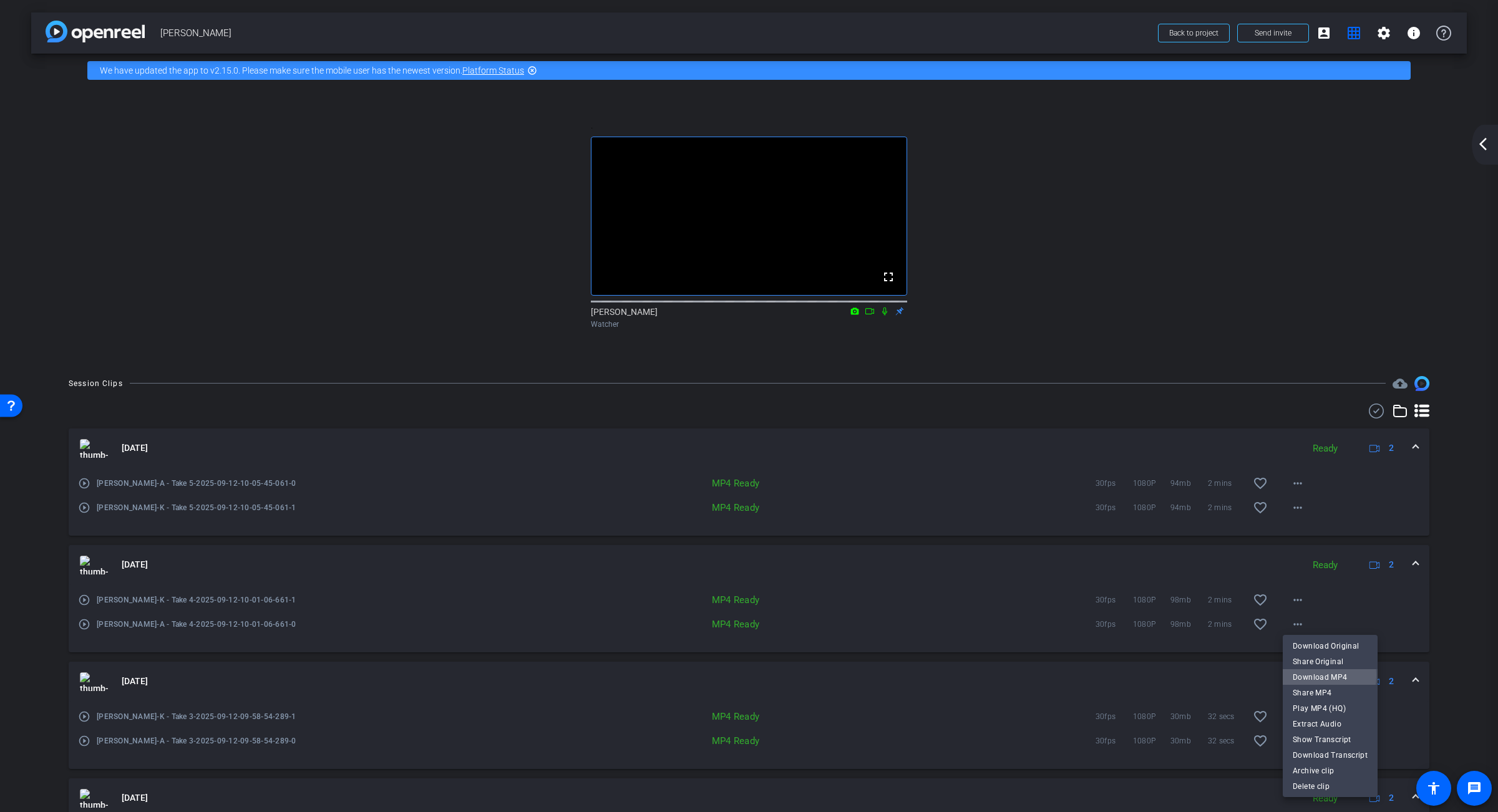
click at [1020, 675] on span "Download MP4" at bounding box center [1330, 676] width 75 height 15
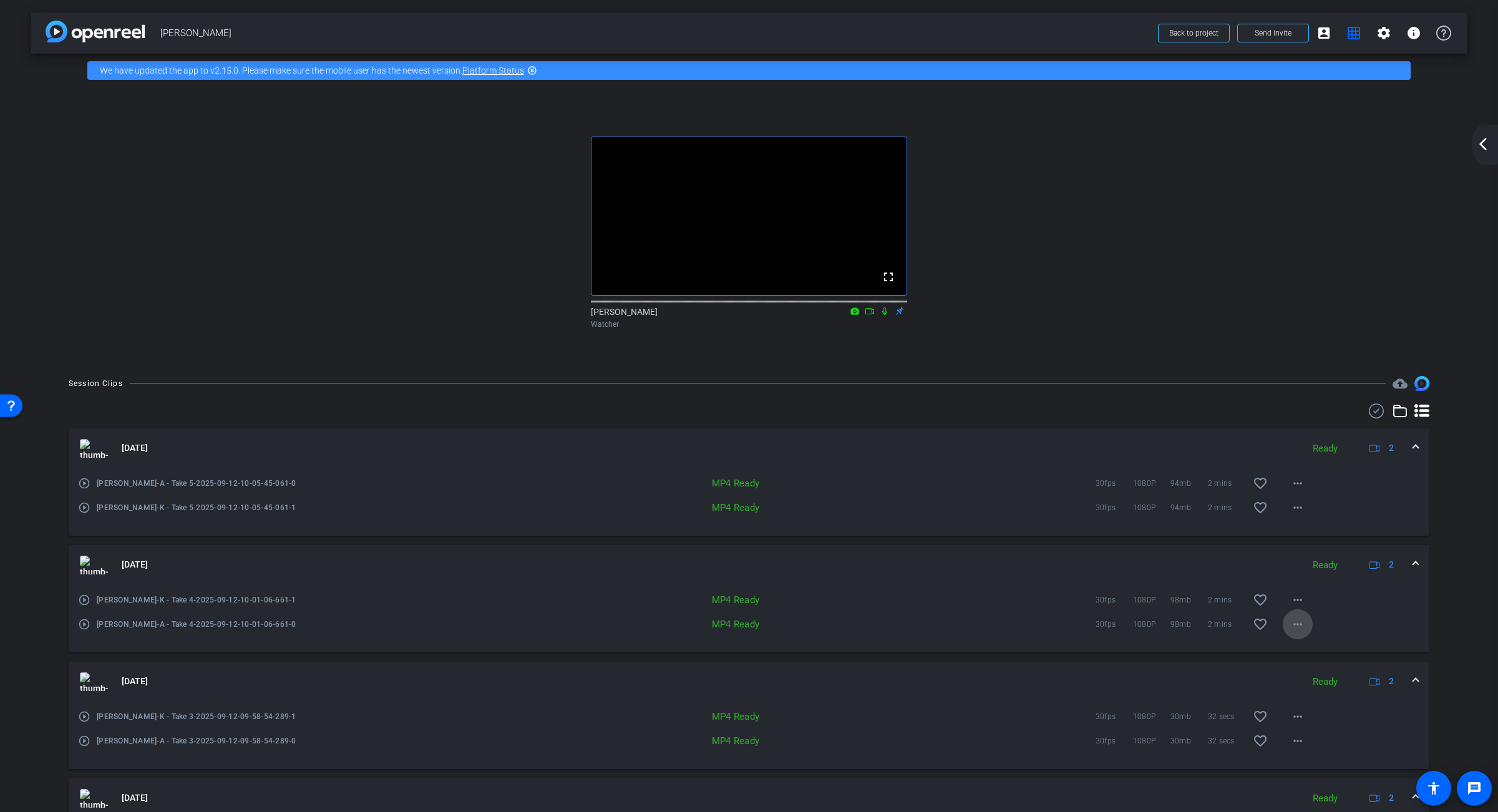
click at [1020, 632] on mat-icon "more_horiz" at bounding box center [1297, 624] width 15 height 15
click at [1020, 507] on span "Download MP4" at bounding box center [1330, 509] width 75 height 15
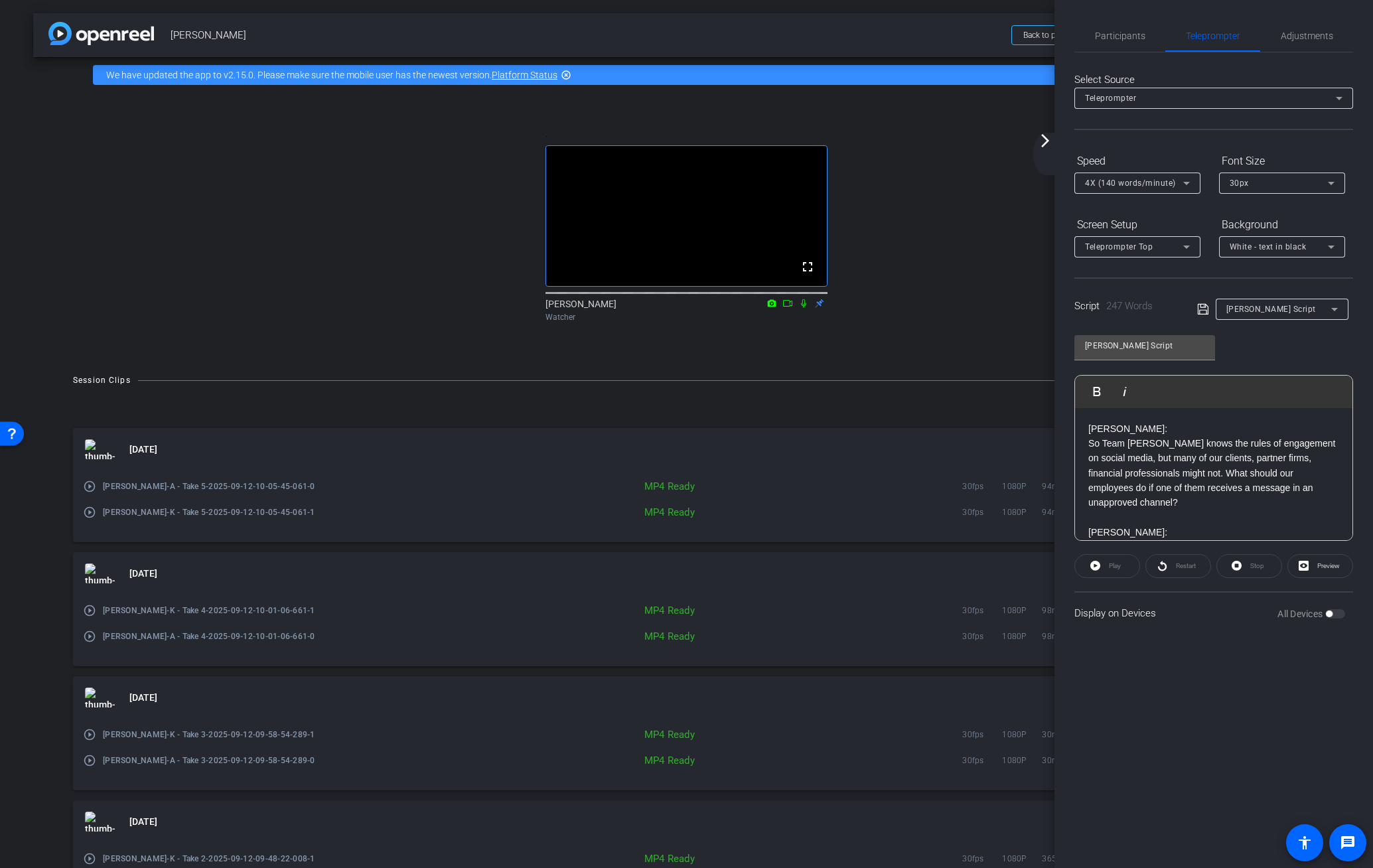
click at [1044, 140] on mat-icon "arrow_forward_ios" at bounding box center [1045, 140] width 16 height 16
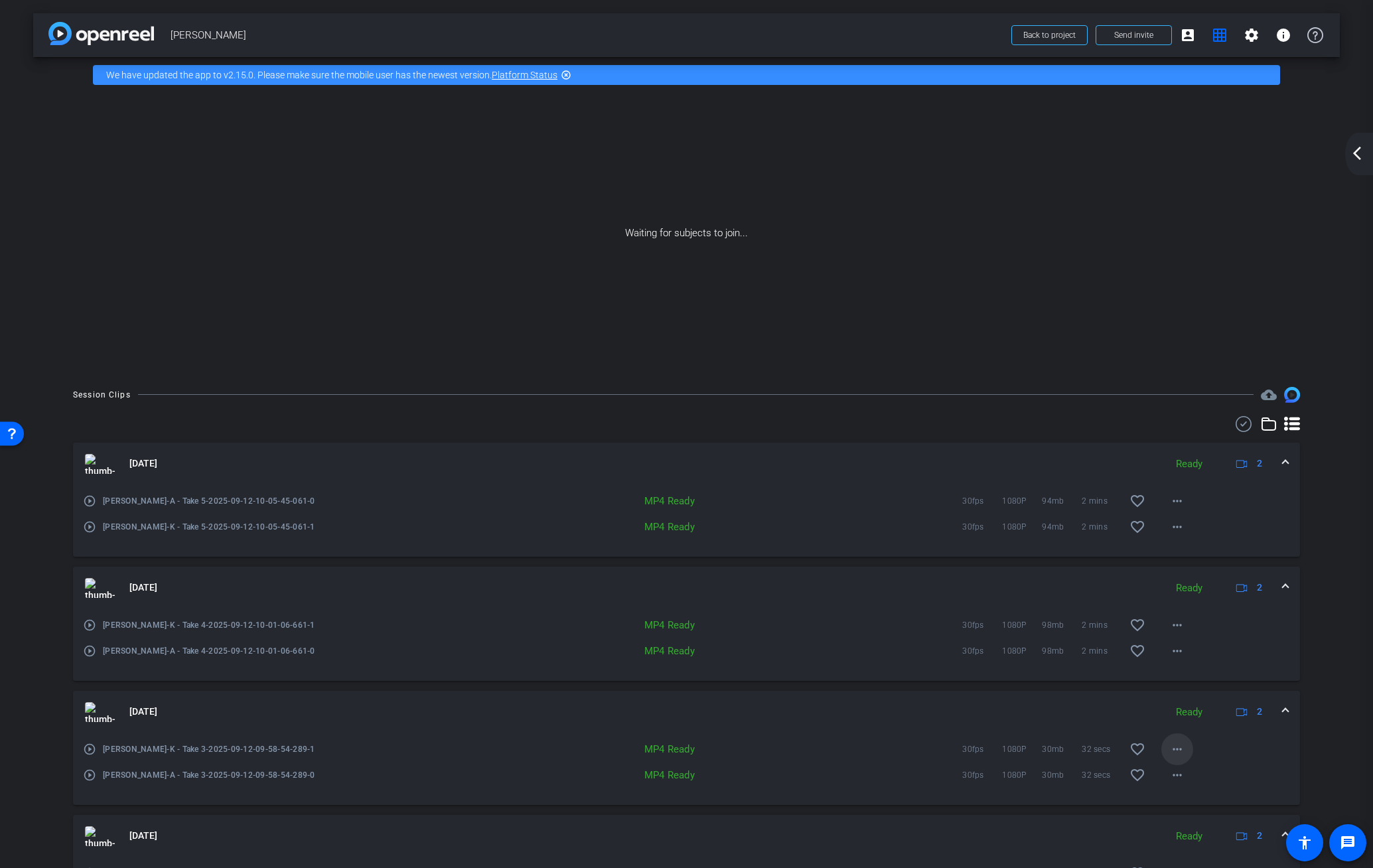
click at [1085, 747] on mat-icon "more_horiz" at bounding box center [1177, 749] width 16 height 16
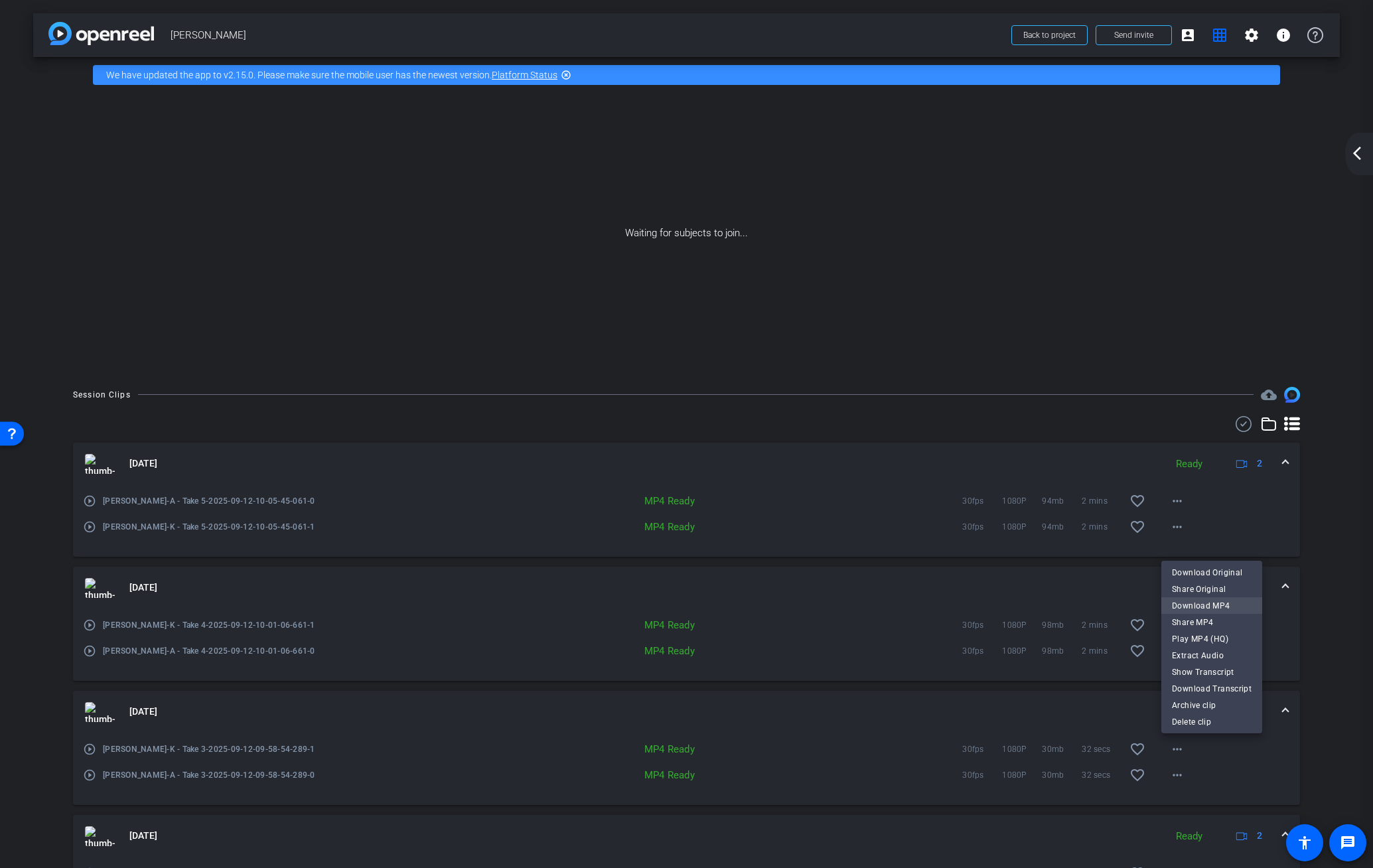
click at [1085, 605] on span "Download MP4" at bounding box center [1212, 605] width 79 height 16
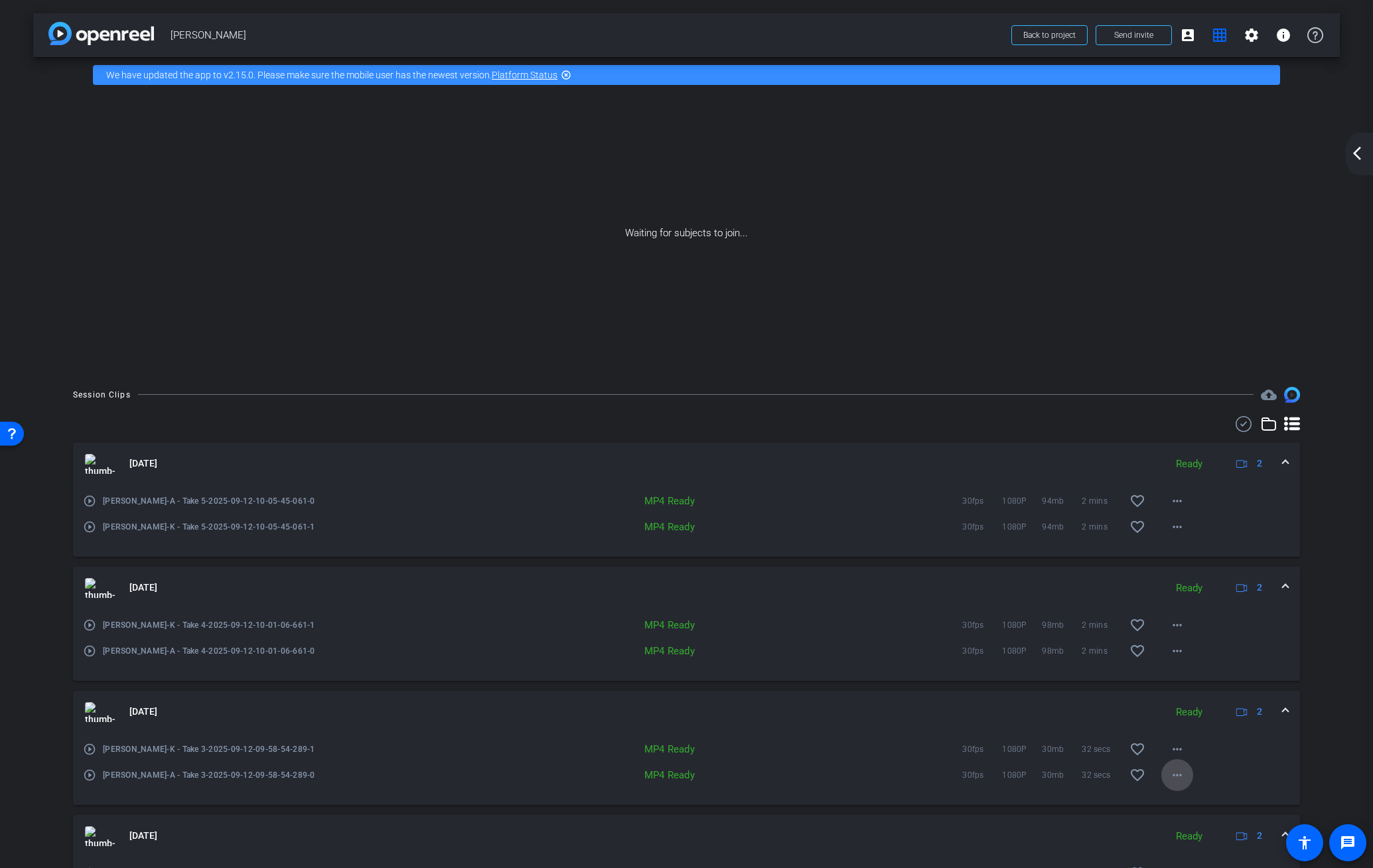
click at [1085, 775] on mat-icon "more_horiz" at bounding box center [1177, 775] width 16 height 16
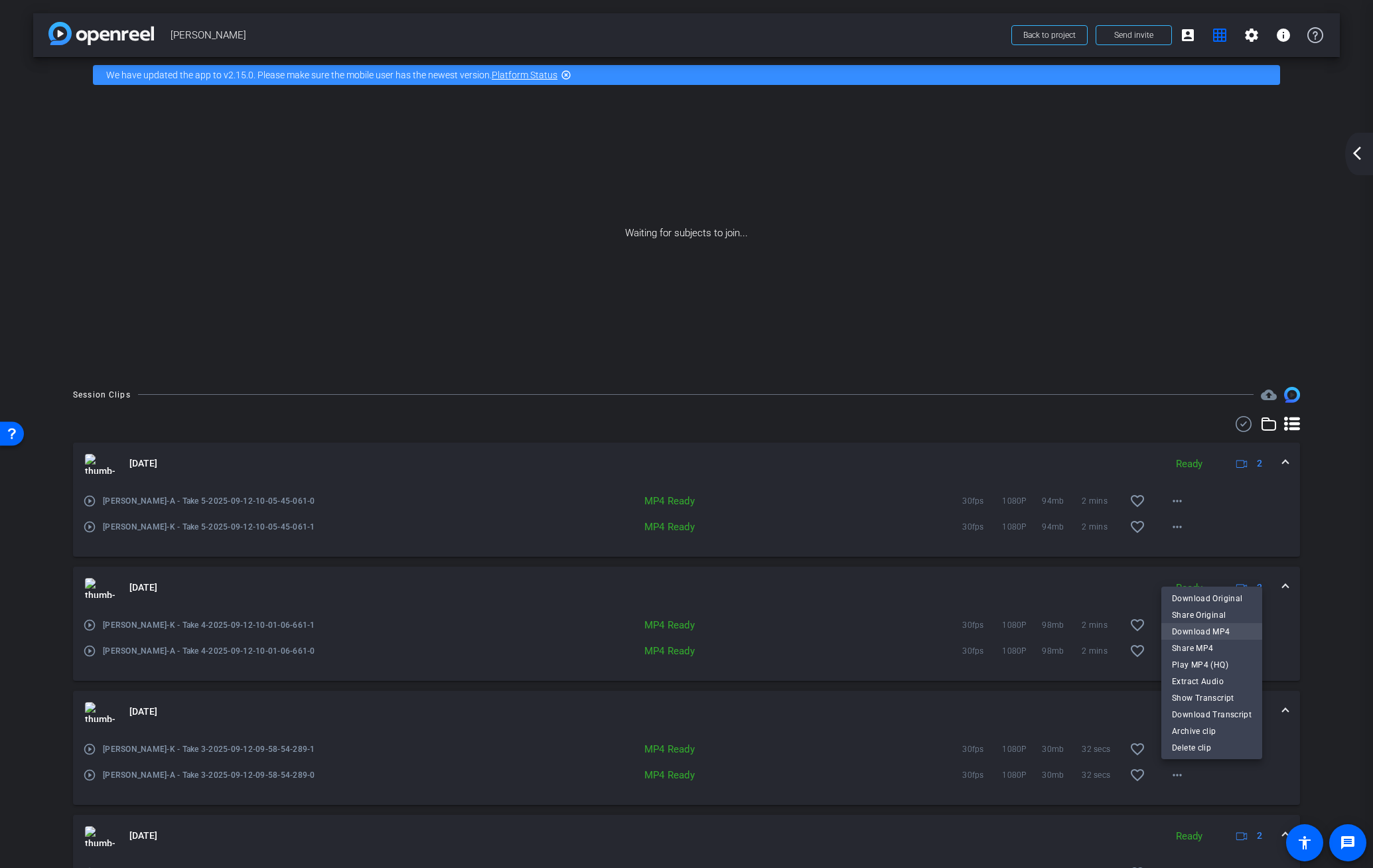
click at [1085, 630] on span "Download MP4" at bounding box center [1212, 632] width 79 height 16
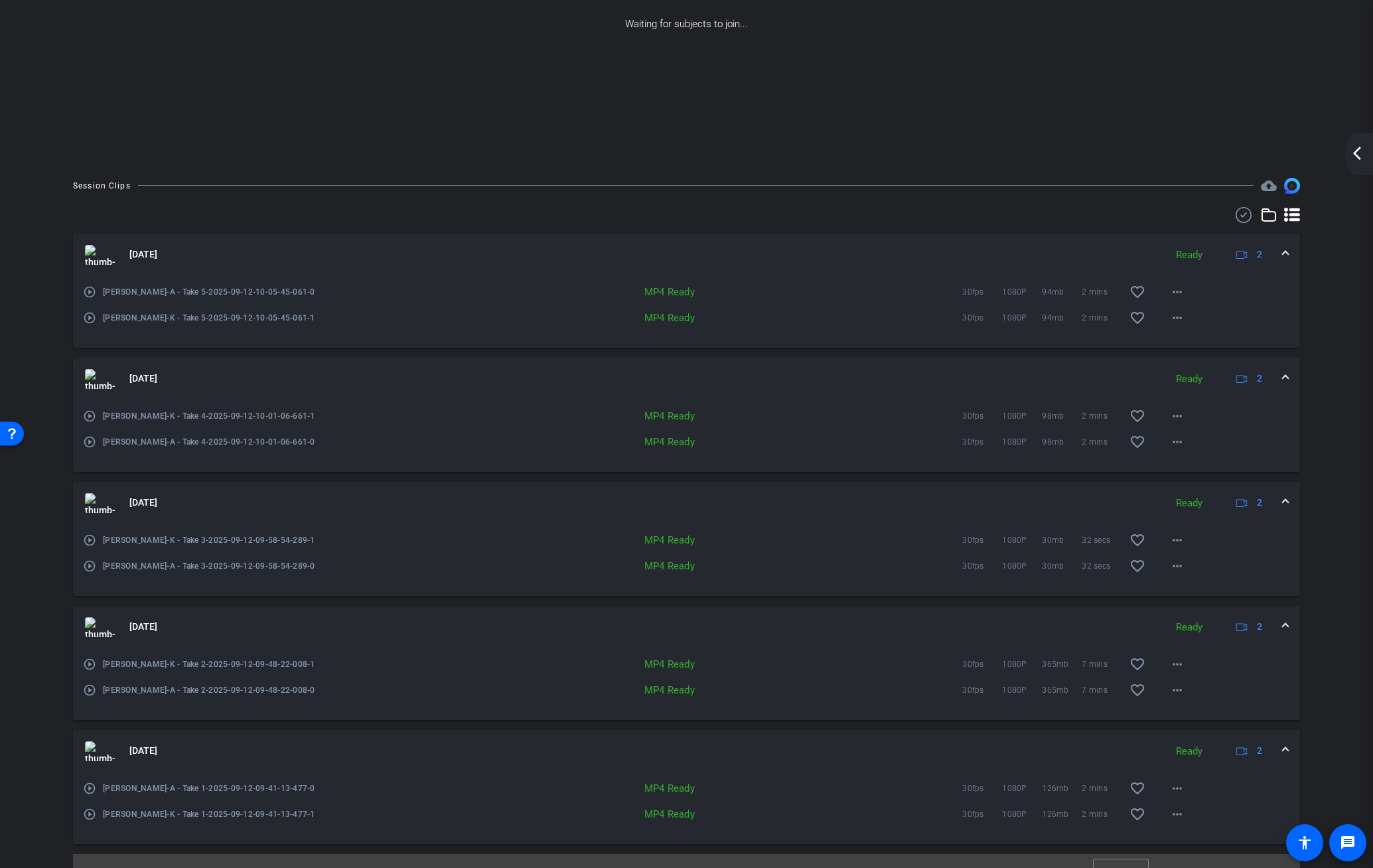
scroll to position [232, 0]
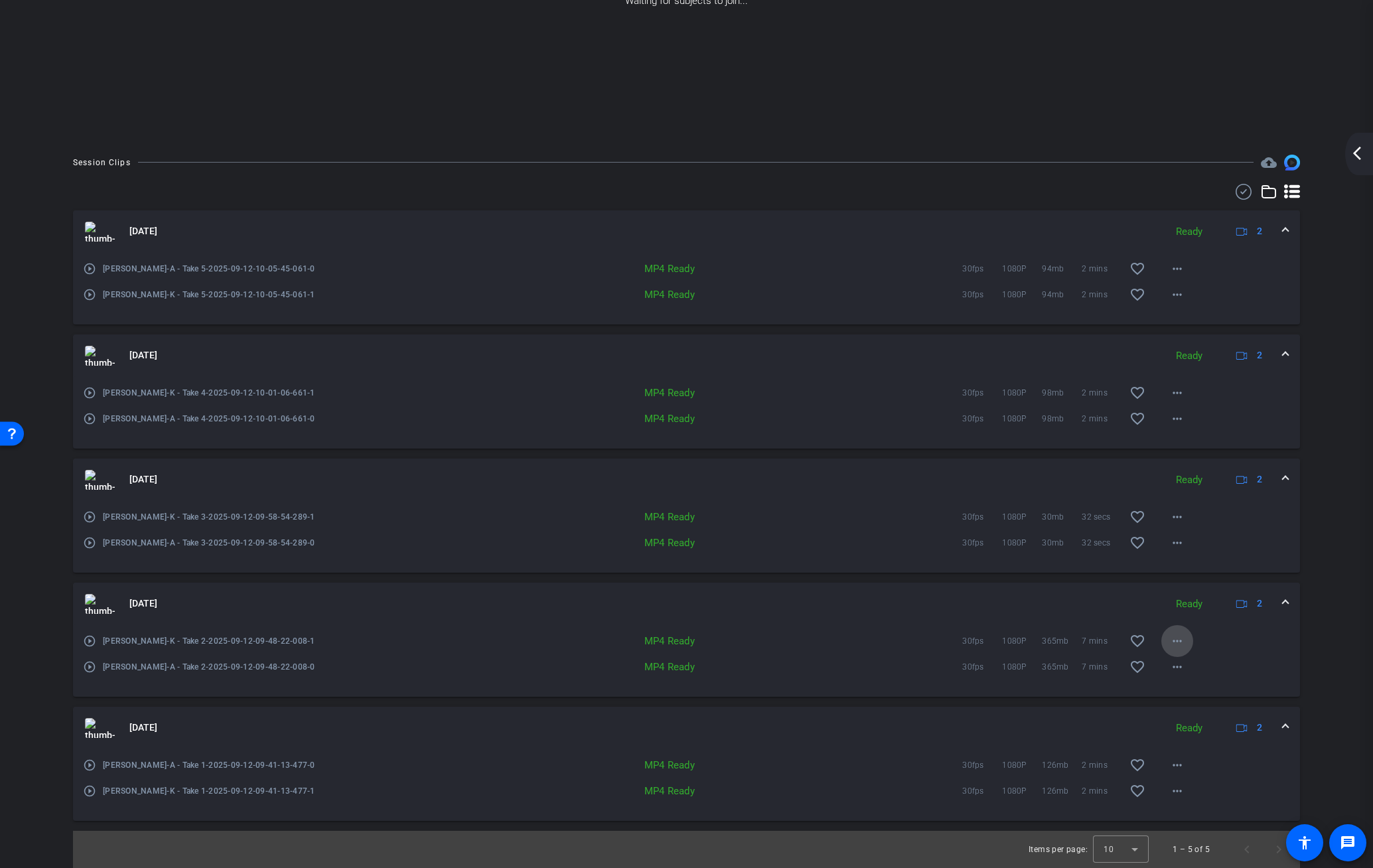
click at [1085, 641] on mat-icon "more_horiz" at bounding box center [1177, 641] width 16 height 16
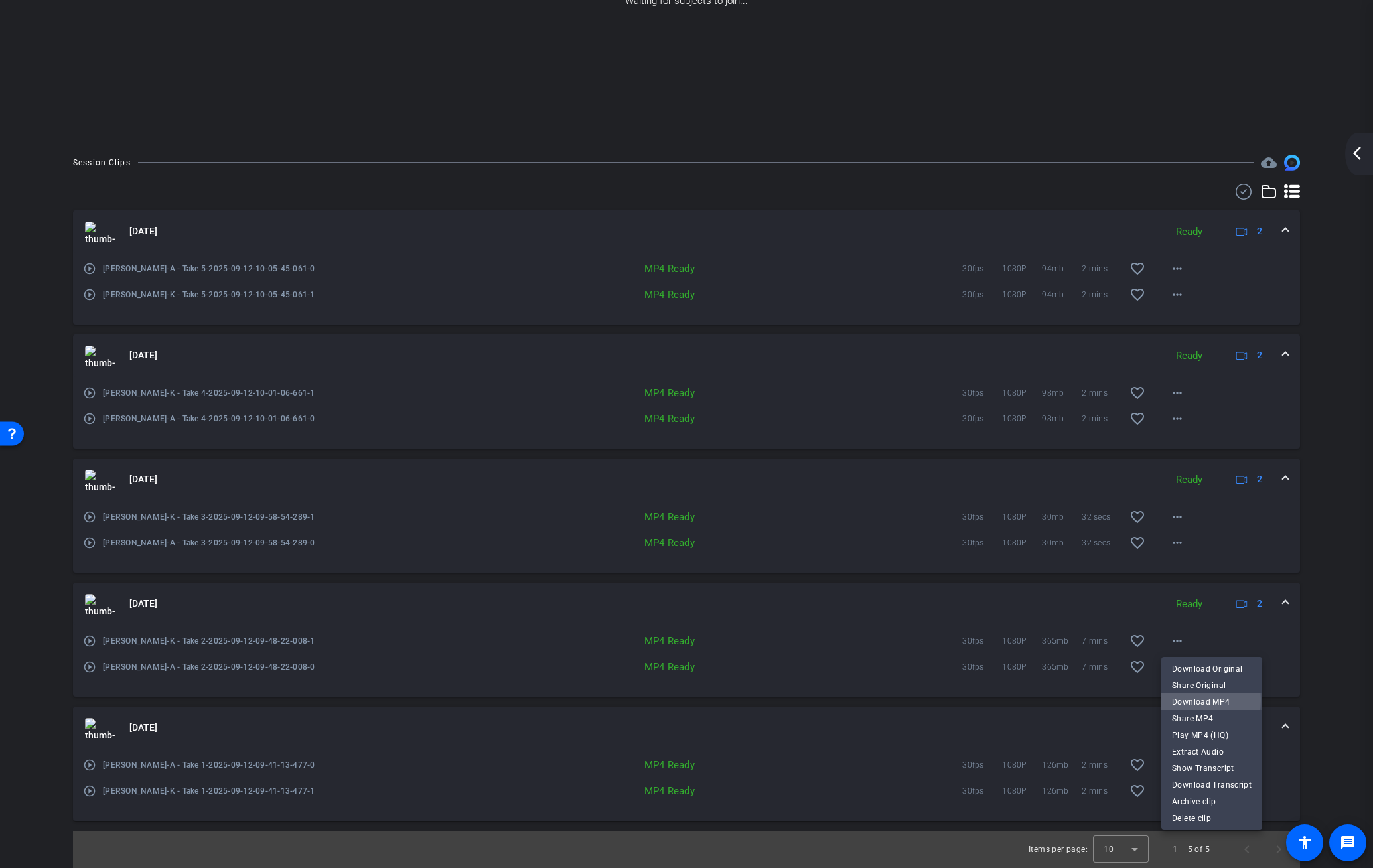
click at [1085, 701] on span "Download MP4" at bounding box center [1212, 702] width 79 height 16
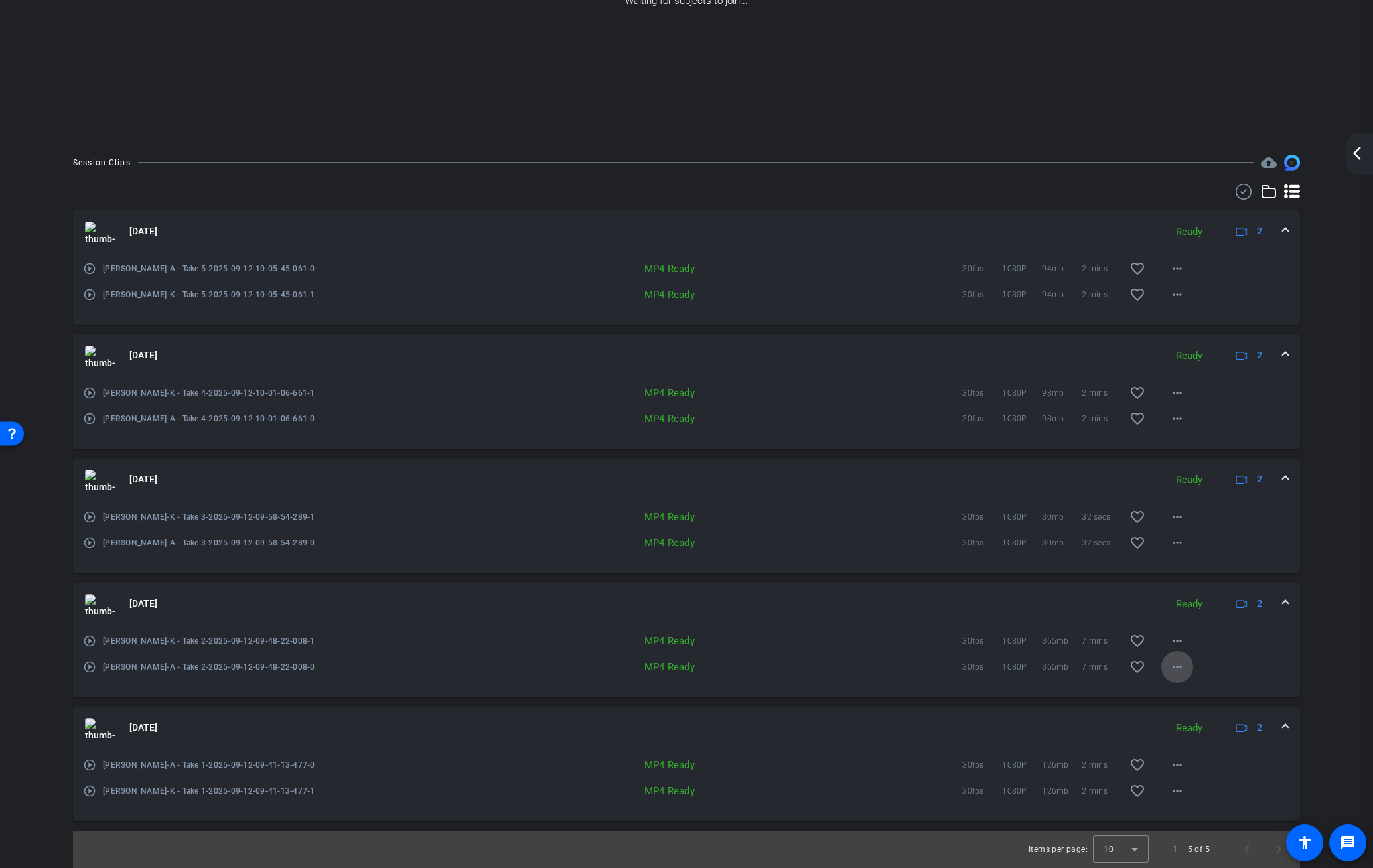
click at [1085, 666] on mat-icon "more_horiz" at bounding box center [1177, 666] width 16 height 16
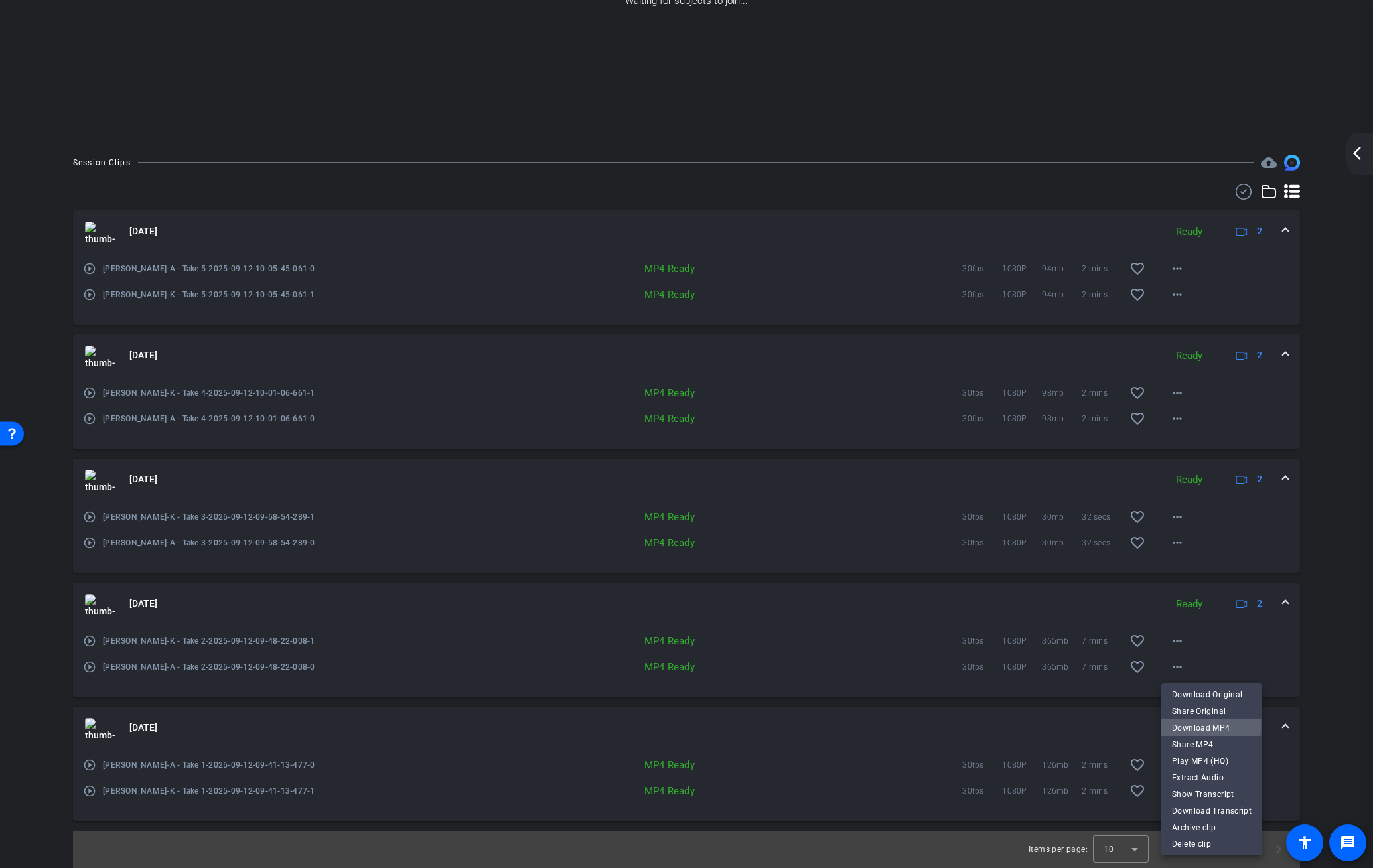
click at [1085, 727] on span "Download MP4" at bounding box center [1212, 728] width 79 height 16
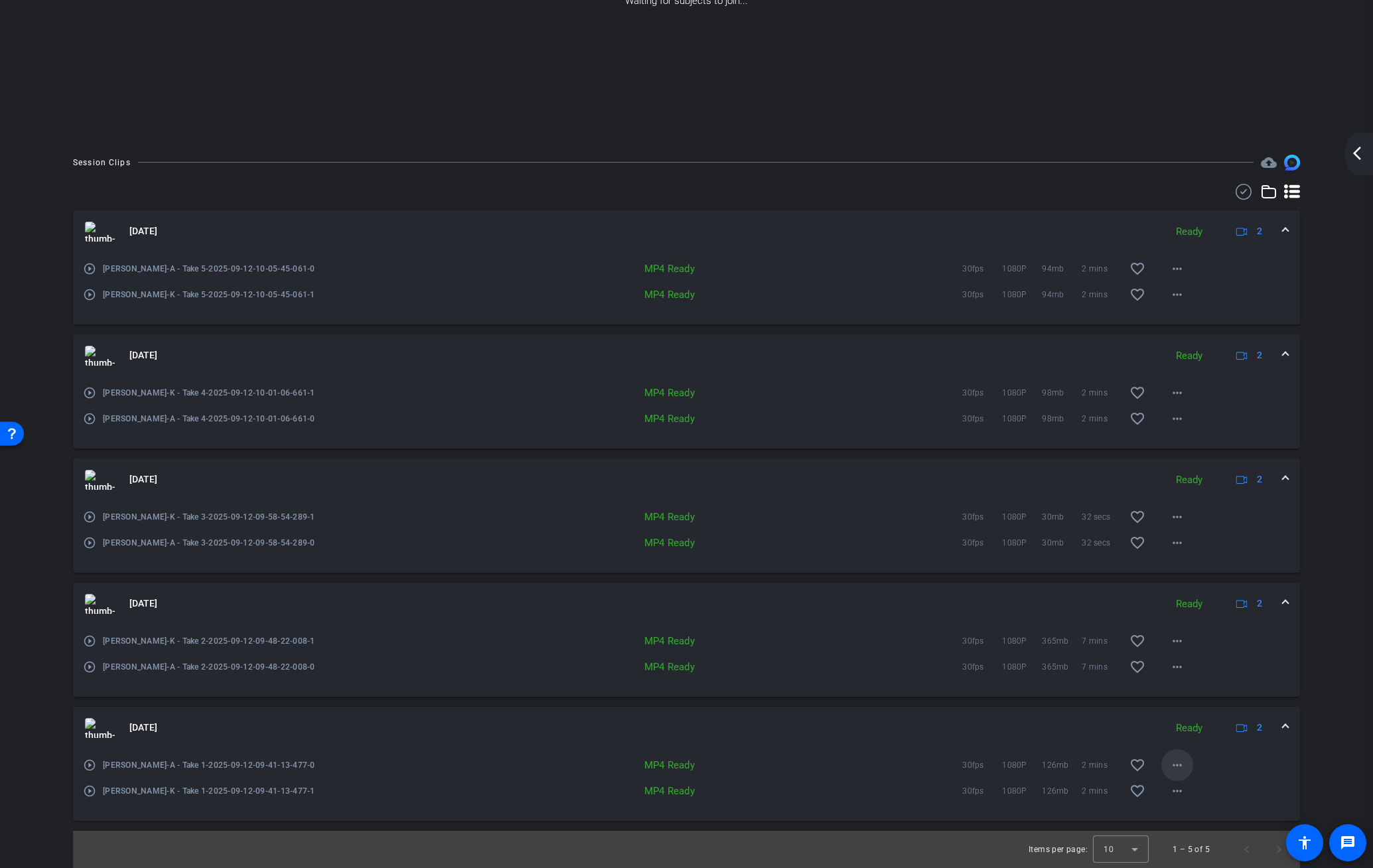
click at [1085, 765] on mat-icon "more_horiz" at bounding box center [1177, 765] width 16 height 16
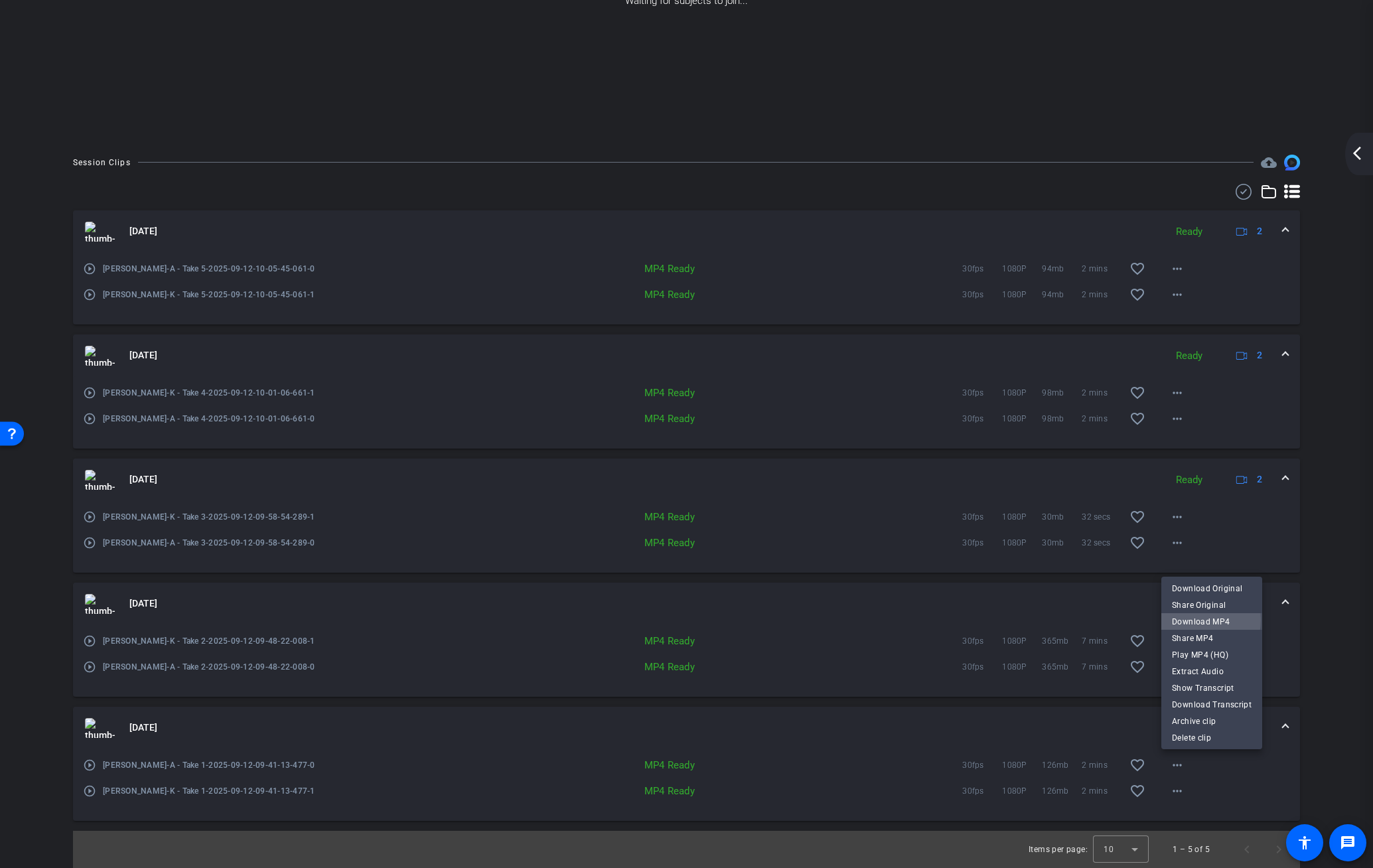
click at [1085, 620] on span "Download MP4" at bounding box center [1212, 621] width 79 height 16
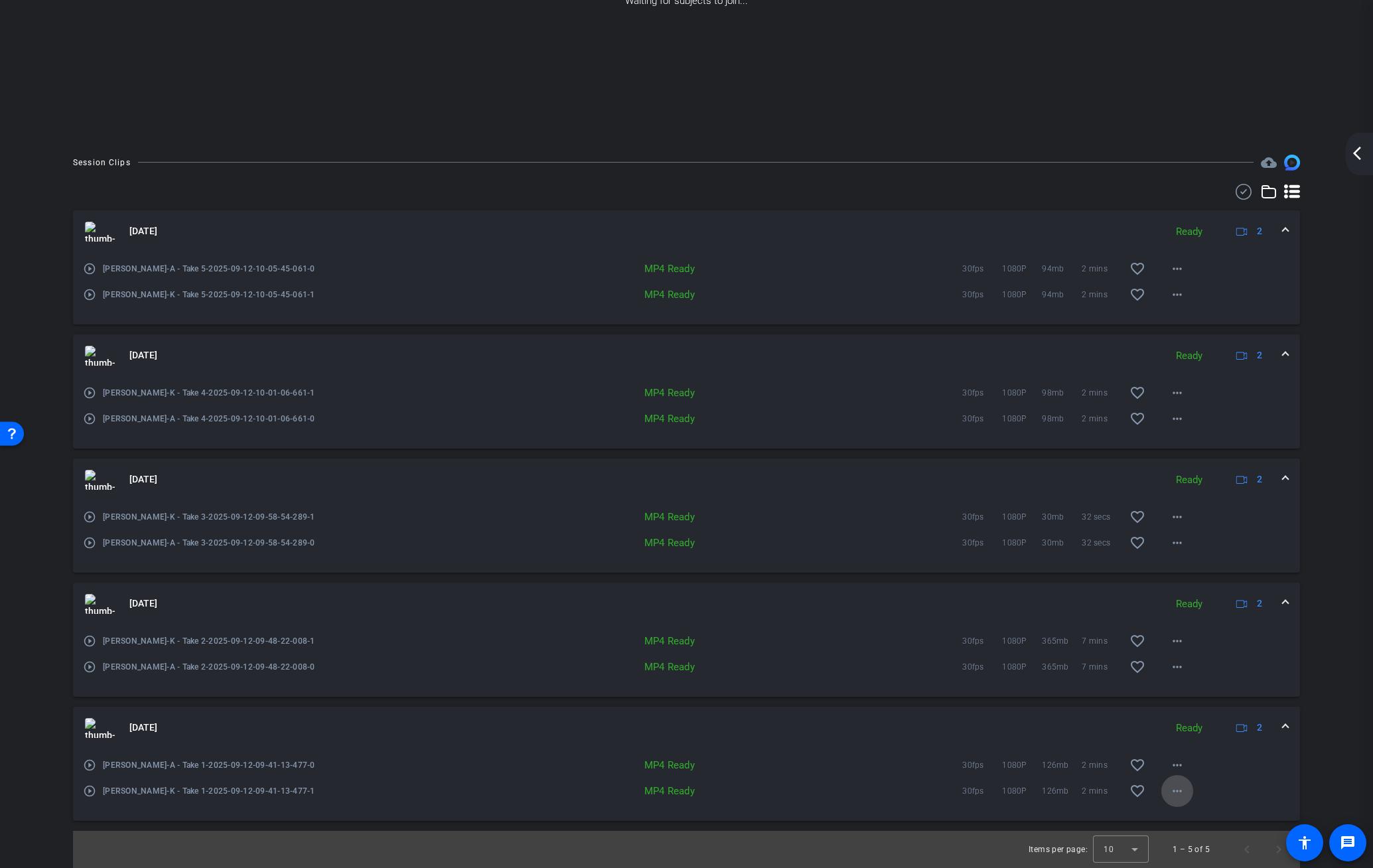
click at [1085, 785] on mat-icon "more_horiz" at bounding box center [1177, 791] width 16 height 16
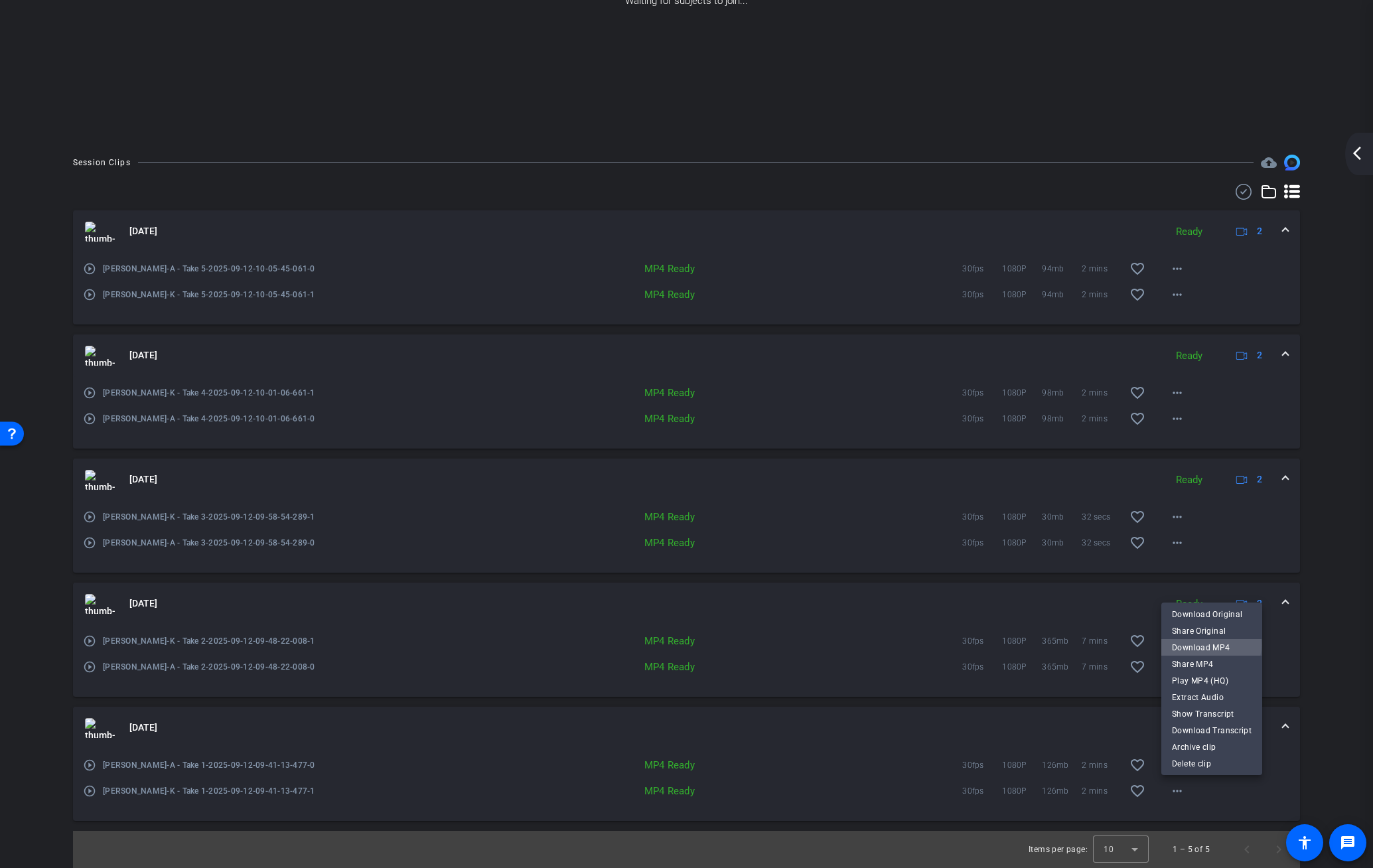
click at [1085, 645] on span "Download MP4" at bounding box center [1212, 647] width 79 height 16
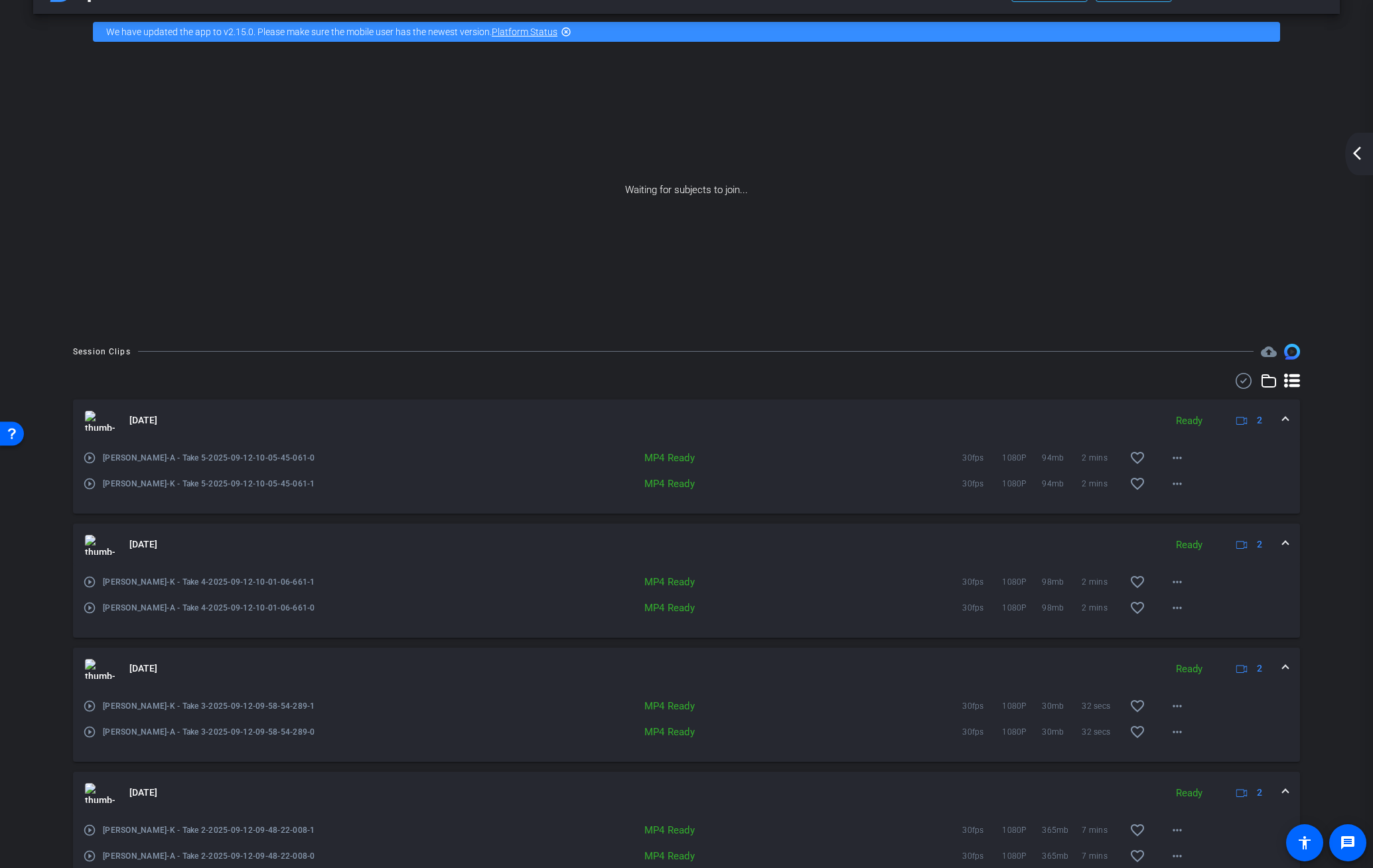
scroll to position [0, 0]
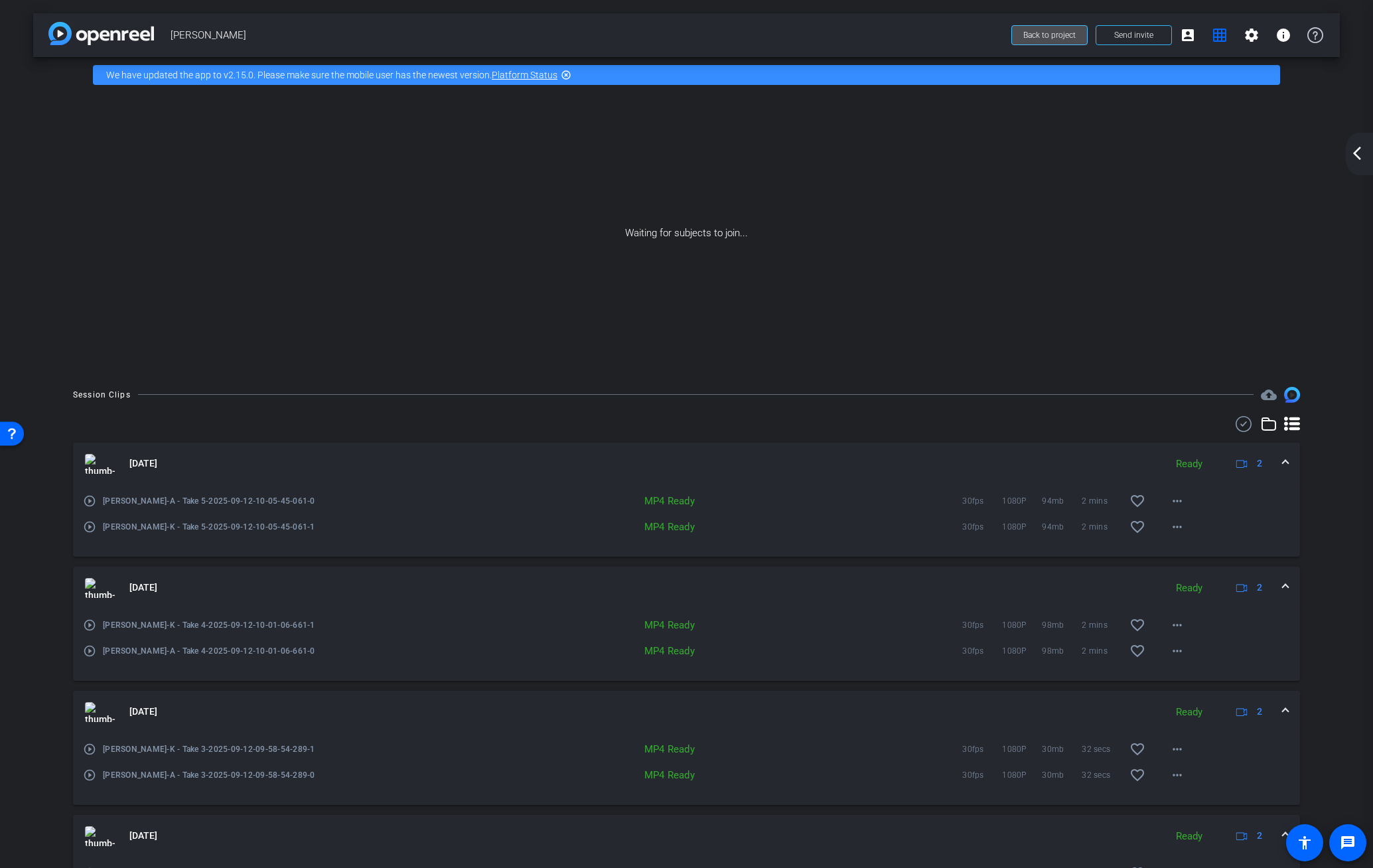
click at [1063, 38] on span "Back to project" at bounding box center [1049, 35] width 52 height 10
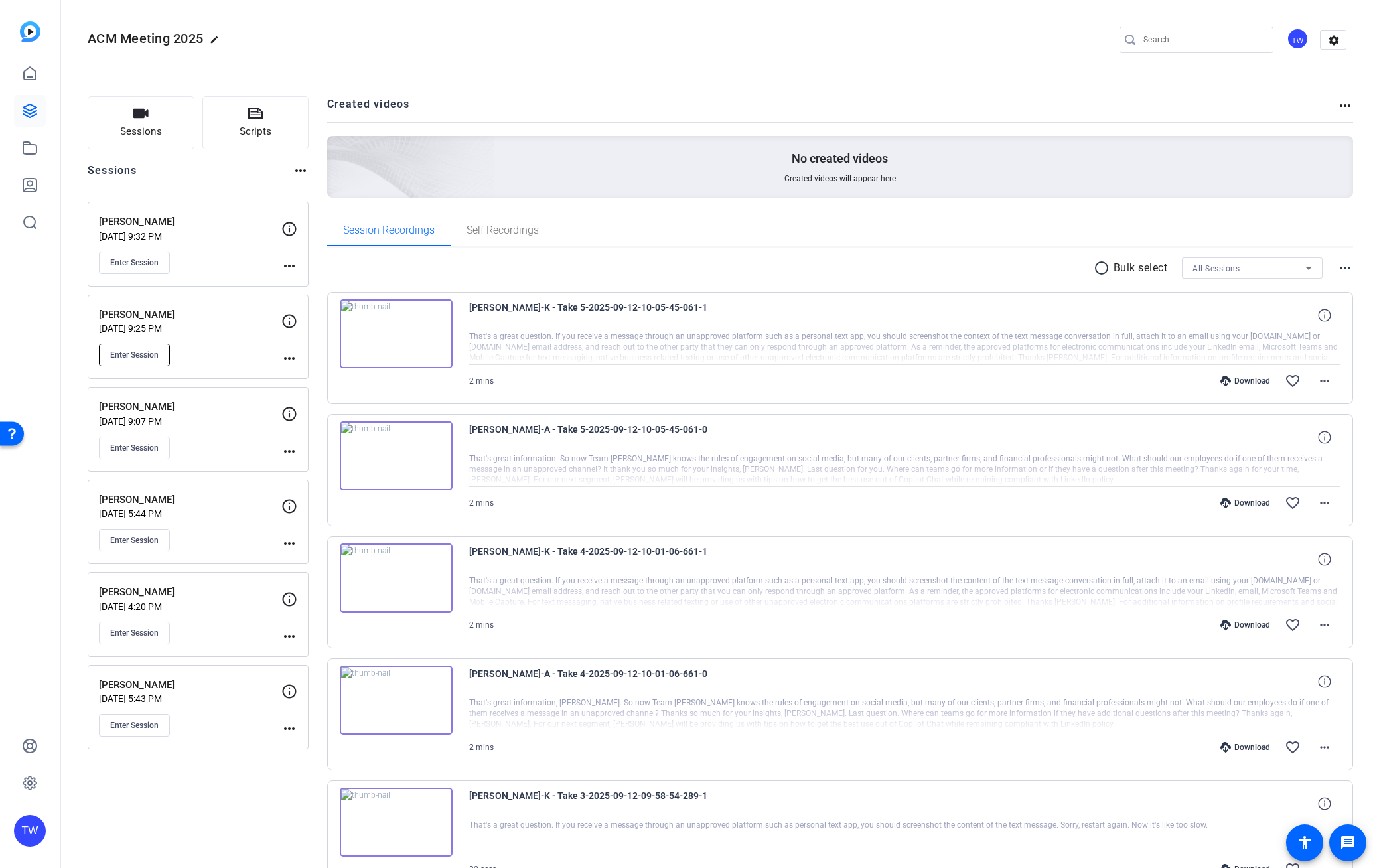
click at [148, 355] on span "Enter Session" at bounding box center [134, 355] width 48 height 10
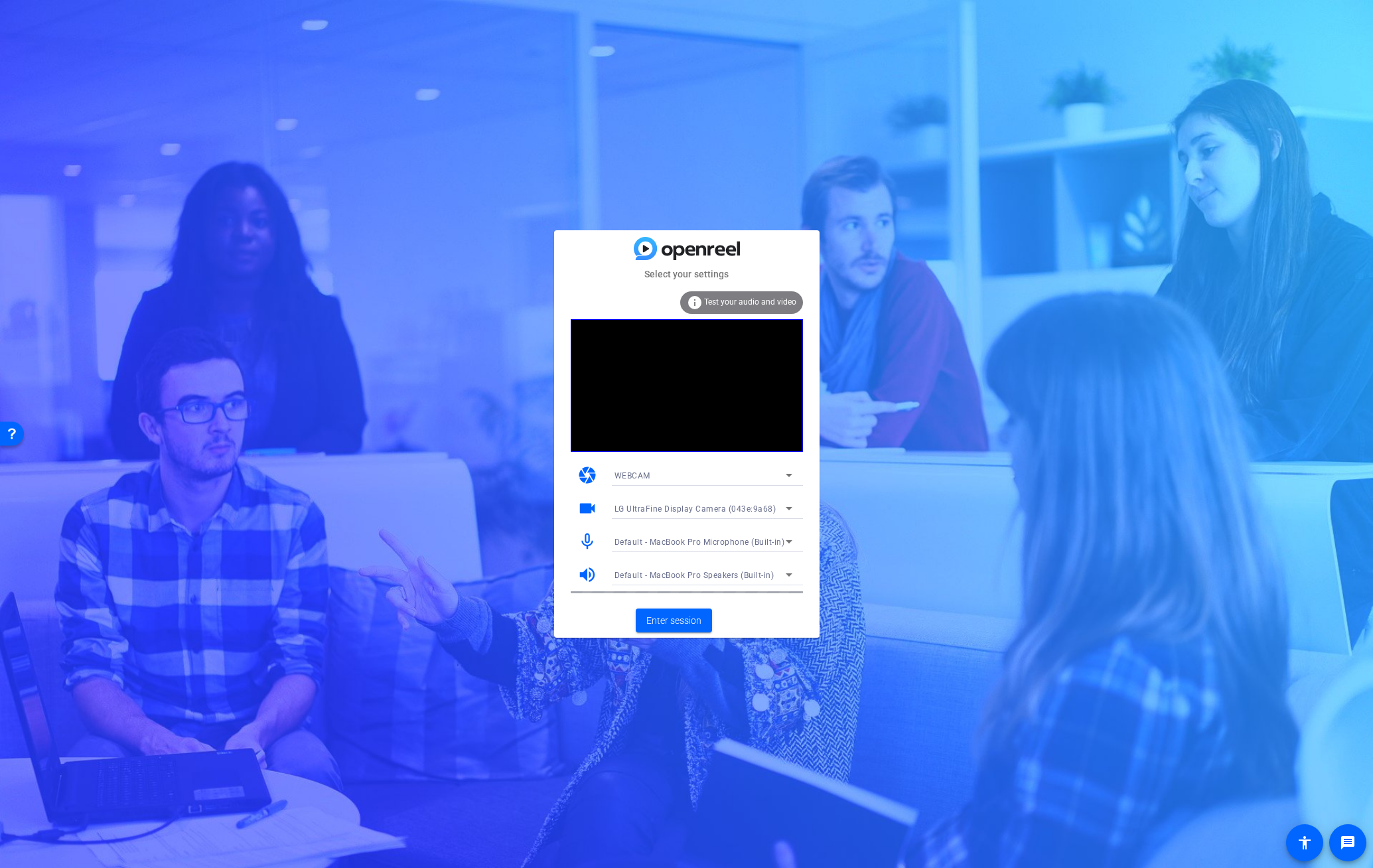
click at [790, 540] on icon at bounding box center [789, 541] width 16 height 16
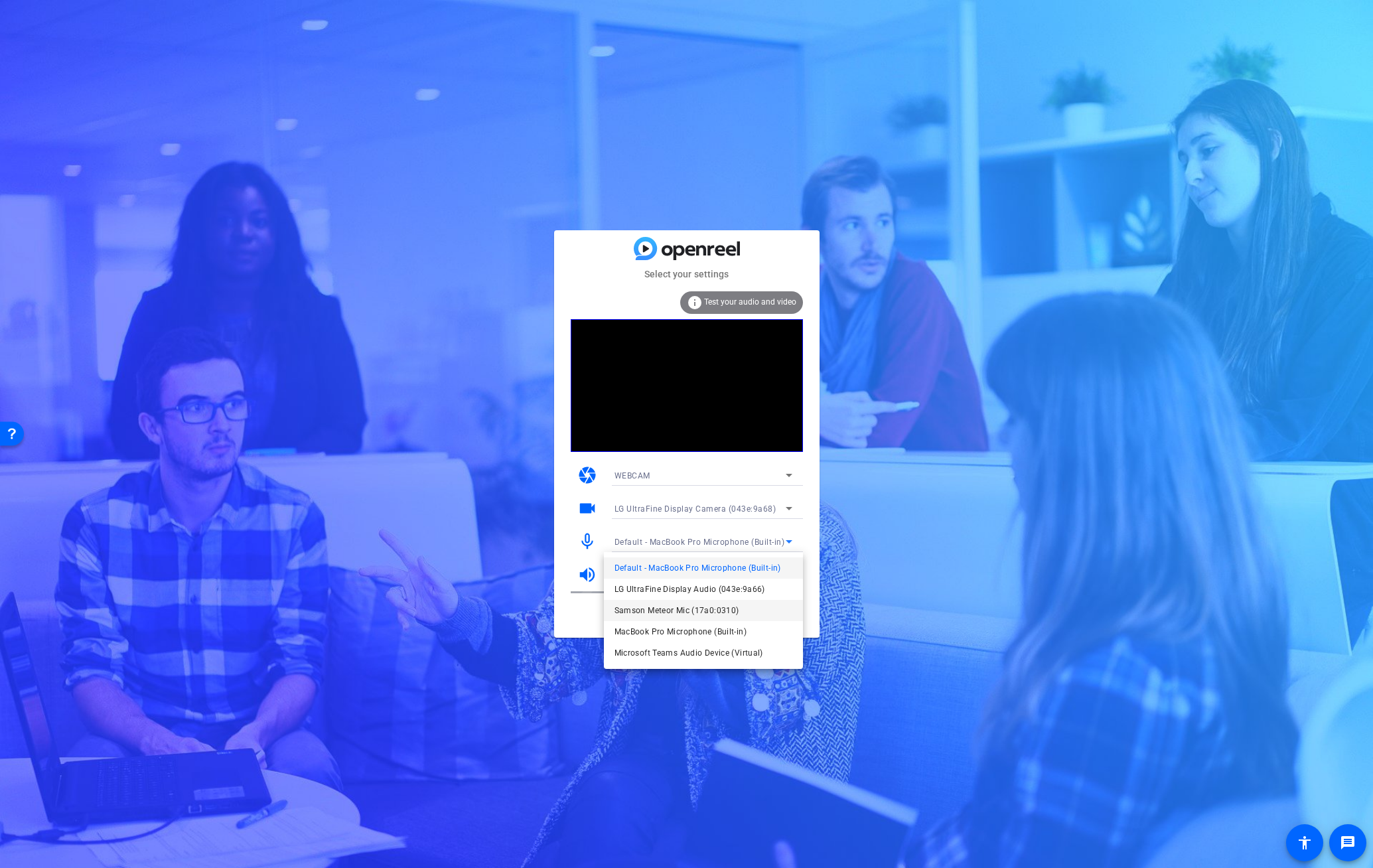
click at [675, 608] on span "Samson Meteor Mic (17a0:0310)" at bounding box center [676, 610] width 125 height 16
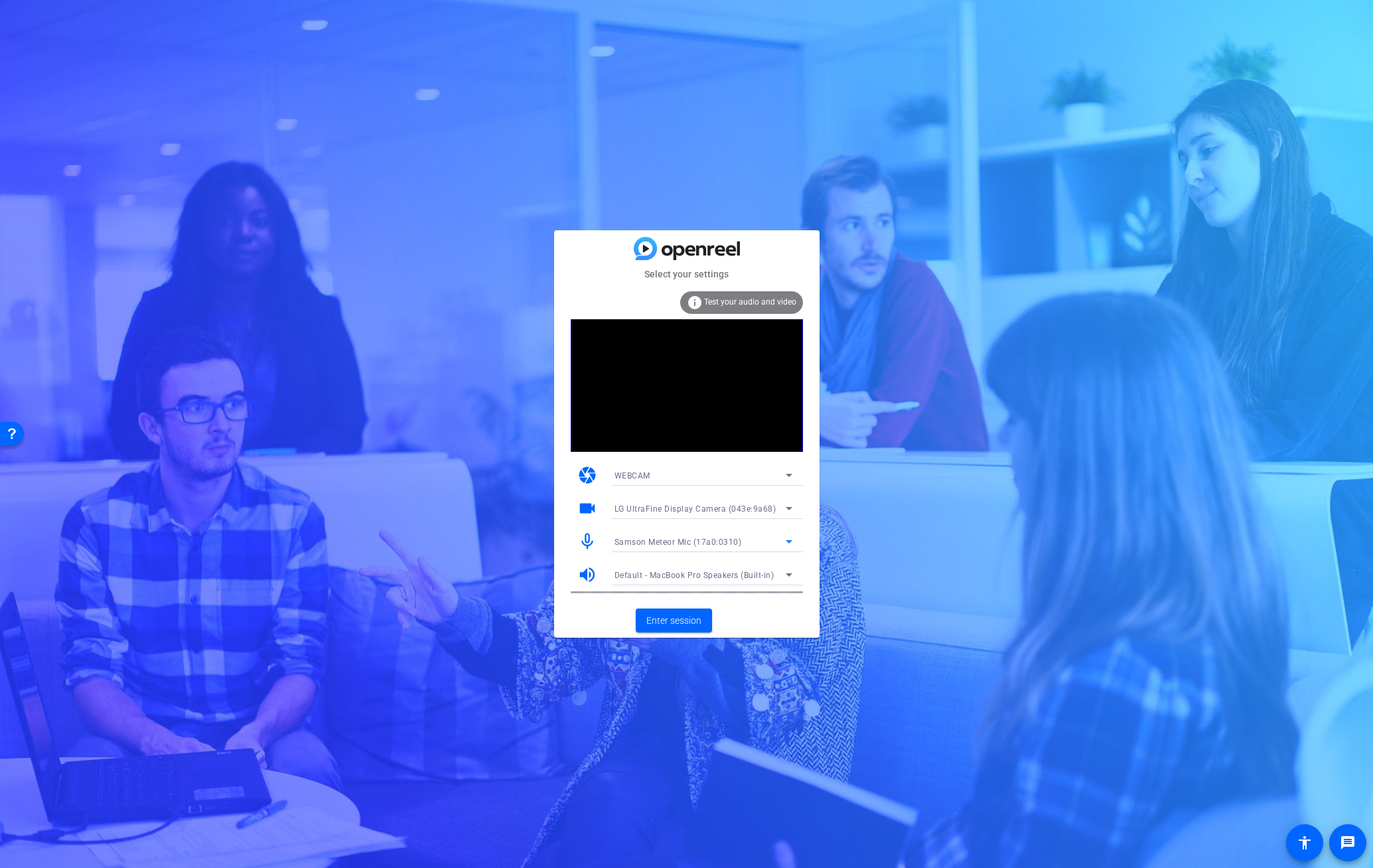
click at [666, 474] on div "WEBCAM" at bounding box center [700, 475] width 171 height 17
click at [840, 494] on div at bounding box center [686, 434] width 1373 height 868
click at [679, 625] on span "Enter session" at bounding box center [673, 620] width 55 height 14
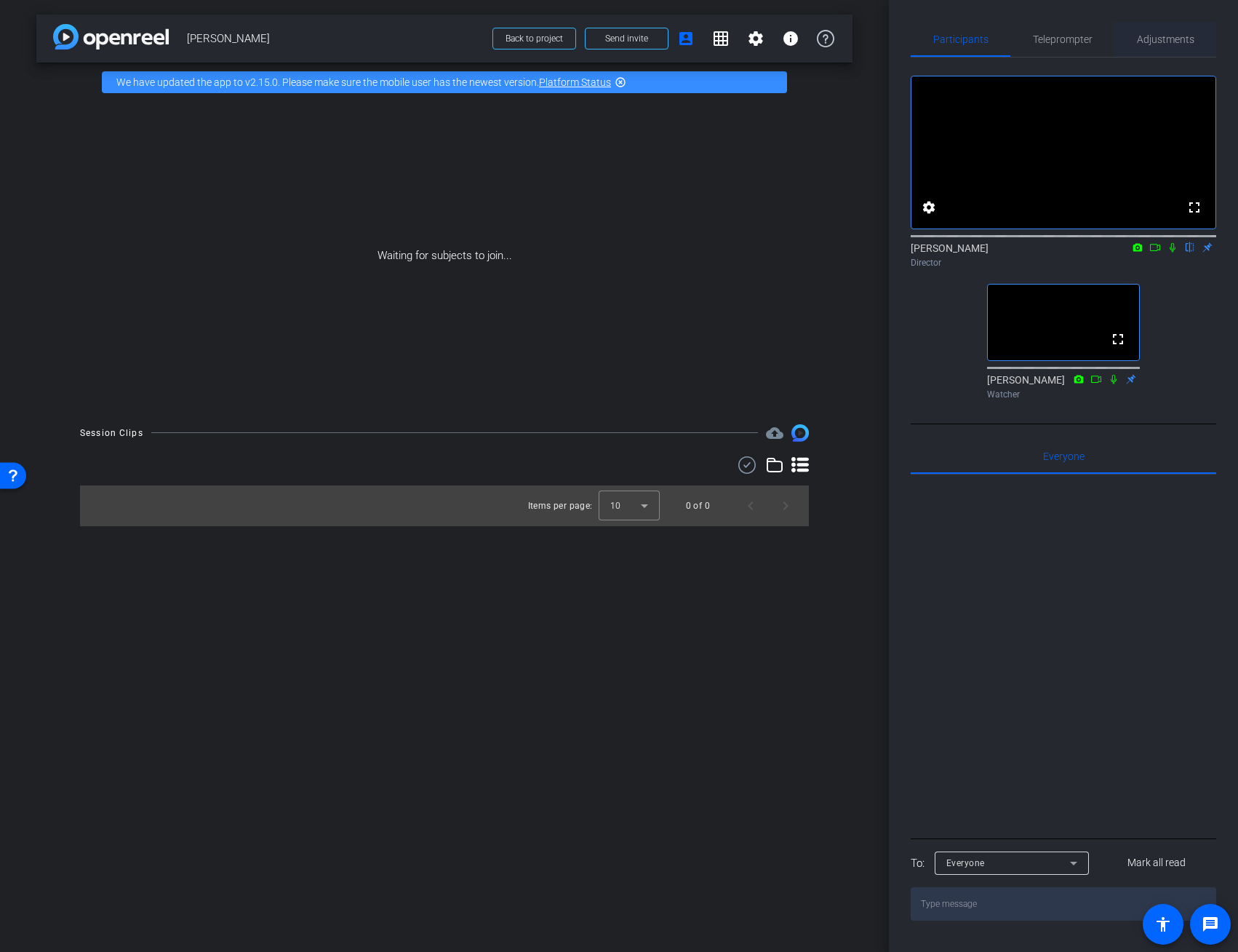
click at [1152, 37] on span "Adjustments" at bounding box center [1166, 39] width 57 height 10
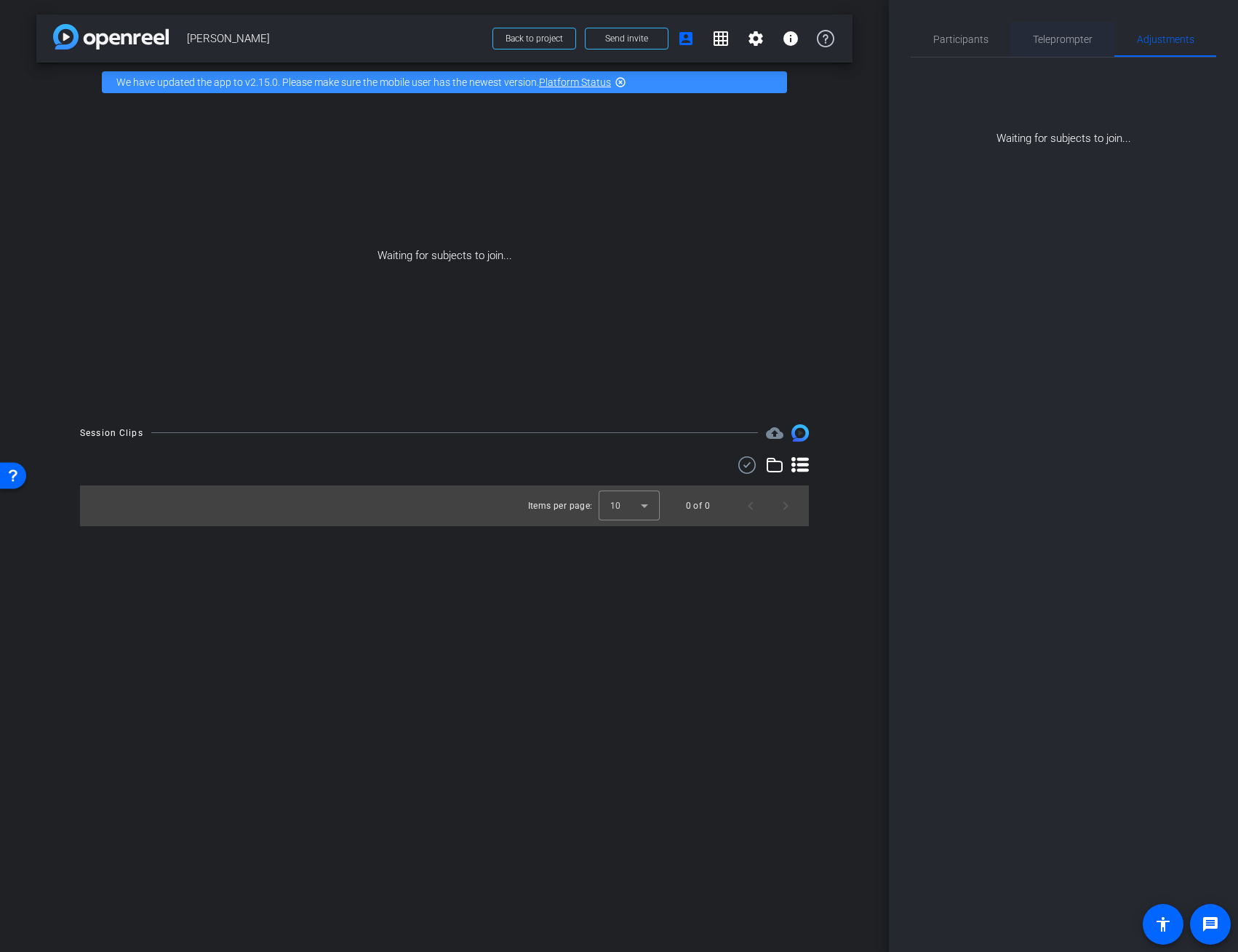
click at [1081, 38] on span "Teleprompter" at bounding box center [1062, 39] width 60 height 10
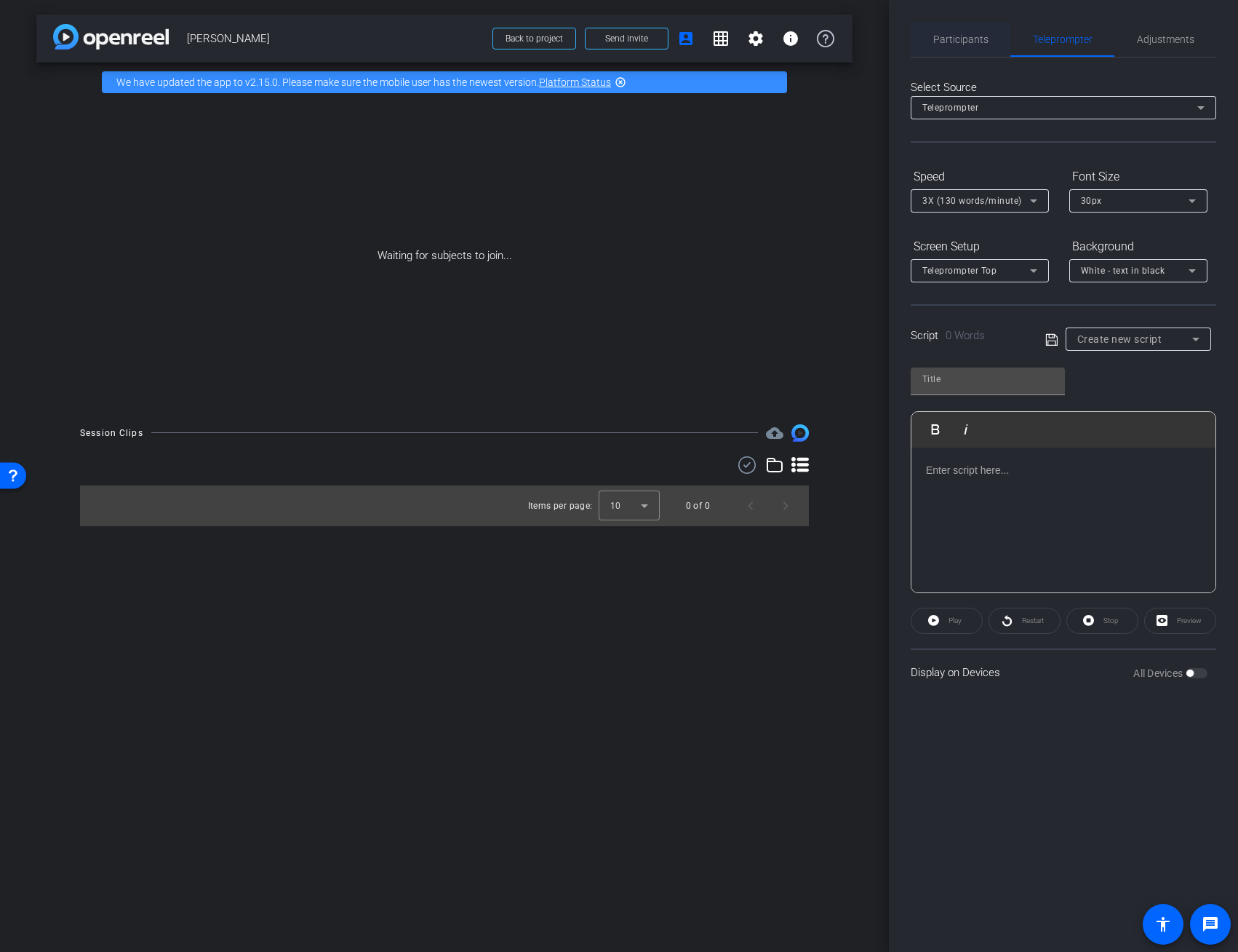
click at [943, 37] on span "Participants" at bounding box center [961, 39] width 56 height 10
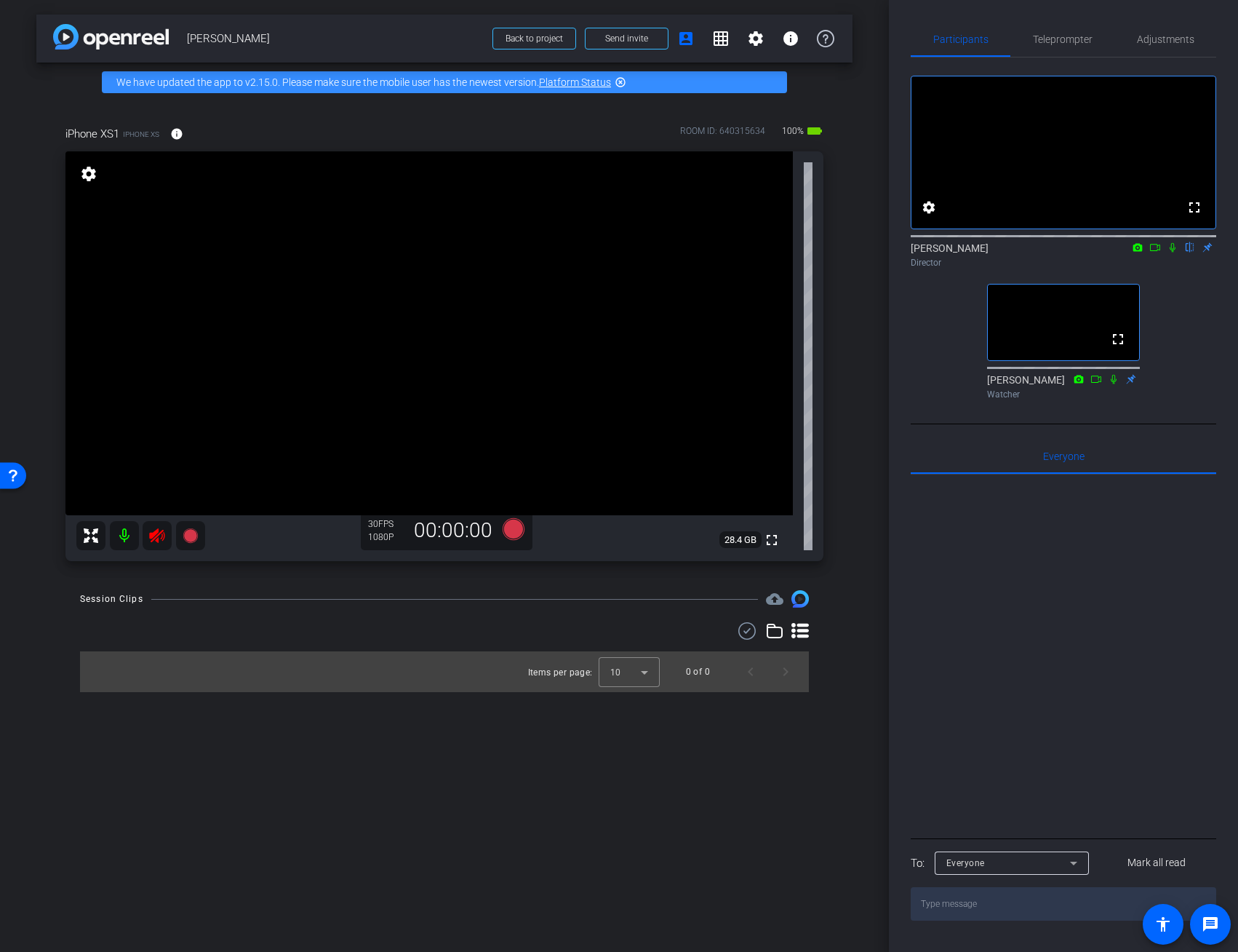
click at [153, 533] on icon at bounding box center [157, 535] width 16 height 15
click at [1161, 37] on span "Adjustments" at bounding box center [1166, 39] width 57 height 10
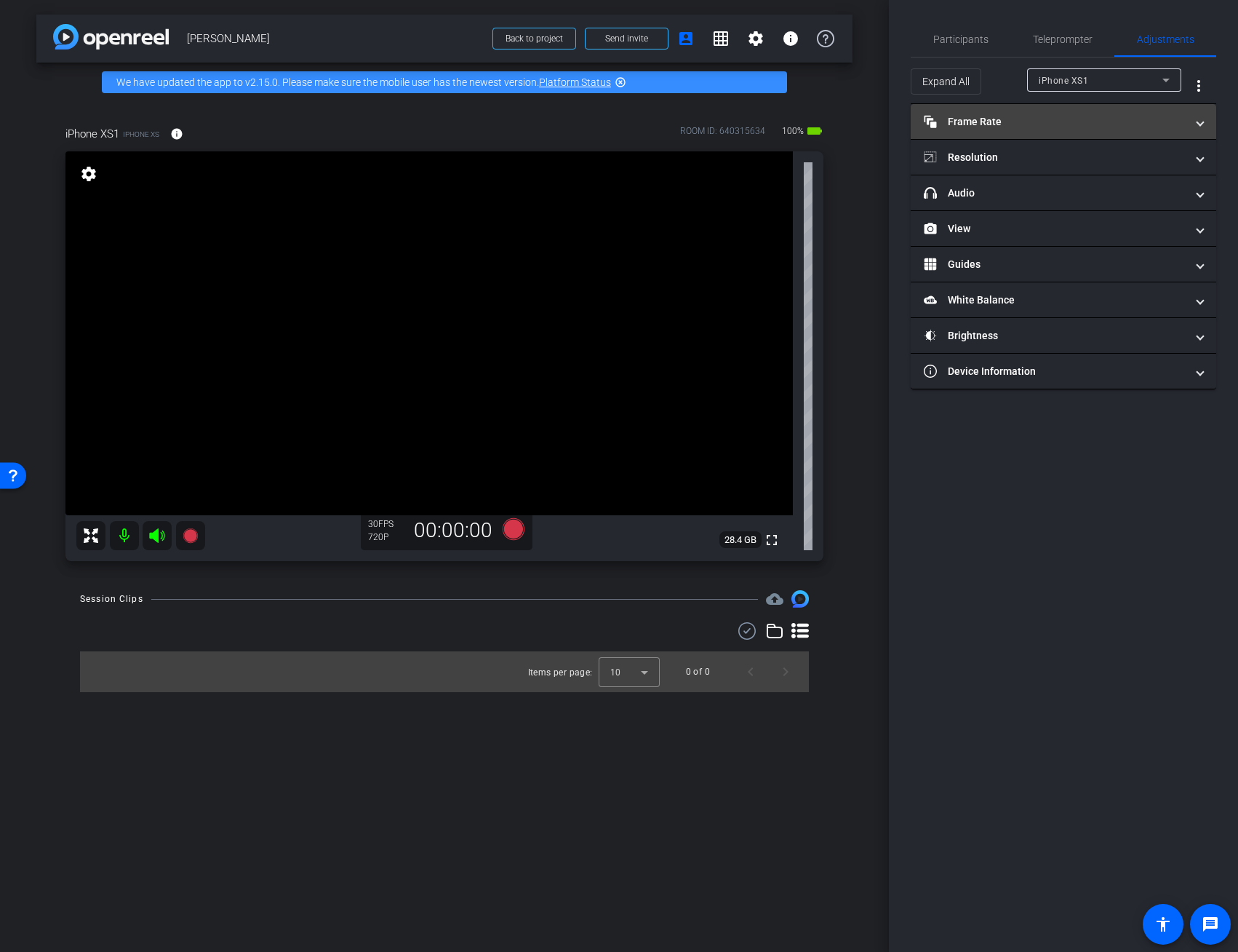
click at [1201, 122] on span at bounding box center [1200, 122] width 6 height 16
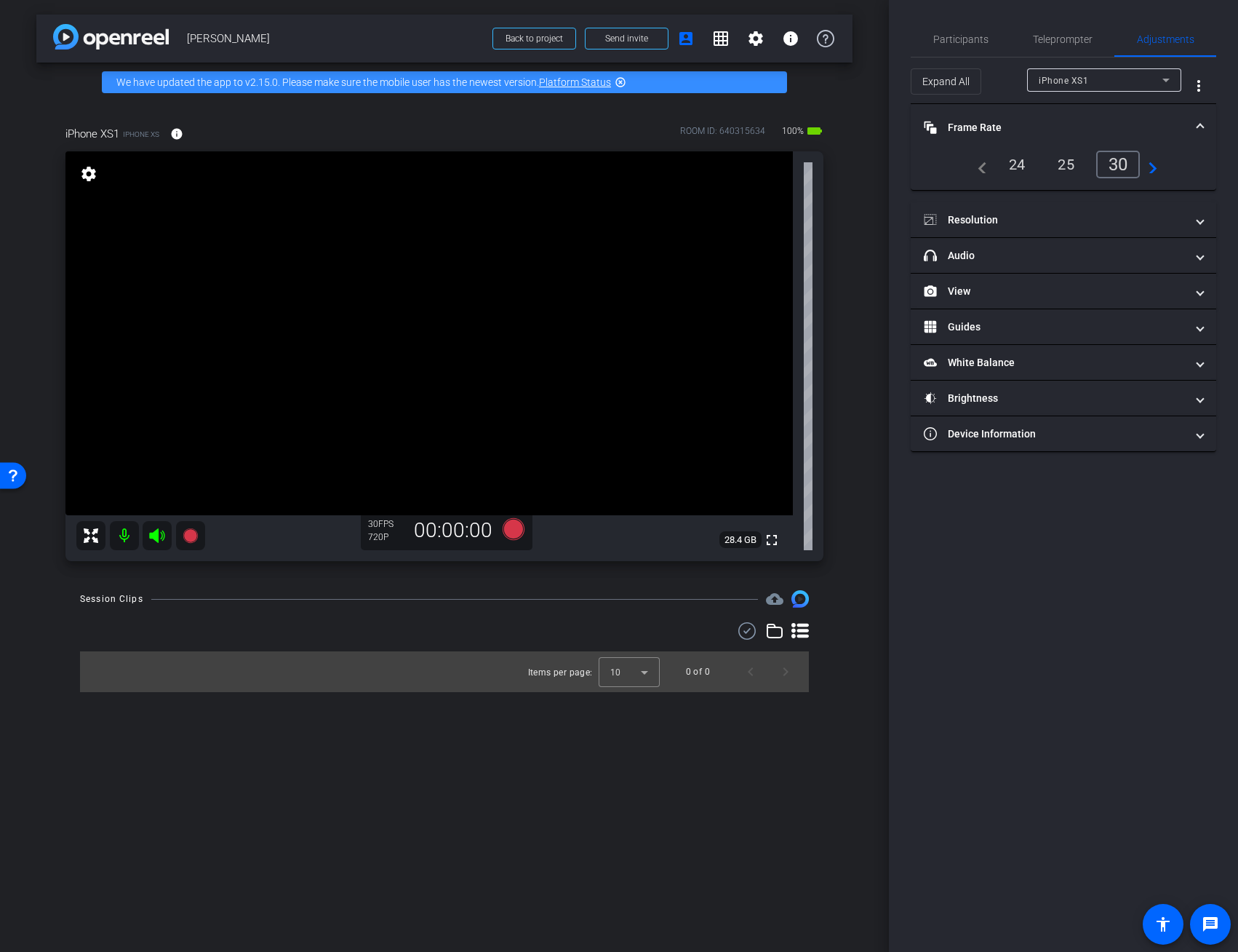
click at [1201, 122] on span at bounding box center [1200, 128] width 6 height 16
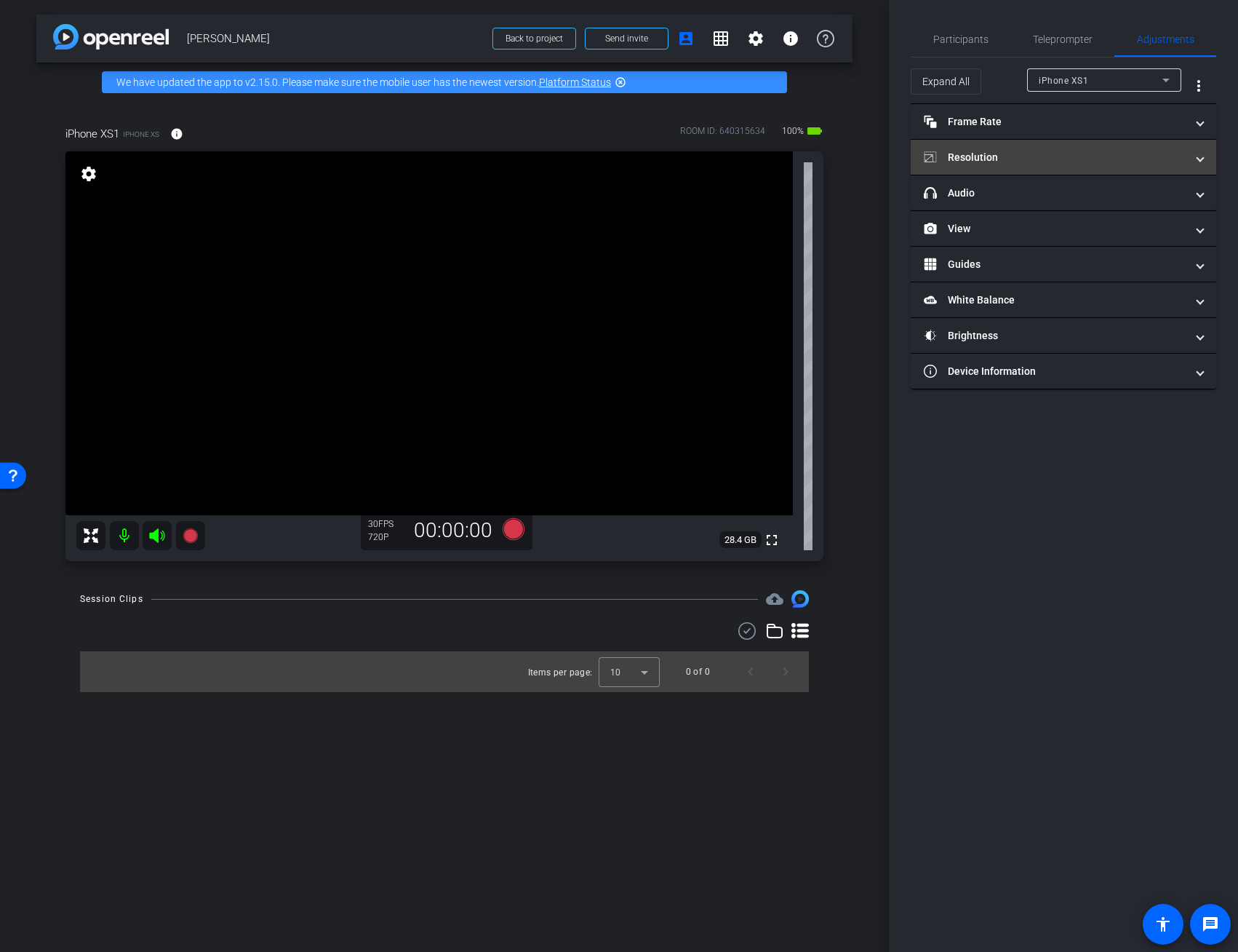
click at [1200, 156] on span at bounding box center [1200, 158] width 6 height 16
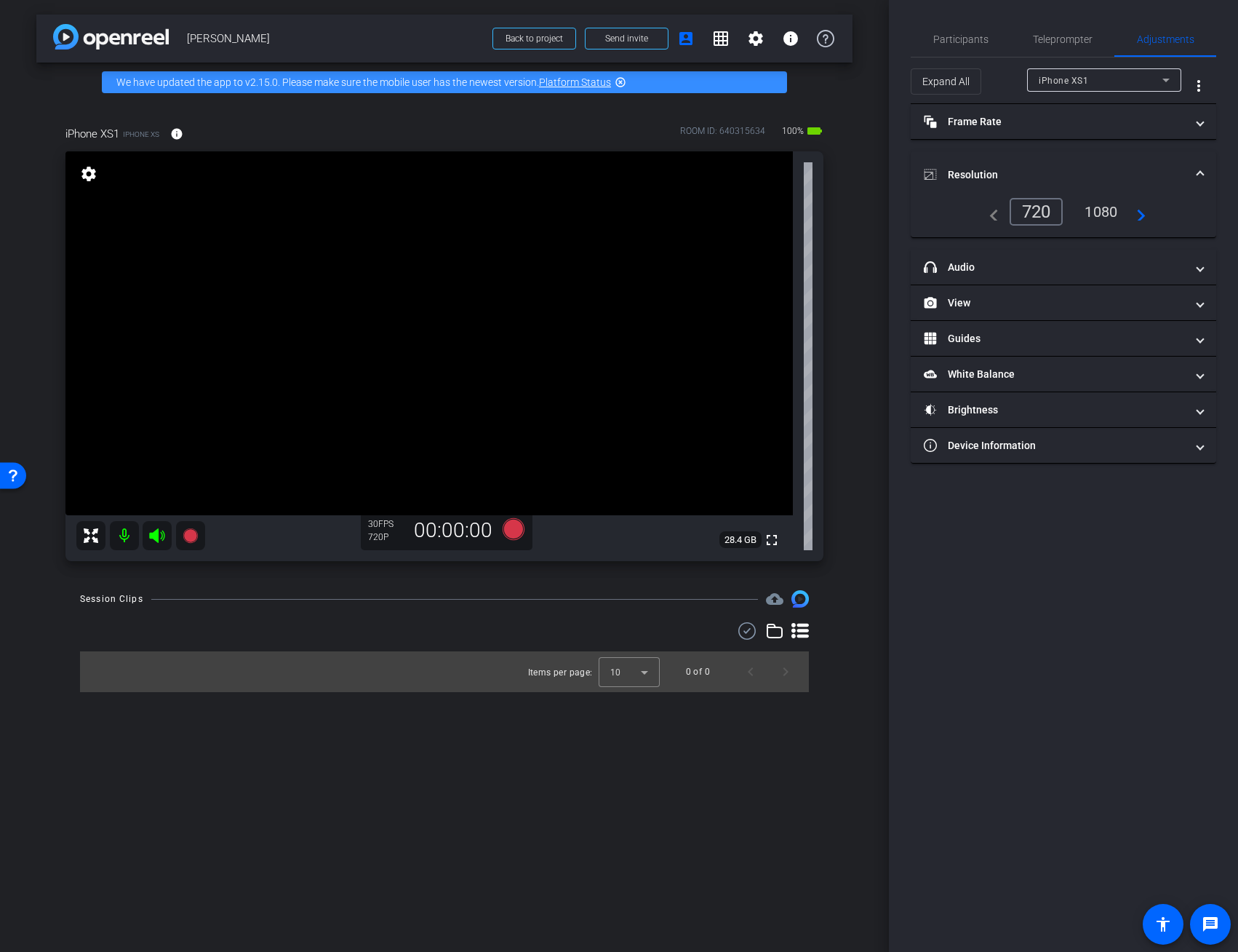
click at [1107, 206] on div "1080" at bounding box center [1101, 211] width 55 height 24
click at [877, 198] on div "arrow_back [PERSON_NAME] Back to project Send invite account_box grid_on settin…" at bounding box center [445, 476] width 889 height 952
click at [806, 802] on div "arrow_back [PERSON_NAME] Back to project Send invite account_box grid_on settin…" at bounding box center [445, 476] width 889 height 952
click at [963, 269] on mat-panel-title "headphone icon Audio" at bounding box center [1054, 268] width 262 height 16
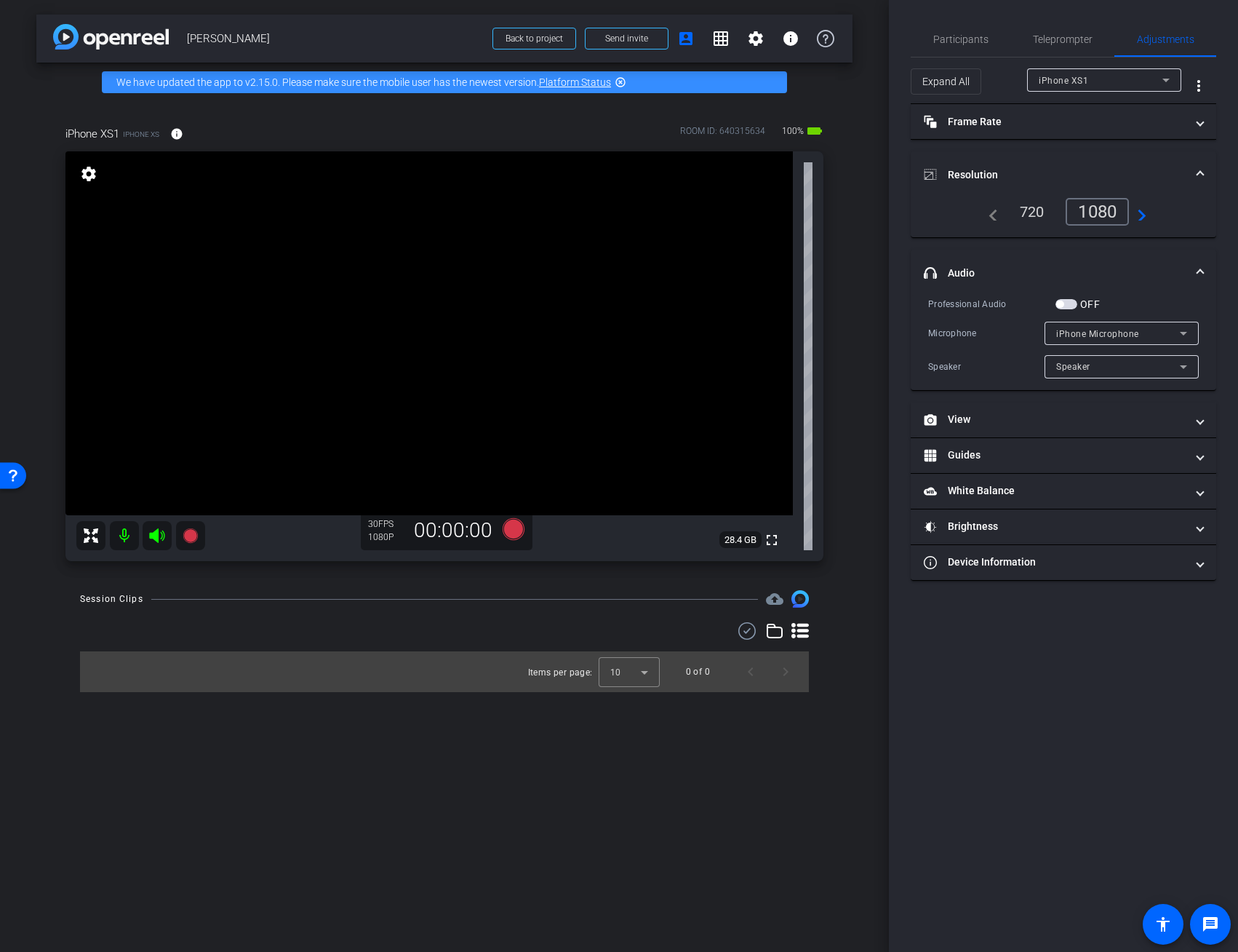
click at [961, 269] on mat-panel-title "headphone icon Audio" at bounding box center [1054, 273] width 262 height 16
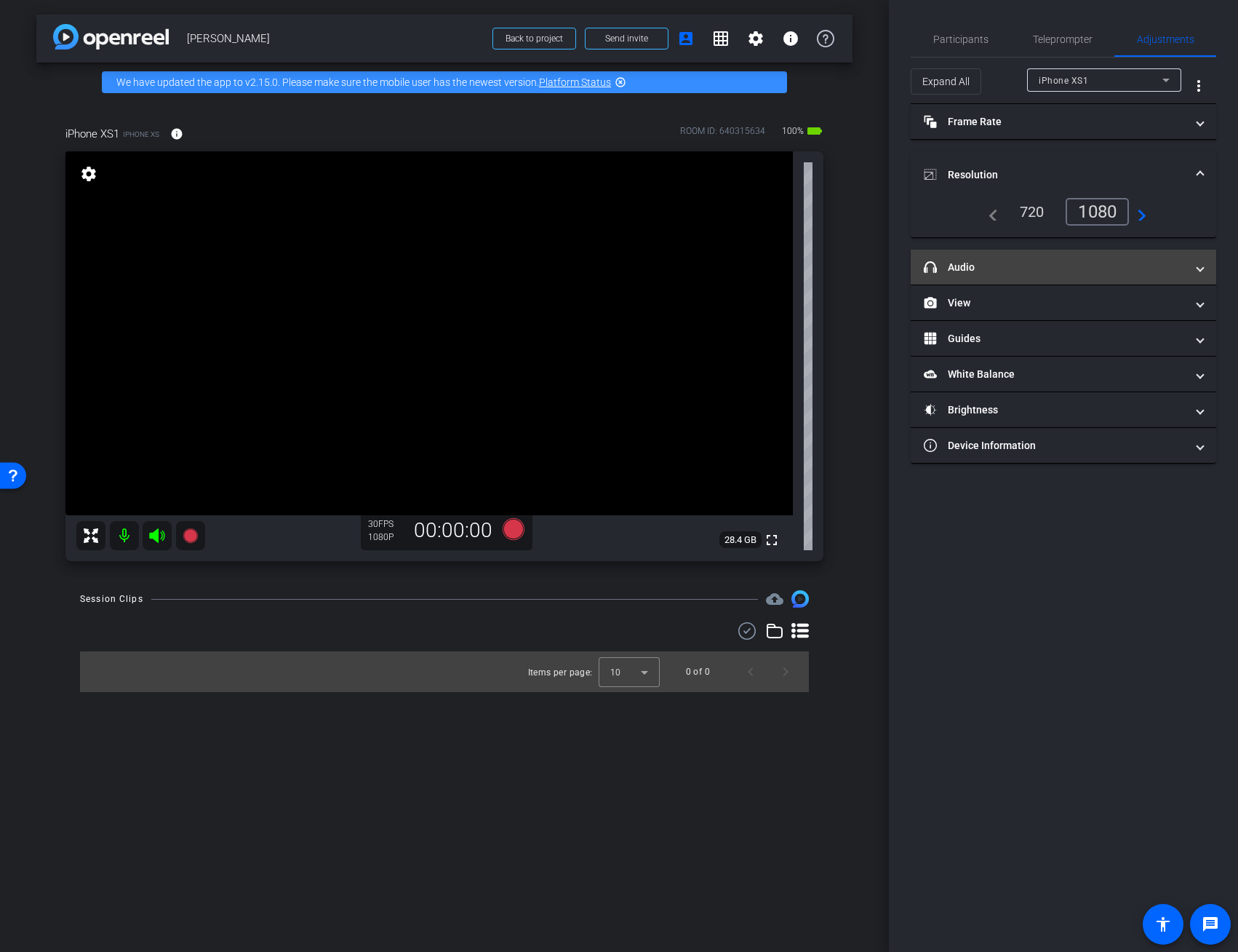
click at [1029, 271] on mat-panel-title "headphone icon Audio" at bounding box center [1054, 268] width 262 height 16
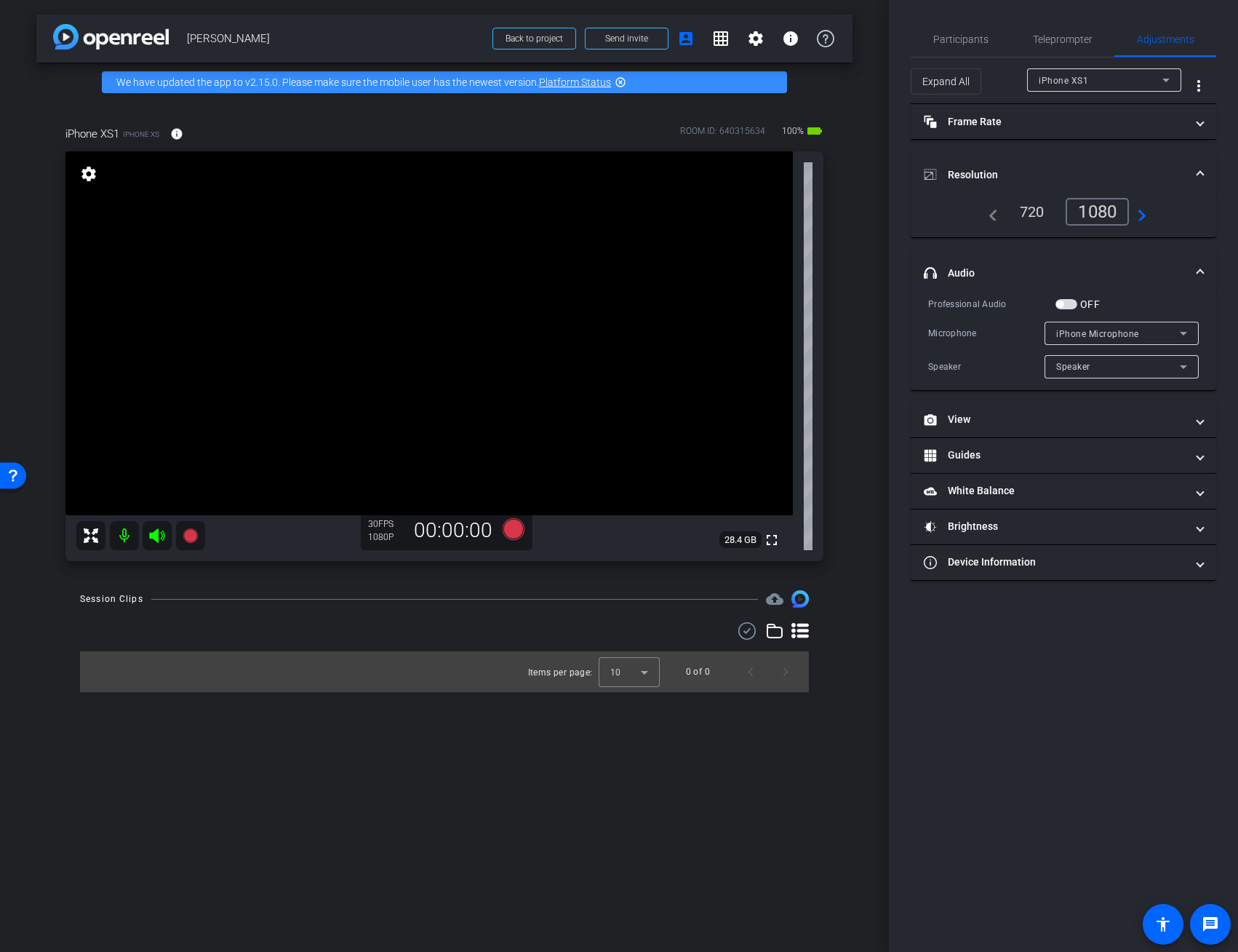
click at [1013, 642] on div "Participants Teleprompter Adjustments settings [PERSON_NAME] flip Director [PER…" at bounding box center [1063, 476] width 349 height 952
click at [191, 536] on icon at bounding box center [190, 535] width 15 height 15
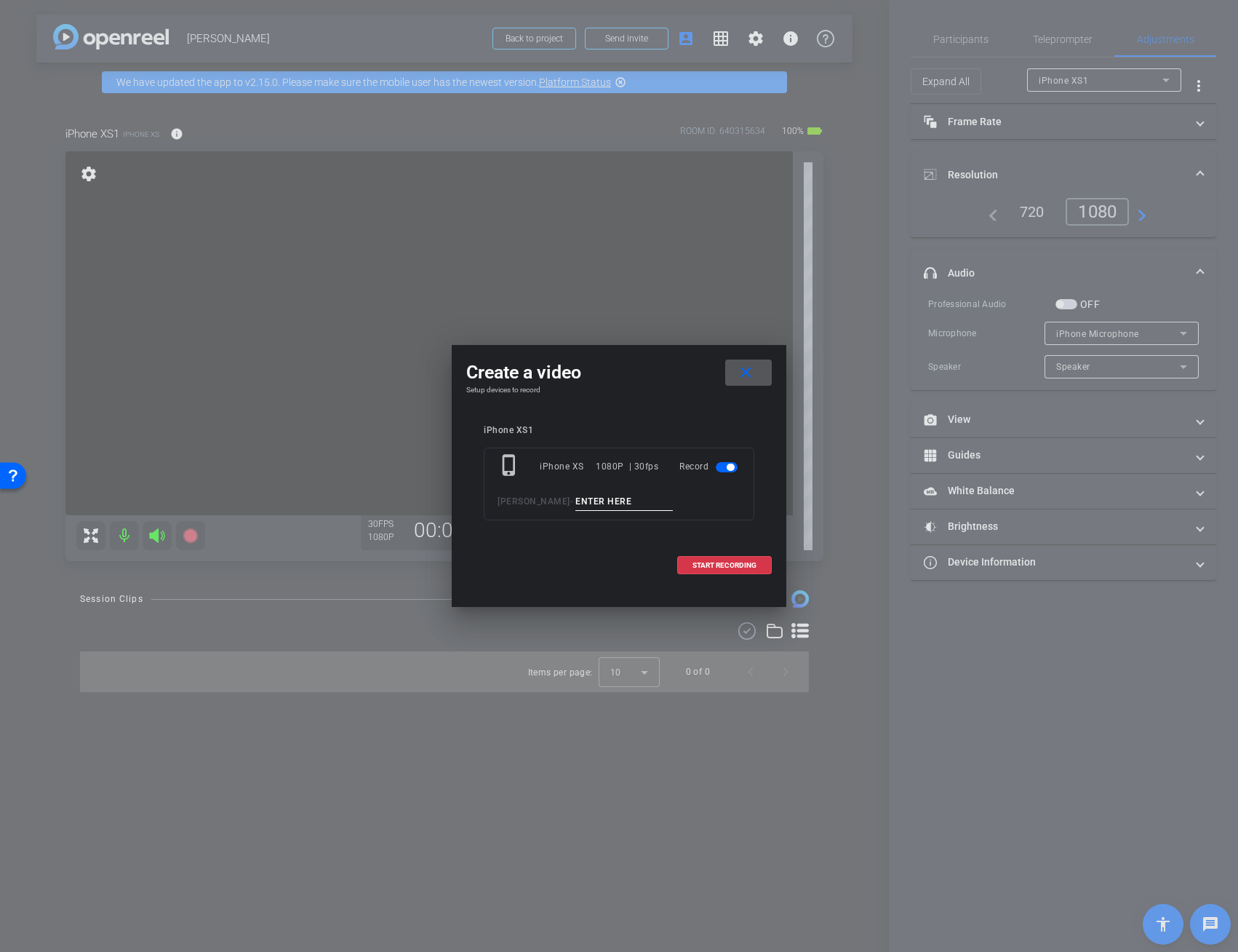
click at [632, 502] on input at bounding box center [624, 501] width 97 height 18
type input "Cynthia - Take 1"
click at [718, 563] on span "START RECORDING" at bounding box center [725, 566] width 64 height 7
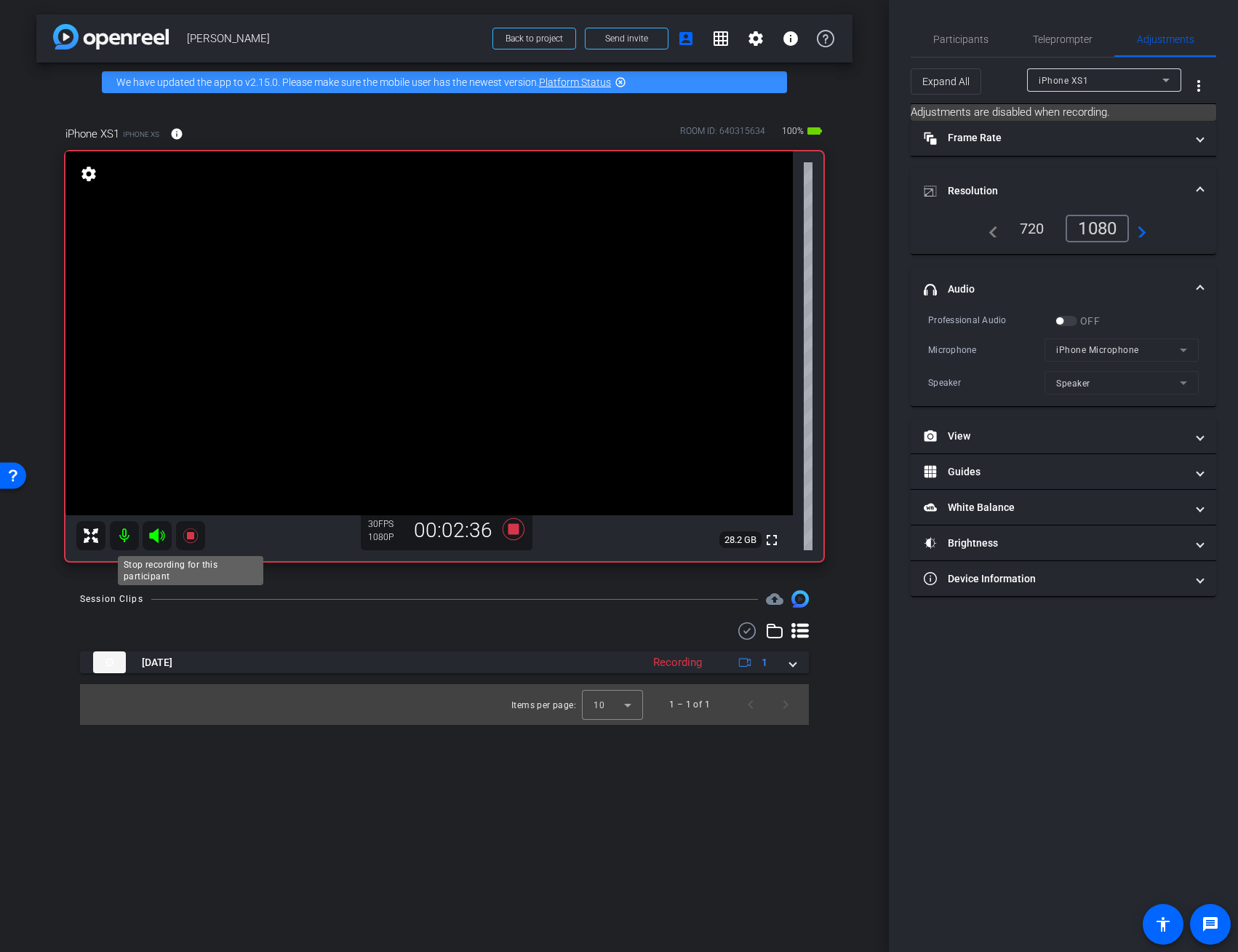
click at [189, 539] on icon at bounding box center [190, 535] width 15 height 15
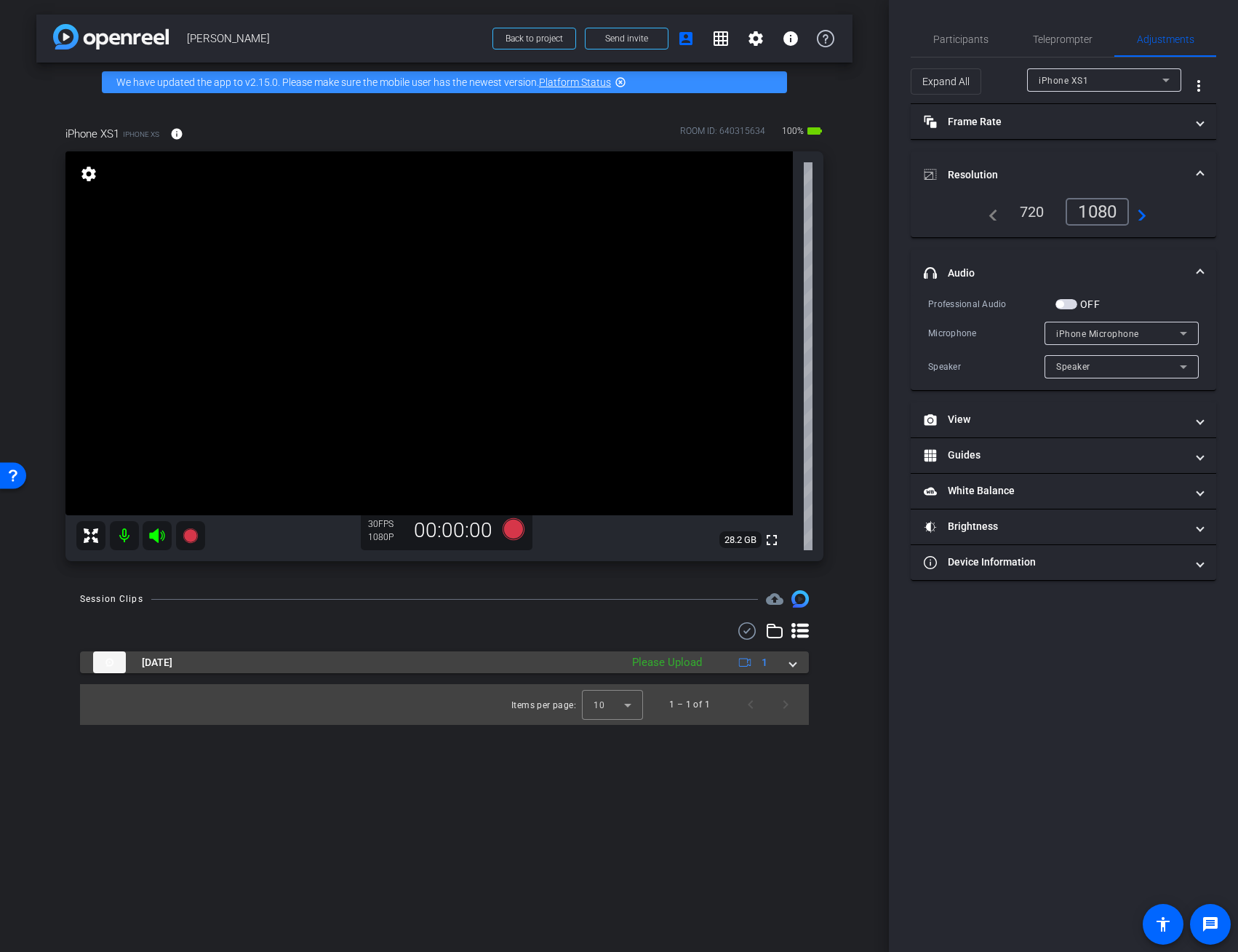
click at [794, 664] on span at bounding box center [793, 663] width 6 height 16
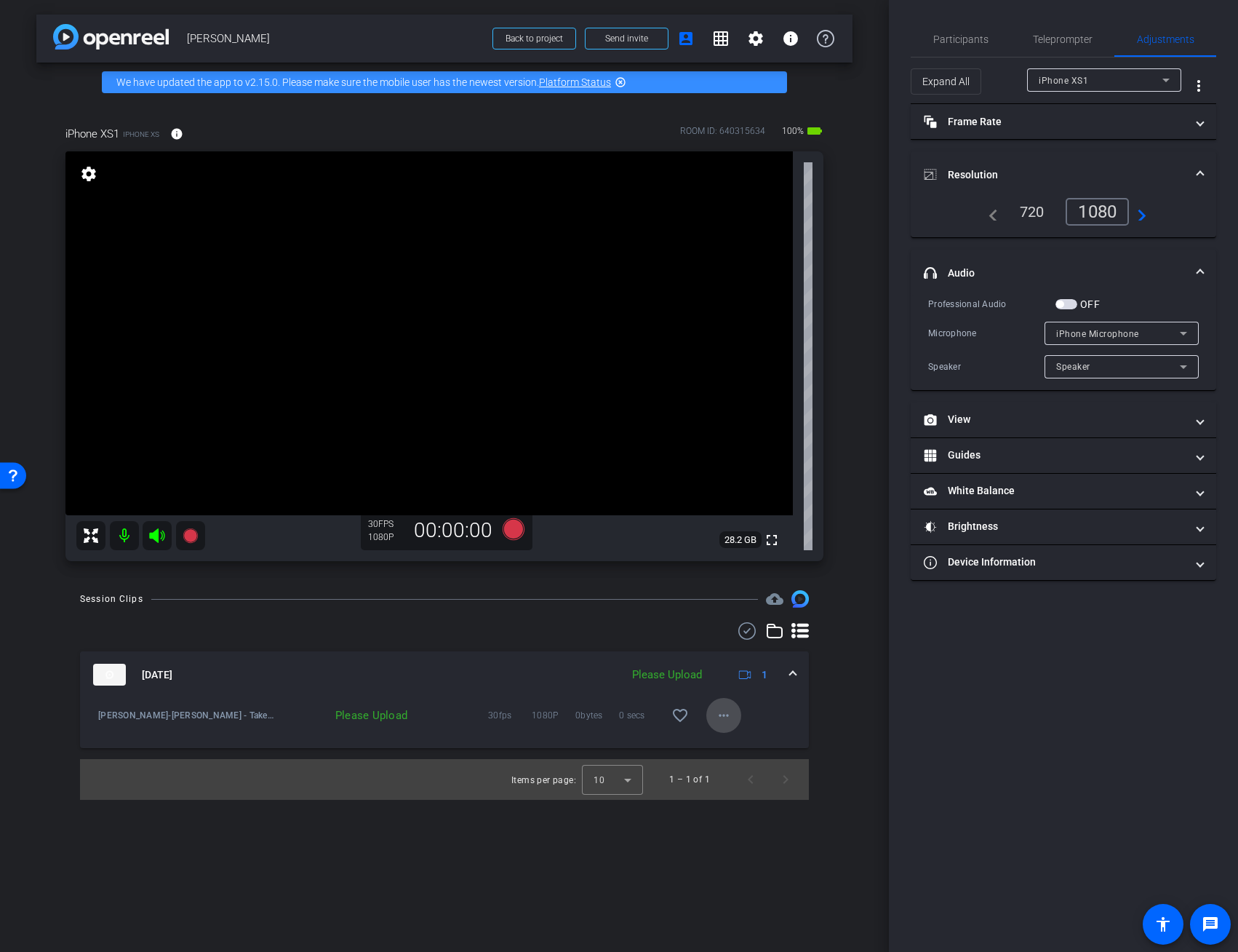
click at [726, 720] on mat-icon "more_horiz" at bounding box center [724, 715] width 17 height 17
click at [728, 746] on span "Upload" at bounding box center [746, 746] width 58 height 17
click at [514, 532] on icon at bounding box center [513, 528] width 22 height 22
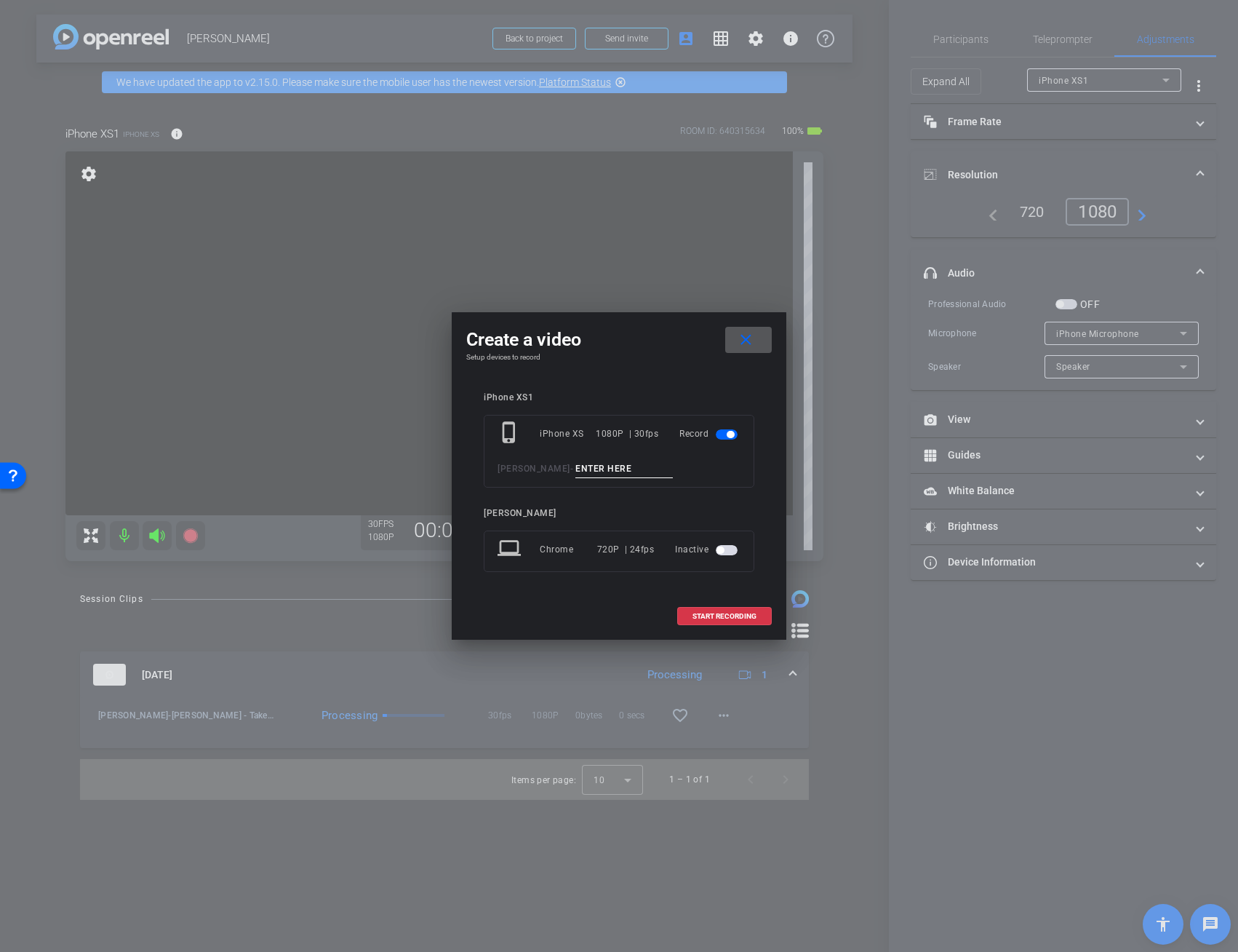
click at [639, 467] on input at bounding box center [624, 468] width 97 height 18
type input "Cynthia - Take 2"
click at [726, 613] on span "START RECORDING" at bounding box center [725, 616] width 64 height 7
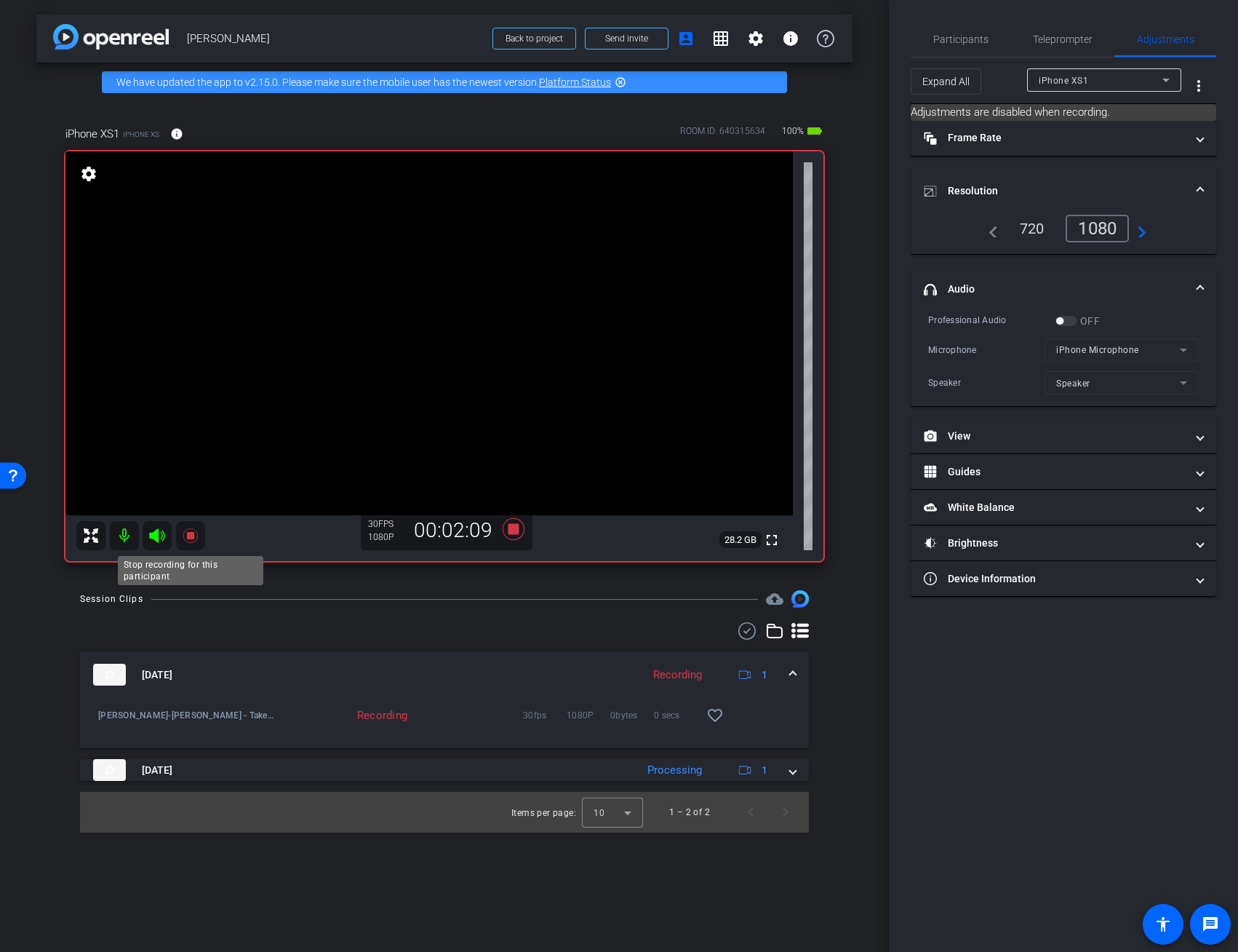
click at [195, 537] on icon at bounding box center [191, 535] width 17 height 17
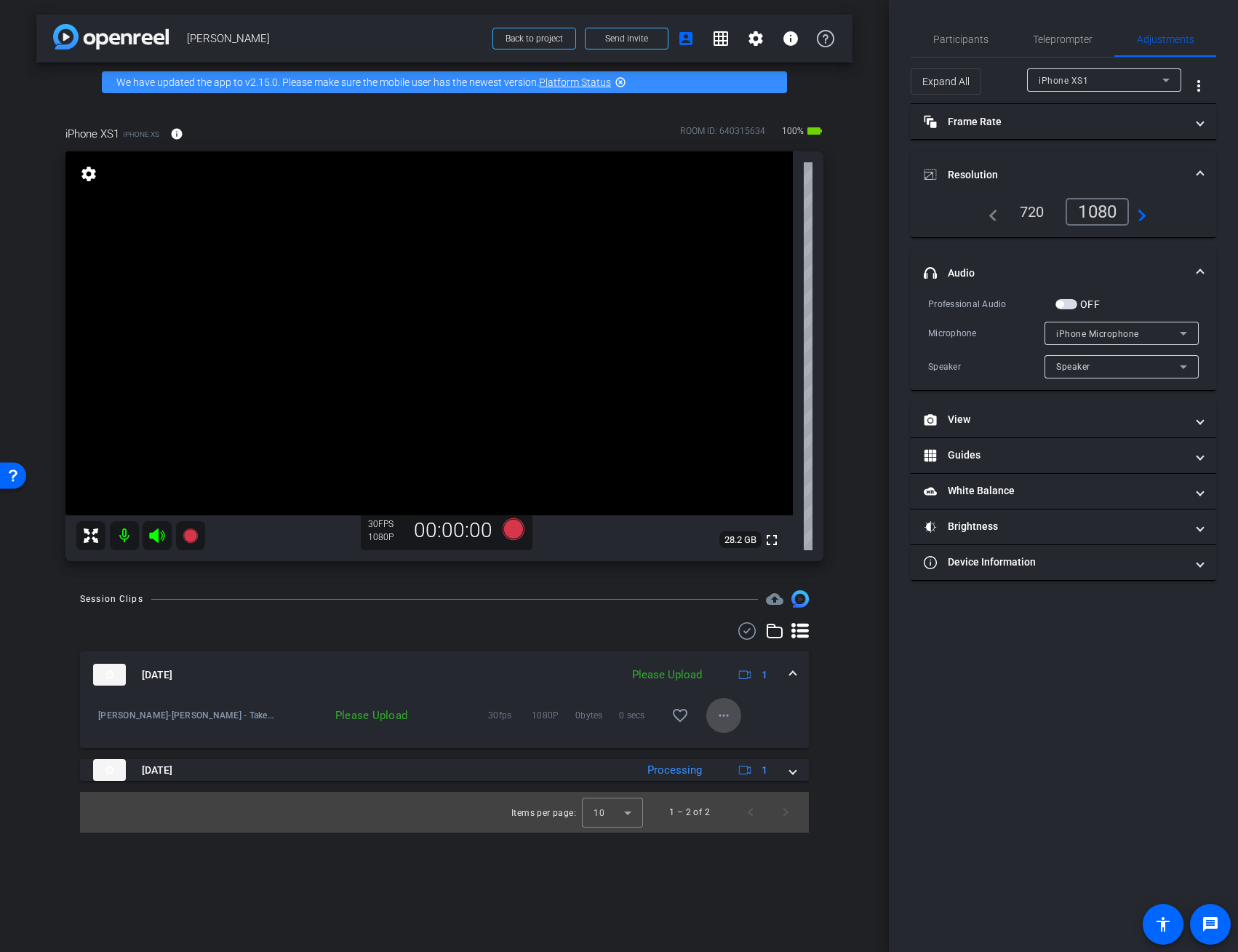
click at [728, 714] on mat-icon "more_horiz" at bounding box center [724, 715] width 17 height 17
click at [730, 744] on span "Upload" at bounding box center [746, 746] width 58 height 17
click at [515, 526] on icon at bounding box center [513, 528] width 22 height 22
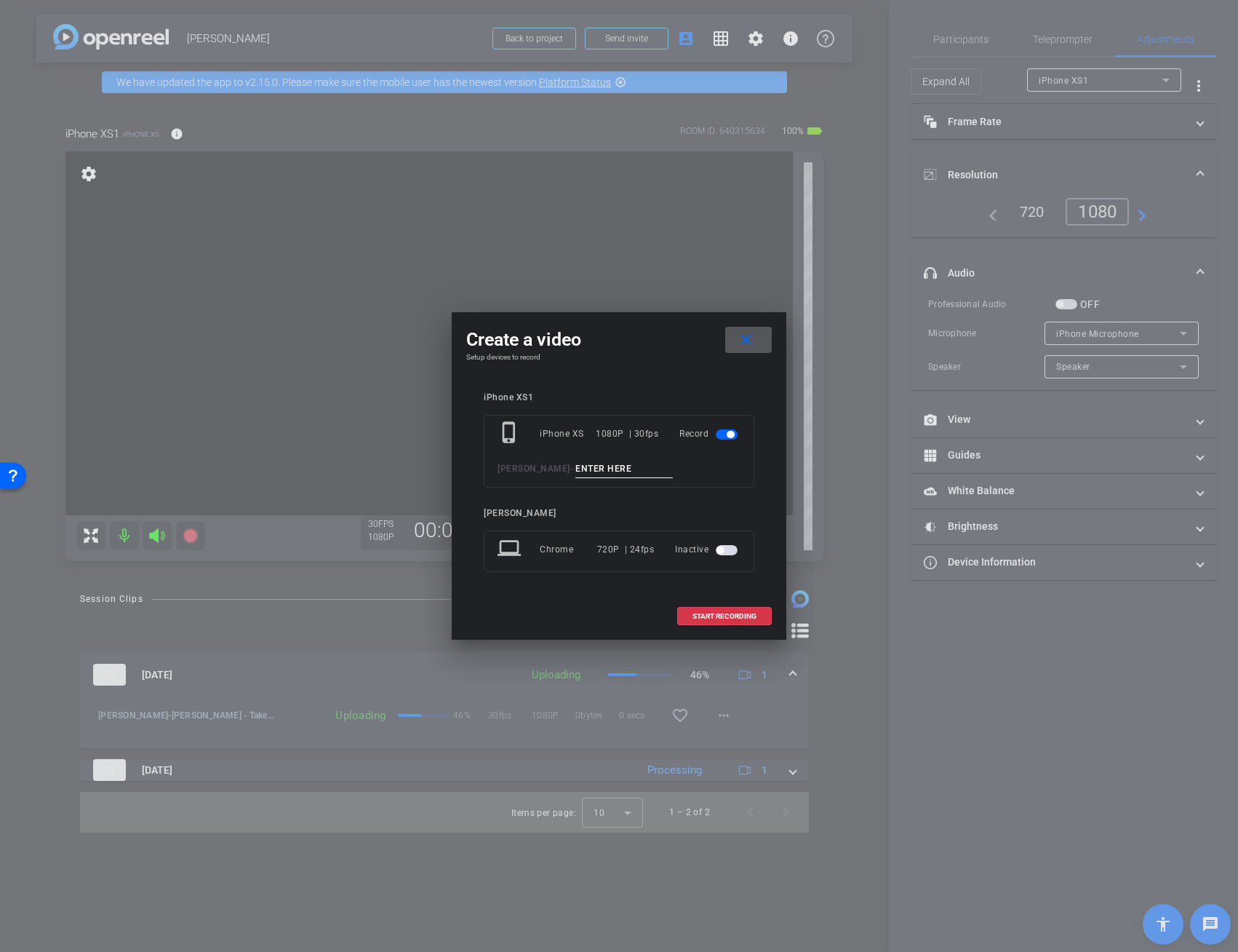
click at [648, 467] on input at bounding box center [624, 468] width 97 height 18
type input "Cynthis - Take 3"
click at [726, 617] on span "START RECORDING" at bounding box center [725, 616] width 64 height 7
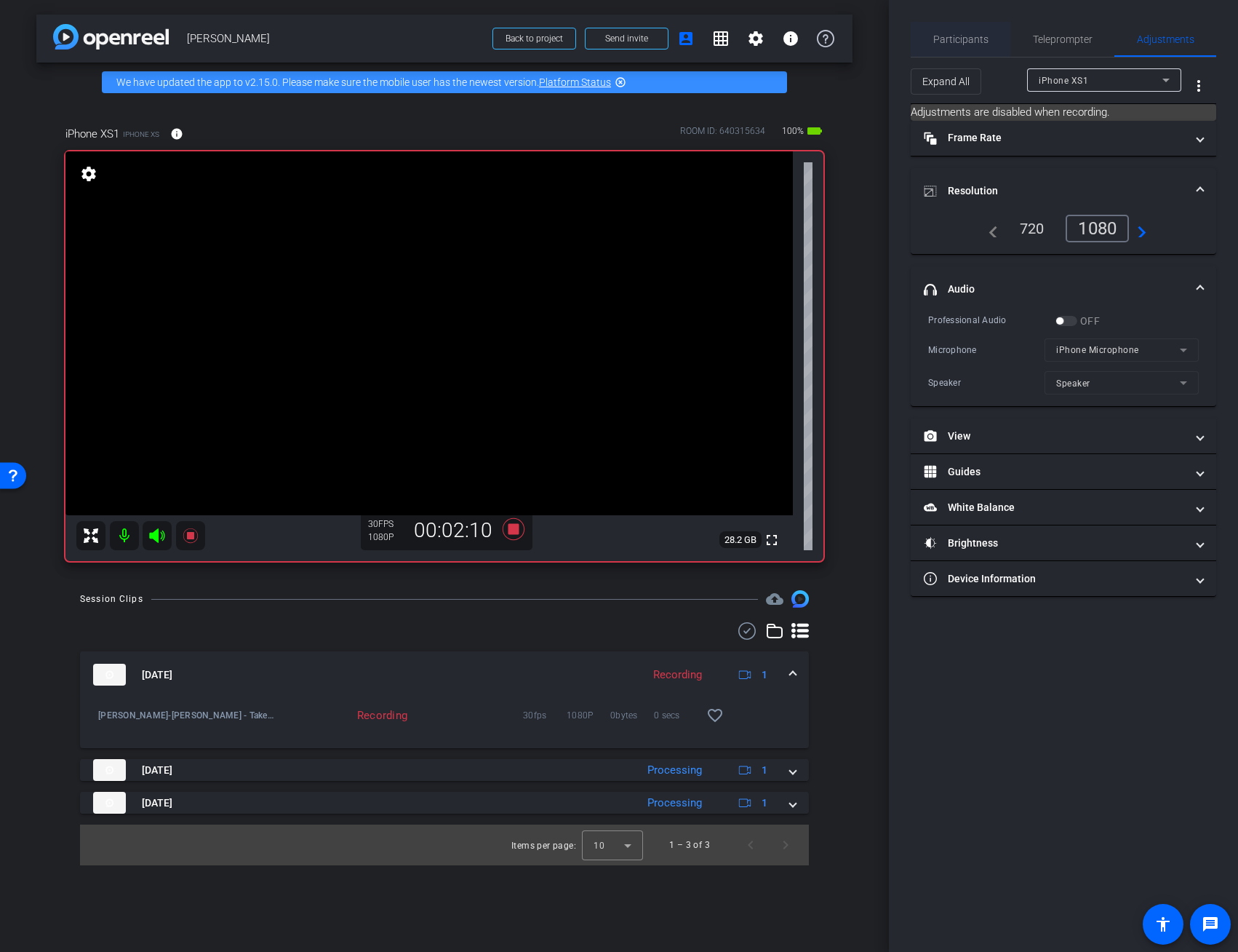
click at [955, 36] on span "Participants" at bounding box center [961, 39] width 56 height 10
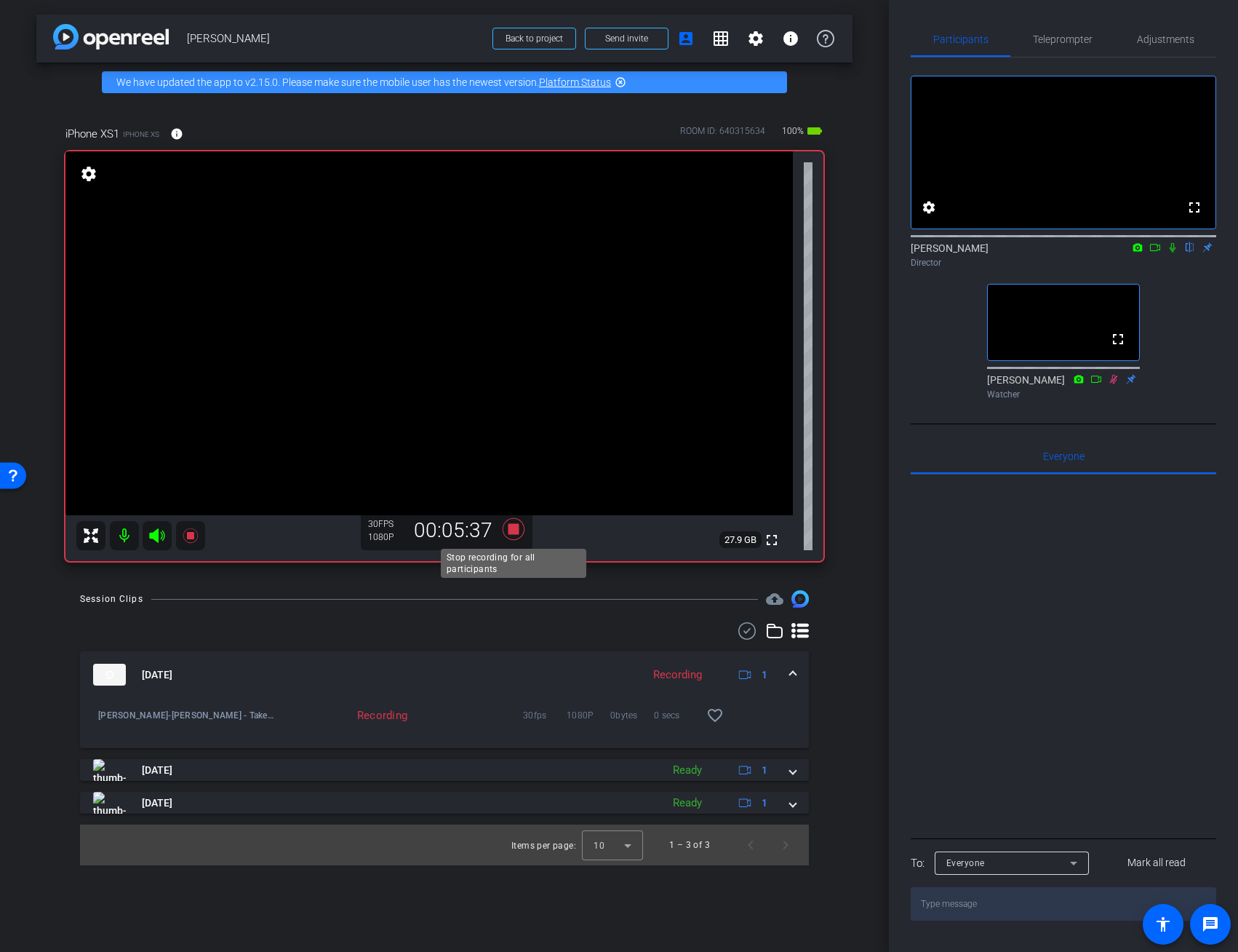
click at [514, 527] on icon at bounding box center [513, 528] width 22 height 22
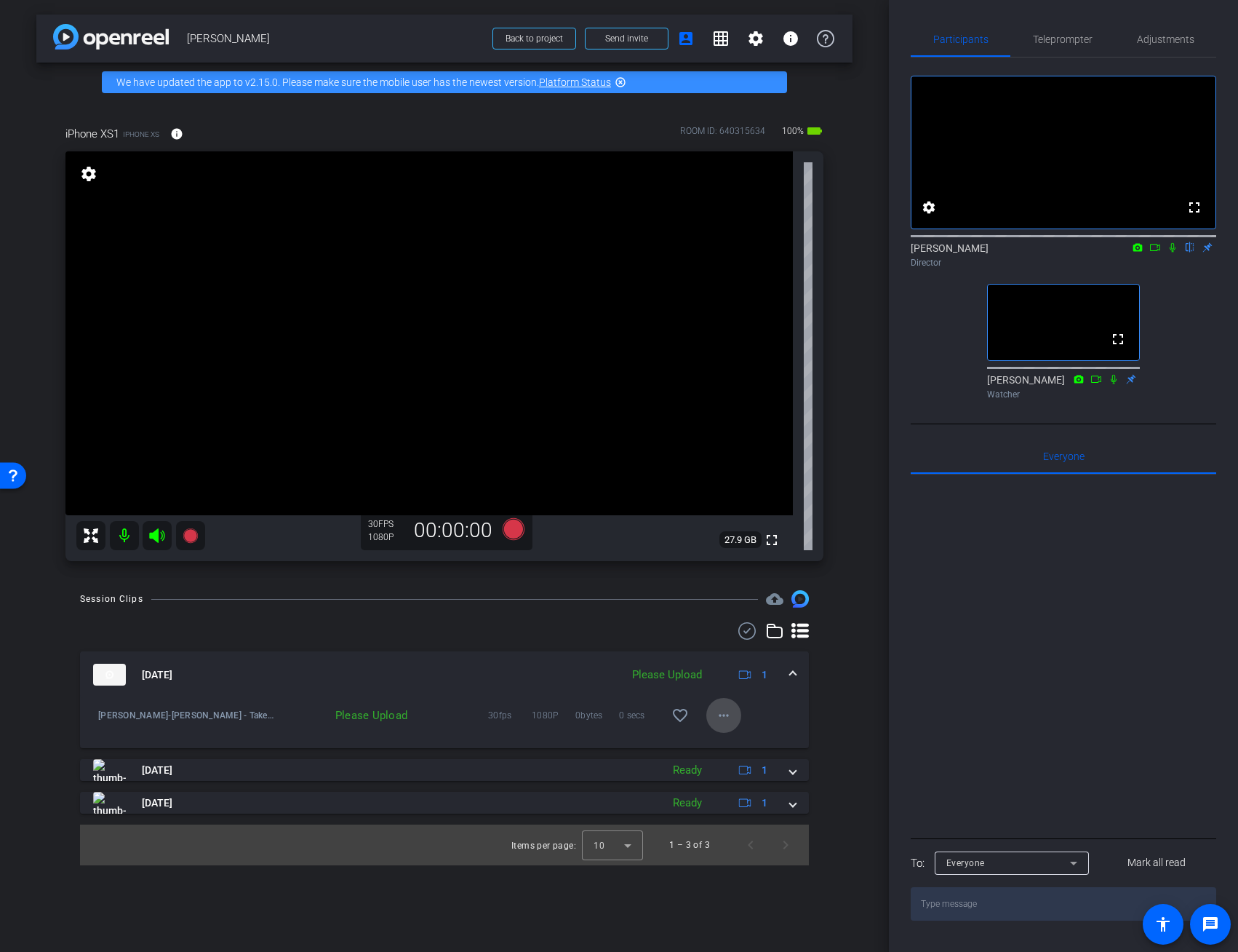
click at [724, 714] on mat-icon "more_horiz" at bounding box center [724, 715] width 17 height 17
click at [735, 744] on span "Upload" at bounding box center [746, 746] width 58 height 17
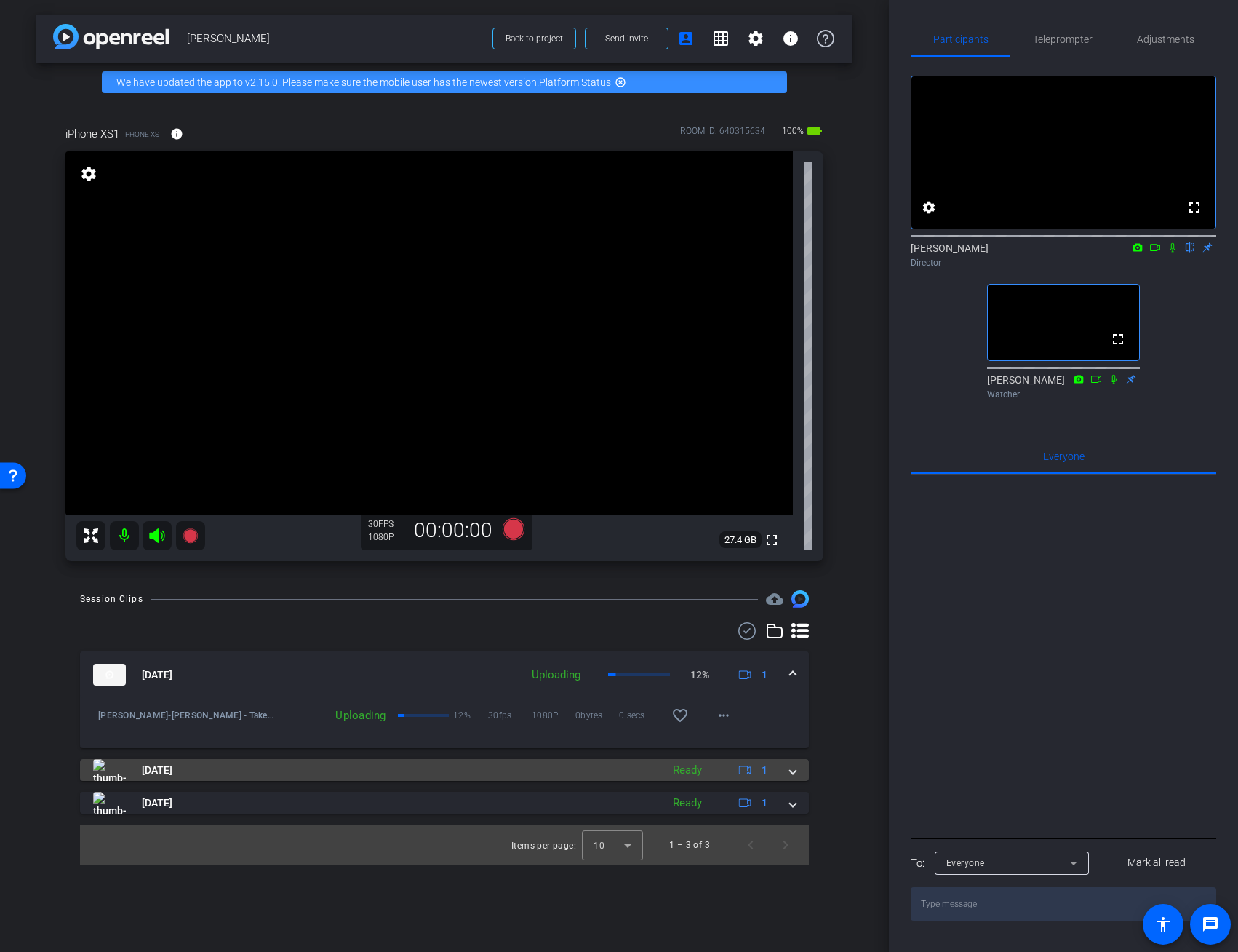
click at [793, 774] on span at bounding box center [793, 770] width 6 height 16
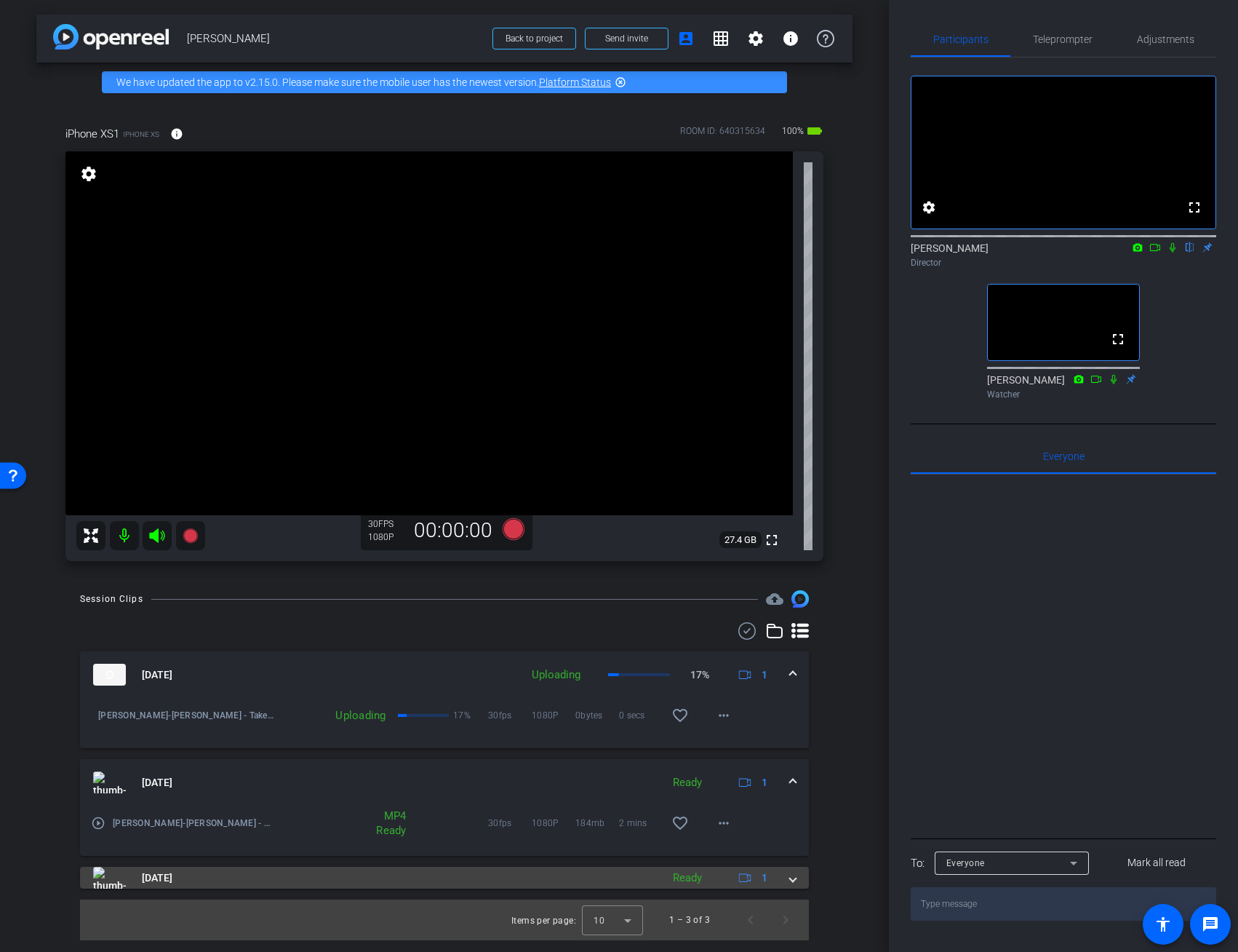
click at [793, 880] on span at bounding box center [793, 878] width 6 height 16
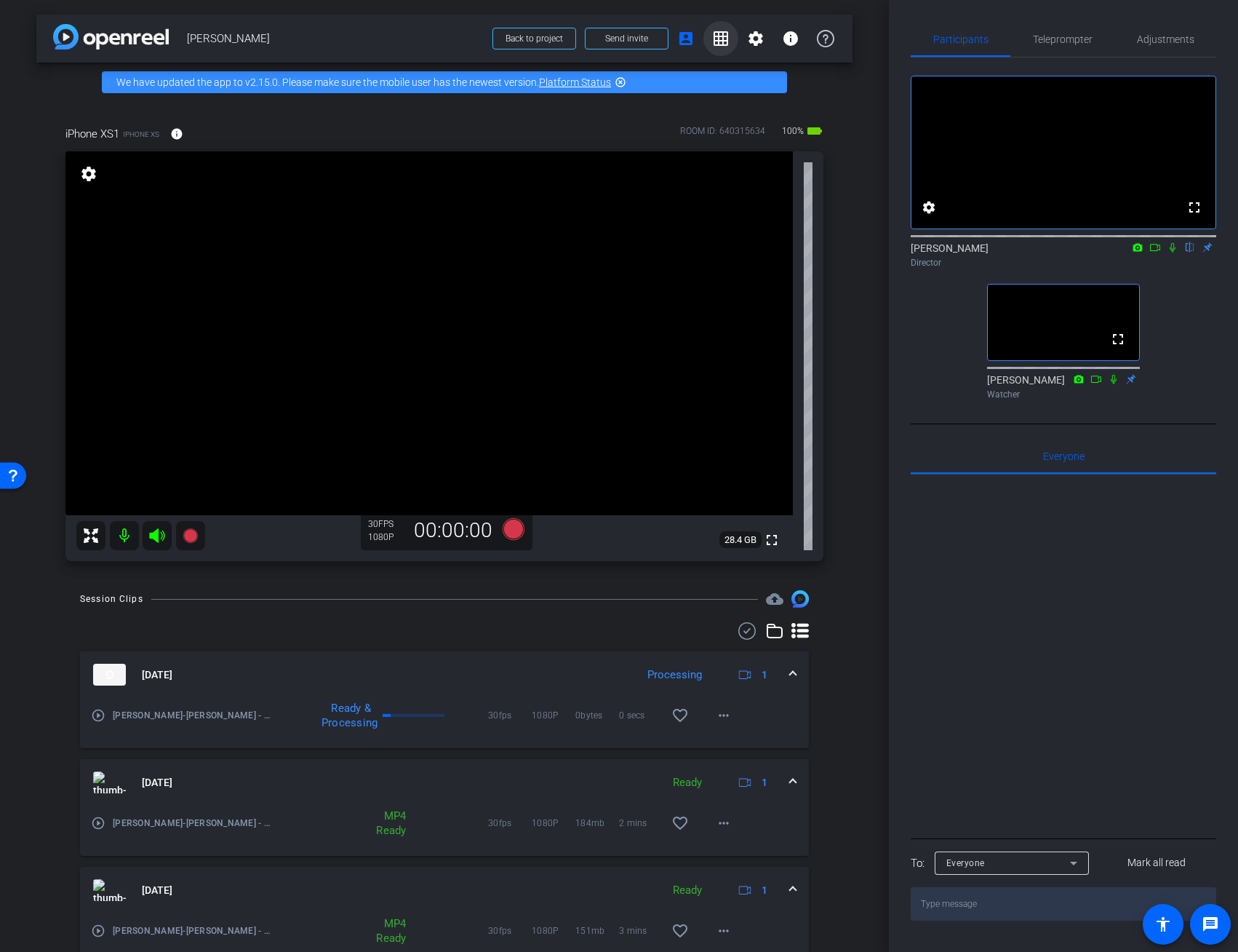
click at [718, 38] on mat-icon "grid_on" at bounding box center [721, 38] width 17 height 17
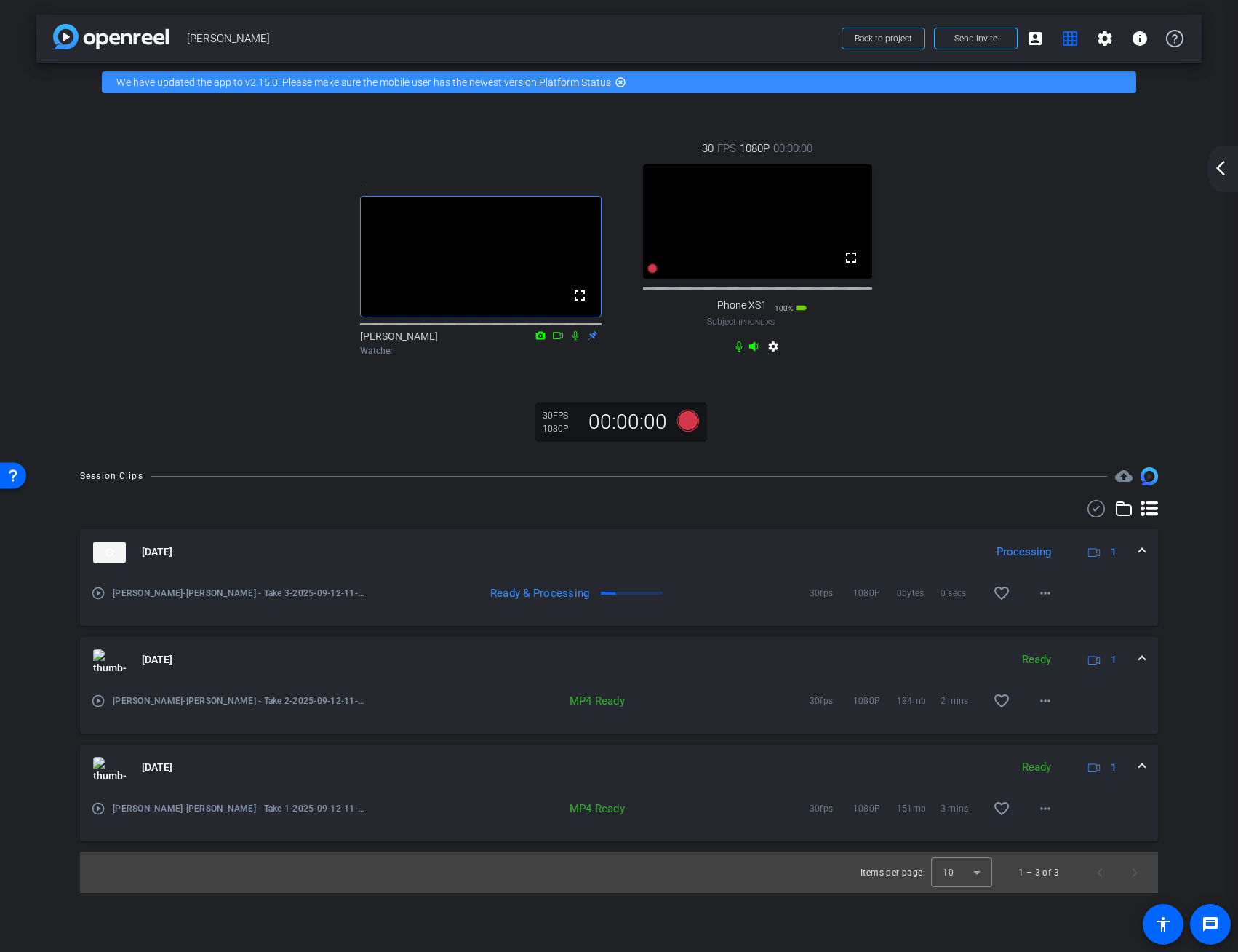
click at [943, 426] on div ". fullscreen Steven Hamilton Watcher 30 FPS 1080P 00:00:00 fullscreen iPhone XS…" at bounding box center [619, 277] width 1166 height 351
click at [719, 563] on mat-panel-title "[DATE]" at bounding box center [535, 552] width 885 height 22
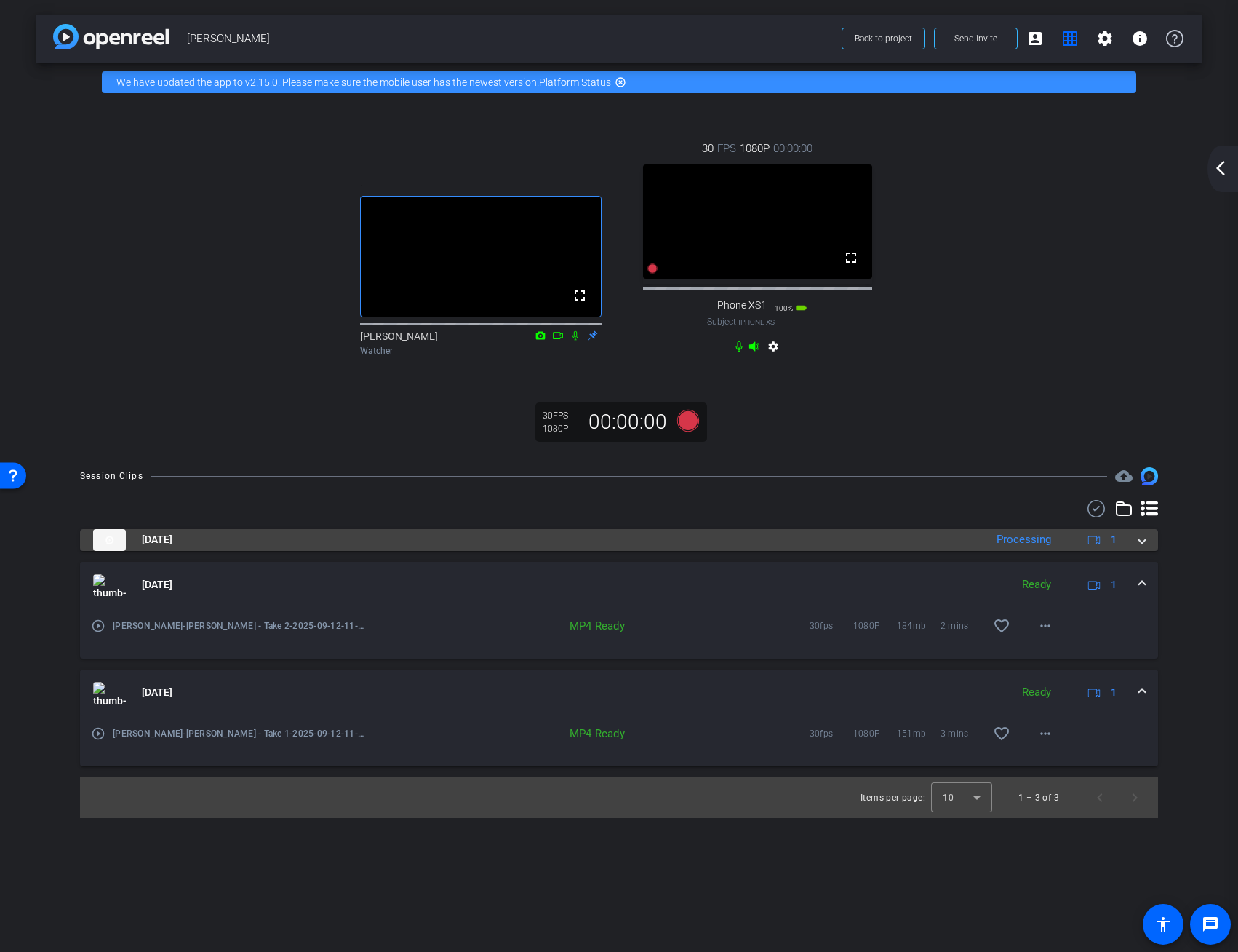
click at [1140, 547] on span at bounding box center [1141, 540] width 6 height 16
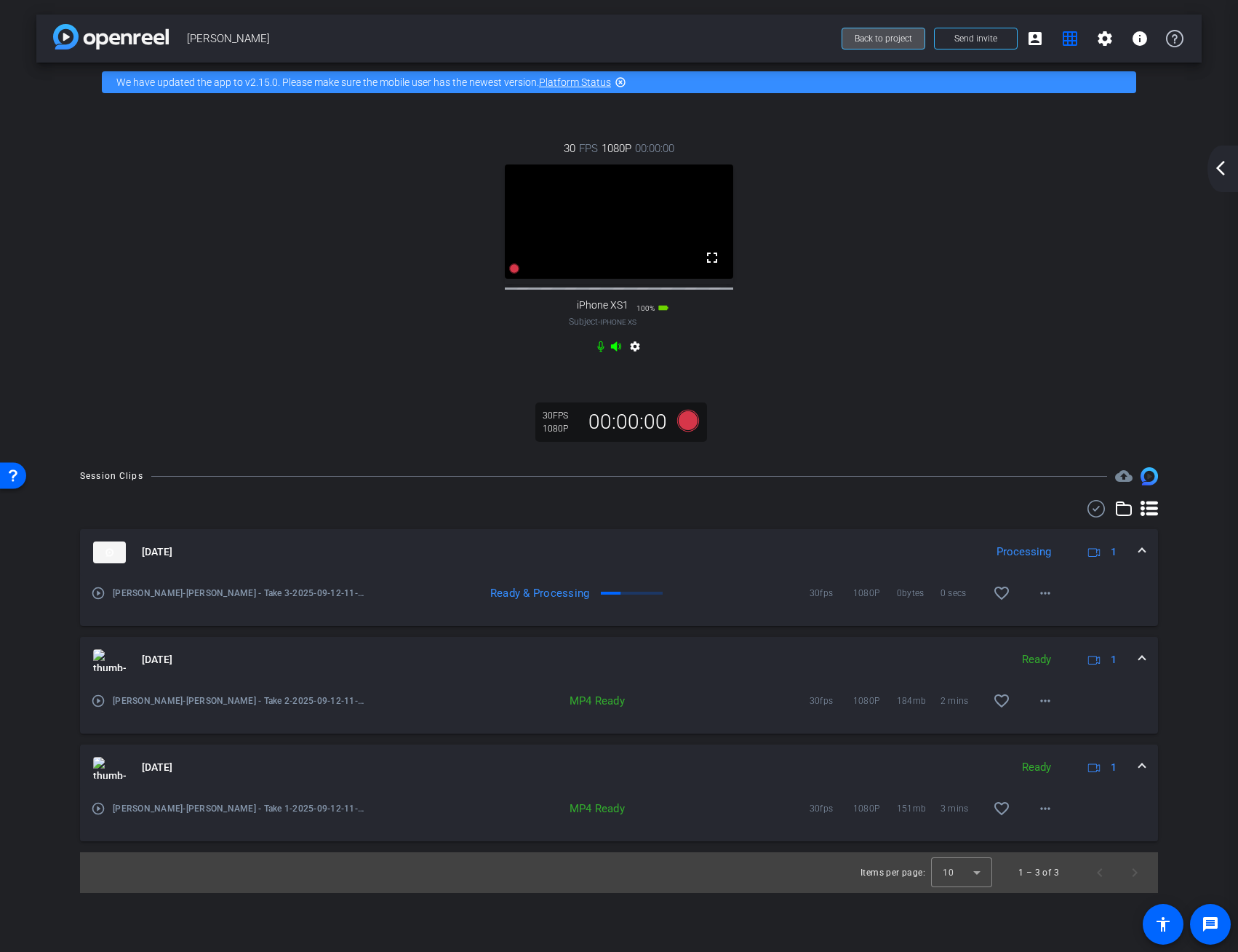
click at [876, 37] on span "Back to project" at bounding box center [884, 38] width 57 height 10
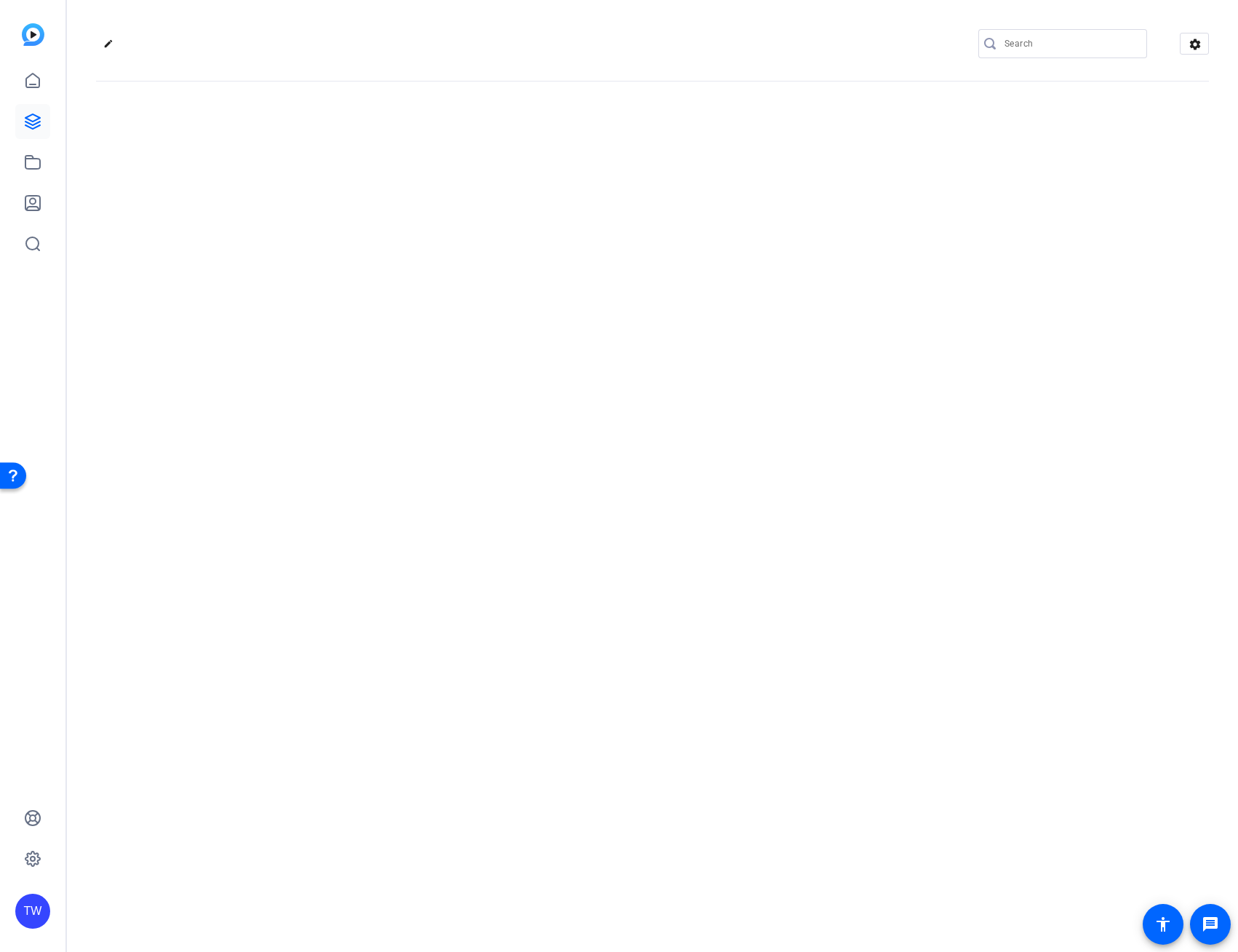
click at [998, 367] on div "edit settings" at bounding box center [652, 476] width 1171 height 952
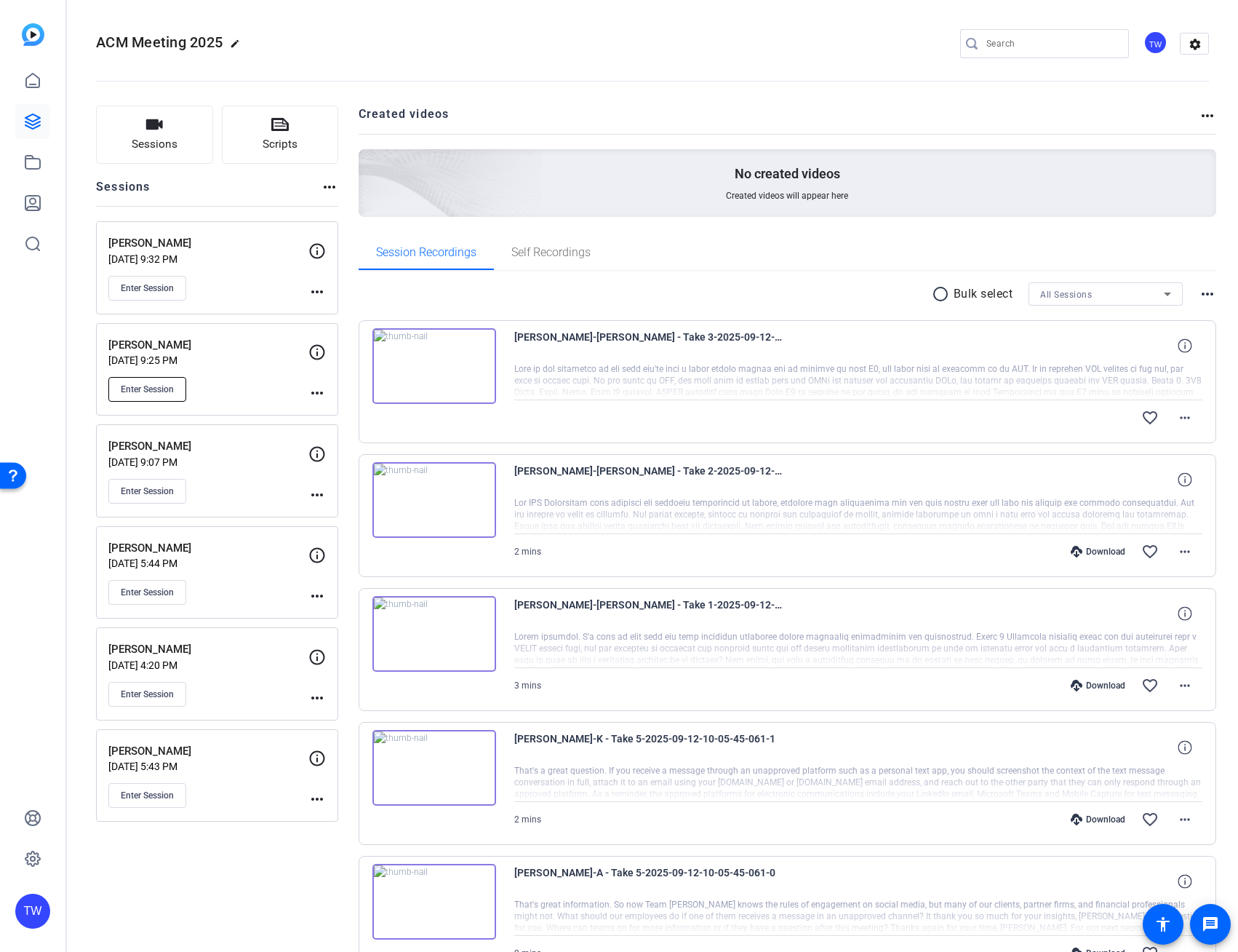
click at [146, 391] on span "Enter Session" at bounding box center [147, 389] width 53 height 11
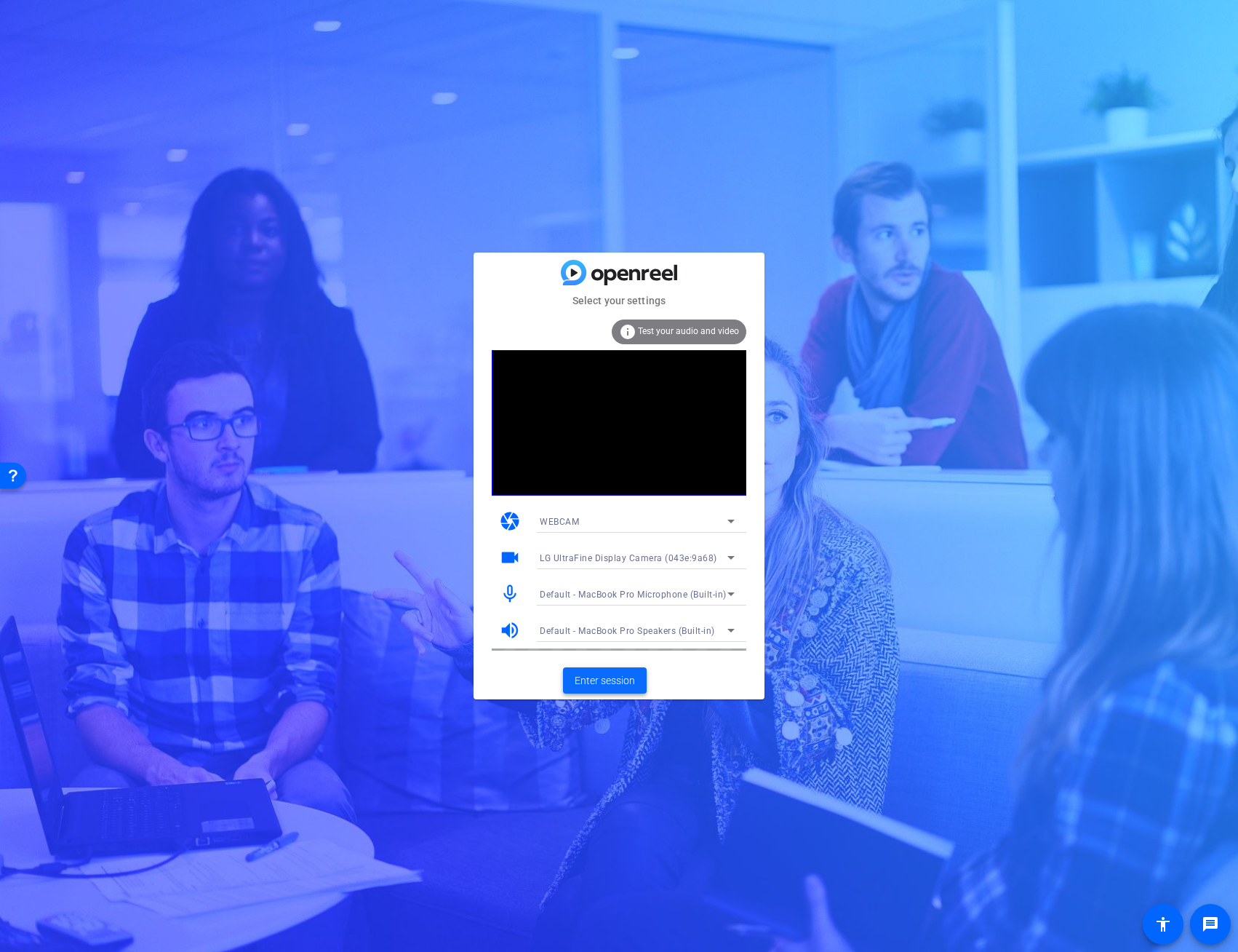
click at [612, 681] on span "Enter session" at bounding box center [605, 680] width 60 height 16
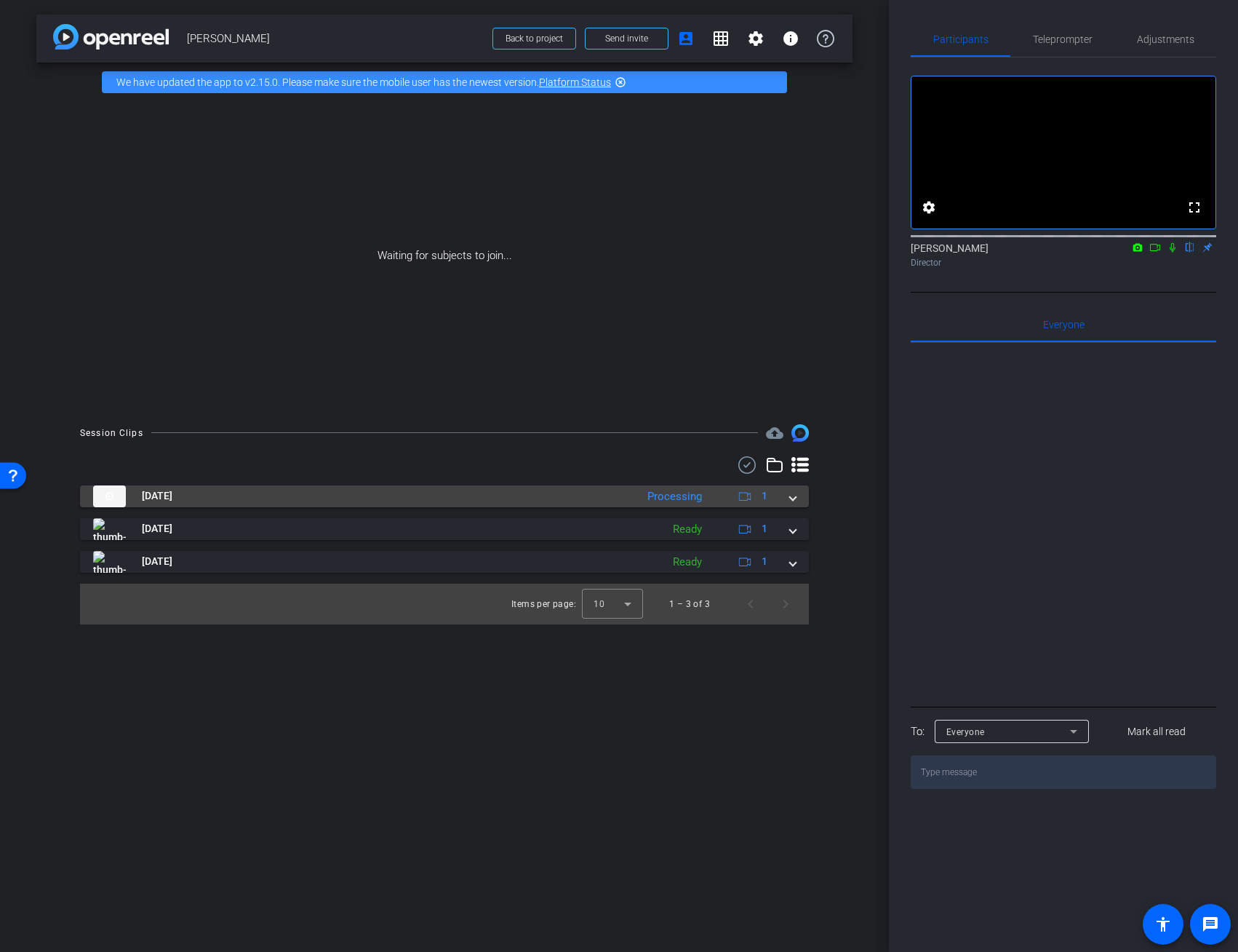
click at [793, 496] on span at bounding box center [793, 496] width 6 height 16
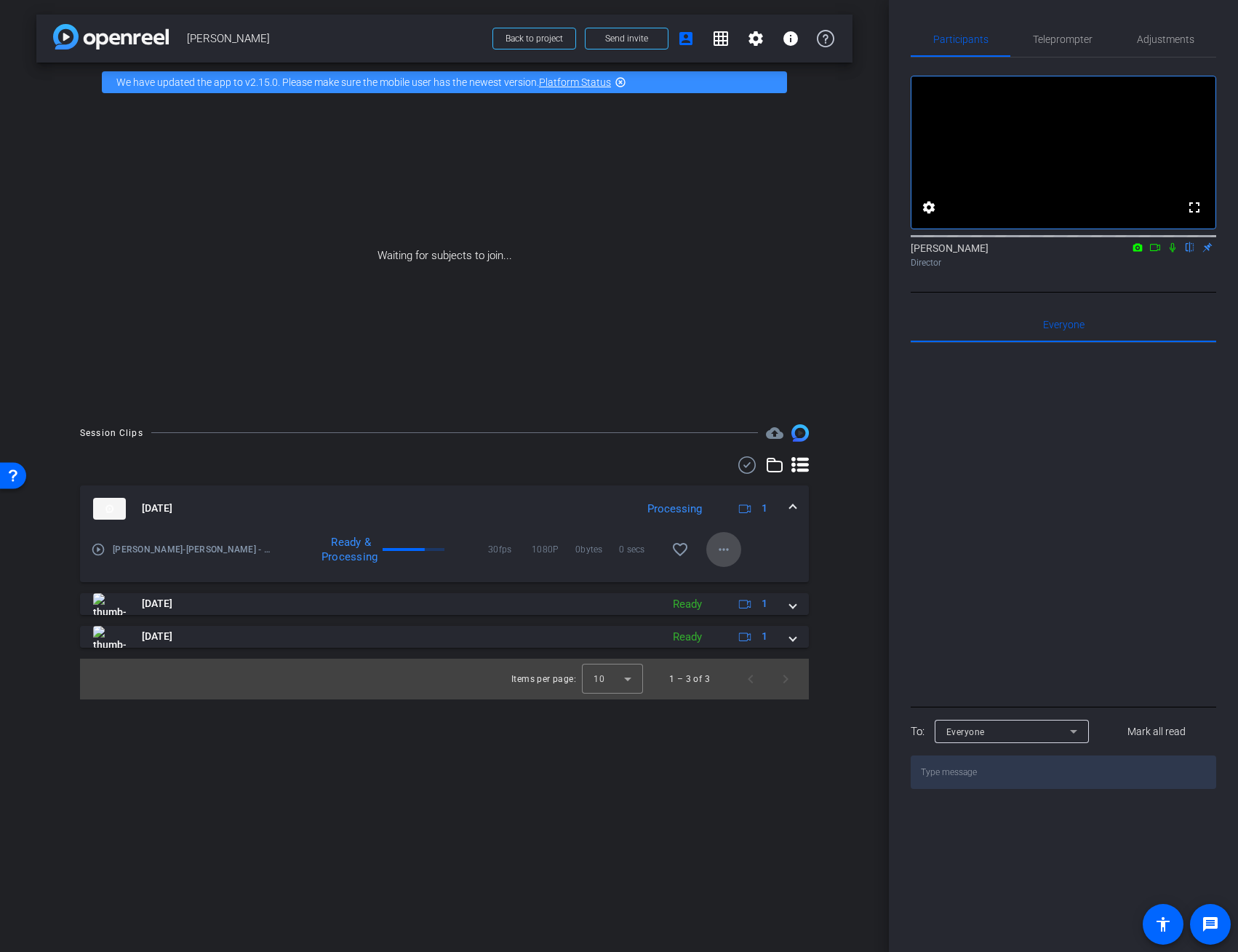
click at [724, 549] on mat-icon "more_horiz" at bounding box center [724, 549] width 17 height 17
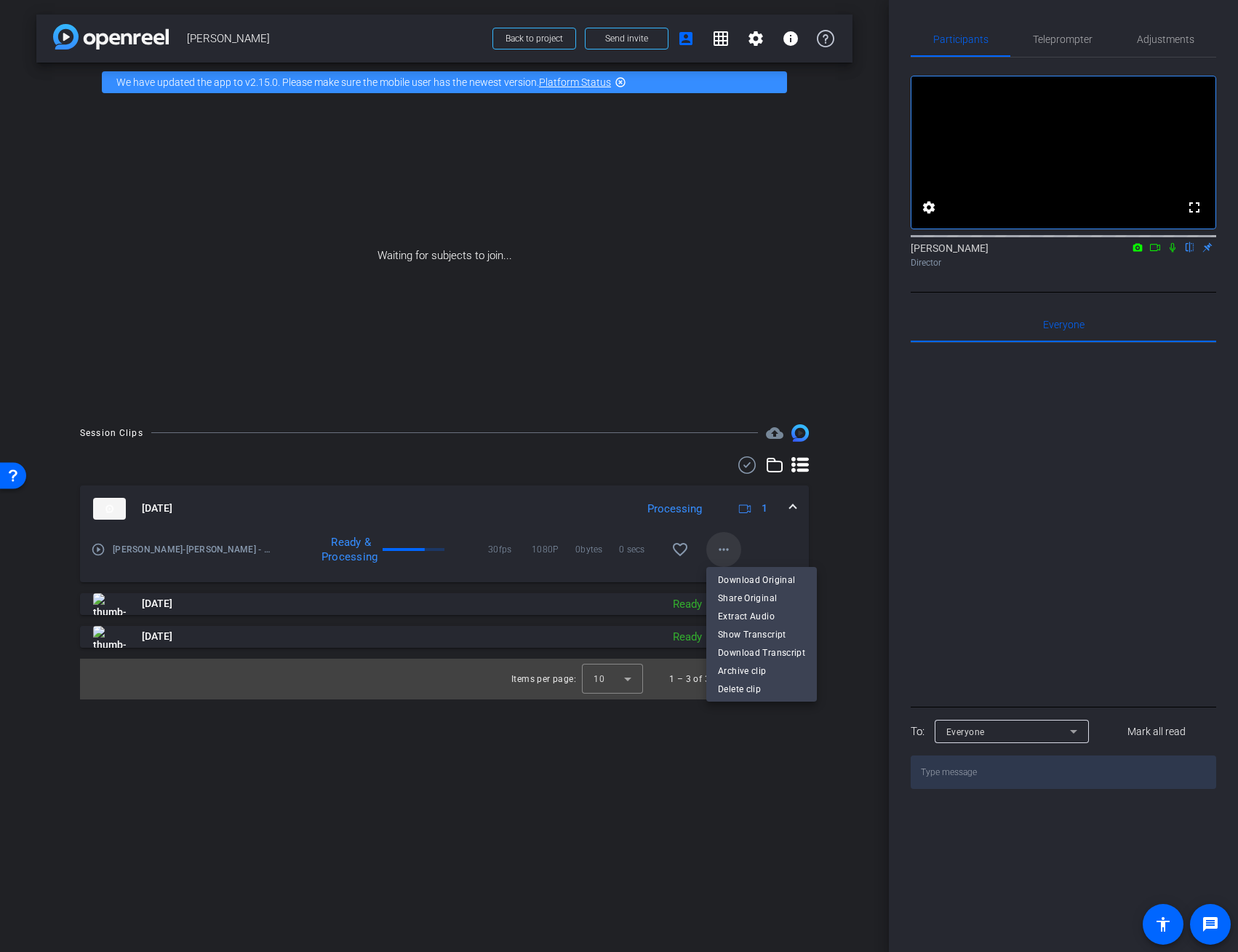
click at [724, 549] on div at bounding box center [619, 476] width 1238 height 952
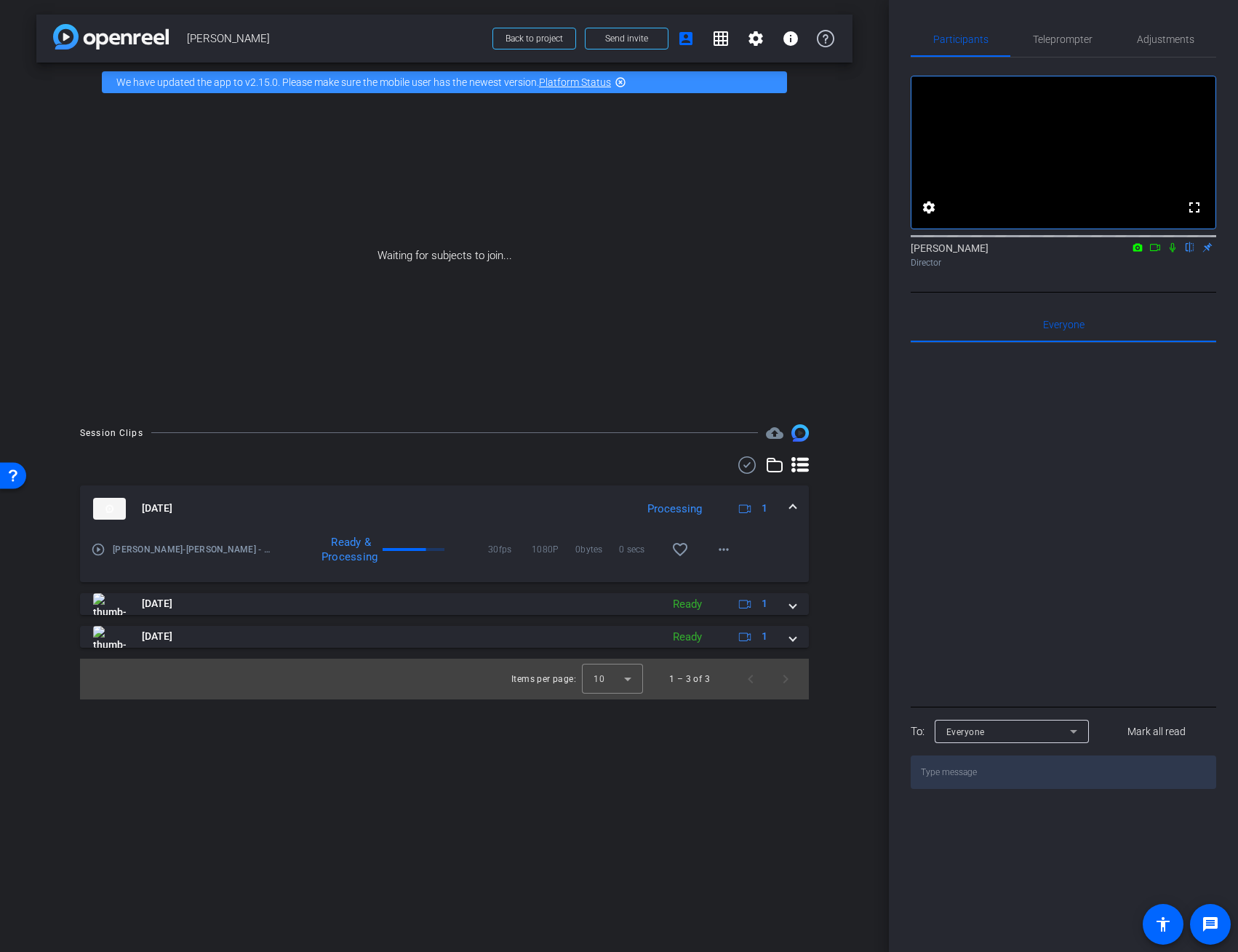
click at [1173, 252] on icon at bounding box center [1172, 247] width 11 height 10
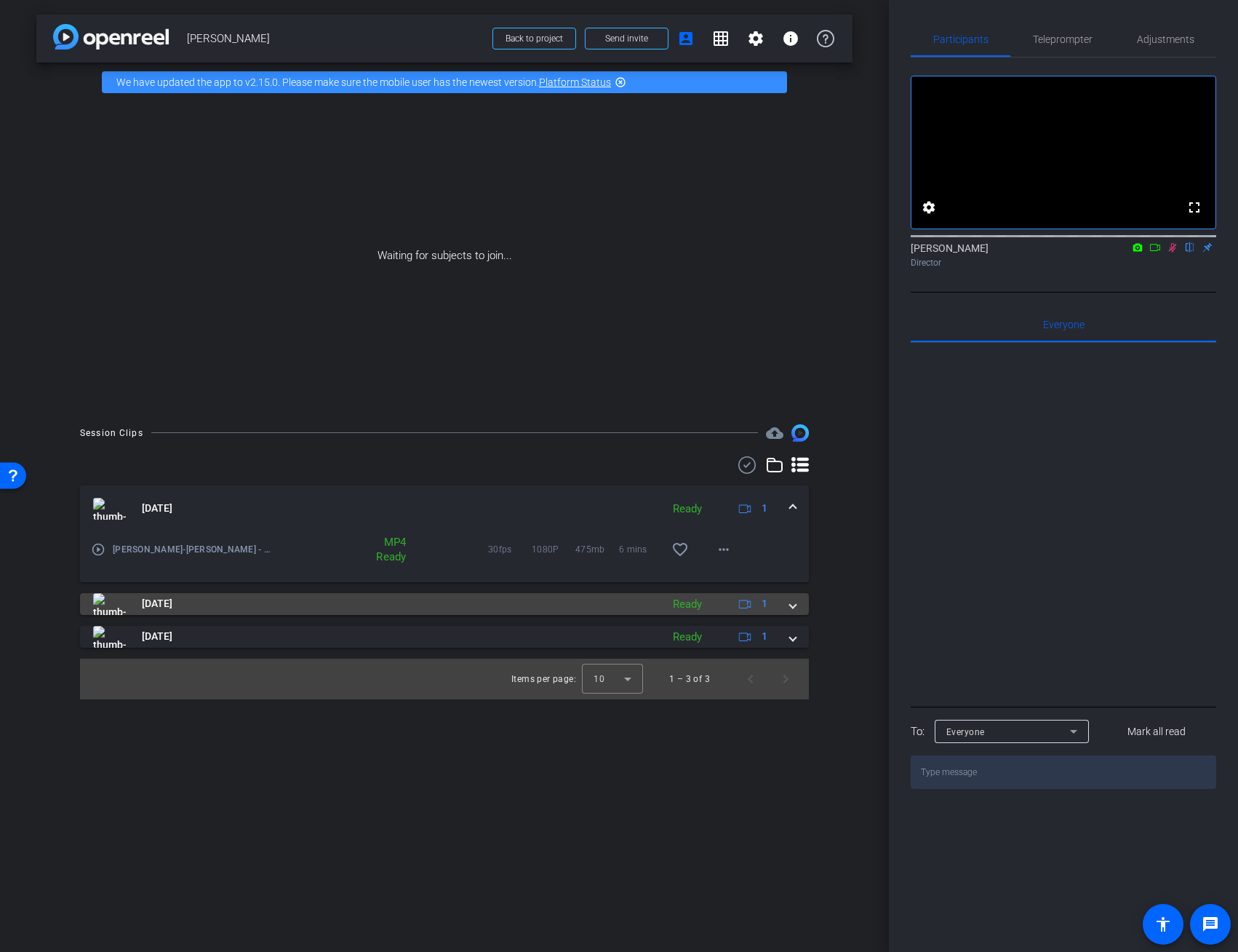
click at [792, 606] on span at bounding box center [793, 604] width 6 height 16
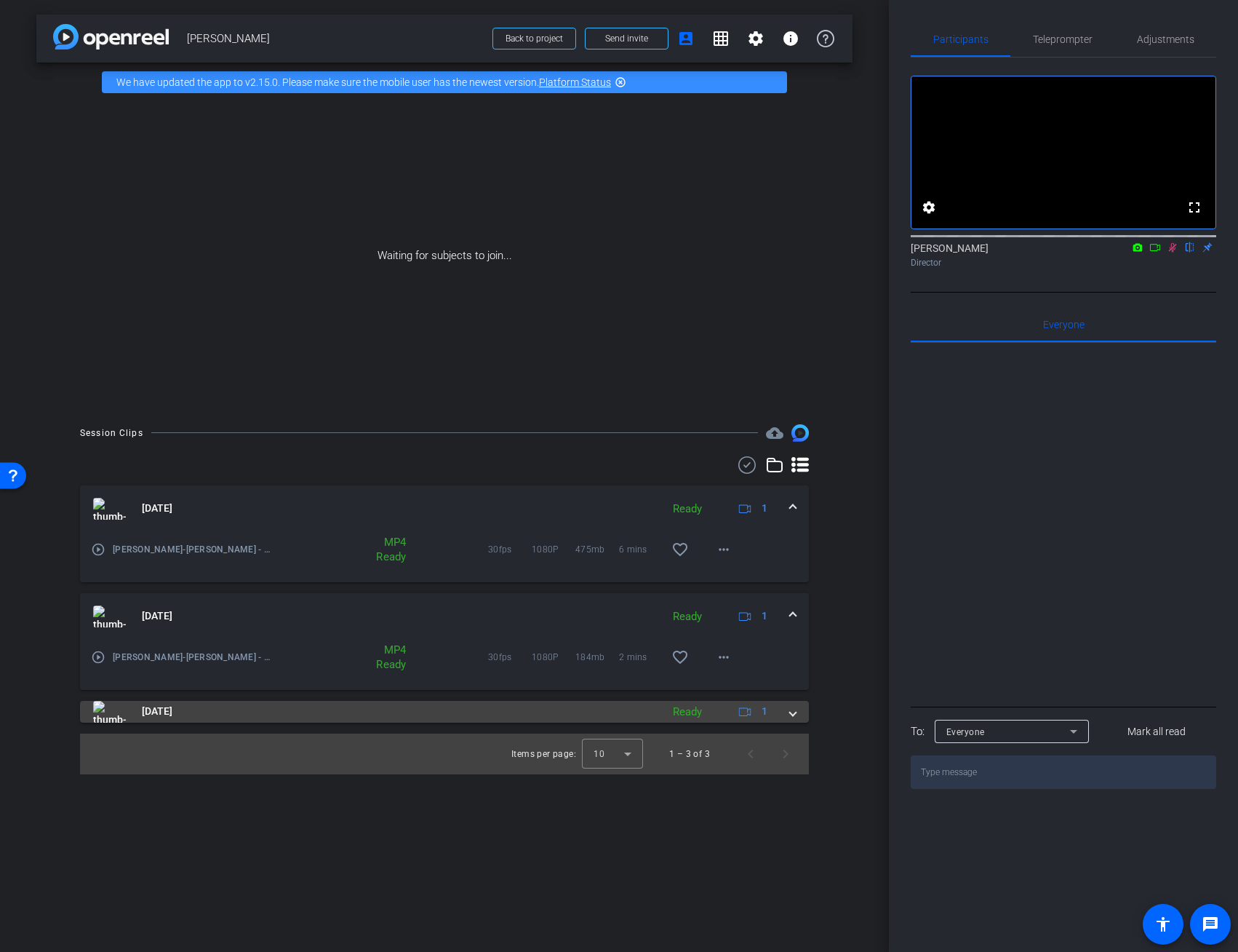
click at [791, 714] on span at bounding box center [793, 712] width 6 height 16
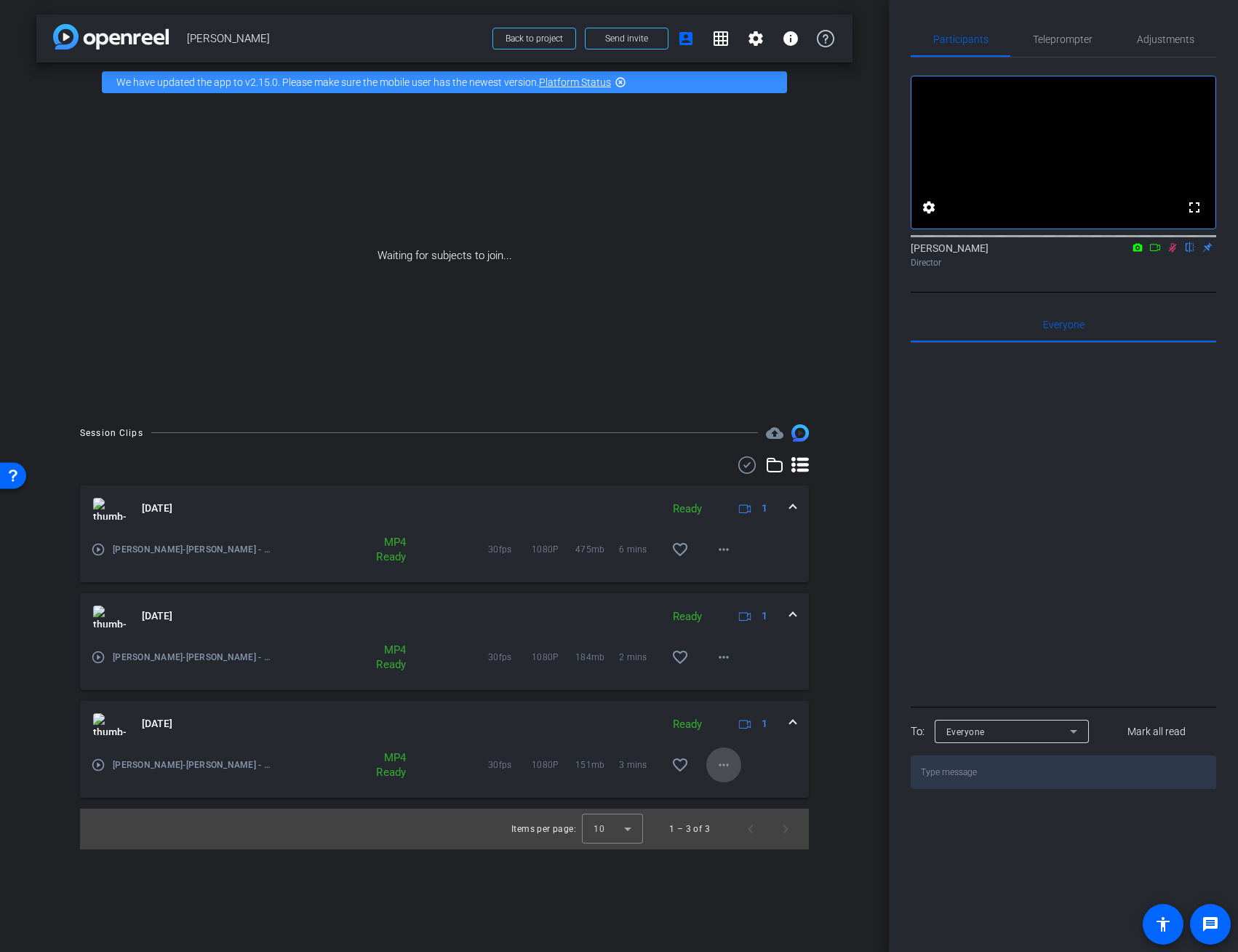
click at [726, 766] on mat-icon "more_horiz" at bounding box center [724, 765] width 17 height 17
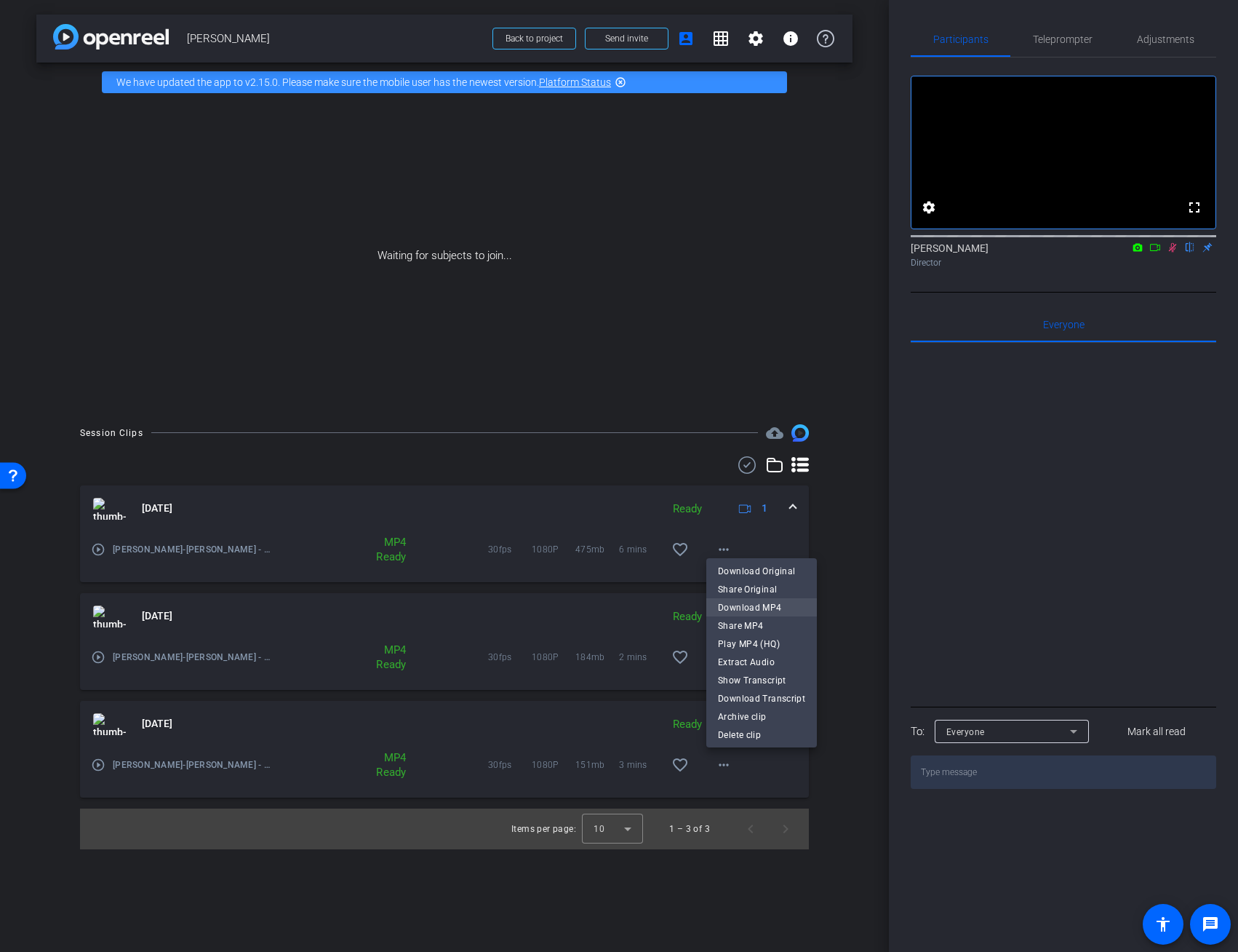
click at [761, 607] on span "Download MP4" at bounding box center [761, 607] width 87 height 17
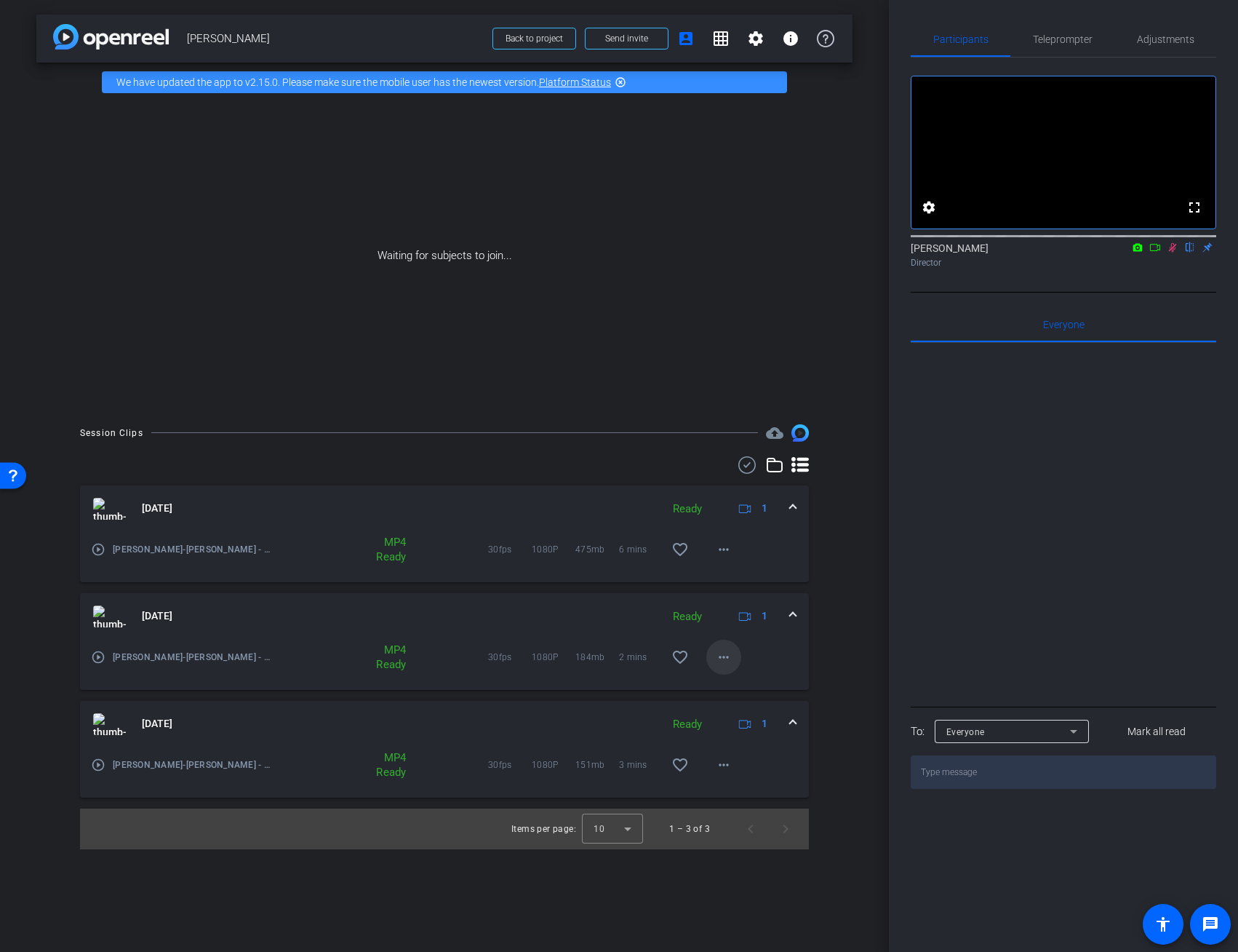
click at [724, 656] on mat-icon "more_horiz" at bounding box center [724, 657] width 17 height 17
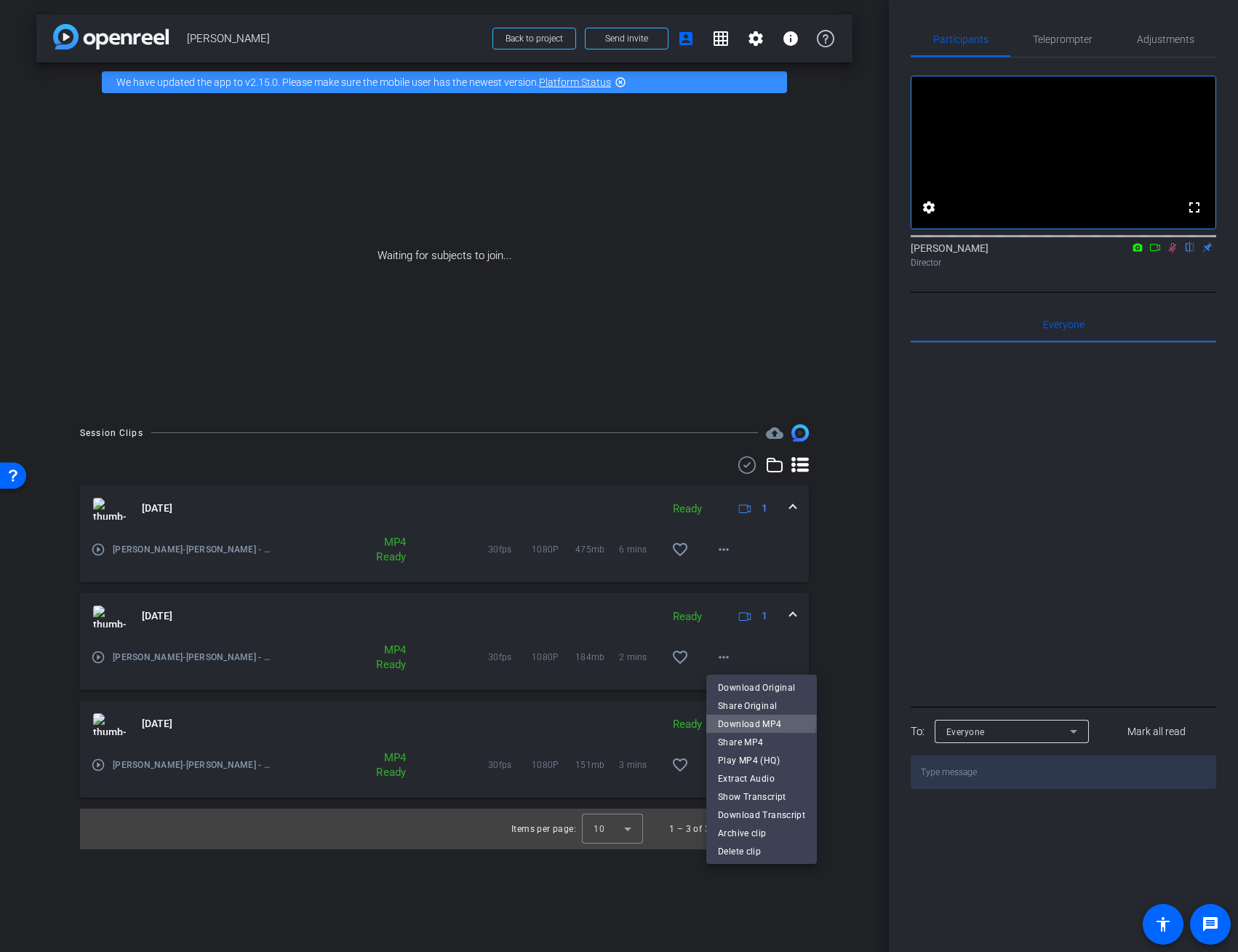
click at [748, 720] on span "Download MP4" at bounding box center [761, 724] width 87 height 17
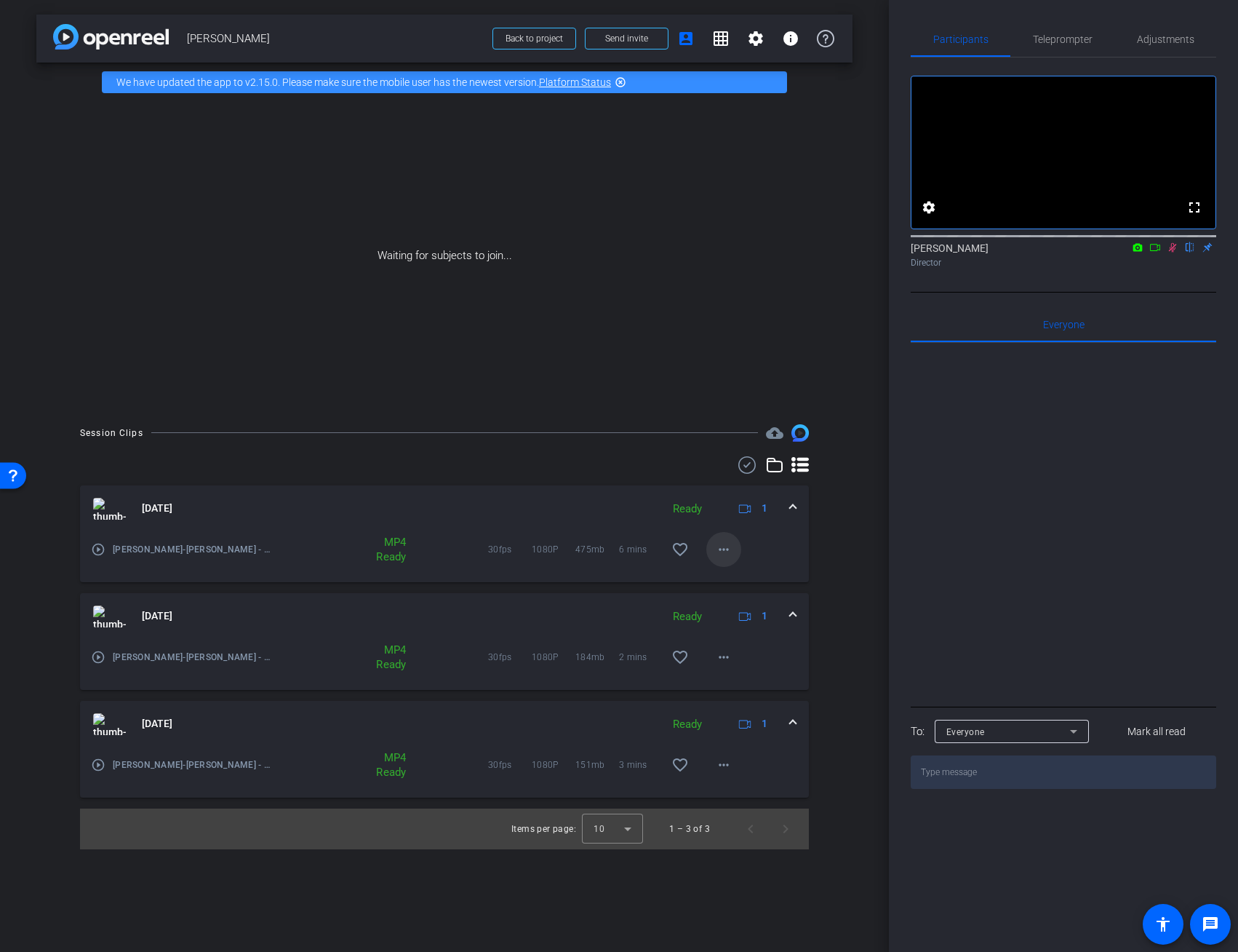
click at [728, 546] on mat-icon "more_horiz" at bounding box center [724, 549] width 17 height 17
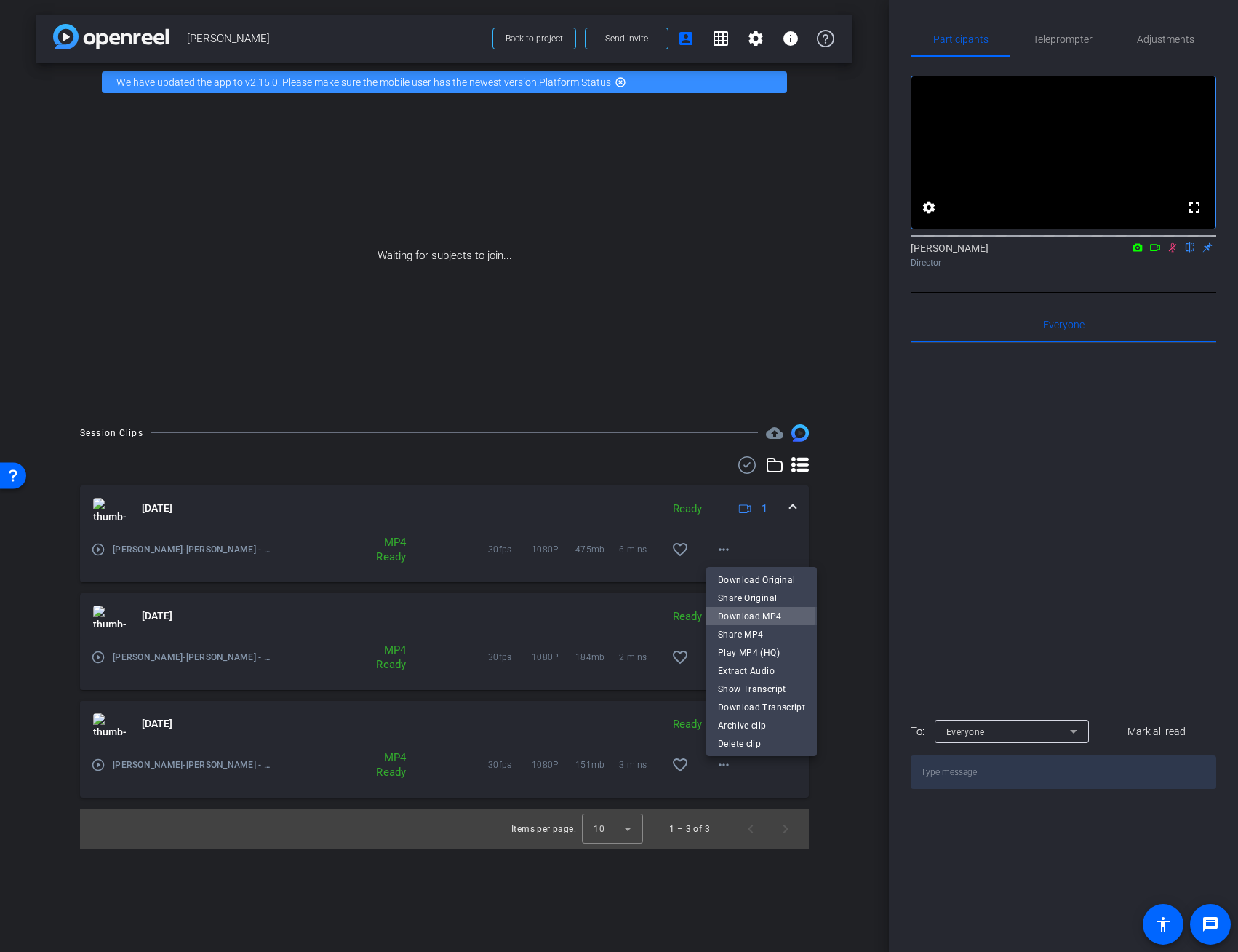
click at [739, 613] on span "Download MP4" at bounding box center [761, 616] width 87 height 17
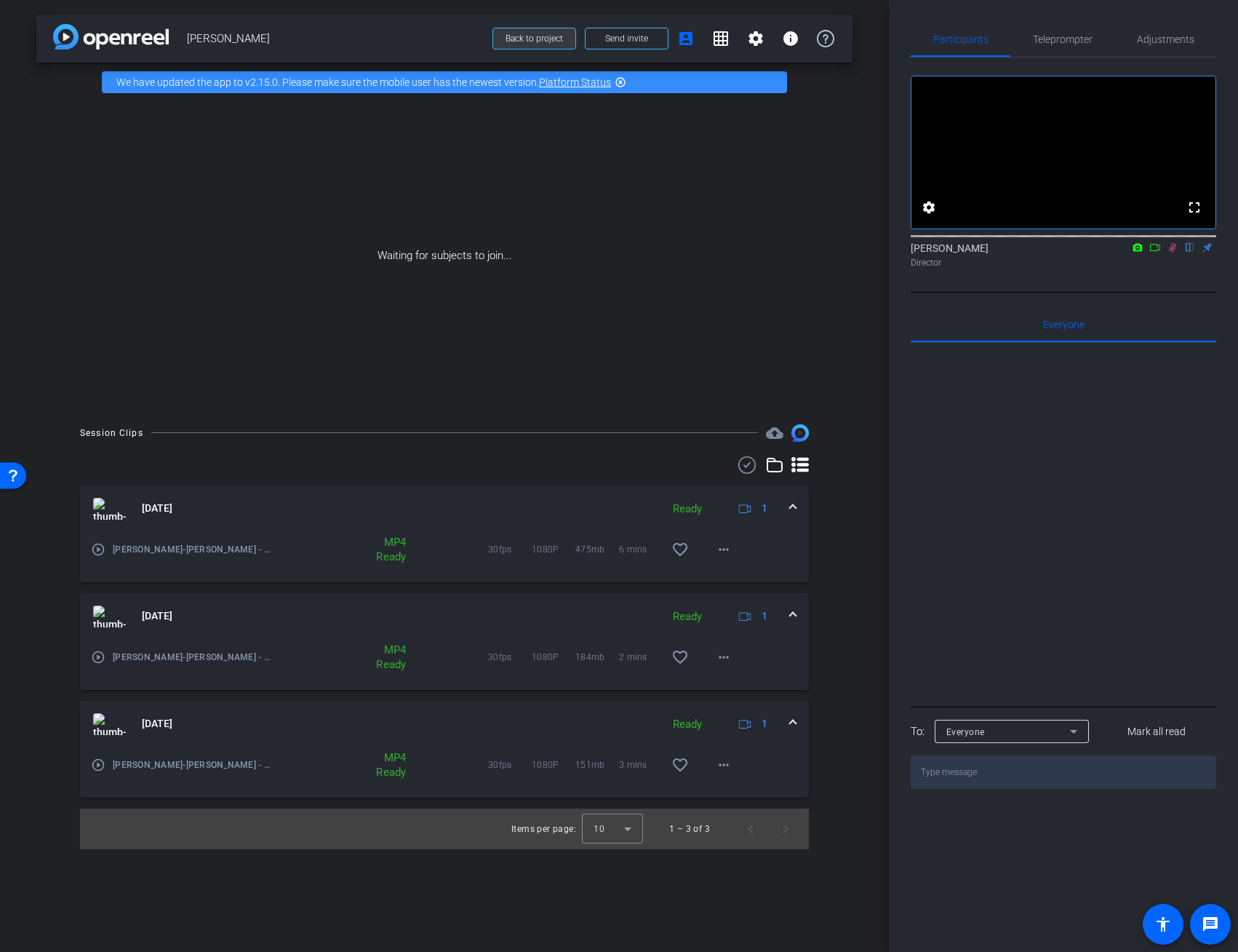
click at [541, 38] on span "Back to project" at bounding box center [534, 38] width 57 height 10
